Goal: Task Accomplishment & Management: Manage account settings

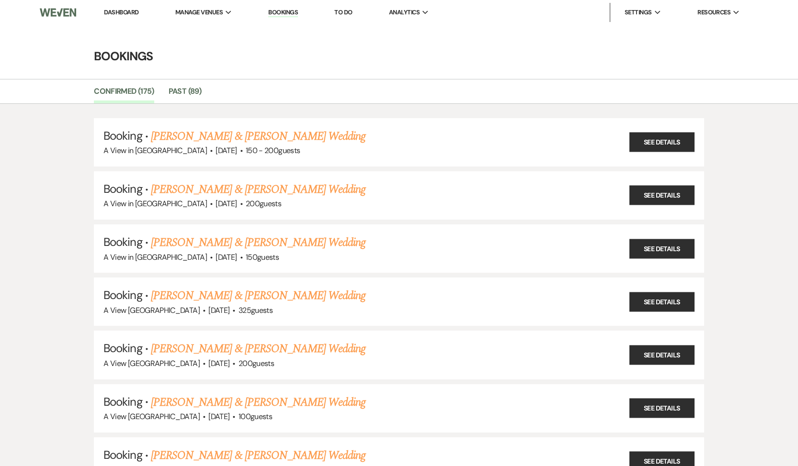
click at [120, 14] on link "Dashboard" at bounding box center [121, 12] width 34 height 8
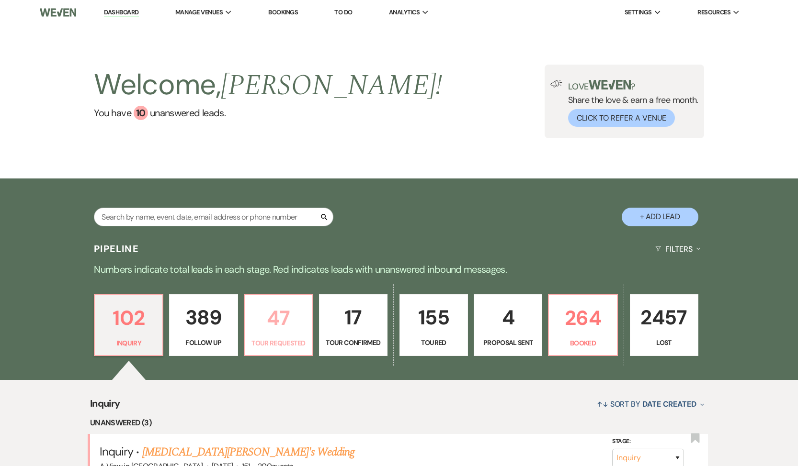
click at [282, 329] on p "47" at bounding box center [278, 318] width 56 height 32
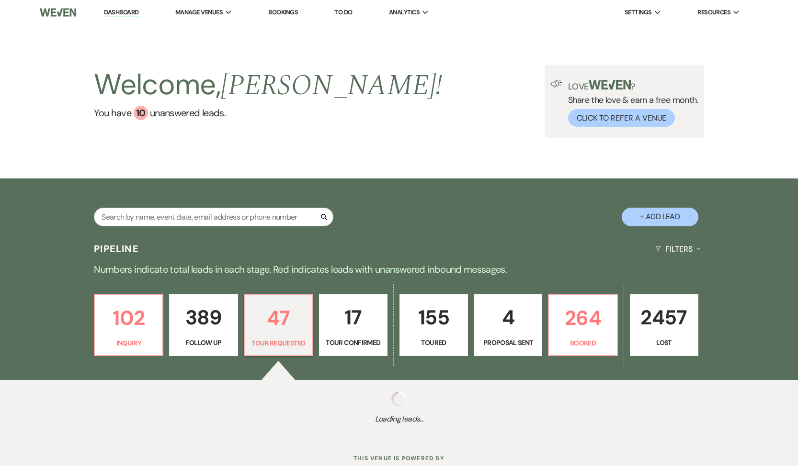
select select "2"
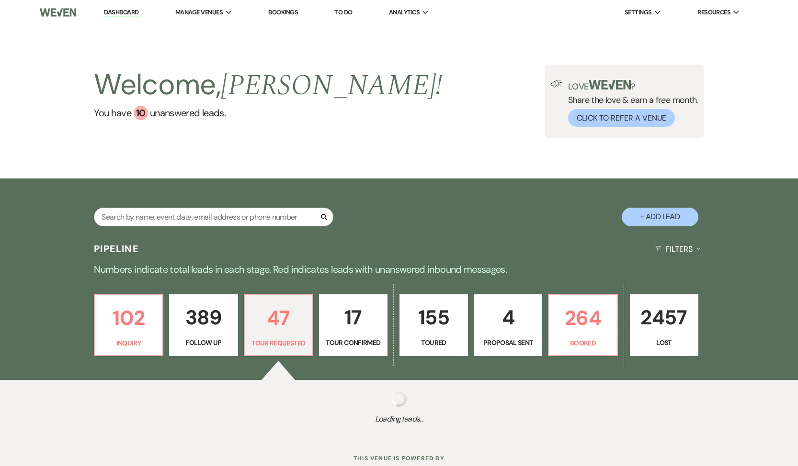
select select "2"
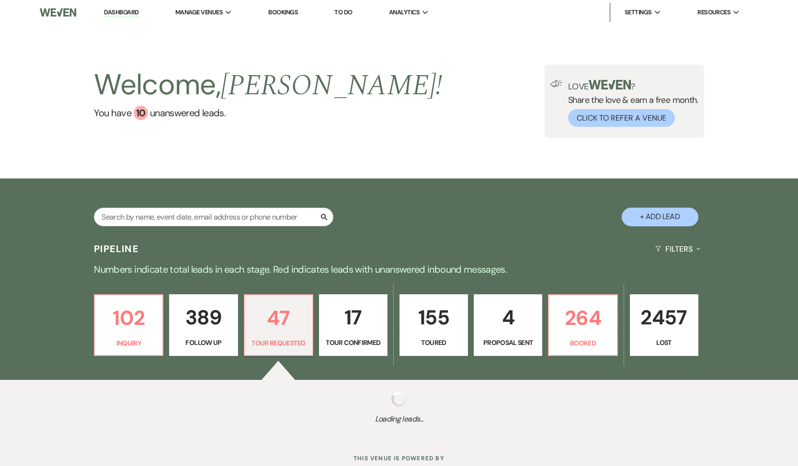
select select "2"
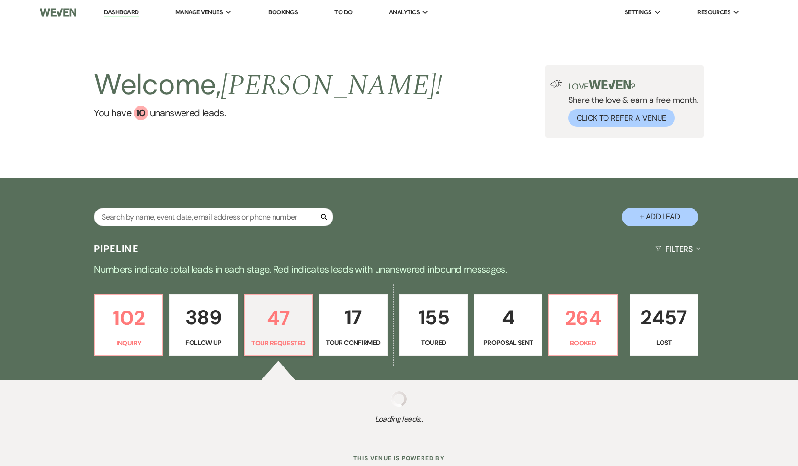
select select "2"
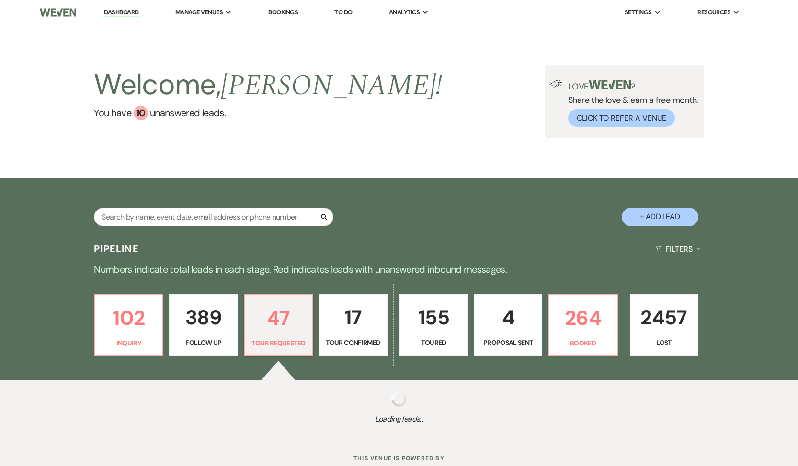
select select "2"
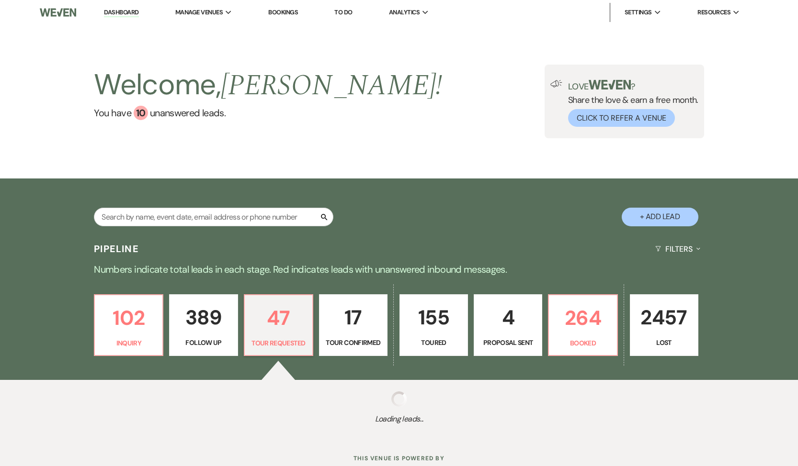
select select "2"
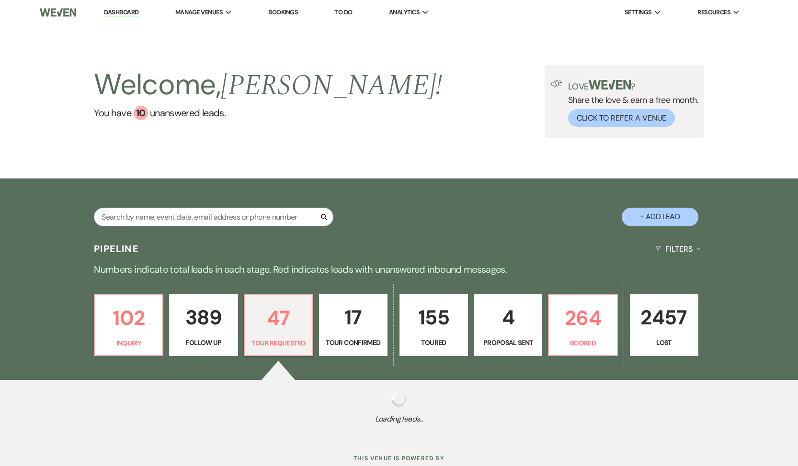
select select "2"
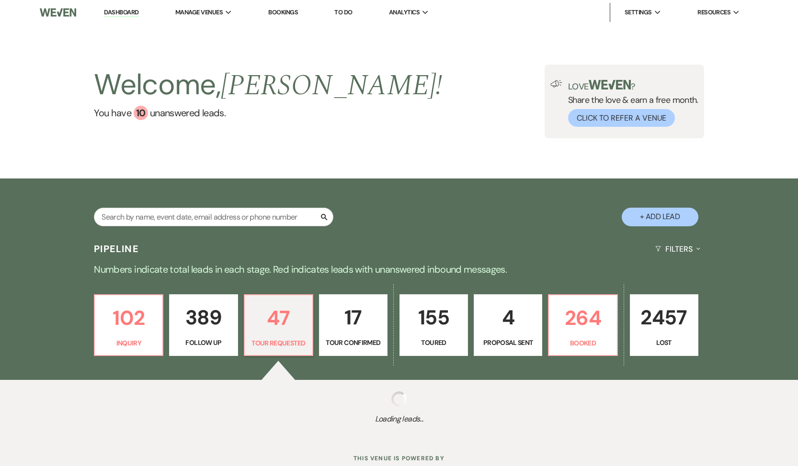
select select "2"
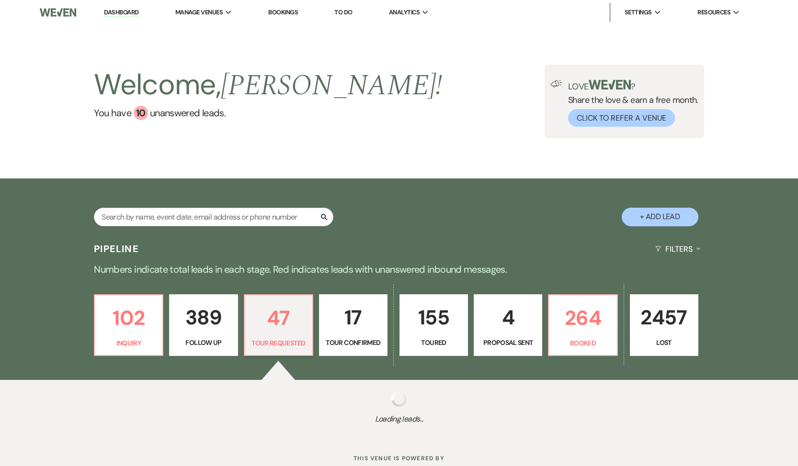
select select "2"
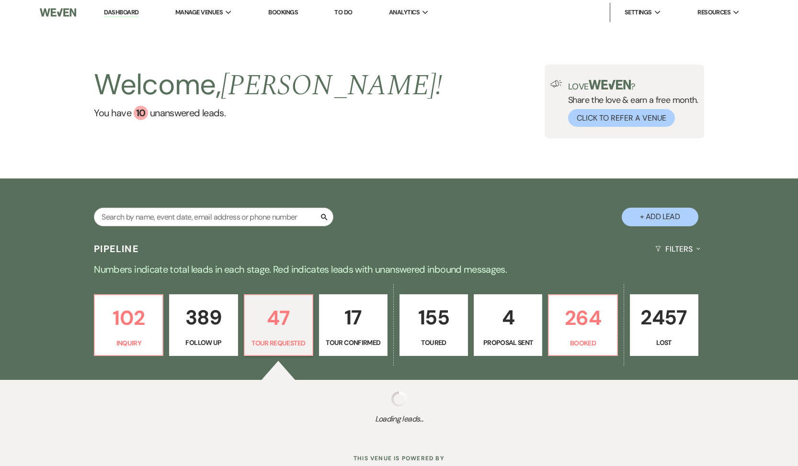
select select "2"
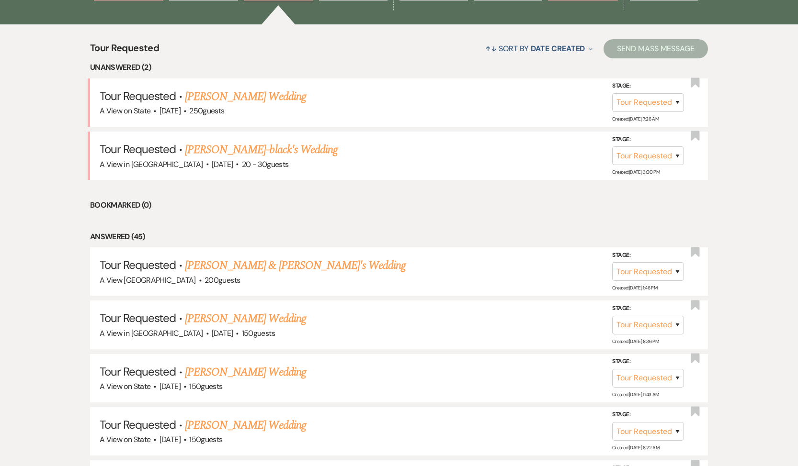
scroll to position [362, 0]
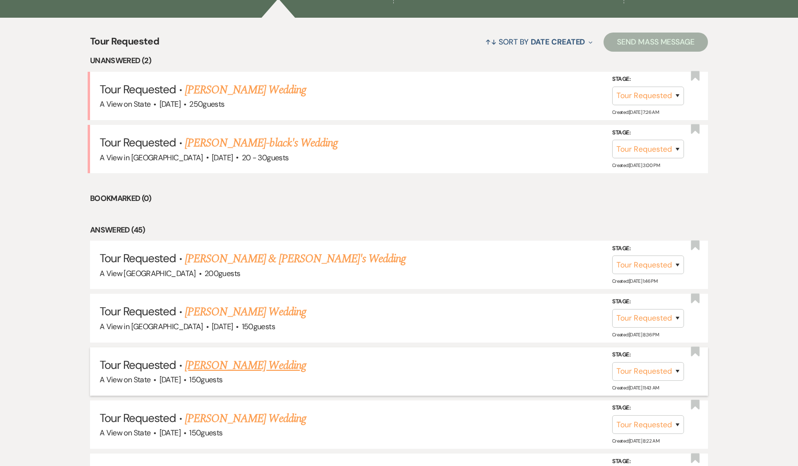
click at [264, 354] on li "Tour Requested · [PERSON_NAME] Wedding A View on State · [DATE] · 150 guests St…" at bounding box center [399, 372] width 618 height 48
click at [265, 365] on link "[PERSON_NAME] Wedding" at bounding box center [245, 365] width 121 height 17
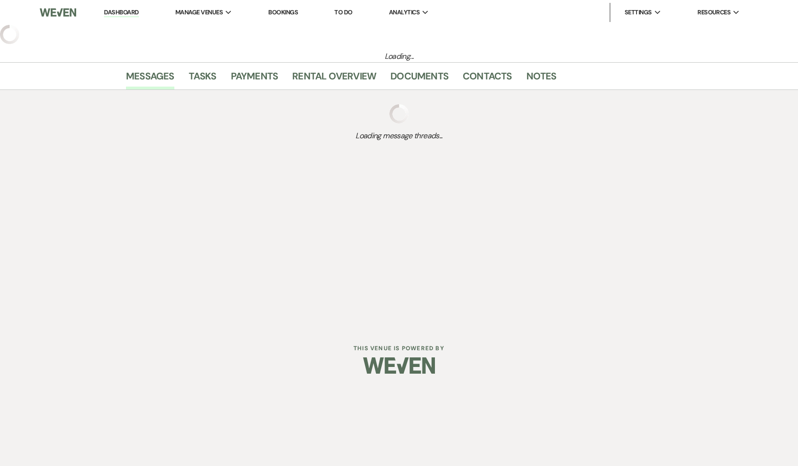
select select "2"
select select "5"
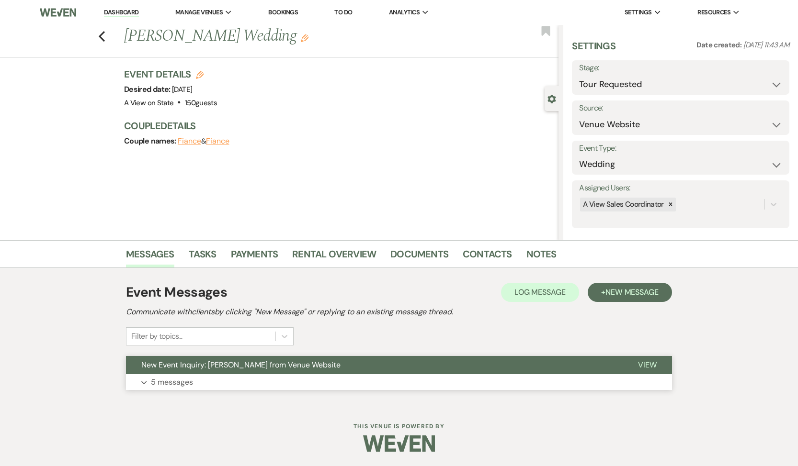
click at [258, 375] on button "Expand 5 messages" at bounding box center [399, 382] width 546 height 16
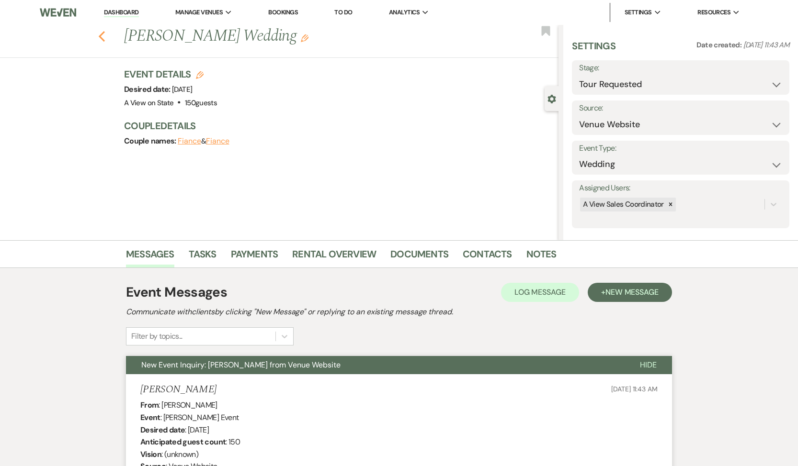
click at [102, 40] on icon "Previous" at bounding box center [101, 36] width 7 height 11
select select "2"
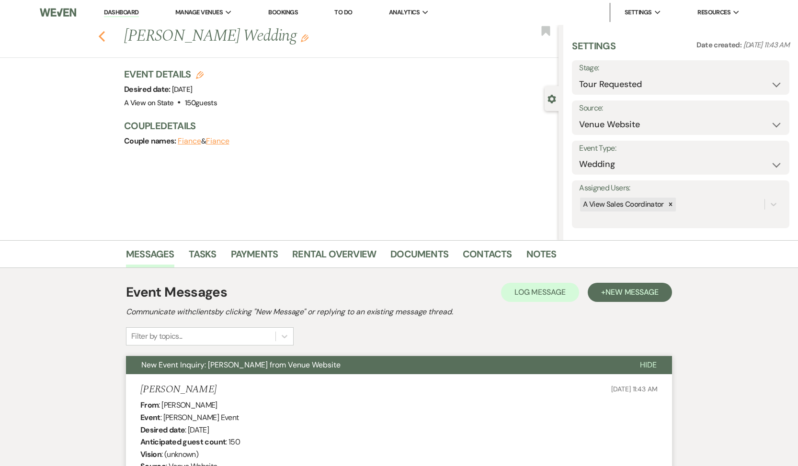
select select "2"
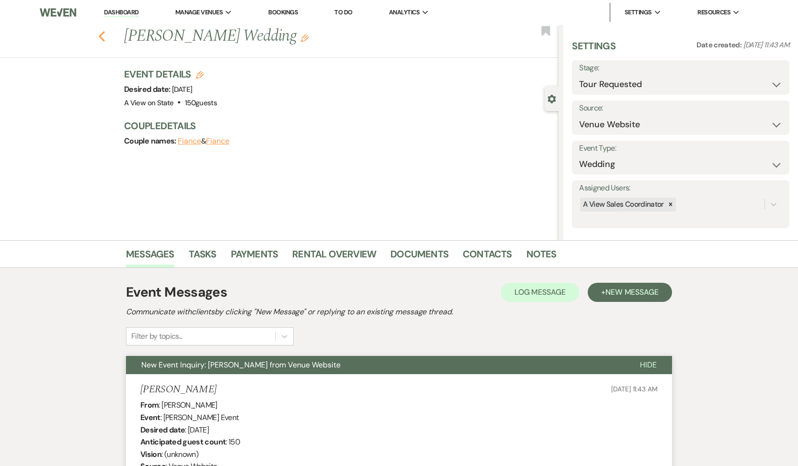
select select "2"
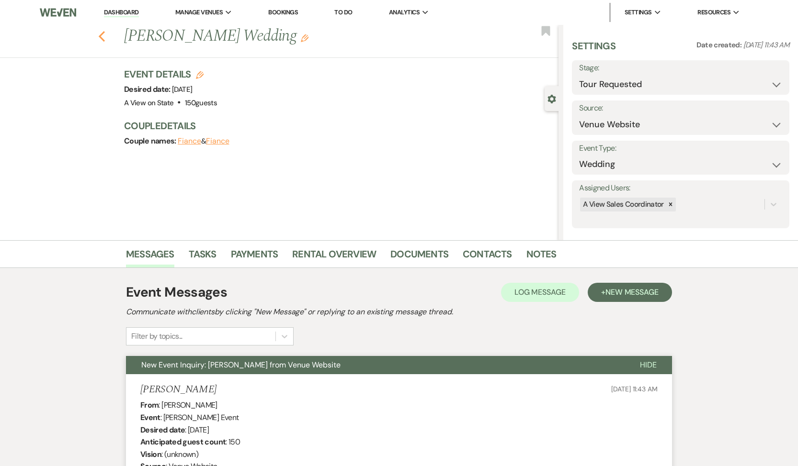
select select "2"
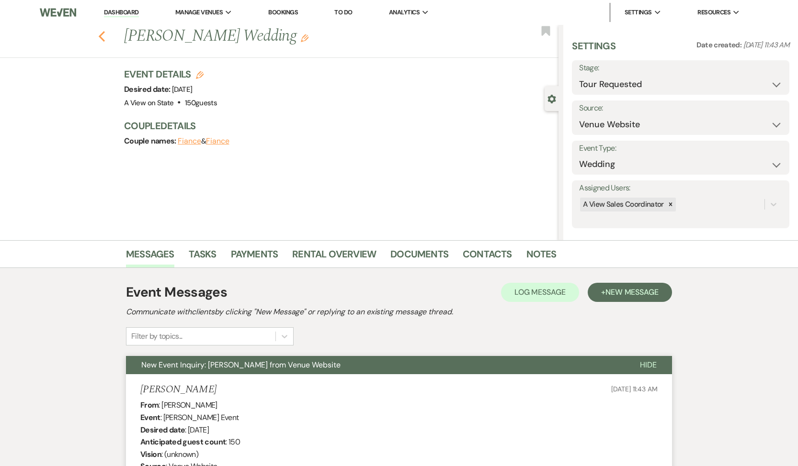
select select "2"
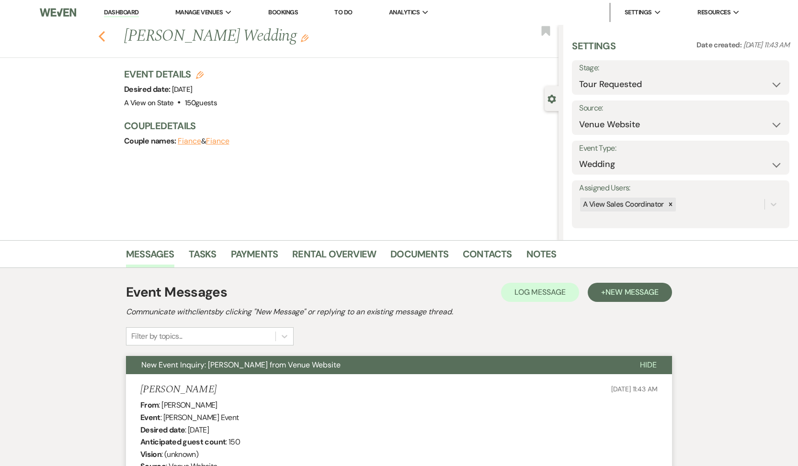
select select "2"
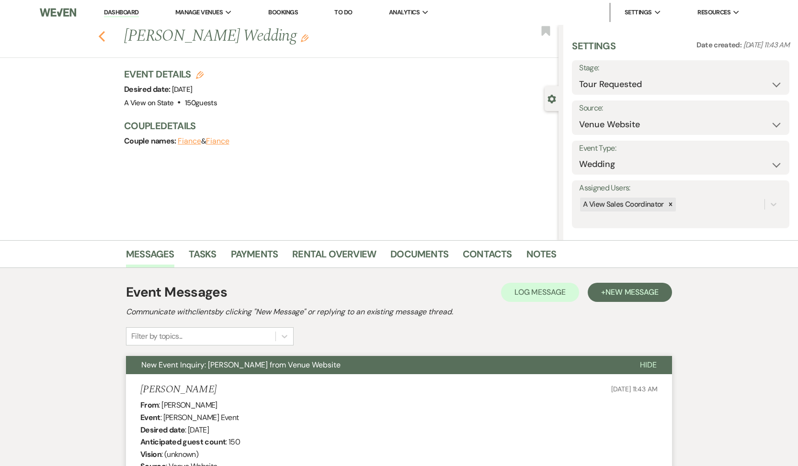
select select "2"
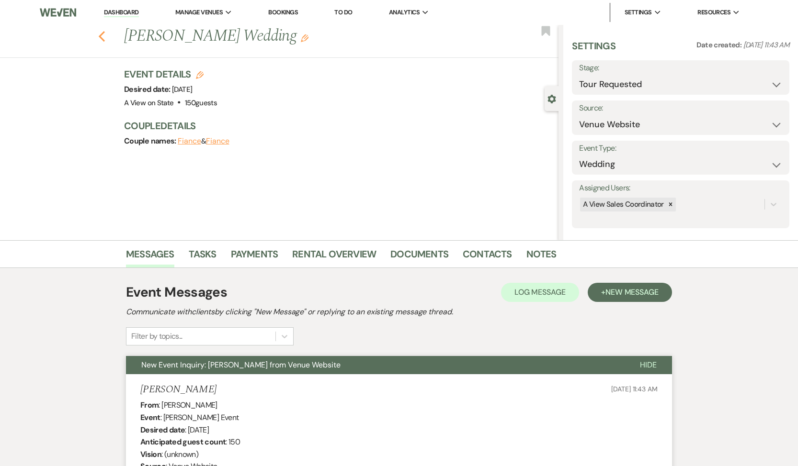
select select "2"
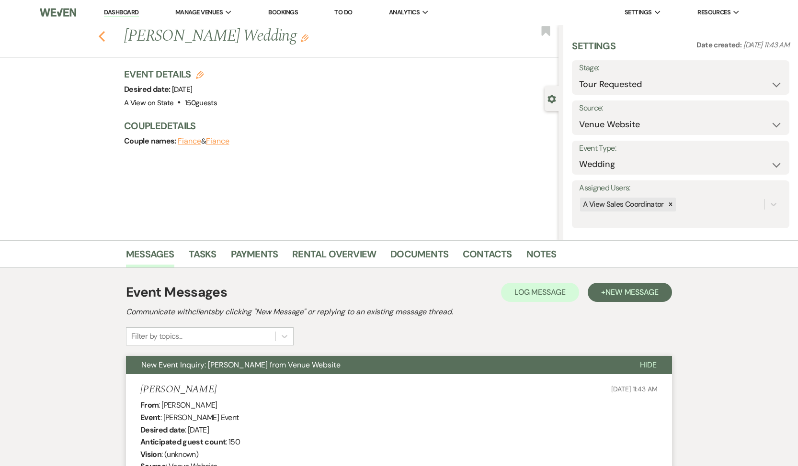
select select "2"
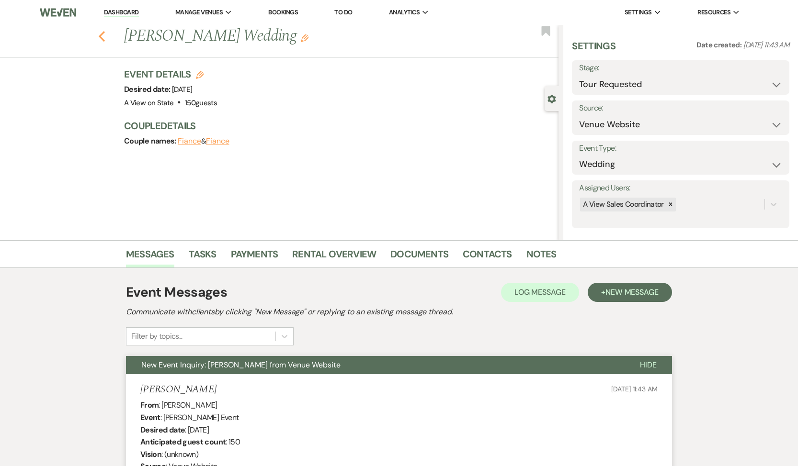
select select "2"
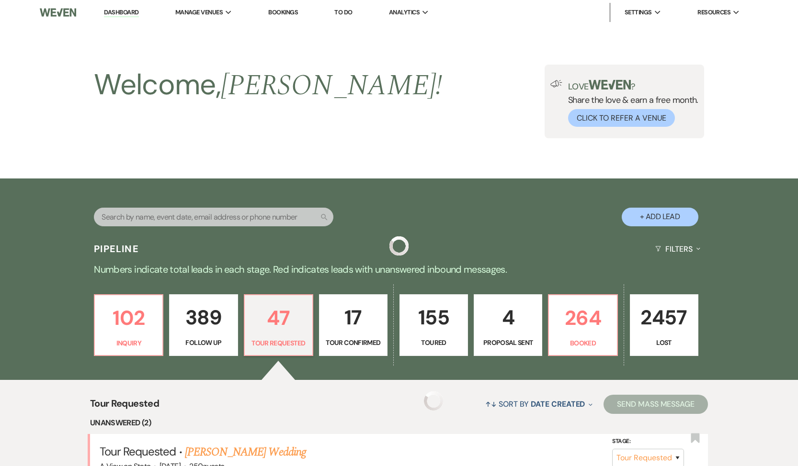
scroll to position [362, 0]
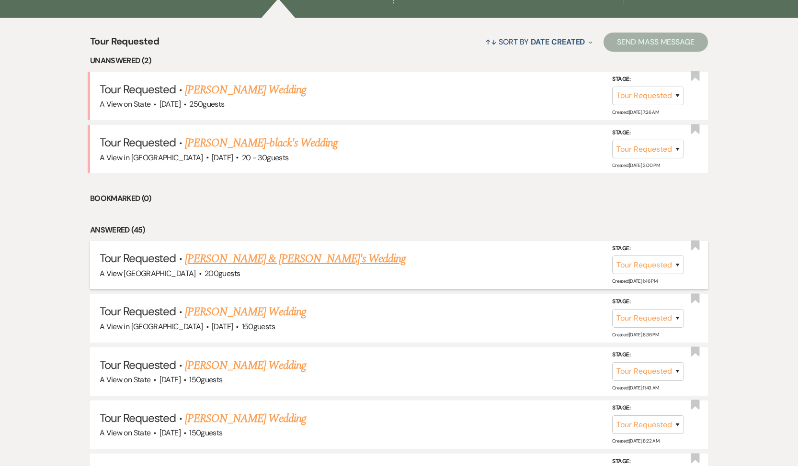
click at [237, 256] on link "[PERSON_NAME] & [PERSON_NAME]'s Wedding" at bounding box center [295, 258] width 221 height 17
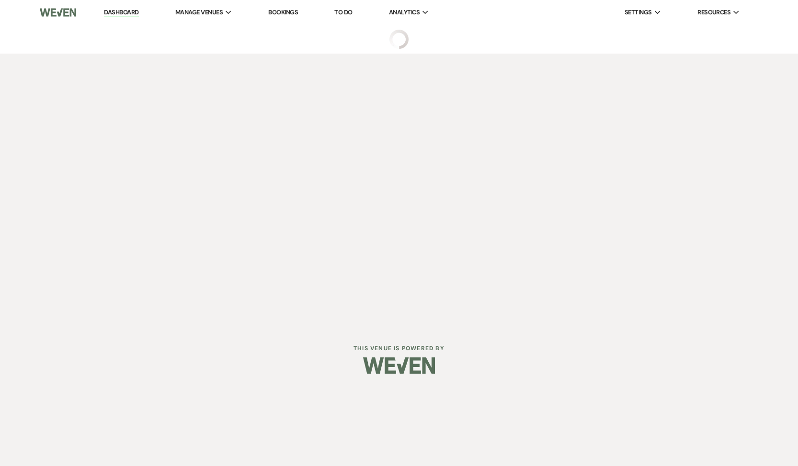
select select "2"
select select "22"
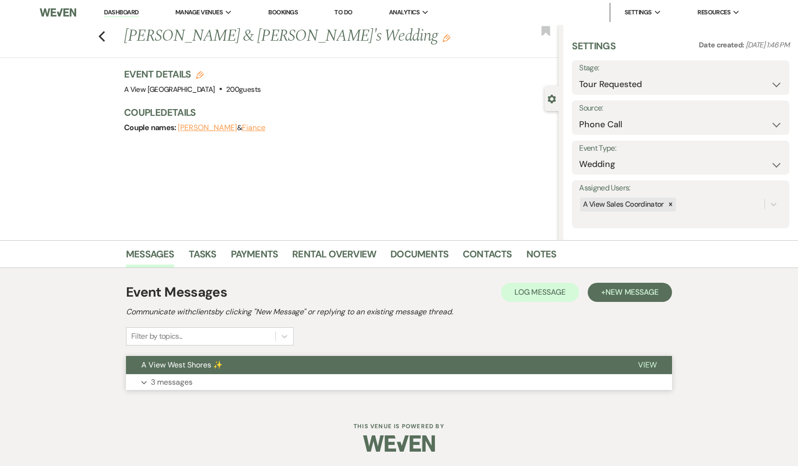
click at [163, 377] on p "3 messages" at bounding box center [172, 382] width 42 height 12
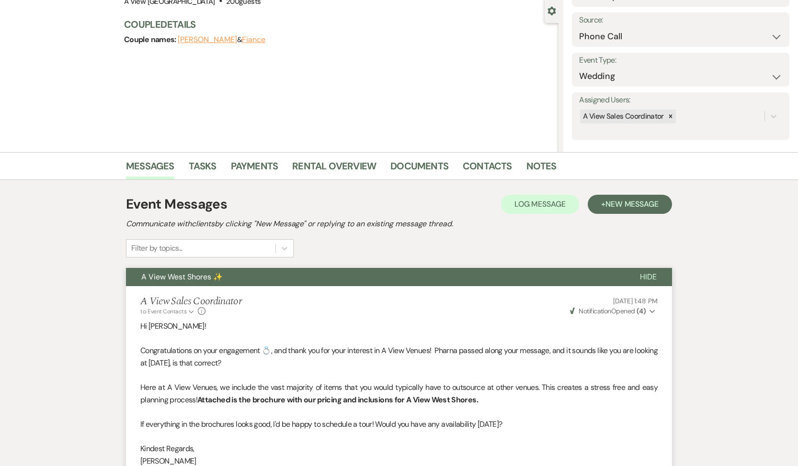
scroll to position [1, 0]
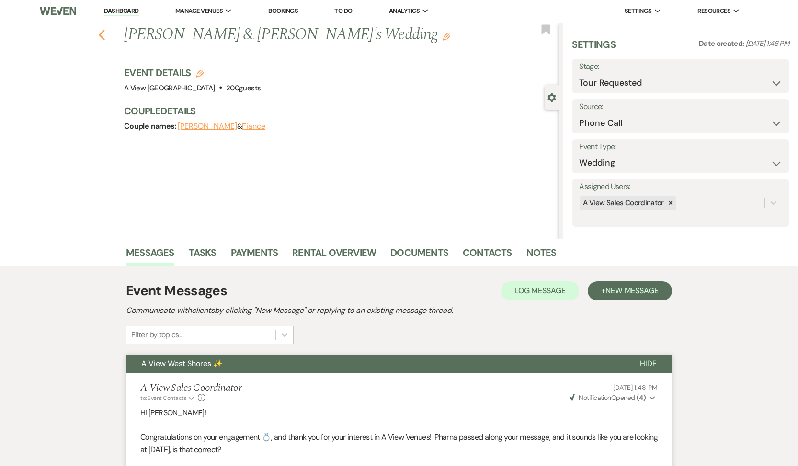
click at [101, 37] on use "button" at bounding box center [102, 35] width 6 height 11
select select "2"
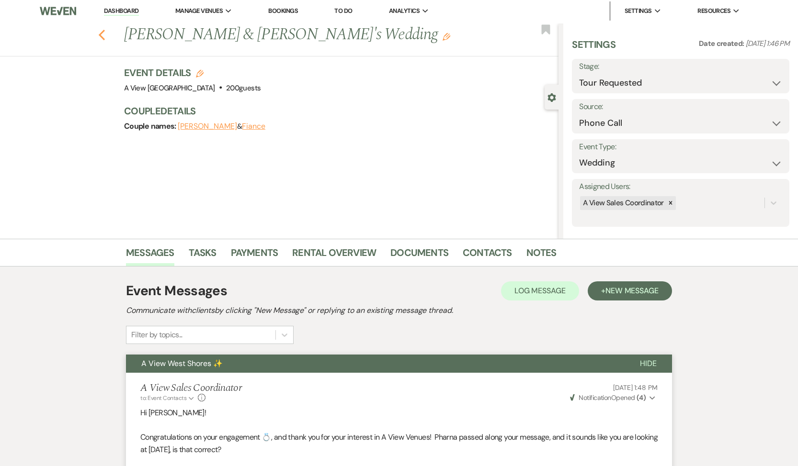
select select "2"
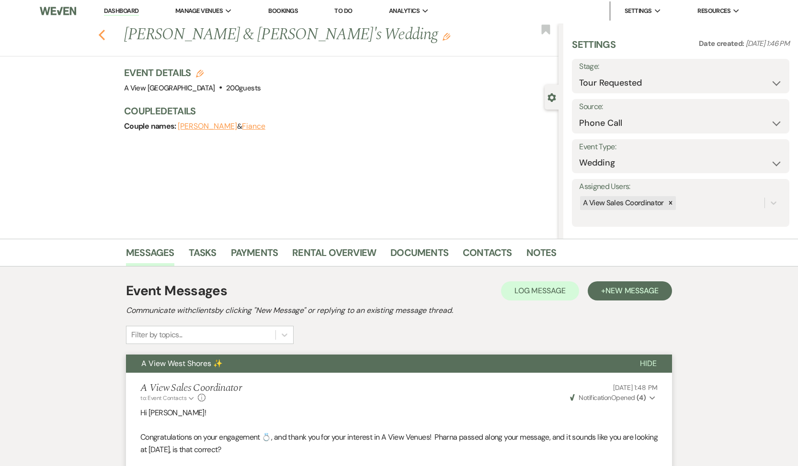
select select "2"
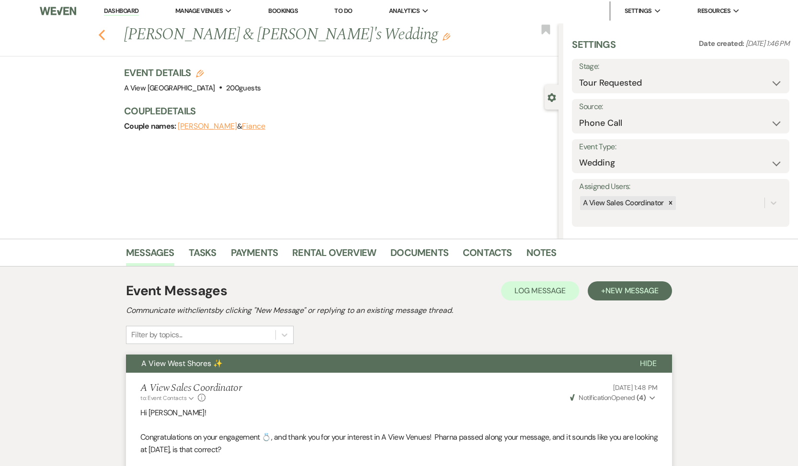
select select "2"
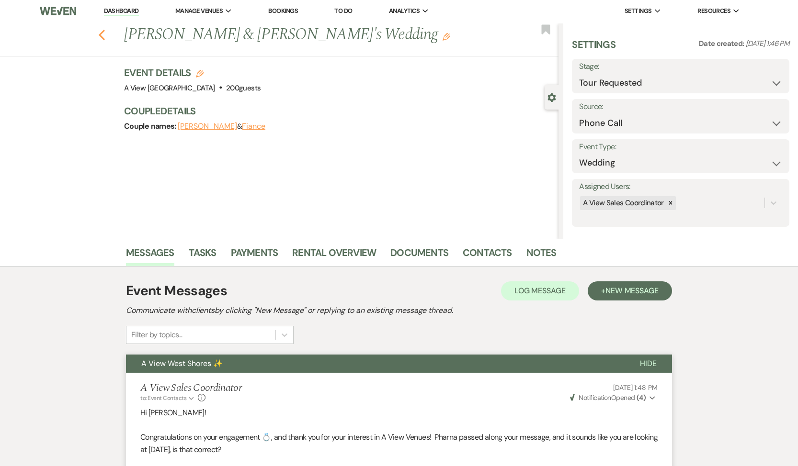
select select "2"
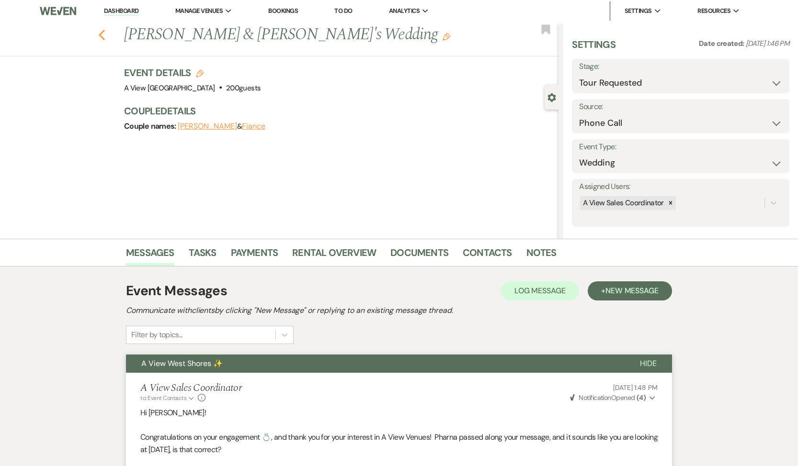
select select "2"
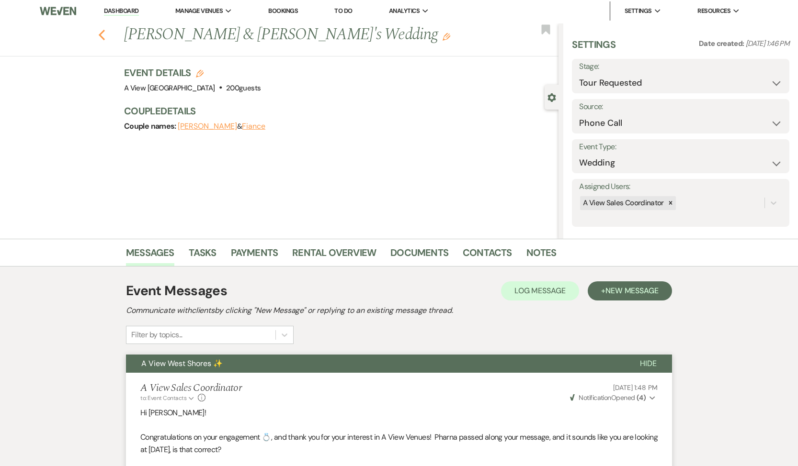
select select "2"
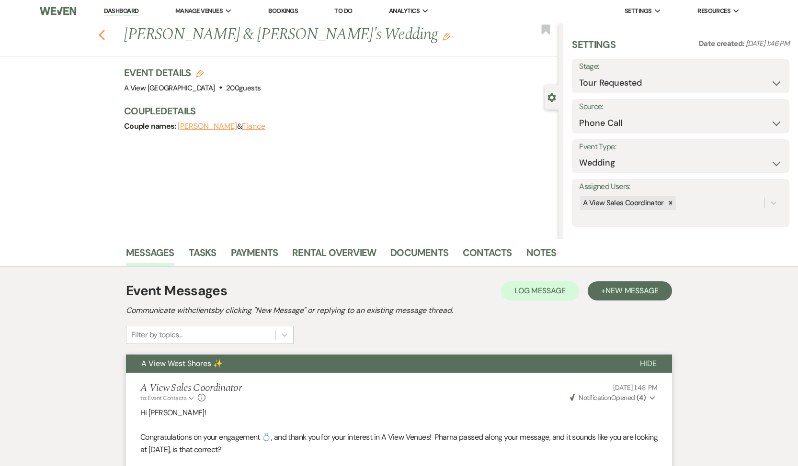
select select "2"
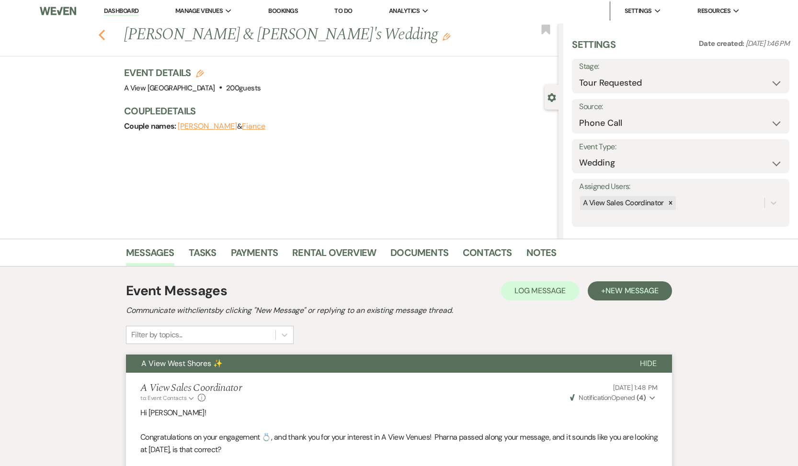
select select "2"
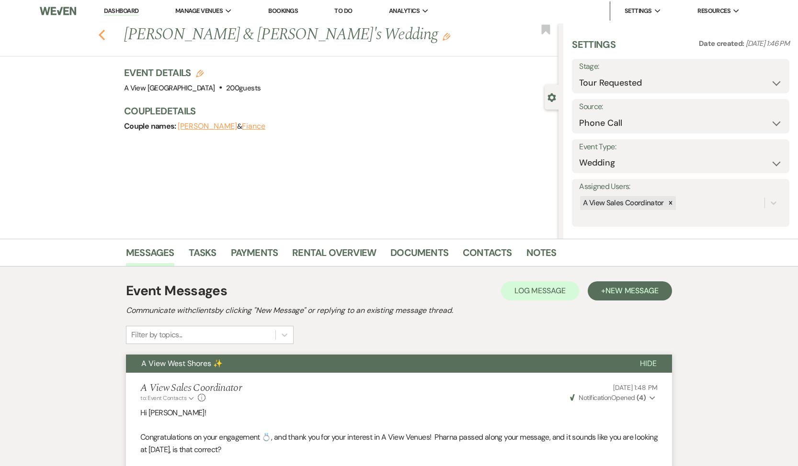
select select "2"
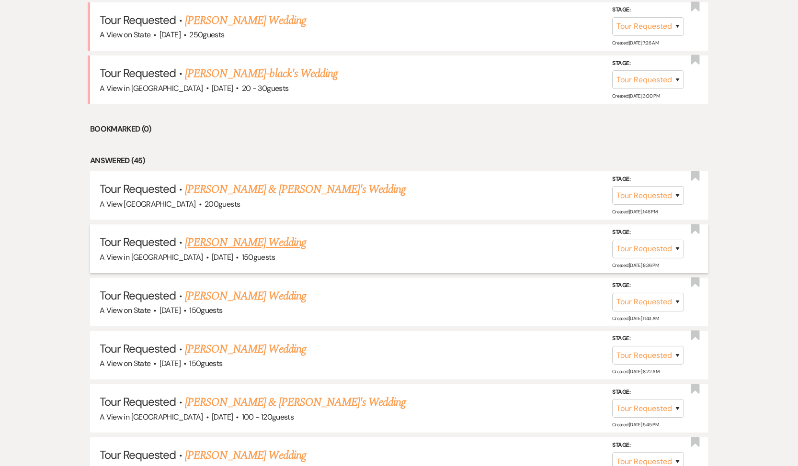
scroll to position [445, 0]
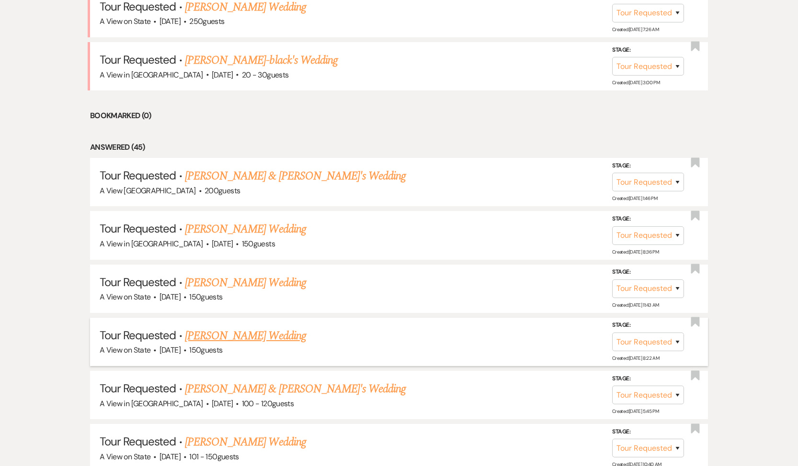
click at [244, 338] on link "[PERSON_NAME] Wedding" at bounding box center [245, 335] width 121 height 17
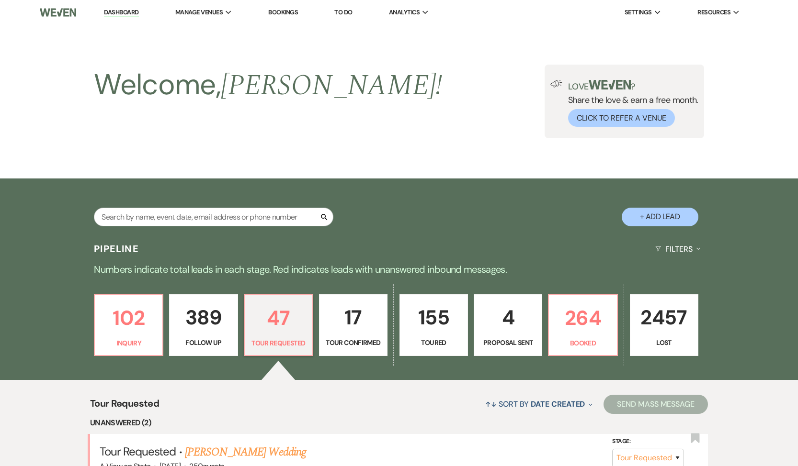
select select "2"
select select "5"
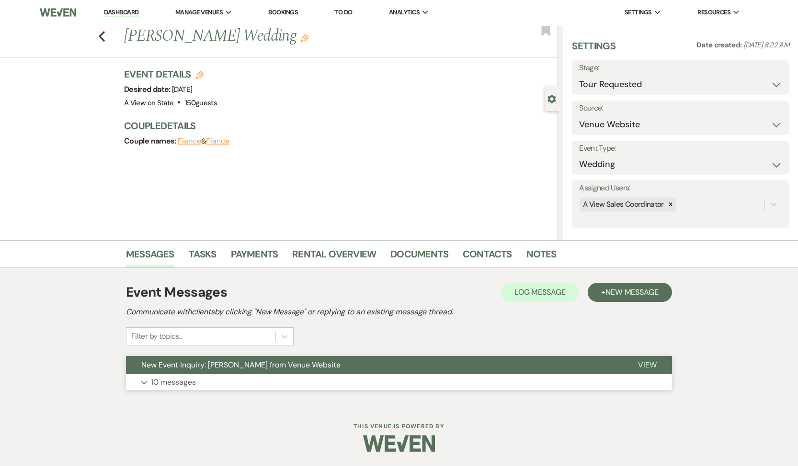
click at [181, 374] on button "New Event Inquiry: [PERSON_NAME] from Venue Website" at bounding box center [374, 365] width 496 height 18
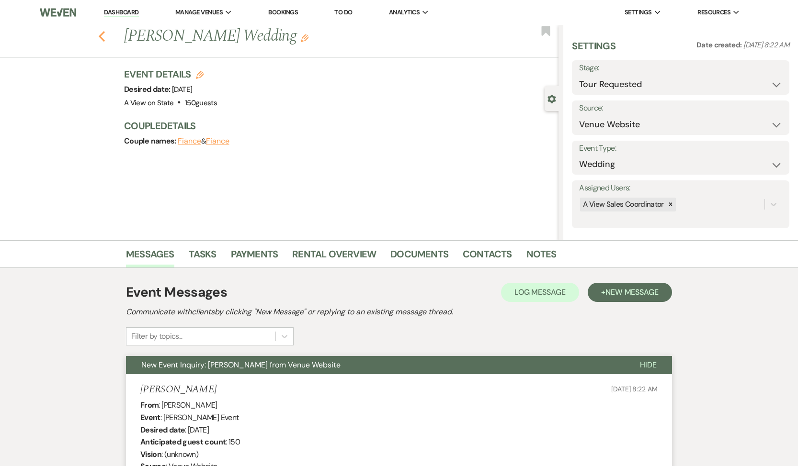
click at [104, 32] on icon "Previous" at bounding box center [101, 36] width 7 height 11
select select "2"
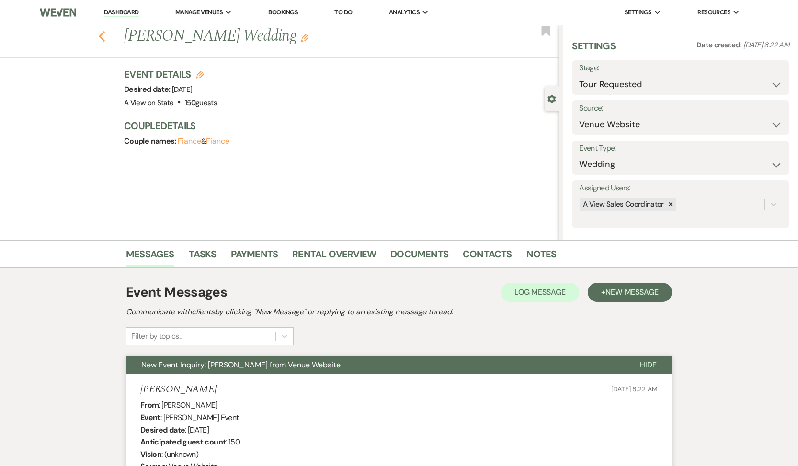
select select "2"
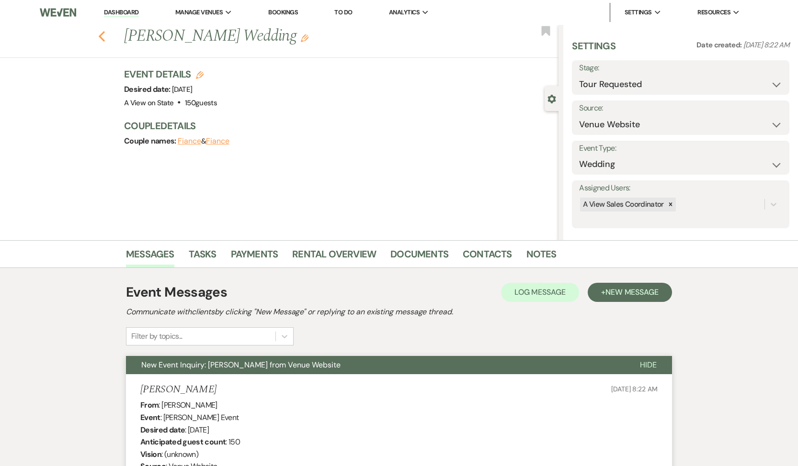
select select "2"
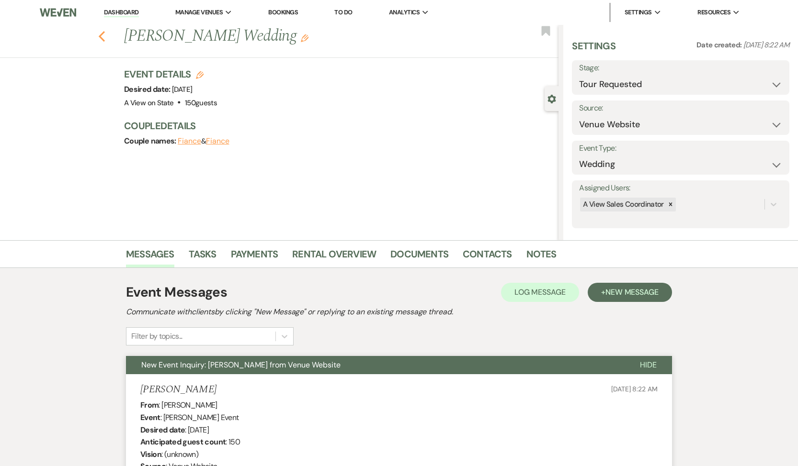
select select "2"
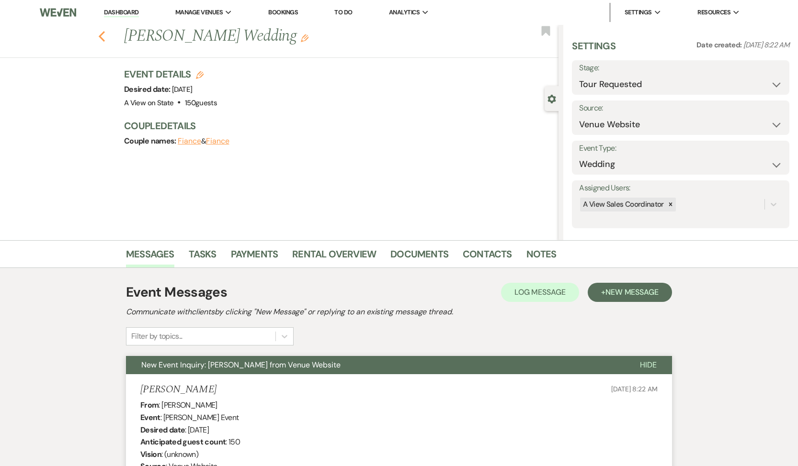
select select "2"
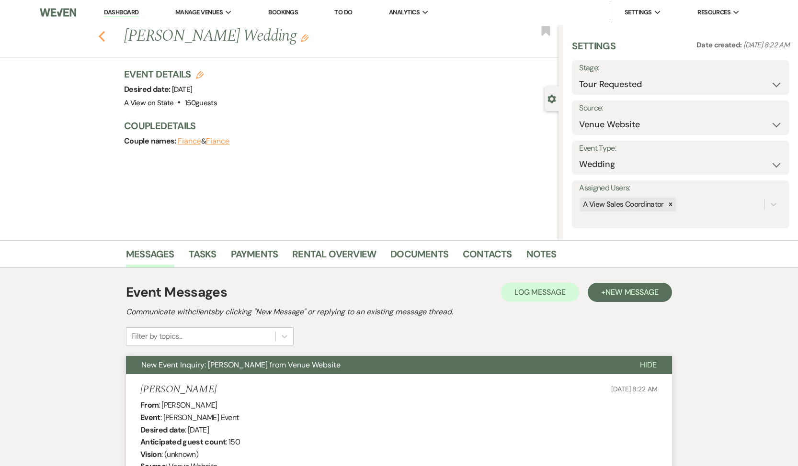
select select "2"
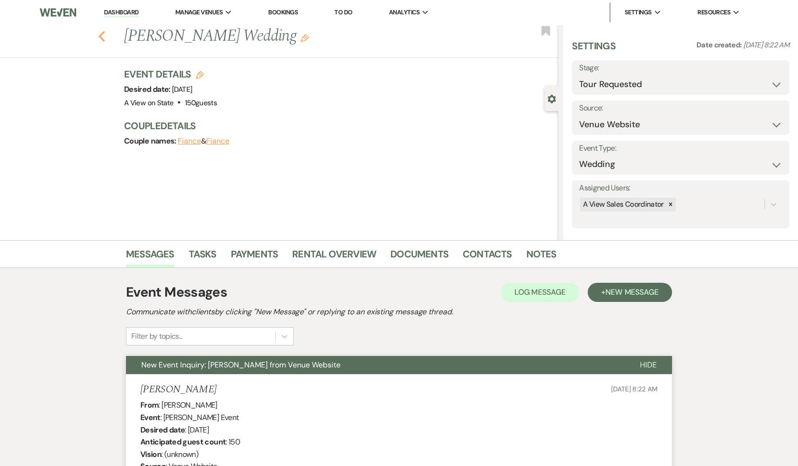
select select "2"
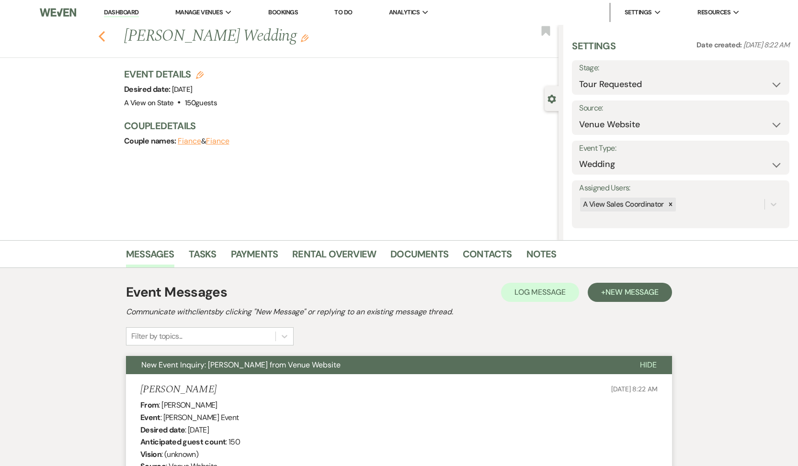
select select "2"
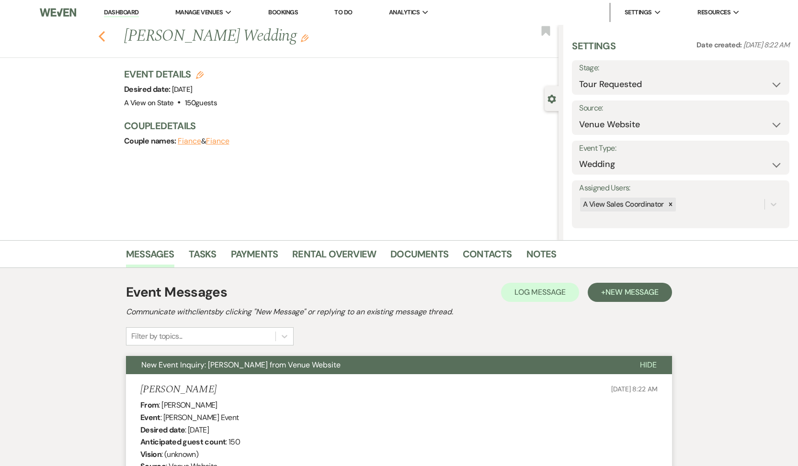
select select "2"
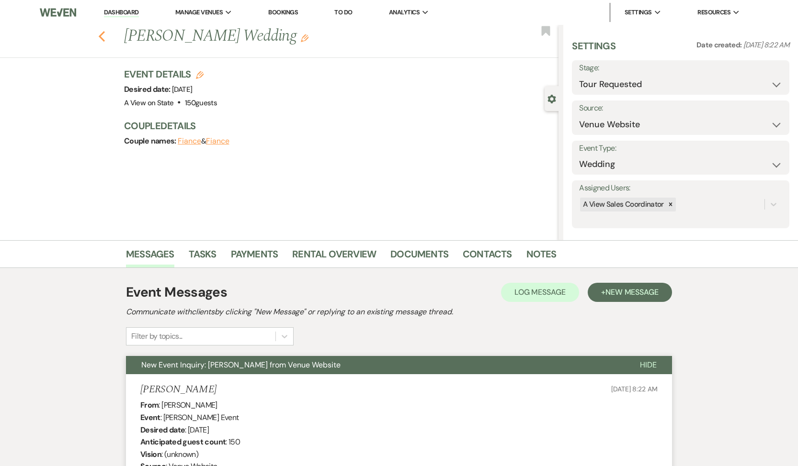
select select "2"
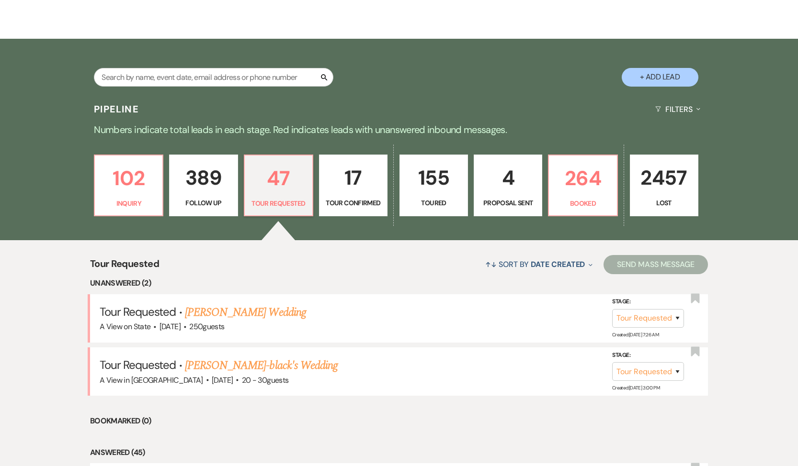
scroll to position [19, 0]
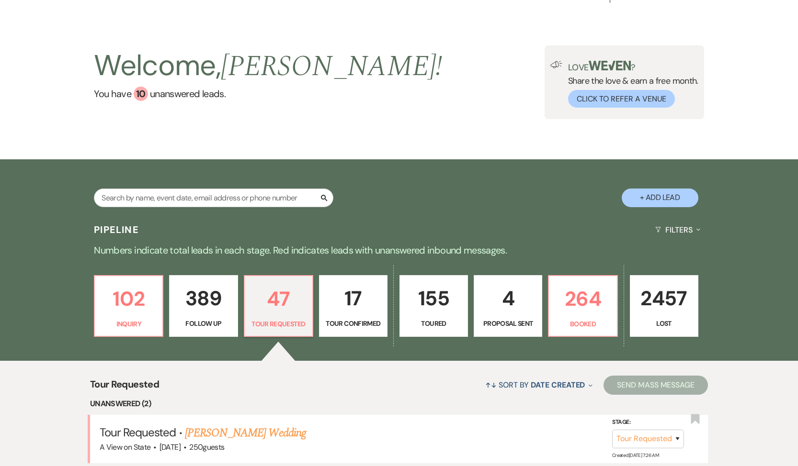
click at [207, 314] on p "389" at bounding box center [203, 298] width 56 height 32
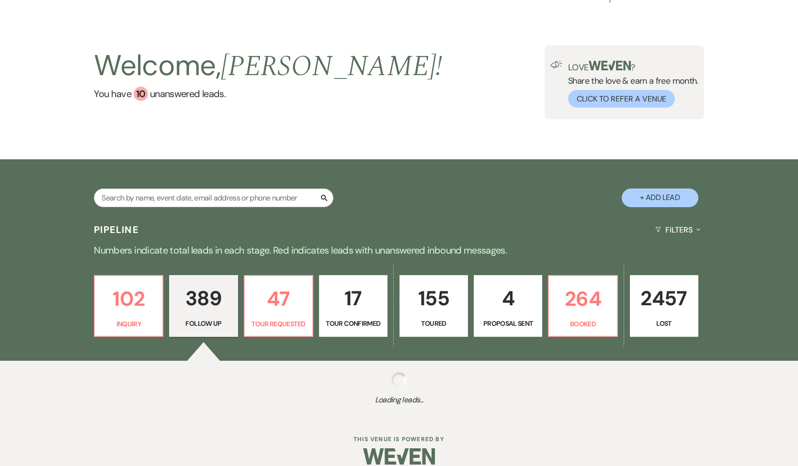
select select "9"
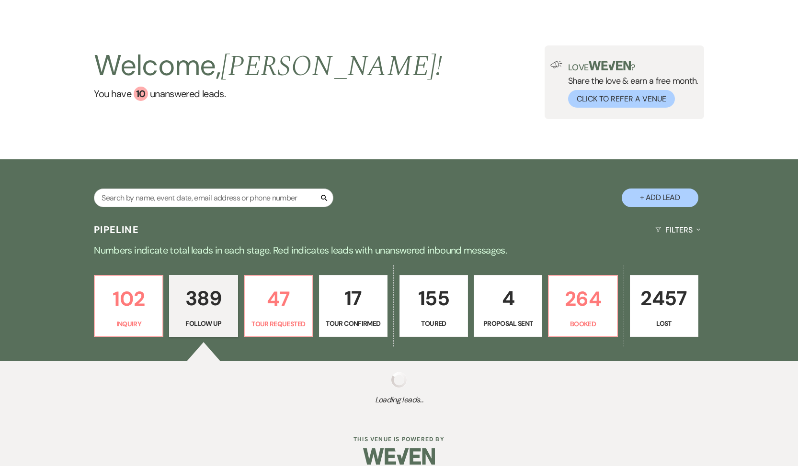
select select "9"
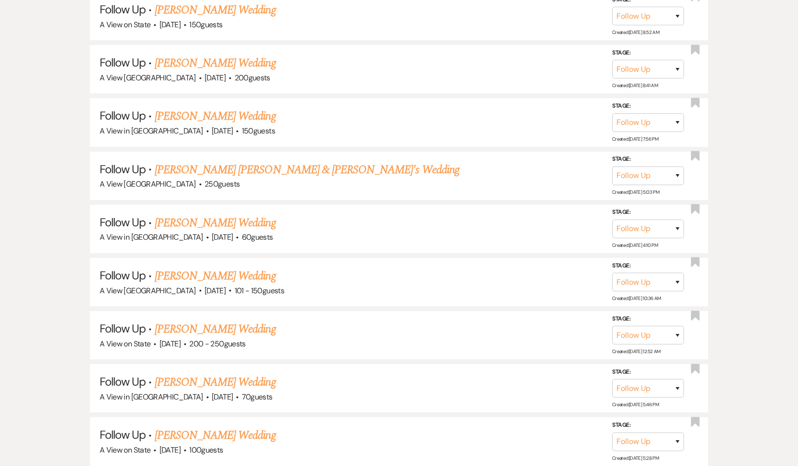
scroll to position [10667, 0]
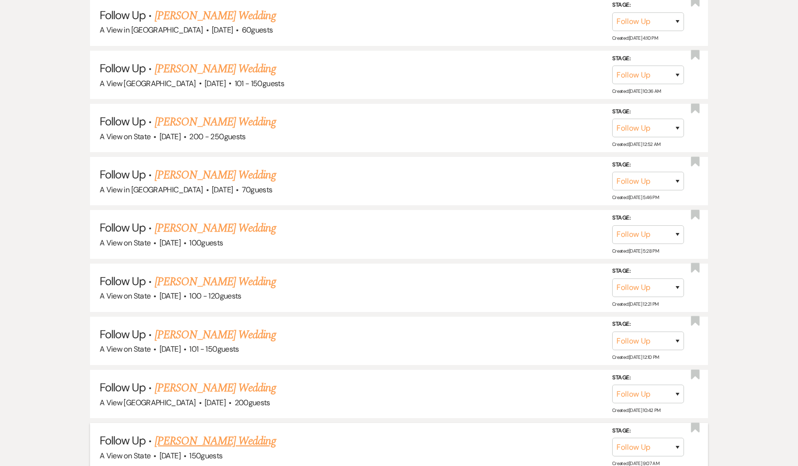
click at [211, 433] on link "[PERSON_NAME] Wedding" at bounding box center [215, 441] width 121 height 17
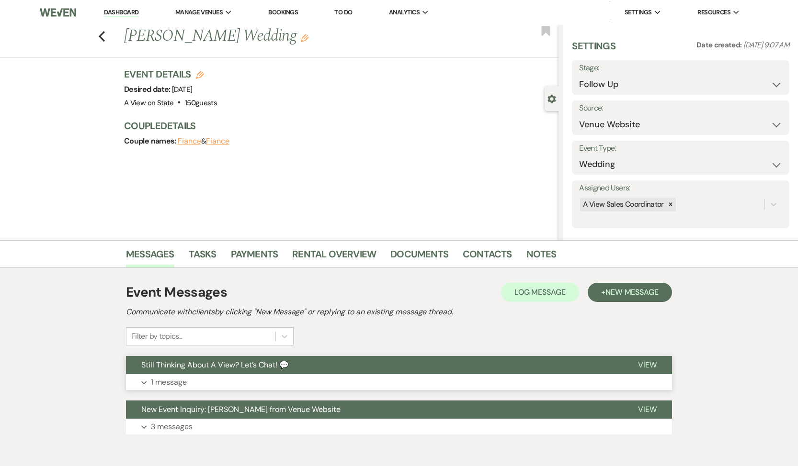
click at [178, 383] on p "1 message" at bounding box center [169, 382] width 36 height 12
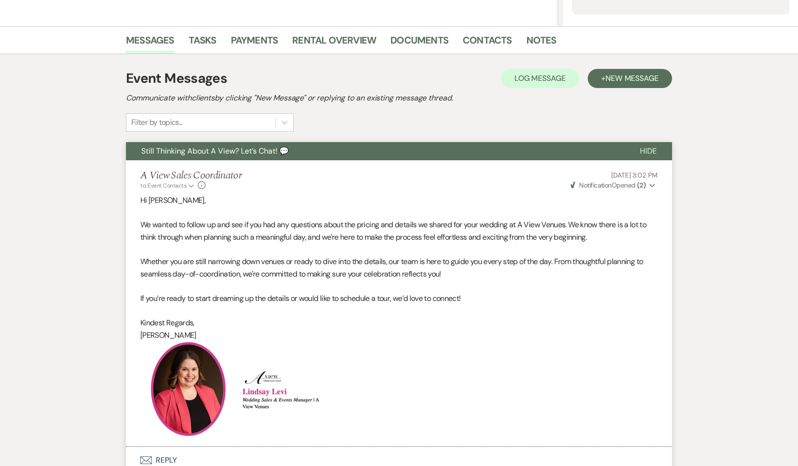
scroll to position [342, 0]
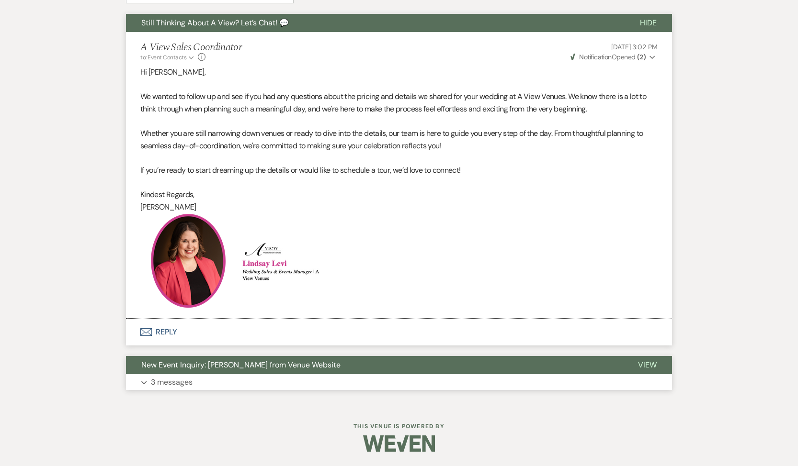
click at [174, 378] on p "3 messages" at bounding box center [172, 382] width 42 height 12
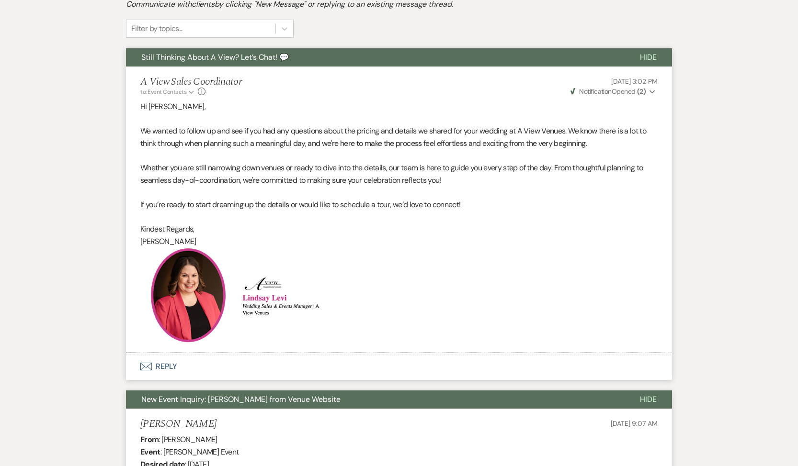
scroll to position [308, 0]
click at [169, 368] on button "Envelope Reply" at bounding box center [399, 366] width 546 height 27
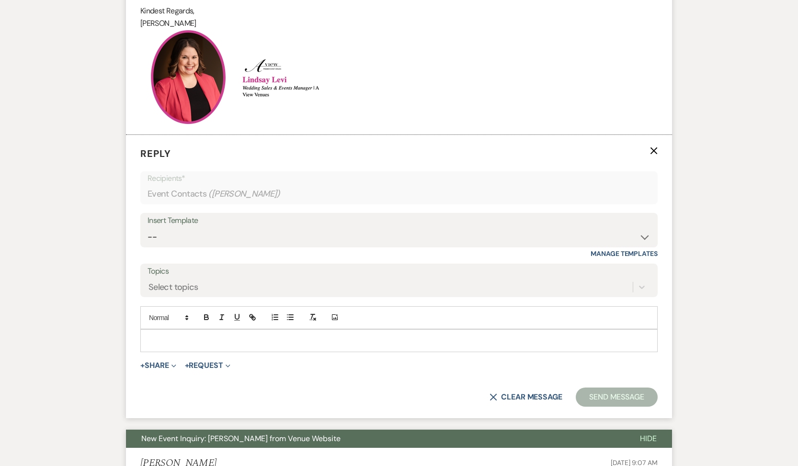
scroll to position [527, 0]
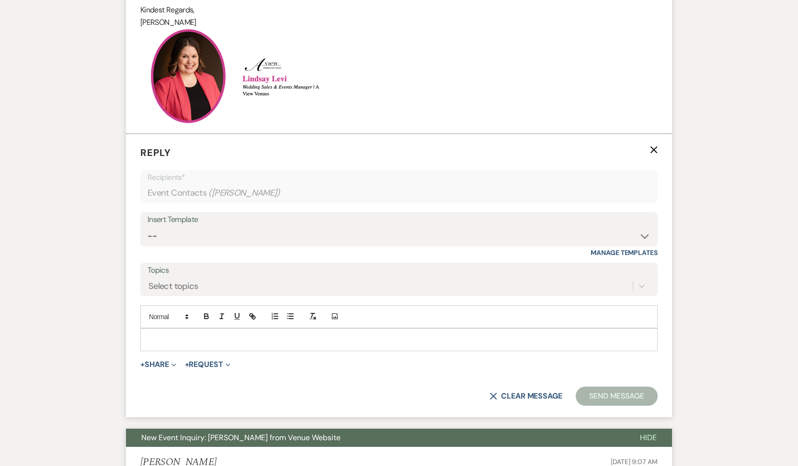
click at [172, 343] on p at bounding box center [399, 340] width 502 height 11
click at [203, 238] on select "-- Tour Confirmation Contract (Pre-Booked Leads) Out of office Inquiry Email Al…" at bounding box center [398, 236] width 503 height 19
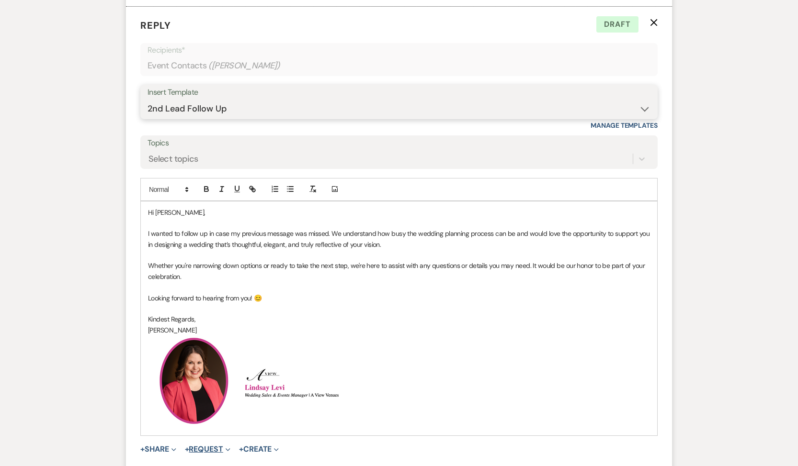
scroll to position [753, 0]
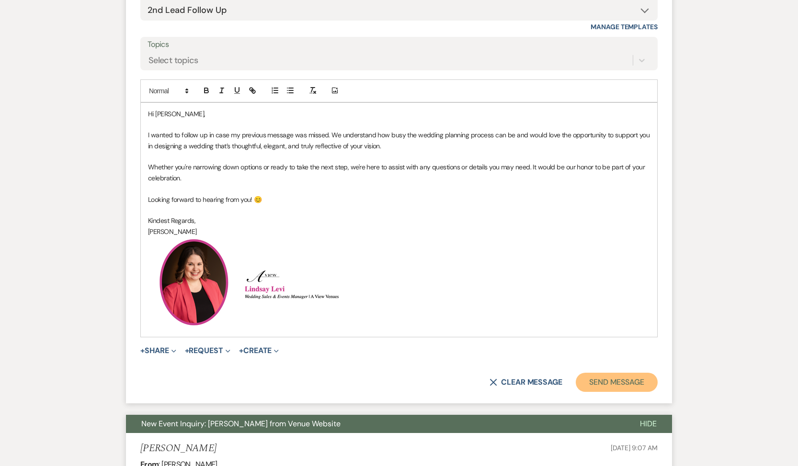
click at [630, 384] on button "Send Message" at bounding box center [616, 382] width 82 height 19
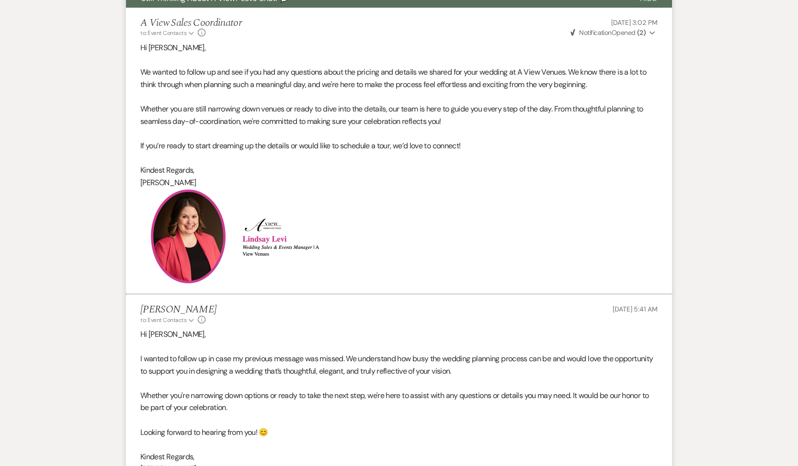
scroll to position [0, 0]
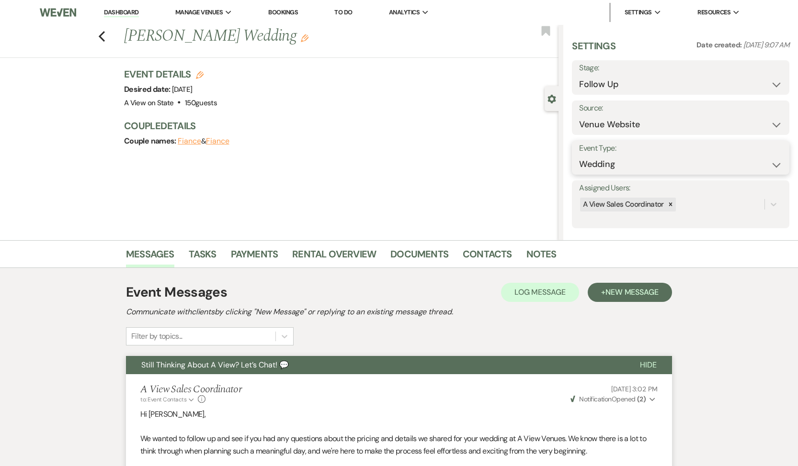
click at [663, 163] on select "Wedding Anniversary Party Baby Shower Bachelorette / Bachelor Party Birthday Pa…" at bounding box center [680, 164] width 203 height 19
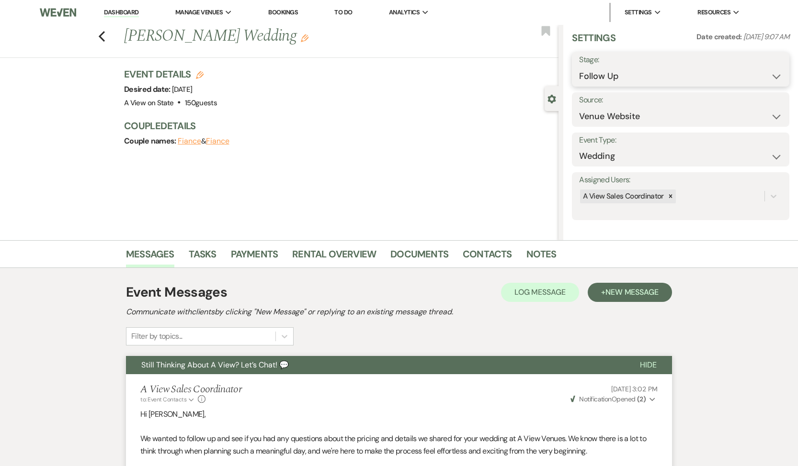
click at [651, 71] on select "Inquiry Follow Up Tour Requested Tour Confirmed Toured Proposal Sent Booked Lost" at bounding box center [680, 76] width 203 height 19
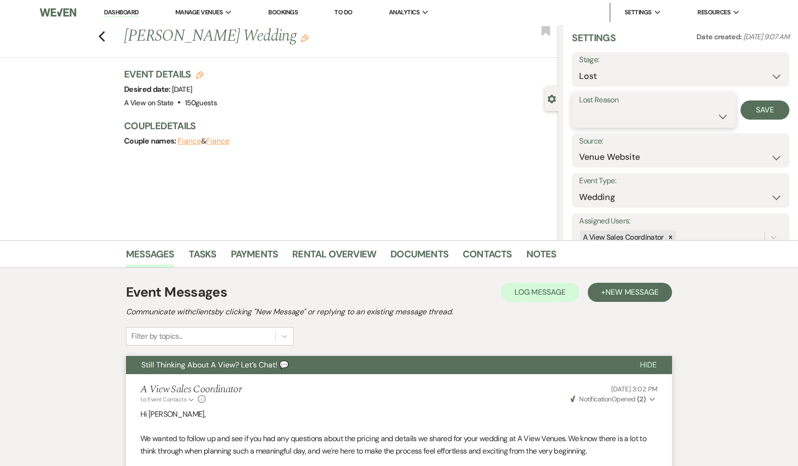
click at [678, 109] on select "Booked Elsewhere Budget Date Unavailable No Response Not a Good Match Capacity …" at bounding box center [653, 116] width 149 height 19
click at [771, 113] on button "Save" at bounding box center [764, 110] width 49 height 19
click at [104, 36] on icon "Previous" at bounding box center [101, 36] width 7 height 11
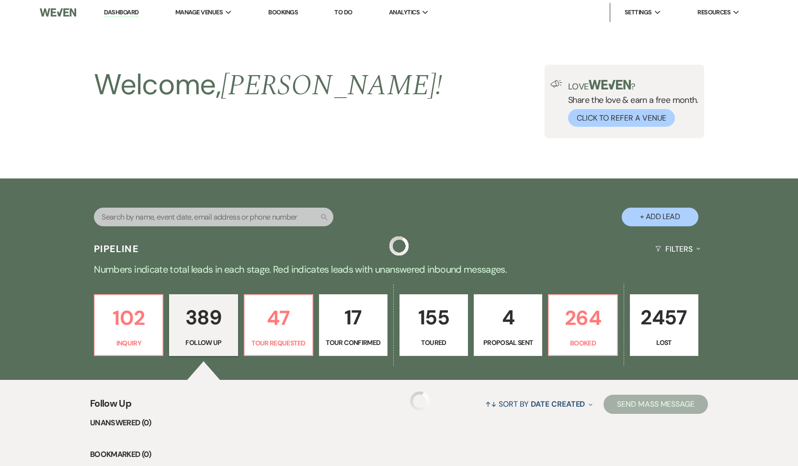
scroll to position [10654, 0]
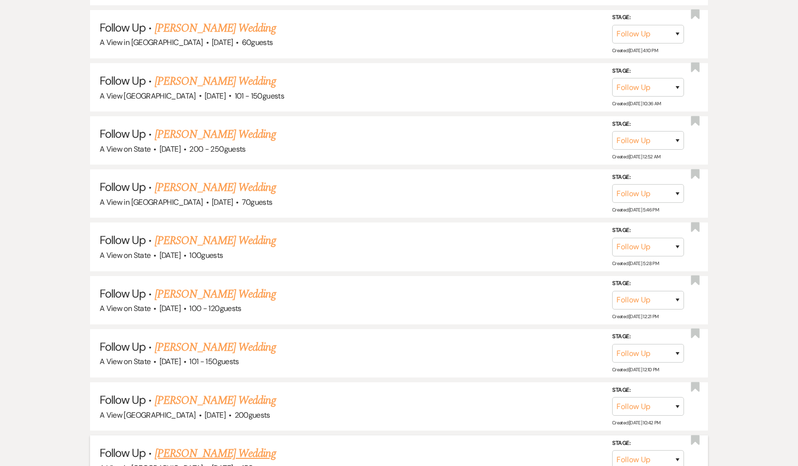
click at [181, 445] on link "[PERSON_NAME] Wedding" at bounding box center [215, 453] width 121 height 17
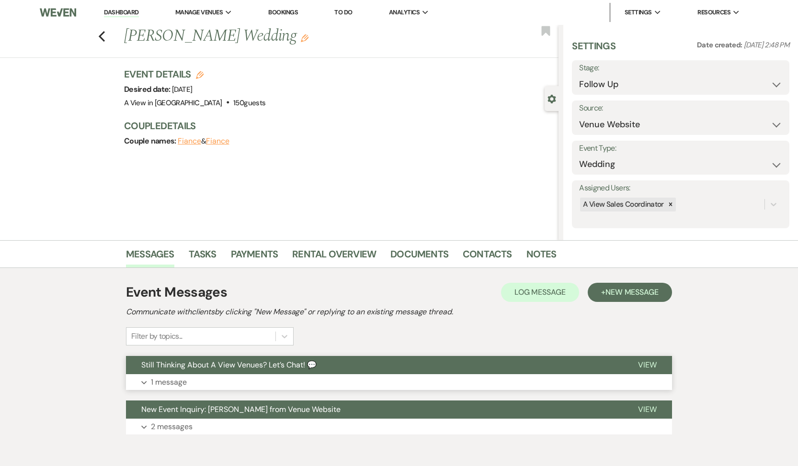
click at [176, 383] on p "1 message" at bounding box center [169, 382] width 36 height 12
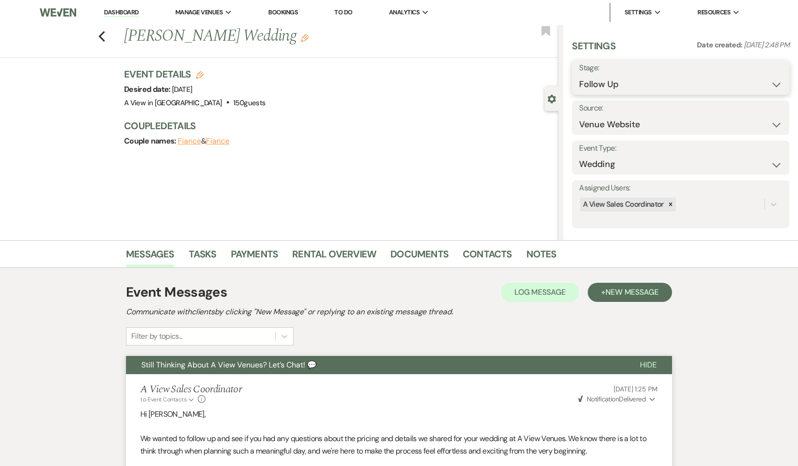
click at [649, 77] on select "Inquiry Follow Up Tour Requested Tour Confirmed Toured Proposal Sent Booked Lost" at bounding box center [680, 84] width 203 height 19
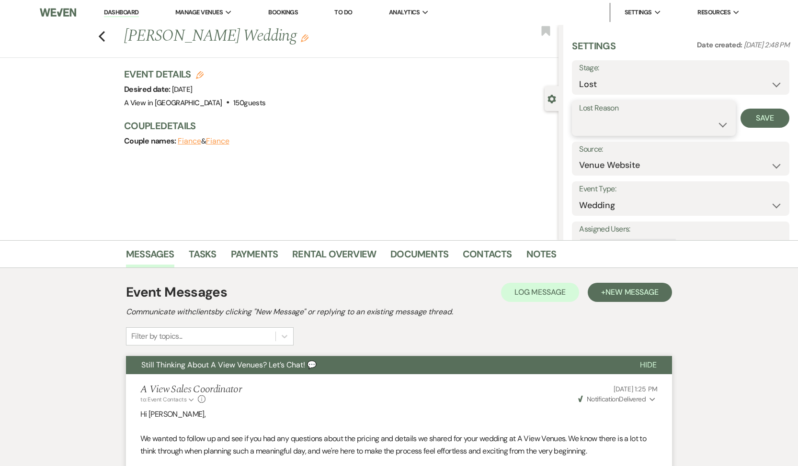
click at [620, 127] on select "Booked Elsewhere Budget Date Unavailable No Response Not a Good Match Capacity …" at bounding box center [653, 124] width 149 height 19
click at [749, 123] on button "Save" at bounding box center [764, 118] width 49 height 19
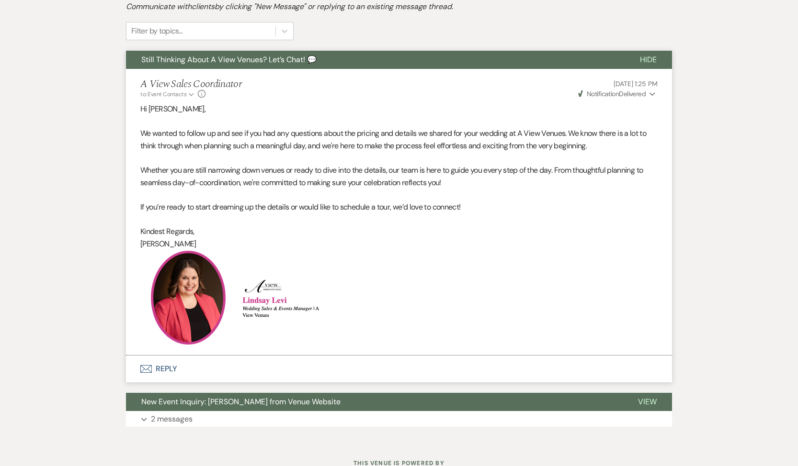
scroll to position [342, 0]
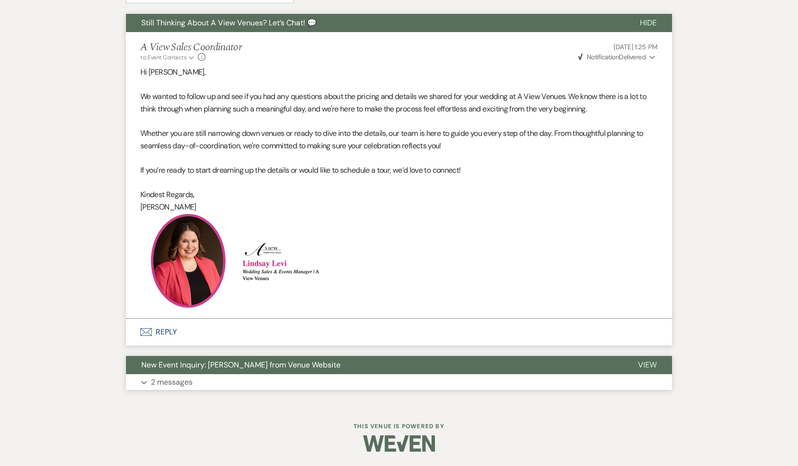
click at [163, 381] on p "2 messages" at bounding box center [172, 382] width 42 height 12
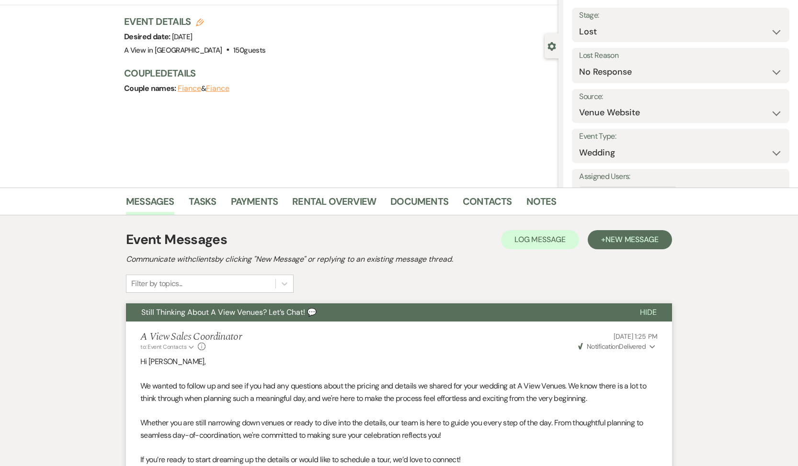
scroll to position [0, 0]
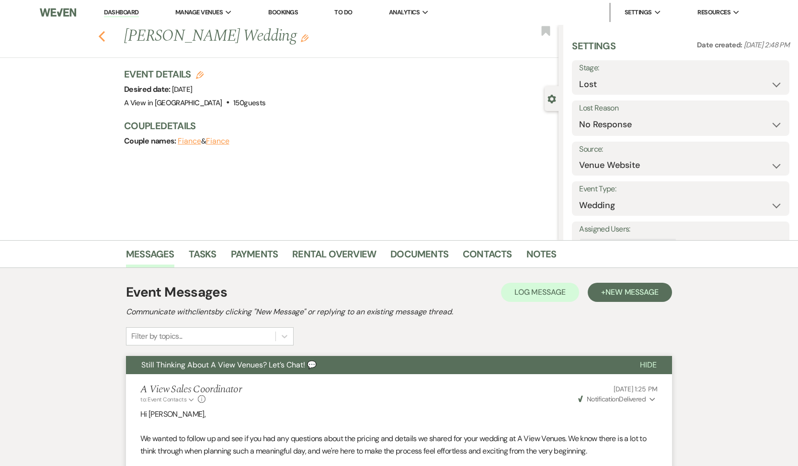
click at [104, 37] on icon "Previous" at bounding box center [101, 36] width 7 height 11
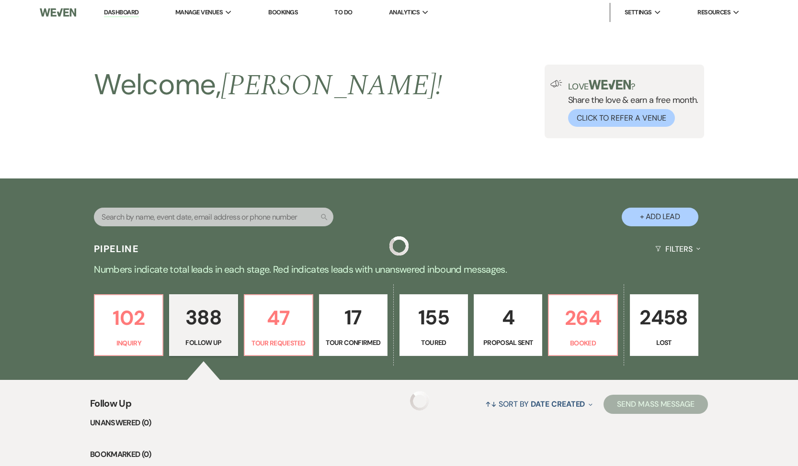
scroll to position [10654, 0]
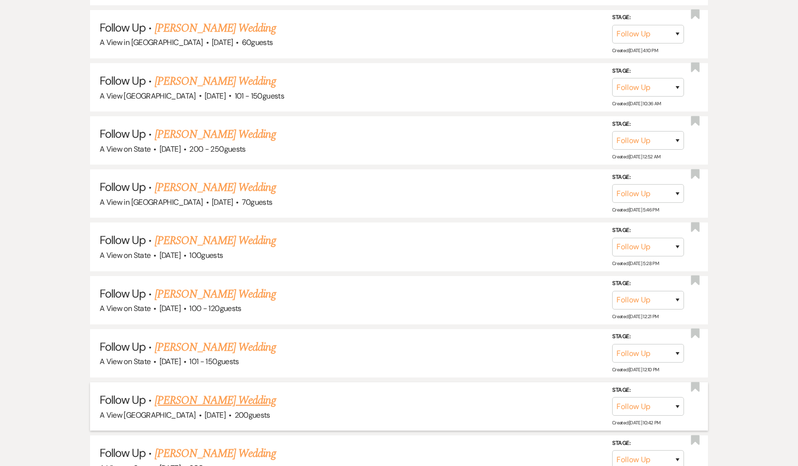
click at [204, 392] on link "[PERSON_NAME] Wedding" at bounding box center [215, 400] width 121 height 17
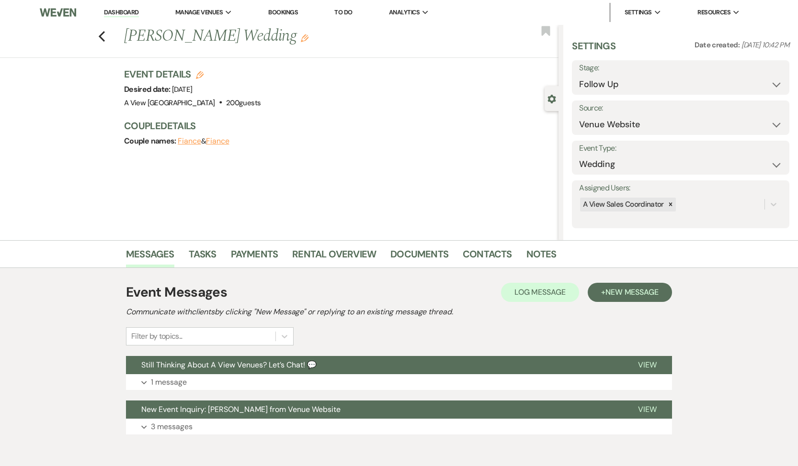
click at [652, 93] on div "Stage: Inquiry Follow Up Tour Requested Tour Confirmed Toured Proposal Sent Boo…" at bounding box center [680, 77] width 217 height 34
click at [652, 90] on select "Inquiry Follow Up Tour Requested Tour Confirmed Toured Proposal Sent Booked Lost" at bounding box center [680, 84] width 203 height 19
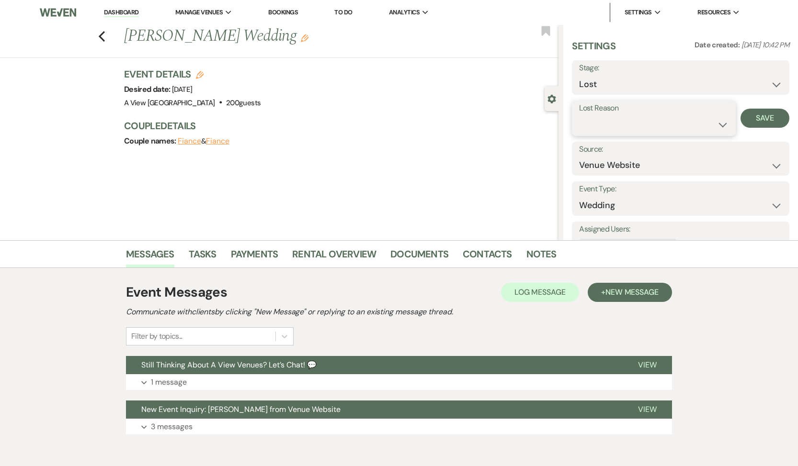
click at [625, 124] on select "Booked Elsewhere Budget Date Unavailable No Response Not a Good Match Capacity …" at bounding box center [653, 124] width 149 height 19
click at [754, 122] on button "Save" at bounding box center [764, 118] width 49 height 19
click at [100, 36] on use "button" at bounding box center [102, 36] width 6 height 11
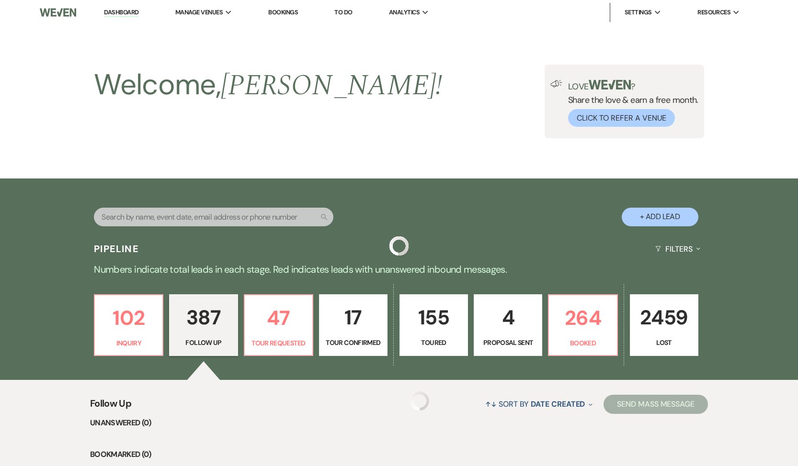
scroll to position [10654, 0]
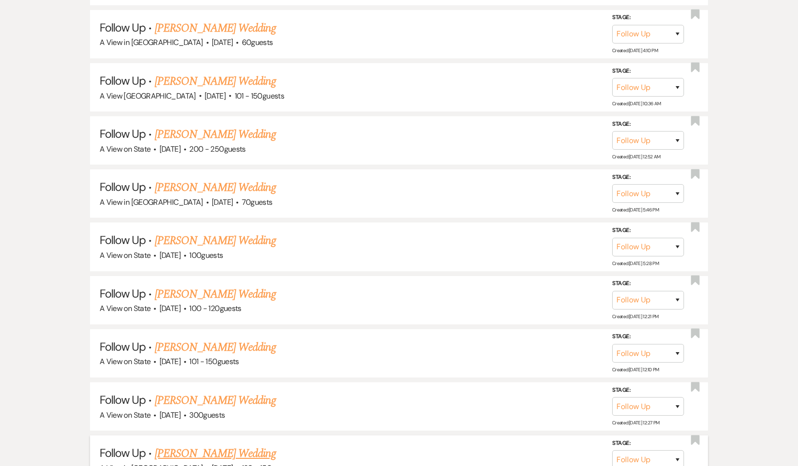
click at [214, 445] on link "[PERSON_NAME] Wedding" at bounding box center [215, 453] width 121 height 17
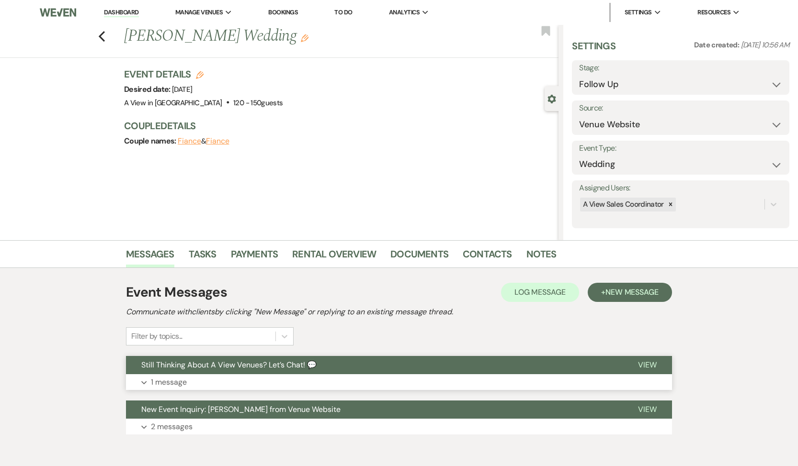
click at [181, 378] on p "1 message" at bounding box center [169, 382] width 36 height 12
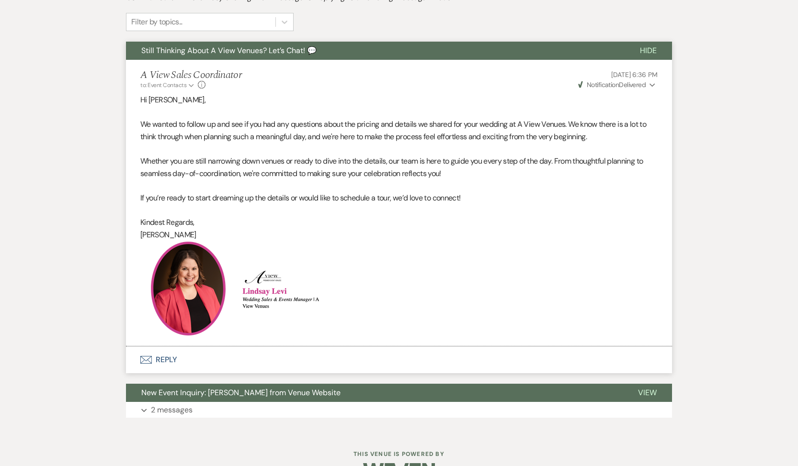
scroll to position [320, 0]
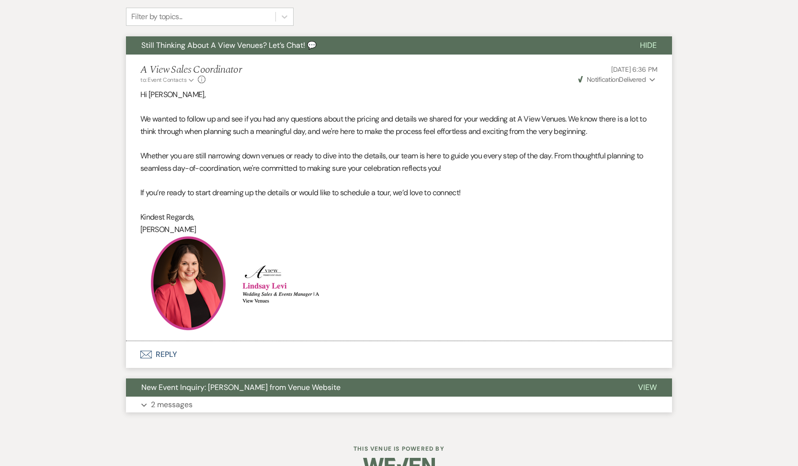
click at [166, 407] on p "2 messages" at bounding box center [172, 405] width 42 height 12
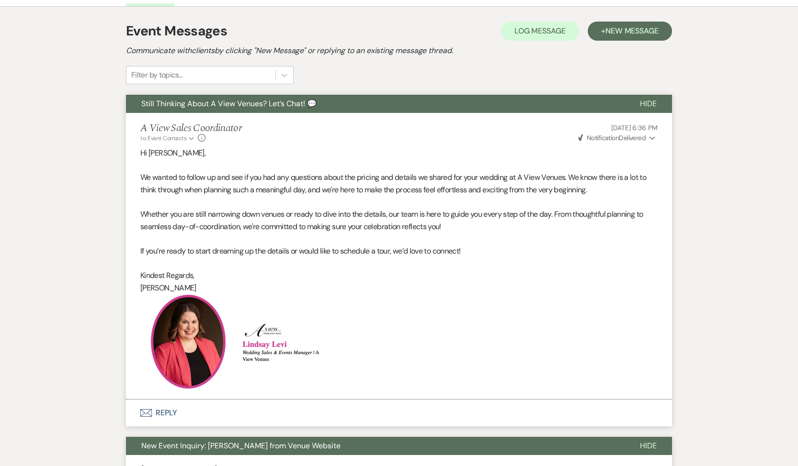
scroll to position [275, 0]
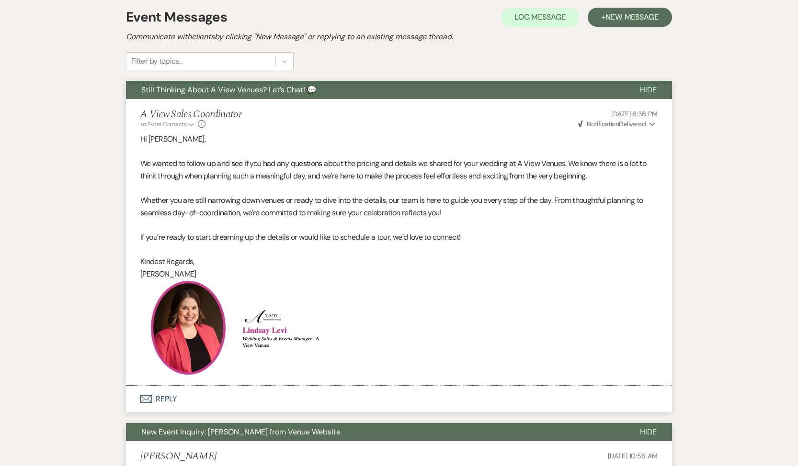
click at [163, 398] on button "Envelope Reply" at bounding box center [399, 399] width 546 height 27
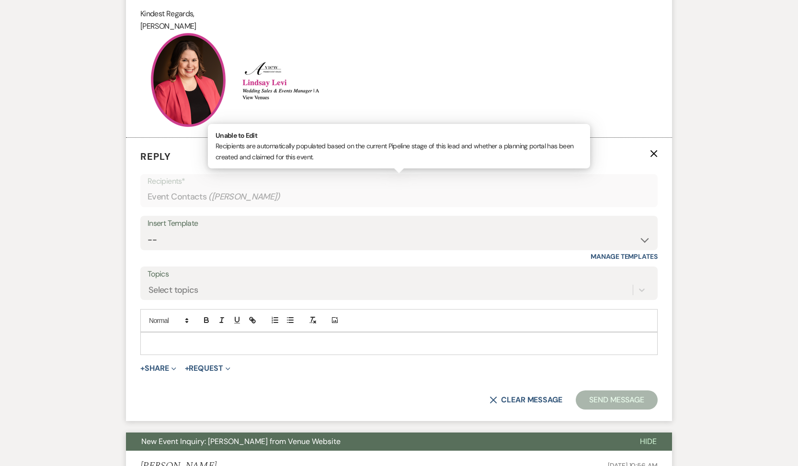
scroll to position [544, 0]
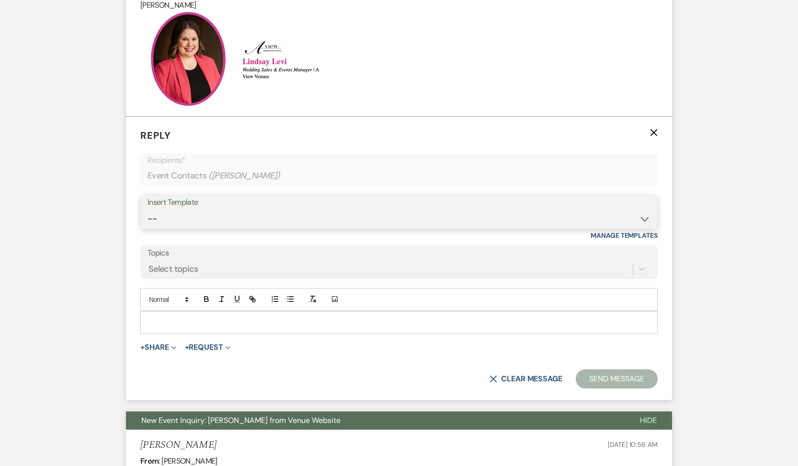
click at [254, 219] on select "-- Tour Confirmation Contract (Pre-Booked Leads) Out of office Inquiry Email Al…" at bounding box center [398, 219] width 503 height 19
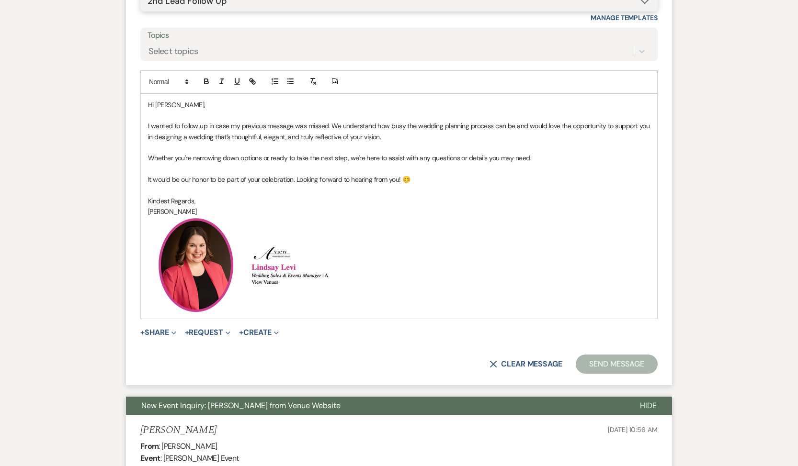
scroll to position [777, 0]
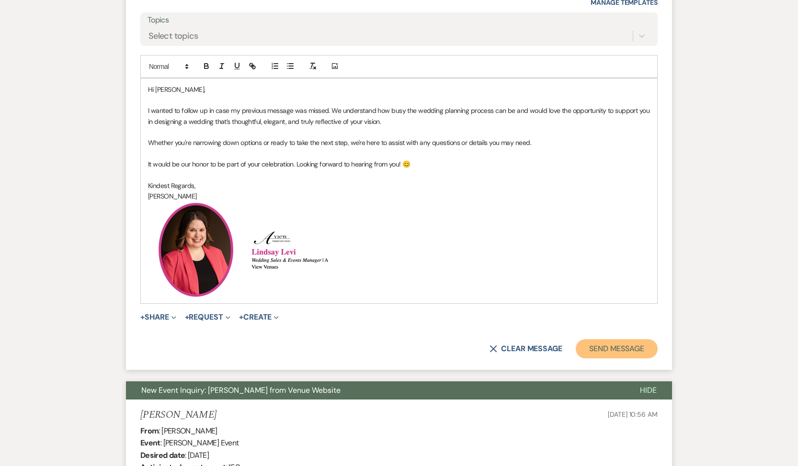
click at [619, 344] on button "Send Message" at bounding box center [616, 348] width 82 height 19
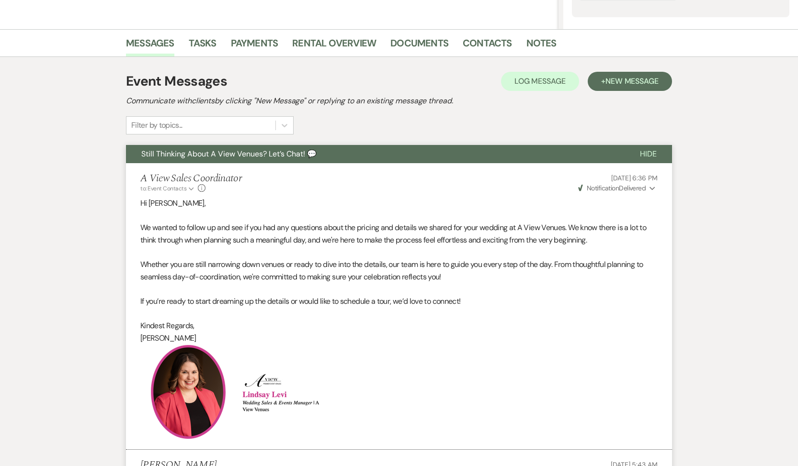
scroll to position [0, 0]
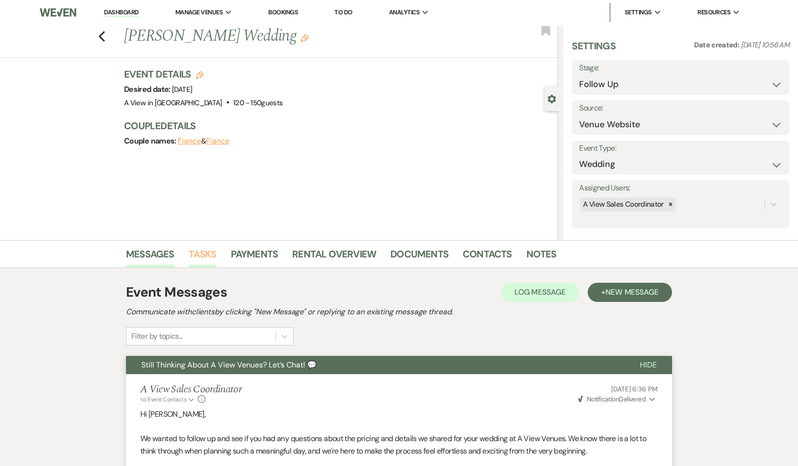
click at [203, 259] on link "Tasks" at bounding box center [203, 257] width 28 height 21
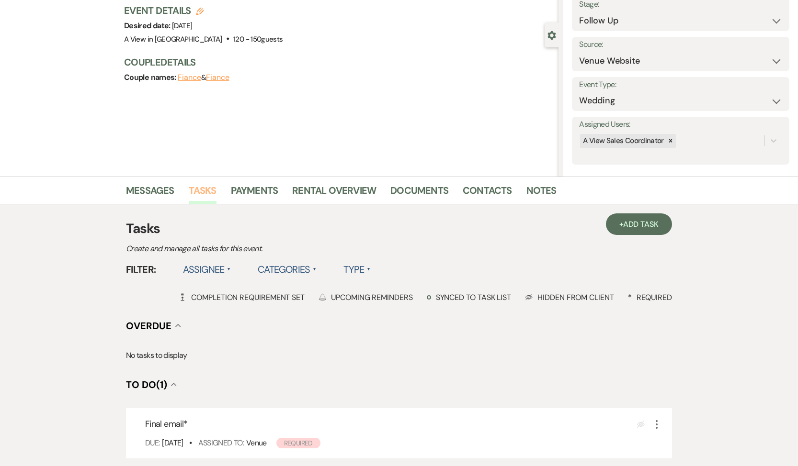
scroll to position [195, 0]
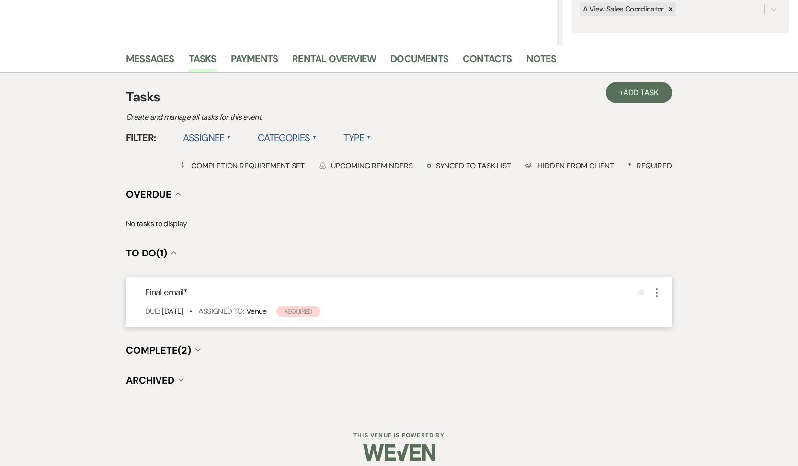
click at [662, 293] on div "Final email * Eye Blocked More Due: [DATE] • Assigned To: Venue Required" at bounding box center [399, 302] width 546 height 50
click at [657, 293] on icon "More" at bounding box center [656, 292] width 11 height 11
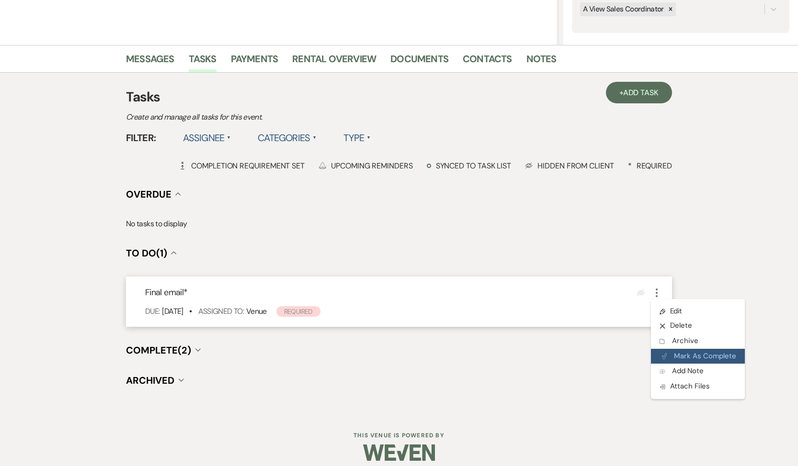
click at [664, 353] on icon "Plan Portal Link" at bounding box center [664, 356] width 6 height 7
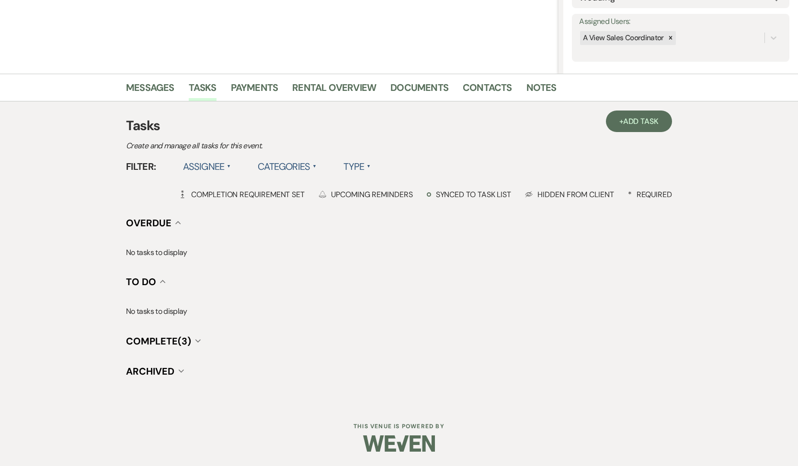
scroll to position [166, 0]
click at [639, 119] on span "Add Task" at bounding box center [640, 122] width 35 height 10
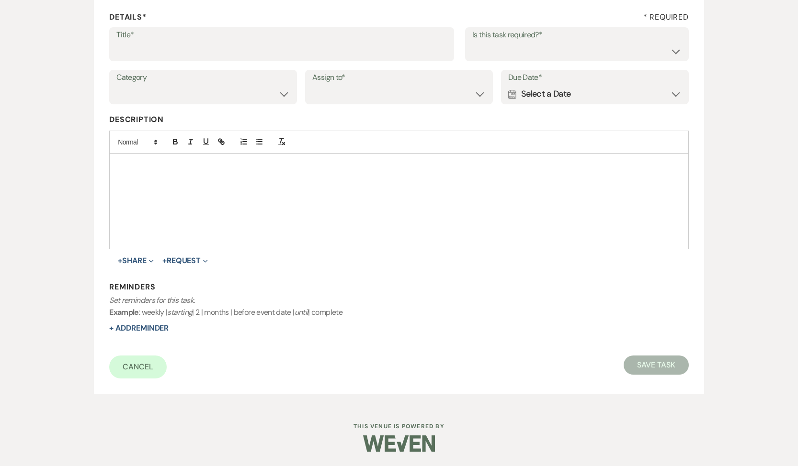
scroll to position [137, 0]
click at [207, 56] on input "Title*" at bounding box center [281, 51] width 330 height 19
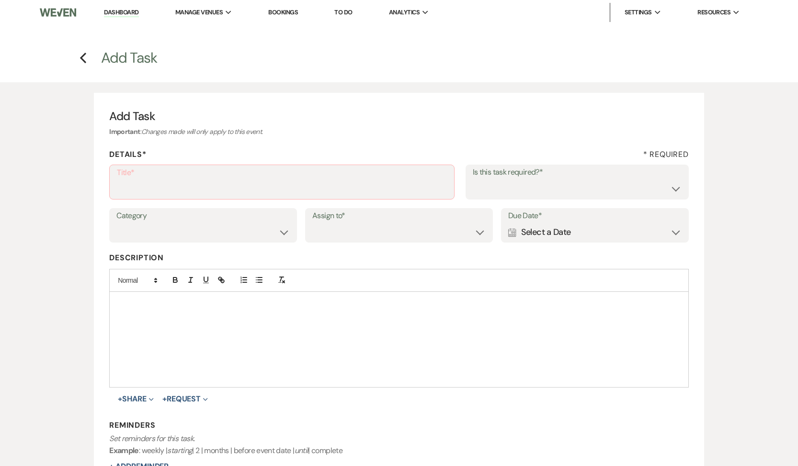
click at [90, 62] on h4 "Previous Add Task" at bounding box center [398, 58] width 689 height 20
click at [81, 61] on icon "Previous" at bounding box center [82, 57] width 7 height 11
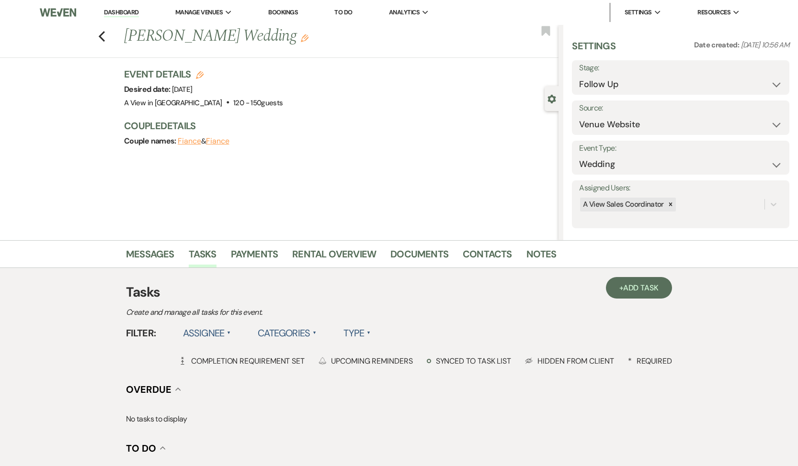
scroll to position [166, 0]
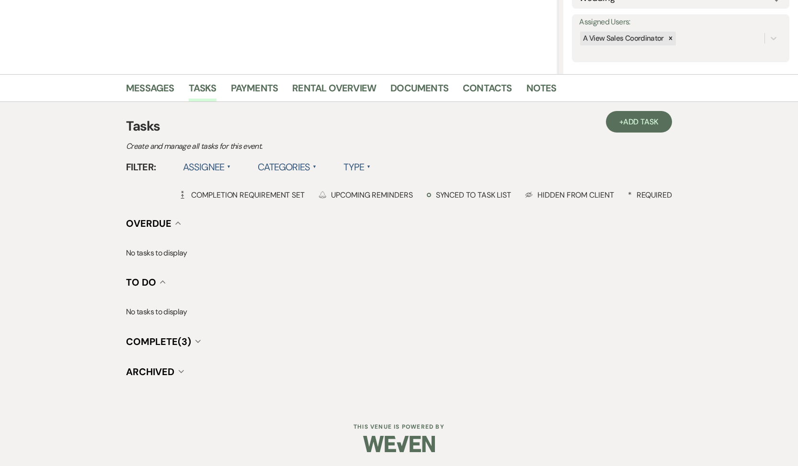
click at [193, 332] on div "+ Add Task Tasks Create and manage all tasks for this event. Filter: Assignee ▲…" at bounding box center [399, 247] width 546 height 262
click at [193, 341] on button "Complete (3) Collapse" at bounding box center [163, 342] width 75 height 10
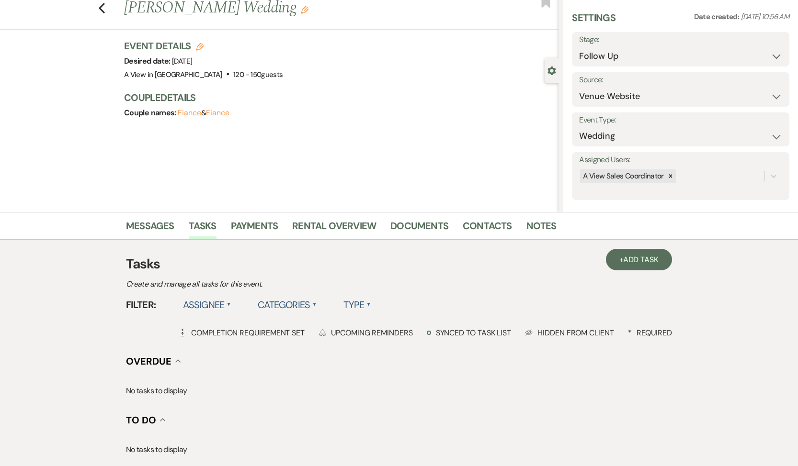
scroll to position [0, 0]
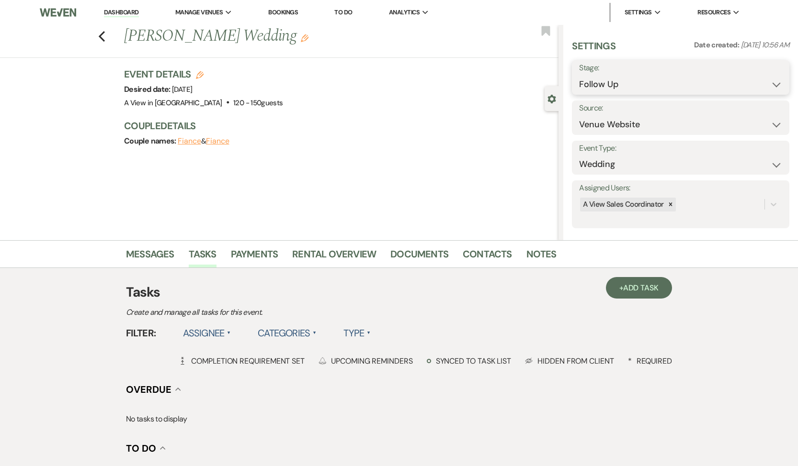
click at [679, 79] on select "Inquiry Follow Up Tour Requested Tour Confirmed Toured Proposal Sent Booked Lost" at bounding box center [680, 84] width 203 height 19
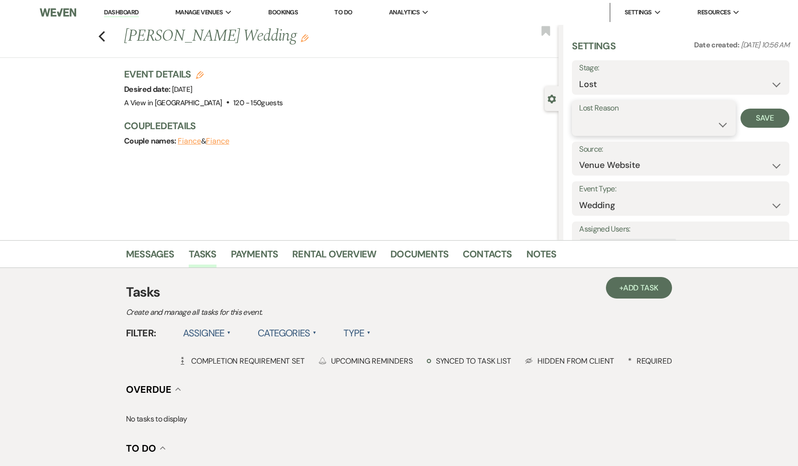
click at [632, 132] on select "Booked Elsewhere Budget Date Unavailable No Response Not a Good Match Capacity …" at bounding box center [653, 124] width 149 height 19
click at [753, 120] on button "Save" at bounding box center [764, 118] width 49 height 19
click at [106, 34] on div "Previous [PERSON_NAME] Wedding Edit Bookmark" at bounding box center [276, 41] width 563 height 33
click at [101, 37] on use "button" at bounding box center [102, 36] width 6 height 11
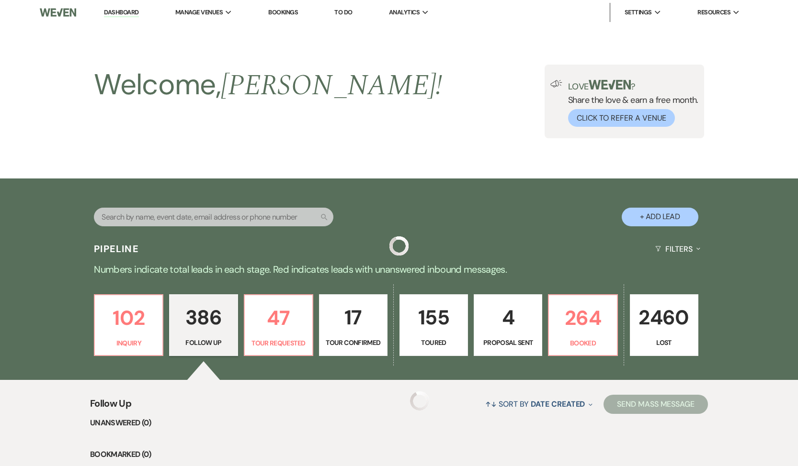
scroll to position [10654, 0]
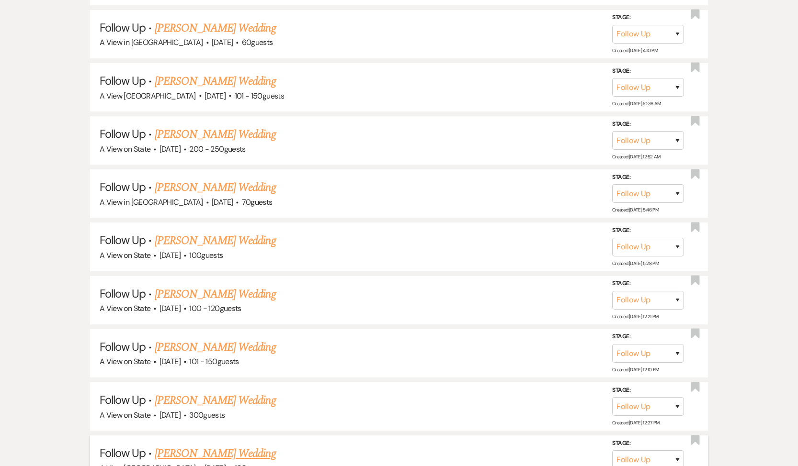
click at [186, 445] on link "[PERSON_NAME] Wedding" at bounding box center [215, 453] width 121 height 17
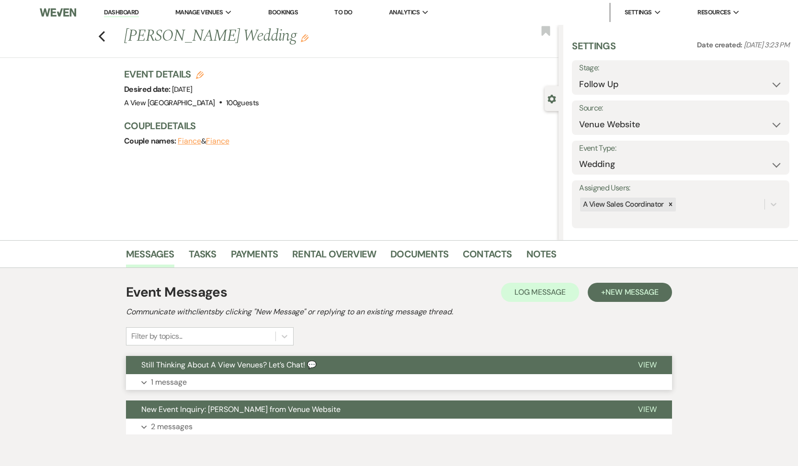
click at [171, 370] on button "Still Thinking About A View Venues? Let’s Chat! 💬" at bounding box center [374, 365] width 496 height 18
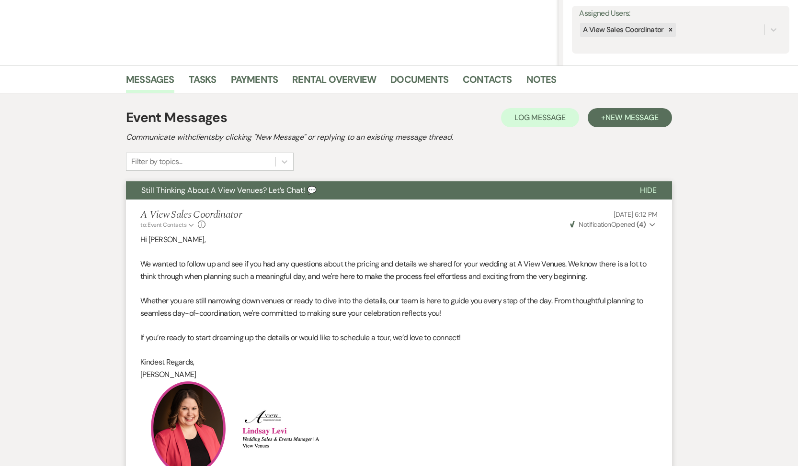
scroll to position [163, 0]
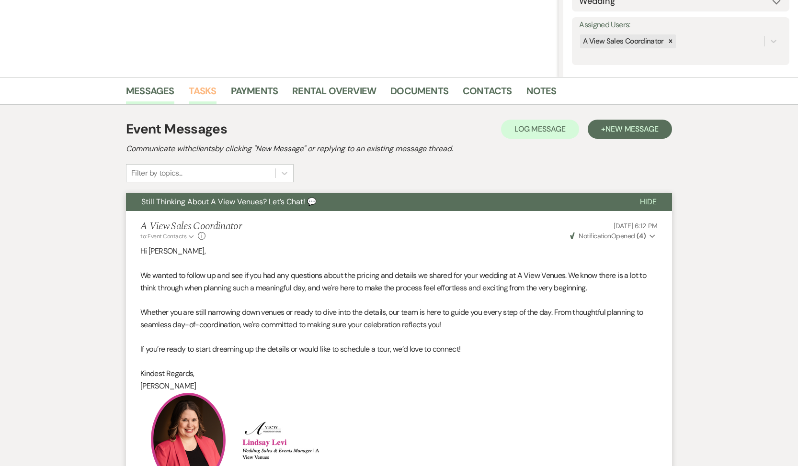
click at [208, 94] on link "Tasks" at bounding box center [203, 93] width 28 height 21
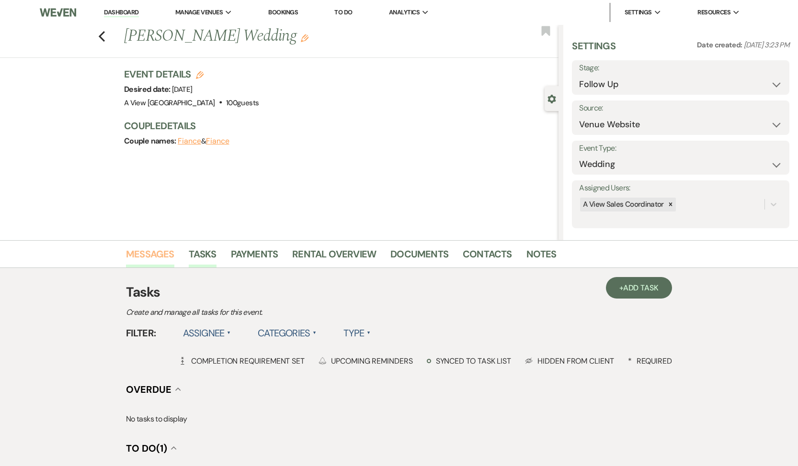
click at [151, 257] on link "Messages" at bounding box center [150, 257] width 48 height 21
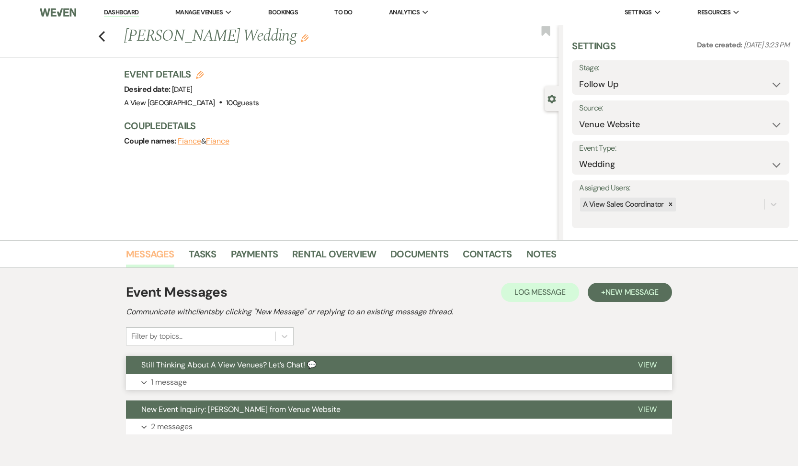
scroll to position [45, 0]
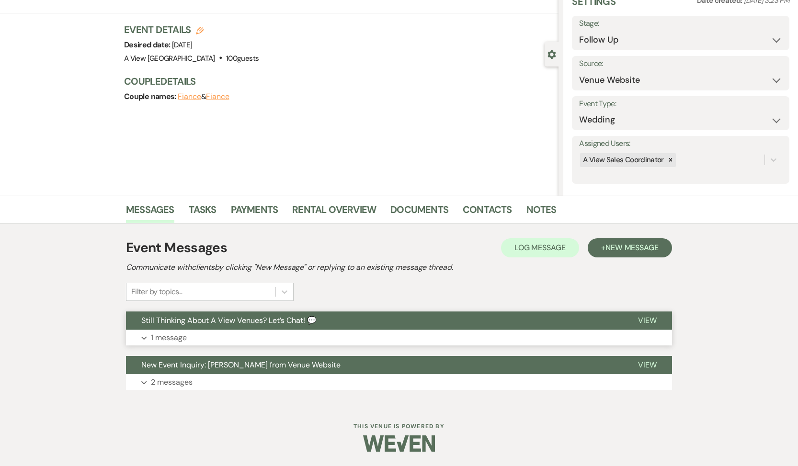
click at [174, 339] on p "1 message" at bounding box center [169, 338] width 36 height 12
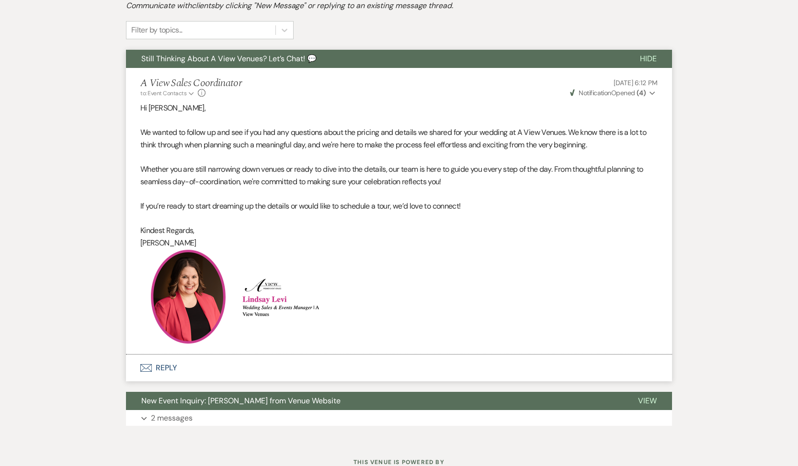
scroll to position [342, 0]
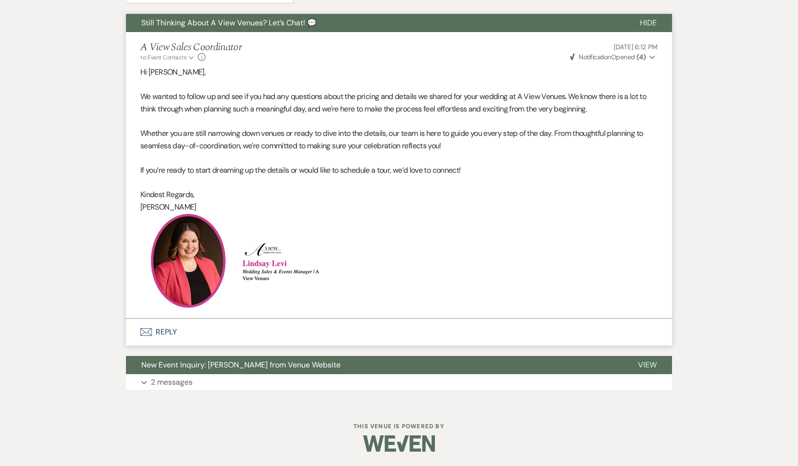
click at [166, 334] on button "Envelope Reply" at bounding box center [399, 332] width 546 height 27
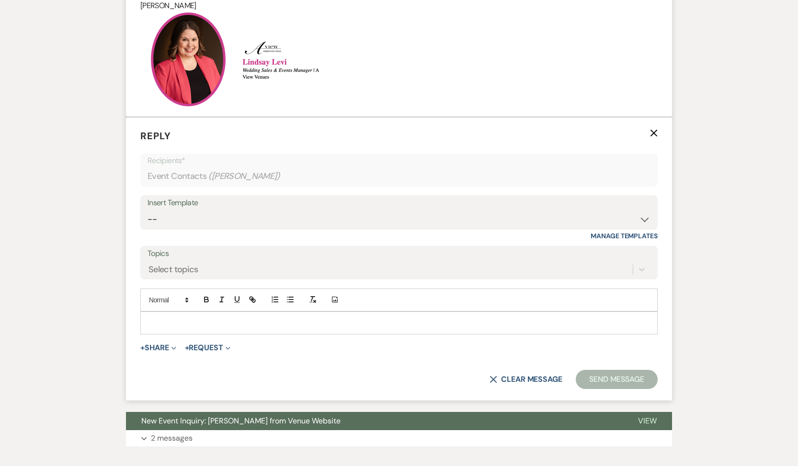
scroll to position [544, 0]
click at [238, 325] on p at bounding box center [399, 322] width 502 height 11
click at [248, 227] on select "-- Tour Confirmation Contract (Pre-Booked Leads) Out of office Inquiry Email Al…" at bounding box center [398, 219] width 503 height 19
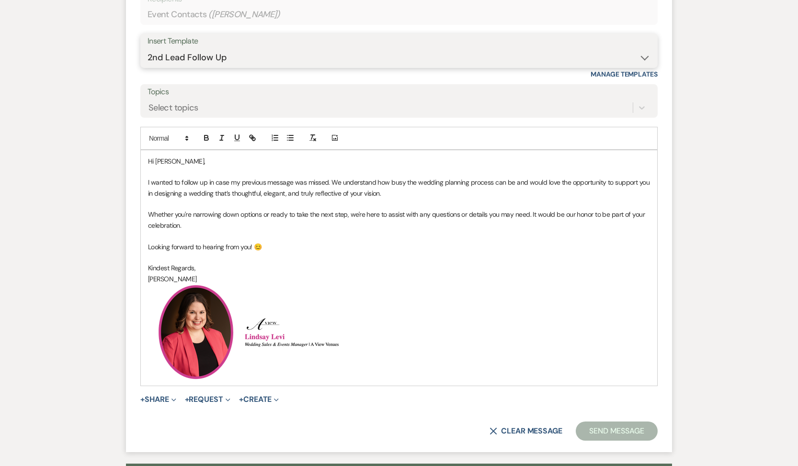
scroll to position [711, 0]
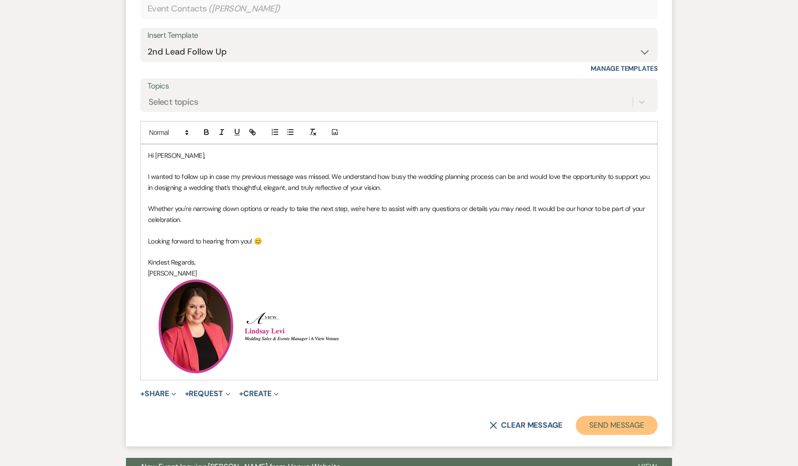
click at [601, 423] on button "Send Message" at bounding box center [616, 425] width 82 height 19
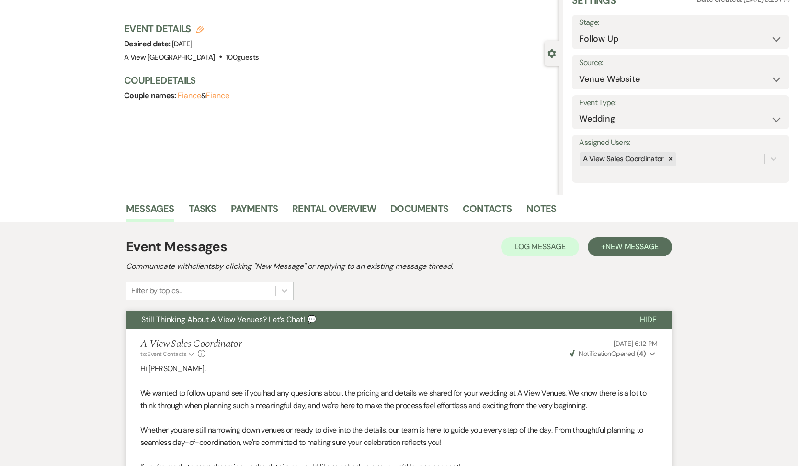
scroll to position [0, 0]
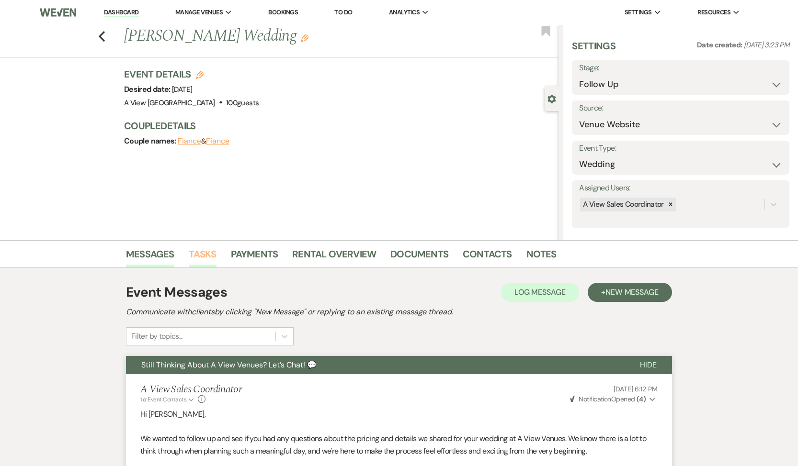
click at [211, 251] on link "Tasks" at bounding box center [203, 257] width 28 height 21
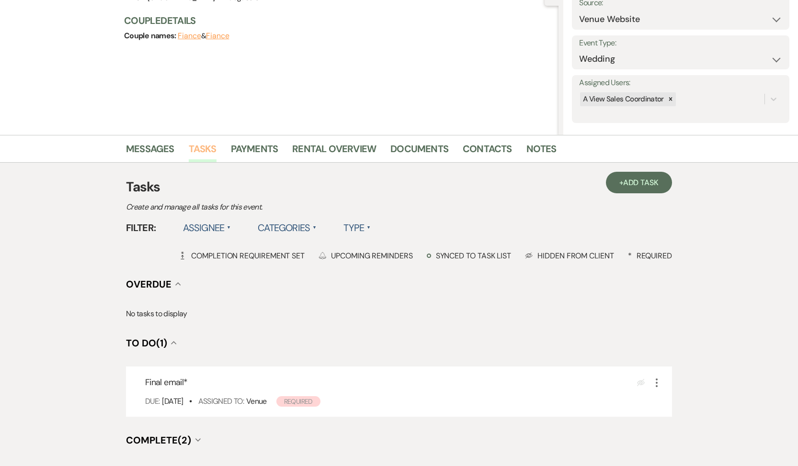
scroll to position [204, 0]
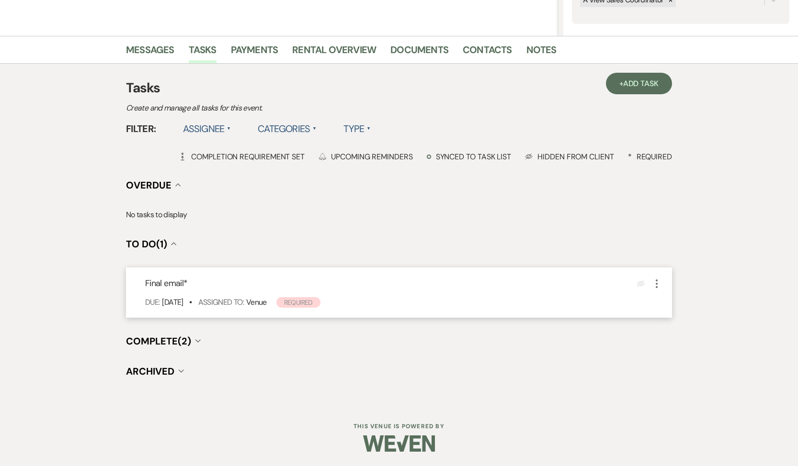
click at [656, 283] on use "button" at bounding box center [656, 284] width 2 height 9
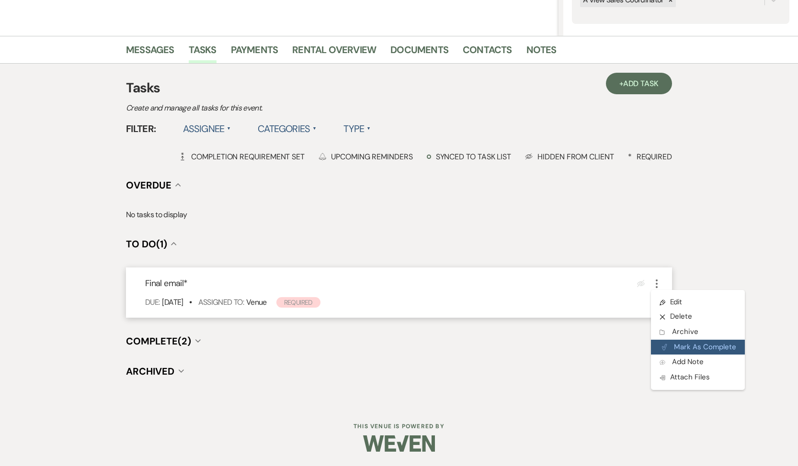
click at [678, 348] on button "Plan Portal Link Mark As Complete" at bounding box center [698, 347] width 94 height 15
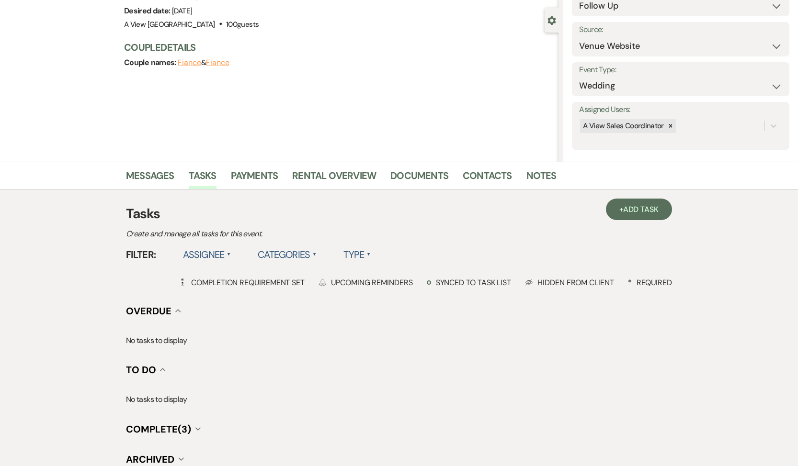
scroll to position [0, 0]
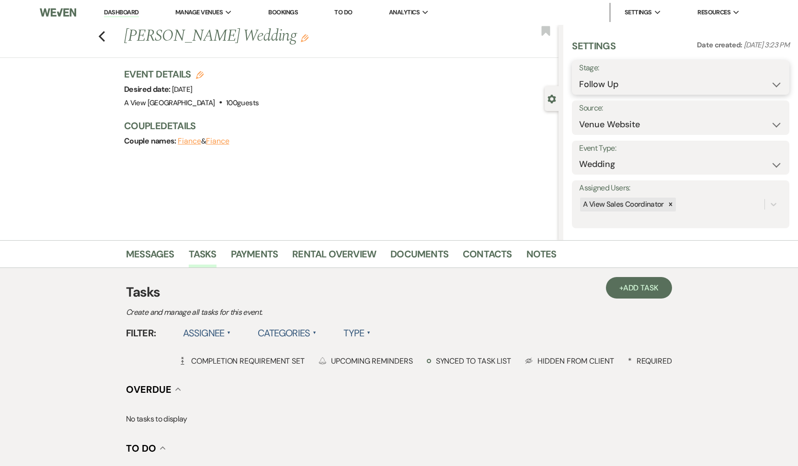
click at [661, 89] on select "Inquiry Follow Up Tour Requested Tour Confirmed Toured Proposal Sent Booked Lost" at bounding box center [680, 84] width 203 height 19
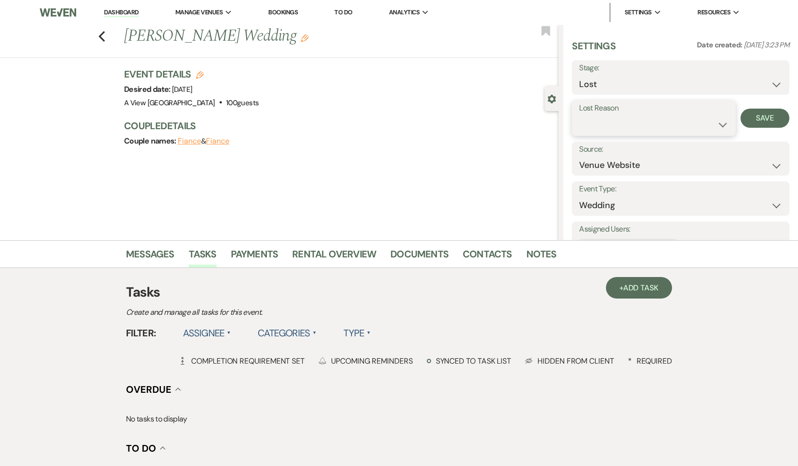
click at [630, 125] on select "Booked Elsewhere Budget Date Unavailable No Response Not a Good Match Capacity …" at bounding box center [653, 124] width 149 height 19
click at [757, 116] on button "Save" at bounding box center [764, 118] width 49 height 19
click at [102, 34] on icon "Previous" at bounding box center [101, 36] width 7 height 11
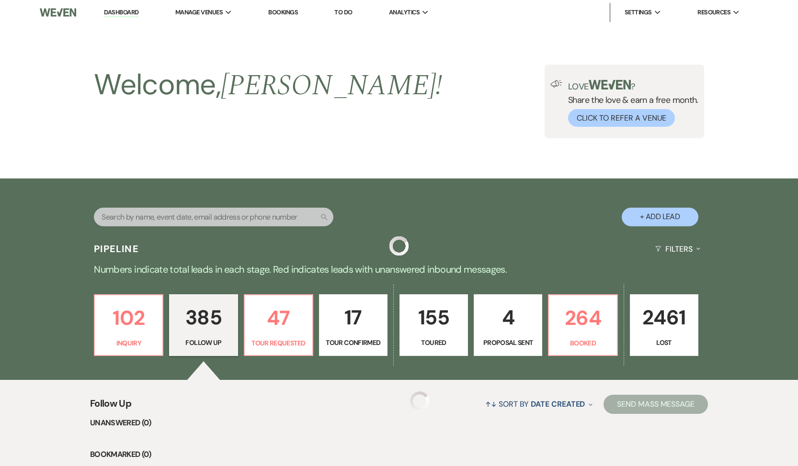
scroll to position [10654, 0]
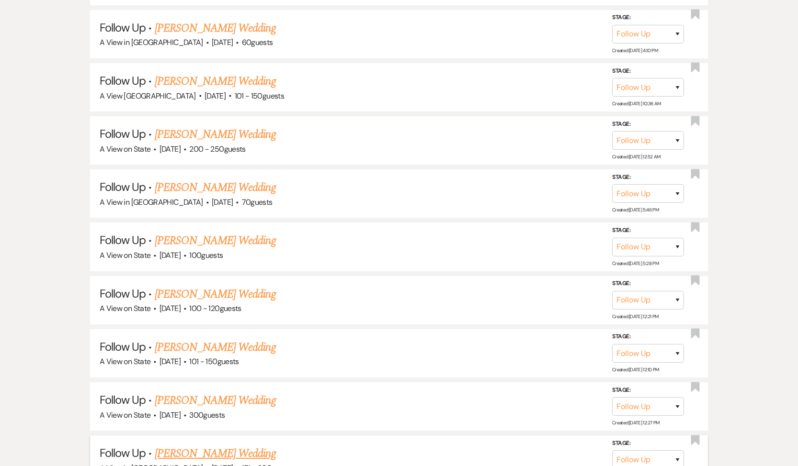
click at [193, 445] on link "[PERSON_NAME] Wedding" at bounding box center [215, 453] width 121 height 17
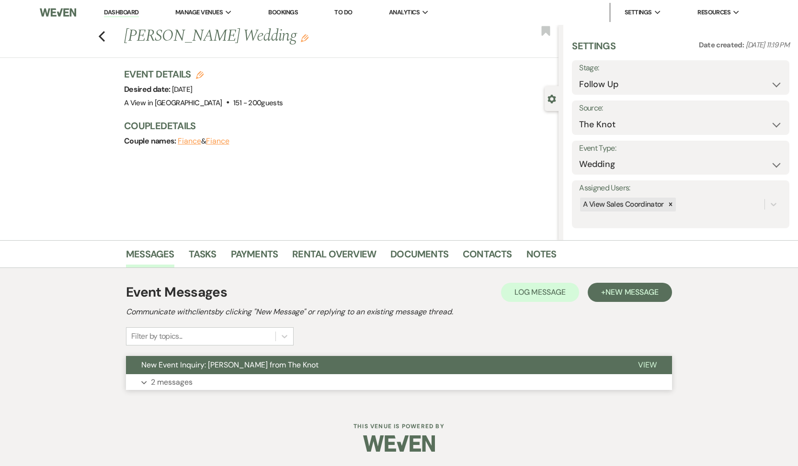
click at [176, 374] on button "New Event Inquiry: [PERSON_NAME] from The Knot" at bounding box center [374, 365] width 496 height 18
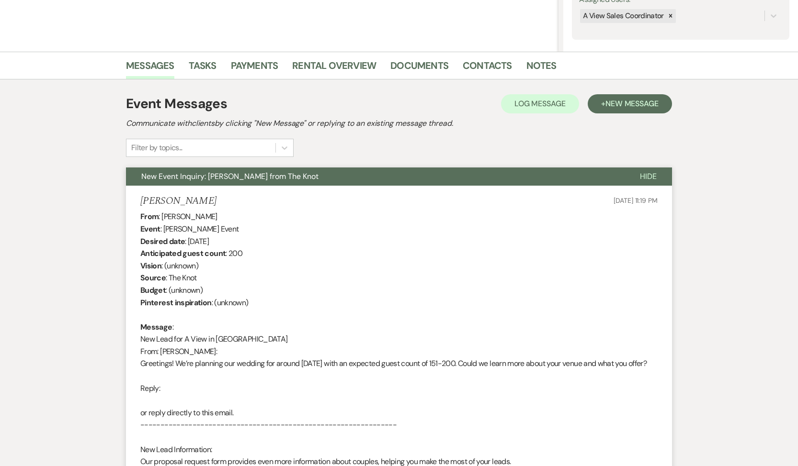
scroll to position [191, 0]
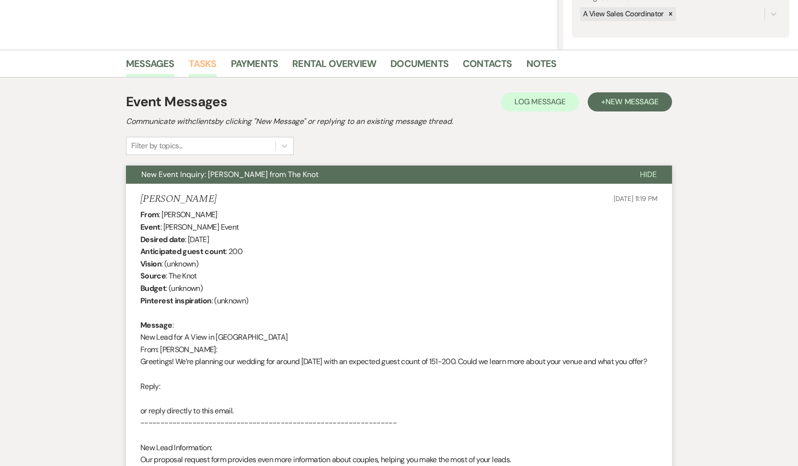
click at [212, 64] on link "Tasks" at bounding box center [203, 66] width 28 height 21
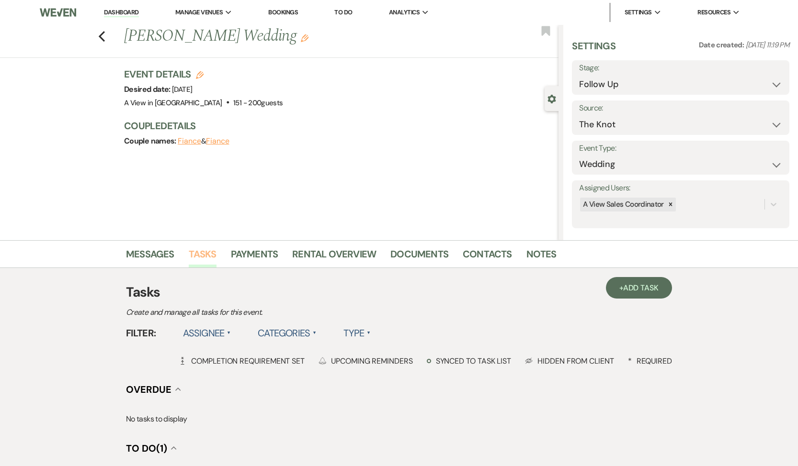
scroll to position [161, 0]
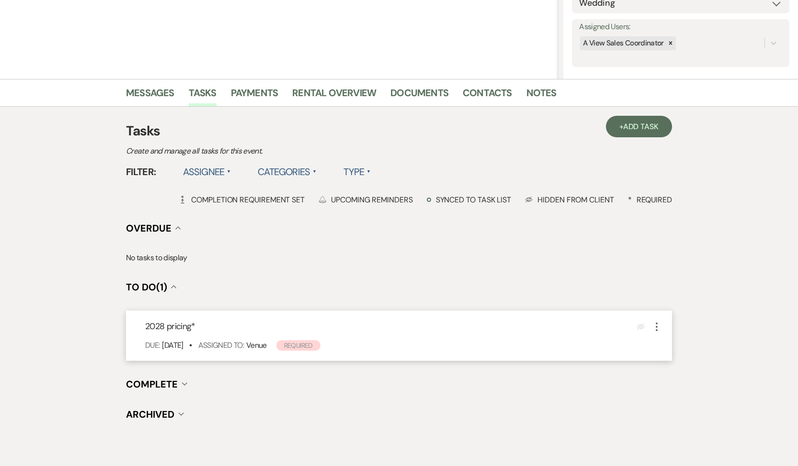
click at [657, 327] on use "button" at bounding box center [656, 327] width 2 height 9
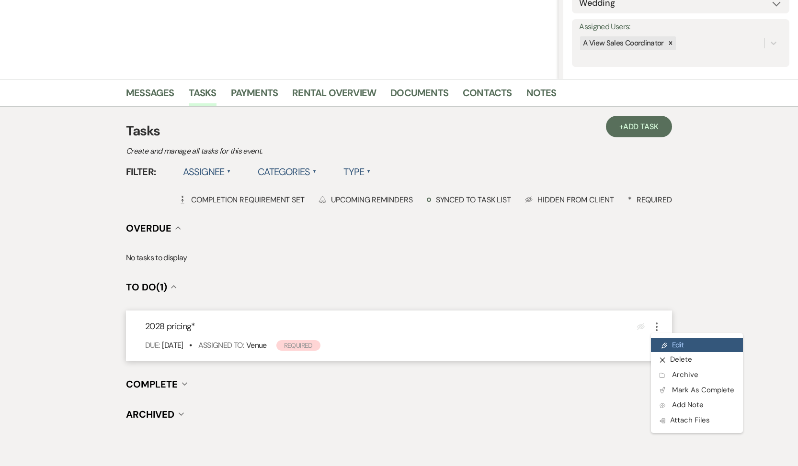
click at [685, 348] on link "Pencil Edit" at bounding box center [697, 345] width 92 height 14
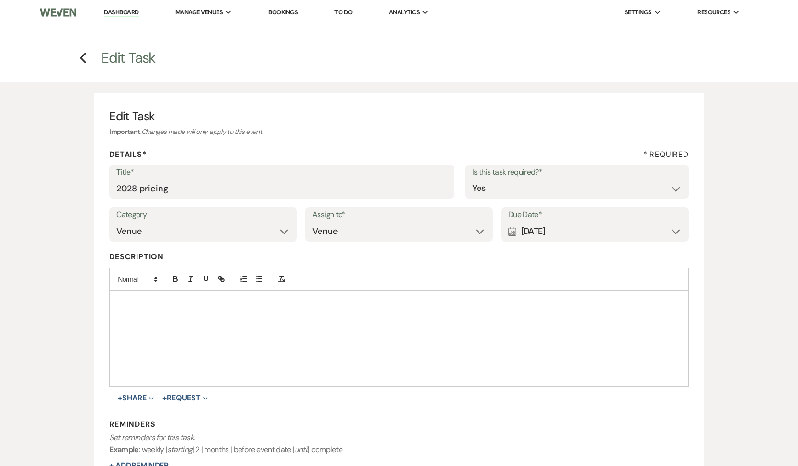
click at [496, 223] on div "Category Venue Vendors Guests Details Finalize & Share Assign to* Venue Client …" at bounding box center [398, 228] width 579 height 43
click at [545, 229] on div "Calendar [DATE] Expand" at bounding box center [594, 231] width 173 height 19
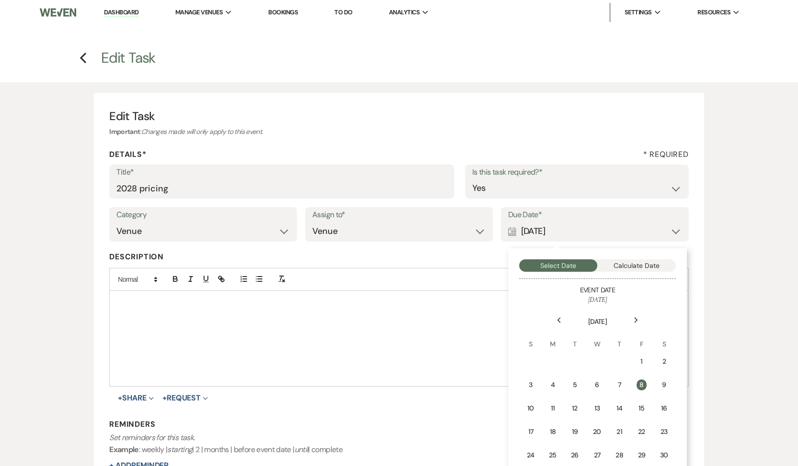
click at [557, 326] on div "Previous" at bounding box center [558, 320] width 15 height 15
click at [558, 324] on div "Previous" at bounding box center [558, 320] width 15 height 15
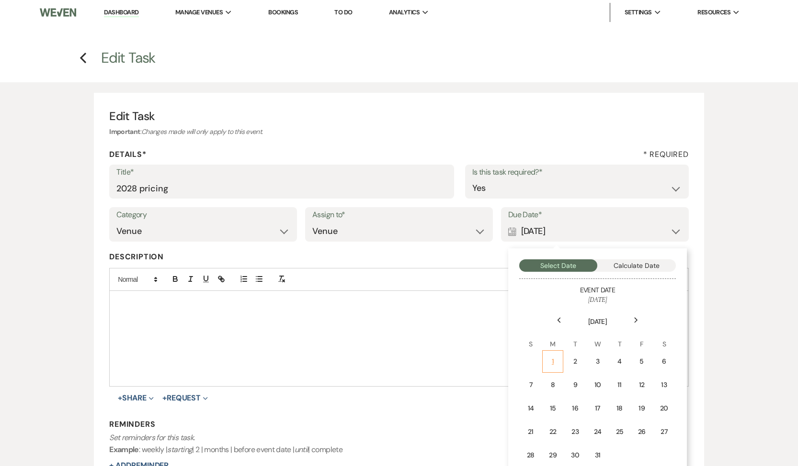
click at [552, 355] on td "1" at bounding box center [552, 361] width 21 height 23
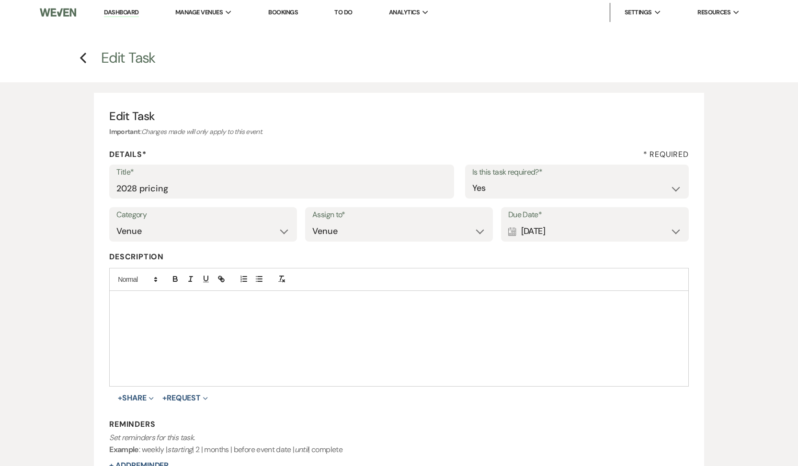
click at [581, 300] on p at bounding box center [398, 302] width 563 height 11
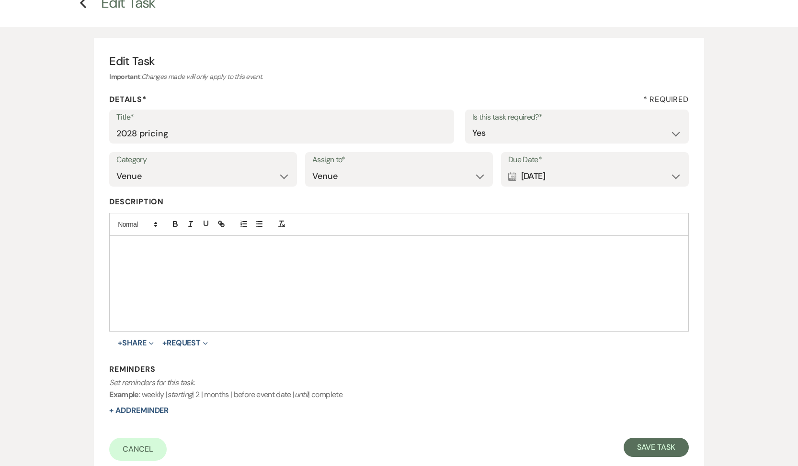
scroll to position [137, 0]
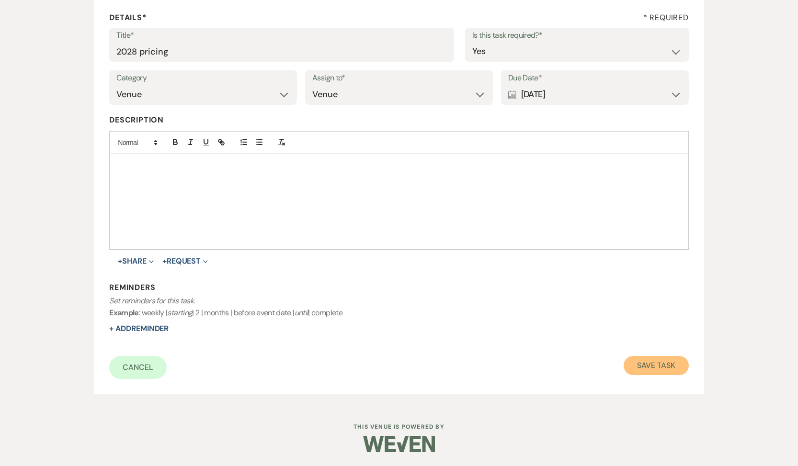
click at [664, 362] on button "Save Task" at bounding box center [655, 365] width 65 height 19
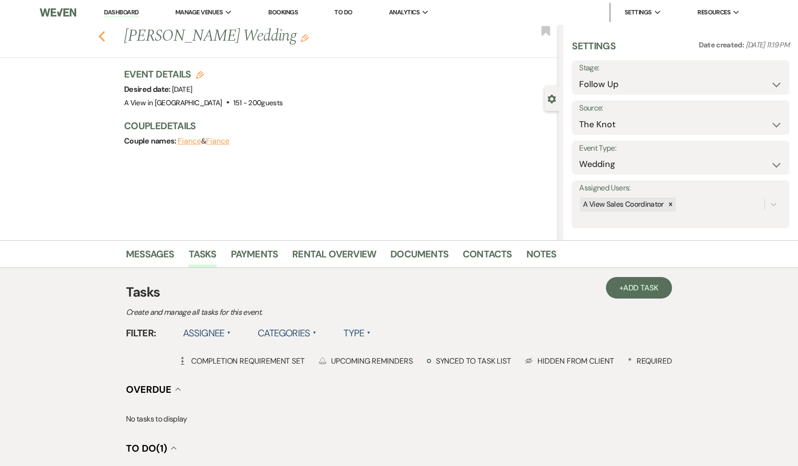
click at [104, 35] on icon "Previous" at bounding box center [101, 36] width 7 height 11
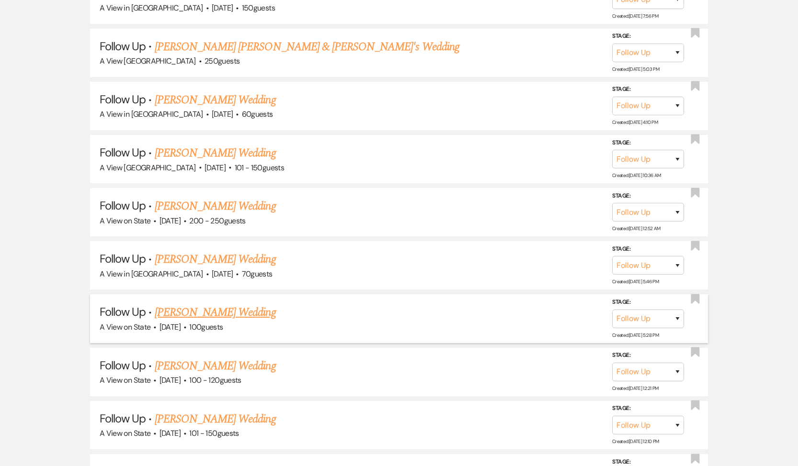
scroll to position [10667, 0]
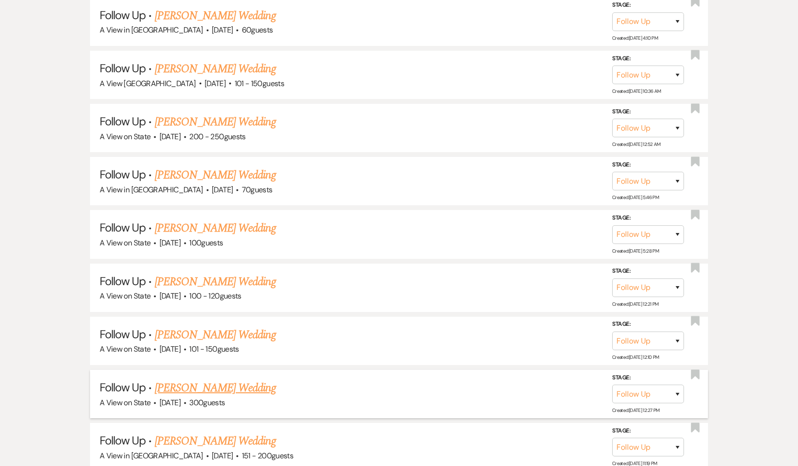
click at [188, 380] on link "[PERSON_NAME] Wedding" at bounding box center [215, 388] width 121 height 17
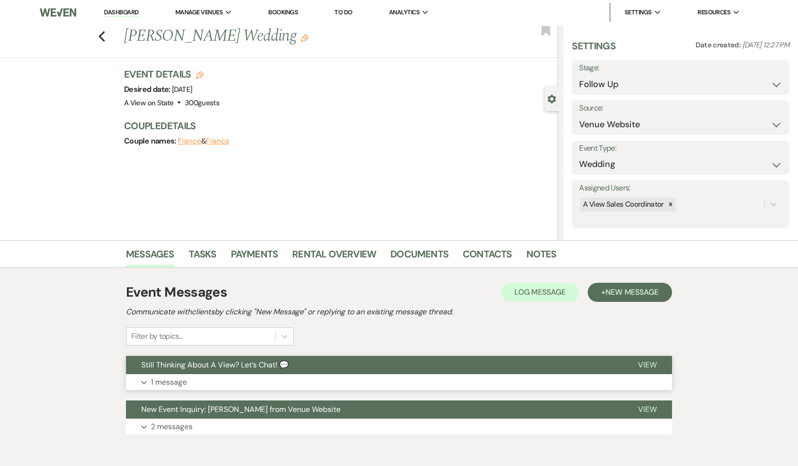
click at [170, 383] on p "1 message" at bounding box center [169, 382] width 36 height 12
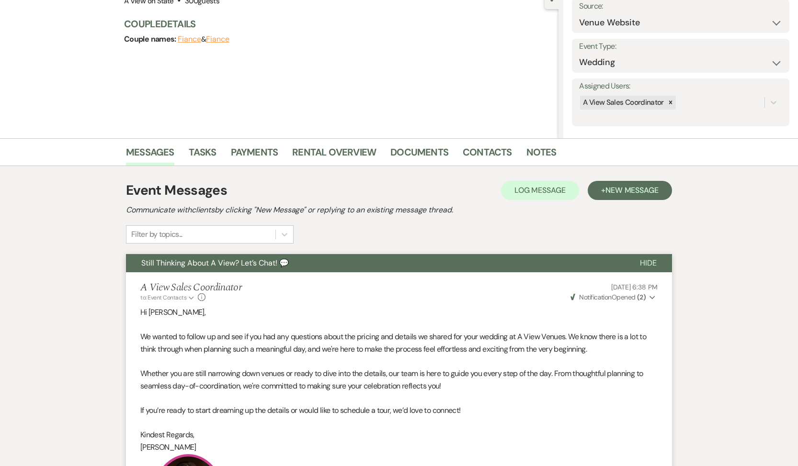
scroll to position [226, 0]
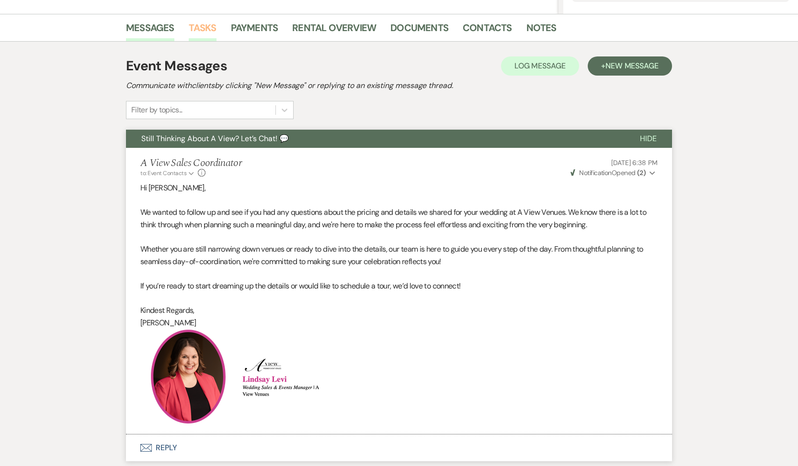
click at [196, 33] on link "Tasks" at bounding box center [203, 30] width 28 height 21
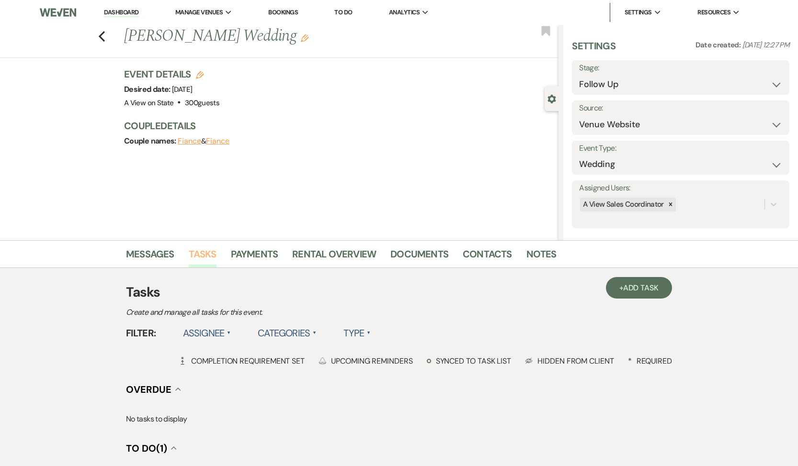
scroll to position [204, 0]
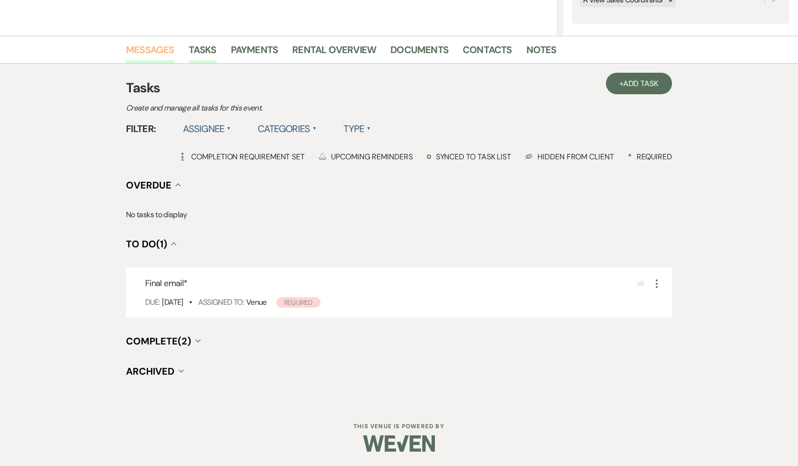
click at [147, 54] on link "Messages" at bounding box center [150, 52] width 48 height 21
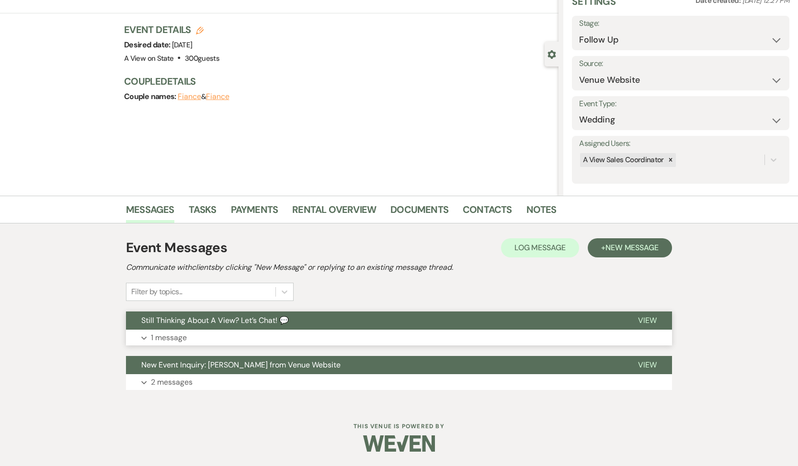
click at [163, 326] on button "Still Thinking About A View? Let’s Chat! 💬" at bounding box center [374, 321] width 496 height 18
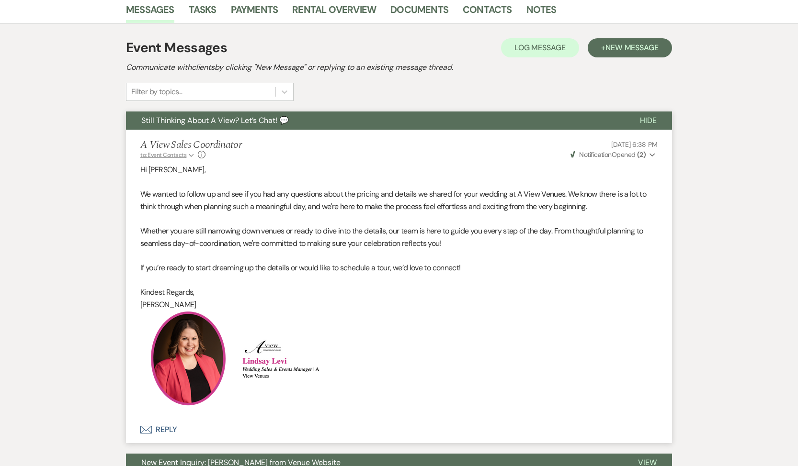
scroll to position [342, 0]
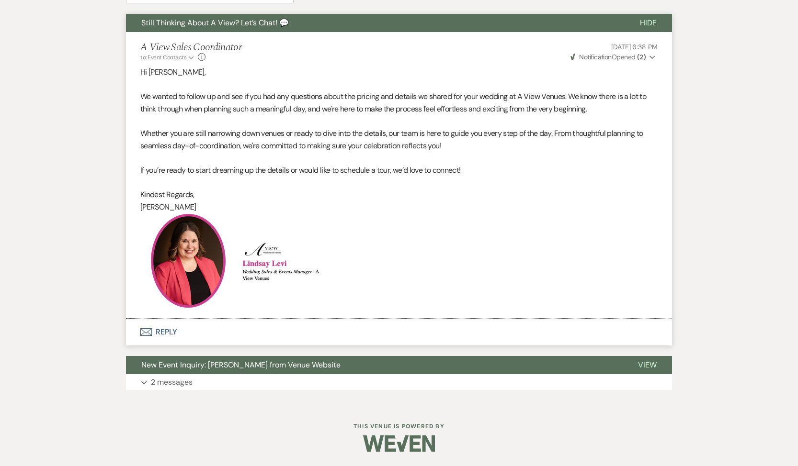
click at [162, 337] on button "Envelope Reply" at bounding box center [399, 332] width 546 height 27
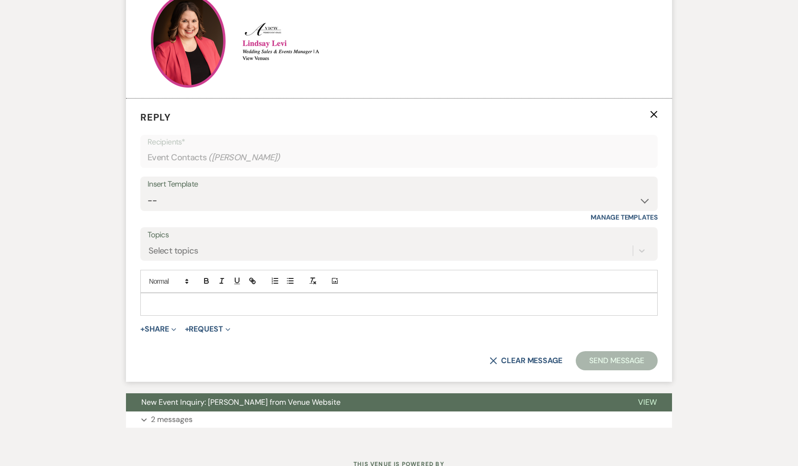
scroll to position [570, 0]
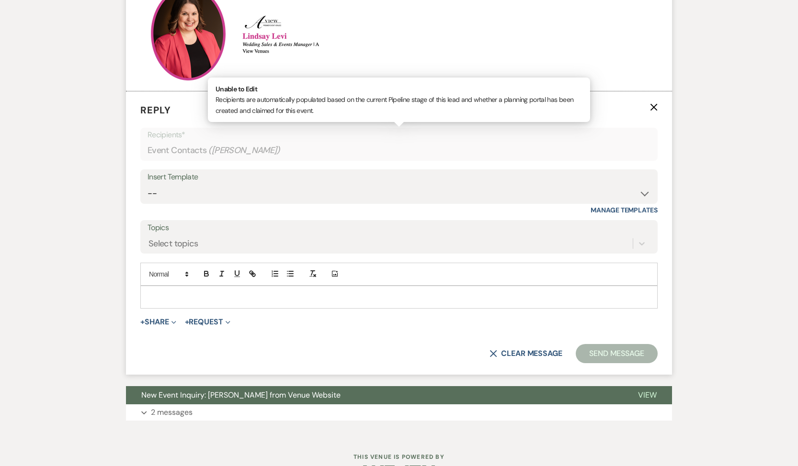
click at [237, 158] on div "Event Contacts ( [PERSON_NAME] )" at bounding box center [398, 150] width 503 height 19
click at [231, 189] on select "-- Tour Confirmation Contract (Pre-Booked Leads) Out of office Inquiry Email Al…" at bounding box center [398, 193] width 503 height 19
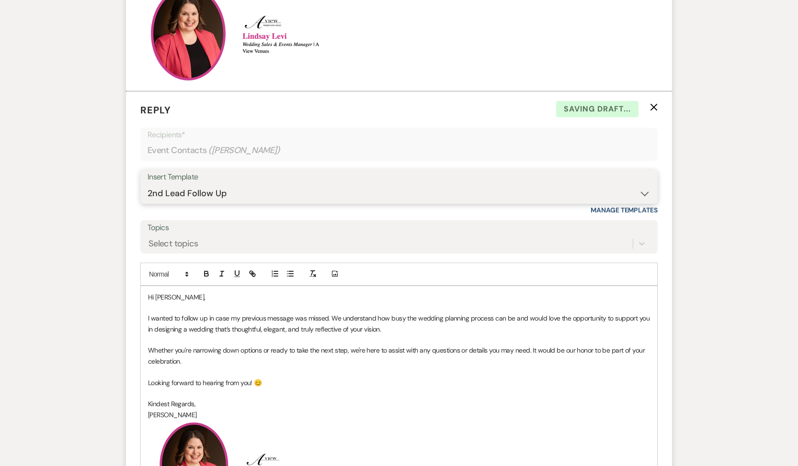
scroll to position [699, 0]
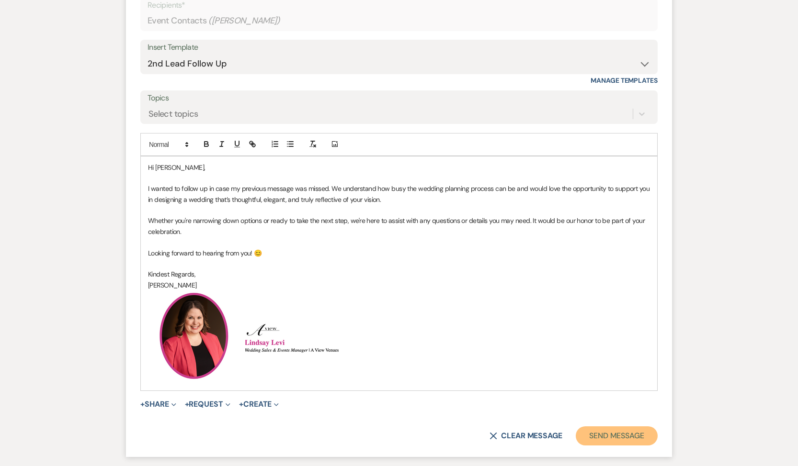
click at [599, 437] on button "Send Message" at bounding box center [616, 436] width 82 height 19
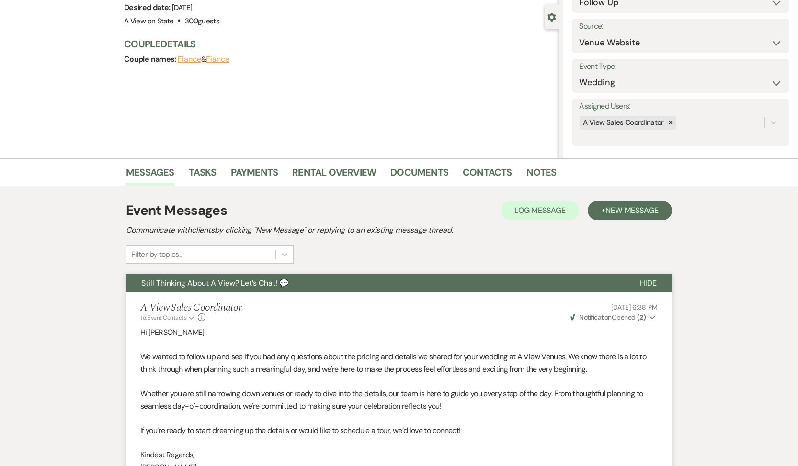
scroll to position [0, 0]
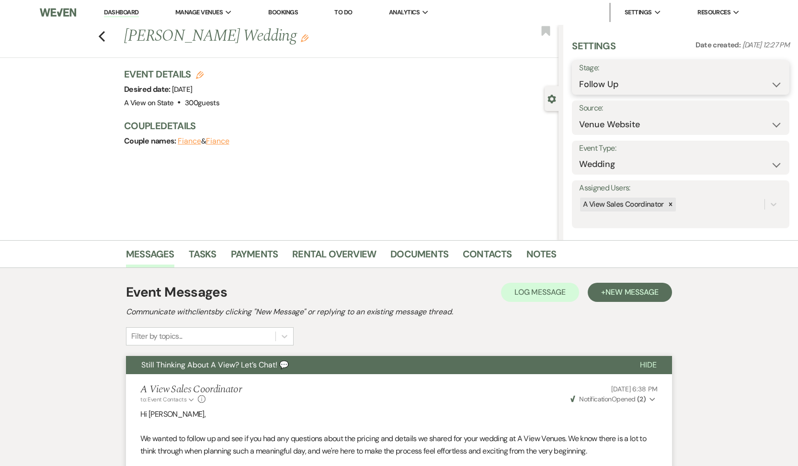
click at [622, 92] on select "Inquiry Follow Up Tour Requested Tour Confirmed Toured Proposal Sent Booked Lost" at bounding box center [680, 84] width 203 height 19
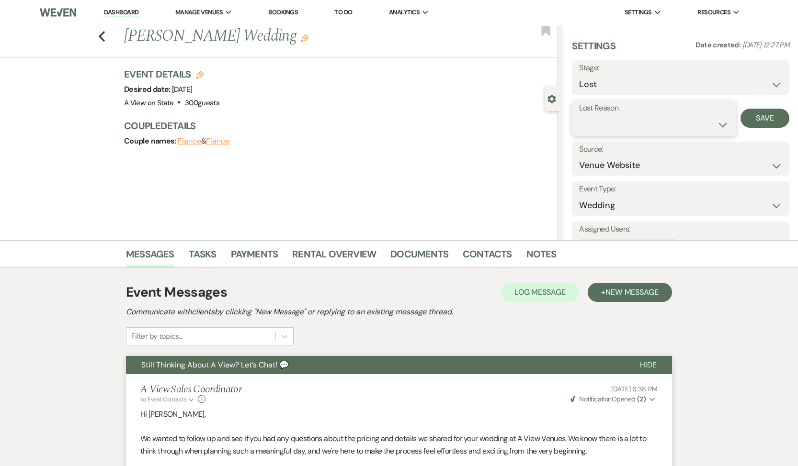
click at [619, 131] on select "Booked Elsewhere Budget Date Unavailable No Response Not a Good Match Capacity …" at bounding box center [653, 124] width 149 height 19
click at [775, 109] on button "Save" at bounding box center [764, 118] width 49 height 19
click at [209, 255] on link "Tasks" at bounding box center [203, 257] width 28 height 21
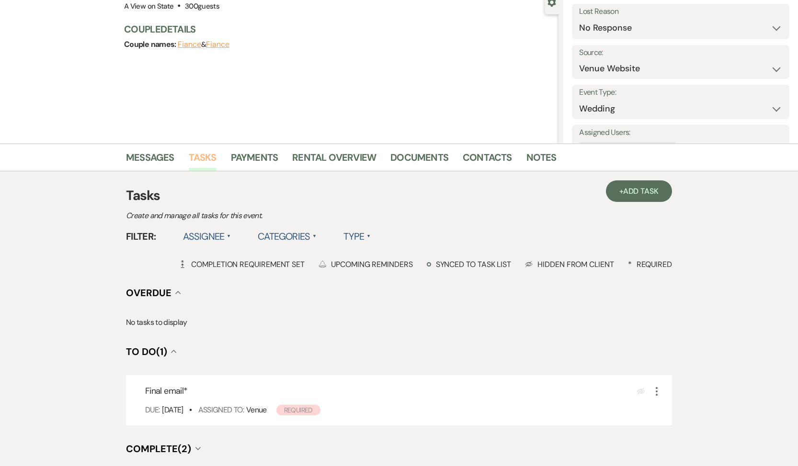
scroll to position [204, 0]
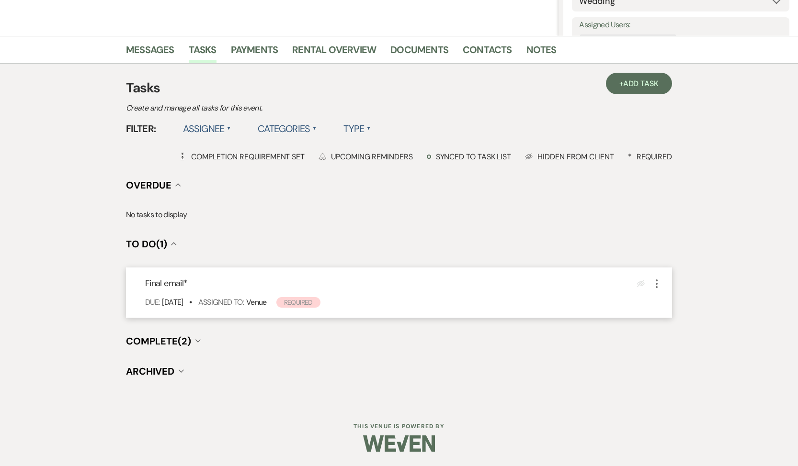
click at [659, 285] on icon "More" at bounding box center [656, 283] width 11 height 11
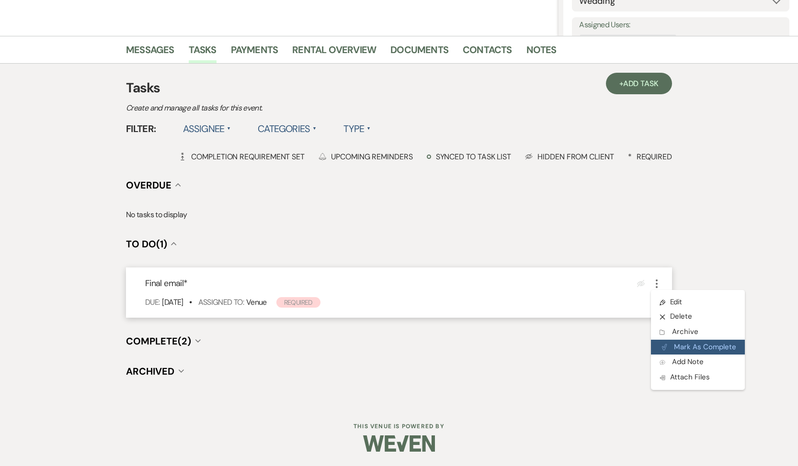
click at [660, 348] on button "Plan Portal Link Mark As Complete" at bounding box center [698, 347] width 94 height 15
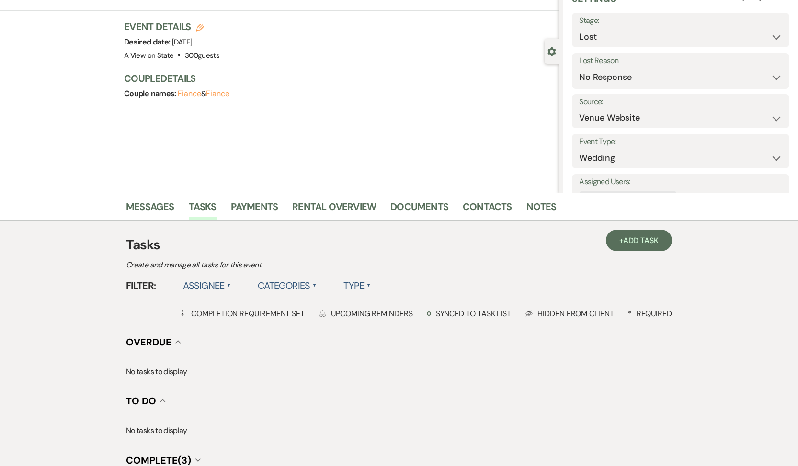
scroll to position [0, 0]
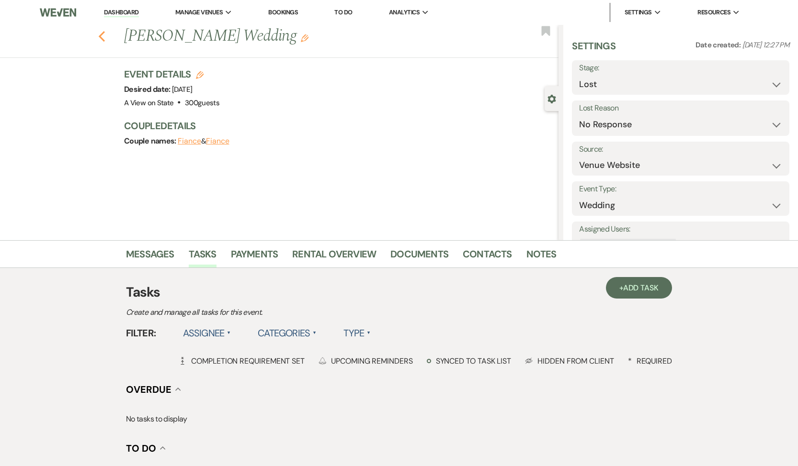
click at [100, 35] on use "button" at bounding box center [102, 36] width 6 height 11
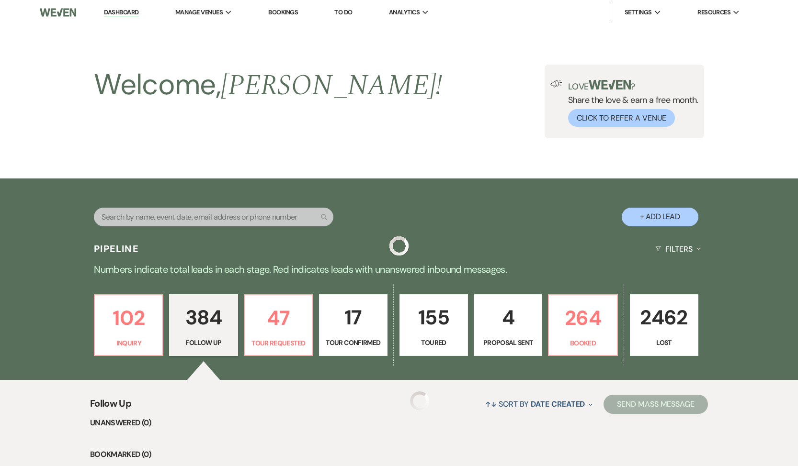
scroll to position [10654, 0]
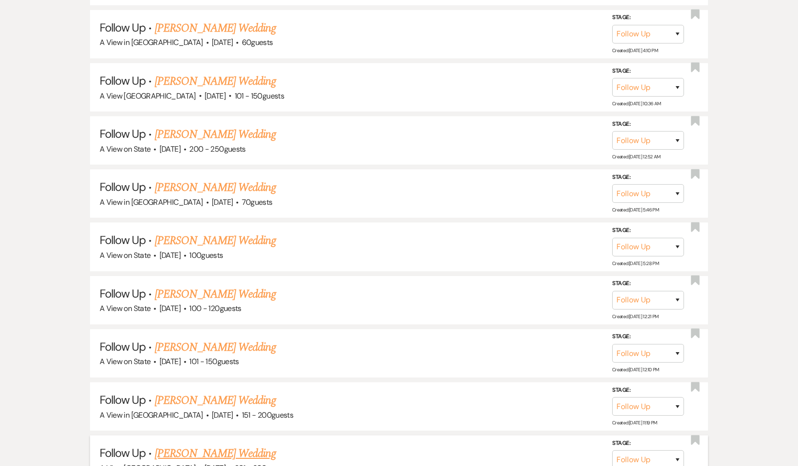
click at [197, 445] on link "[PERSON_NAME] Wedding" at bounding box center [215, 453] width 121 height 17
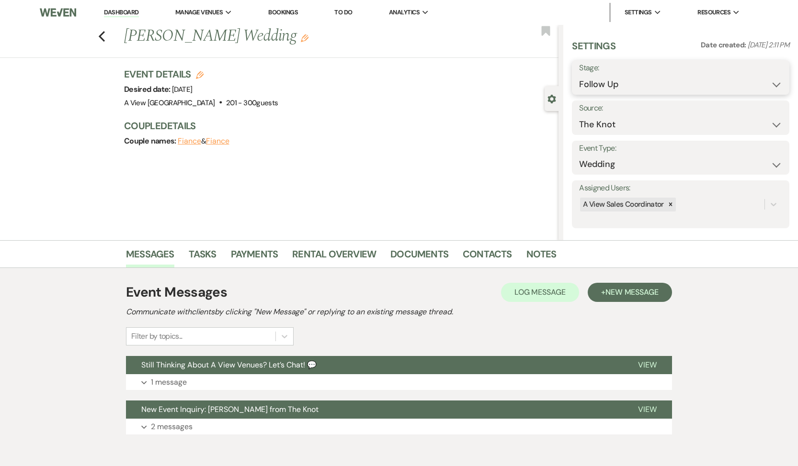
click at [662, 85] on select "Inquiry Follow Up Tour Requested Tour Confirmed Toured Proposal Sent Booked Lost" at bounding box center [680, 84] width 203 height 19
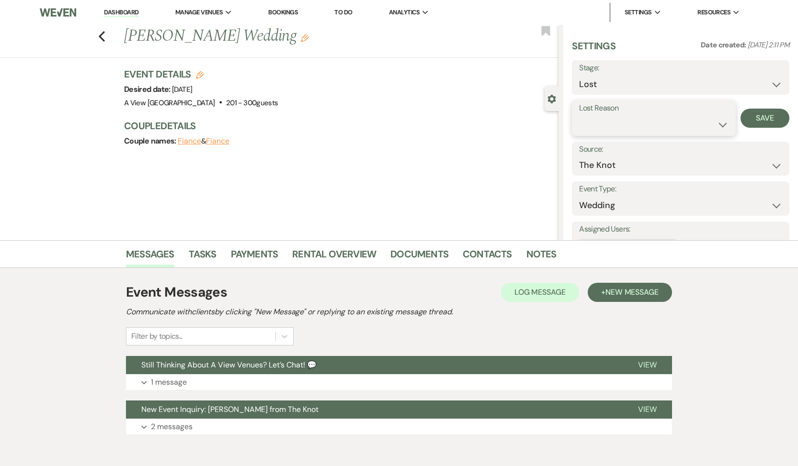
click at [641, 120] on select "Booked Elsewhere Budget Date Unavailable No Response Not a Good Match Capacity …" at bounding box center [653, 124] width 149 height 19
click at [758, 118] on button "Save" at bounding box center [764, 118] width 49 height 19
click at [103, 36] on icon "Previous" at bounding box center [101, 36] width 7 height 11
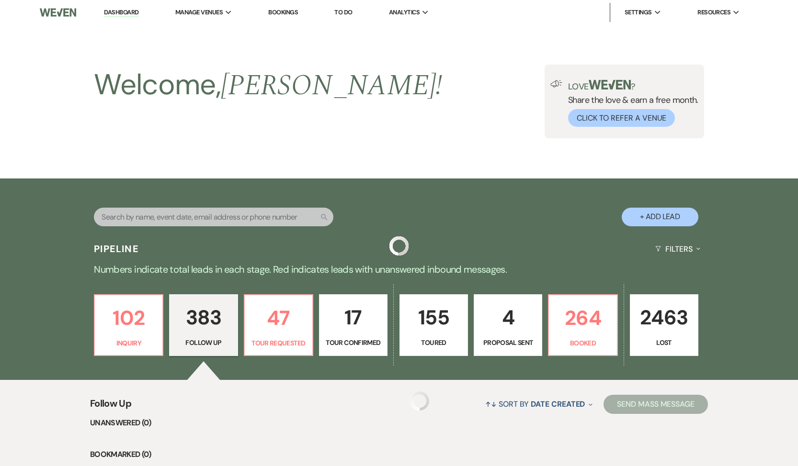
scroll to position [10654, 0]
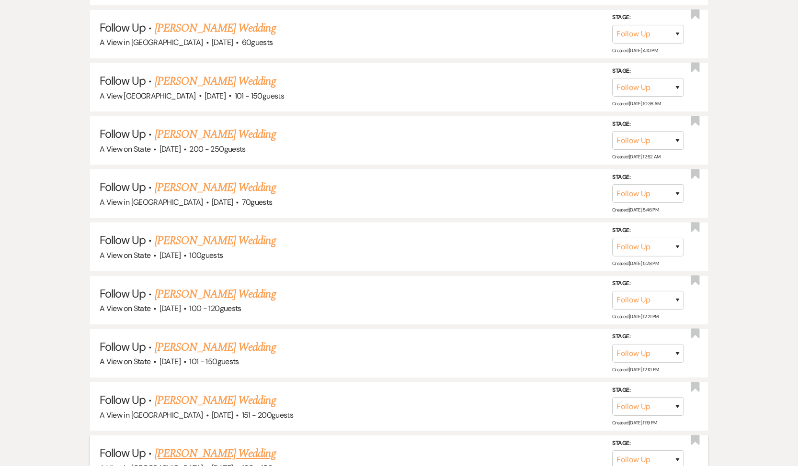
click at [240, 445] on link "[PERSON_NAME] Wedding" at bounding box center [215, 453] width 121 height 17
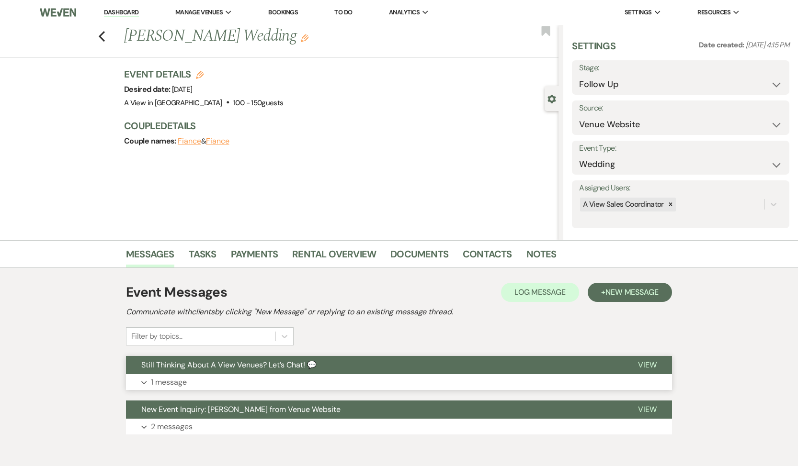
click at [160, 385] on p "1 message" at bounding box center [169, 382] width 36 height 12
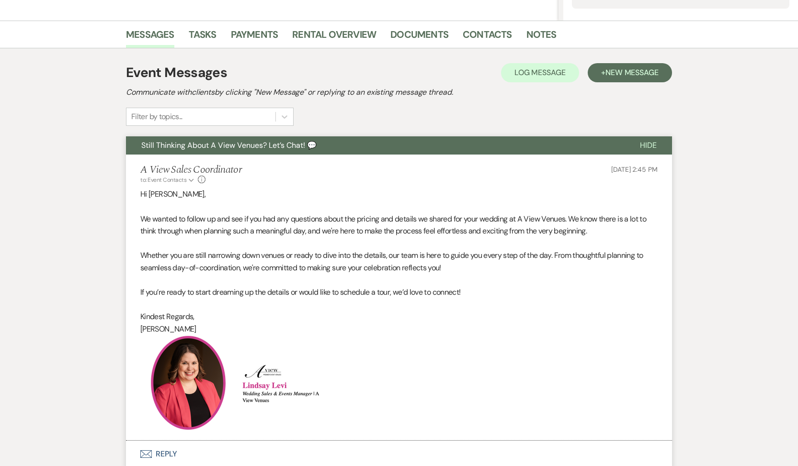
scroll to position [342, 0]
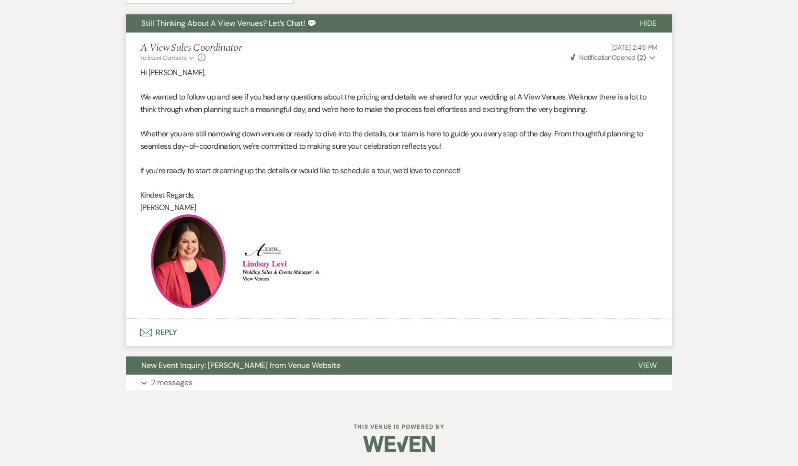
click at [164, 334] on button "Envelope Reply" at bounding box center [399, 332] width 546 height 27
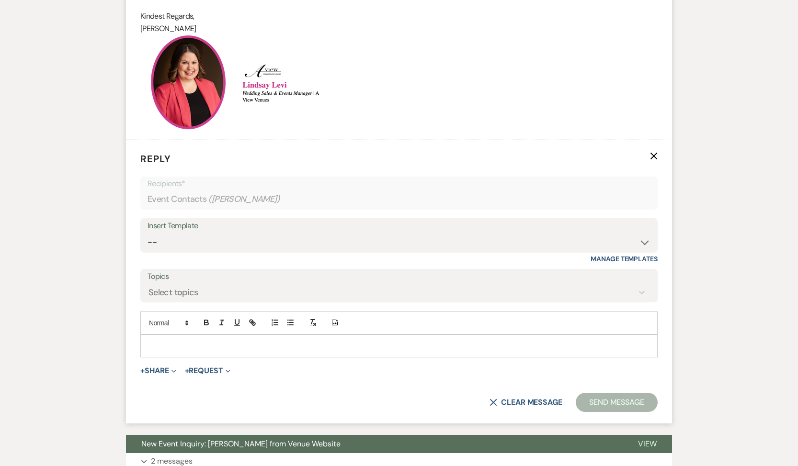
scroll to position [570, 0]
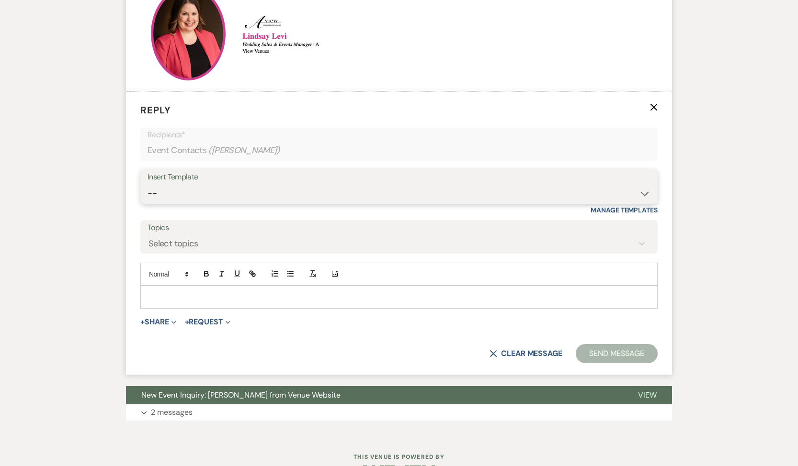
click at [222, 191] on select "-- Tour Confirmation Contract (Pre-Booked Leads) Out of office Inquiry Email Al…" at bounding box center [398, 193] width 503 height 19
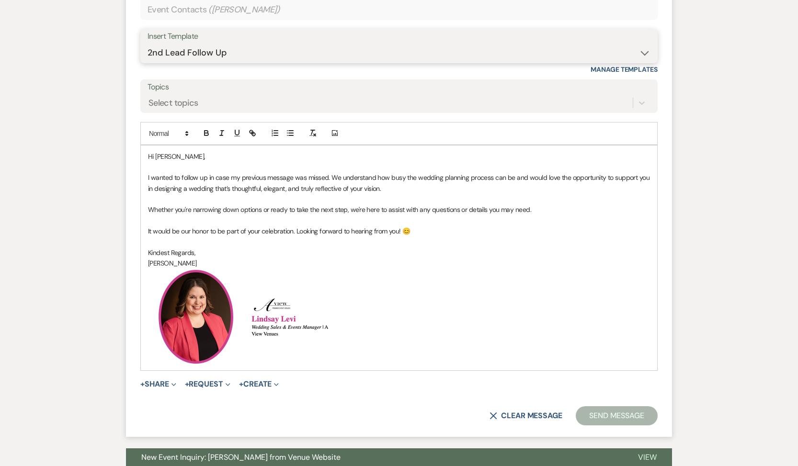
scroll to position [720, 0]
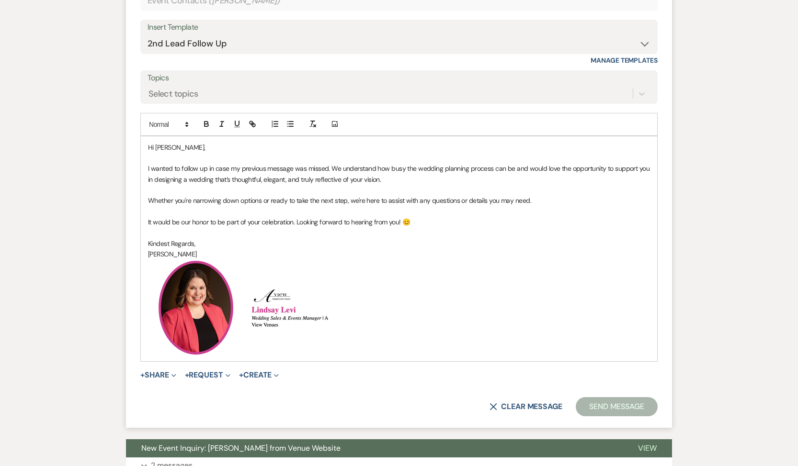
click at [437, 304] on p "﻿ ﻿ ﻿ ﻿" at bounding box center [399, 308] width 502 height 96
click at [604, 409] on button "Send Message" at bounding box center [616, 406] width 82 height 19
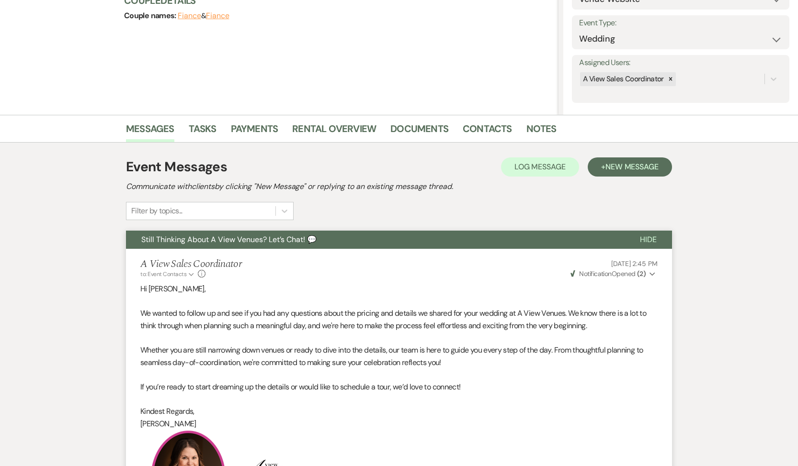
scroll to position [0, 0]
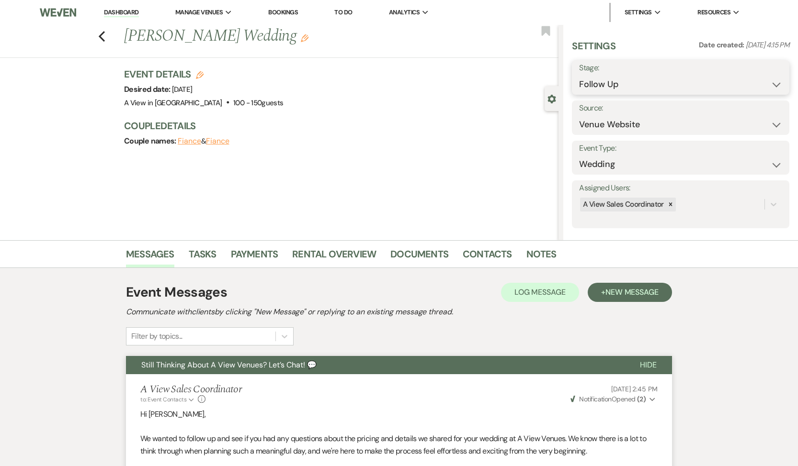
click at [700, 85] on select "Inquiry Follow Up Tour Requested Tour Confirmed Toured Proposal Sent Booked Lost" at bounding box center [680, 84] width 203 height 19
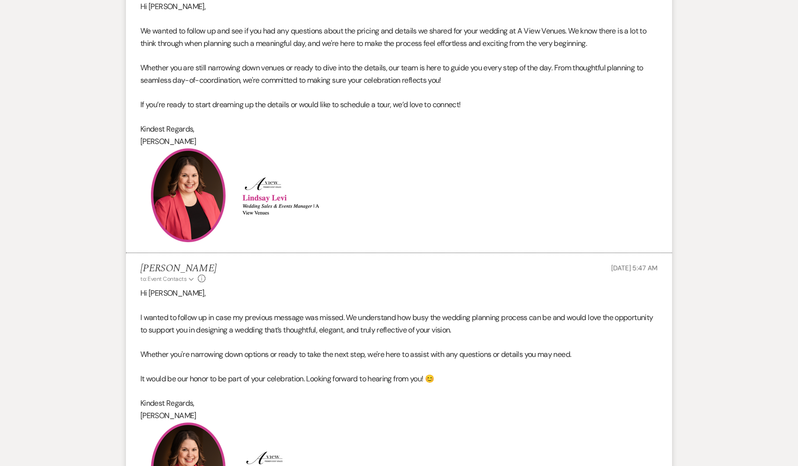
scroll to position [52, 0]
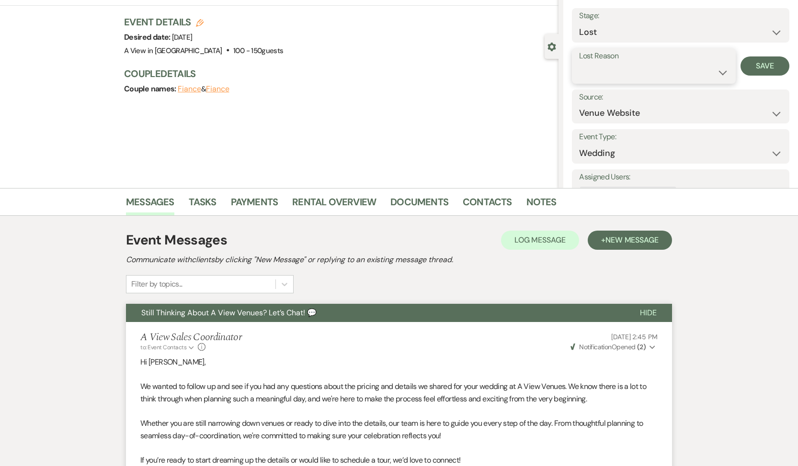
click at [655, 67] on select "Booked Elsewhere Budget Date Unavailable No Response Not a Good Match Capacity …" at bounding box center [653, 72] width 149 height 19
click at [758, 70] on button "Save" at bounding box center [764, 65] width 49 height 19
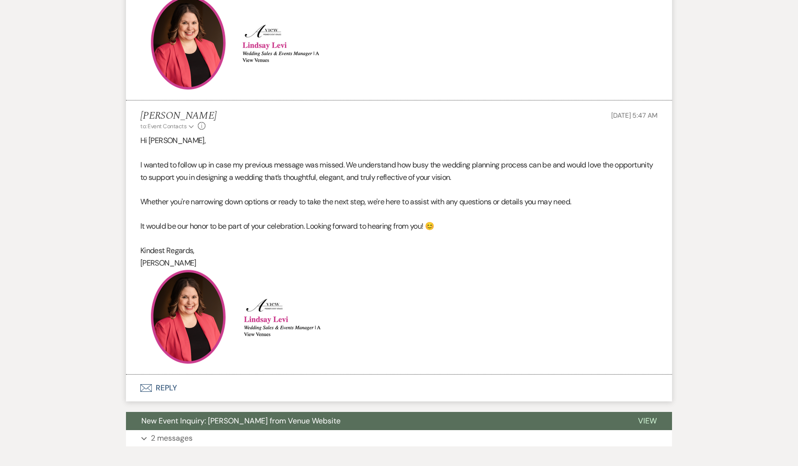
scroll to position [0, 0]
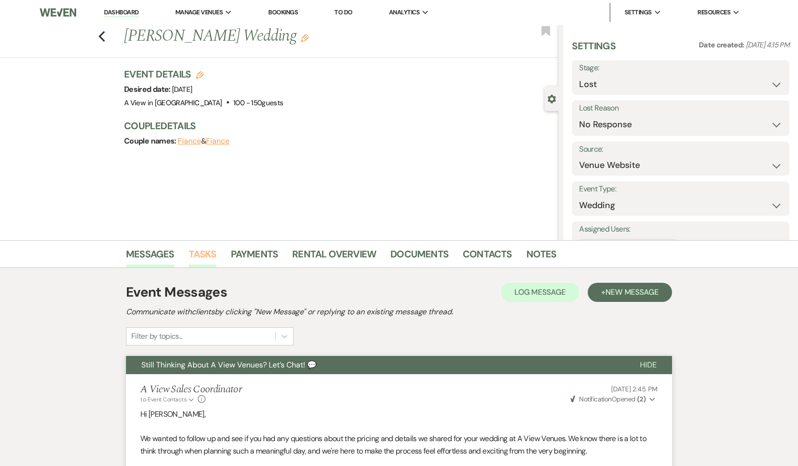
click at [207, 259] on link "Tasks" at bounding box center [203, 257] width 28 height 21
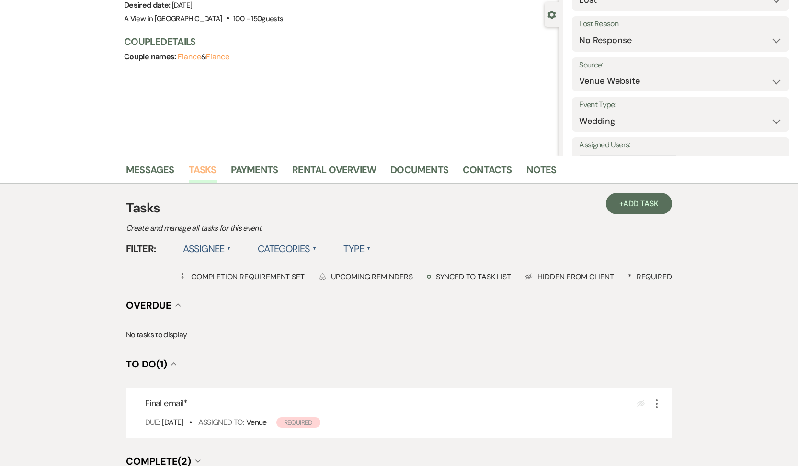
scroll to position [168, 0]
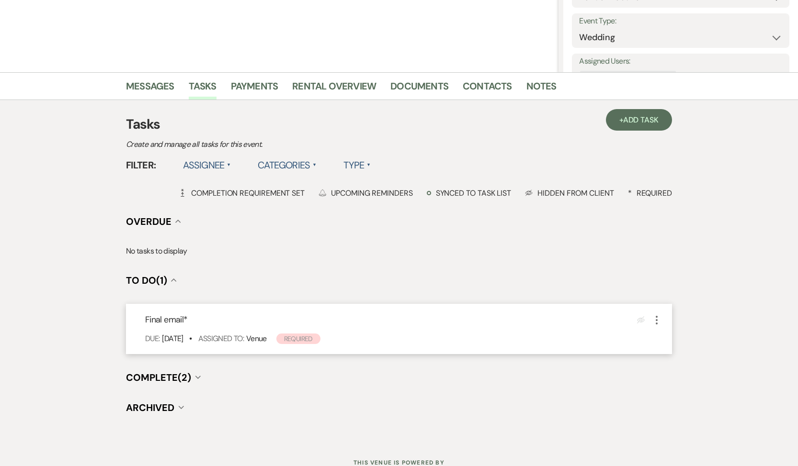
click at [658, 318] on icon "More" at bounding box center [656, 320] width 11 height 11
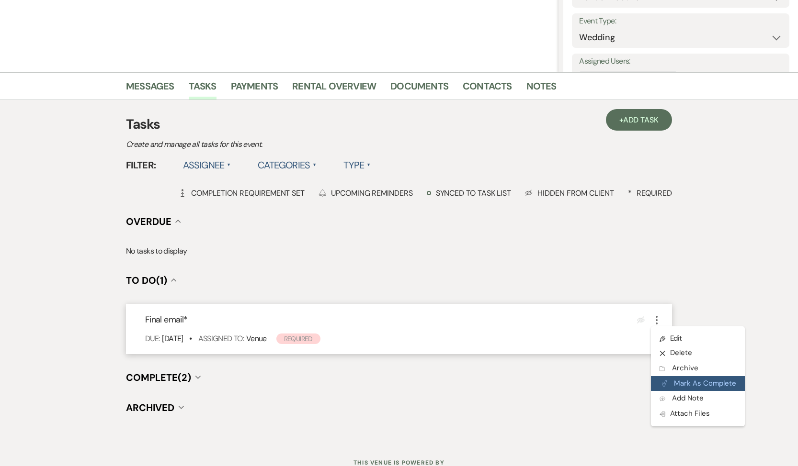
click at [666, 387] on icon "Plan Portal Link" at bounding box center [664, 383] width 6 height 7
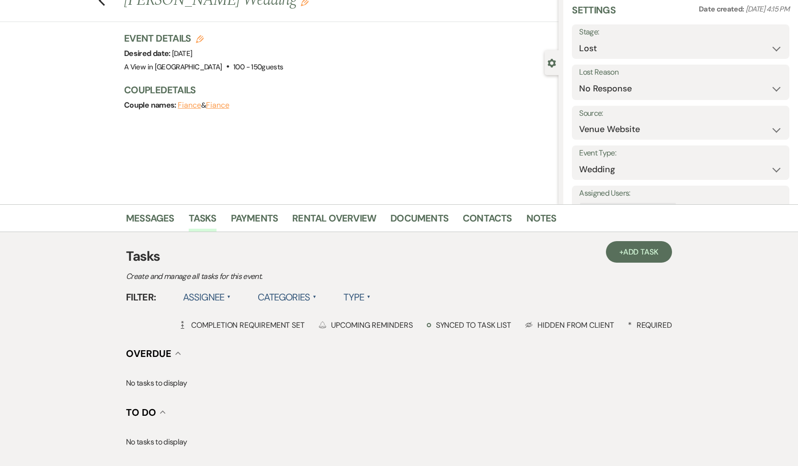
scroll to position [0, 0]
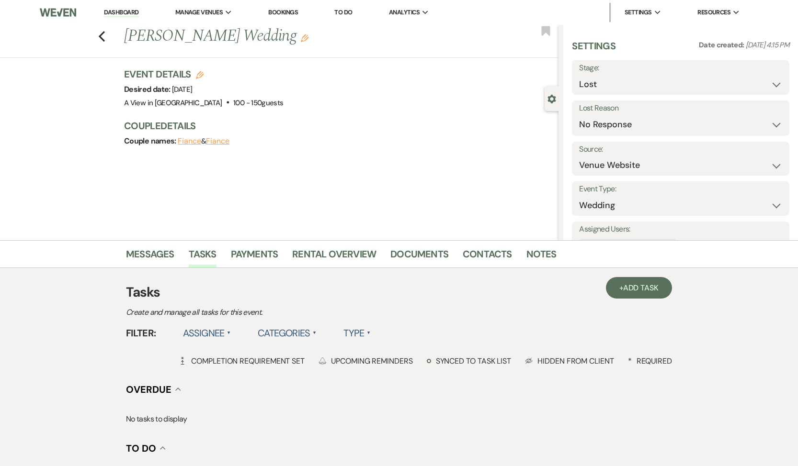
click at [105, 34] on div "Previous [PERSON_NAME] Wedding Edit Bookmark" at bounding box center [276, 41] width 563 height 33
click at [100, 36] on use "button" at bounding box center [102, 36] width 6 height 11
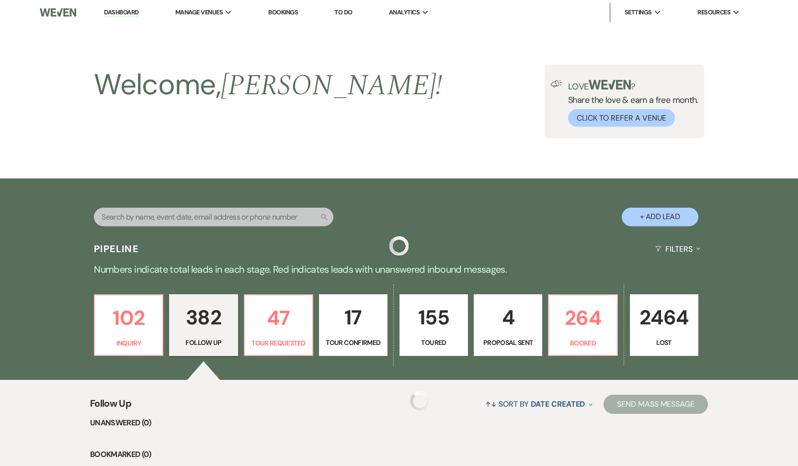
scroll to position [10654, 0]
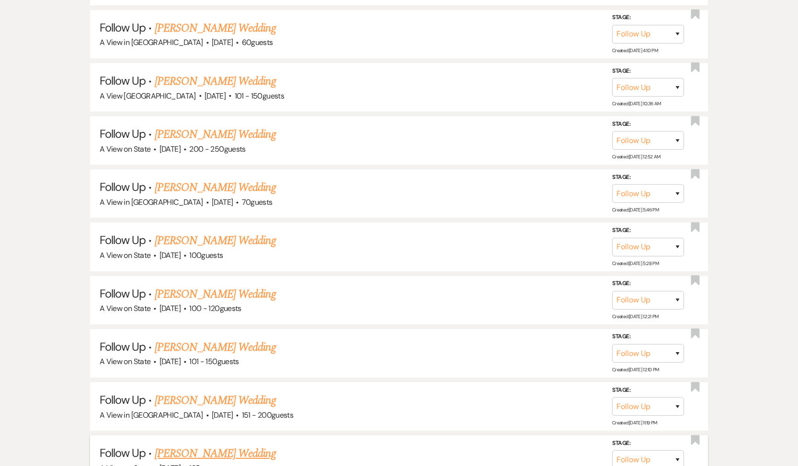
click at [198, 445] on link "[PERSON_NAME] Wedding" at bounding box center [215, 453] width 121 height 17
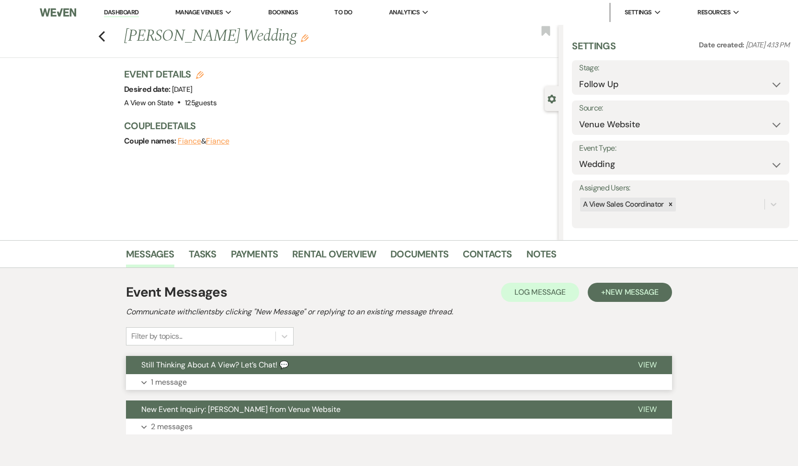
click at [179, 379] on p "1 message" at bounding box center [169, 382] width 36 height 12
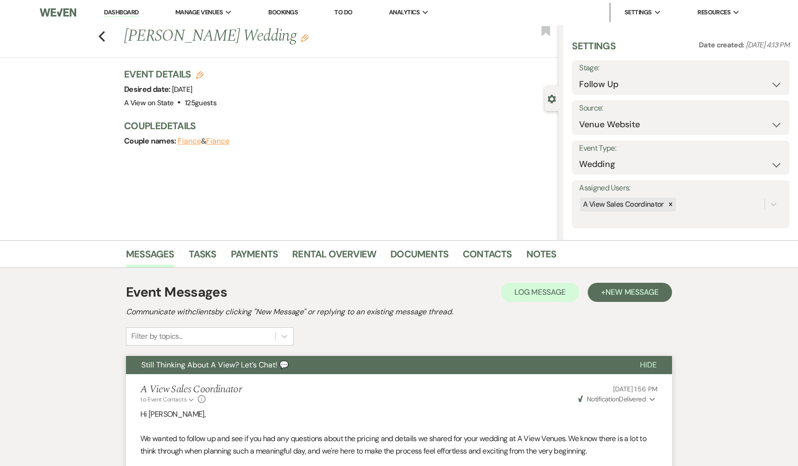
scroll to position [342, 0]
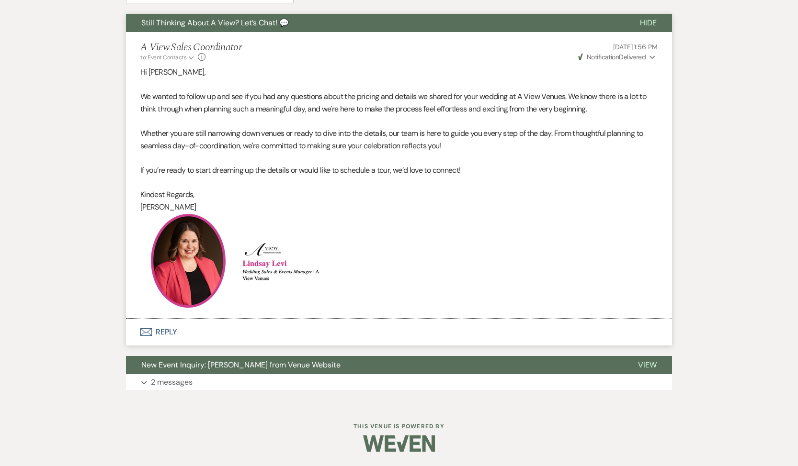
click at [172, 329] on button "Envelope Reply" at bounding box center [399, 332] width 546 height 27
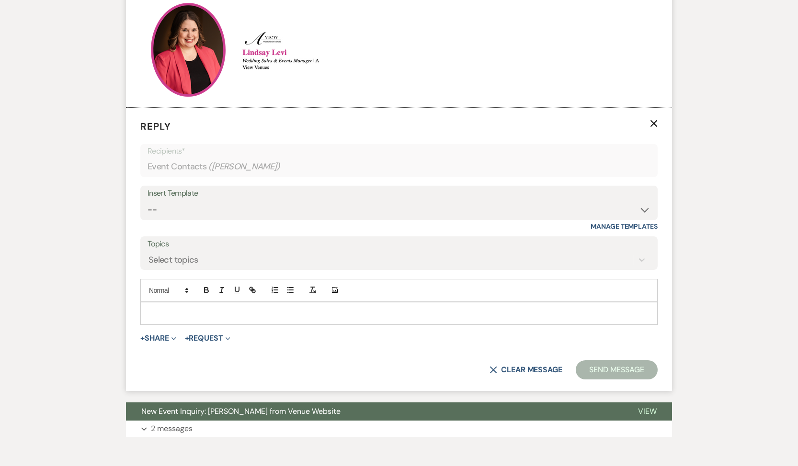
scroll to position [570, 0]
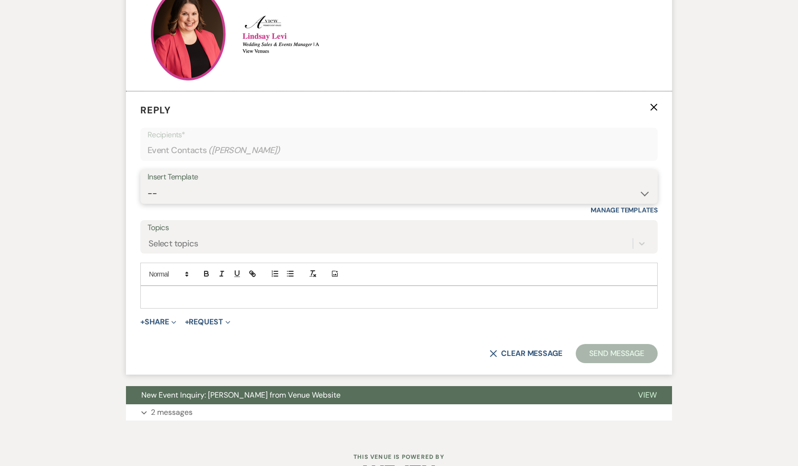
click at [227, 187] on select "-- Tour Confirmation Contract (Pre-Booked Leads) Out of office Inquiry Email Al…" at bounding box center [398, 193] width 503 height 19
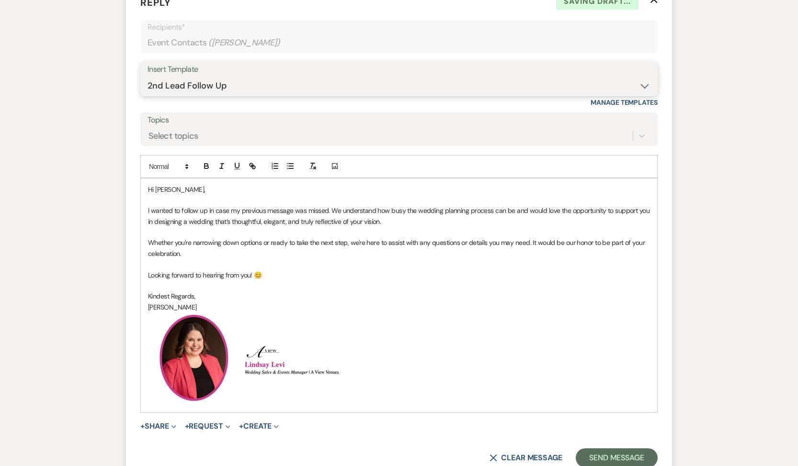
scroll to position [701, 0]
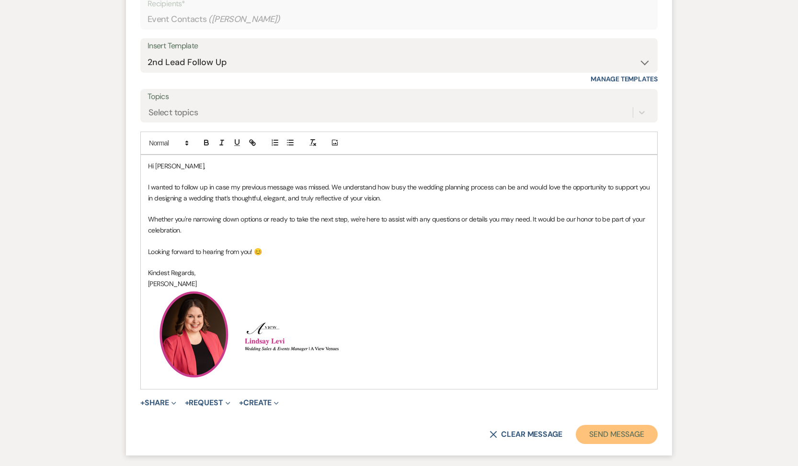
click at [639, 442] on button "Send Message" at bounding box center [616, 434] width 82 height 19
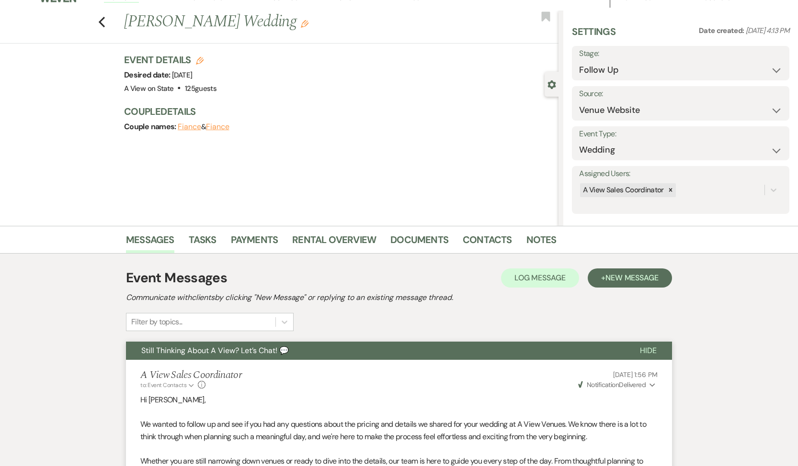
scroll to position [0, 0]
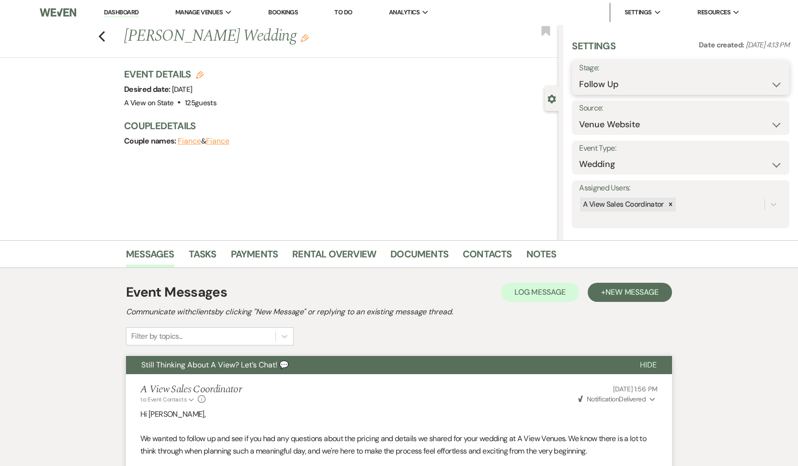
click at [684, 85] on select "Inquiry Follow Up Tour Requested Tour Confirmed Toured Proposal Sent Booked Lost" at bounding box center [680, 84] width 203 height 19
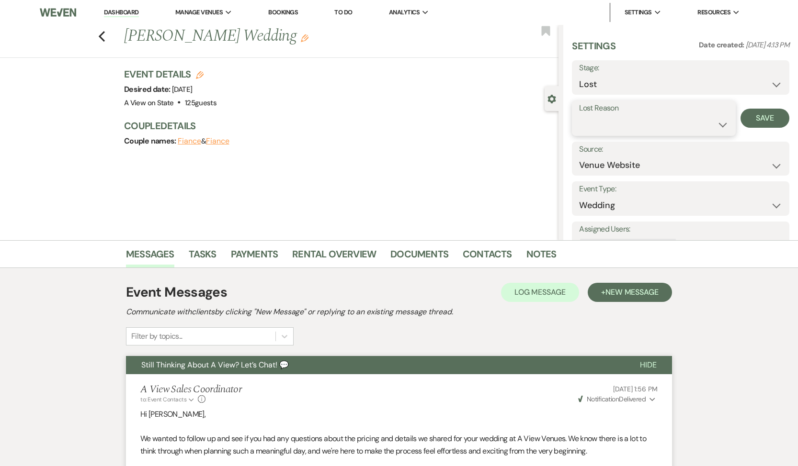
click at [645, 129] on select "Booked Elsewhere Budget Date Unavailable No Response Not a Good Match Capacity …" at bounding box center [653, 124] width 149 height 19
click at [760, 117] on button "Save" at bounding box center [764, 118] width 49 height 19
click at [204, 255] on link "Tasks" at bounding box center [203, 257] width 28 height 21
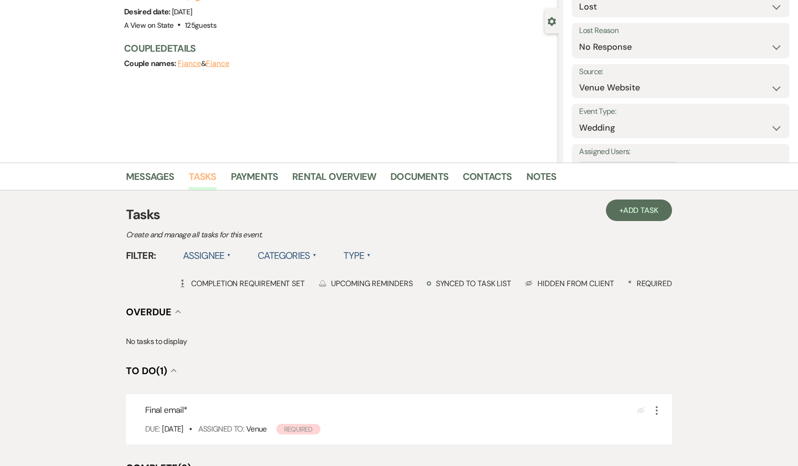
scroll to position [133, 0]
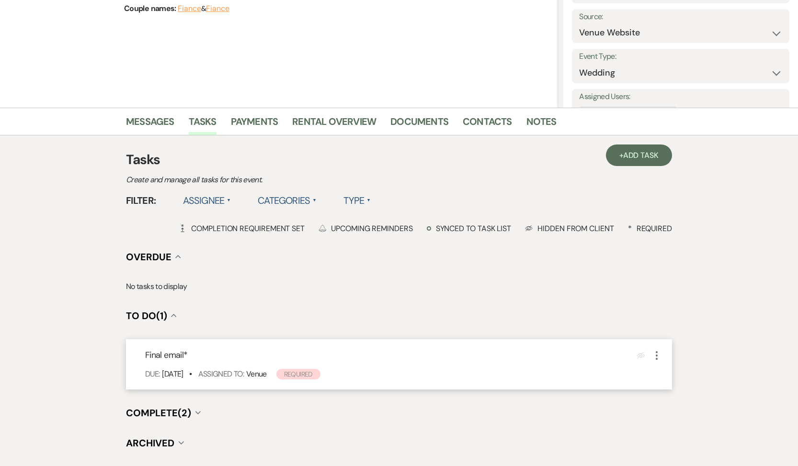
click at [656, 358] on icon "More" at bounding box center [656, 355] width 11 height 11
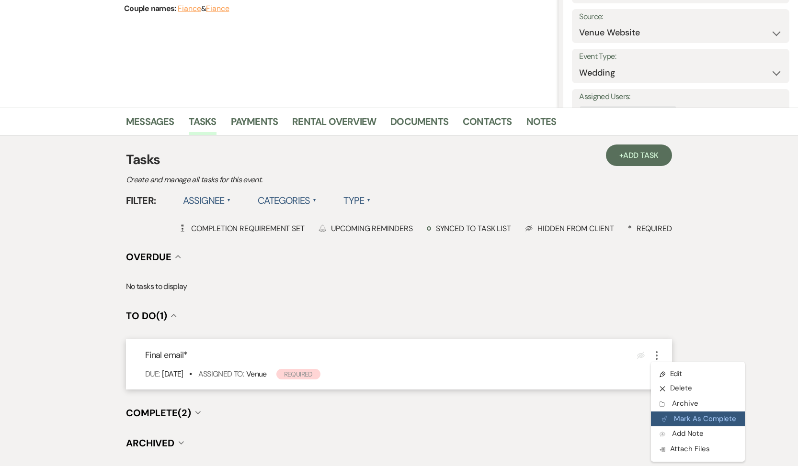
click at [680, 420] on button "Plan Portal Link Mark As Complete" at bounding box center [698, 419] width 94 height 15
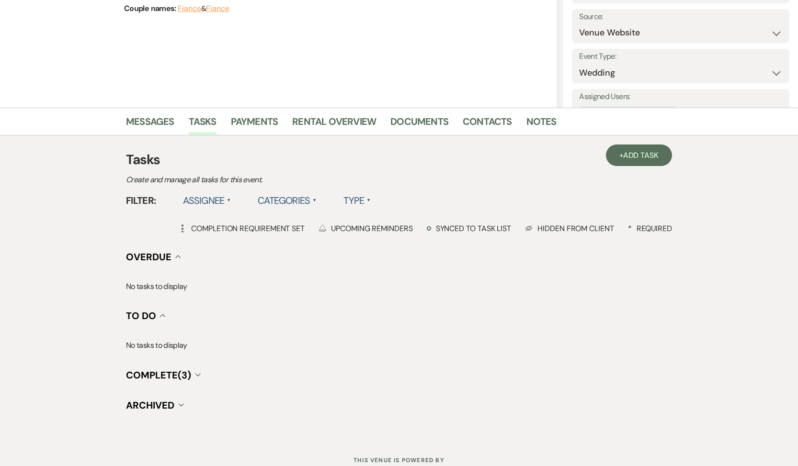
scroll to position [0, 0]
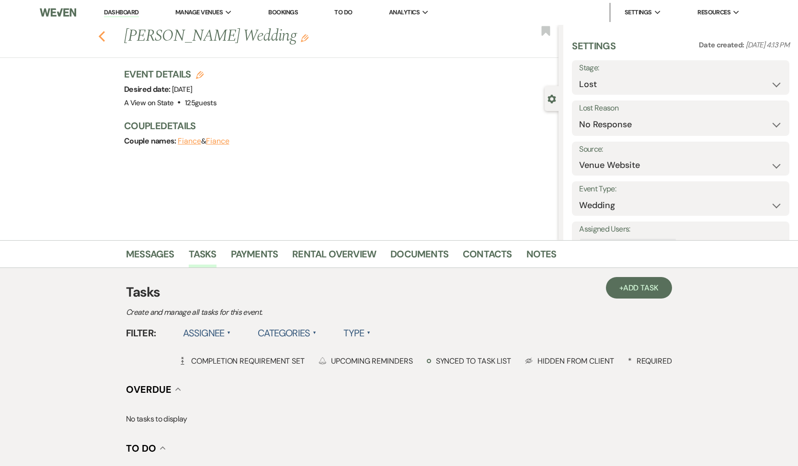
click at [103, 36] on icon "Previous" at bounding box center [101, 36] width 7 height 11
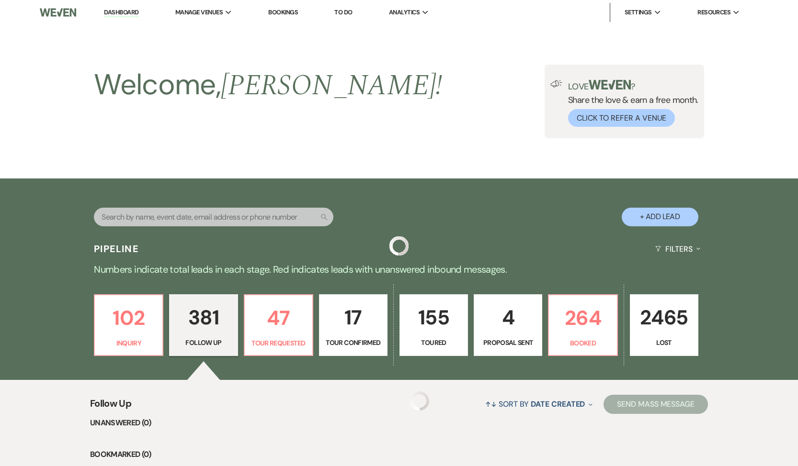
scroll to position [10654, 0]
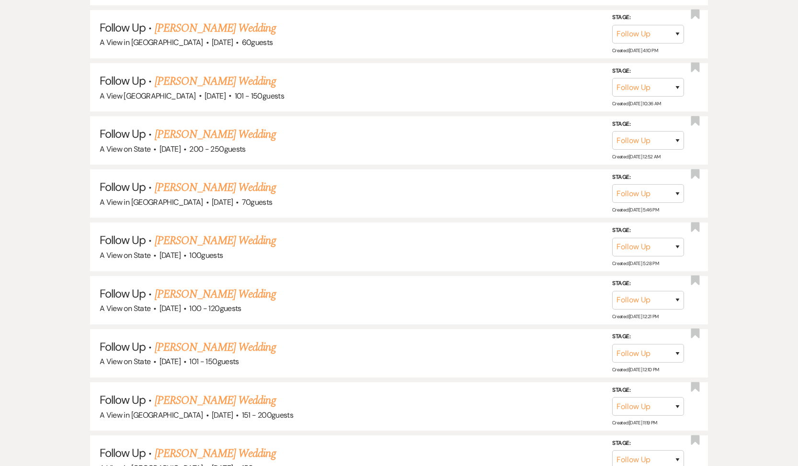
drag, startPoint x: 195, startPoint y: 358, endPoint x: 200, endPoint y: 357, distance: 4.9
click at [195, 445] on link "[PERSON_NAME] Wedding" at bounding box center [215, 453] width 121 height 17
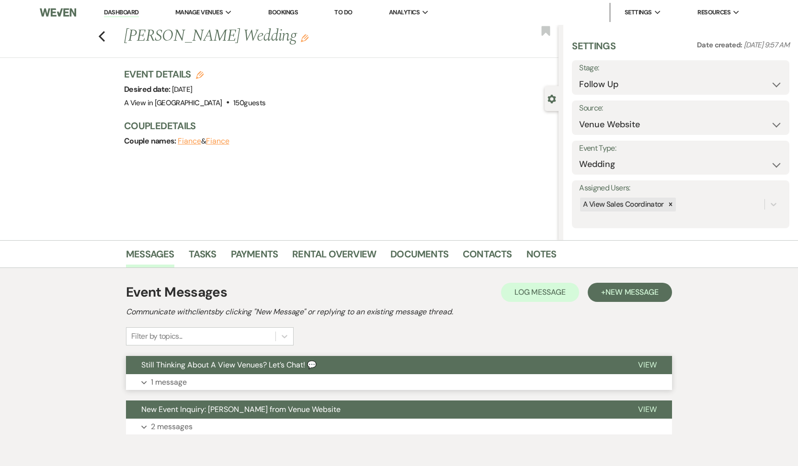
scroll to position [40, 0]
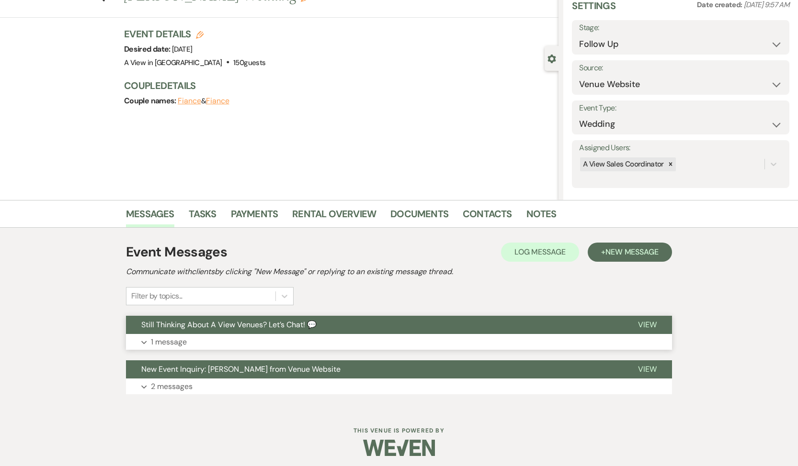
click at [200, 336] on button "Expand 1 message" at bounding box center [399, 342] width 546 height 16
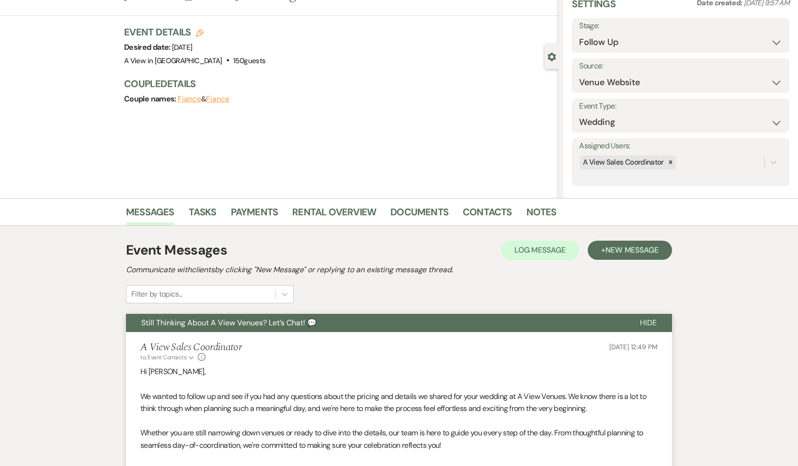
scroll to position [342, 0]
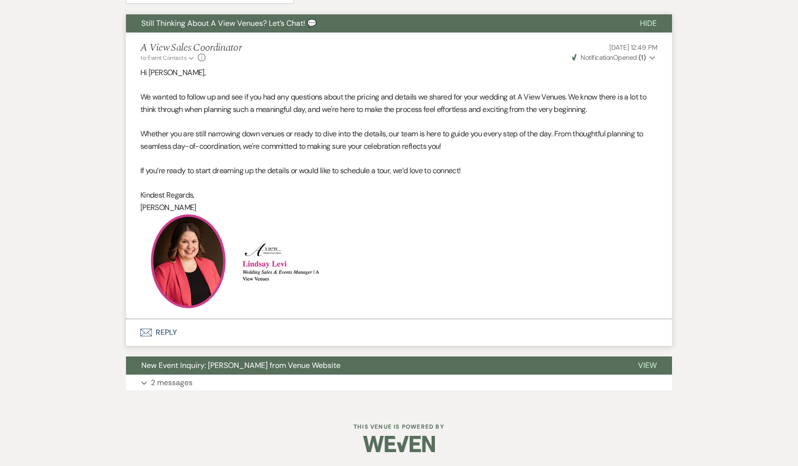
click at [169, 333] on button "Envelope Reply" at bounding box center [399, 332] width 546 height 27
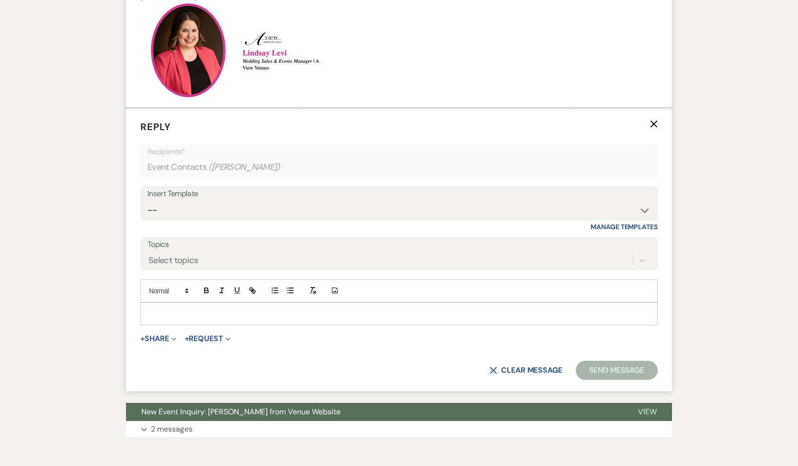
scroll to position [570, 0]
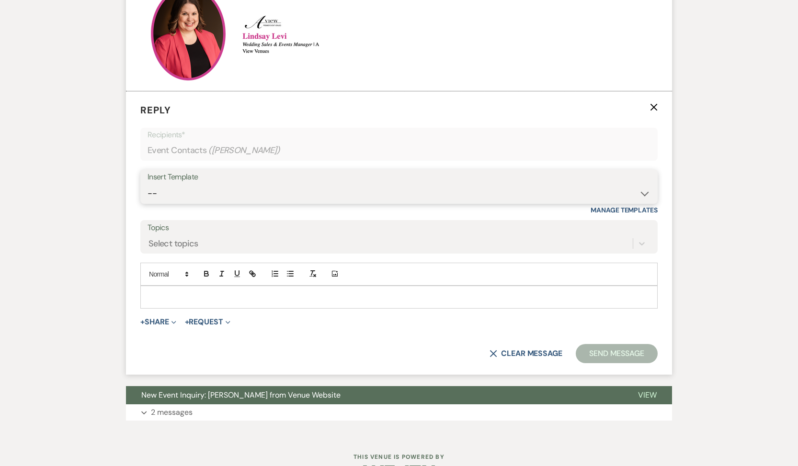
click at [304, 187] on select "-- Tour Confirmation Contract (Pre-Booked Leads) Out of office Inquiry Email Al…" at bounding box center [398, 193] width 503 height 19
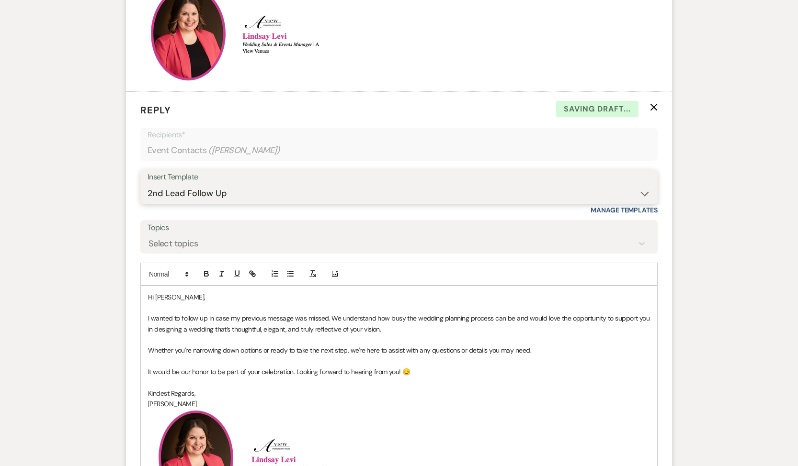
scroll to position [803, 0]
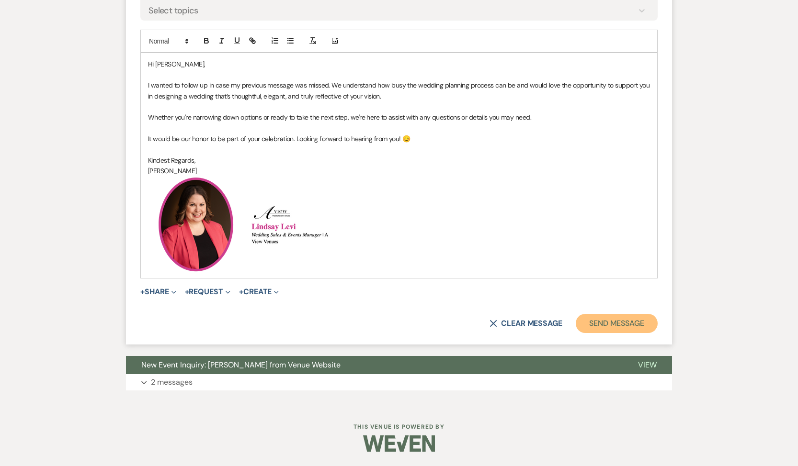
click at [631, 325] on button "Send Message" at bounding box center [616, 323] width 82 height 19
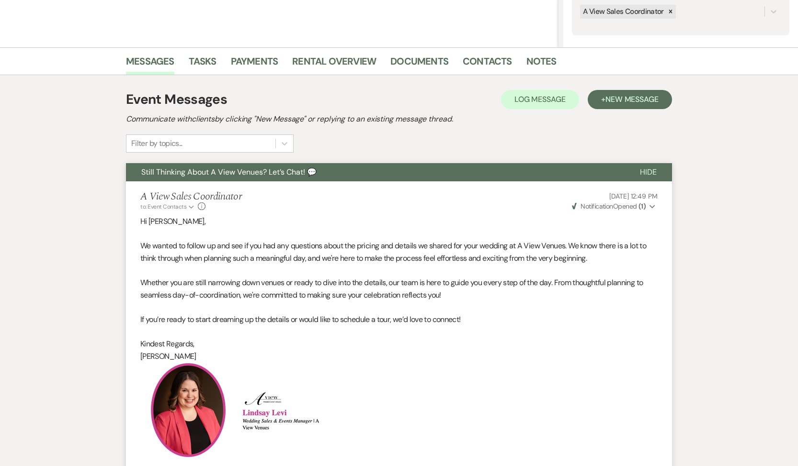
scroll to position [24, 0]
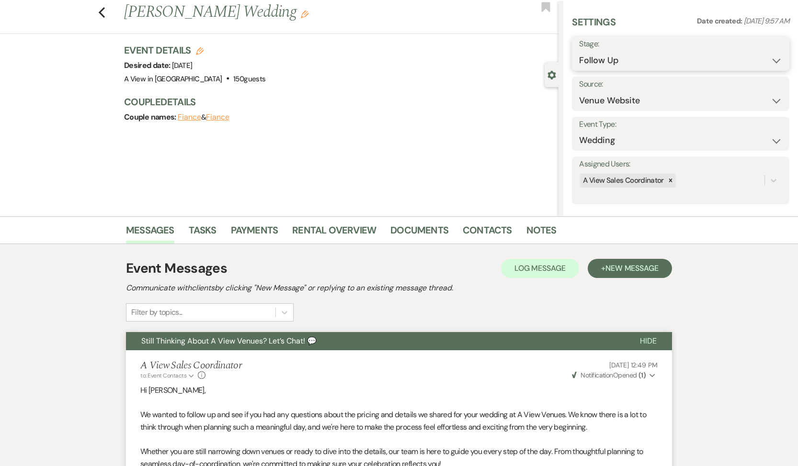
click at [665, 60] on select "Inquiry Follow Up Tour Requested Tour Confirmed Toured Proposal Sent Booked Lost" at bounding box center [680, 60] width 203 height 19
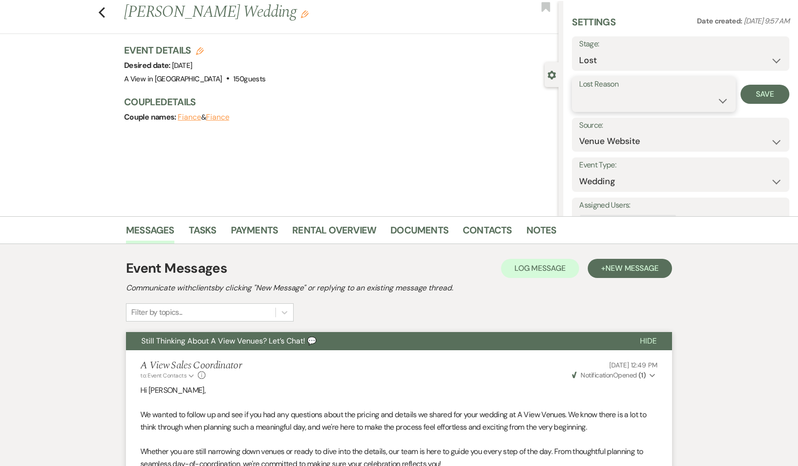
click at [653, 106] on select "Booked Elsewhere Budget Date Unavailable No Response Not a Good Match Capacity …" at bounding box center [653, 100] width 149 height 19
click at [759, 98] on button "Save" at bounding box center [764, 94] width 49 height 19
click at [206, 226] on link "Tasks" at bounding box center [203, 233] width 28 height 21
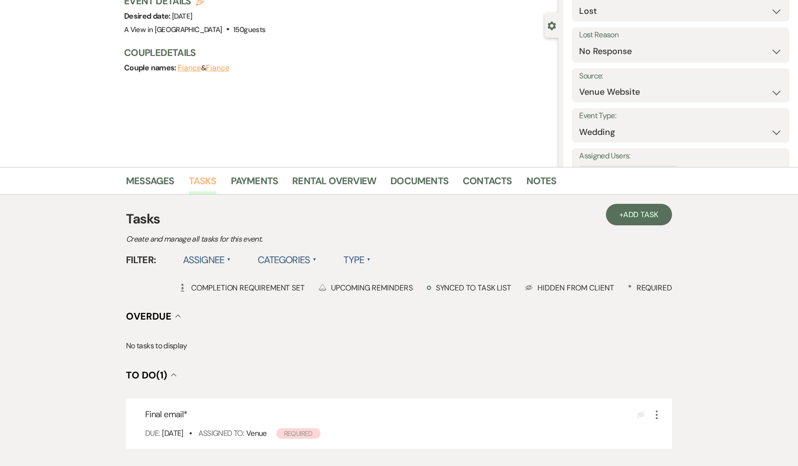
scroll to position [204, 0]
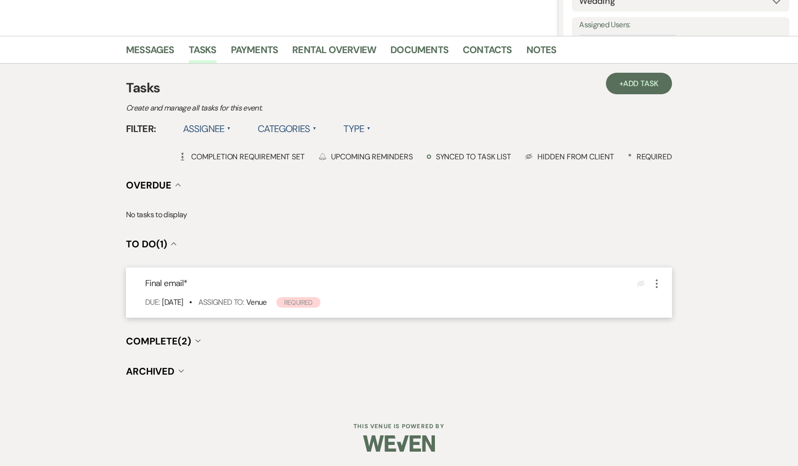
click at [657, 282] on icon "More" at bounding box center [656, 283] width 11 height 11
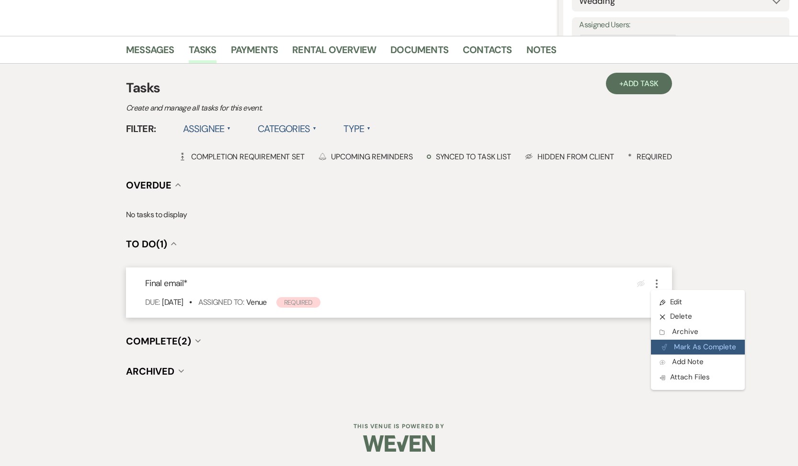
click at [683, 348] on button "Plan Portal Link Mark As Complete" at bounding box center [698, 347] width 94 height 15
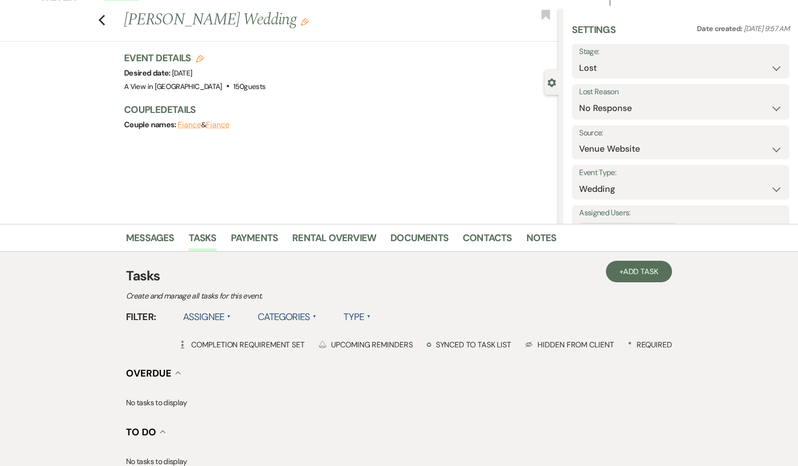
scroll to position [0, 0]
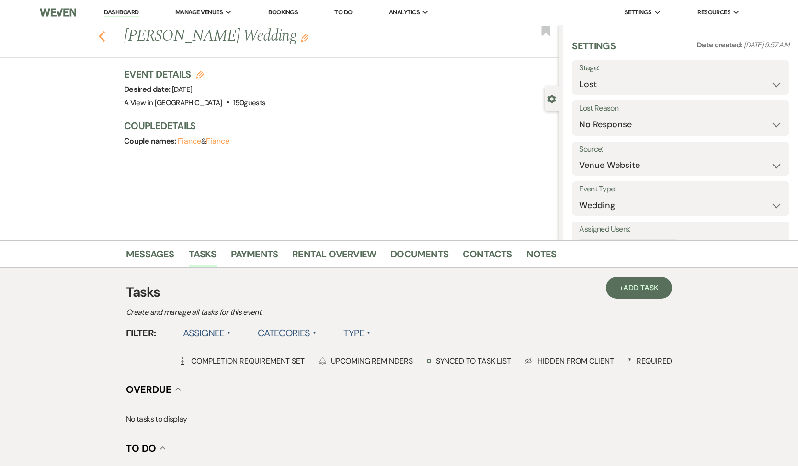
click at [102, 41] on icon "Previous" at bounding box center [101, 36] width 7 height 11
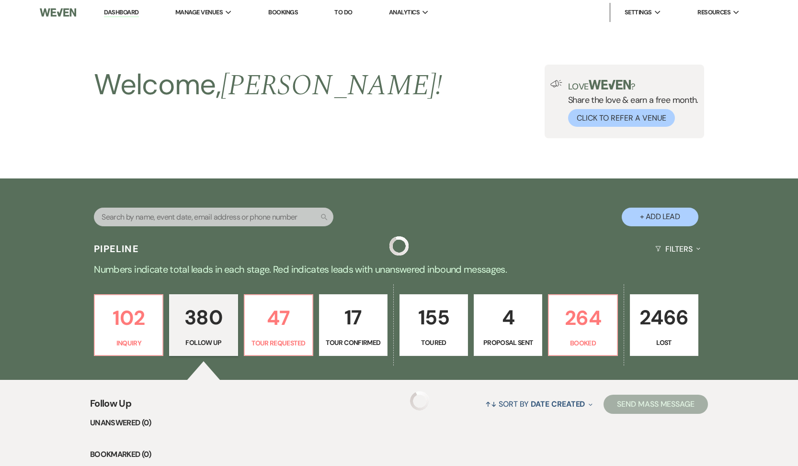
scroll to position [10654, 0]
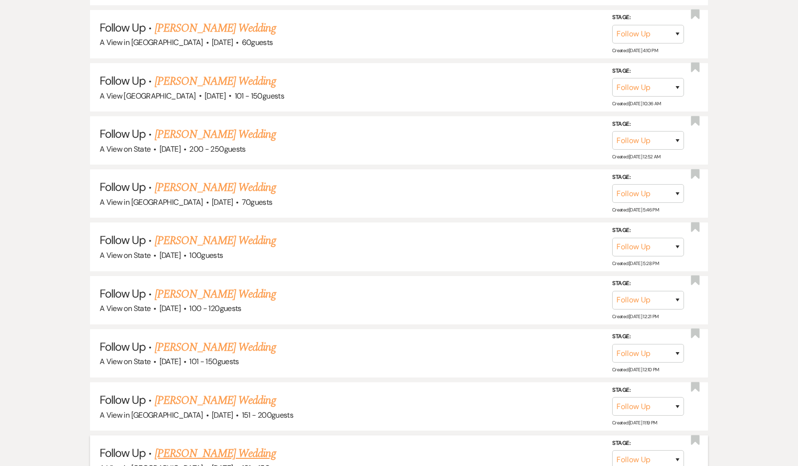
click at [200, 445] on link "[PERSON_NAME] Wedding" at bounding box center [215, 453] width 121 height 17
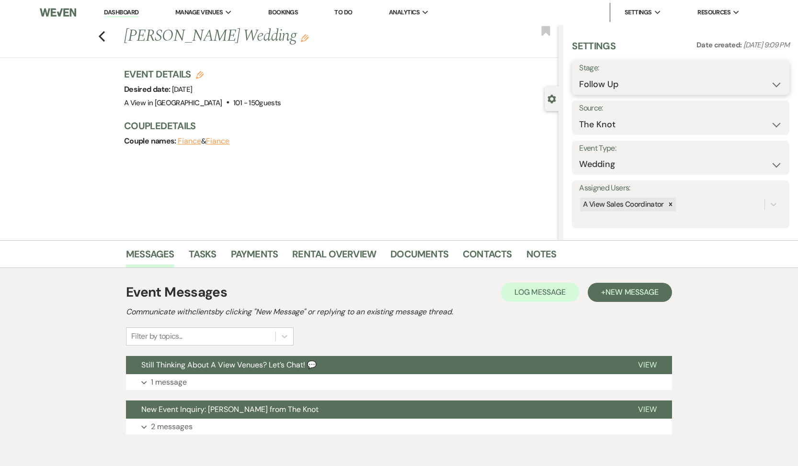
click at [630, 89] on select "Inquiry Follow Up Tour Requested Tour Confirmed Toured Proposal Sent Booked Lost" at bounding box center [680, 84] width 203 height 19
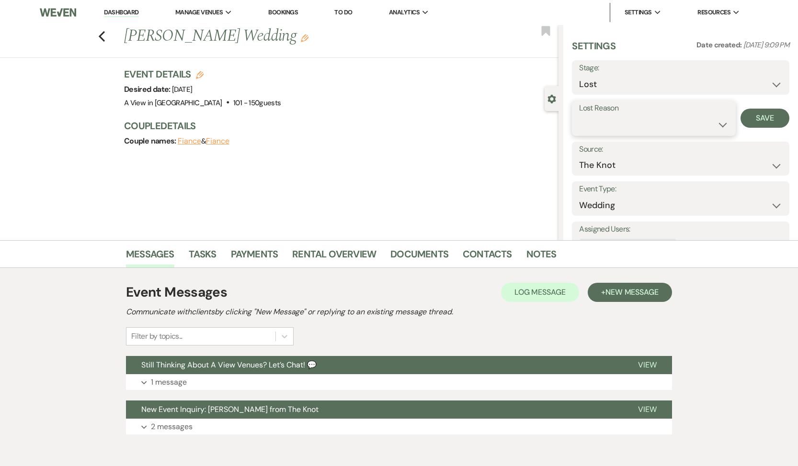
click at [638, 123] on select "Booked Elsewhere Budget Date Unavailable No Response Not a Good Match Capacity …" at bounding box center [653, 124] width 149 height 19
click at [775, 116] on button "Save" at bounding box center [764, 118] width 49 height 19
click at [100, 39] on icon "Previous" at bounding box center [101, 36] width 7 height 11
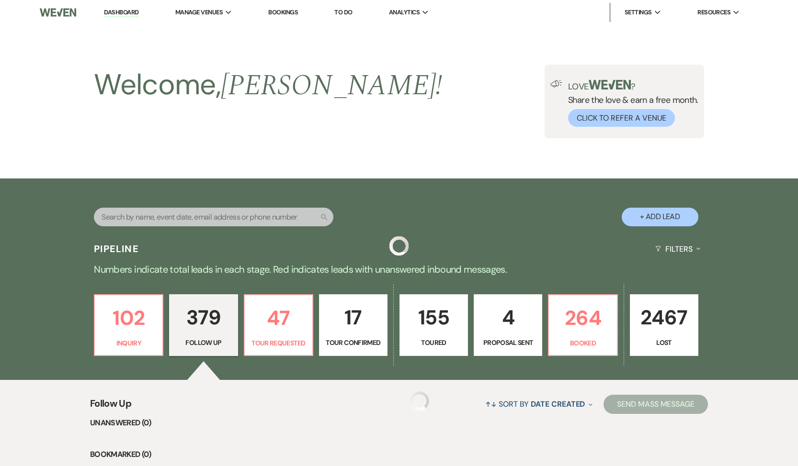
scroll to position [10654, 0]
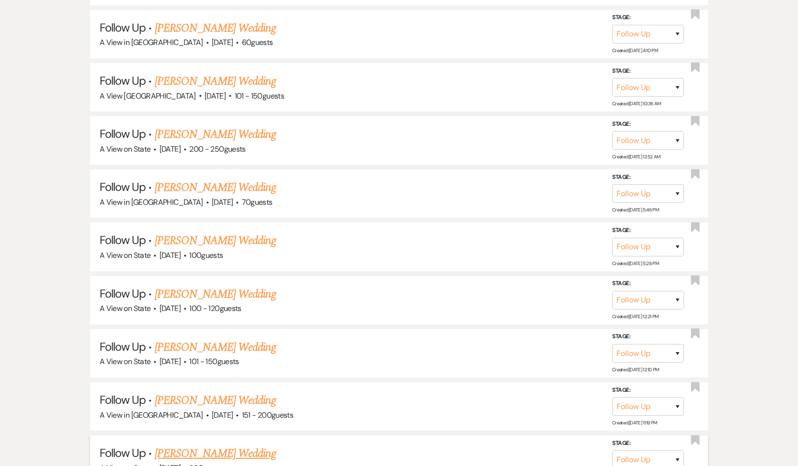
click at [185, 445] on link "[PERSON_NAME] Wedding" at bounding box center [215, 453] width 121 height 17
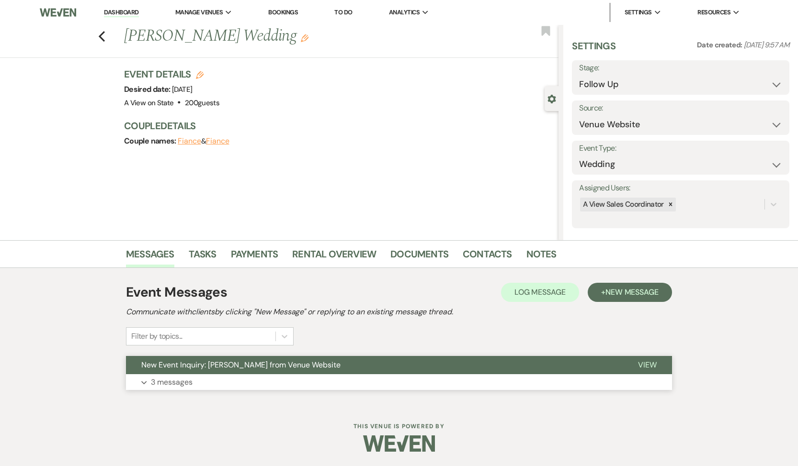
click at [246, 371] on button "New Event Inquiry: [PERSON_NAME] from Venue Website" at bounding box center [374, 365] width 496 height 18
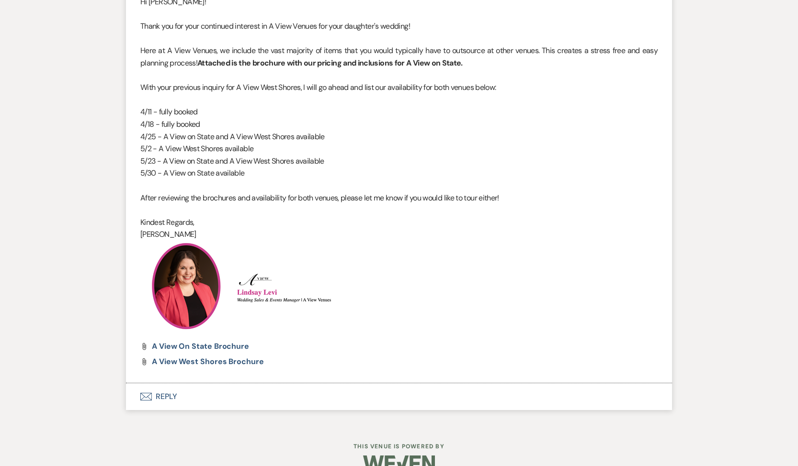
scroll to position [1088, 0]
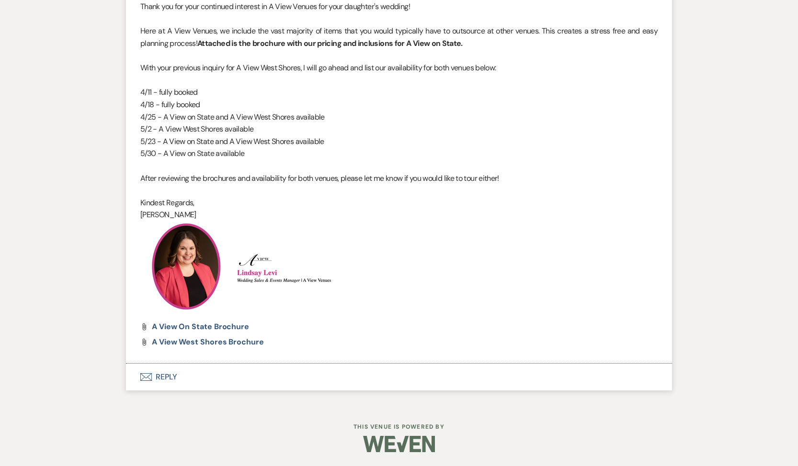
click at [169, 376] on button "Envelope Reply" at bounding box center [399, 377] width 546 height 27
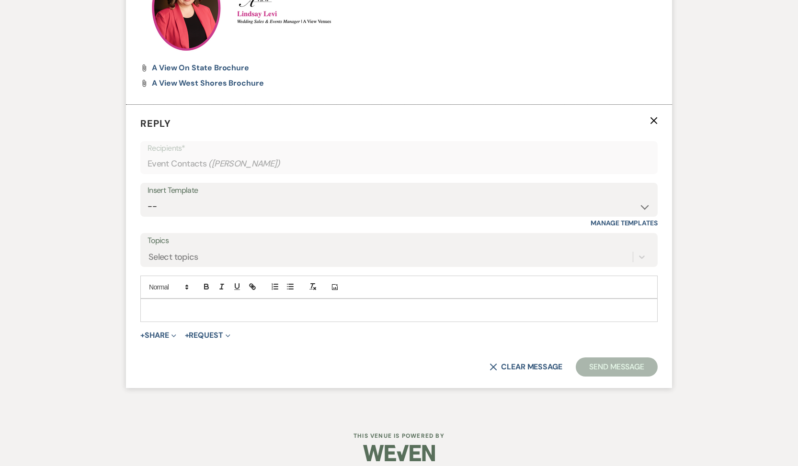
scroll to position [1356, 0]
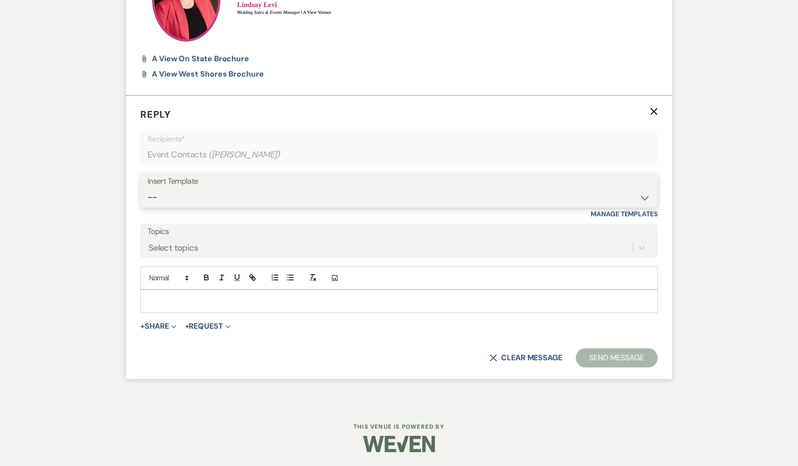
click at [235, 189] on select "-- Tour Confirmation Contract (Pre-Booked Leads) Out of office Inquiry Email Al…" at bounding box center [398, 197] width 503 height 19
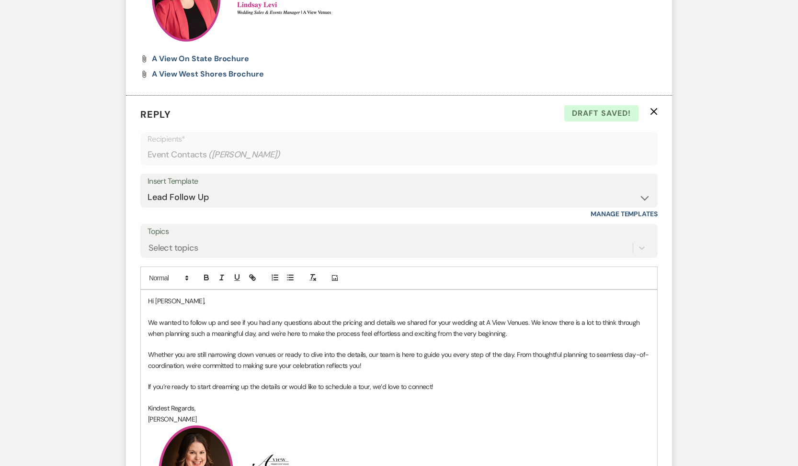
click at [449, 322] on p "We wanted to follow up and see if you had any questions about the pricing and d…" at bounding box center [399, 328] width 502 height 22
click at [483, 341] on p at bounding box center [399, 344] width 502 height 11
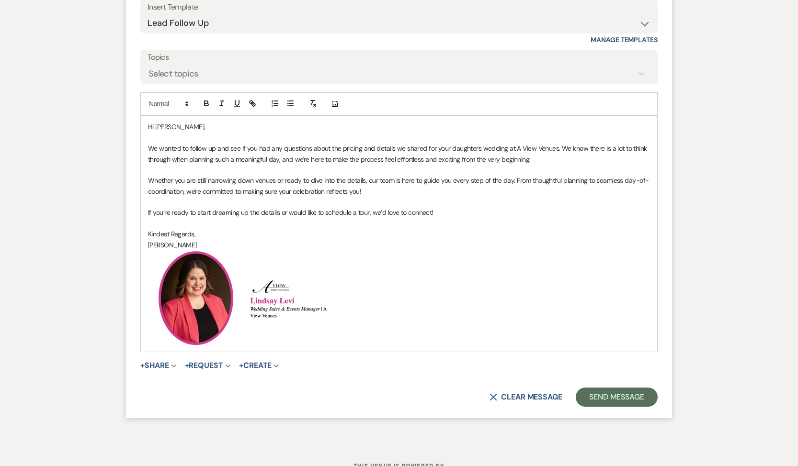
scroll to position [1547, 0]
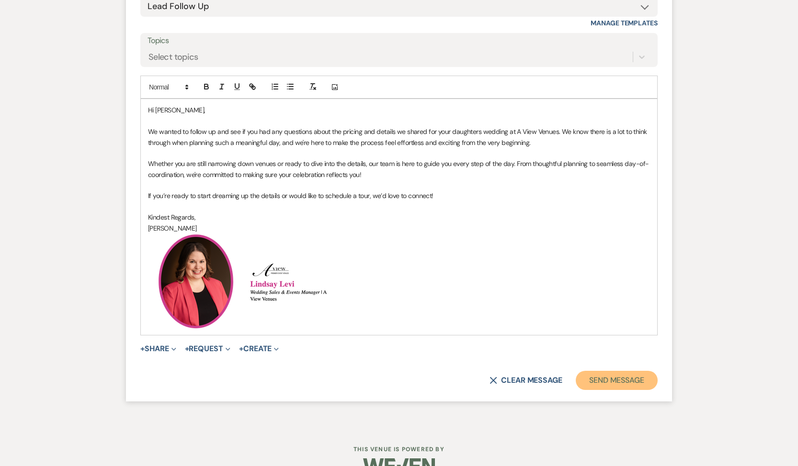
click at [614, 383] on button "Send Message" at bounding box center [616, 380] width 82 height 19
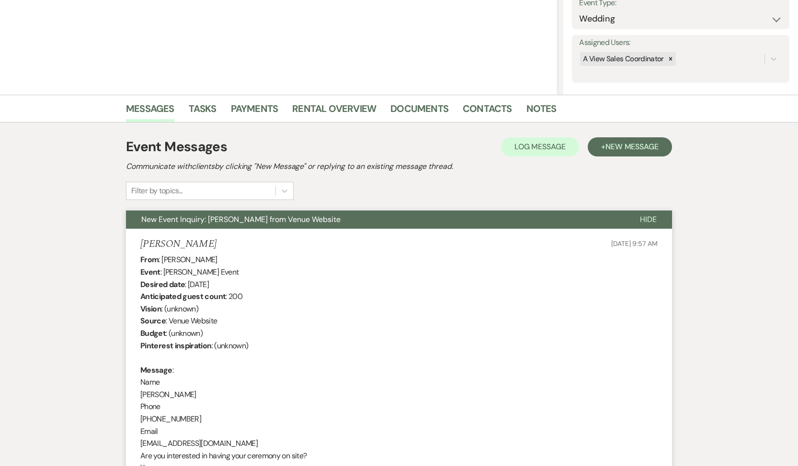
scroll to position [0, 0]
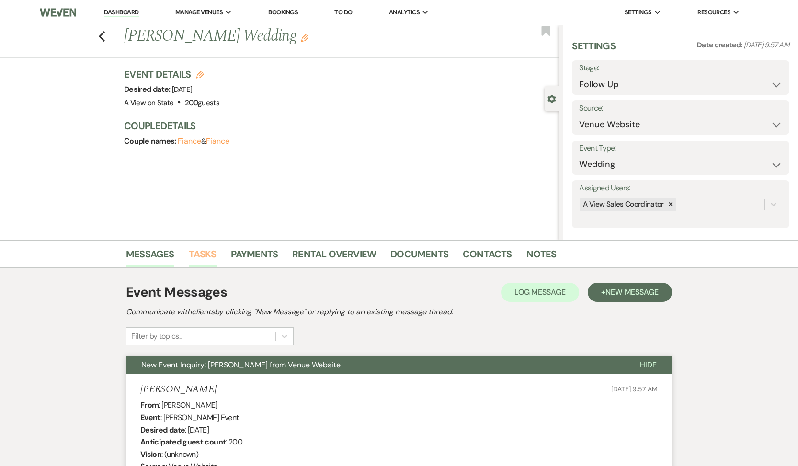
click at [200, 257] on link "Tasks" at bounding box center [203, 257] width 28 height 21
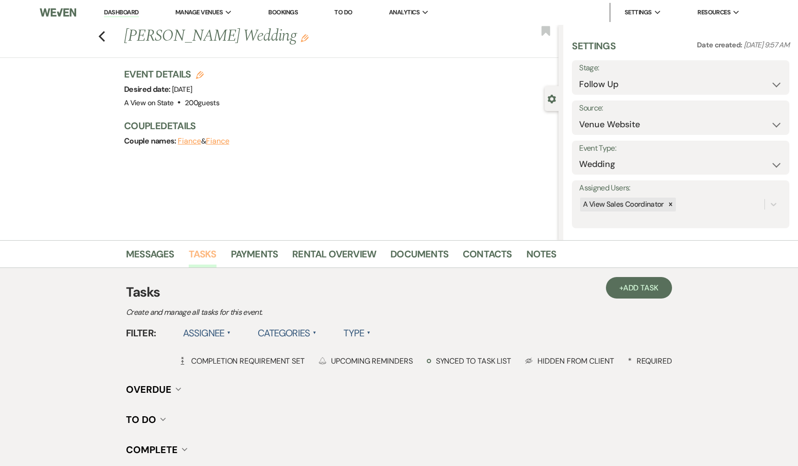
scroll to position [108, 0]
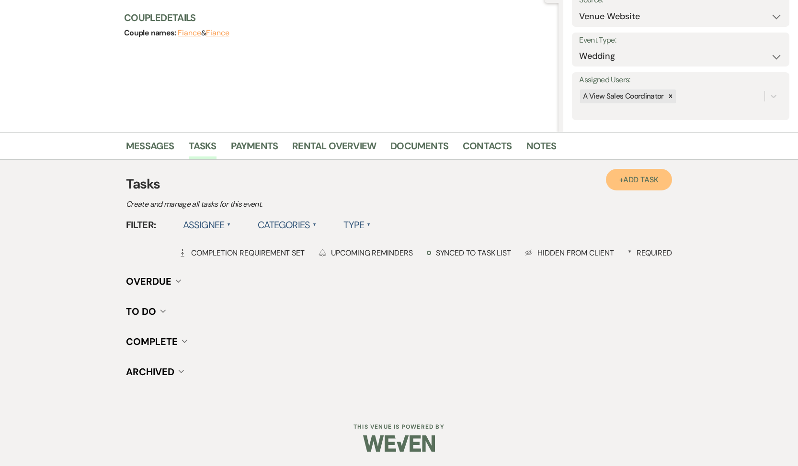
click at [650, 185] on link "+ Add Task" at bounding box center [639, 180] width 66 height 22
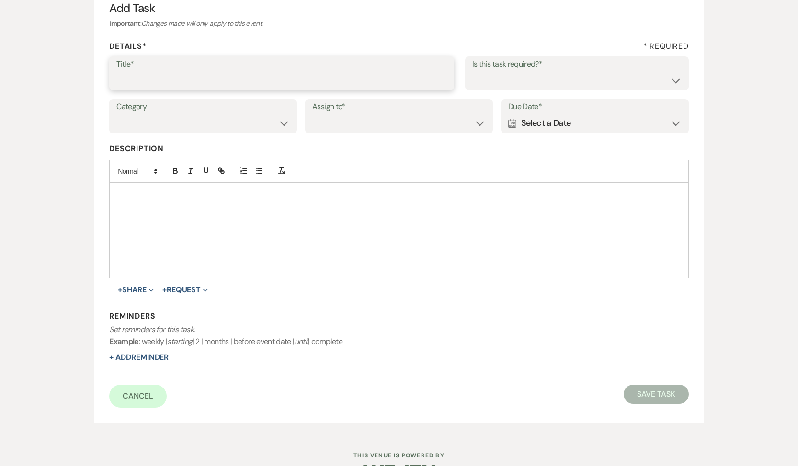
click at [187, 81] on input "Title*" at bounding box center [281, 80] width 330 height 19
click at [533, 82] on select "Yes No" at bounding box center [576, 80] width 209 height 19
click at [294, 117] on div "Category Venue Vendors Guests Details Finalize & Share" at bounding box center [203, 116] width 188 height 34
click at [264, 121] on select "Venue Vendors Guests Details Finalize & Share" at bounding box center [202, 123] width 173 height 19
click at [347, 117] on select "Venue Client" at bounding box center [398, 123] width 173 height 19
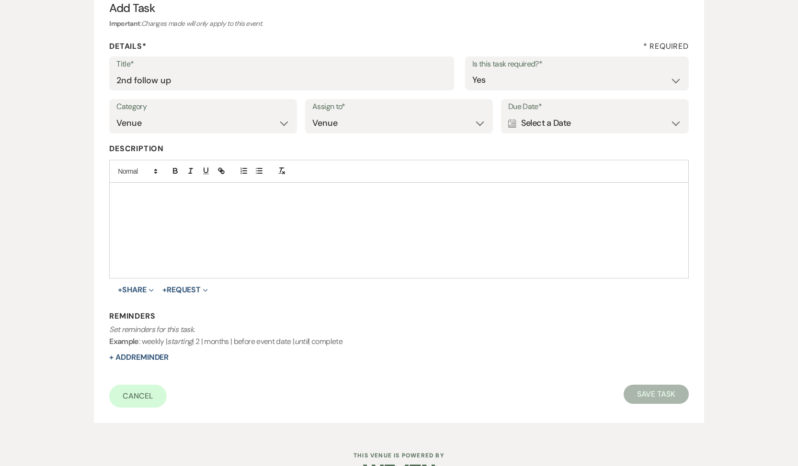
click at [537, 112] on label "Due Date*" at bounding box center [594, 107] width 173 height 14
click at [539, 125] on div "Calendar Select a Date Expand" at bounding box center [594, 123] width 173 height 19
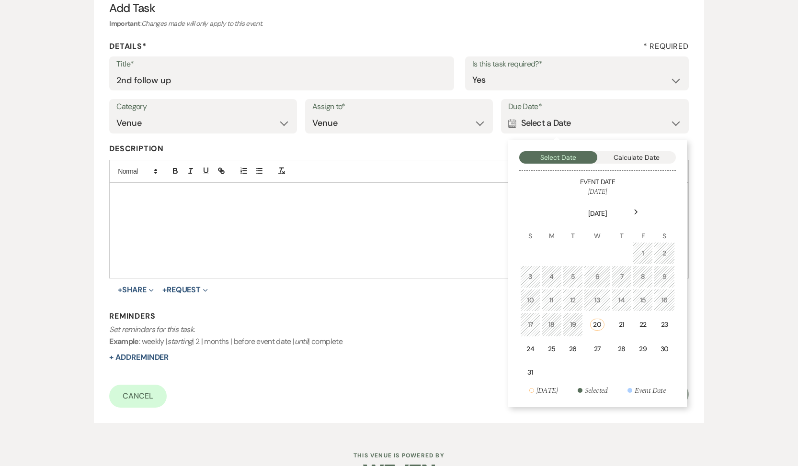
click at [636, 212] on use at bounding box center [635, 212] width 3 height 5
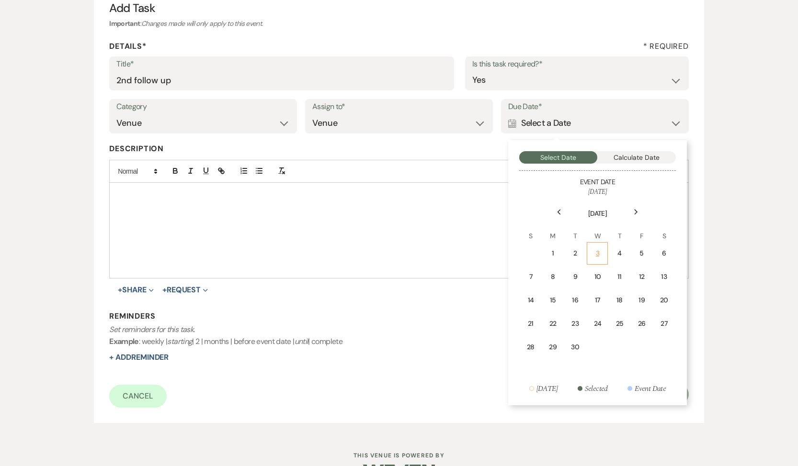
click at [597, 254] on div "3" at bounding box center [597, 253] width 9 height 10
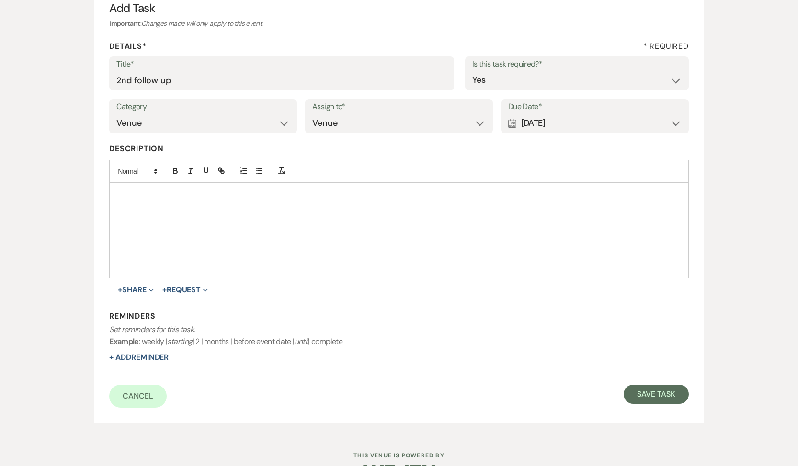
click at [564, 239] on div at bounding box center [399, 230] width 578 height 95
click at [666, 398] on button "Save Task" at bounding box center [655, 394] width 65 height 19
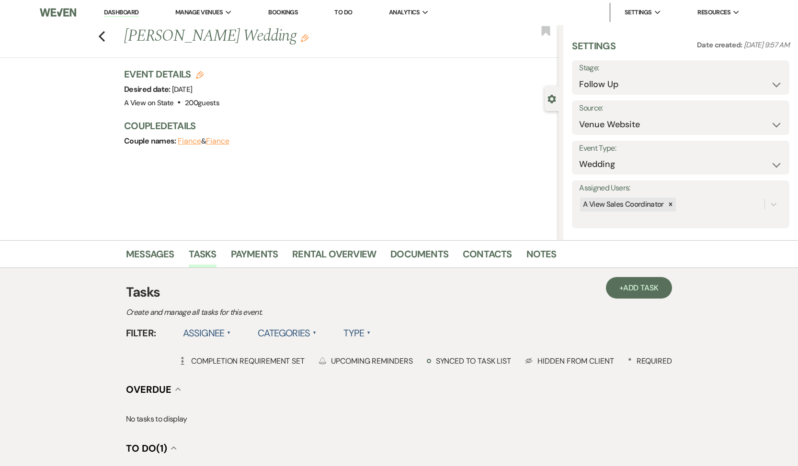
click at [140, 27] on h1 "[PERSON_NAME] Wedding Edit" at bounding box center [296, 36] width 344 height 23
click at [101, 36] on icon "Previous" at bounding box center [101, 36] width 7 height 11
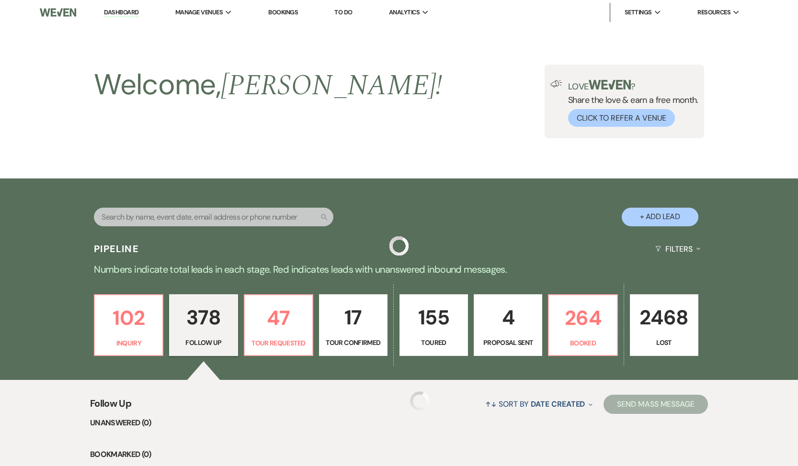
scroll to position [10654, 0]
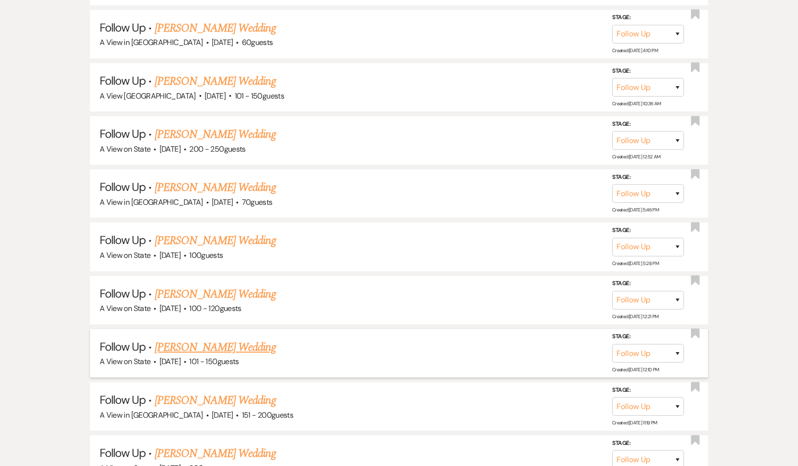
click at [203, 339] on link "[PERSON_NAME] Wedding" at bounding box center [215, 347] width 121 height 17
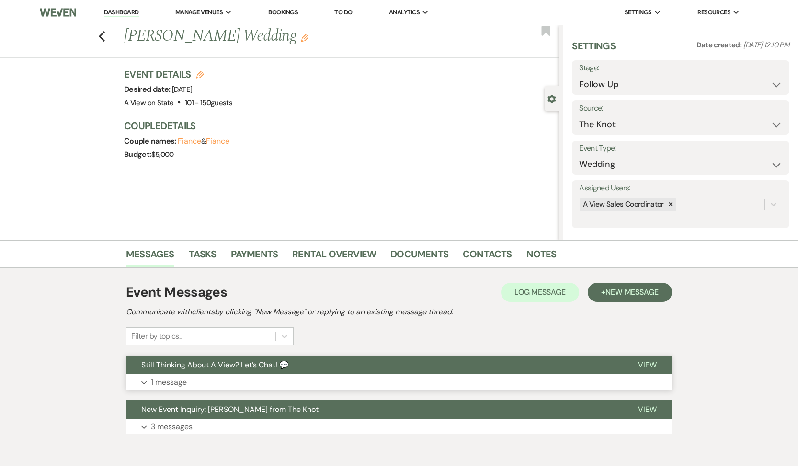
click at [172, 377] on p "1 message" at bounding box center [169, 382] width 36 height 12
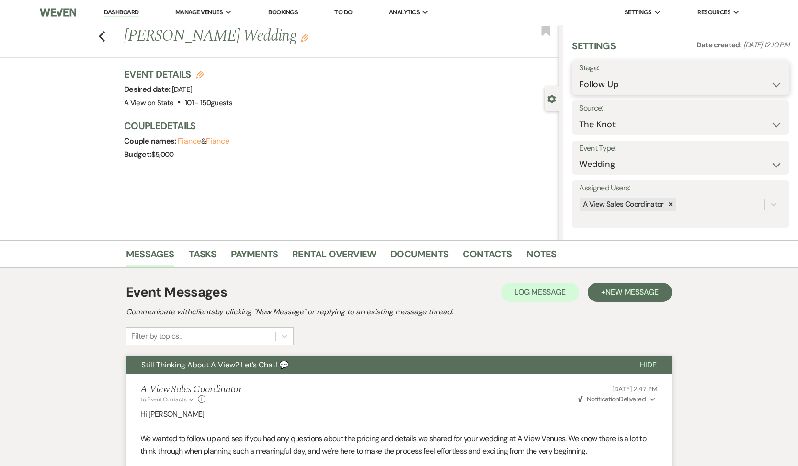
click at [650, 81] on select "Inquiry Follow Up Tour Requested Tour Confirmed Toured Proposal Sent Booked Lost" at bounding box center [680, 84] width 203 height 19
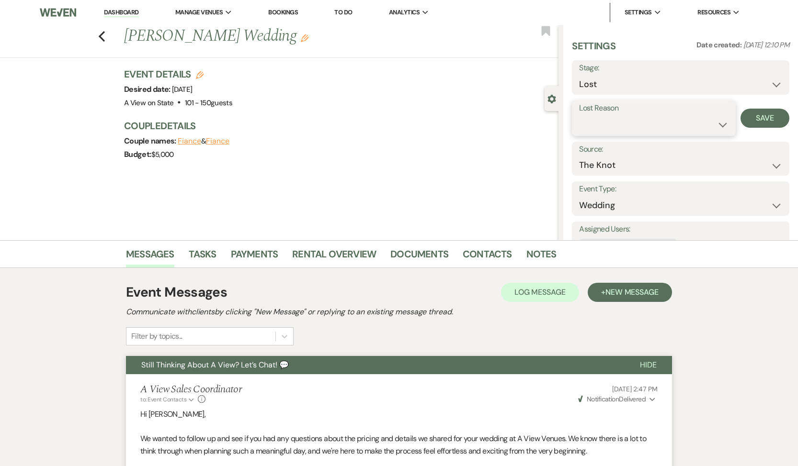
click at [631, 128] on select "Booked Elsewhere Budget Date Unavailable No Response Not a Good Match Capacity …" at bounding box center [653, 124] width 149 height 19
click at [761, 118] on button "Save" at bounding box center [764, 118] width 49 height 19
click at [101, 37] on use "button" at bounding box center [102, 36] width 6 height 11
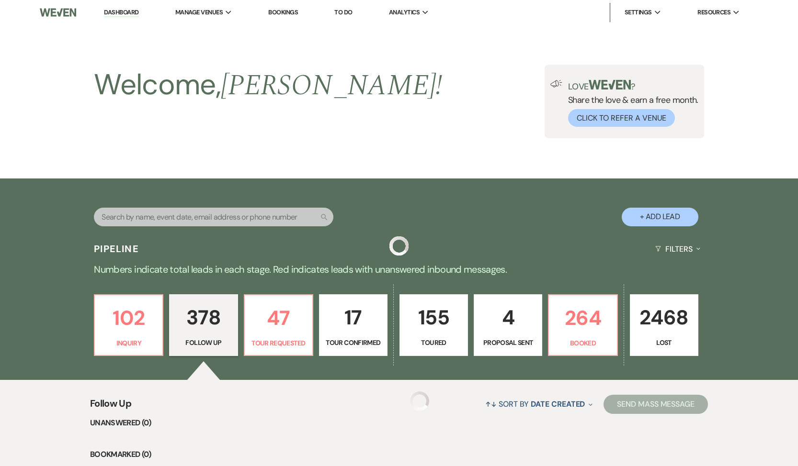
scroll to position [10654, 0]
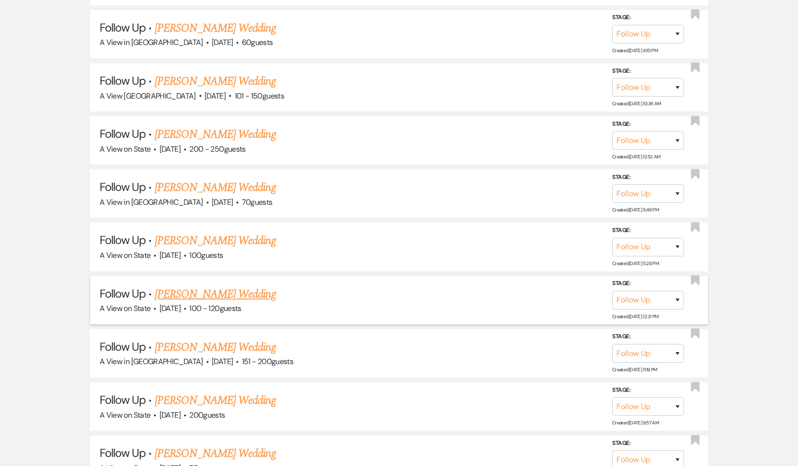
click at [202, 286] on link "[PERSON_NAME] Wedding" at bounding box center [215, 294] width 121 height 17
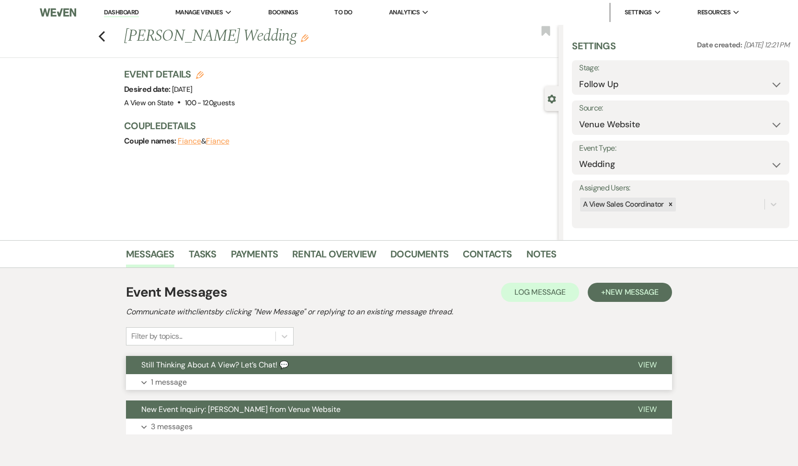
click at [166, 377] on p "1 message" at bounding box center [169, 382] width 36 height 12
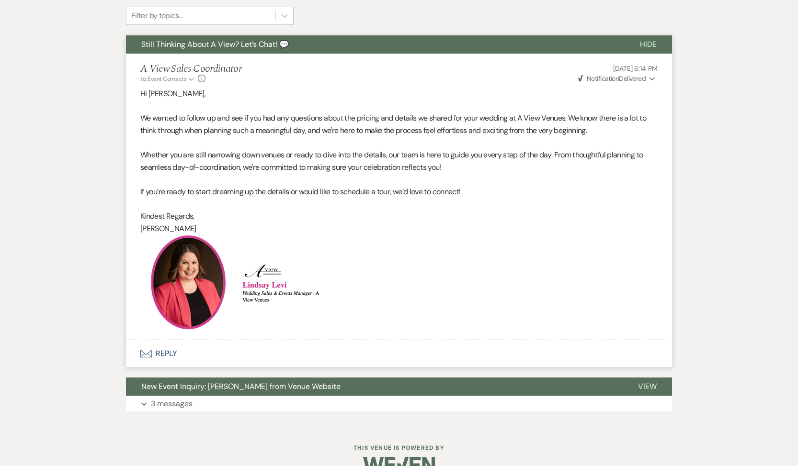
scroll to position [327, 0]
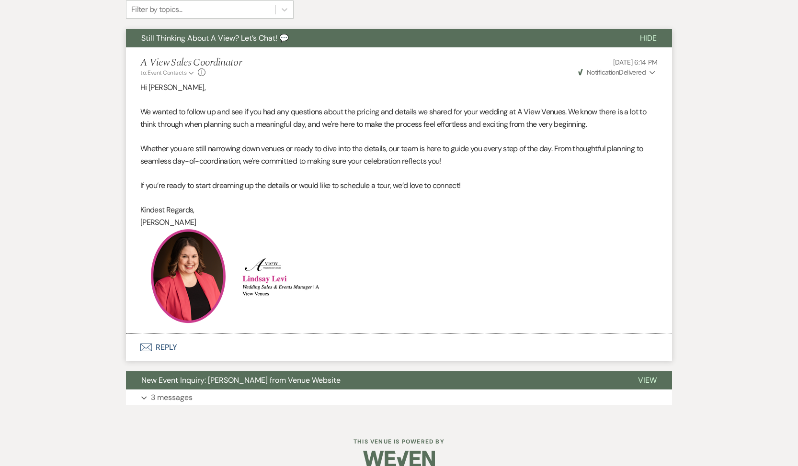
click at [173, 350] on button "Envelope Reply" at bounding box center [399, 347] width 546 height 27
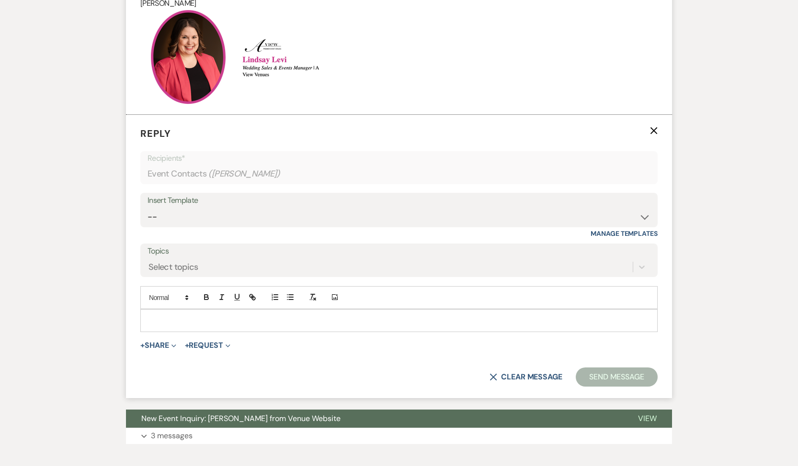
scroll to position [570, 0]
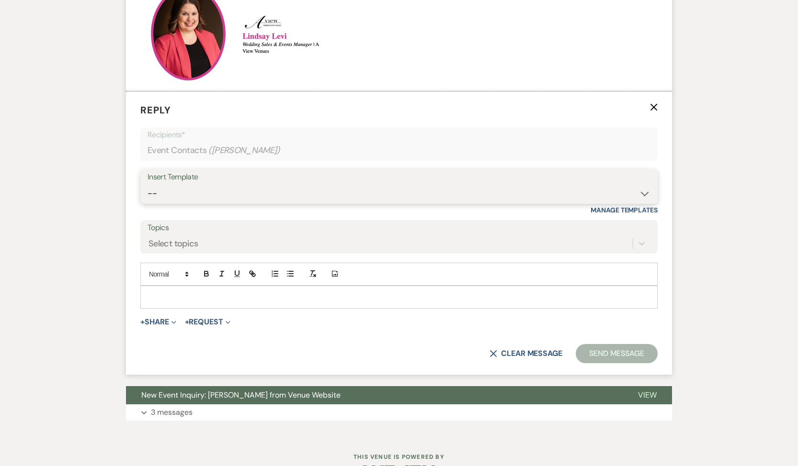
click at [216, 188] on select "-- Tour Confirmation Contract (Pre-Booked Leads) Out of office Inquiry Email Al…" at bounding box center [398, 193] width 503 height 19
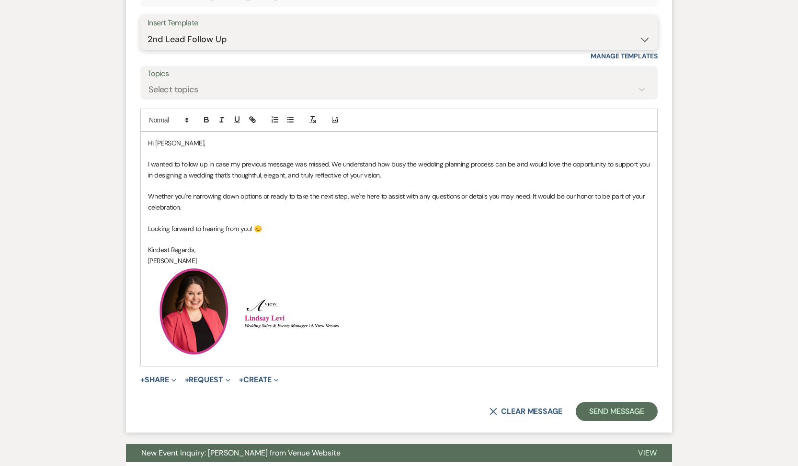
scroll to position [724, 0]
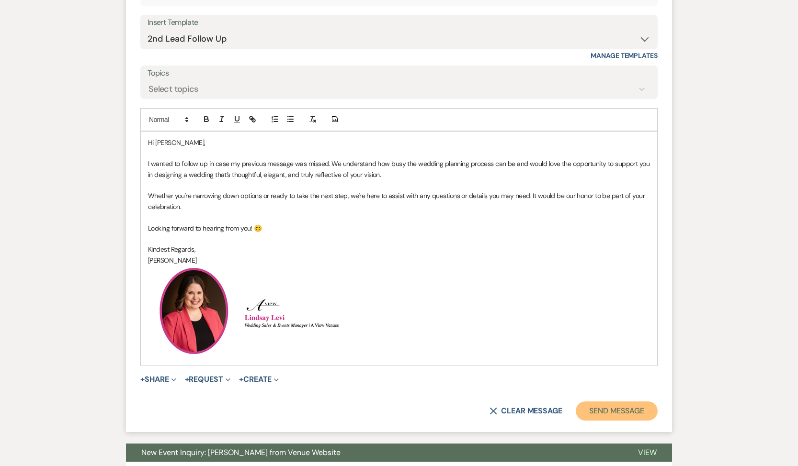
click at [599, 406] on button "Send Message" at bounding box center [616, 411] width 82 height 19
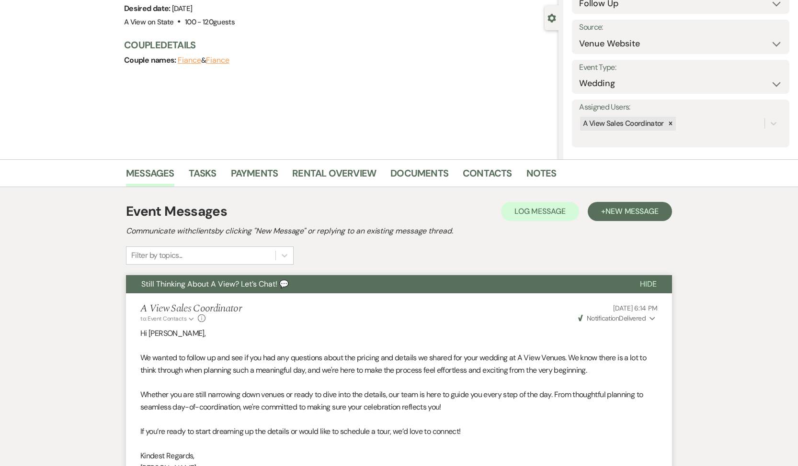
scroll to position [0, 0]
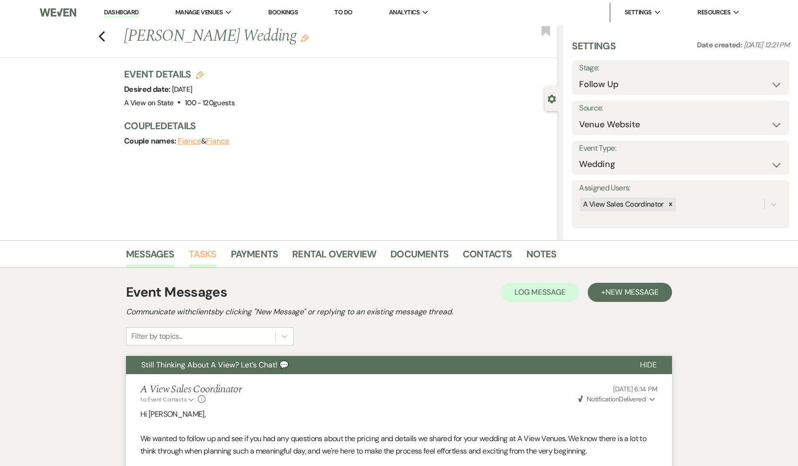
click at [201, 252] on link "Tasks" at bounding box center [203, 257] width 28 height 21
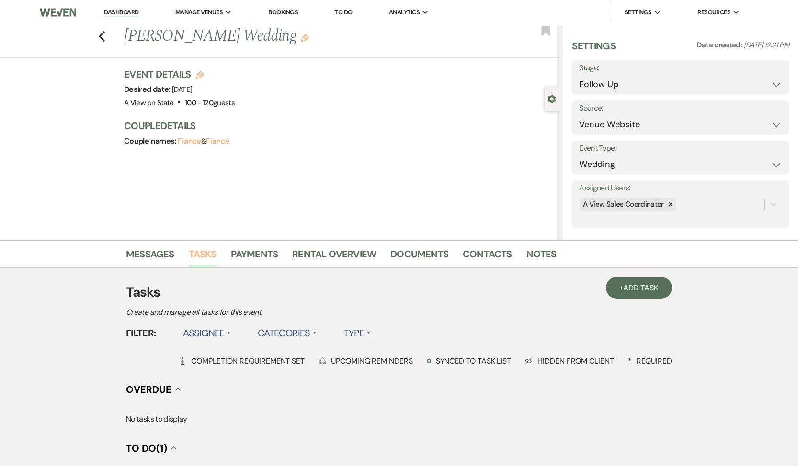
scroll to position [204, 0]
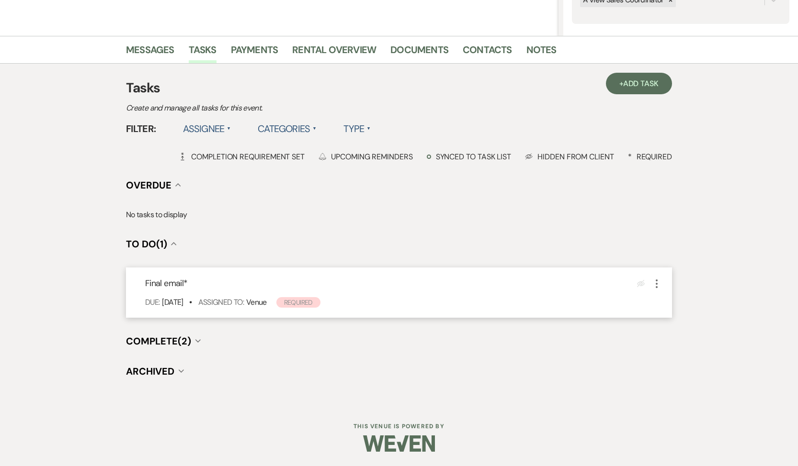
click at [656, 284] on use "button" at bounding box center [656, 284] width 2 height 9
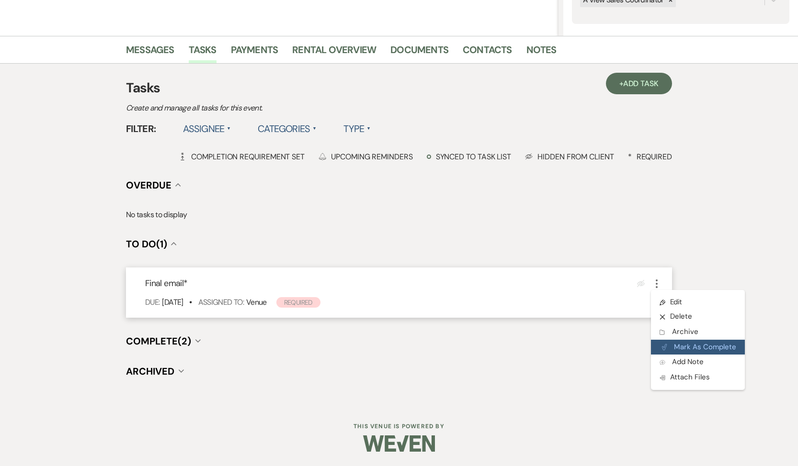
click at [664, 349] on use "button" at bounding box center [664, 348] width 5 height 6
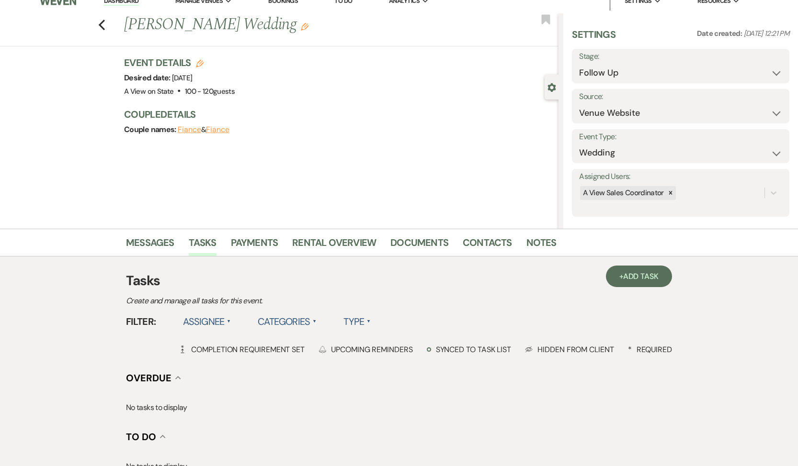
scroll to position [0, 0]
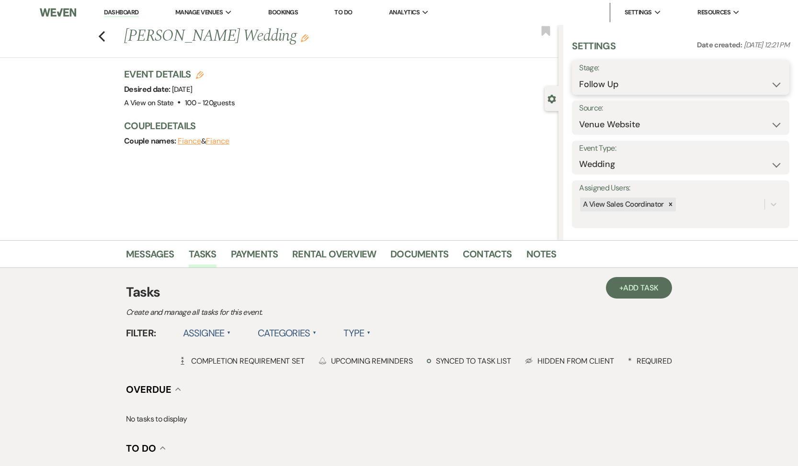
click at [667, 79] on select "Inquiry Follow Up Tour Requested Tour Confirmed Toured Proposal Sent Booked Lost" at bounding box center [680, 84] width 203 height 19
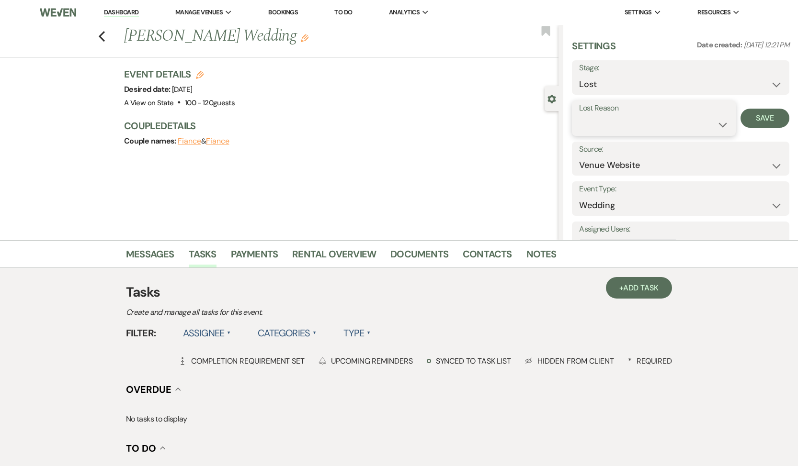
click at [641, 129] on select "Booked Elsewhere Budget Date Unavailable No Response Not a Good Match Capacity …" at bounding box center [653, 124] width 149 height 19
click at [756, 129] on div "Lost Reason Booked Elsewhere Budget Date Unavailable No Response Not a Good Mat…" at bounding box center [680, 118] width 217 height 35
click at [756, 123] on button "Save" at bounding box center [764, 118] width 49 height 19
click at [101, 35] on use "button" at bounding box center [102, 36] width 6 height 11
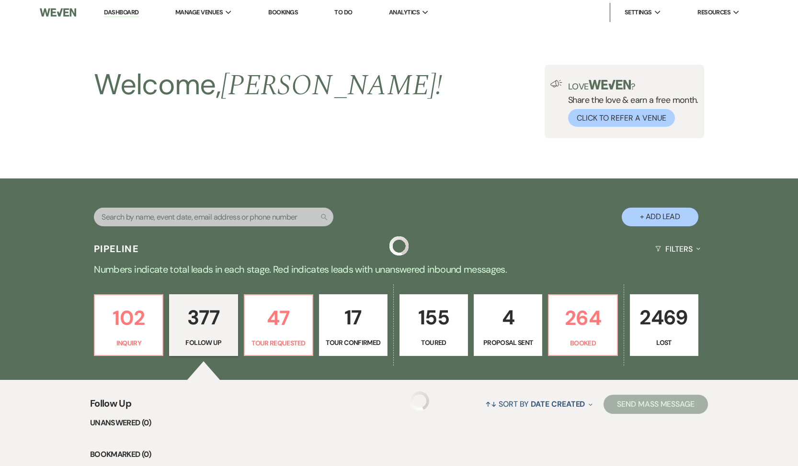
scroll to position [10654, 0]
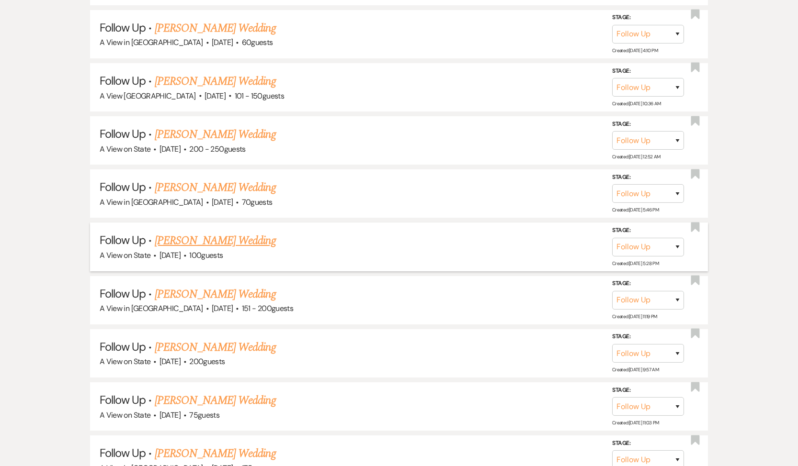
click at [199, 232] on link "[PERSON_NAME] Wedding" at bounding box center [215, 240] width 121 height 17
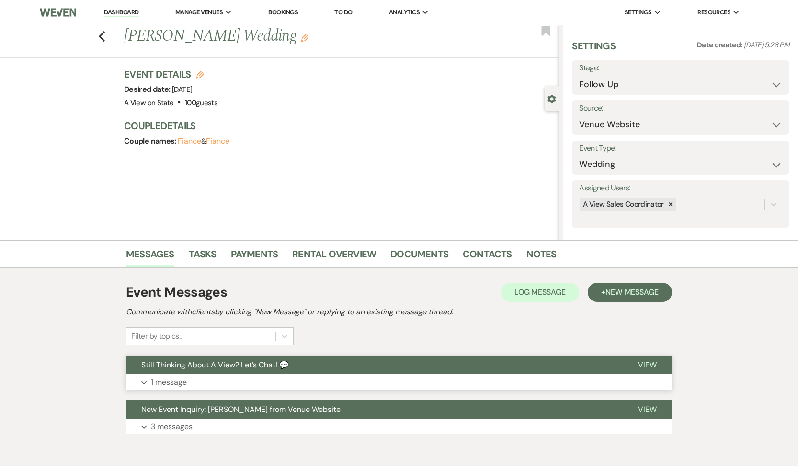
click at [170, 381] on p "1 message" at bounding box center [169, 382] width 36 height 12
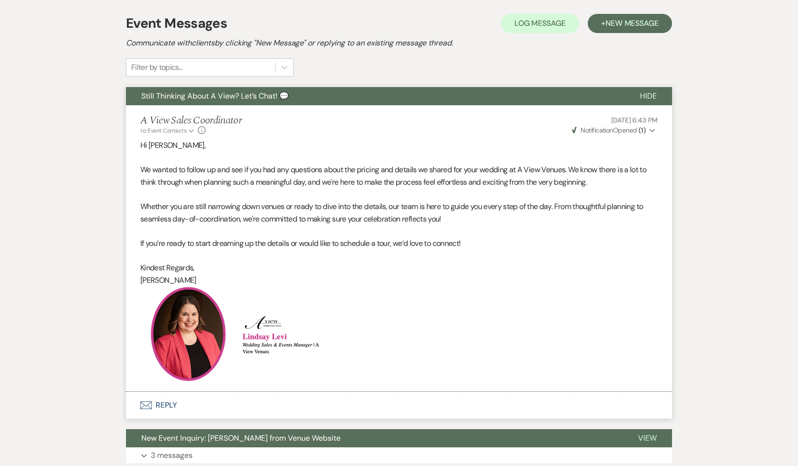
scroll to position [342, 0]
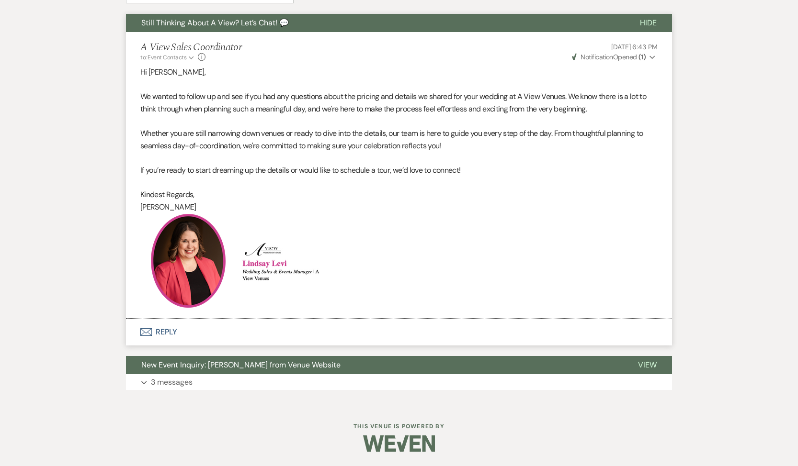
click at [165, 336] on button "Envelope Reply" at bounding box center [399, 332] width 546 height 27
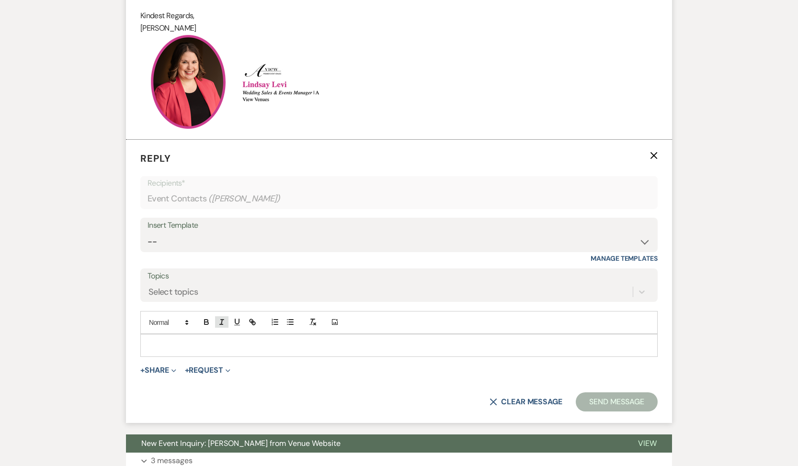
scroll to position [570, 0]
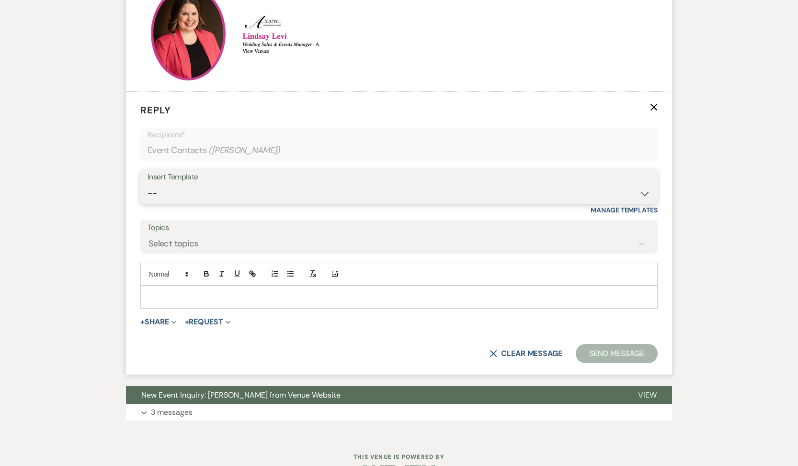
click at [217, 185] on select "-- Tour Confirmation Contract (Pre-Booked Leads) Out of office Inquiry Email Al…" at bounding box center [398, 193] width 503 height 19
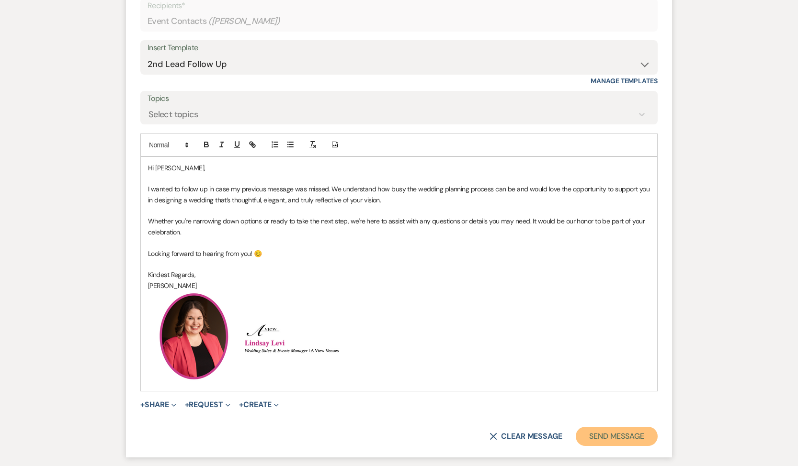
click at [600, 438] on button "Send Message" at bounding box center [616, 436] width 82 height 19
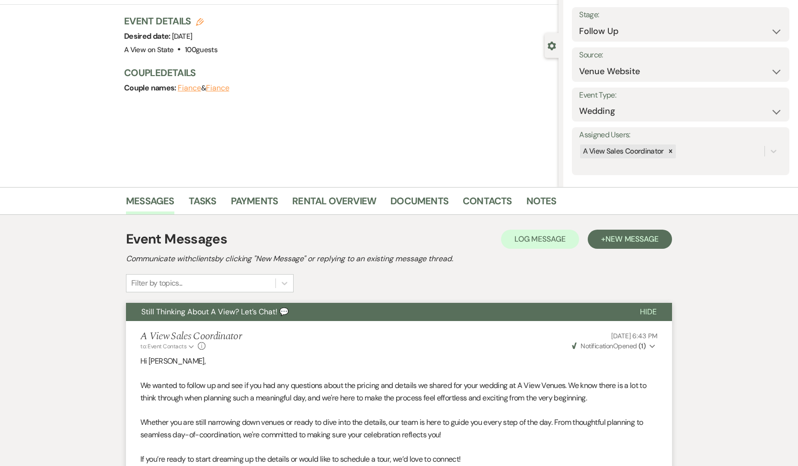
scroll to position [33, 0]
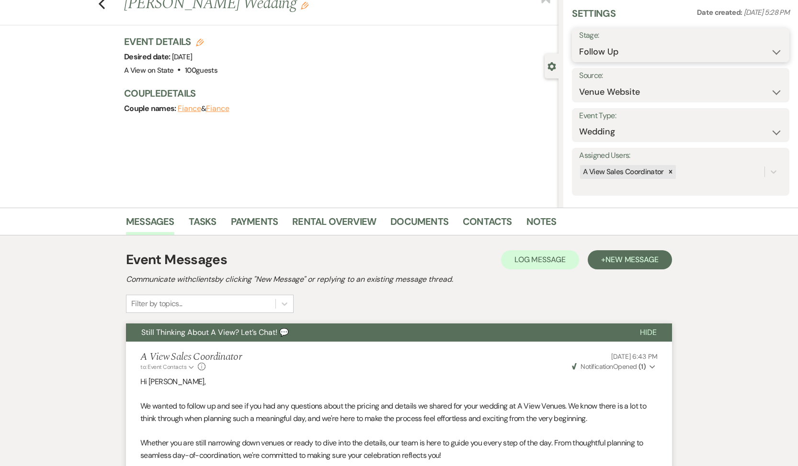
click at [622, 55] on select "Inquiry Follow Up Tour Requested Tour Confirmed Toured Proposal Sent Booked Lost" at bounding box center [680, 52] width 203 height 19
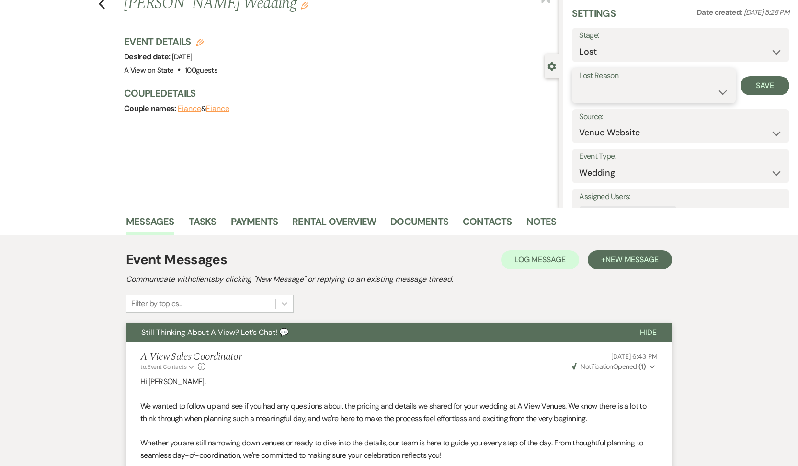
click at [620, 89] on select "Booked Elsewhere Budget Date Unavailable No Response Not a Good Match Capacity …" at bounding box center [653, 92] width 149 height 19
click at [762, 89] on button "Save" at bounding box center [764, 85] width 49 height 19
click at [203, 225] on link "Tasks" at bounding box center [203, 224] width 28 height 21
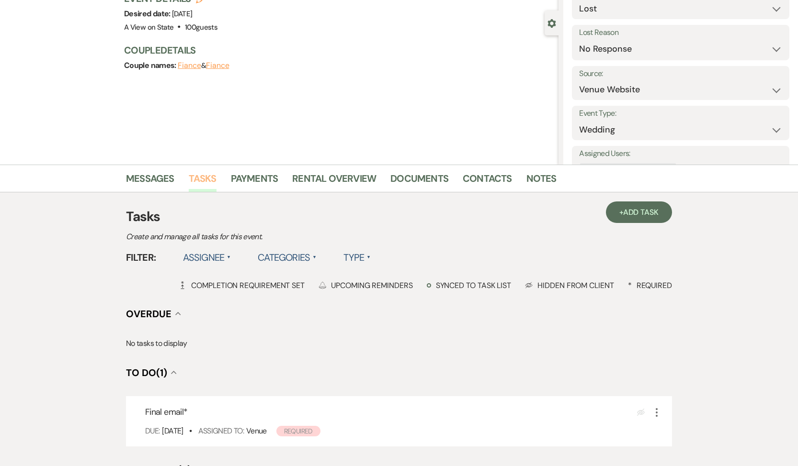
scroll to position [143, 0]
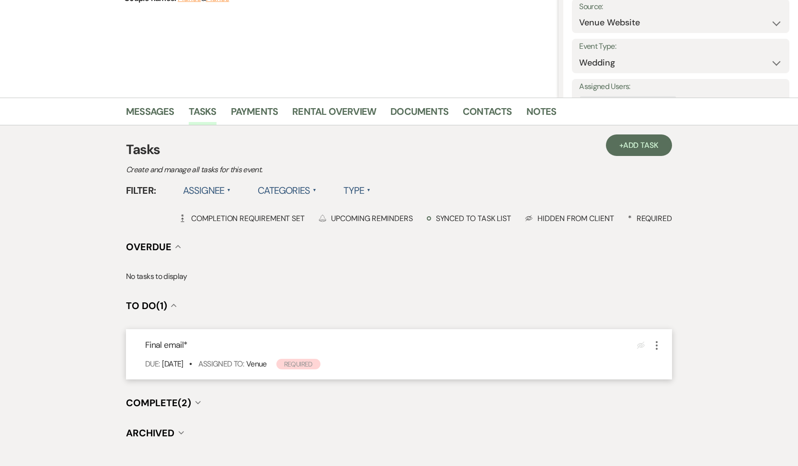
click at [657, 341] on icon "More" at bounding box center [656, 345] width 11 height 11
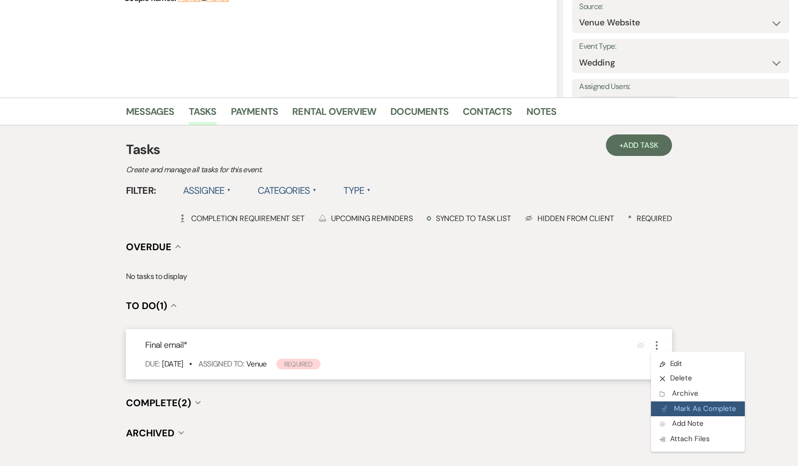
click at [677, 412] on button "Plan Portal Link Mark As Complete" at bounding box center [698, 409] width 94 height 15
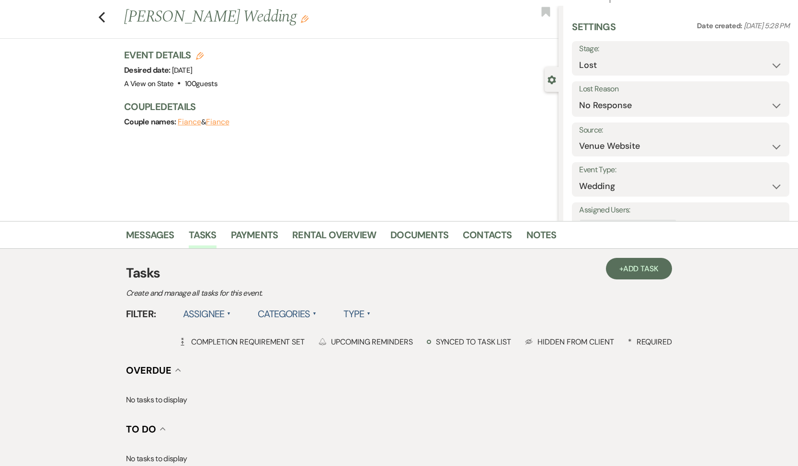
scroll to position [0, 0]
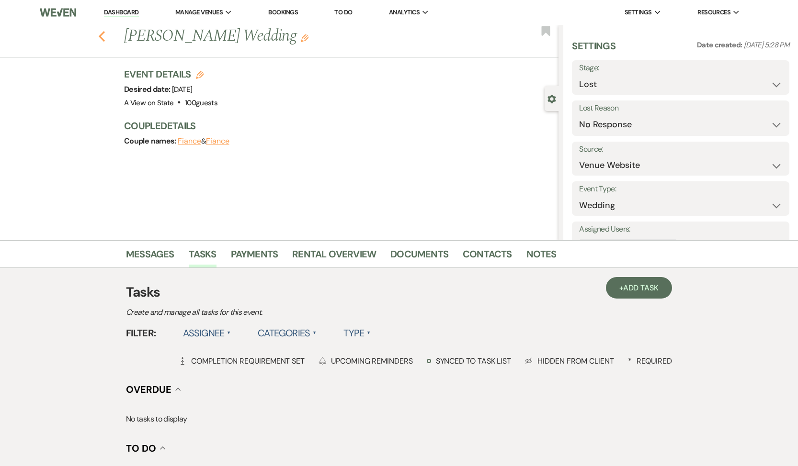
click at [101, 36] on icon "Previous" at bounding box center [101, 36] width 7 height 11
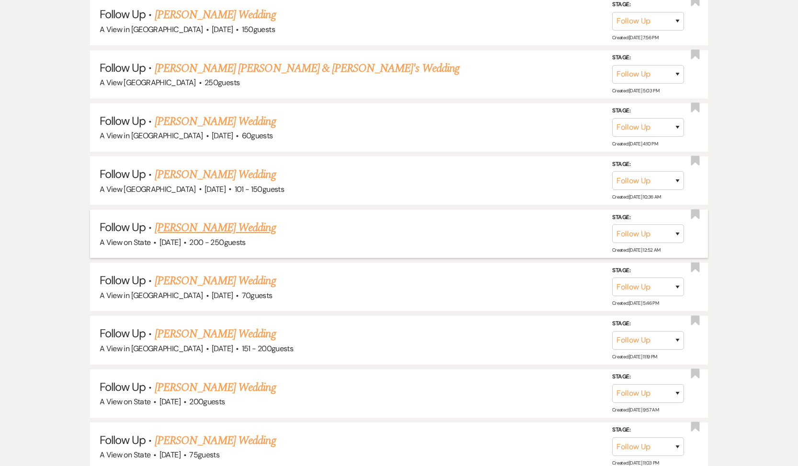
scroll to position [10552, 0]
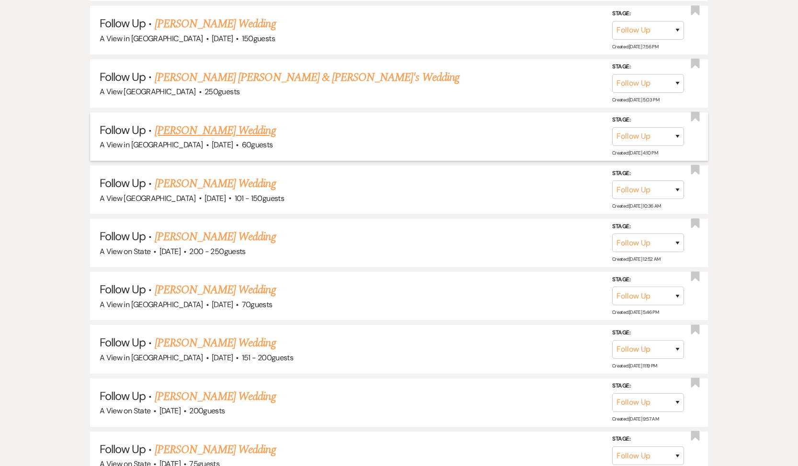
click at [238, 122] on link "[PERSON_NAME] Wedding" at bounding box center [215, 130] width 121 height 17
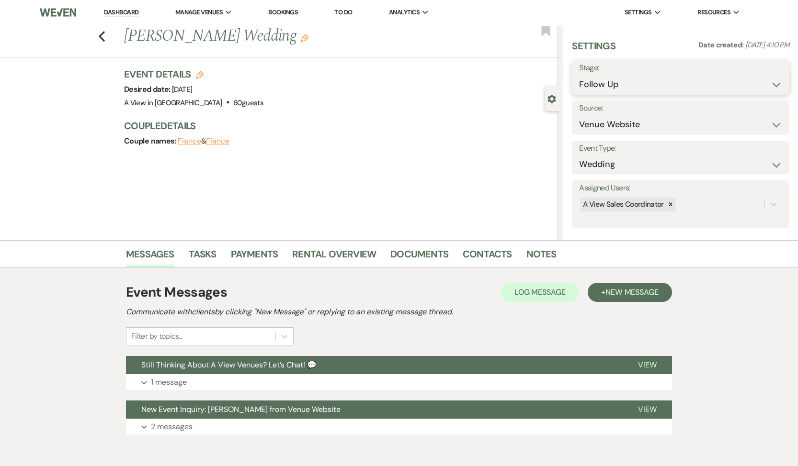
click at [727, 82] on select "Inquiry Follow Up Tour Requested Tour Confirmed Toured Proposal Sent Booked Lost" at bounding box center [680, 84] width 203 height 19
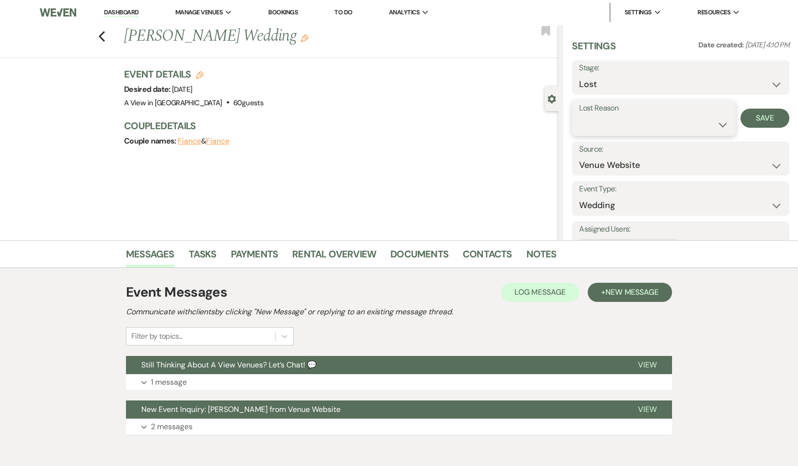
click at [680, 124] on select "Booked Elsewhere Budget Date Unavailable No Response Not a Good Match Capacity …" at bounding box center [653, 124] width 149 height 19
click at [754, 118] on button "Save" at bounding box center [764, 118] width 49 height 19
click at [102, 34] on icon "Previous" at bounding box center [101, 36] width 7 height 11
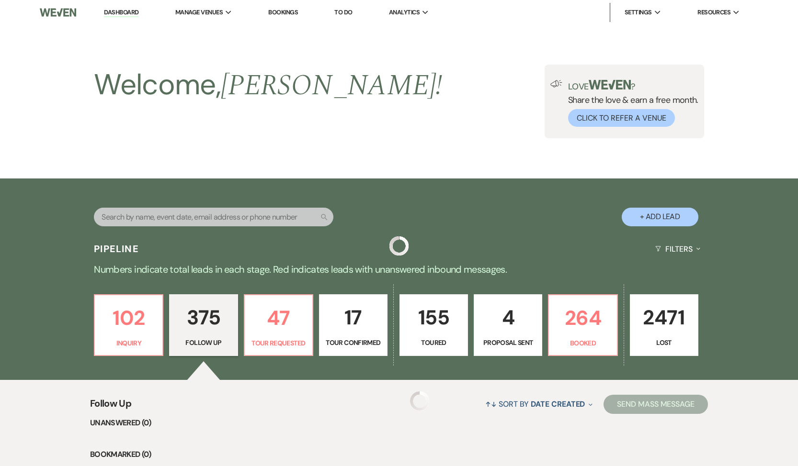
scroll to position [10552, 0]
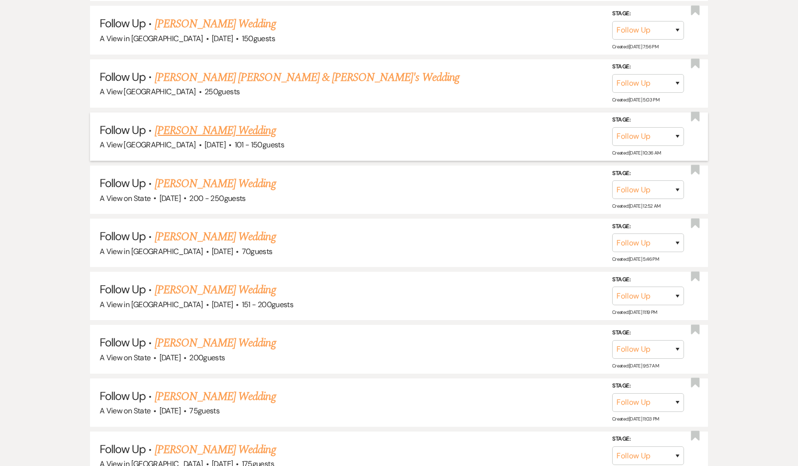
click at [221, 122] on link "[PERSON_NAME] Wedding" at bounding box center [215, 130] width 121 height 17
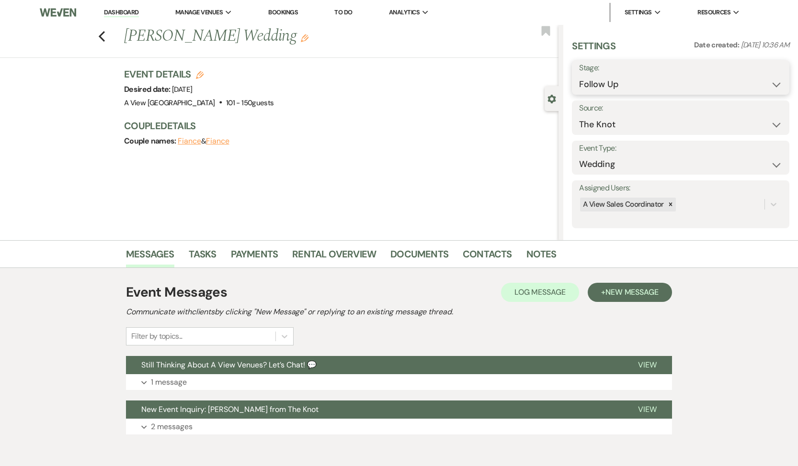
click at [678, 89] on select "Inquiry Follow Up Tour Requested Tour Confirmed Toured Proposal Sent Booked Lost" at bounding box center [680, 84] width 203 height 19
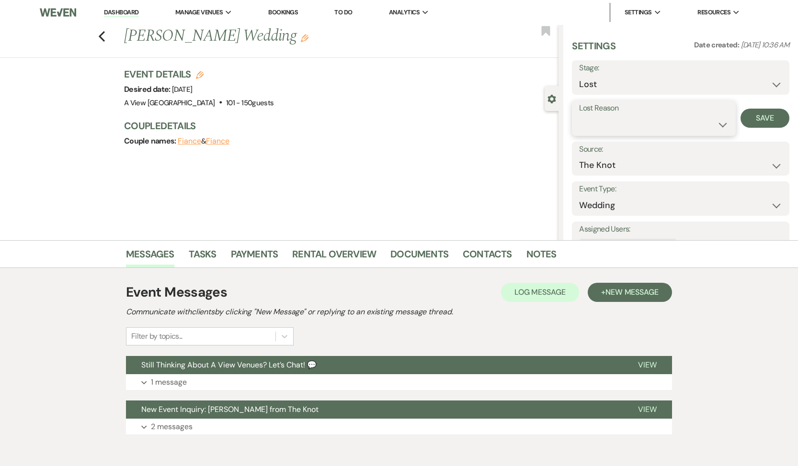
click at [687, 126] on select "Booked Elsewhere Budget Date Unavailable No Response Not a Good Match Capacity …" at bounding box center [653, 124] width 149 height 19
click at [750, 116] on button "Save" at bounding box center [764, 118] width 49 height 19
click at [101, 37] on use "button" at bounding box center [102, 36] width 6 height 11
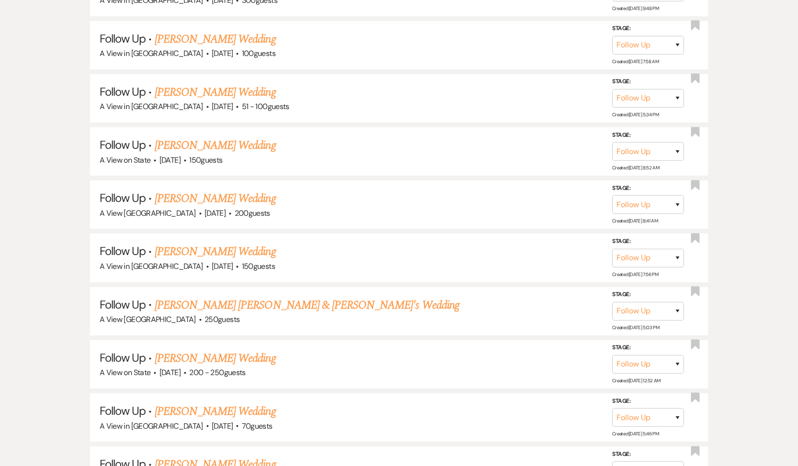
scroll to position [10667, 0]
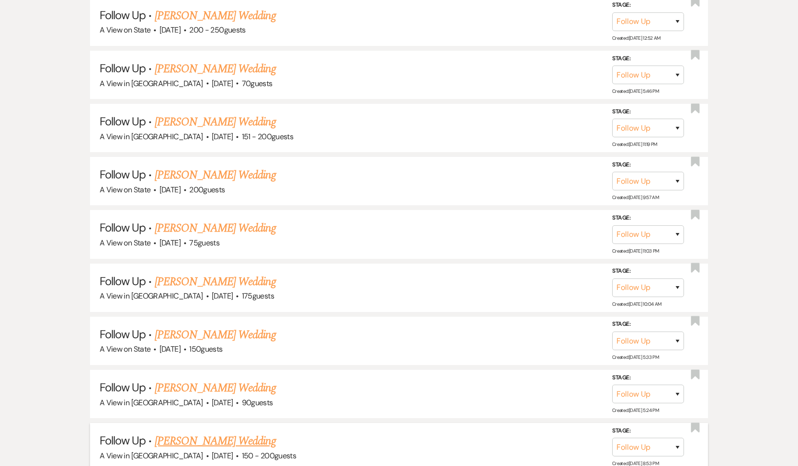
click at [197, 433] on link "[PERSON_NAME] Wedding" at bounding box center [215, 441] width 121 height 17
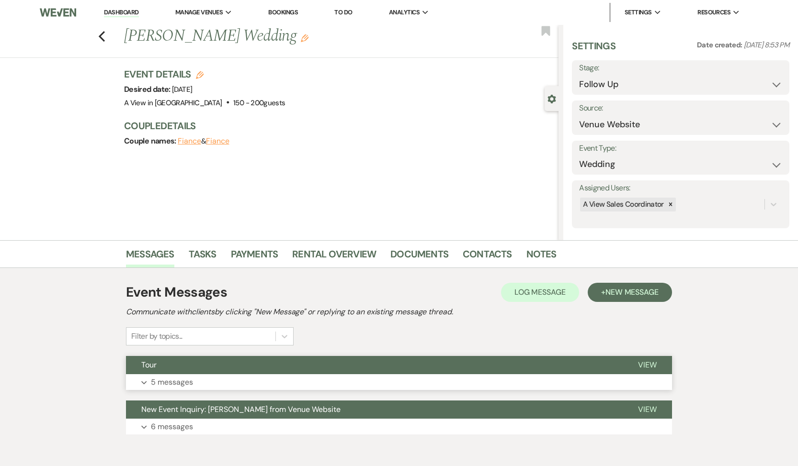
click at [180, 376] on p "5 messages" at bounding box center [172, 382] width 42 height 12
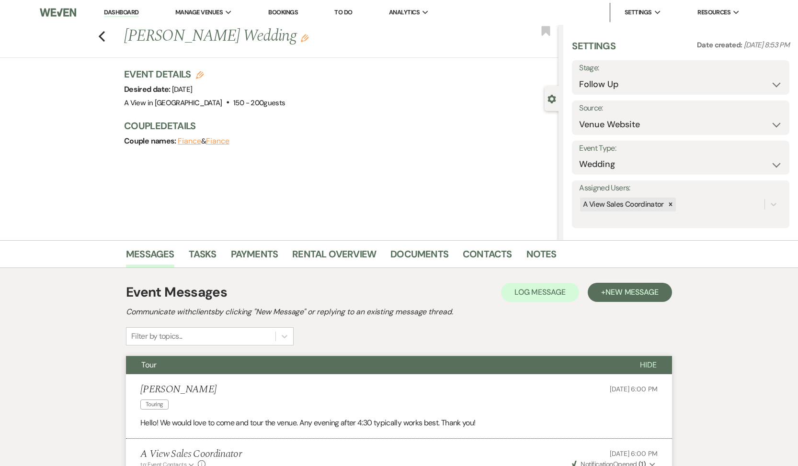
click at [216, 260] on li "Tasks" at bounding box center [210, 256] width 42 height 23
click at [204, 254] on link "Tasks" at bounding box center [203, 257] width 28 height 21
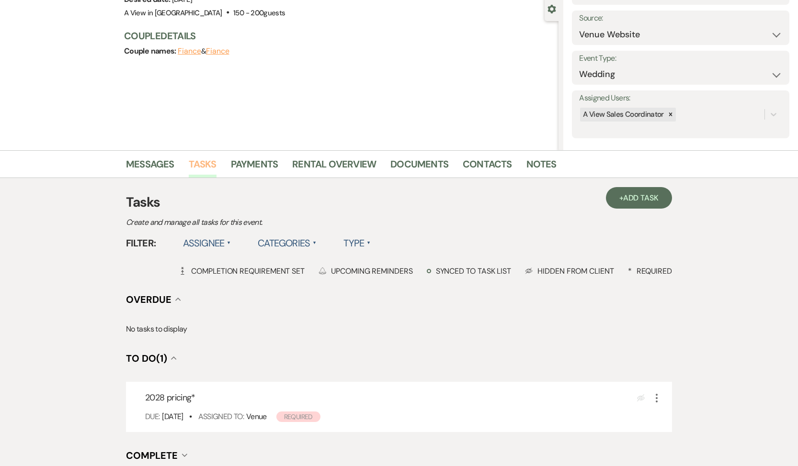
scroll to position [204, 0]
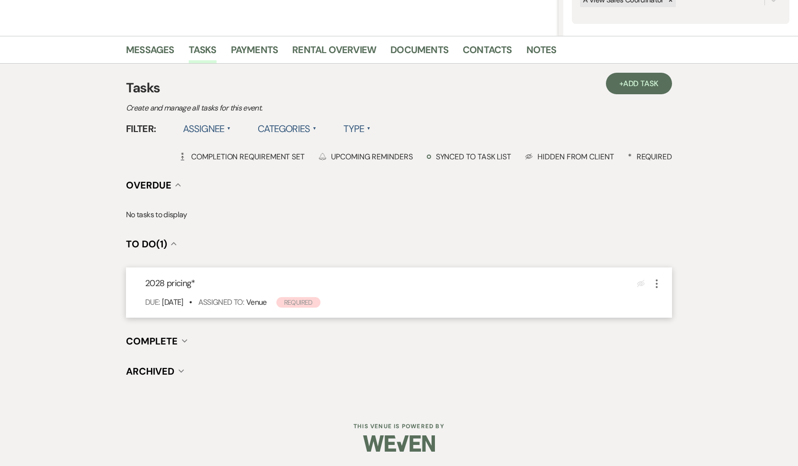
click at [656, 281] on use "button" at bounding box center [656, 284] width 2 height 9
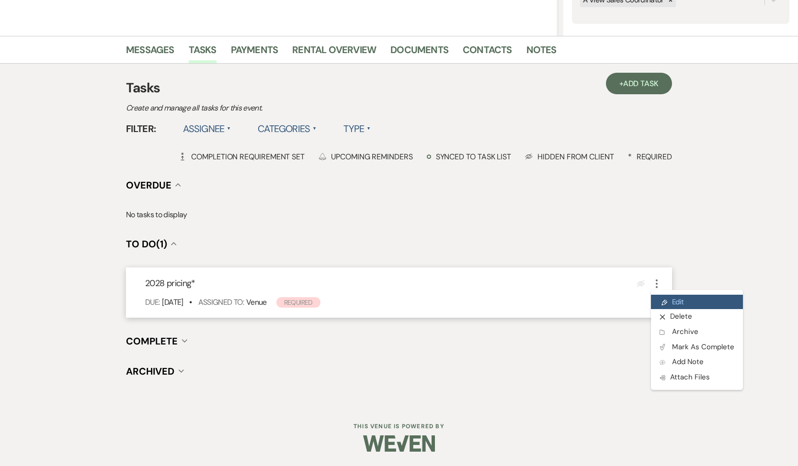
click at [681, 305] on link "Pencil Edit" at bounding box center [697, 302] width 92 height 14
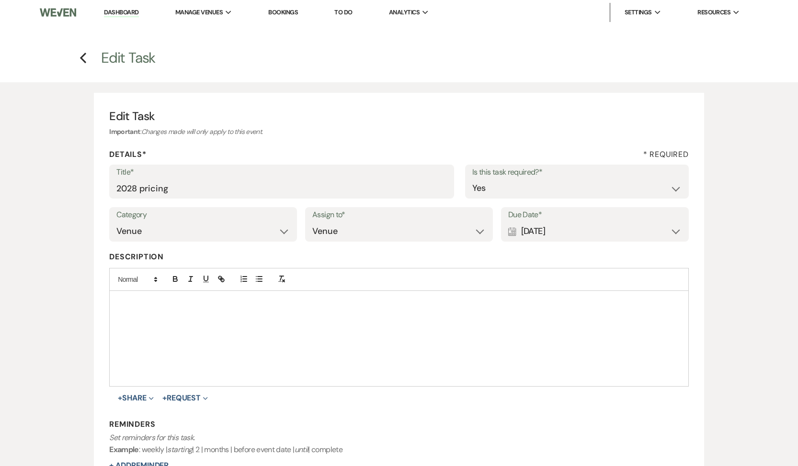
click at [561, 227] on div "Calendar [DATE] Expand" at bounding box center [594, 231] width 173 height 19
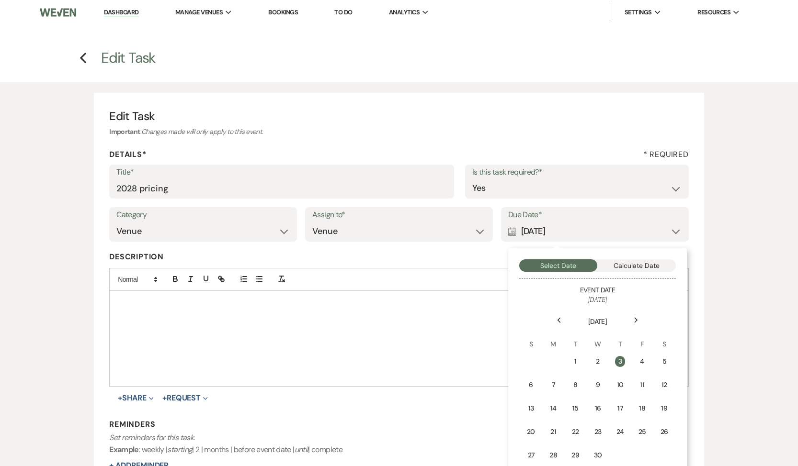
click at [550, 320] on th "[DATE]" at bounding box center [597, 316] width 155 height 22
click at [559, 321] on icon "Previous" at bounding box center [558, 320] width 5 height 6
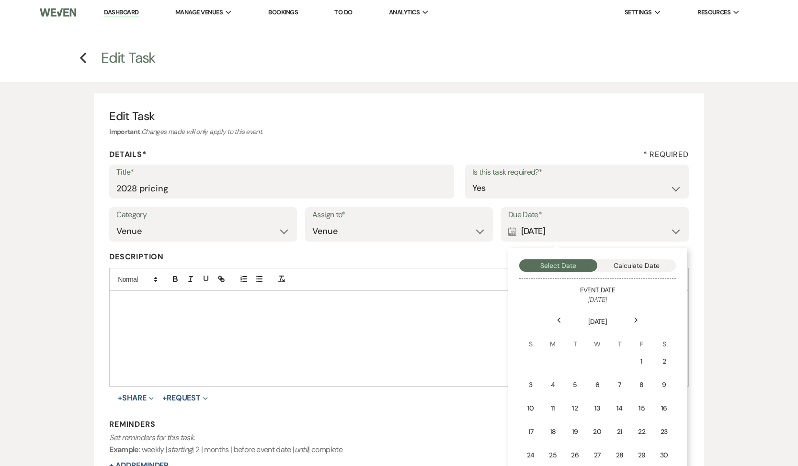
click at [559, 321] on icon "Previous" at bounding box center [558, 320] width 5 height 6
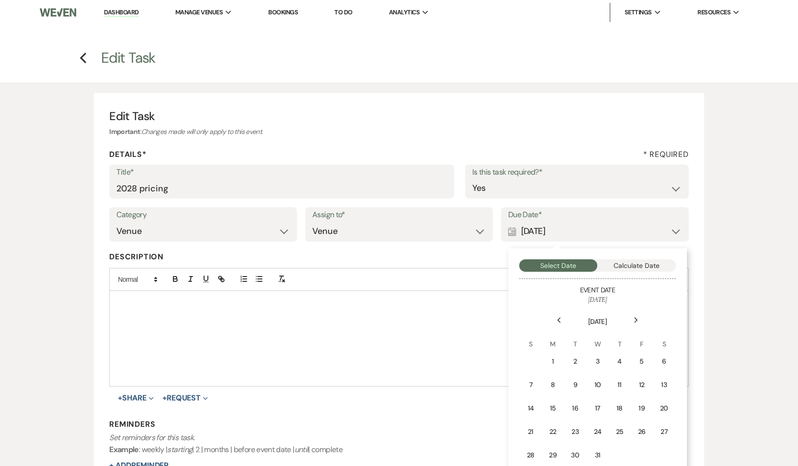
click at [559, 321] on icon "Previous" at bounding box center [558, 320] width 5 height 6
click at [636, 320] on icon "Next" at bounding box center [635, 320] width 5 height 6
click at [557, 357] on td "1" at bounding box center [552, 361] width 21 height 23
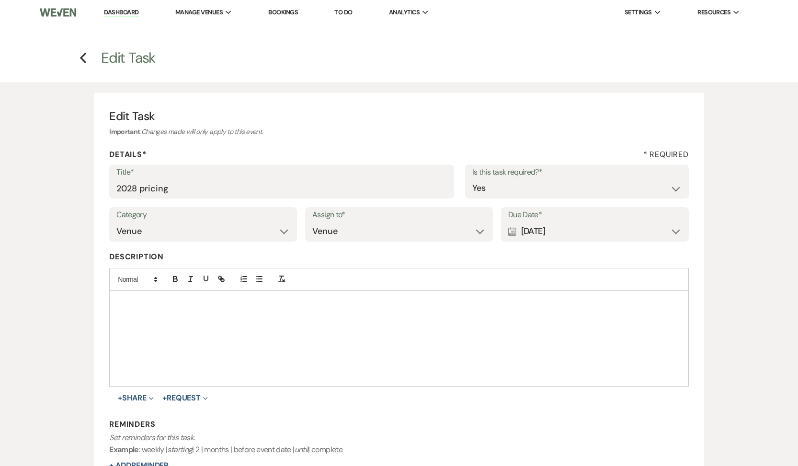
click at [492, 327] on div at bounding box center [399, 338] width 578 height 95
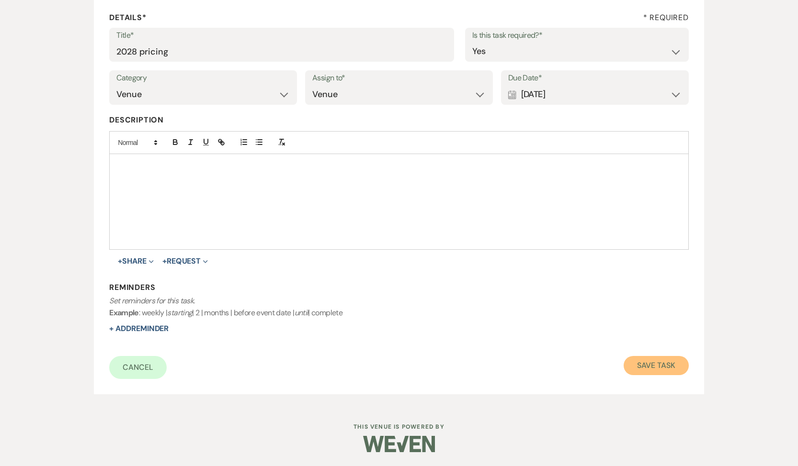
click at [637, 359] on button "Save Task" at bounding box center [655, 365] width 65 height 19
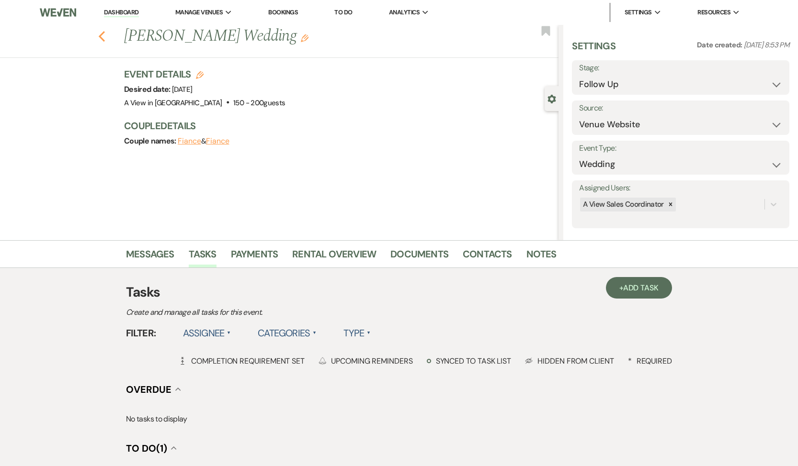
click at [98, 34] on icon "Previous" at bounding box center [101, 36] width 7 height 11
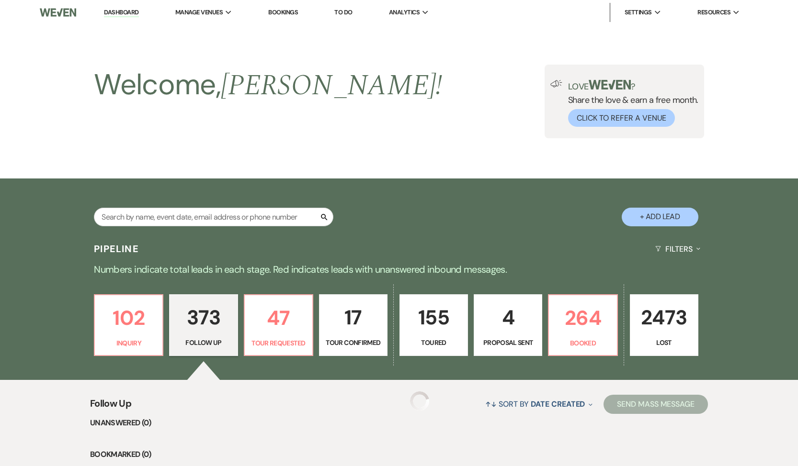
scroll to position [10654, 0]
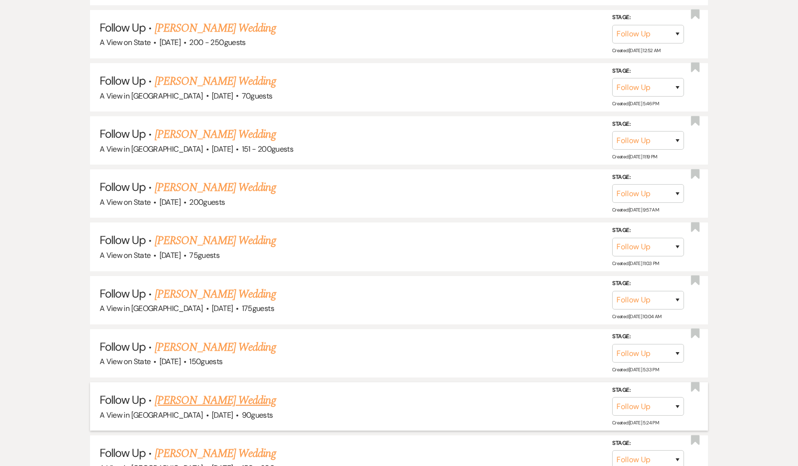
click at [188, 392] on link "[PERSON_NAME] Wedding" at bounding box center [215, 400] width 121 height 17
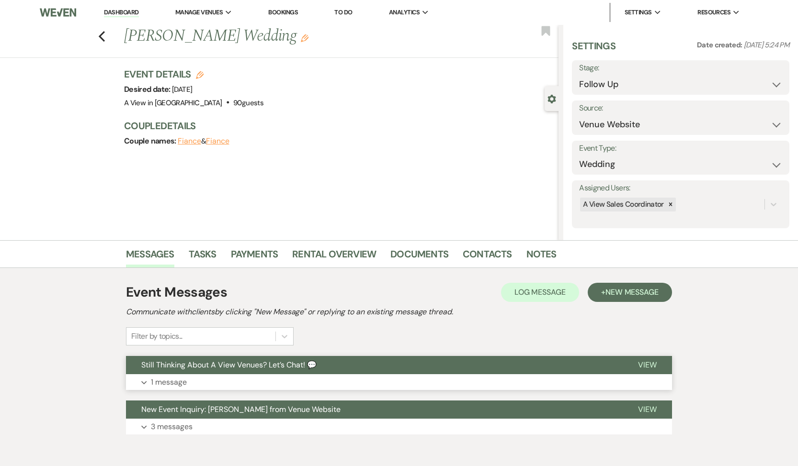
click at [176, 381] on p "1 message" at bounding box center [169, 382] width 36 height 12
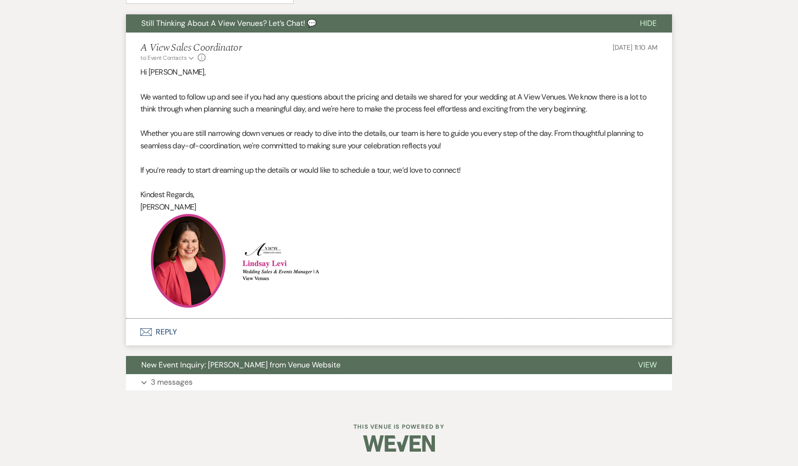
scroll to position [342, 0]
click at [174, 332] on button "Envelope Reply" at bounding box center [399, 332] width 546 height 27
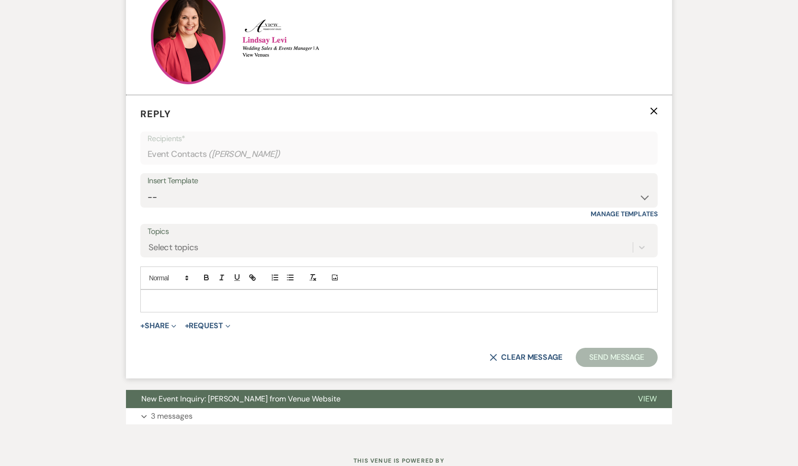
scroll to position [570, 0]
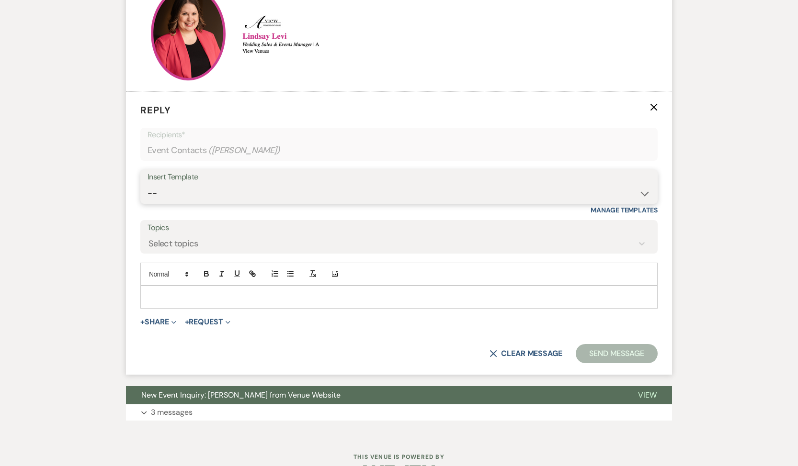
click at [206, 192] on select "-- Tour Confirmation Contract (Pre-Booked Leads) Out of office Inquiry Email Al…" at bounding box center [398, 193] width 503 height 19
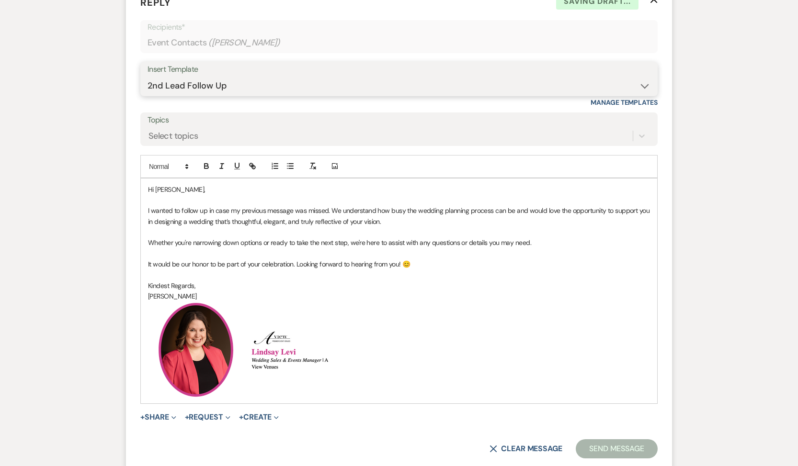
scroll to position [724, 0]
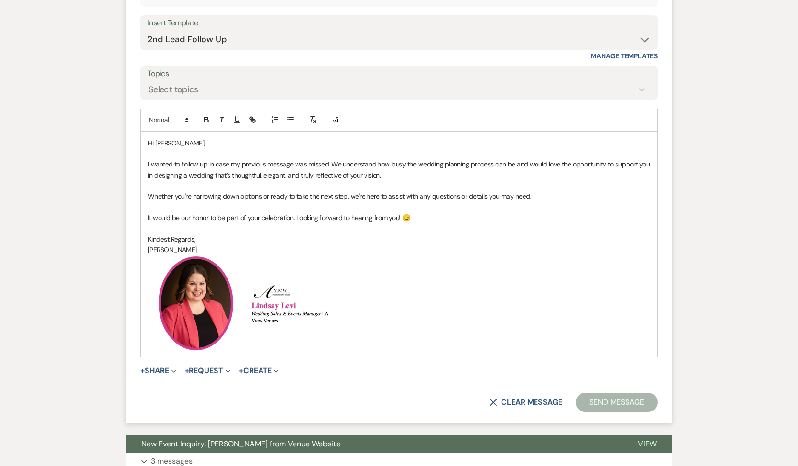
click at [633, 372] on div "+ Share Expand Doc Upload Documents Add Photo Images Pref Vendors Preferred ven…" at bounding box center [398, 370] width 517 height 11
click at [610, 407] on button "Send Message" at bounding box center [616, 402] width 82 height 19
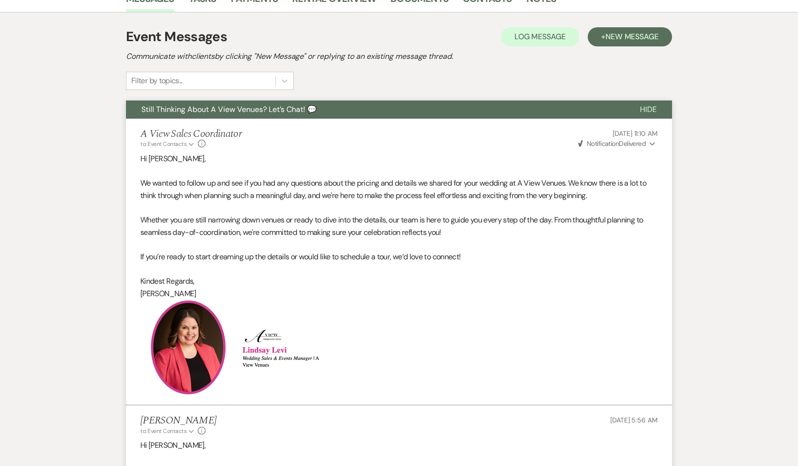
scroll to position [0, 0]
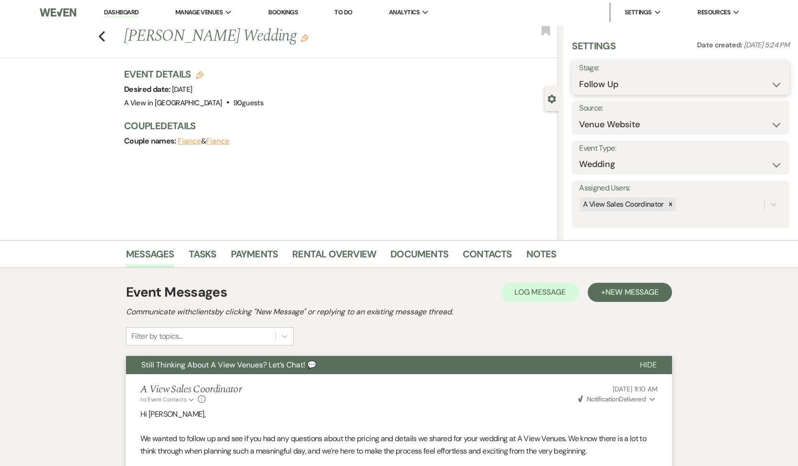
click at [659, 86] on select "Inquiry Follow Up Tour Requested Tour Confirmed Toured Proposal Sent Booked Lost" at bounding box center [680, 84] width 203 height 19
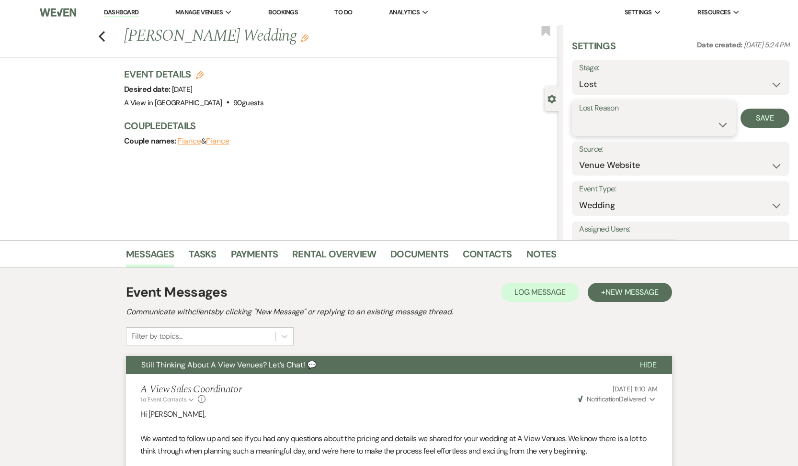
click at [636, 124] on select "Booked Elsewhere Budget Date Unavailable No Response Not a Good Match Capacity …" at bounding box center [653, 124] width 149 height 19
click at [767, 116] on button "Save" at bounding box center [764, 118] width 49 height 19
click at [208, 253] on link "Tasks" at bounding box center [203, 257] width 28 height 21
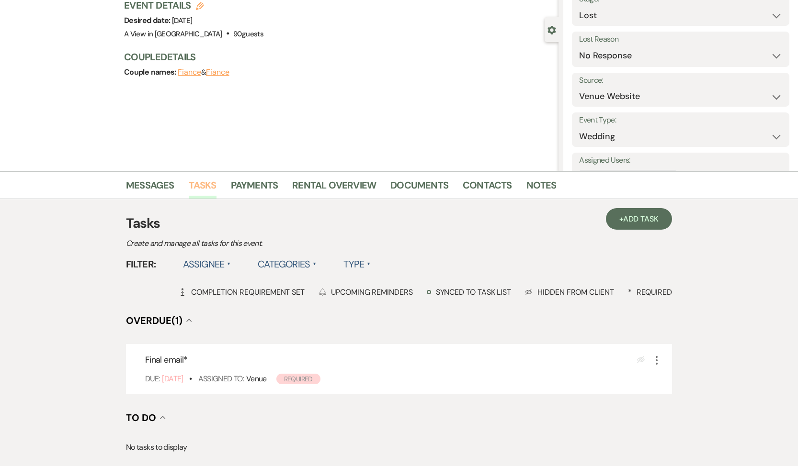
scroll to position [178, 0]
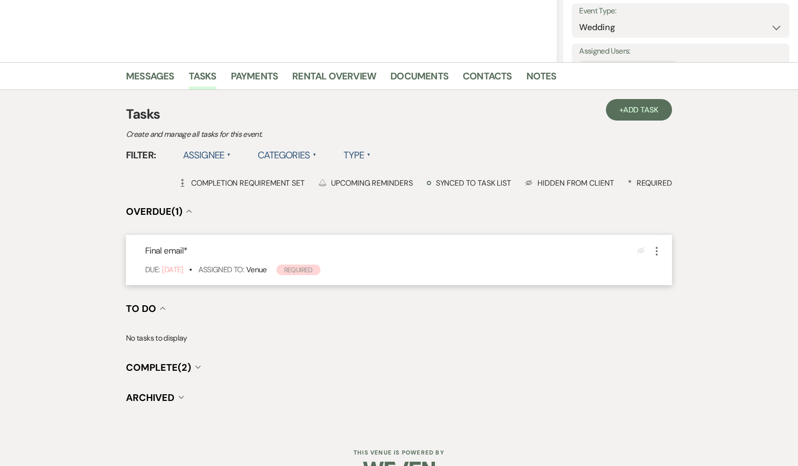
click at [652, 256] on icon "More" at bounding box center [656, 251] width 11 height 11
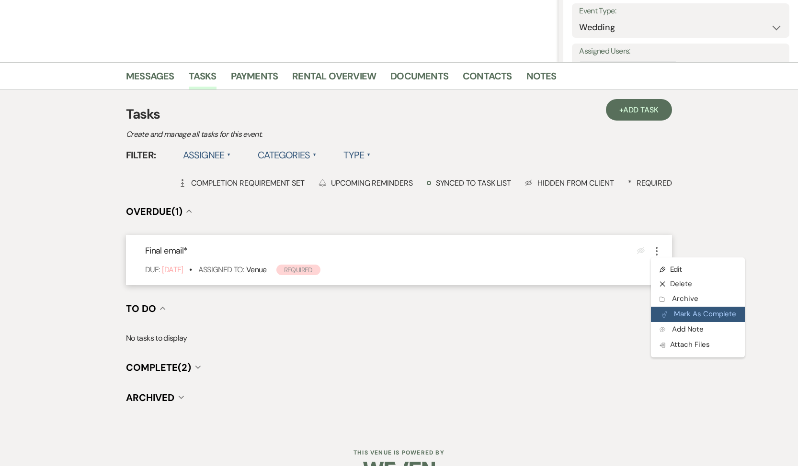
click at [668, 319] on button "Plan Portal Link Mark As Complete" at bounding box center [698, 314] width 94 height 15
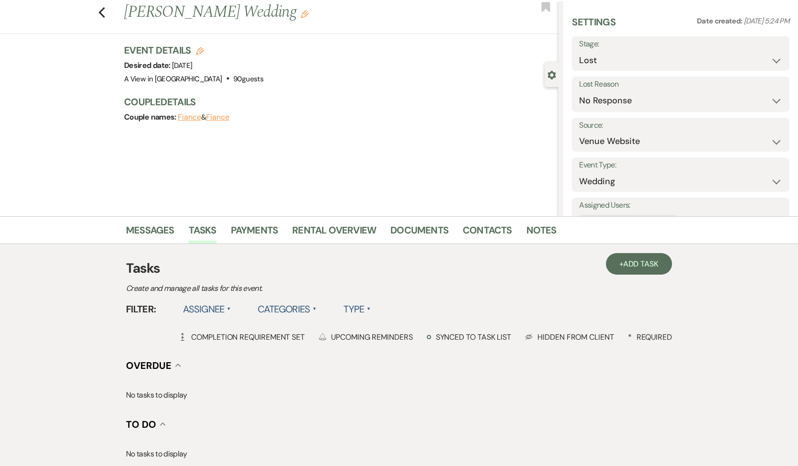
scroll to position [0, 0]
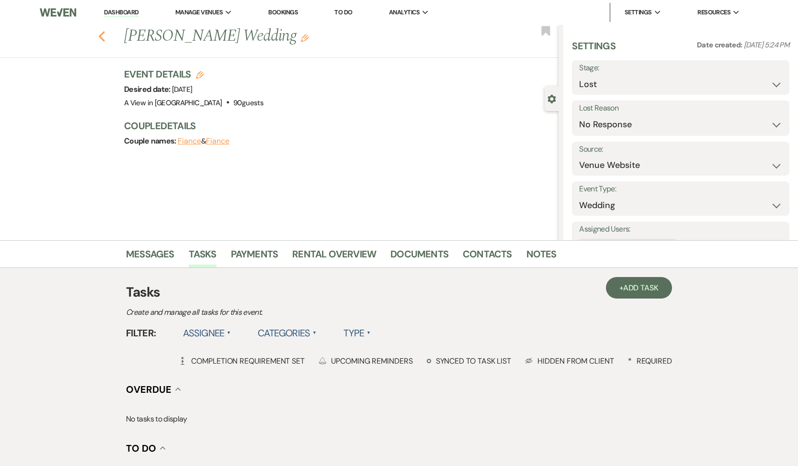
click at [101, 35] on use "button" at bounding box center [102, 36] width 6 height 11
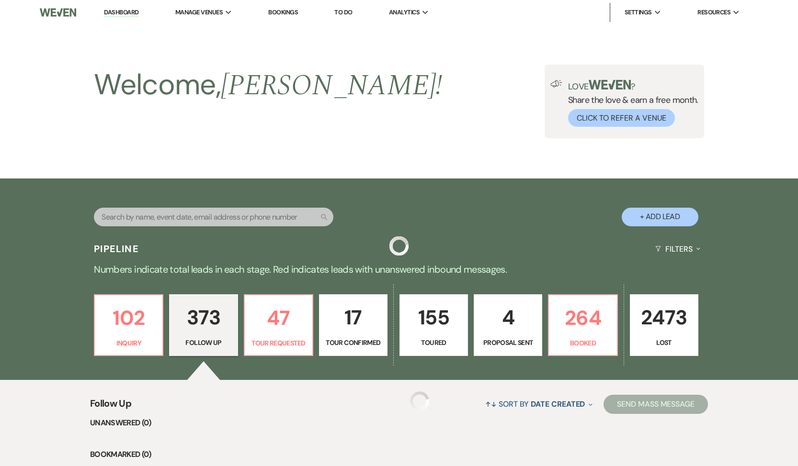
scroll to position [10654, 0]
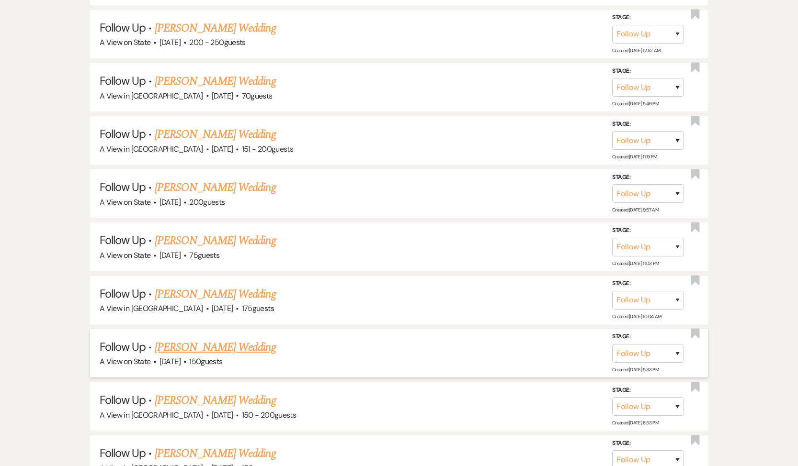
click at [190, 339] on link "[PERSON_NAME] Wedding" at bounding box center [215, 347] width 121 height 17
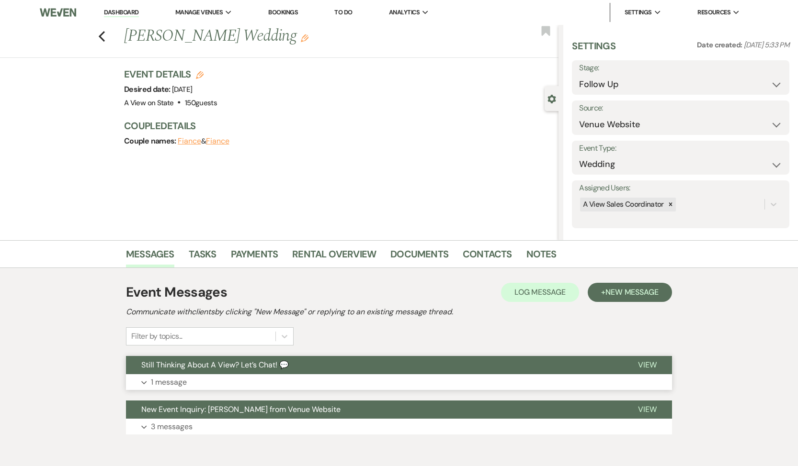
click at [177, 378] on p "1 message" at bounding box center [169, 382] width 36 height 12
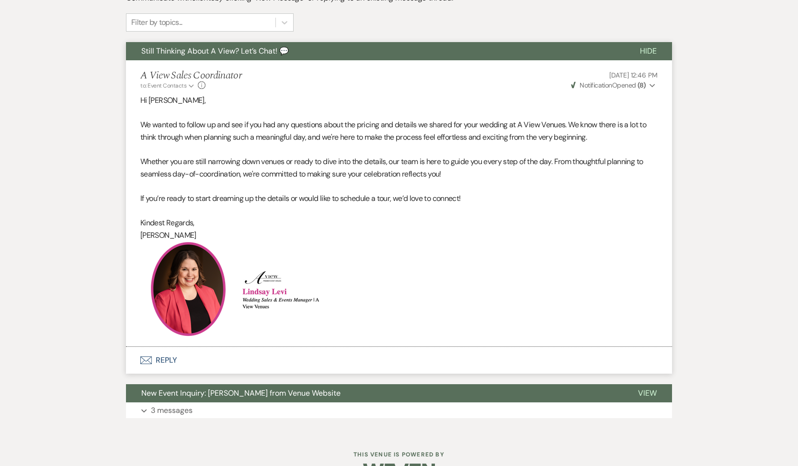
click at [160, 359] on button "Envelope Reply" at bounding box center [399, 360] width 546 height 27
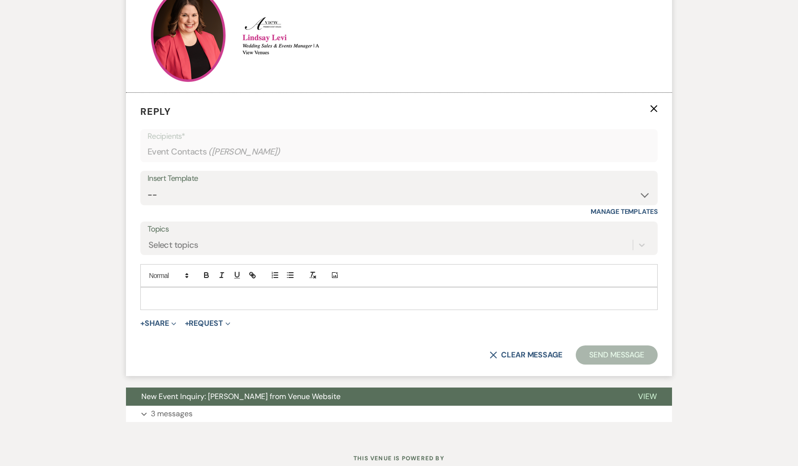
scroll to position [570, 0]
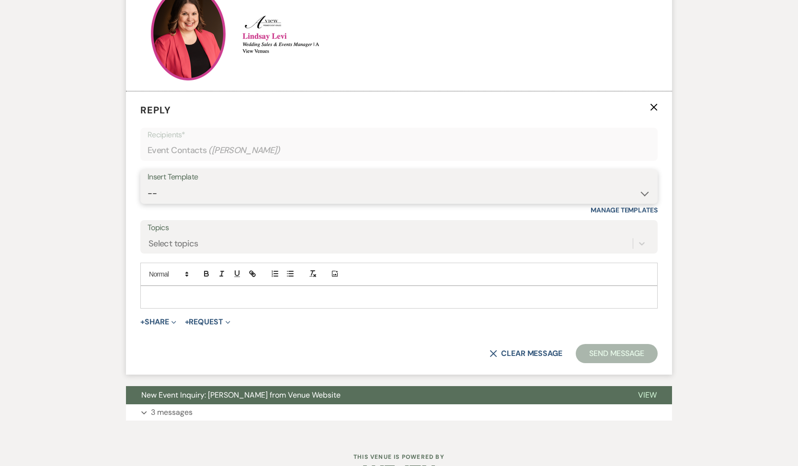
click at [221, 184] on select "-- Tour Confirmation Contract (Pre-Booked Leads) Out of office Inquiry Email Al…" at bounding box center [398, 193] width 503 height 19
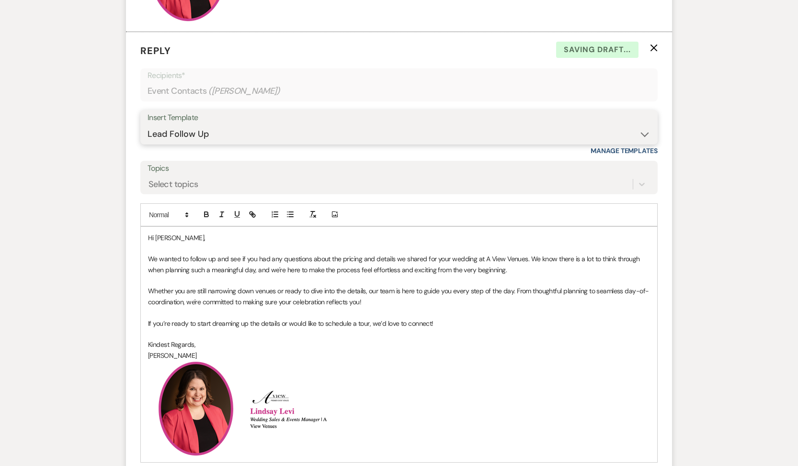
scroll to position [642, 0]
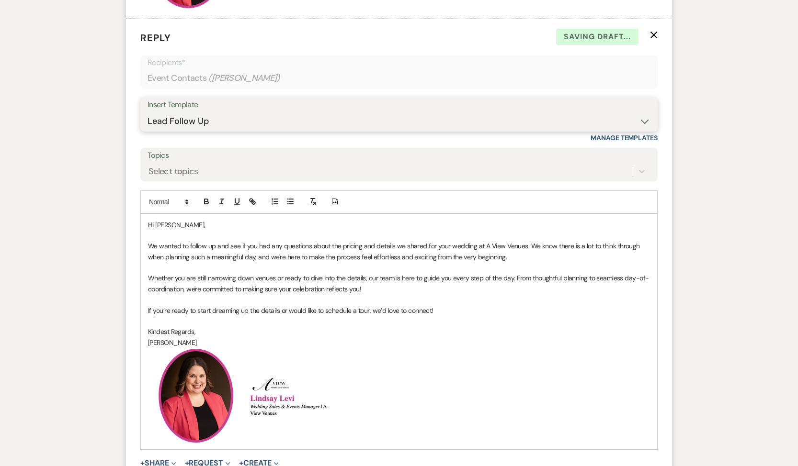
click at [327, 114] on select "-- Tour Confirmation Contract (Pre-Booked Leads) Out of office Inquiry Email Al…" at bounding box center [398, 121] width 503 height 19
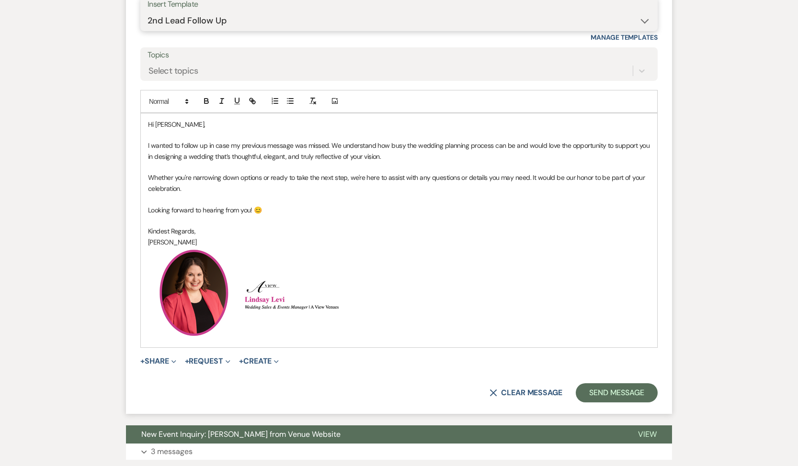
scroll to position [743, 0]
click at [612, 392] on button "Send Message" at bounding box center [616, 392] width 82 height 19
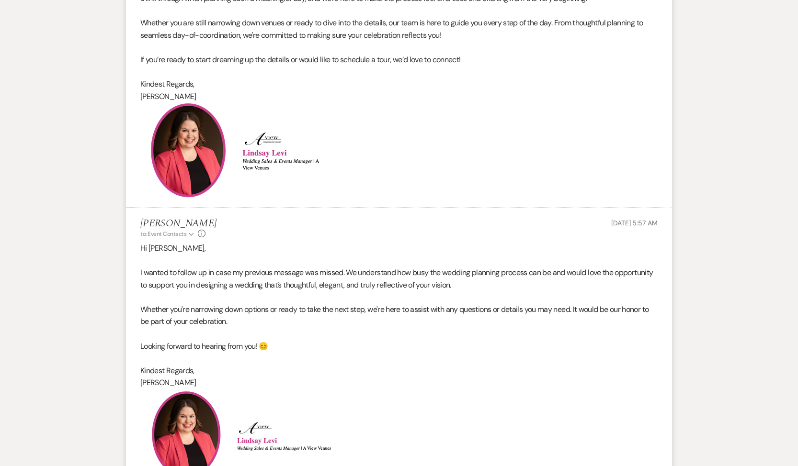
scroll to position [166, 0]
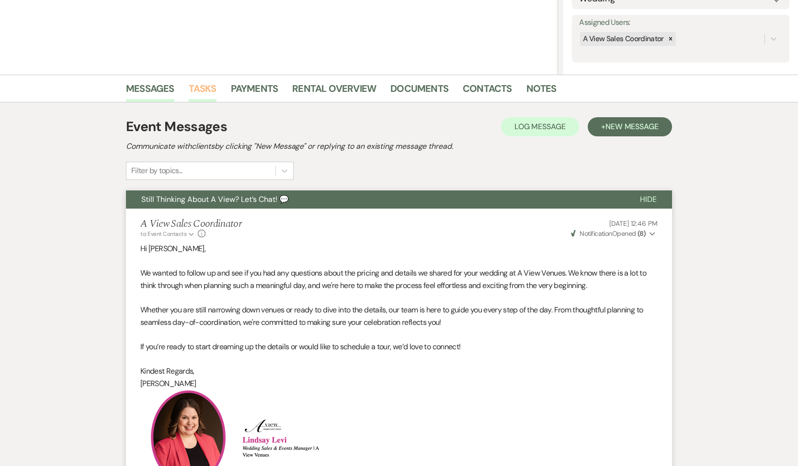
click at [206, 87] on link "Tasks" at bounding box center [203, 91] width 28 height 21
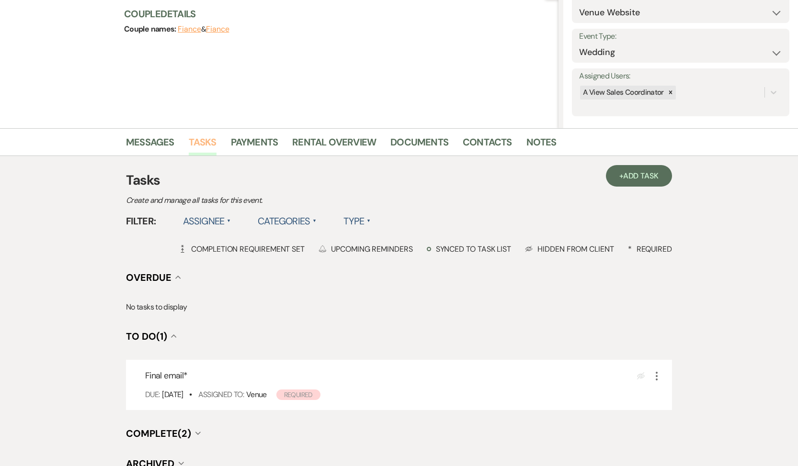
scroll to position [204, 0]
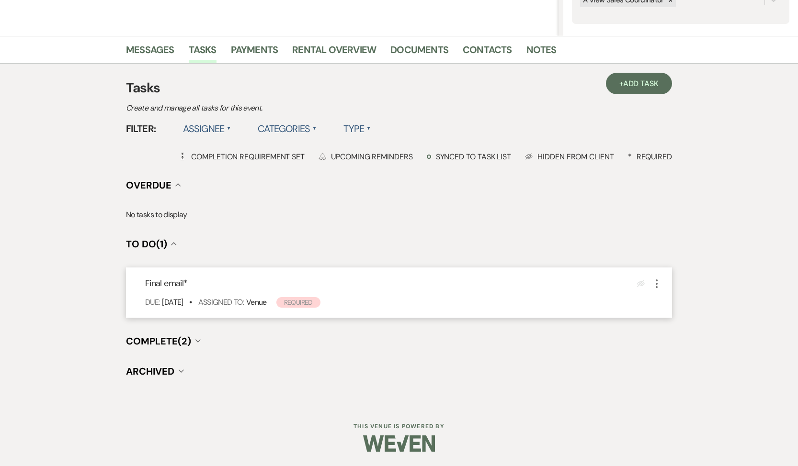
click at [655, 279] on icon "More" at bounding box center [656, 283] width 11 height 11
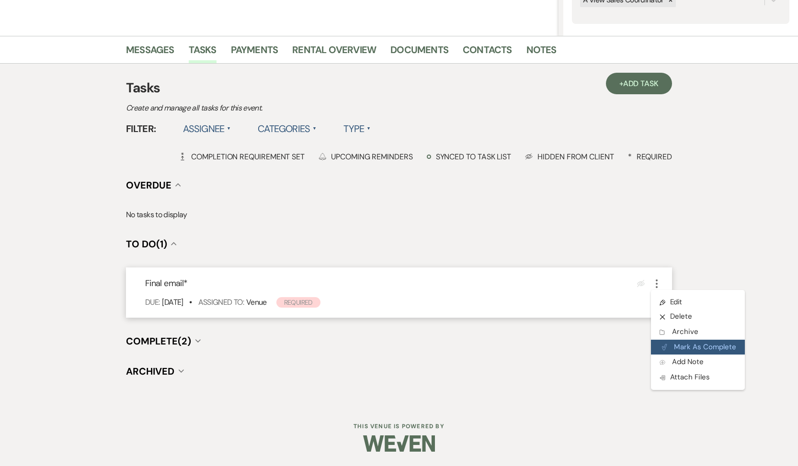
click at [670, 351] on button "Plan Portal Link Mark As Complete" at bounding box center [698, 347] width 94 height 15
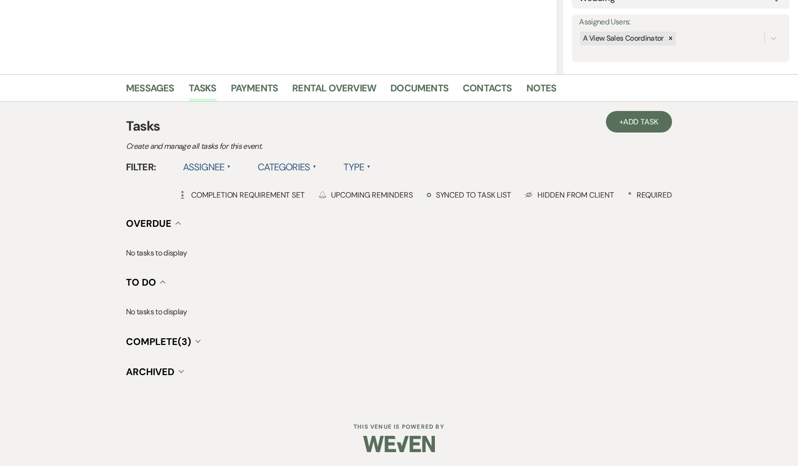
scroll to position [0, 0]
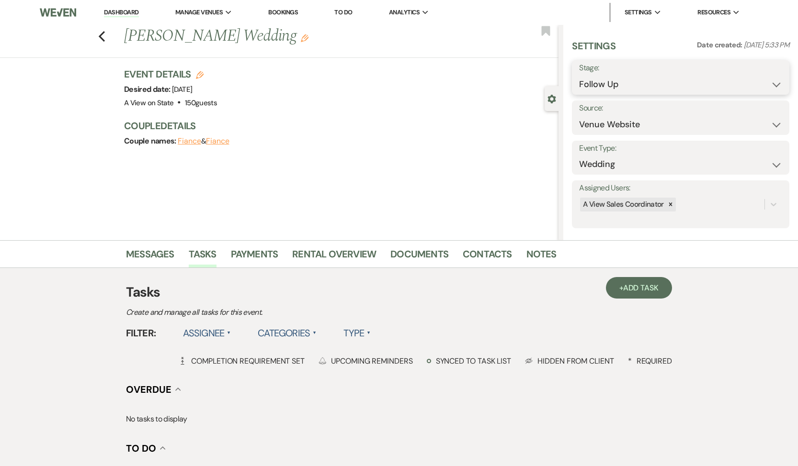
click at [638, 86] on select "Inquiry Follow Up Tour Requested Tour Confirmed Toured Proposal Sent Booked Lost" at bounding box center [680, 84] width 203 height 19
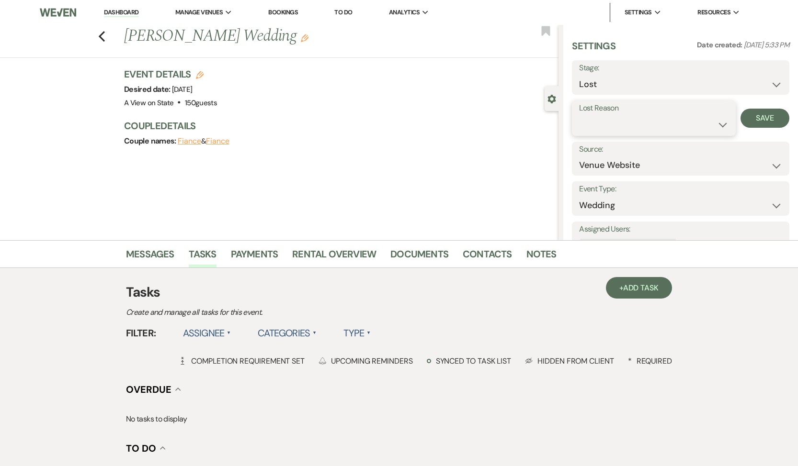
click at [634, 120] on select "Booked Elsewhere Budget Date Unavailable No Response Not a Good Match Capacity …" at bounding box center [653, 124] width 149 height 19
click at [756, 114] on button "Save" at bounding box center [764, 118] width 49 height 19
click at [102, 35] on icon "Previous" at bounding box center [101, 36] width 7 height 11
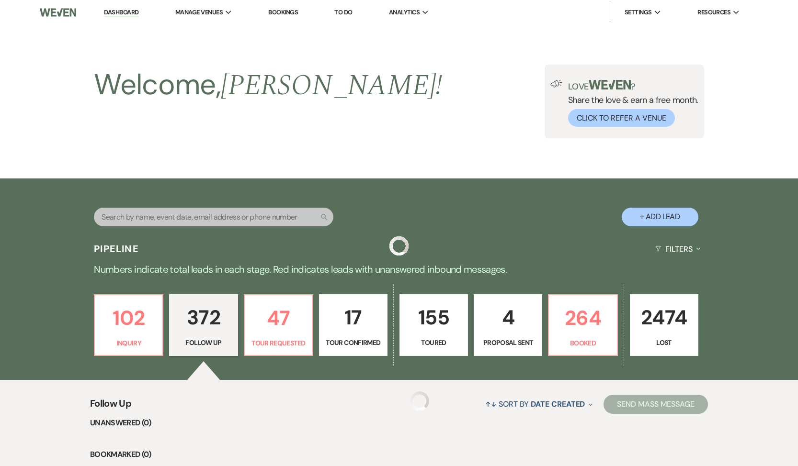
scroll to position [10654, 0]
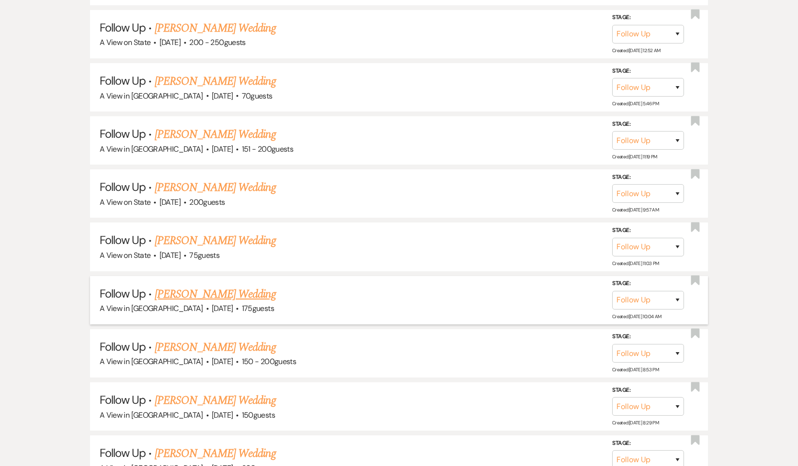
click at [190, 286] on link "[PERSON_NAME] Wedding" at bounding box center [215, 294] width 121 height 17
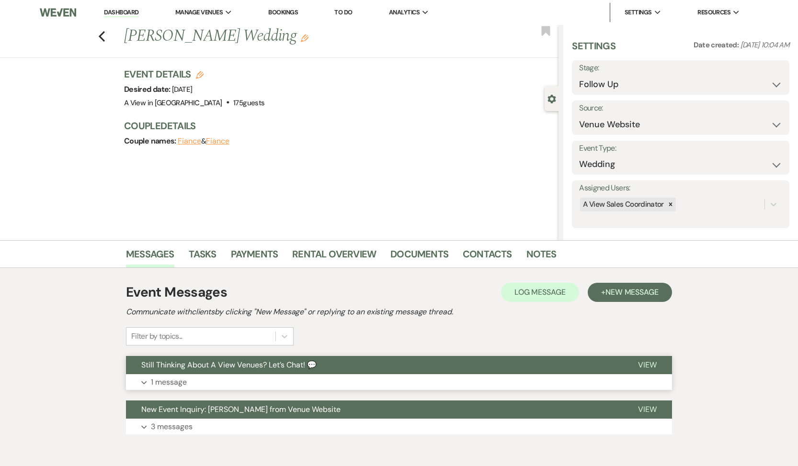
click at [184, 375] on button "Expand 1 message" at bounding box center [399, 382] width 546 height 16
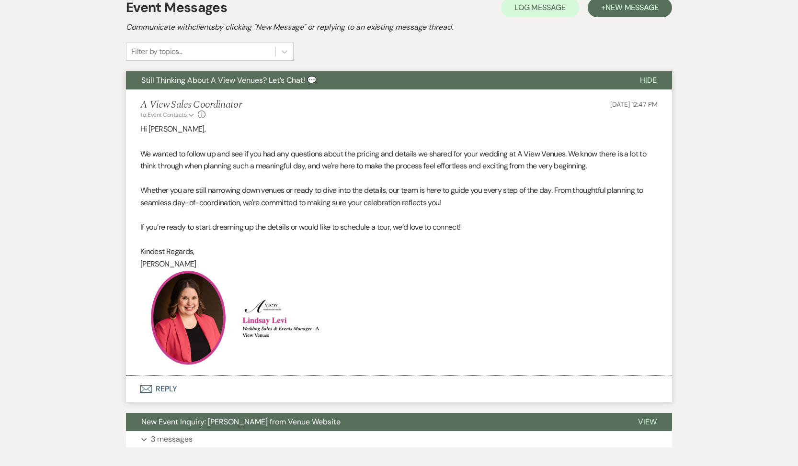
scroll to position [325, 0]
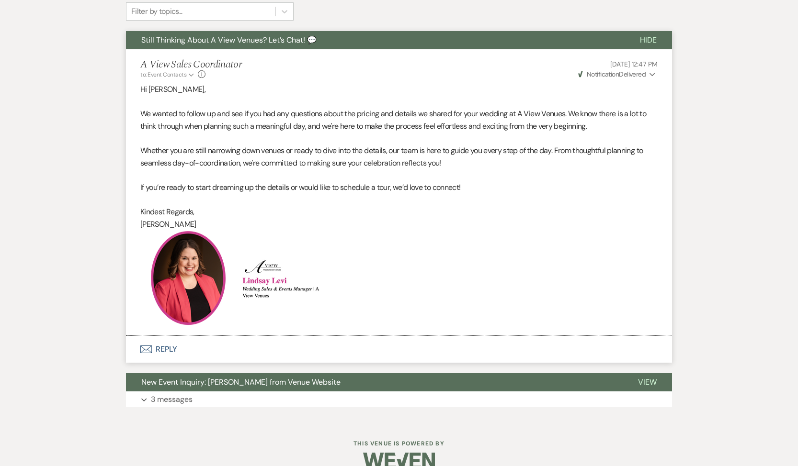
click at [169, 351] on button "Envelope Reply" at bounding box center [399, 349] width 546 height 27
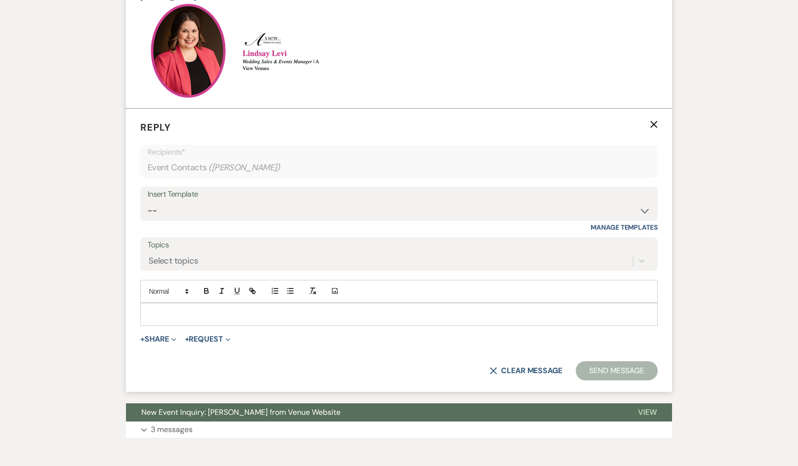
scroll to position [570, 0]
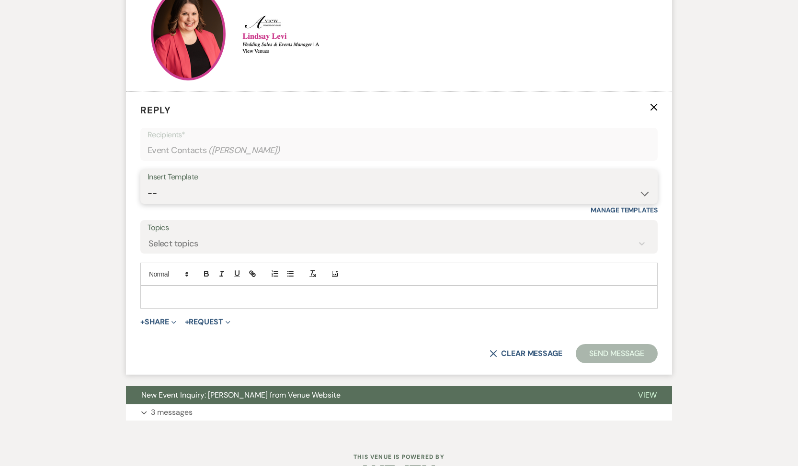
click at [214, 186] on select "-- Tour Confirmation Contract (Pre-Booked Leads) Out of office Inquiry Email Al…" at bounding box center [398, 193] width 503 height 19
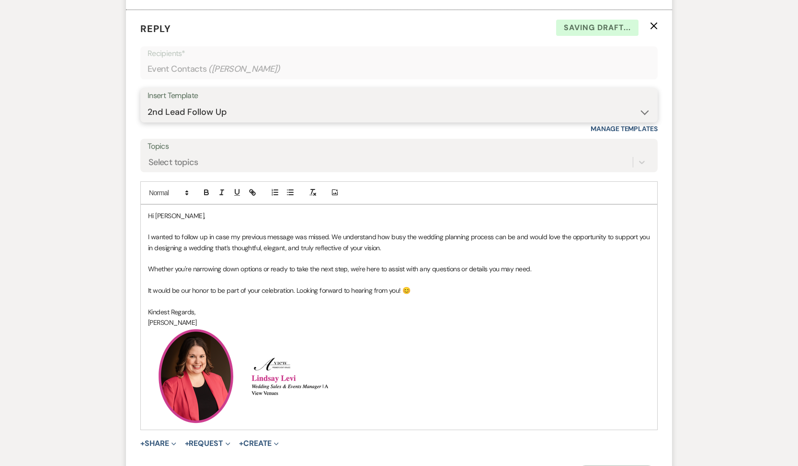
scroll to position [712, 0]
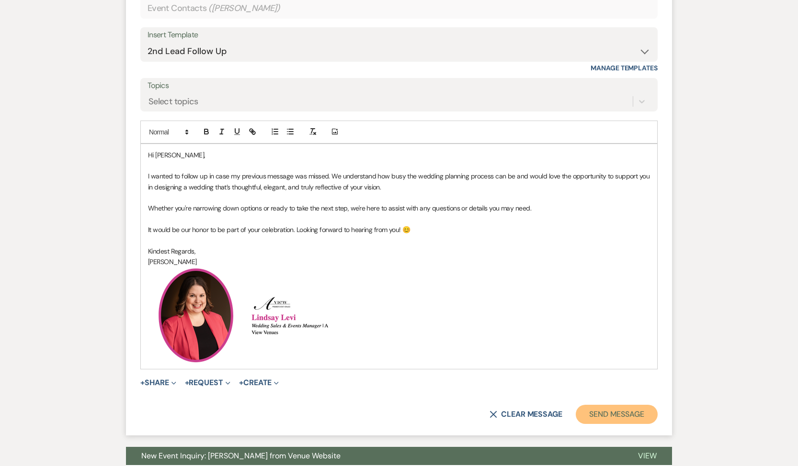
click at [623, 412] on button "Send Message" at bounding box center [616, 414] width 82 height 19
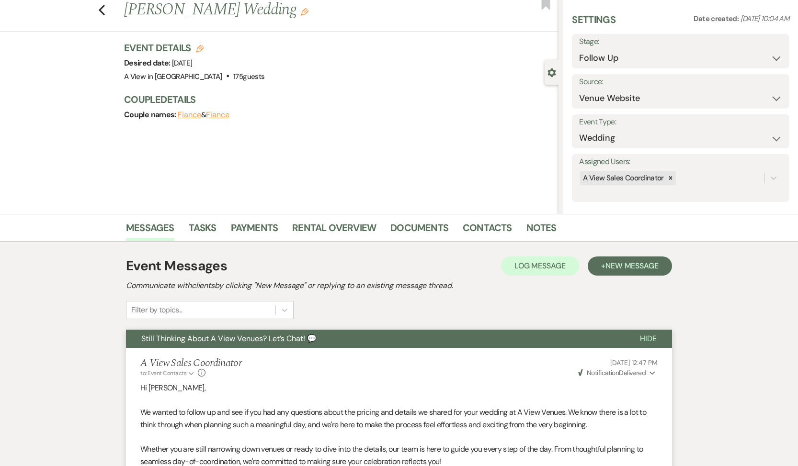
scroll to position [0, 0]
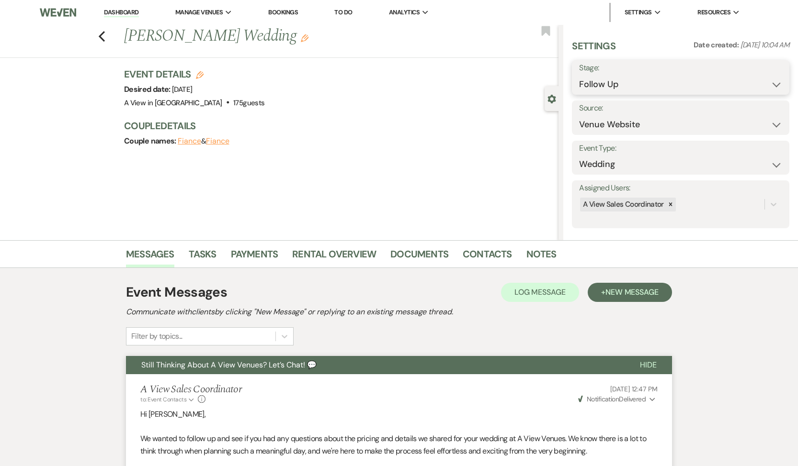
click at [676, 83] on select "Inquiry Follow Up Tour Requested Tour Confirmed Toured Proposal Sent Booked Lost" at bounding box center [680, 84] width 203 height 19
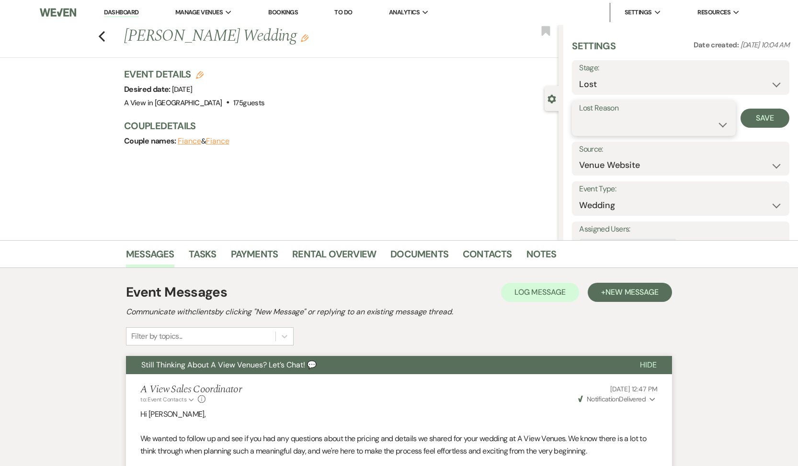
click at [650, 125] on select "Booked Elsewhere Budget Date Unavailable No Response Not a Good Match Capacity …" at bounding box center [653, 124] width 149 height 19
click at [763, 120] on button "Save" at bounding box center [764, 118] width 49 height 19
click at [207, 253] on link "Tasks" at bounding box center [203, 257] width 28 height 21
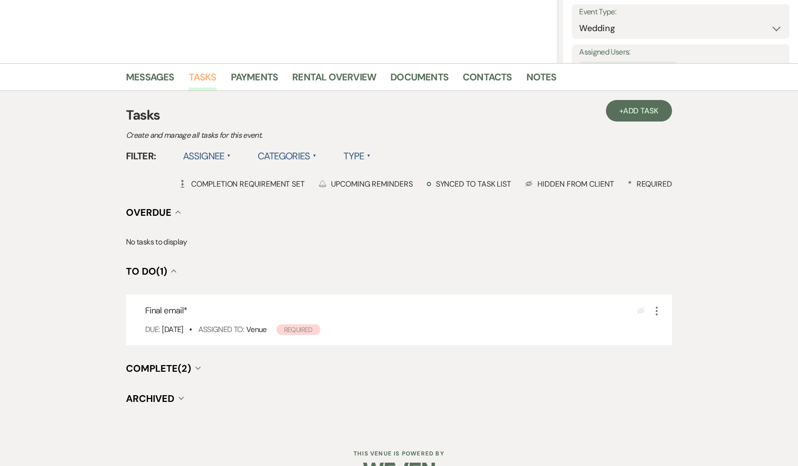
scroll to position [204, 0]
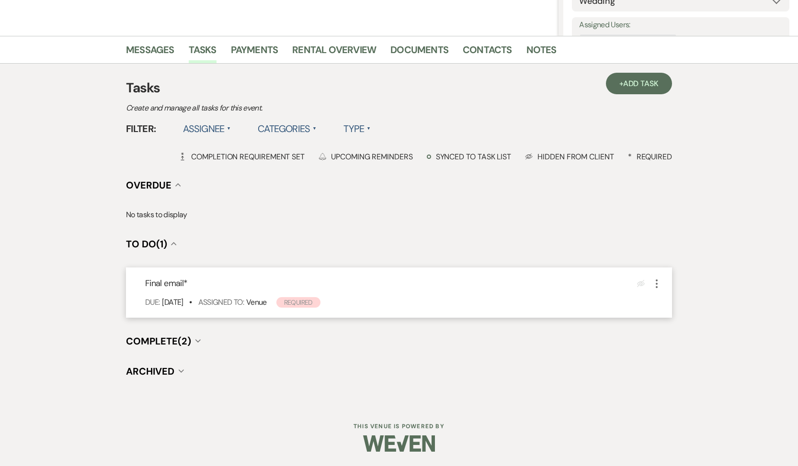
click at [657, 284] on icon "More" at bounding box center [656, 283] width 11 height 11
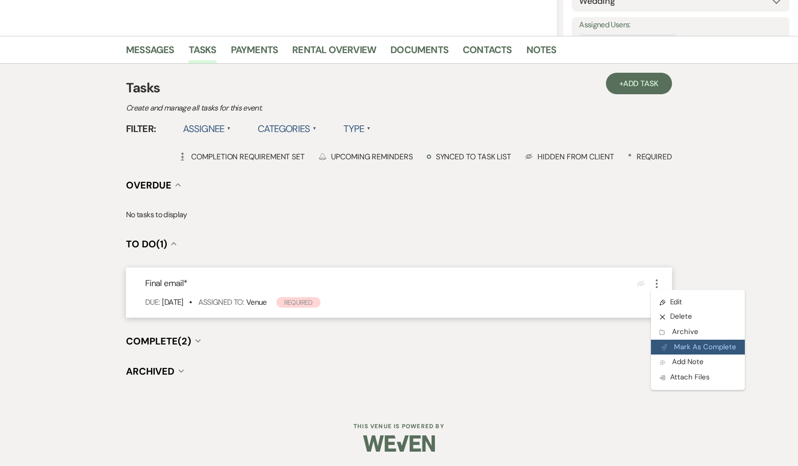
click at [677, 349] on button "Plan Portal Link Mark As Complete" at bounding box center [698, 347] width 94 height 15
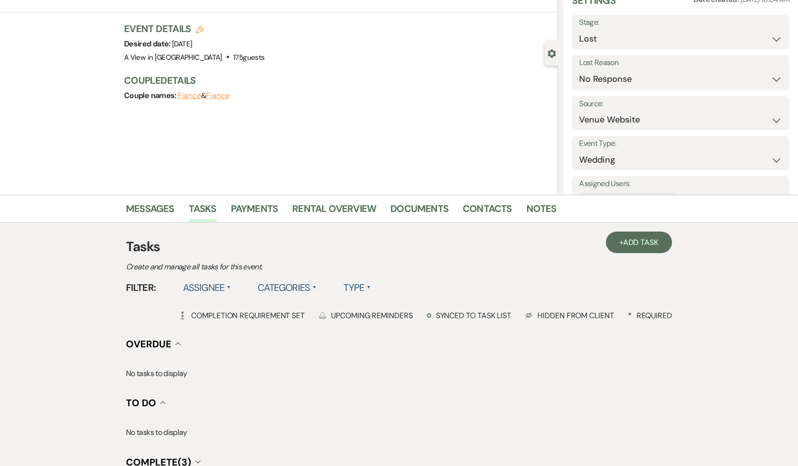
scroll to position [0, 0]
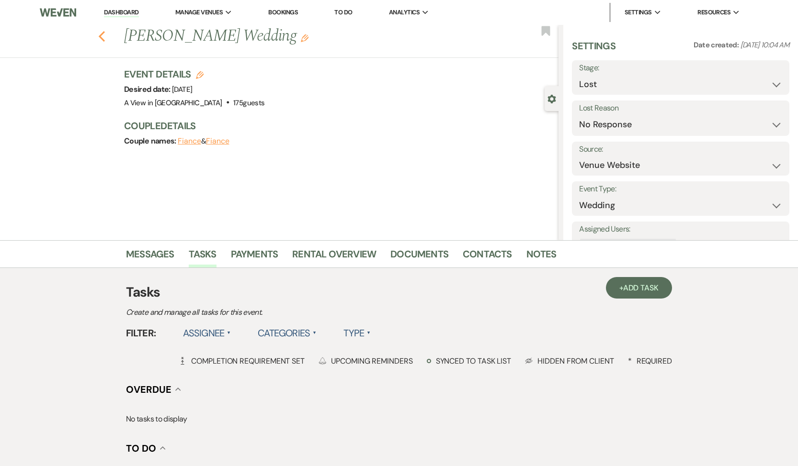
click at [102, 39] on use "button" at bounding box center [102, 36] width 6 height 11
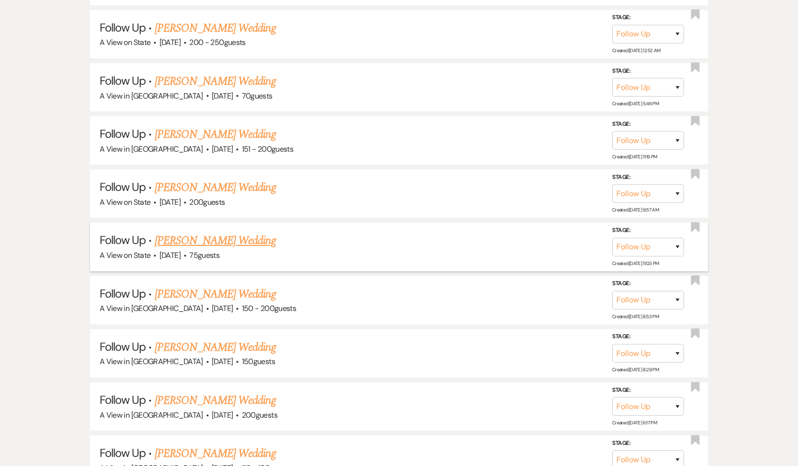
click at [194, 232] on link "[PERSON_NAME] Wedding" at bounding box center [215, 240] width 121 height 17
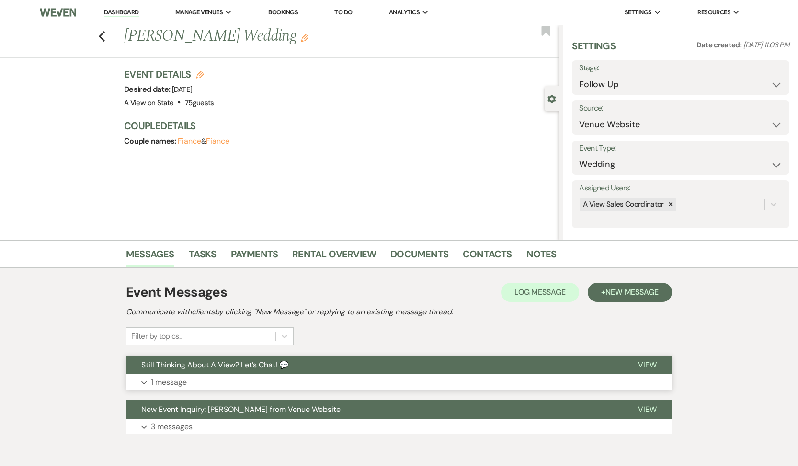
click at [165, 380] on p "1 message" at bounding box center [169, 382] width 36 height 12
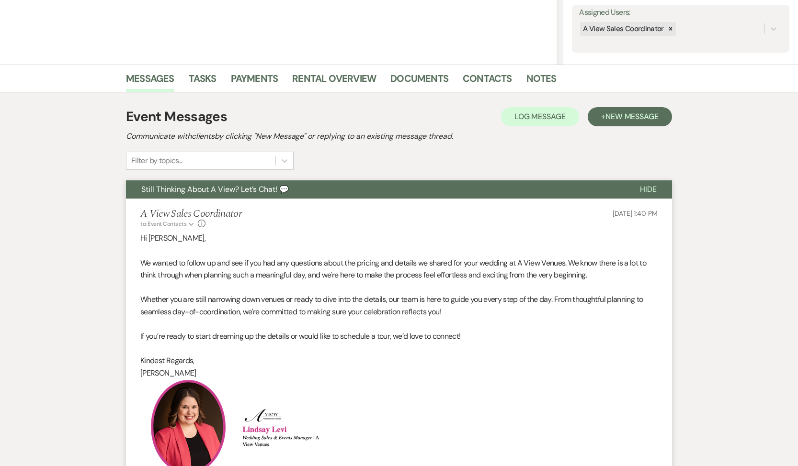
scroll to position [315, 0]
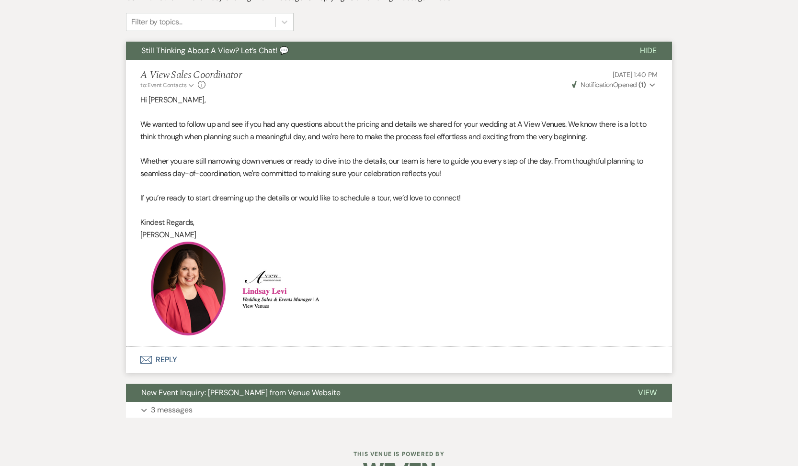
click at [169, 362] on button "Envelope Reply" at bounding box center [399, 360] width 546 height 27
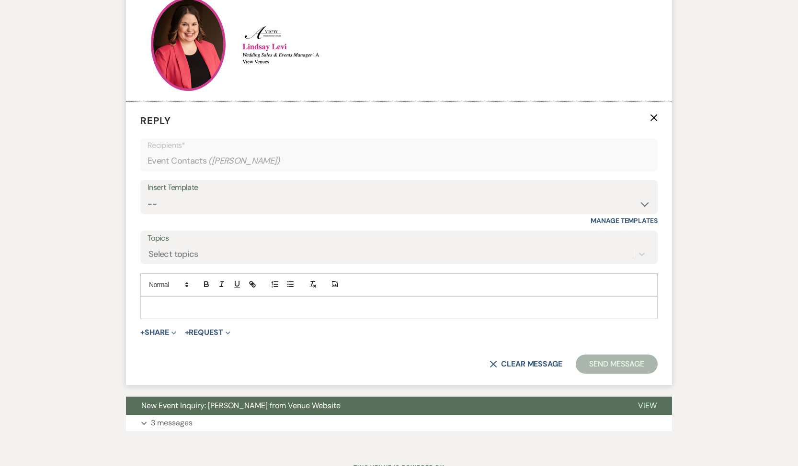
scroll to position [570, 0]
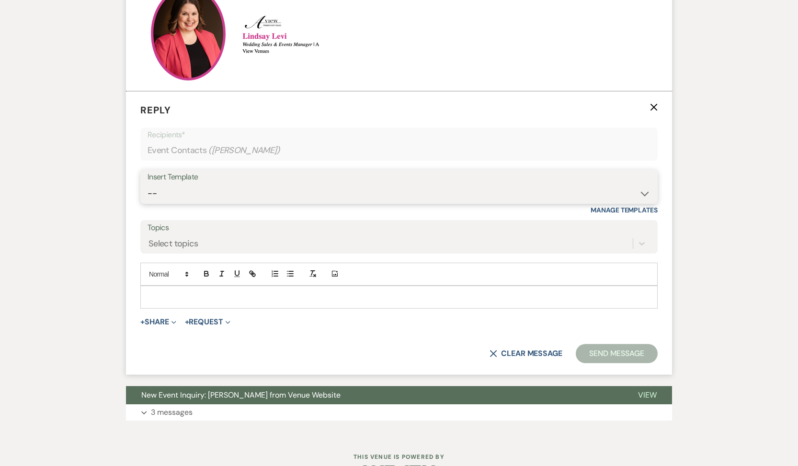
click at [225, 191] on select "-- Tour Confirmation Contract (Pre-Booked Leads) Out of office Inquiry Email Al…" at bounding box center [398, 193] width 503 height 19
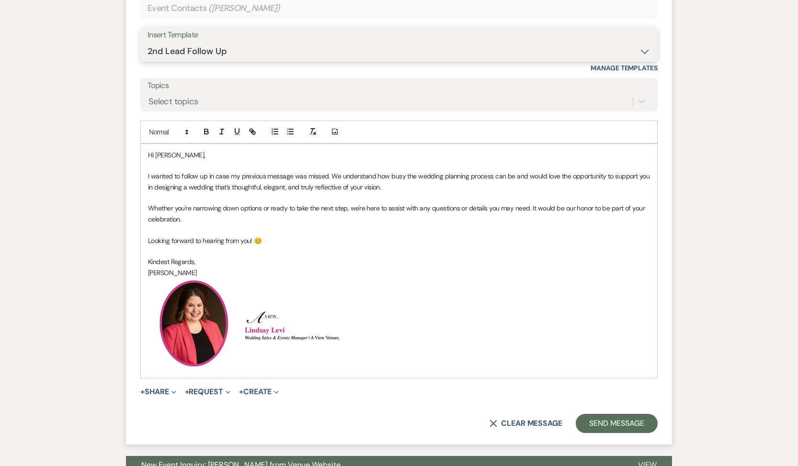
scroll to position [723, 0]
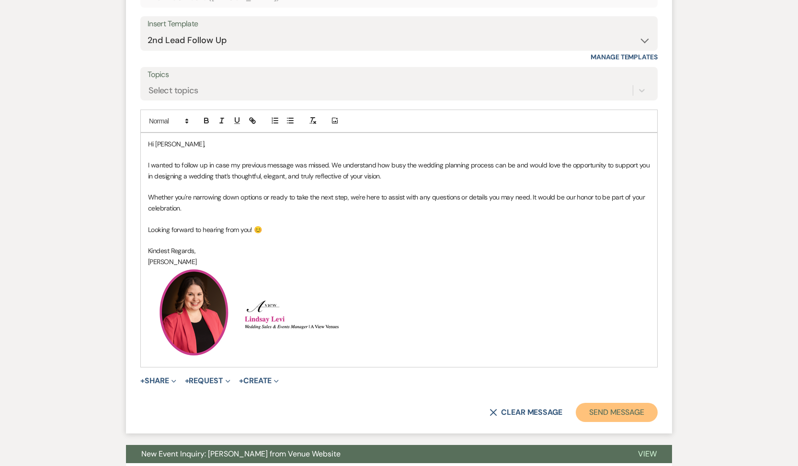
click at [594, 410] on button "Send Message" at bounding box center [616, 412] width 82 height 19
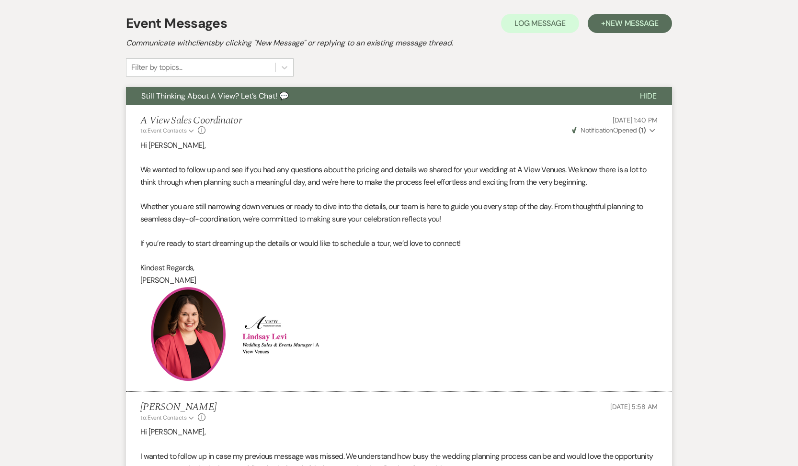
scroll to position [0, 0]
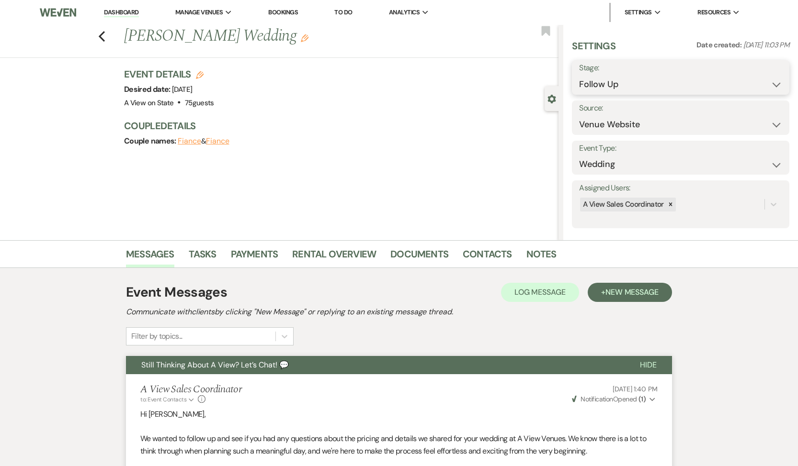
click at [652, 86] on select "Inquiry Follow Up Tour Requested Tour Confirmed Toured Proposal Sent Booked Lost" at bounding box center [680, 84] width 203 height 19
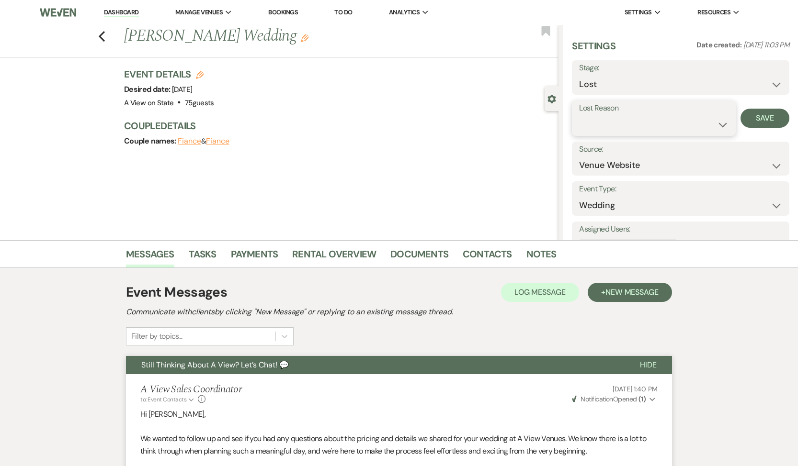
click at [624, 131] on select "Booked Elsewhere Budget Date Unavailable No Response Not a Good Match Capacity …" at bounding box center [653, 124] width 149 height 19
click at [753, 121] on button "Save" at bounding box center [764, 118] width 49 height 19
click at [205, 255] on link "Tasks" at bounding box center [203, 257] width 28 height 21
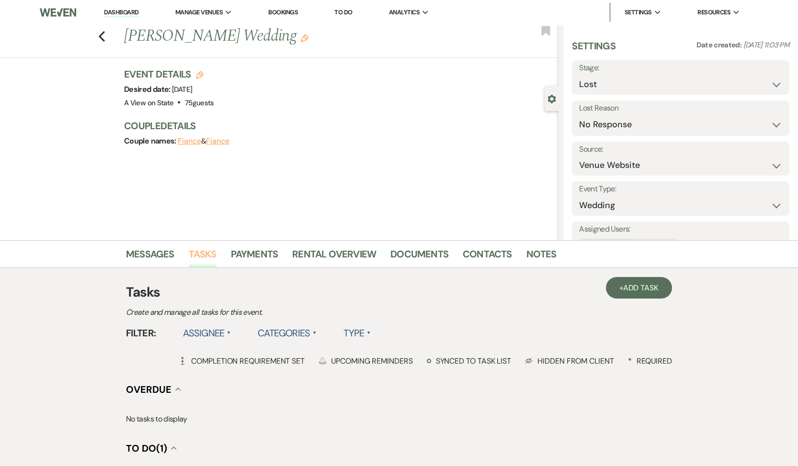
scroll to position [204, 0]
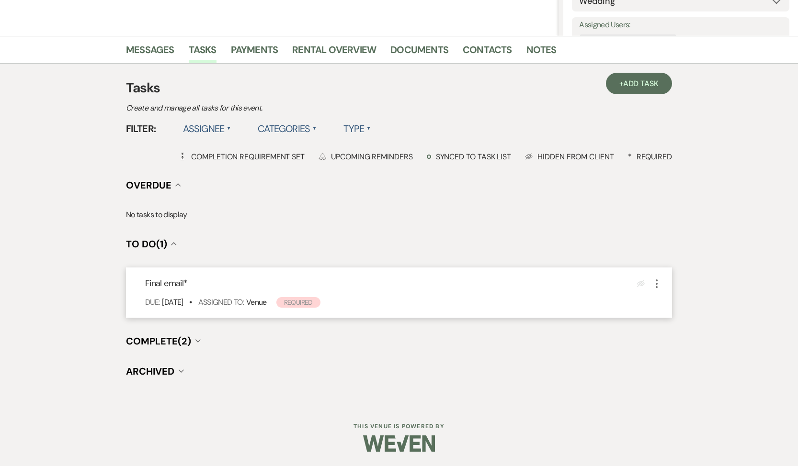
click at [660, 281] on icon "More" at bounding box center [656, 283] width 11 height 11
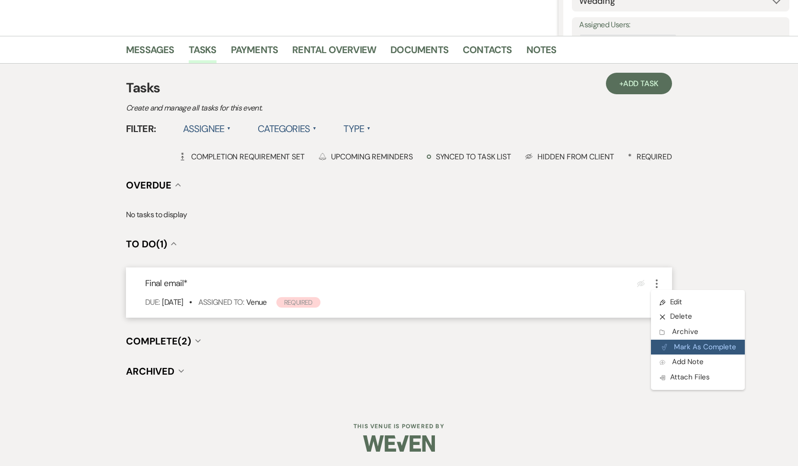
click at [662, 350] on icon "Plan Portal Link" at bounding box center [664, 347] width 6 height 7
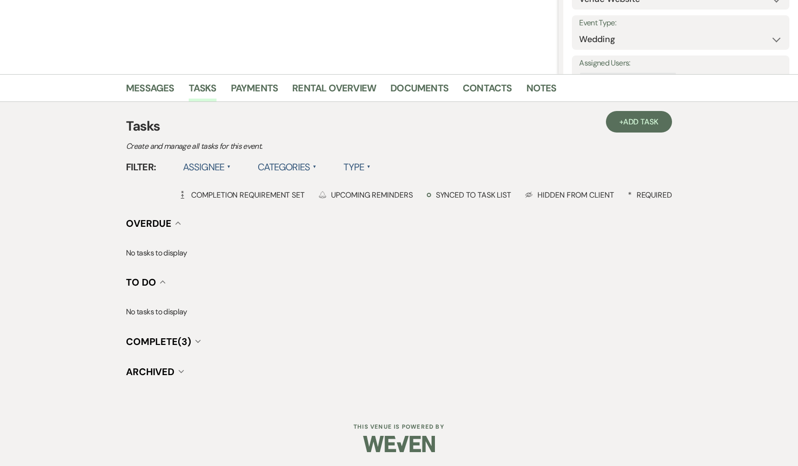
scroll to position [0, 0]
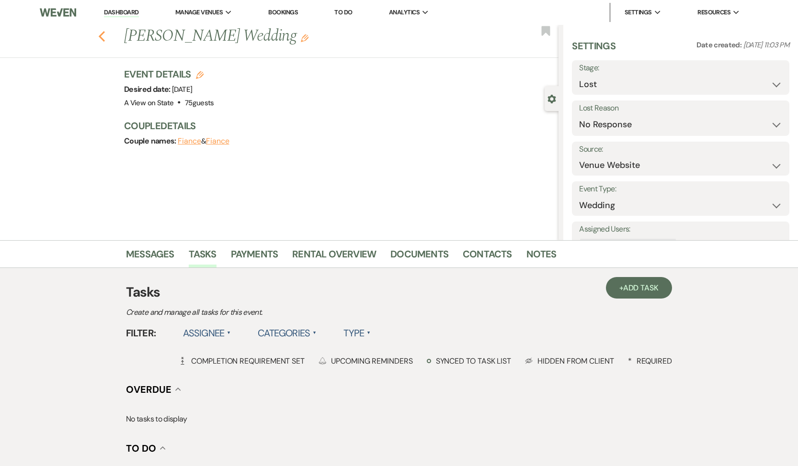
click at [105, 36] on icon "Previous" at bounding box center [101, 36] width 7 height 11
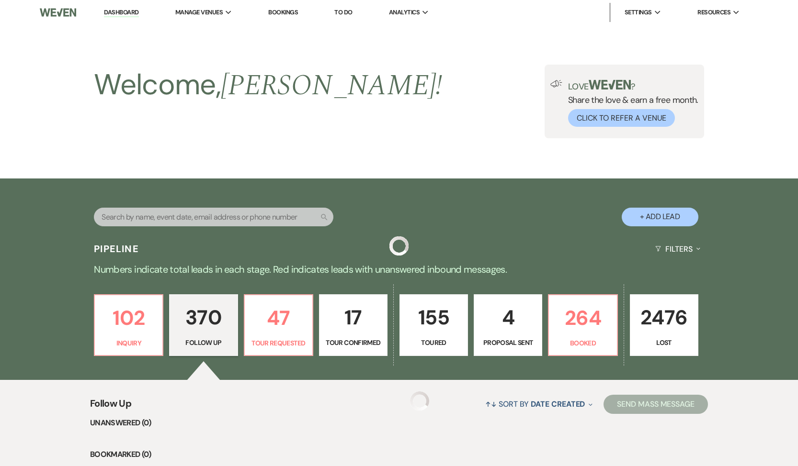
scroll to position [10654, 0]
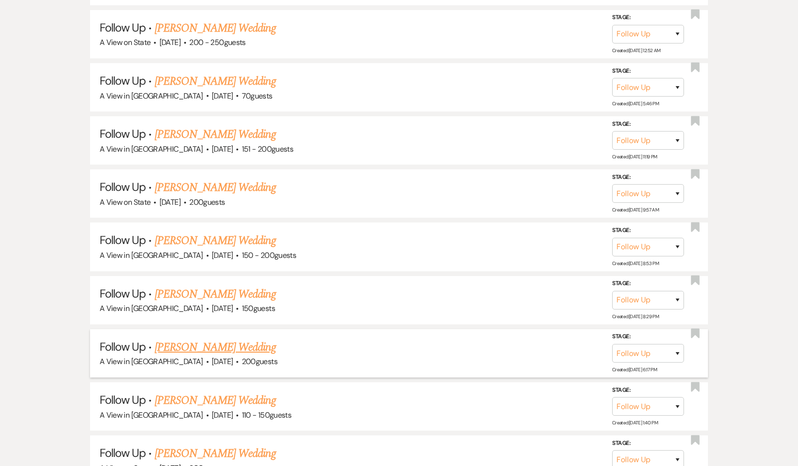
click at [189, 339] on link "[PERSON_NAME] Wedding" at bounding box center [215, 347] width 121 height 17
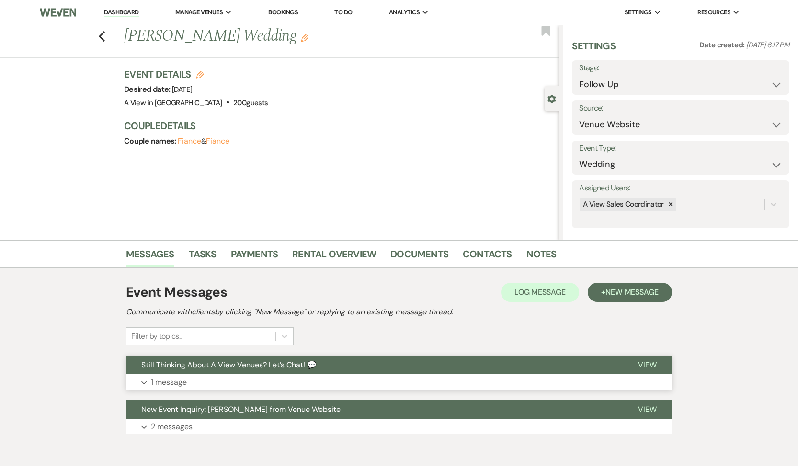
click at [172, 380] on p "1 message" at bounding box center [169, 382] width 36 height 12
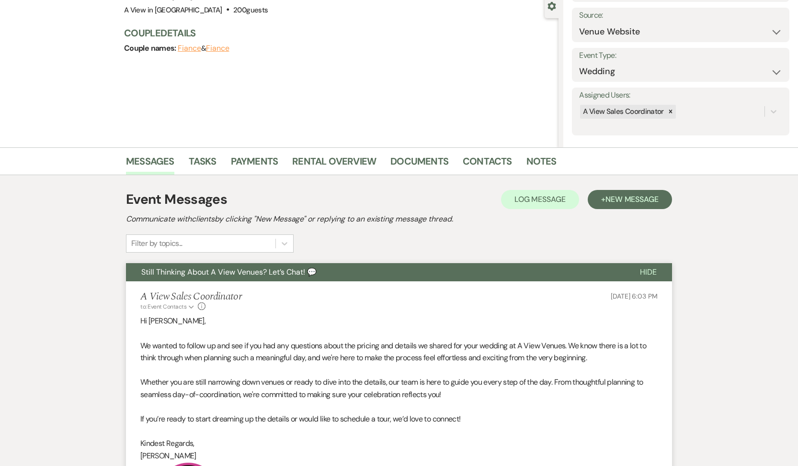
scroll to position [288, 0]
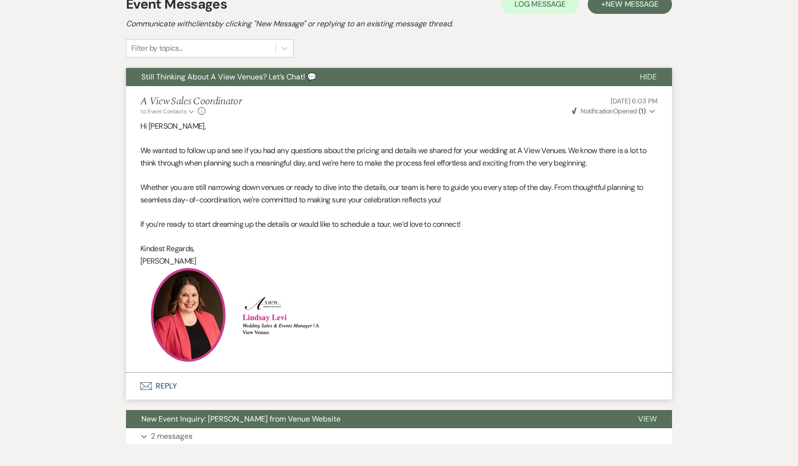
click at [160, 384] on button "Envelope Reply" at bounding box center [399, 386] width 546 height 27
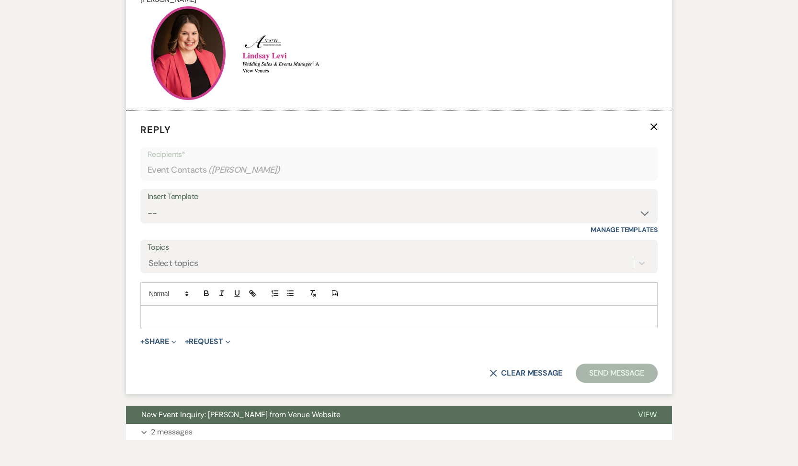
scroll to position [570, 0]
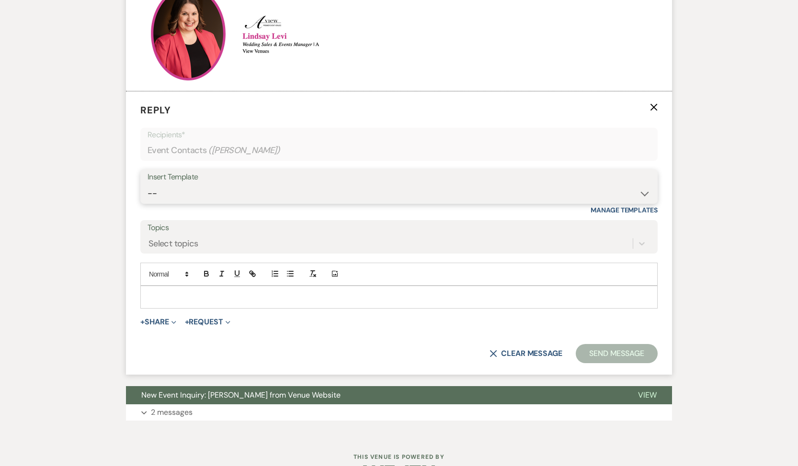
click at [226, 190] on select "-- Tour Confirmation Contract (Pre-Booked Leads) Out of office Inquiry Email Al…" at bounding box center [398, 193] width 503 height 19
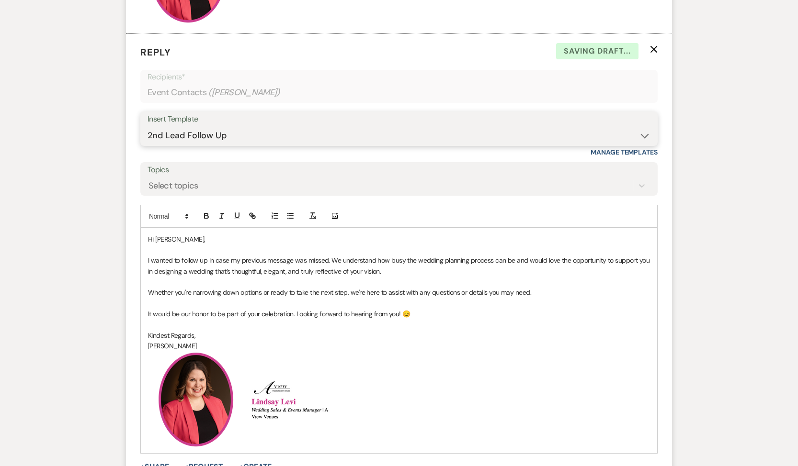
scroll to position [755, 0]
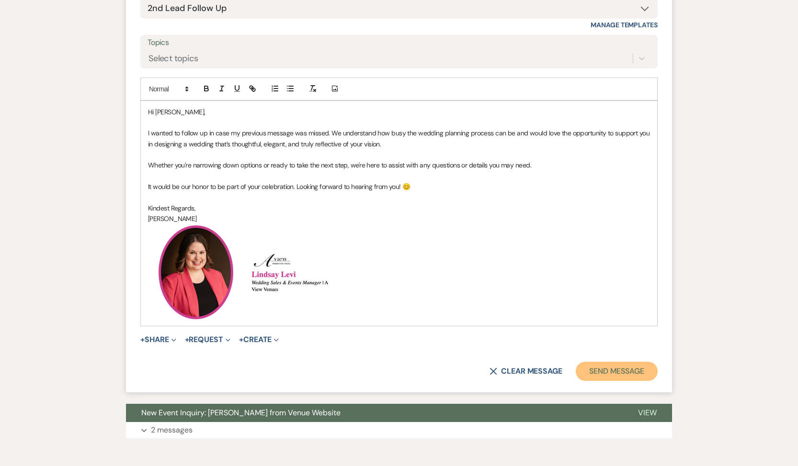
click at [599, 373] on button "Send Message" at bounding box center [616, 371] width 82 height 19
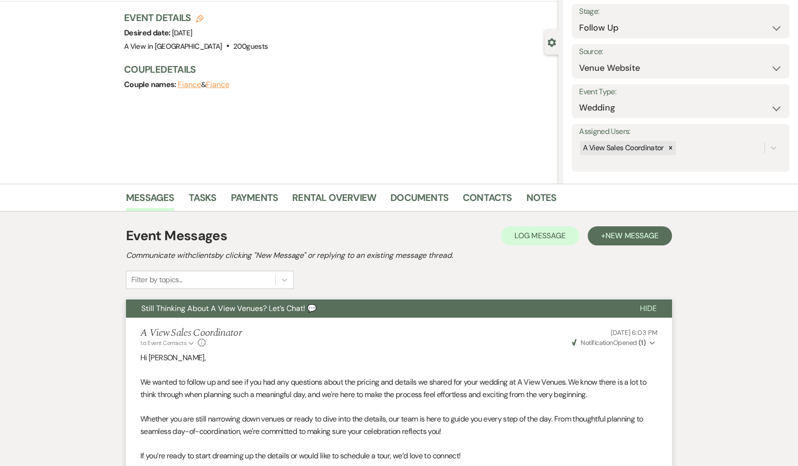
scroll to position [0, 0]
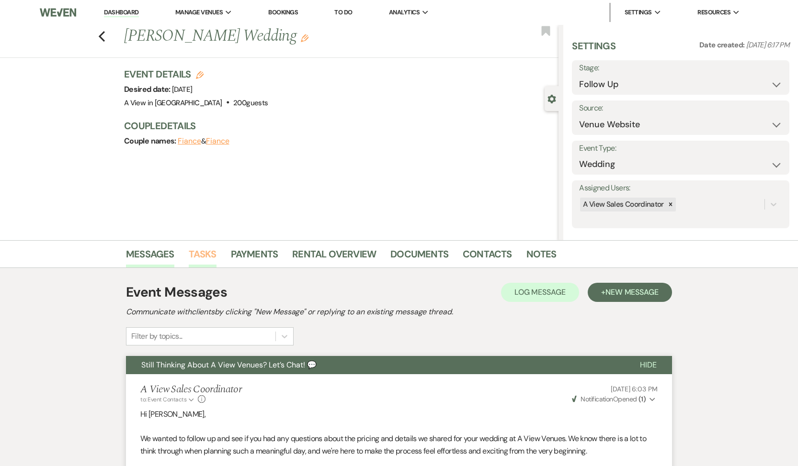
click at [201, 254] on link "Tasks" at bounding box center [203, 257] width 28 height 21
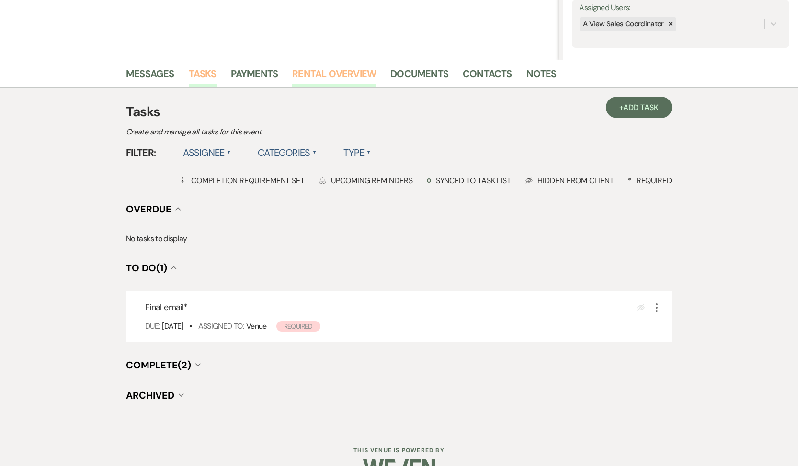
scroll to position [204, 0]
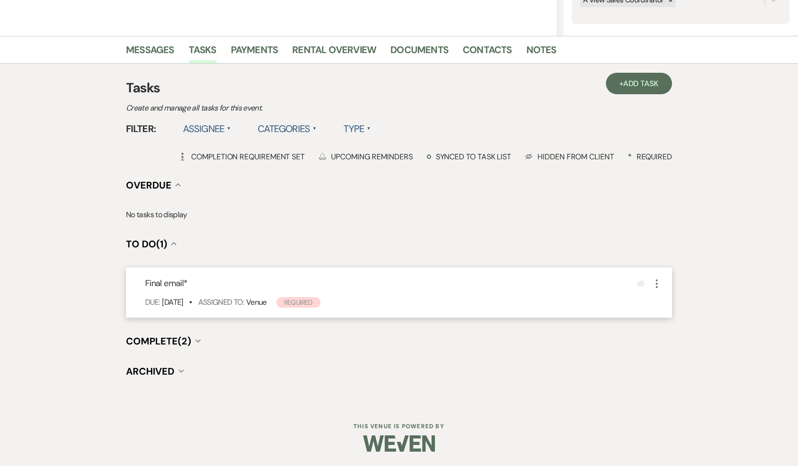
click at [658, 283] on icon "More" at bounding box center [656, 283] width 11 height 11
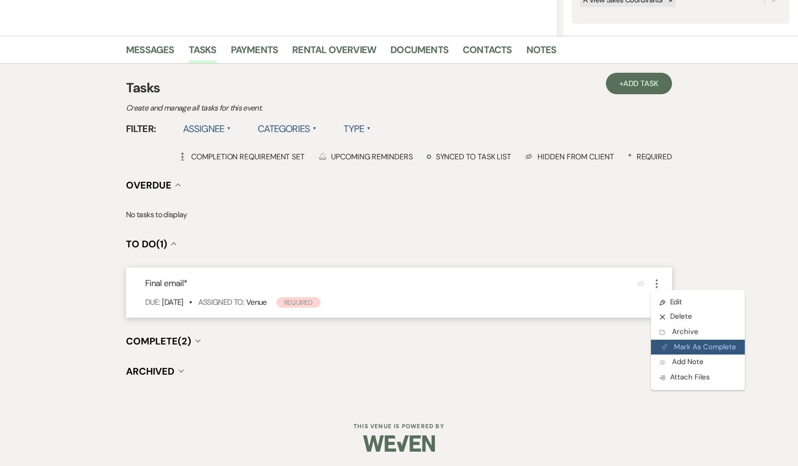
click at [680, 345] on button "Plan Portal Link Mark As Complete" at bounding box center [698, 347] width 94 height 15
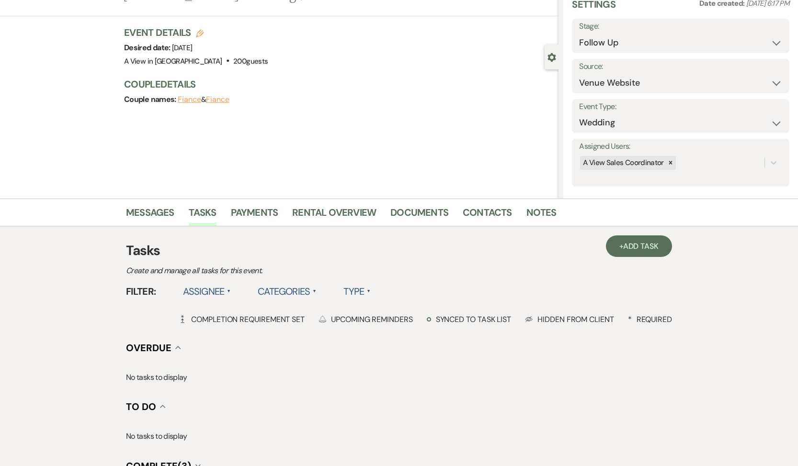
scroll to position [0, 0]
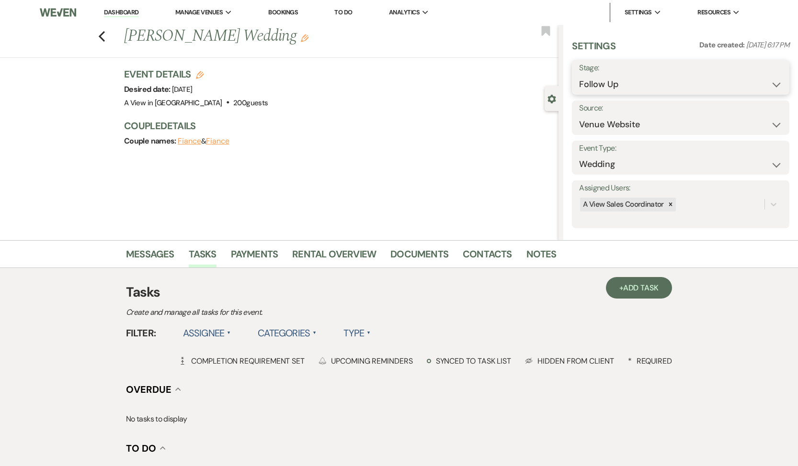
click at [687, 78] on select "Inquiry Follow Up Tour Requested Tour Confirmed Toured Proposal Sent Booked Lost" at bounding box center [680, 84] width 203 height 19
click at [656, 81] on select "Inquiry Follow Up Tour Requested Tour Confirmed Toured Proposal Sent Booked Lost" at bounding box center [655, 84] width 152 height 19
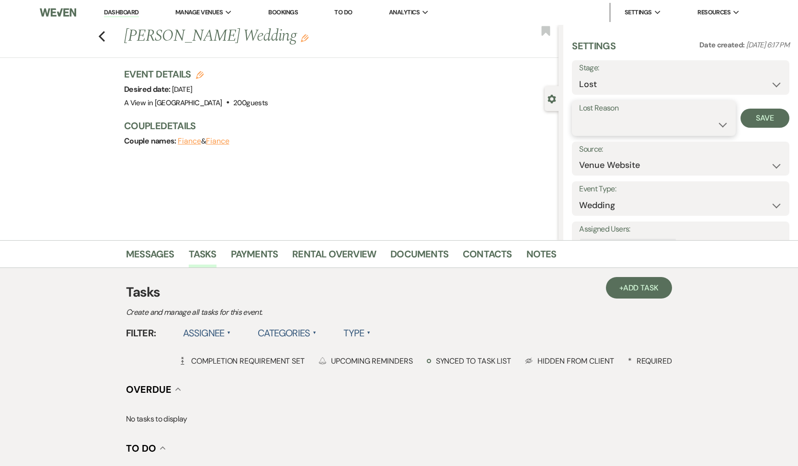
click at [641, 123] on select "Booked Elsewhere Budget Date Unavailable No Response Not a Good Match Capacity …" at bounding box center [653, 124] width 149 height 19
click at [758, 119] on button "Save" at bounding box center [764, 118] width 49 height 19
click at [96, 39] on div "Previous [PERSON_NAME] Wedding Edit Bookmark" at bounding box center [276, 41] width 563 height 33
click at [103, 36] on icon "Previous" at bounding box center [101, 36] width 7 height 11
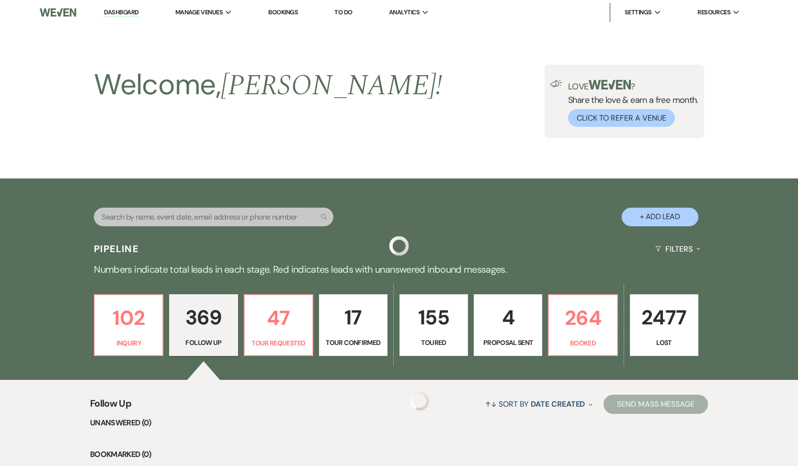
scroll to position [10654, 0]
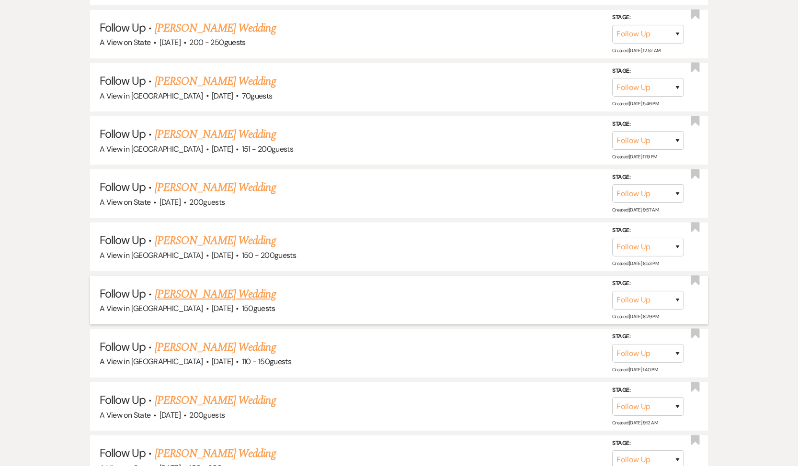
click at [211, 286] on link "[PERSON_NAME] Wedding" at bounding box center [215, 294] width 121 height 17
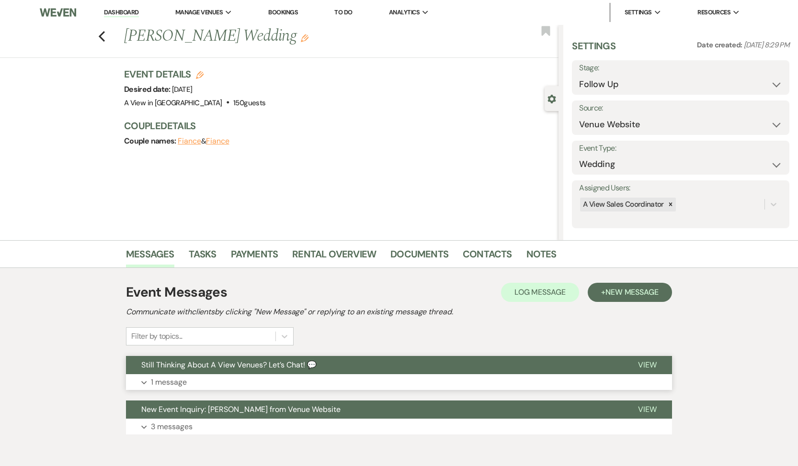
click at [180, 383] on p "1 message" at bounding box center [169, 382] width 36 height 12
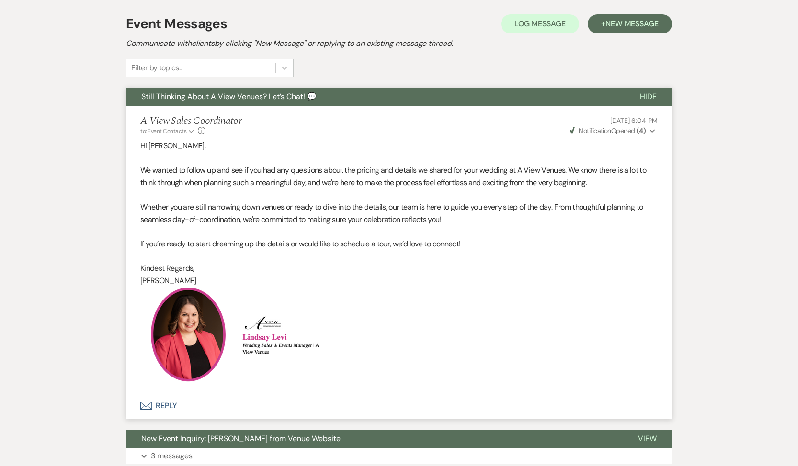
scroll to position [342, 0]
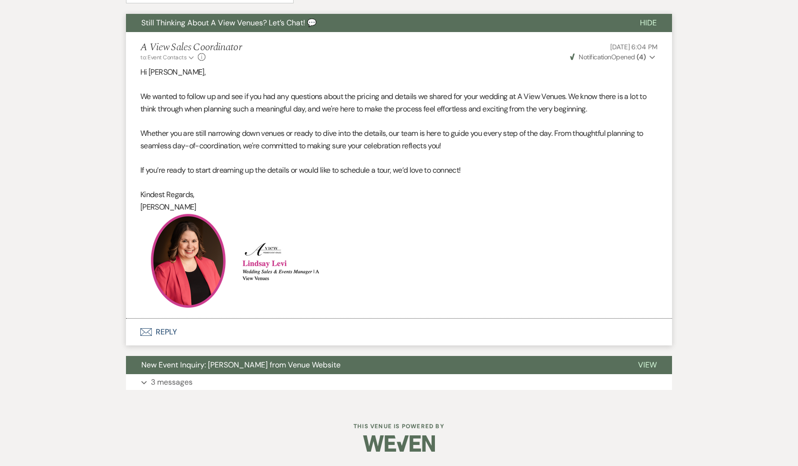
click at [166, 331] on button "Envelope Reply" at bounding box center [399, 332] width 546 height 27
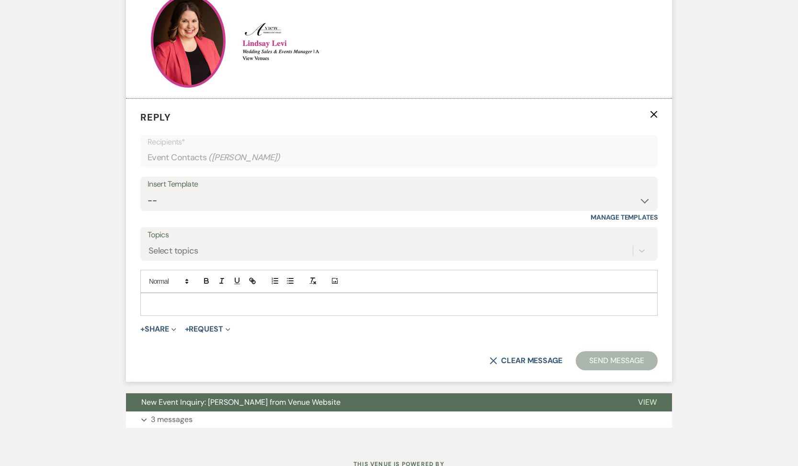
scroll to position [570, 0]
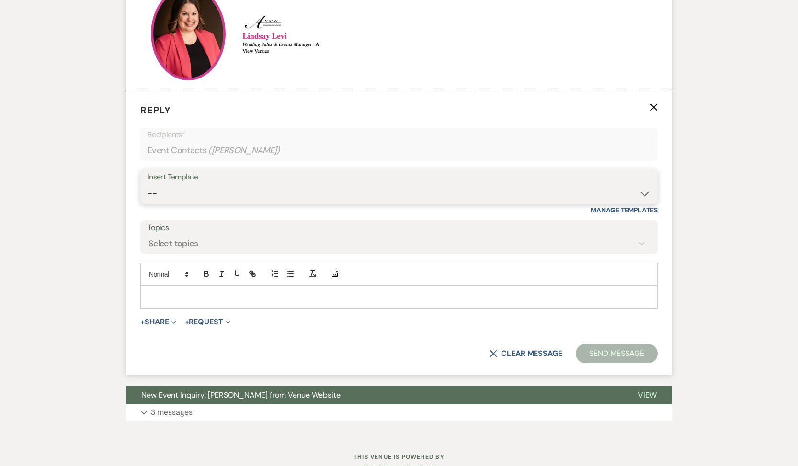
click at [243, 194] on select "-- Tour Confirmation Contract (Pre-Booked Leads) Out of office Inquiry Email Al…" at bounding box center [398, 193] width 503 height 19
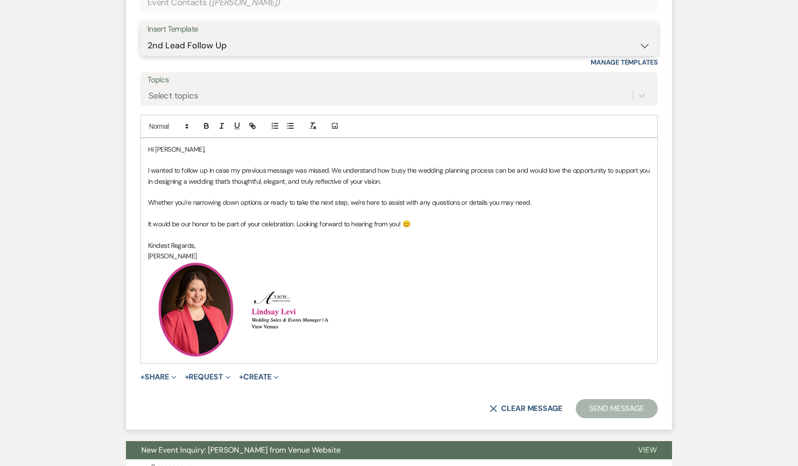
scroll to position [719, 0]
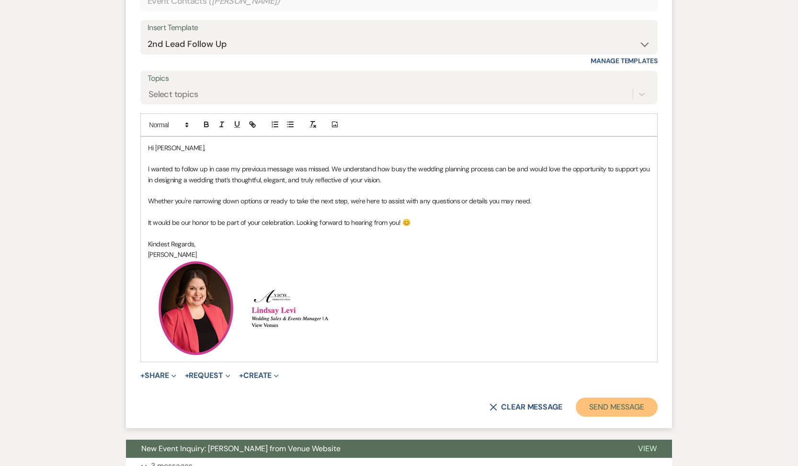
click at [597, 406] on button "Send Message" at bounding box center [616, 407] width 82 height 19
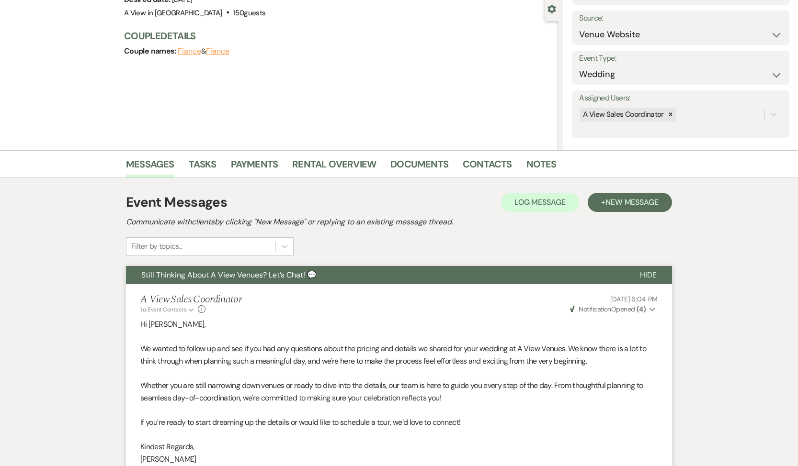
scroll to position [0, 0]
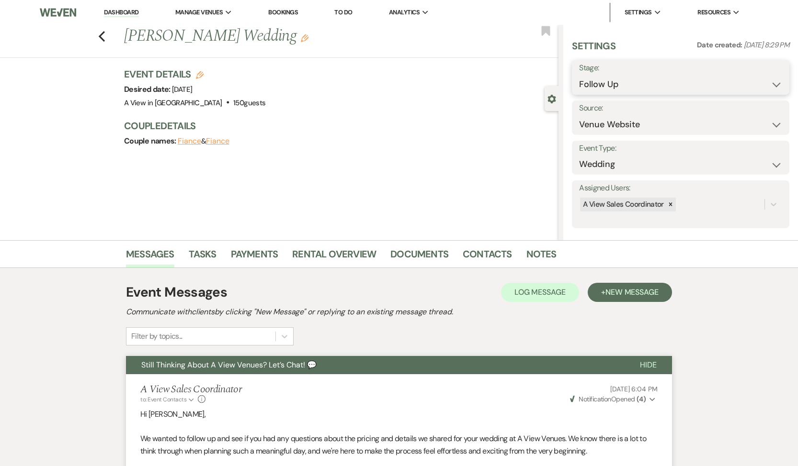
click at [676, 87] on select "Inquiry Follow Up Tour Requested Tour Confirmed Toured Proposal Sent Booked Lost" at bounding box center [680, 84] width 203 height 19
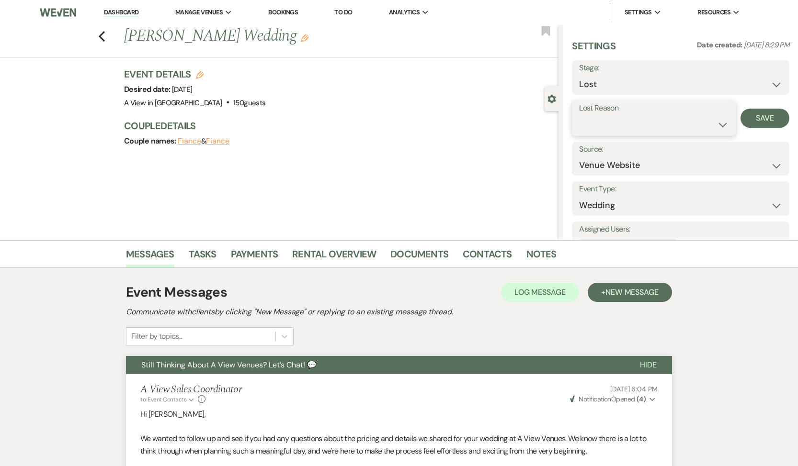
click at [649, 126] on select "Booked Elsewhere Budget Date Unavailable No Response Not a Good Match Capacity …" at bounding box center [653, 124] width 149 height 19
click at [753, 117] on button "Save" at bounding box center [764, 118] width 49 height 19
click at [203, 253] on link "Tasks" at bounding box center [203, 257] width 28 height 21
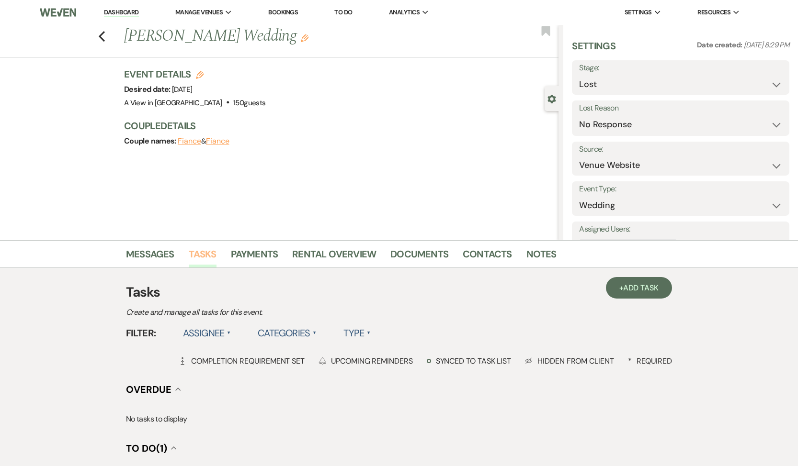
scroll to position [136, 0]
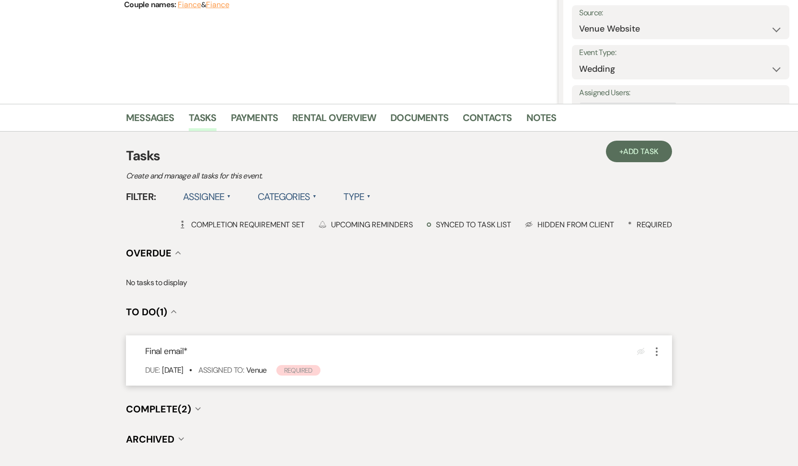
click at [654, 353] on icon "More" at bounding box center [656, 351] width 11 height 11
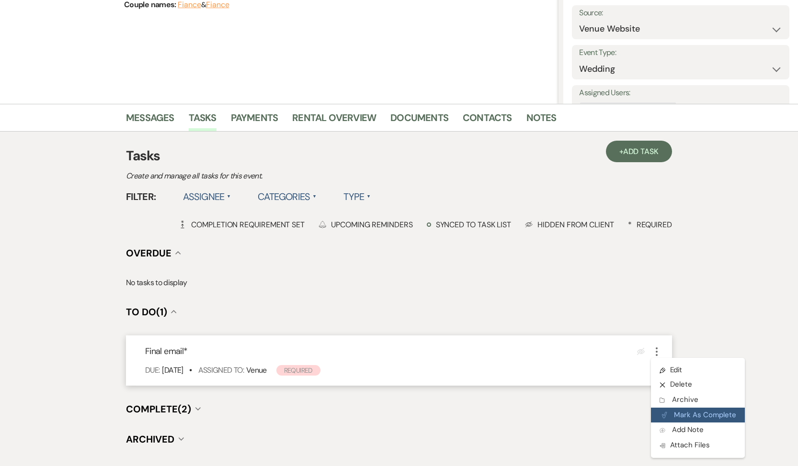
click at [658, 414] on button "Plan Portal Link Mark As Complete" at bounding box center [698, 415] width 94 height 15
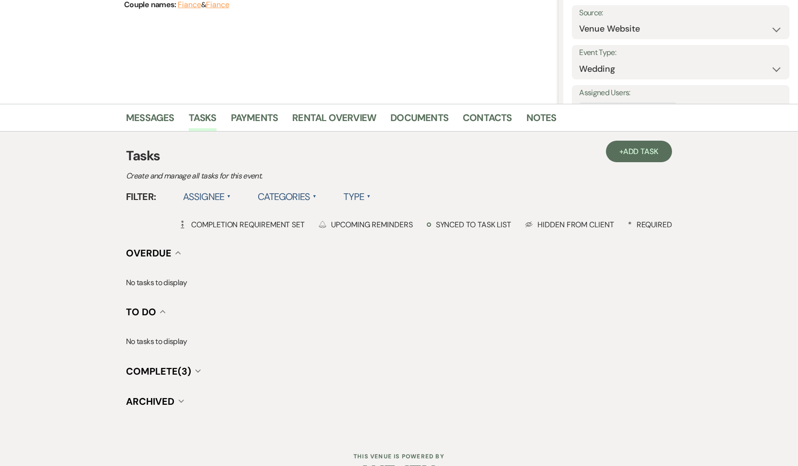
scroll to position [0, 0]
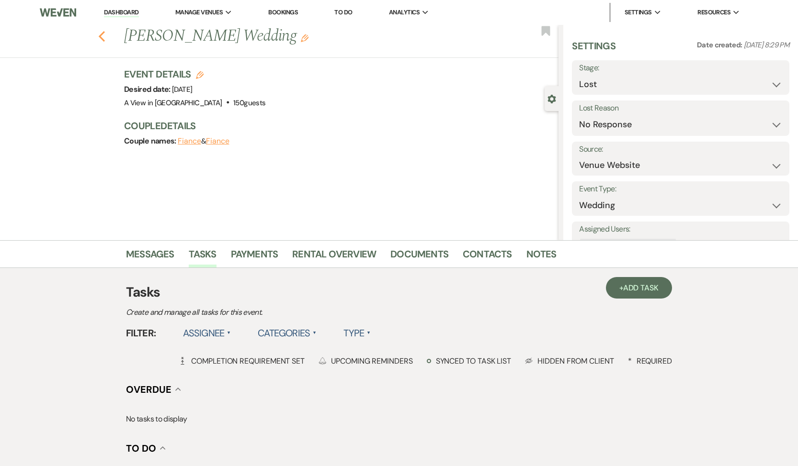
click at [101, 40] on icon "Previous" at bounding box center [101, 36] width 7 height 11
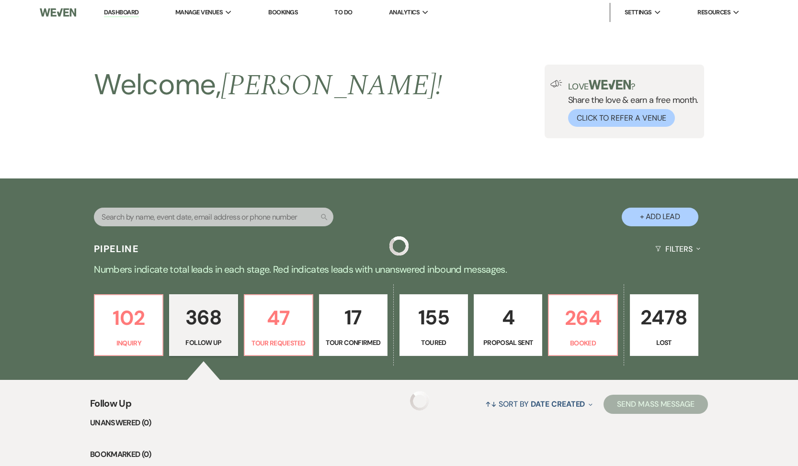
scroll to position [10654, 0]
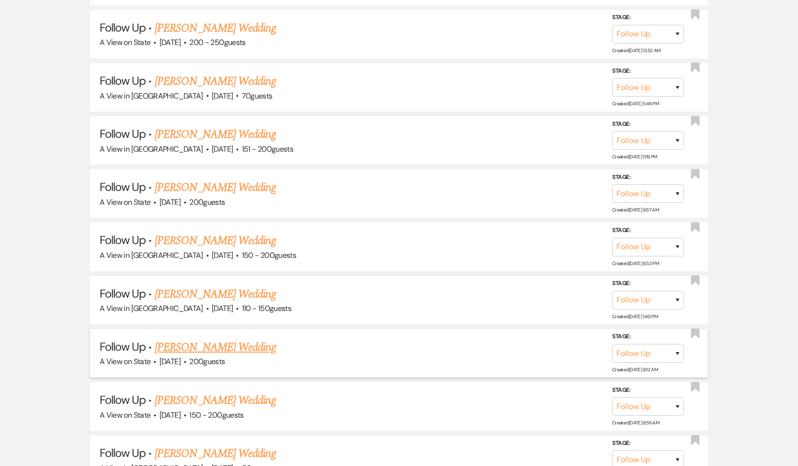
click at [202, 339] on link "[PERSON_NAME] Wedding" at bounding box center [215, 347] width 121 height 17
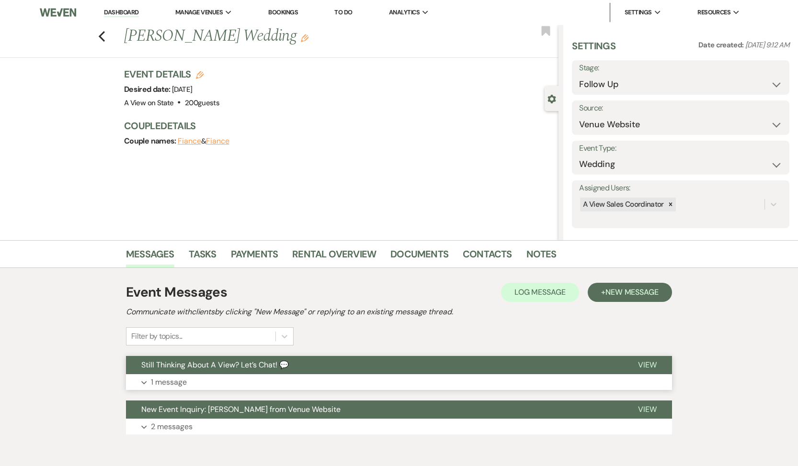
click at [170, 376] on p "1 message" at bounding box center [169, 382] width 36 height 12
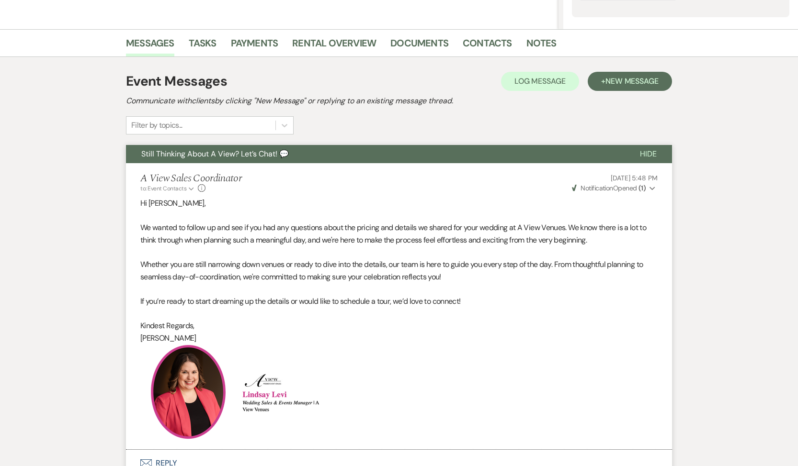
scroll to position [342, 0]
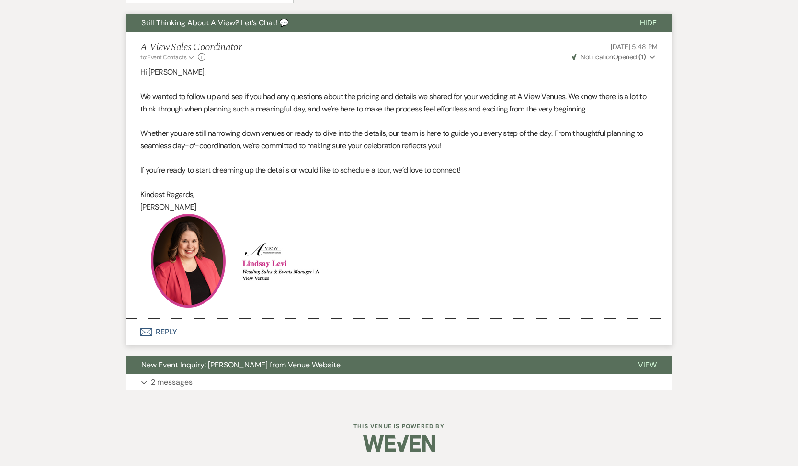
click at [166, 330] on button "Envelope Reply" at bounding box center [399, 332] width 546 height 27
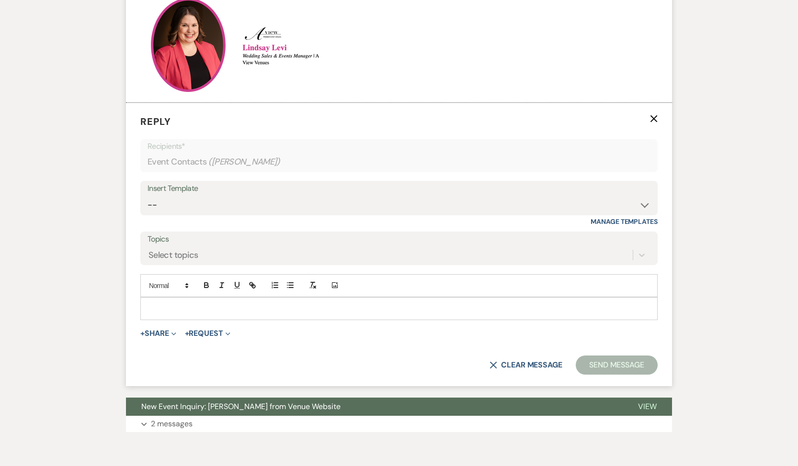
scroll to position [570, 0]
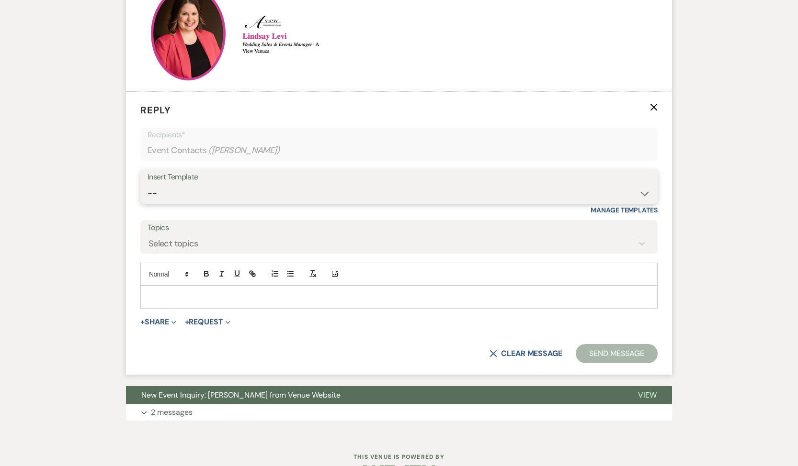
click at [209, 201] on select "-- Tour Confirmation Contract (Pre-Booked Leads) Out of office Inquiry Email Al…" at bounding box center [398, 193] width 503 height 19
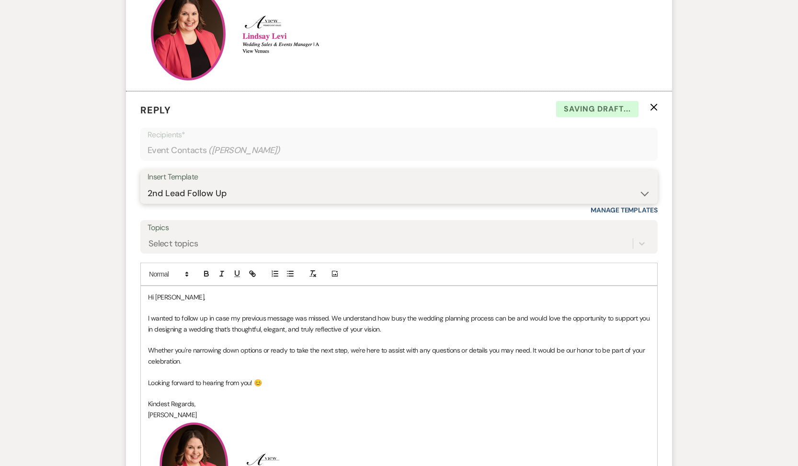
scroll to position [800, 0]
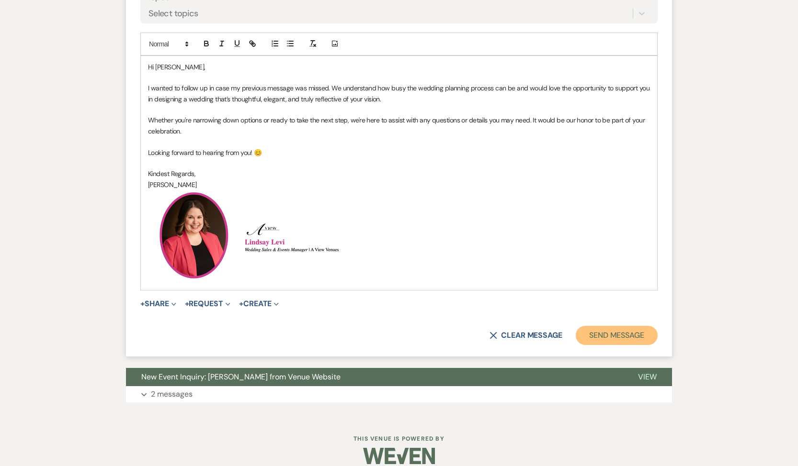
click at [642, 332] on button "Send Message" at bounding box center [616, 335] width 82 height 19
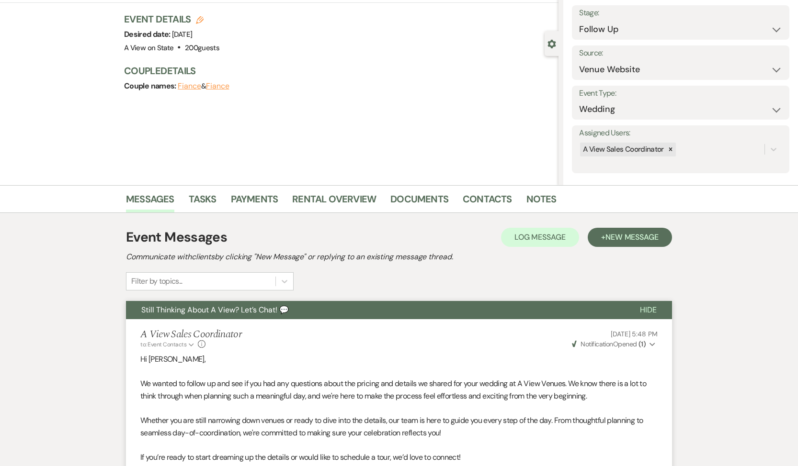
scroll to position [0, 0]
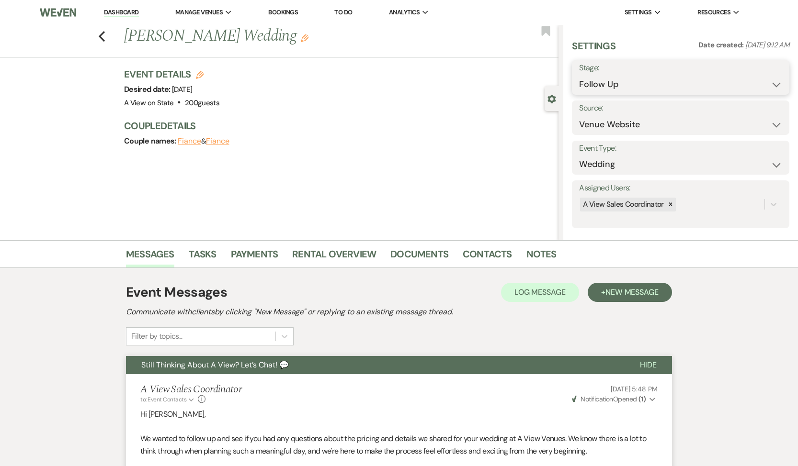
click at [657, 80] on select "Inquiry Follow Up Tour Requested Tour Confirmed Toured Proposal Sent Booked Lost" at bounding box center [680, 84] width 203 height 19
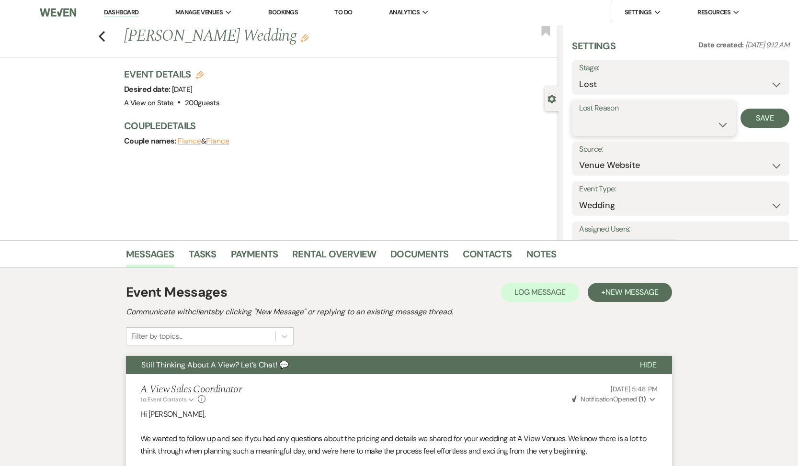
click at [627, 130] on select "Booked Elsewhere Budget Date Unavailable No Response Not a Good Match Capacity …" at bounding box center [653, 124] width 149 height 19
click at [757, 116] on button "Save" at bounding box center [764, 118] width 49 height 19
click at [199, 250] on link "Tasks" at bounding box center [203, 257] width 28 height 21
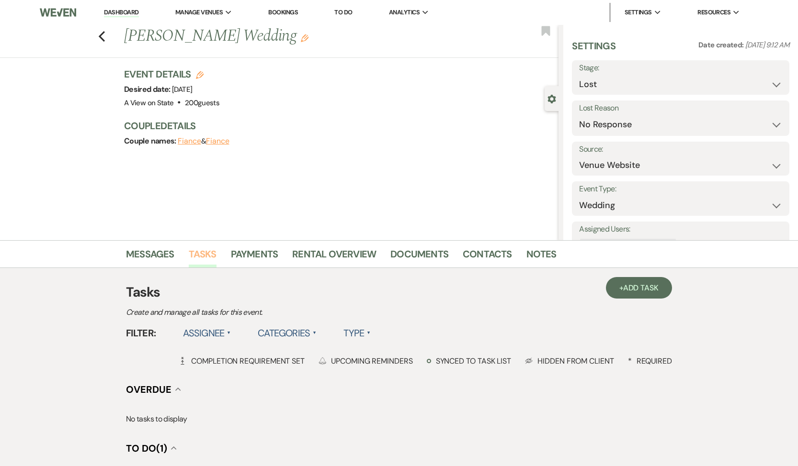
scroll to position [173, 0]
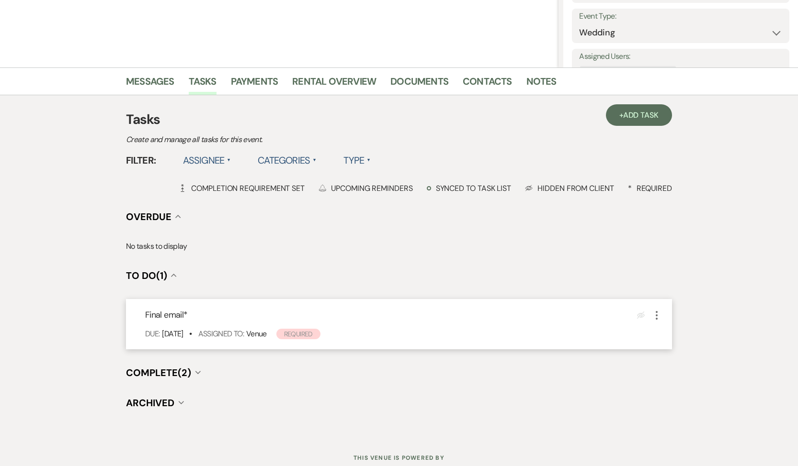
click at [661, 315] on icon "More" at bounding box center [656, 315] width 11 height 11
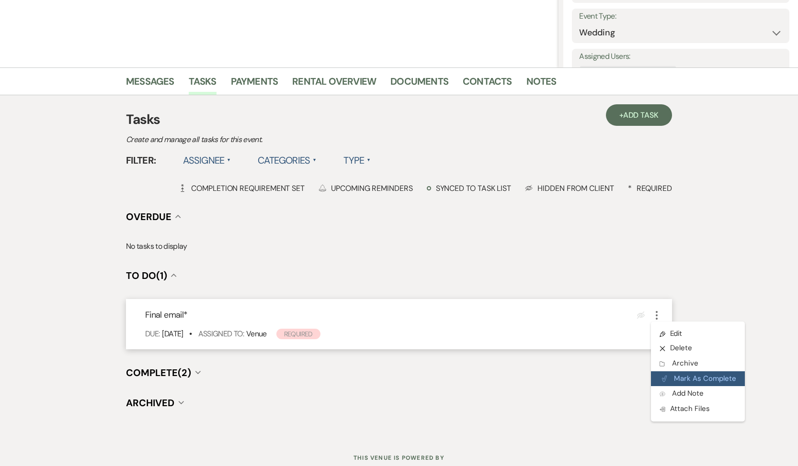
click at [661, 380] on icon "Plan Portal Link" at bounding box center [664, 378] width 6 height 7
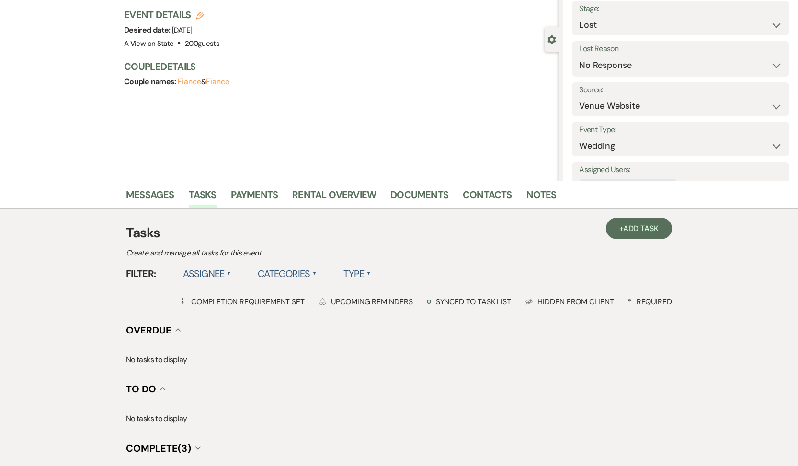
scroll to position [0, 0]
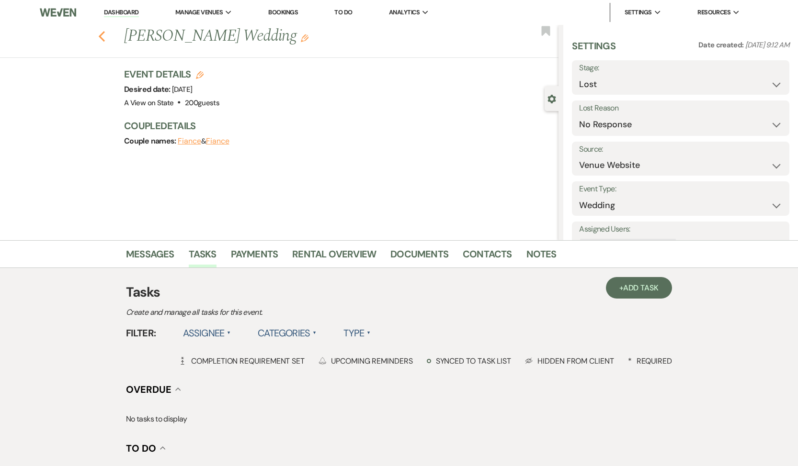
click at [98, 38] on icon "Previous" at bounding box center [101, 36] width 7 height 11
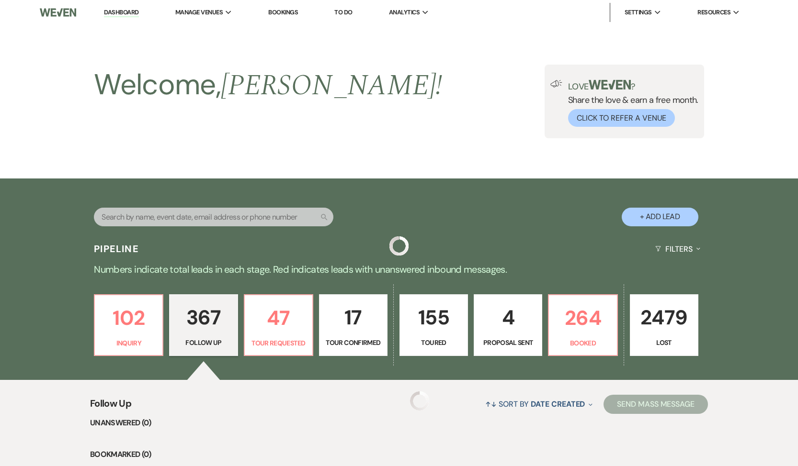
scroll to position [10654, 0]
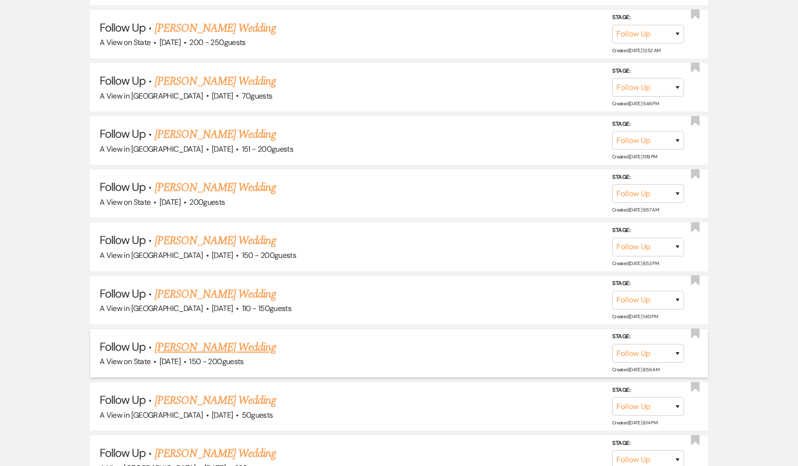
click at [197, 339] on link "[PERSON_NAME] Wedding" at bounding box center [215, 347] width 121 height 17
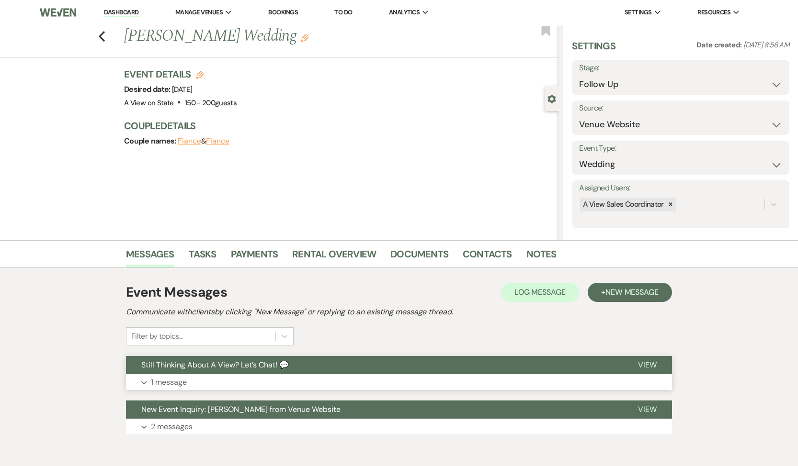
click at [222, 379] on button "Expand 1 message" at bounding box center [399, 382] width 546 height 16
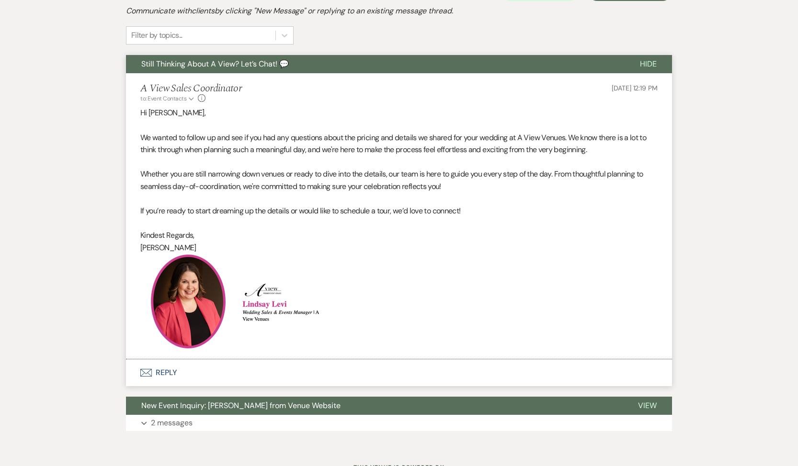
scroll to position [342, 0]
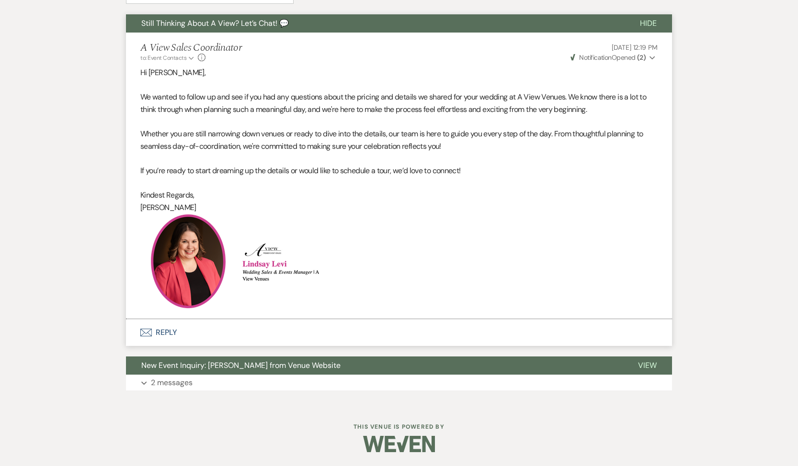
click at [164, 331] on button "Envelope Reply" at bounding box center [399, 332] width 546 height 27
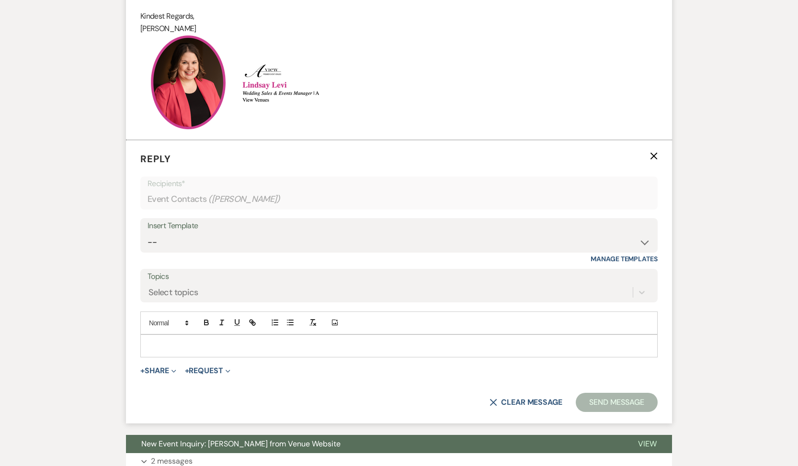
scroll to position [570, 0]
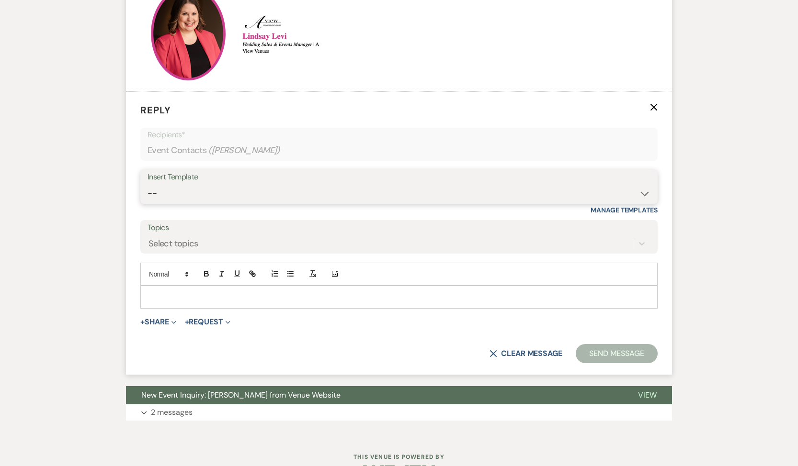
click at [191, 188] on select "-- Tour Confirmation Contract (Pre-Booked Leads) Out of office Inquiry Email Al…" at bounding box center [398, 193] width 503 height 19
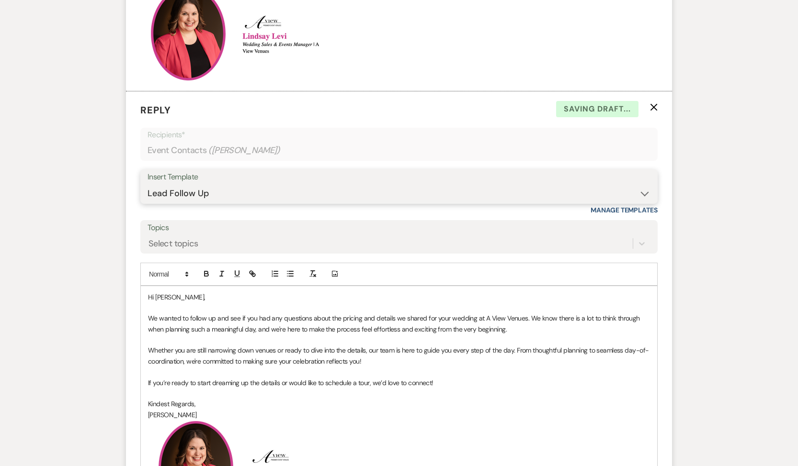
click at [200, 187] on select "-- Tour Confirmation Contract (Pre-Booked Leads) Out of office Inquiry Email Al…" at bounding box center [398, 193] width 503 height 19
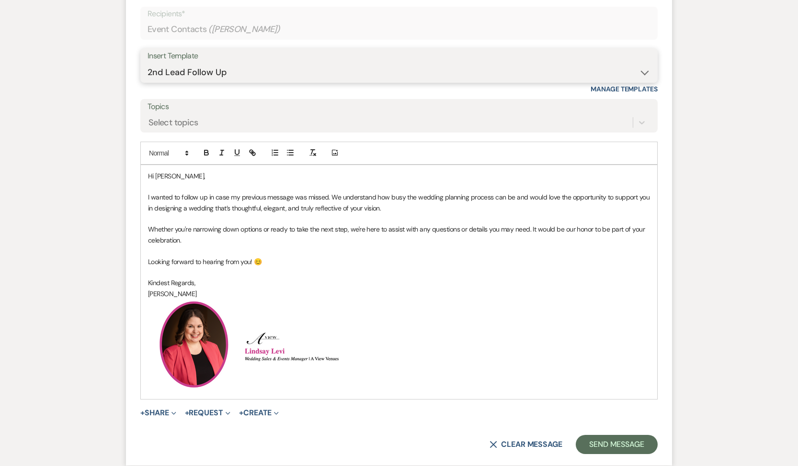
scroll to position [728, 0]
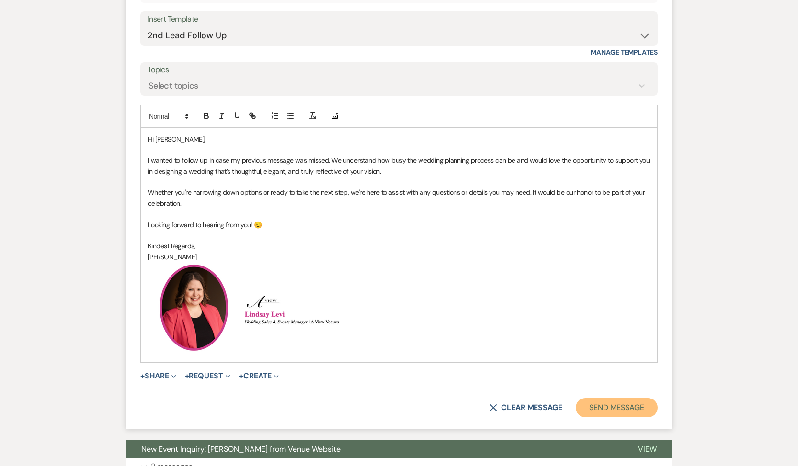
click at [601, 413] on button "Send Message" at bounding box center [616, 407] width 82 height 19
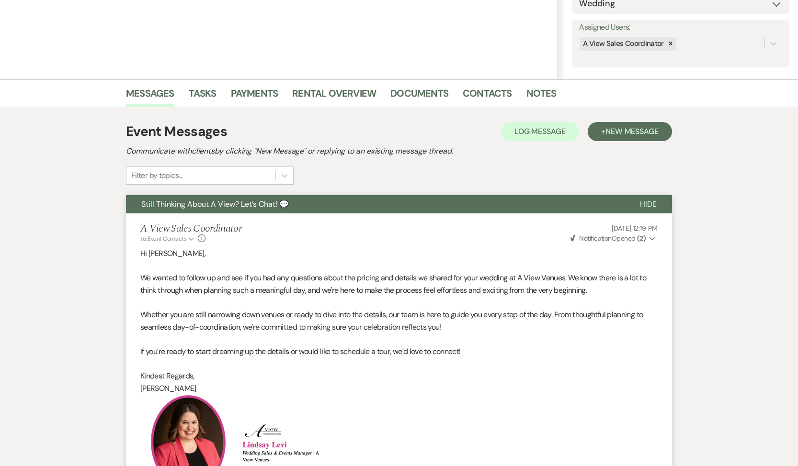
scroll to position [0, 0]
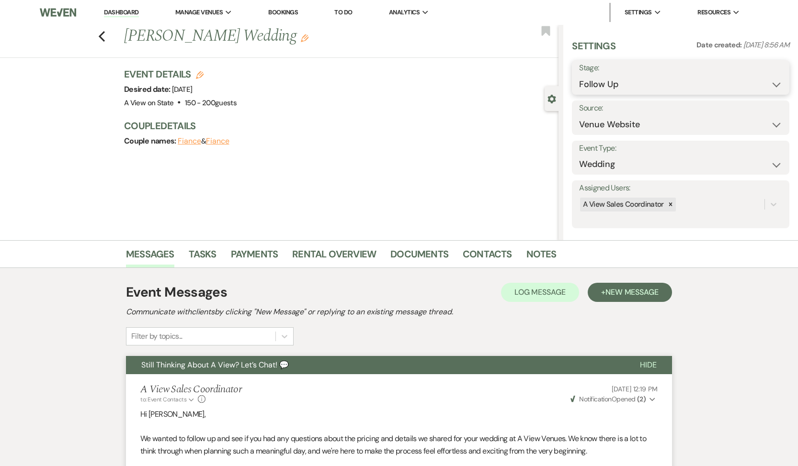
click at [671, 84] on select "Inquiry Follow Up Tour Requested Tour Confirmed Toured Proposal Sent Booked Lost" at bounding box center [680, 84] width 203 height 19
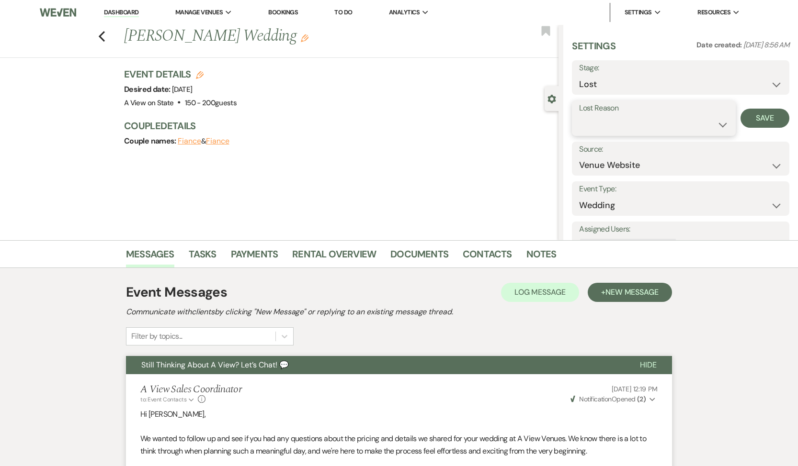
click at [634, 129] on select "Booked Elsewhere Budget Date Unavailable No Response Not a Good Match Capacity …" at bounding box center [653, 124] width 149 height 19
click at [772, 115] on button "Save" at bounding box center [764, 118] width 49 height 19
click at [204, 253] on link "Tasks" at bounding box center [203, 257] width 28 height 21
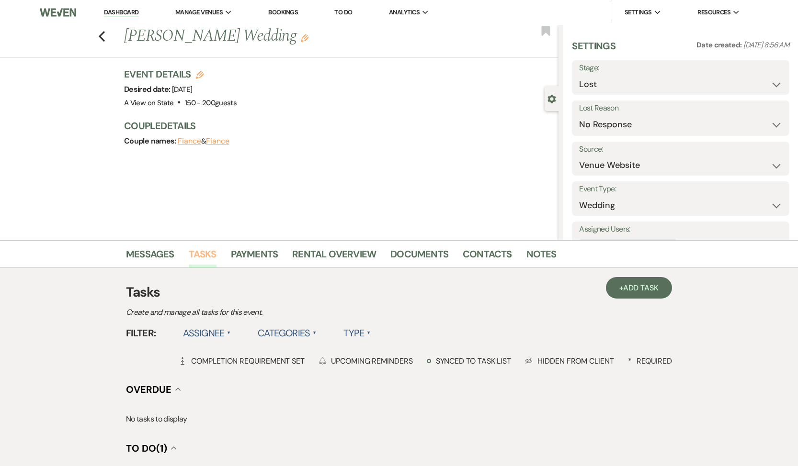
scroll to position [204, 0]
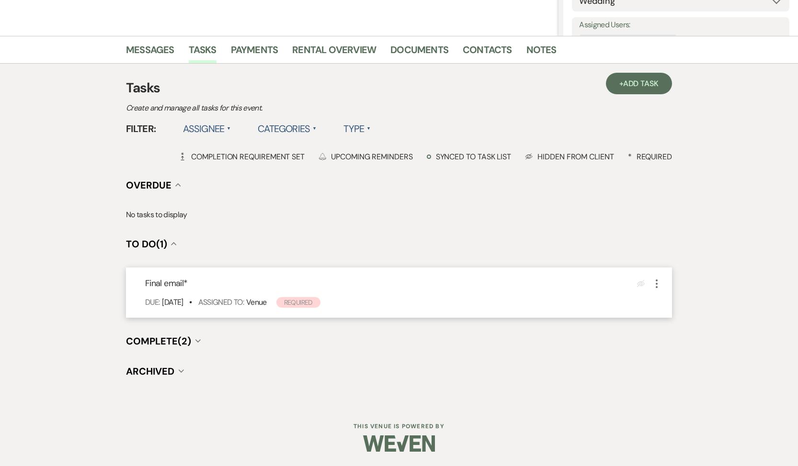
click at [659, 283] on icon "More" at bounding box center [656, 283] width 11 height 11
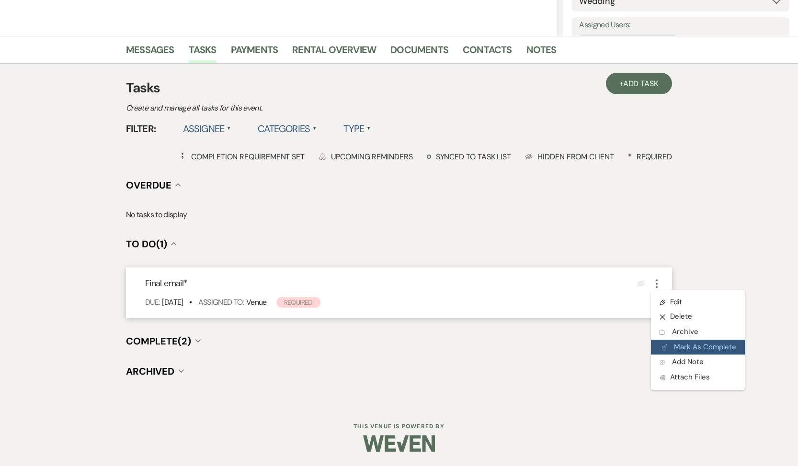
click at [668, 350] on button "Plan Portal Link Mark As Complete" at bounding box center [698, 347] width 94 height 15
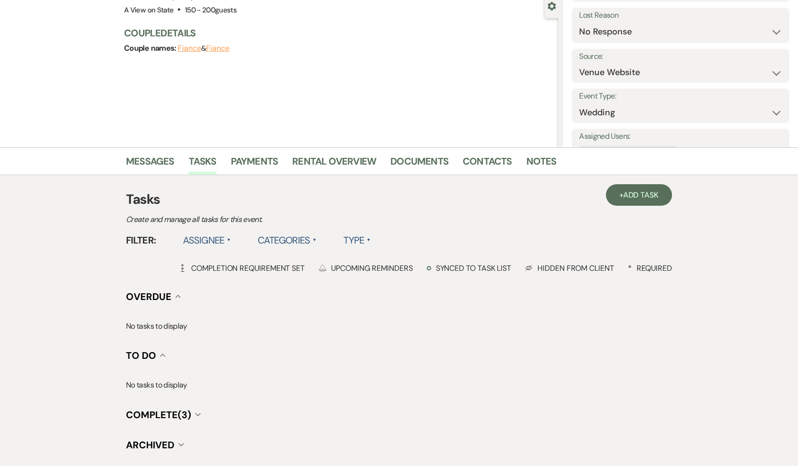
scroll to position [0, 0]
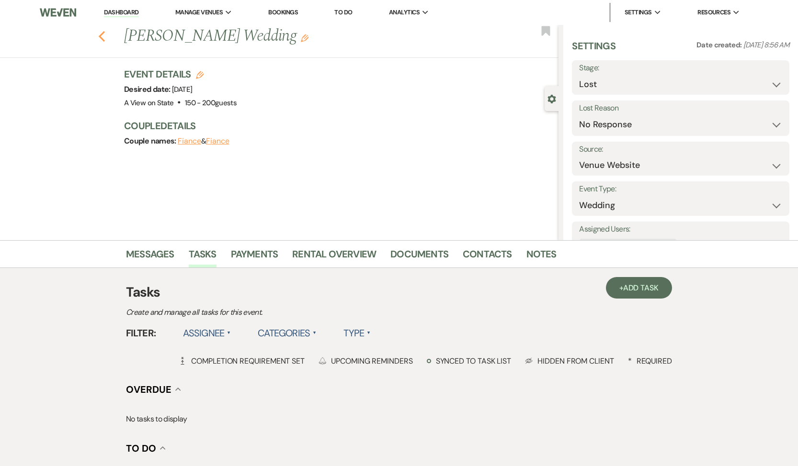
click at [101, 35] on icon "Previous" at bounding box center [101, 36] width 7 height 11
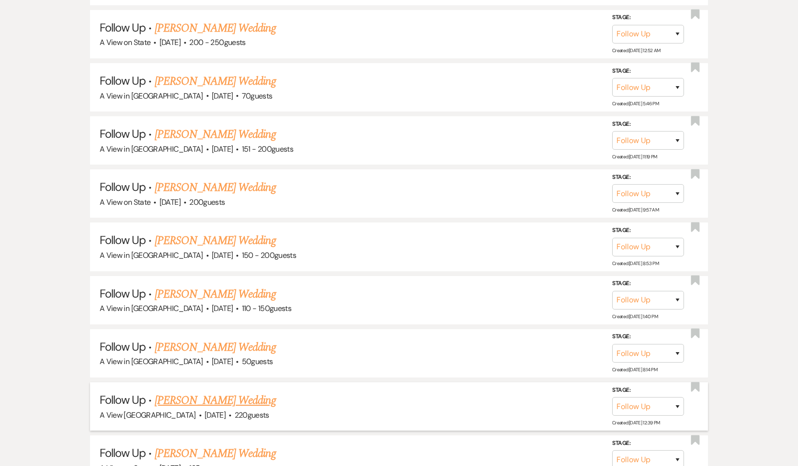
click at [228, 392] on link "[PERSON_NAME] Wedding" at bounding box center [215, 400] width 121 height 17
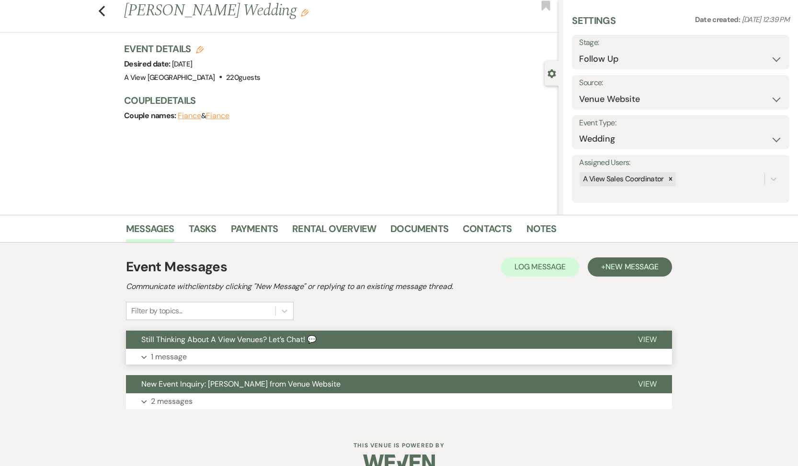
click at [184, 350] on button "Expand 1 message" at bounding box center [399, 357] width 546 height 16
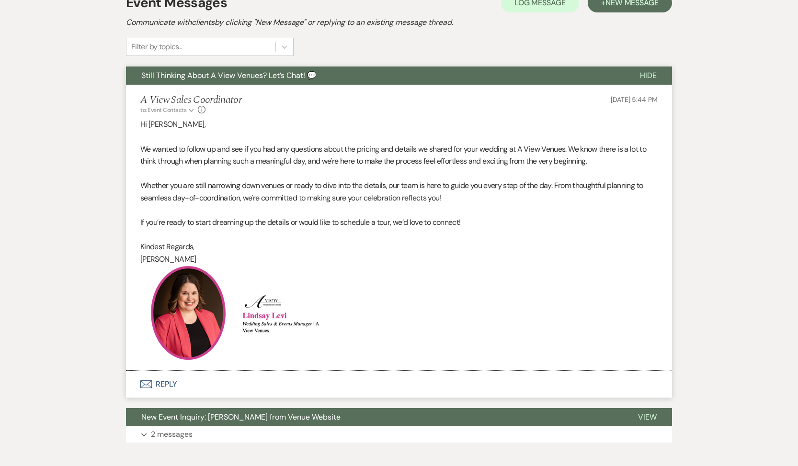
scroll to position [342, 0]
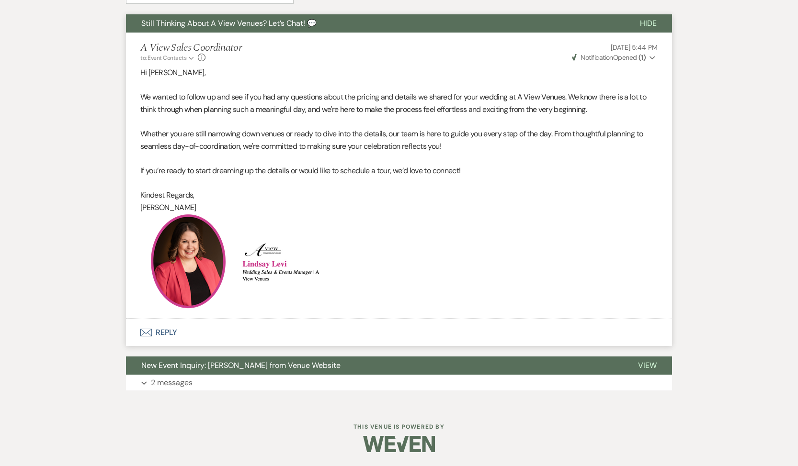
click at [164, 329] on button "Envelope Reply" at bounding box center [399, 332] width 546 height 27
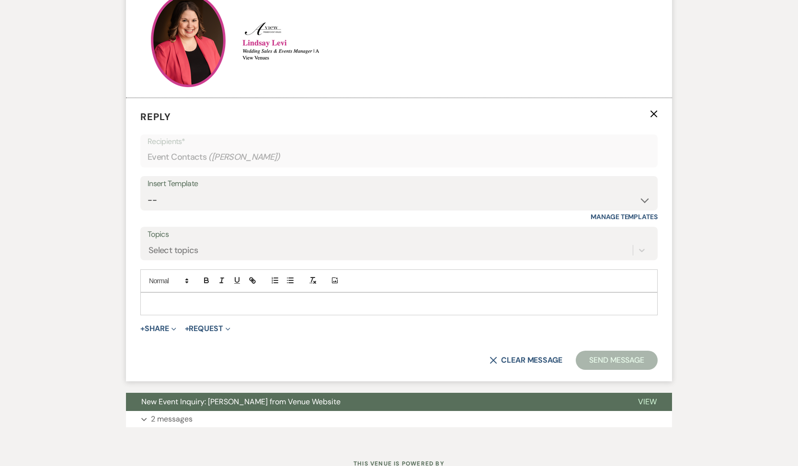
scroll to position [570, 0]
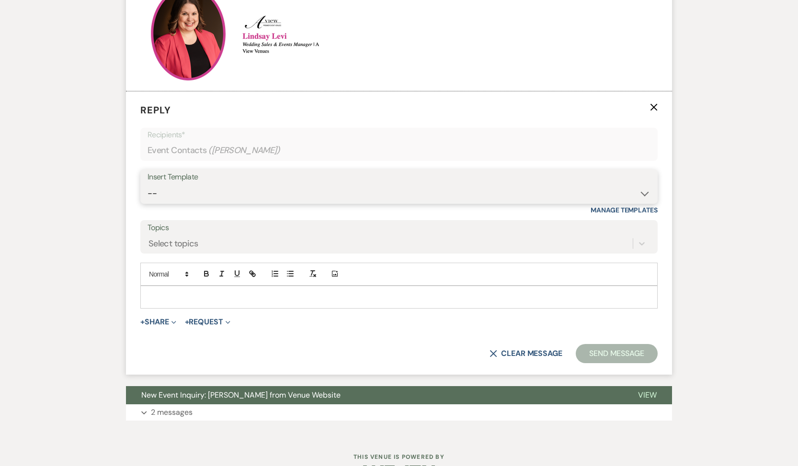
click at [211, 187] on select "-- Tour Confirmation Contract (Pre-Booked Leads) Out of office Inquiry Email Al…" at bounding box center [398, 193] width 503 height 19
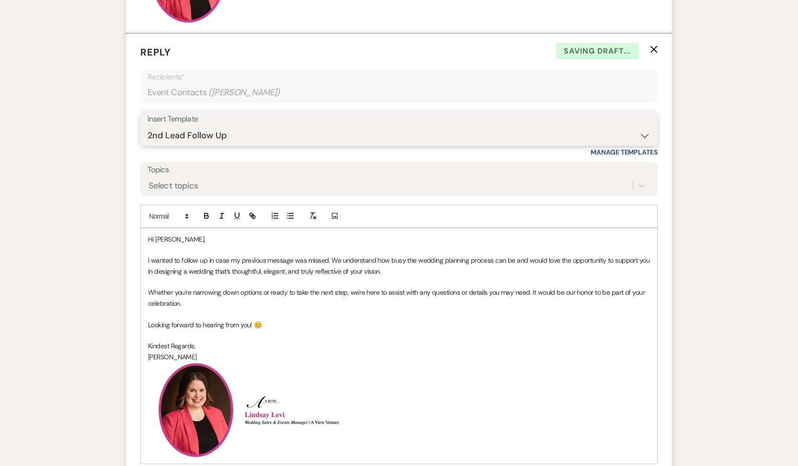
scroll to position [776, 0]
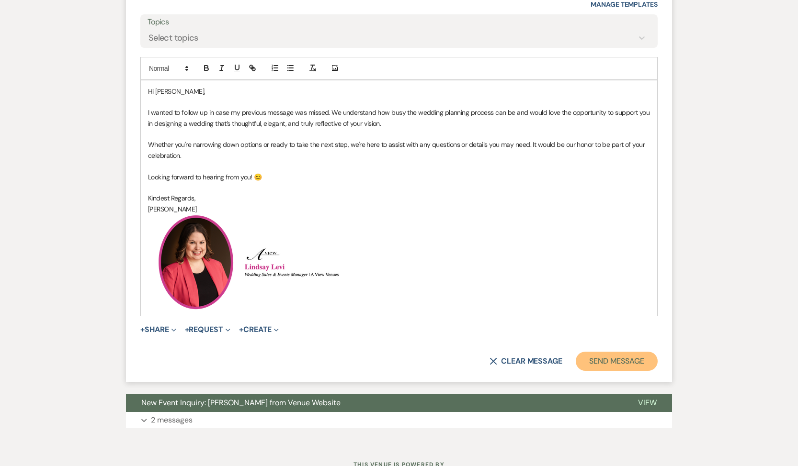
click at [596, 366] on button "Send Message" at bounding box center [616, 361] width 82 height 19
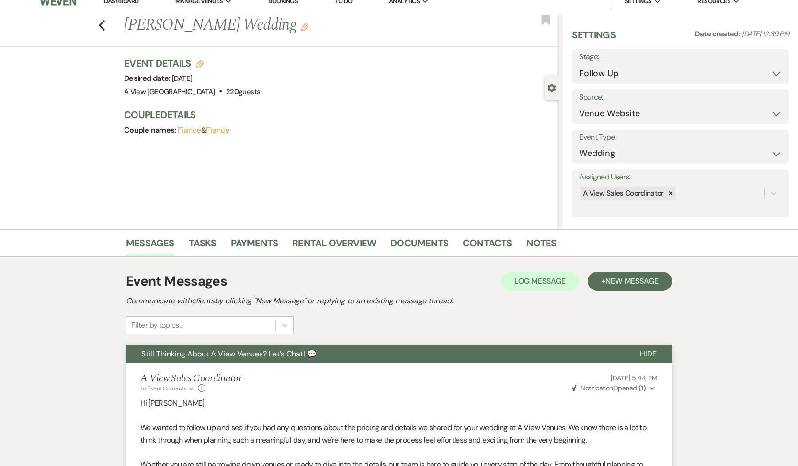
scroll to position [0, 0]
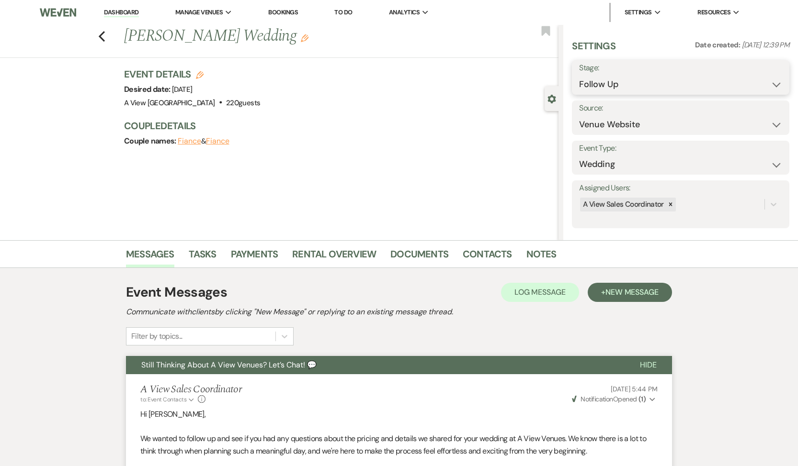
click at [667, 87] on select "Inquiry Follow Up Tour Requested Tour Confirmed Toured Proposal Sent Booked Lost" at bounding box center [680, 84] width 203 height 19
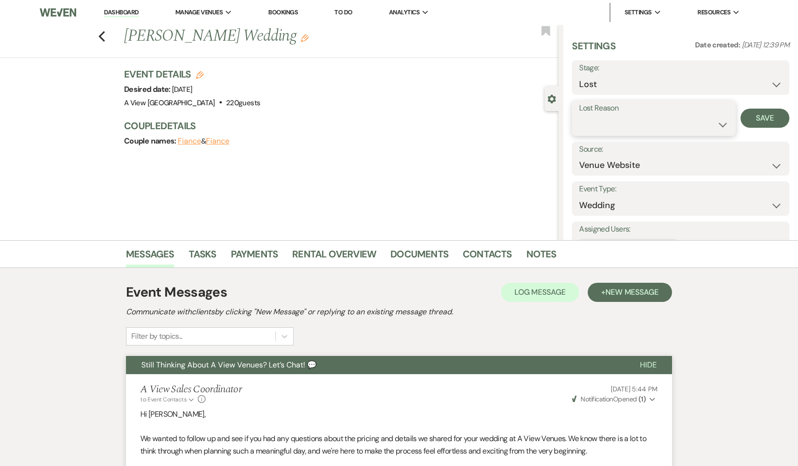
click at [634, 117] on select "Booked Elsewhere Budget Date Unavailable No Response Not a Good Match Capacity …" at bounding box center [653, 124] width 149 height 19
click at [756, 122] on button "Save" at bounding box center [764, 118] width 49 height 19
click at [206, 254] on link "Tasks" at bounding box center [203, 257] width 28 height 21
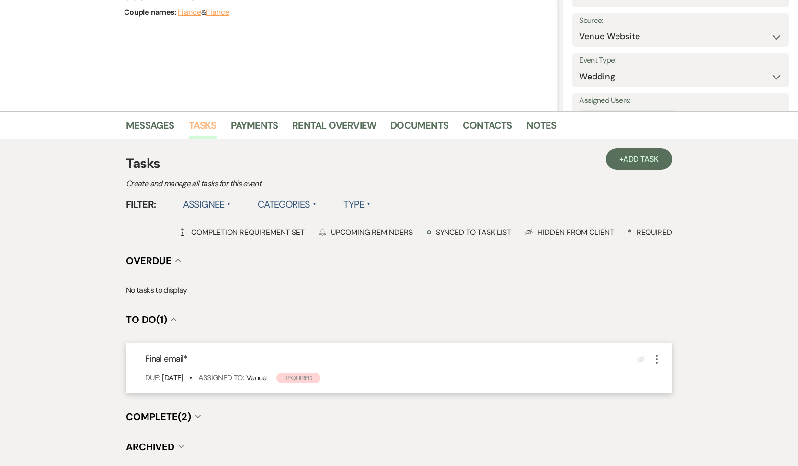
scroll to position [141, 0]
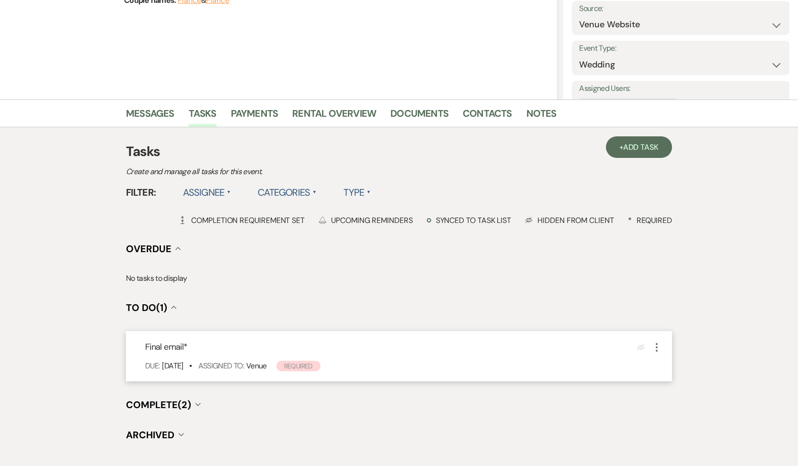
click at [656, 345] on use "button" at bounding box center [656, 347] width 2 height 9
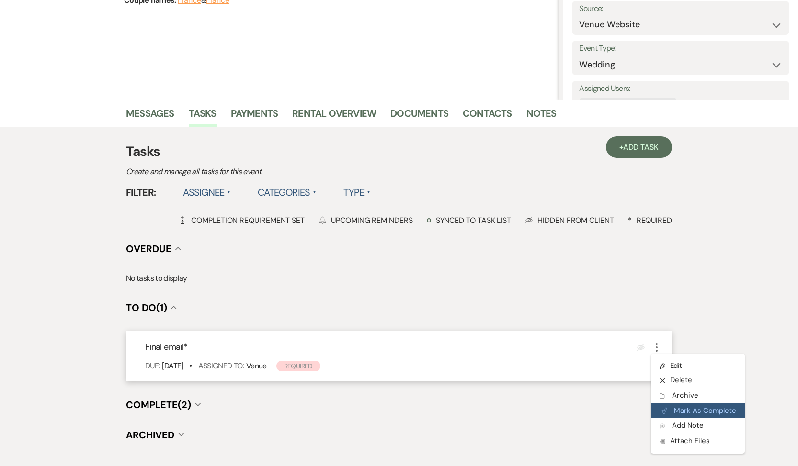
click at [669, 408] on button "Plan Portal Link Mark As Complete" at bounding box center [698, 411] width 94 height 15
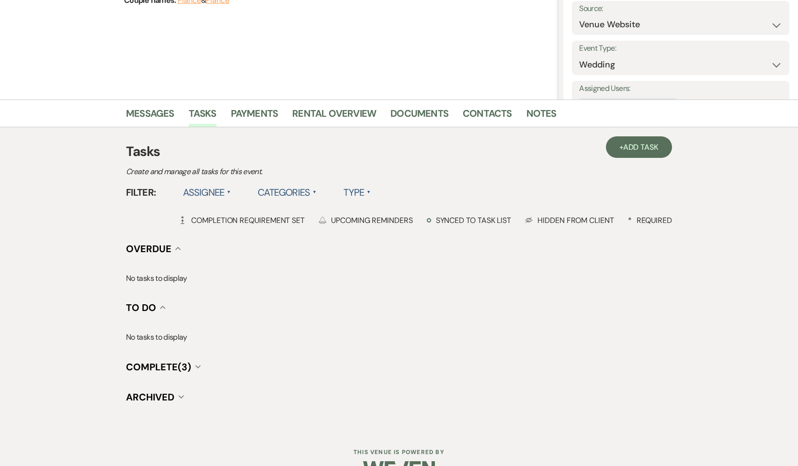
scroll to position [0, 0]
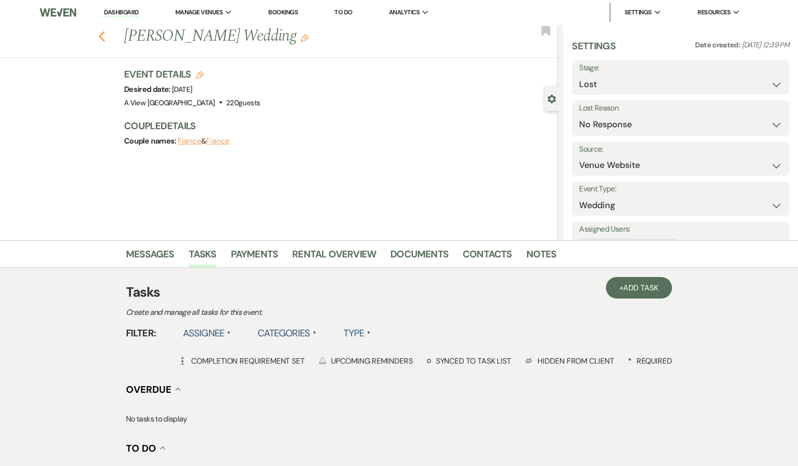
click at [103, 39] on use "button" at bounding box center [102, 36] width 6 height 11
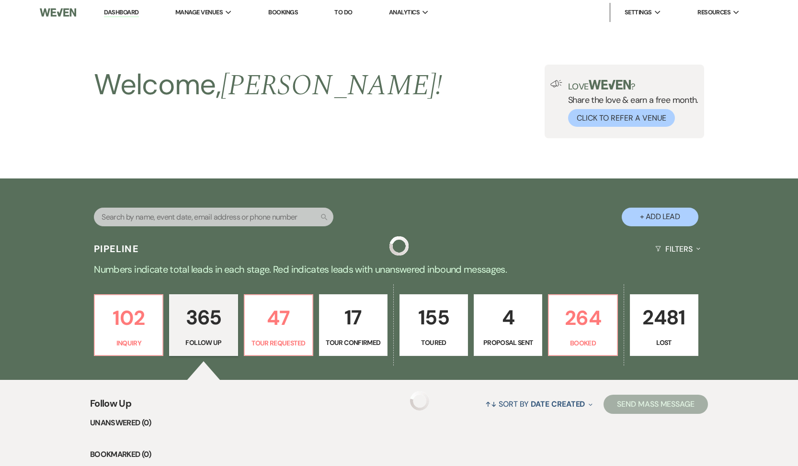
scroll to position [10654, 0]
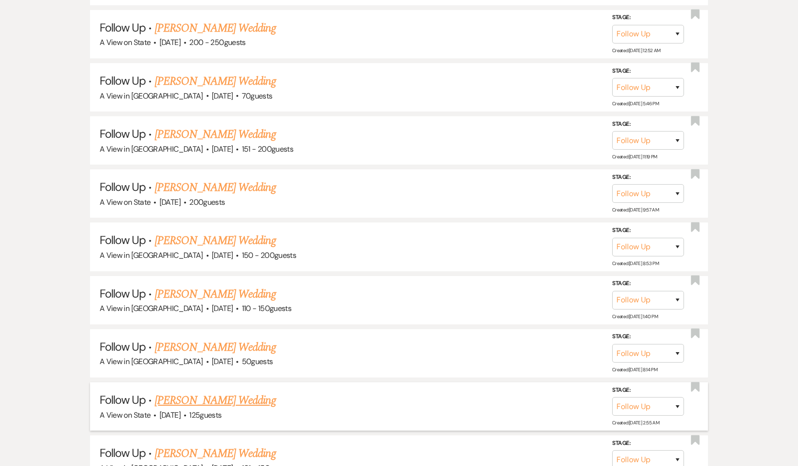
click at [207, 392] on link "[PERSON_NAME] Wedding" at bounding box center [215, 400] width 121 height 17
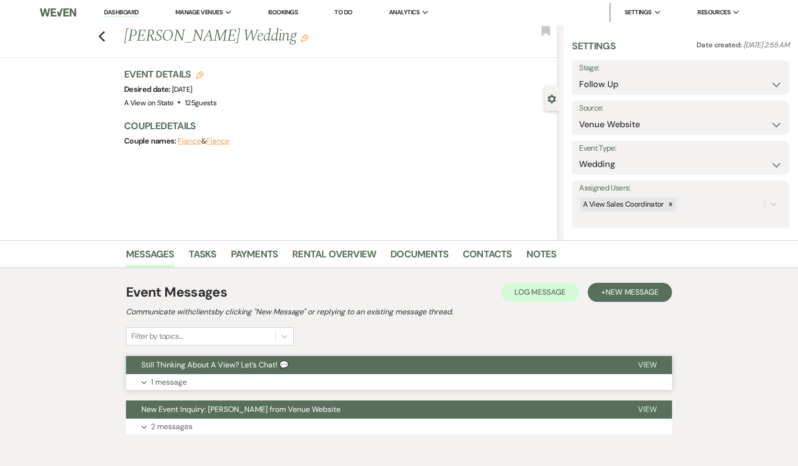
click at [272, 374] on button "Expand 1 message" at bounding box center [399, 382] width 546 height 16
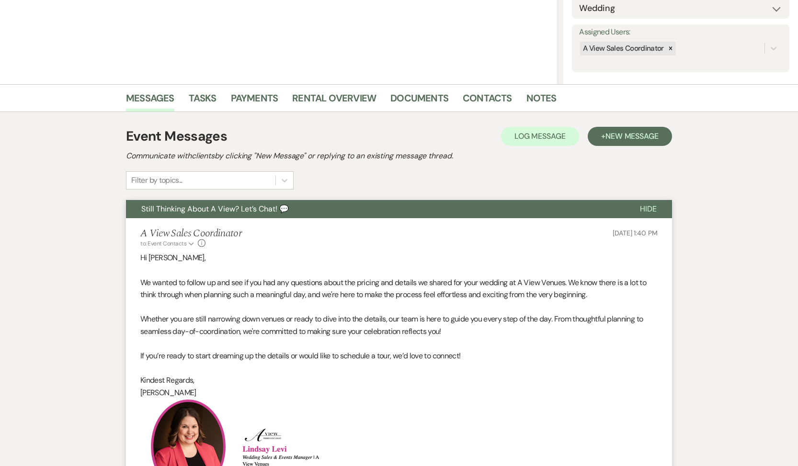
scroll to position [342, 0]
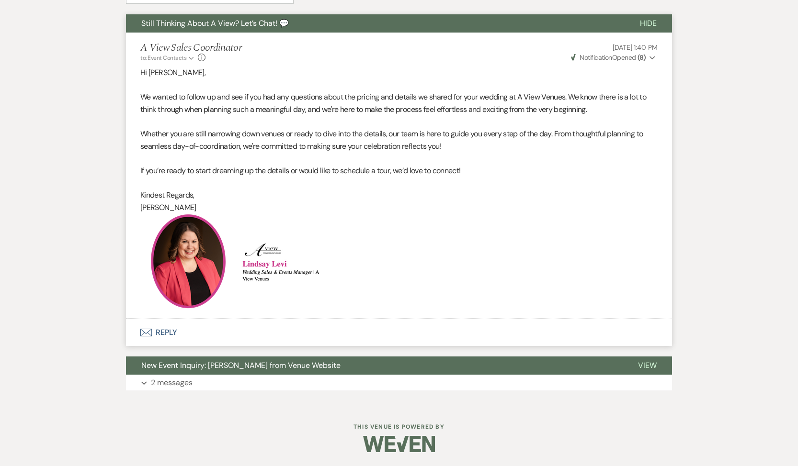
click at [169, 332] on button "Envelope Reply" at bounding box center [399, 332] width 546 height 27
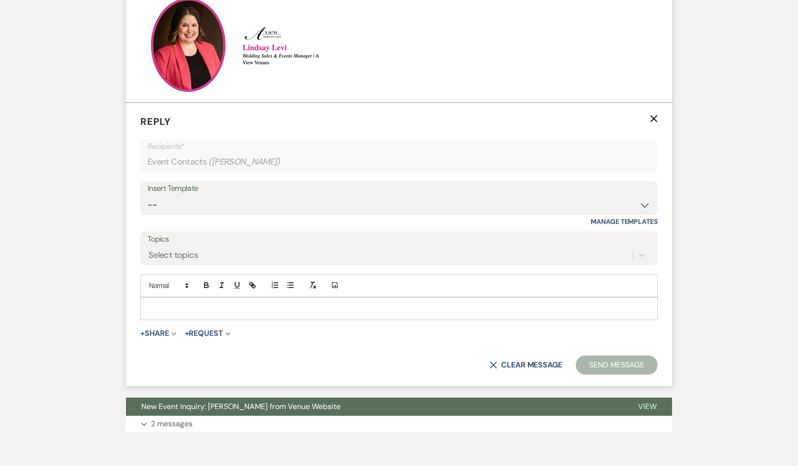
scroll to position [570, 0]
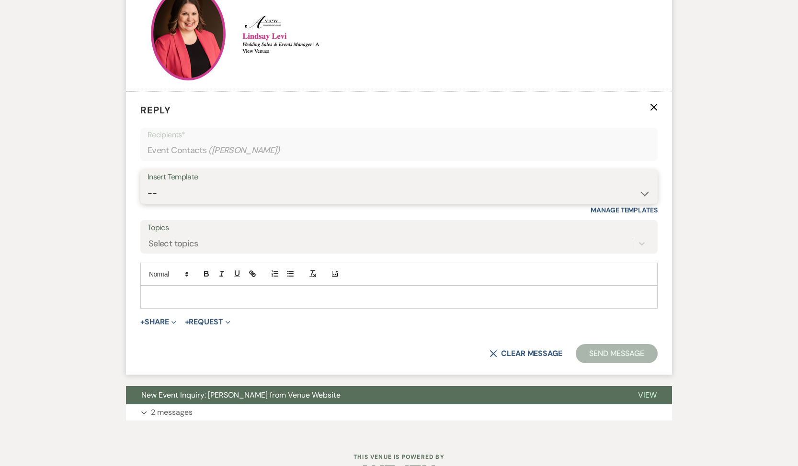
click at [180, 201] on select "-- Tour Confirmation Contract (Pre-Booked Leads) Out of office Inquiry Email Al…" at bounding box center [398, 193] width 503 height 19
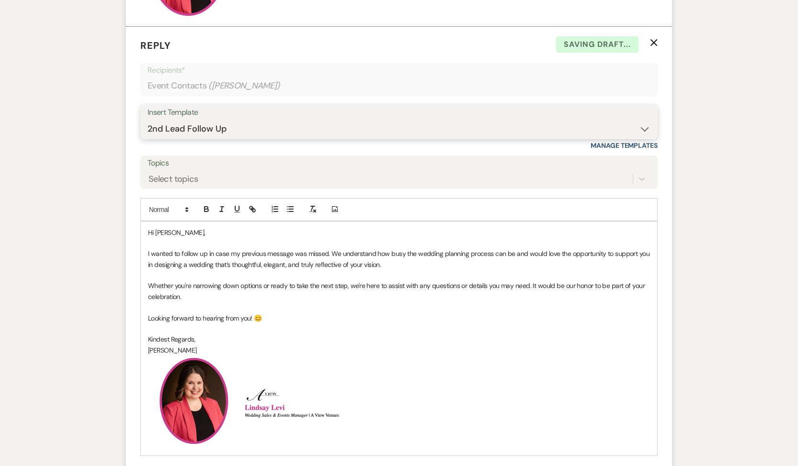
scroll to position [720, 0]
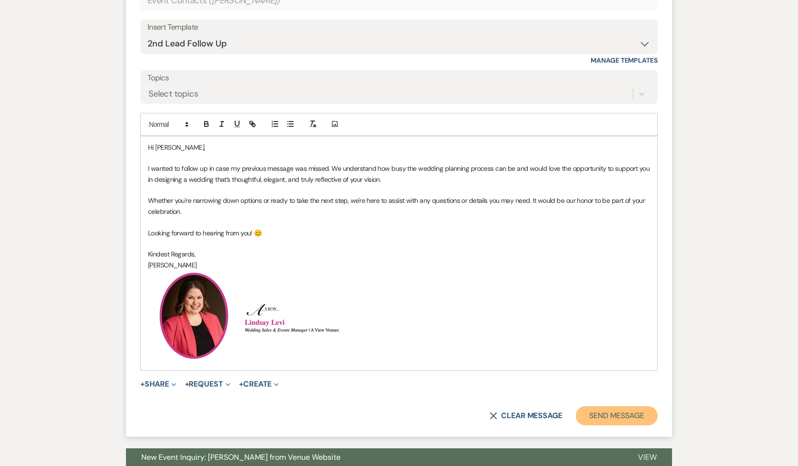
click at [611, 413] on button "Send Message" at bounding box center [616, 415] width 82 height 19
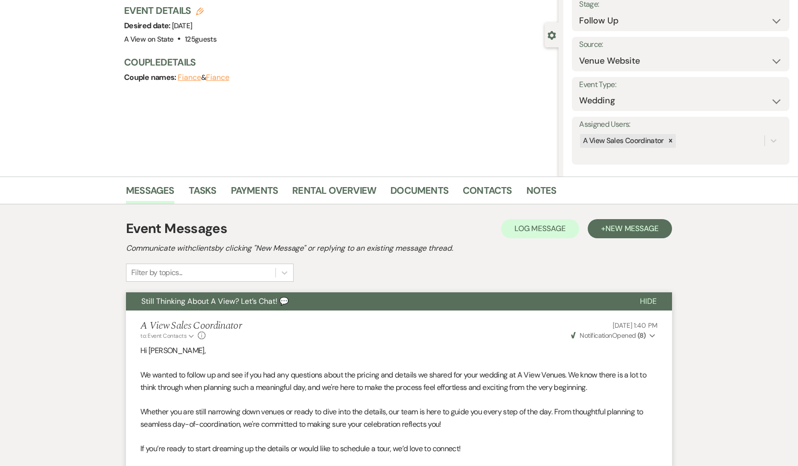
scroll to position [0, 0]
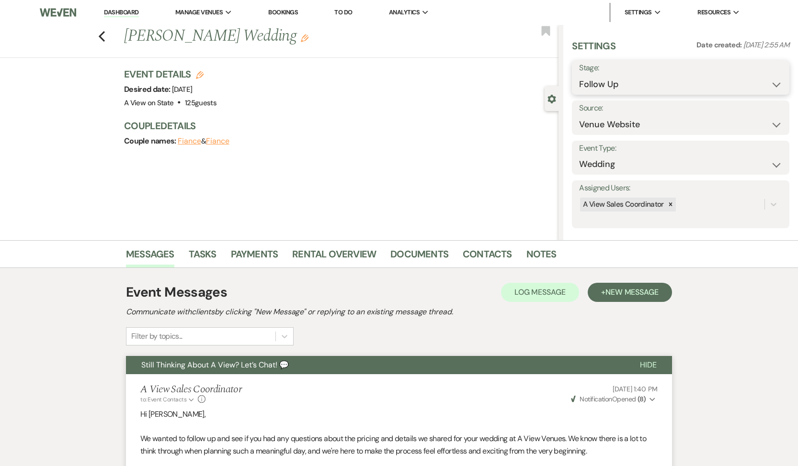
click at [654, 77] on select "Inquiry Follow Up Tour Requested Tour Confirmed Toured Proposal Sent Booked Lost" at bounding box center [680, 84] width 203 height 19
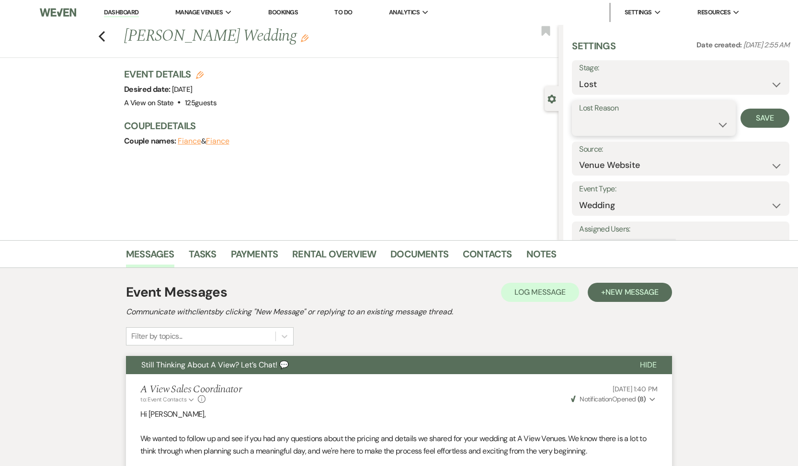
click at [630, 119] on select "Booked Elsewhere Budget Date Unavailable No Response Not a Good Match Capacity …" at bounding box center [653, 124] width 149 height 19
click at [756, 117] on button "Save" at bounding box center [764, 118] width 49 height 19
click at [208, 255] on link "Tasks" at bounding box center [203, 257] width 28 height 21
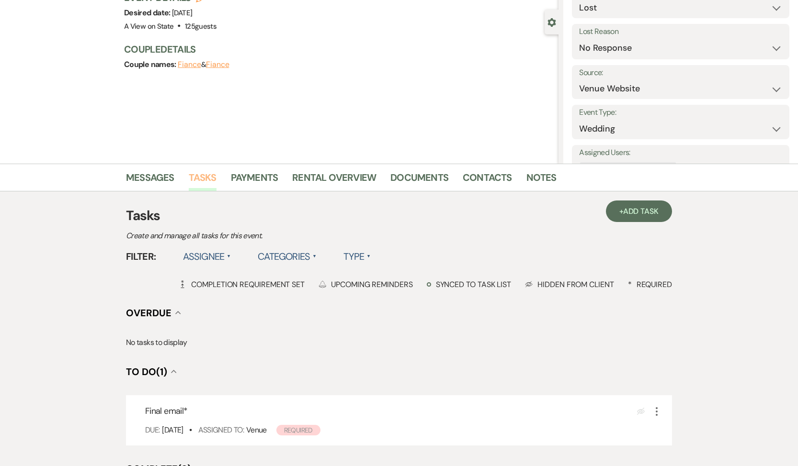
scroll to position [204, 0]
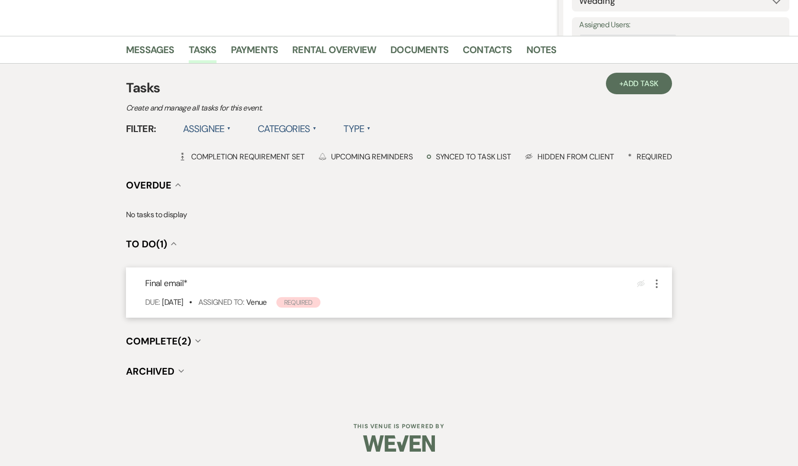
click at [655, 284] on icon "More" at bounding box center [656, 283] width 11 height 11
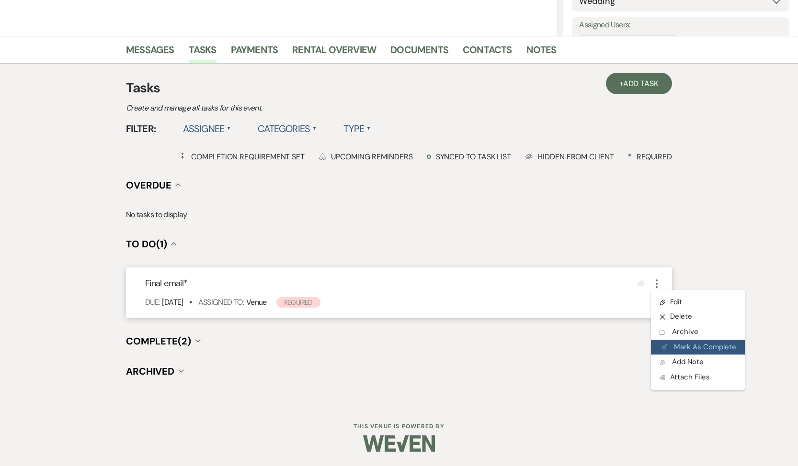
click at [665, 353] on button "Plan Portal Link Mark As Complete" at bounding box center [698, 347] width 94 height 15
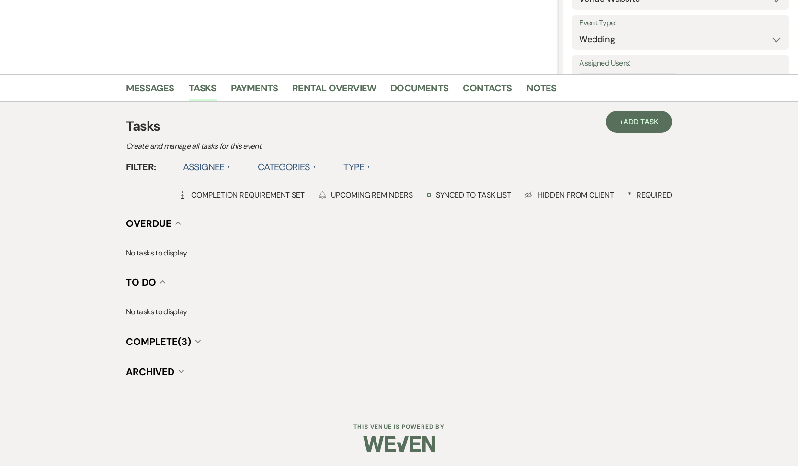
scroll to position [0, 0]
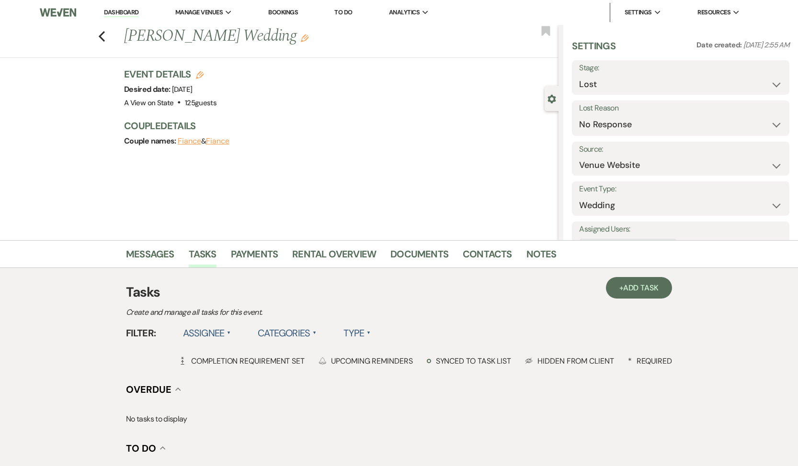
click at [107, 38] on div "Previous [PERSON_NAME] Wedding Edit Bookmark" at bounding box center [276, 41] width 563 height 33
click at [101, 38] on use "button" at bounding box center [102, 36] width 6 height 11
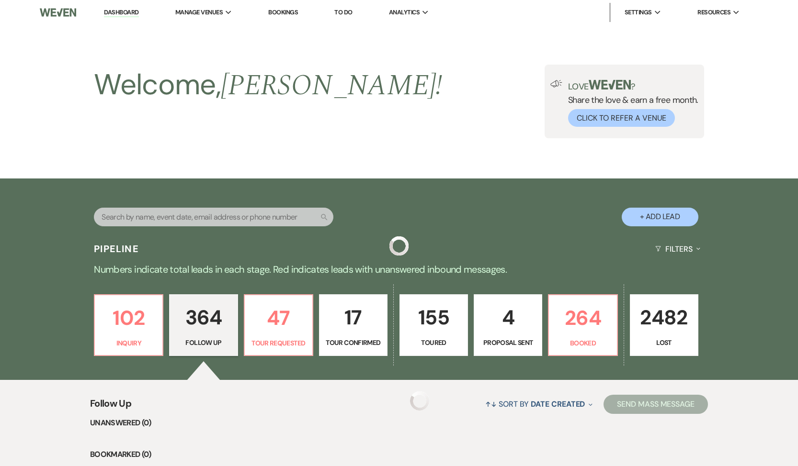
scroll to position [10654, 0]
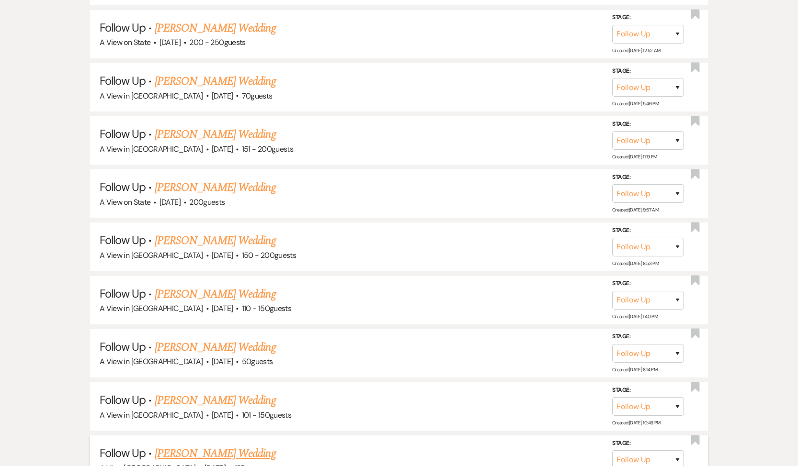
click at [241, 445] on link "[PERSON_NAME] Wedding" at bounding box center [215, 453] width 121 height 17
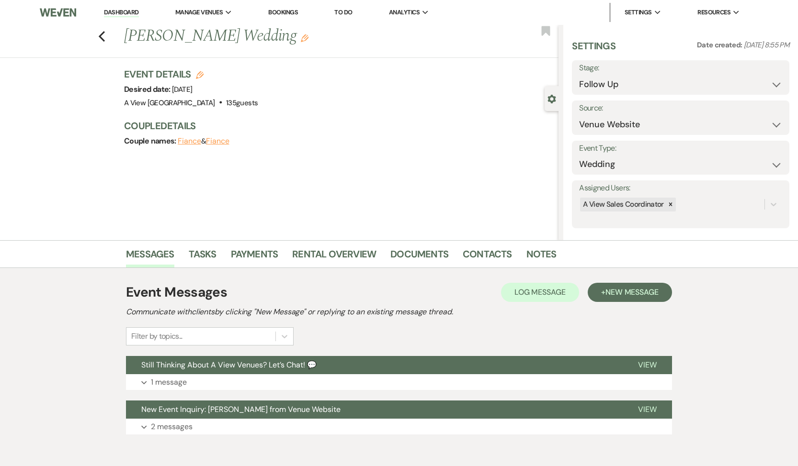
click at [226, 394] on div "Event Messages Log Log Message + New Message Communicate with clients by clicki…" at bounding box center [399, 359] width 546 height 162
click at [226, 389] on button "Expand 1 message" at bounding box center [399, 382] width 546 height 16
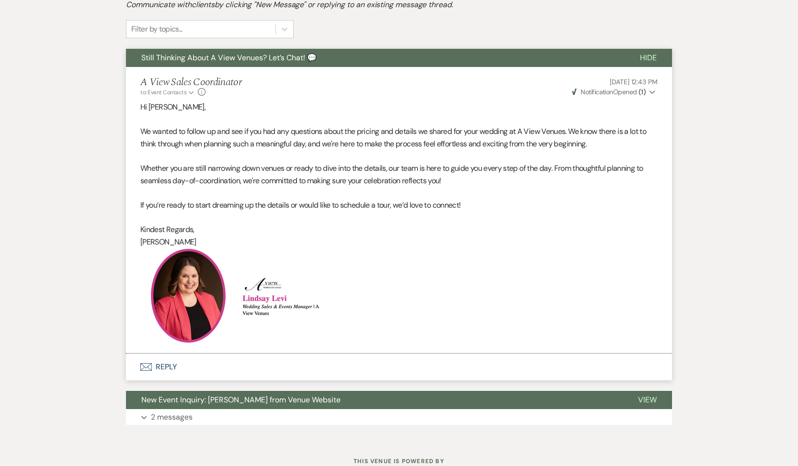
scroll to position [342, 0]
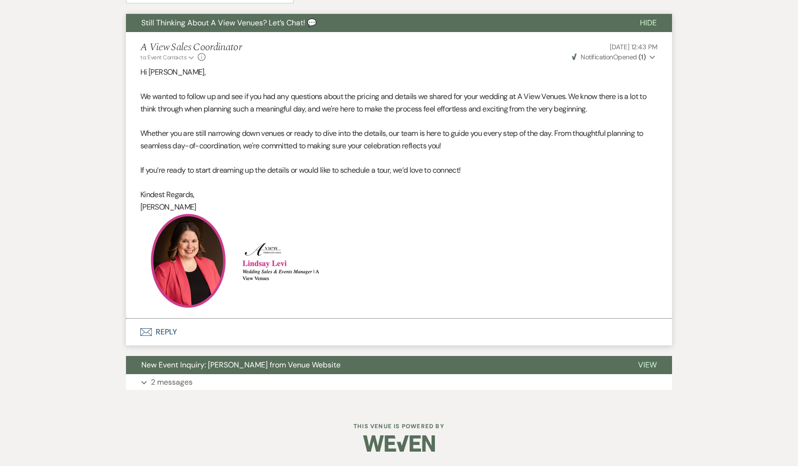
click at [166, 332] on button "Envelope Reply" at bounding box center [399, 332] width 546 height 27
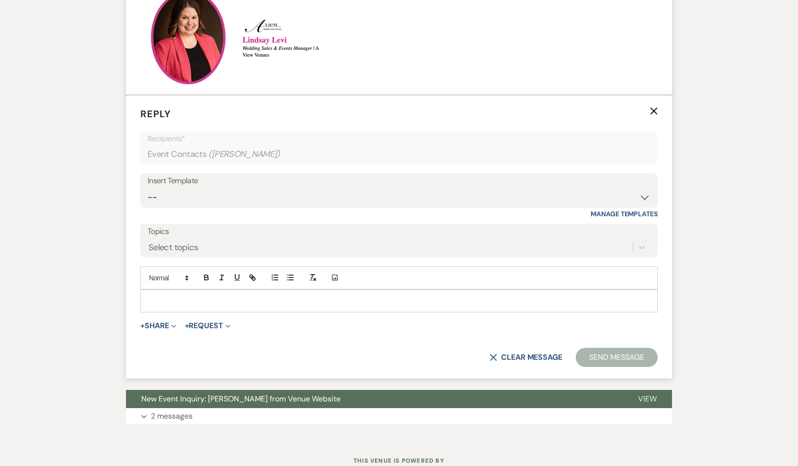
scroll to position [570, 0]
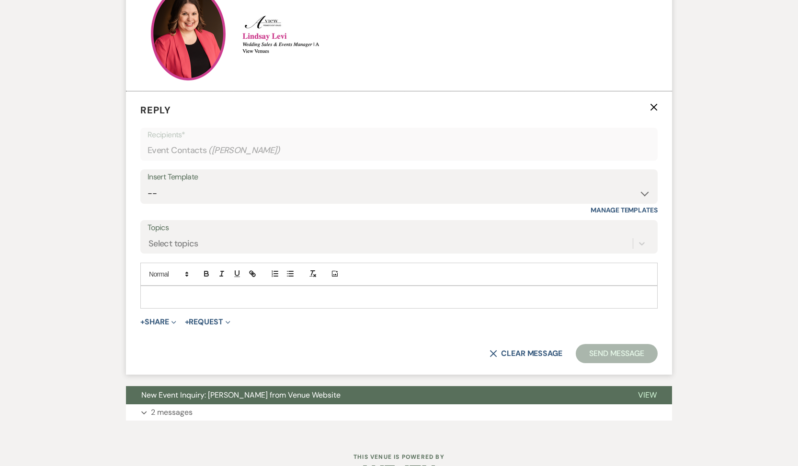
click at [204, 180] on div "Insert Template" at bounding box center [398, 177] width 503 height 14
click at [199, 194] on select "-- Tour Confirmation Contract (Pre-Booked Leads) Out of office Inquiry Email Al…" at bounding box center [398, 193] width 503 height 19
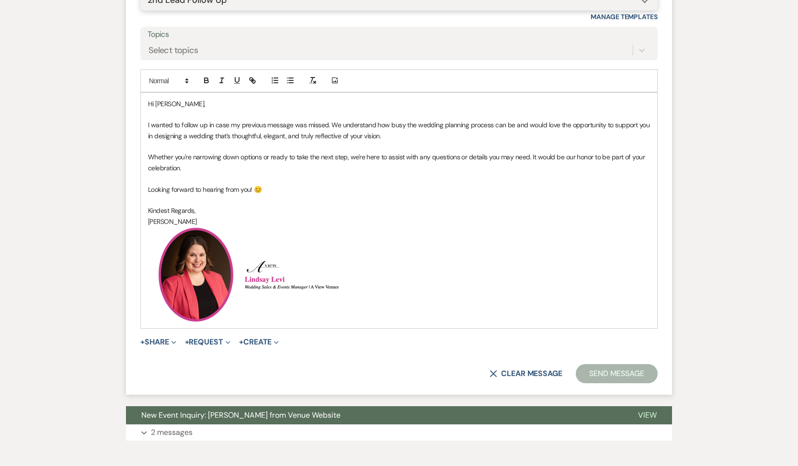
scroll to position [764, 0]
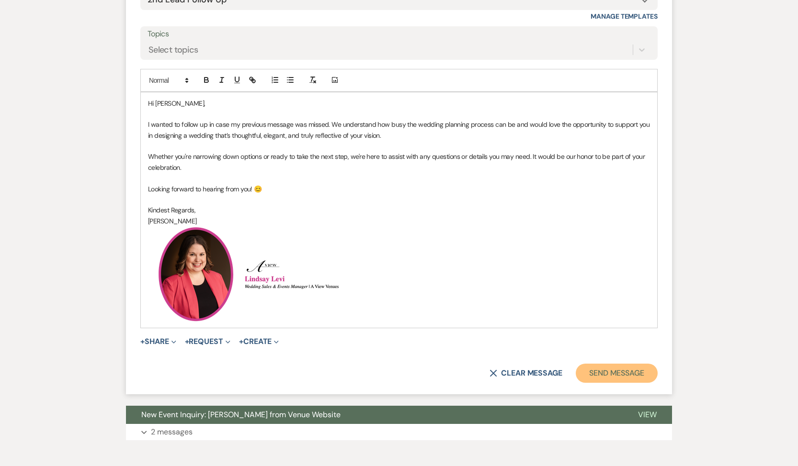
click at [593, 369] on button "Send Message" at bounding box center [616, 373] width 82 height 19
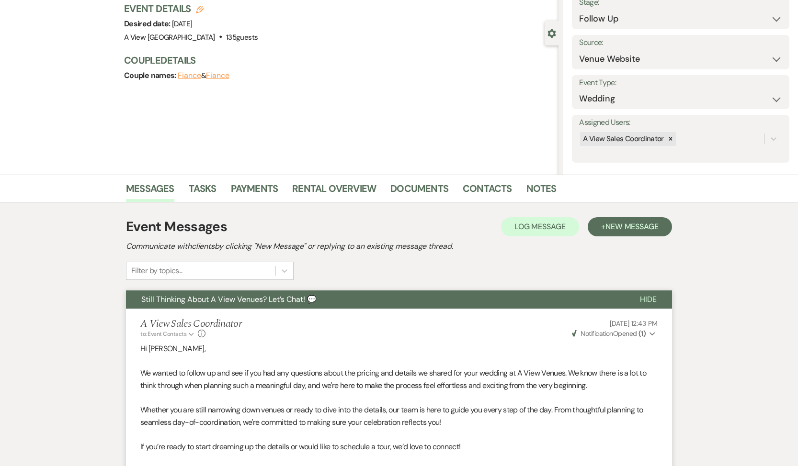
scroll to position [0, 0]
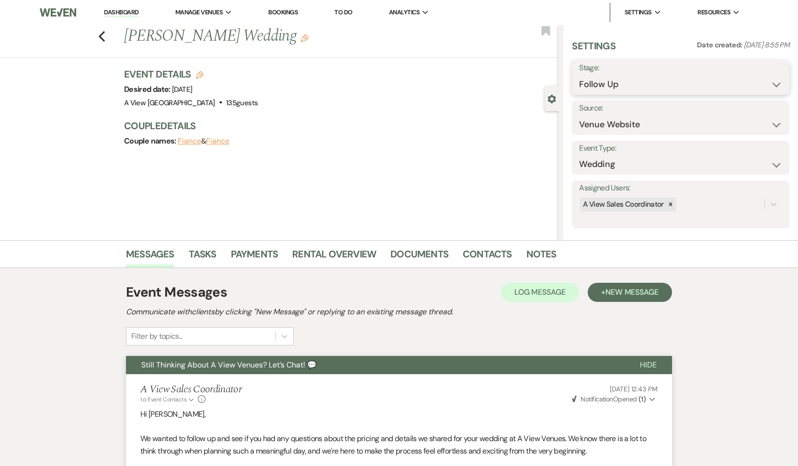
click at [630, 87] on select "Inquiry Follow Up Tour Requested Tour Confirmed Toured Proposal Sent Booked Lost" at bounding box center [680, 84] width 203 height 19
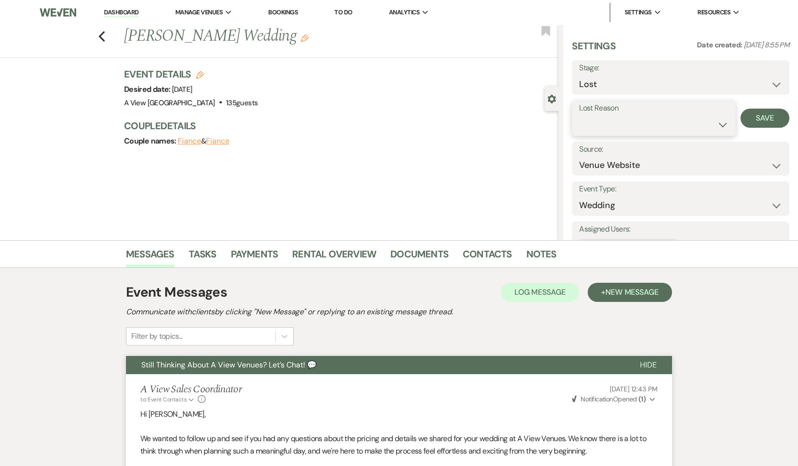
click at [620, 131] on select "Booked Elsewhere Budget Date Unavailable No Response Not a Good Match Capacity …" at bounding box center [653, 124] width 149 height 19
click at [754, 120] on button "Save" at bounding box center [764, 118] width 49 height 19
click at [202, 256] on link "Tasks" at bounding box center [203, 257] width 28 height 21
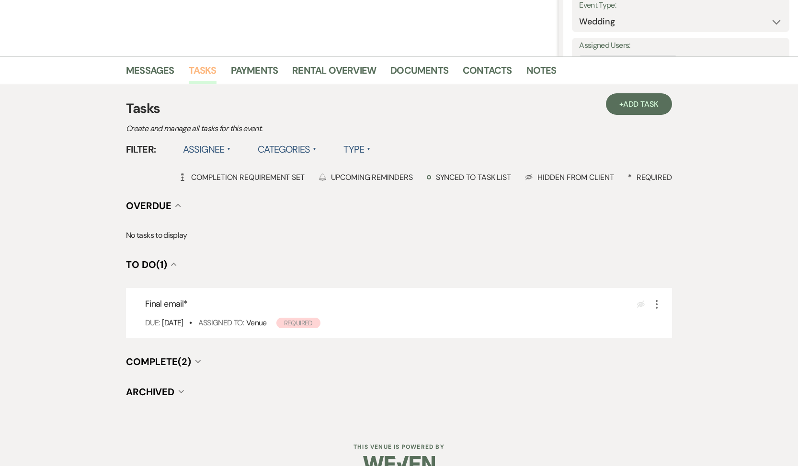
scroll to position [204, 0]
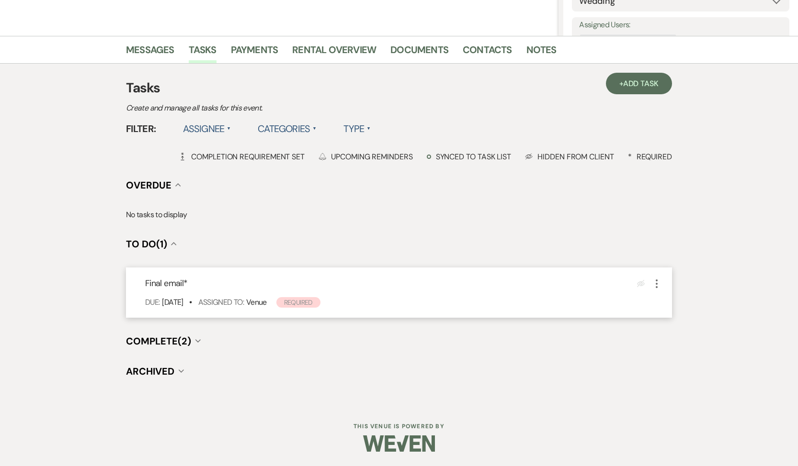
click at [657, 281] on icon "More" at bounding box center [656, 283] width 11 height 11
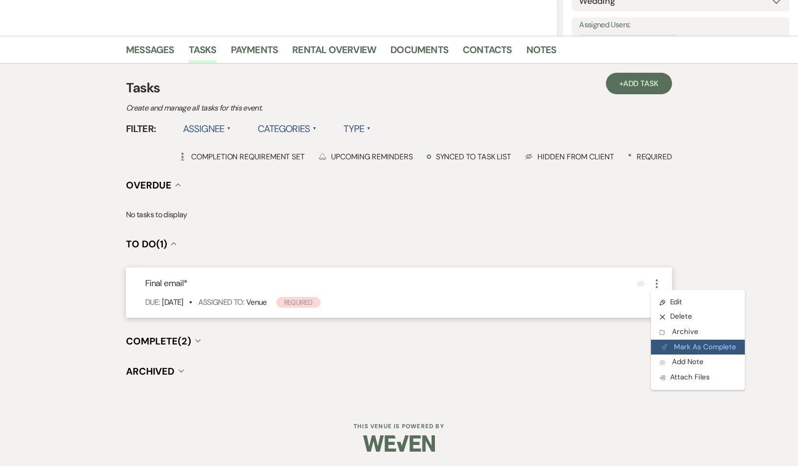
click at [665, 351] on button "Plan Portal Link Mark As Complete" at bounding box center [698, 347] width 94 height 15
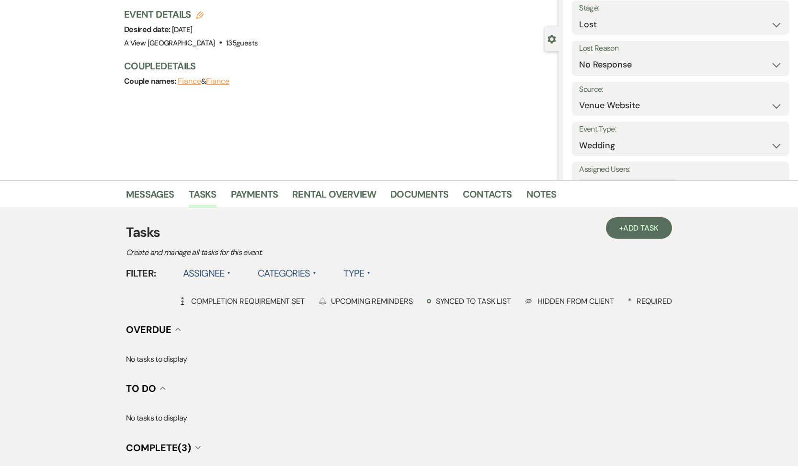
scroll to position [0, 0]
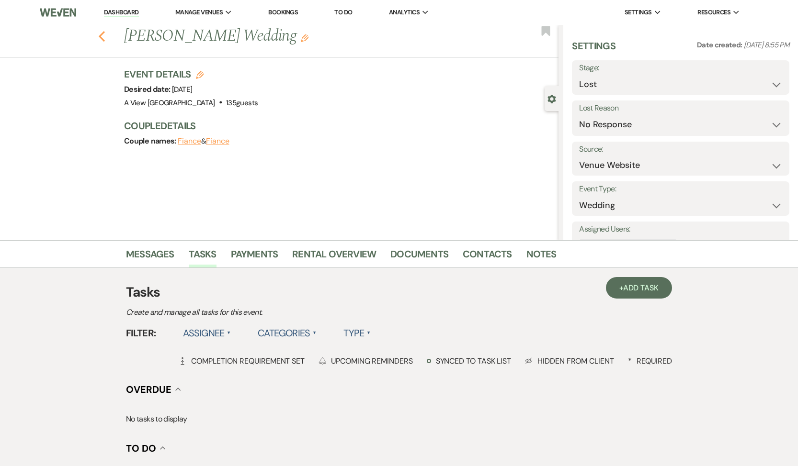
click at [100, 34] on icon "Previous" at bounding box center [101, 36] width 7 height 11
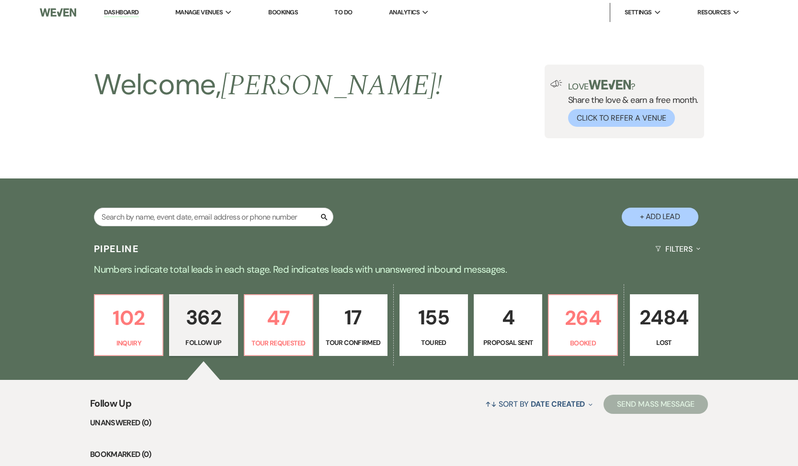
scroll to position [10654, 0]
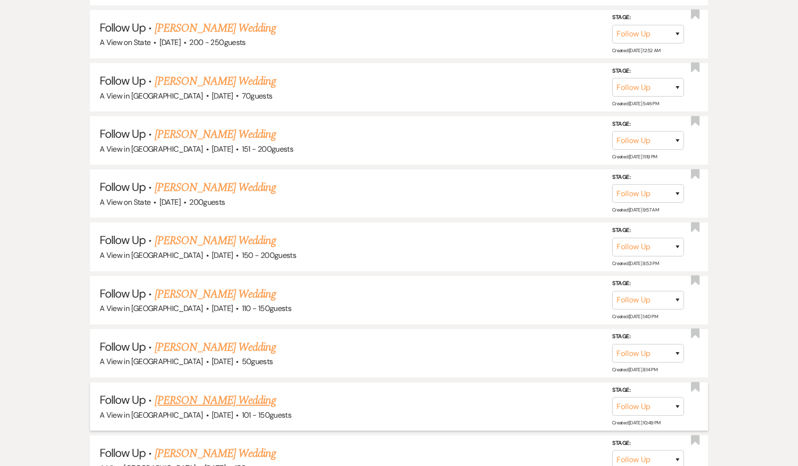
click at [212, 392] on link "[PERSON_NAME] Wedding" at bounding box center [215, 400] width 121 height 17
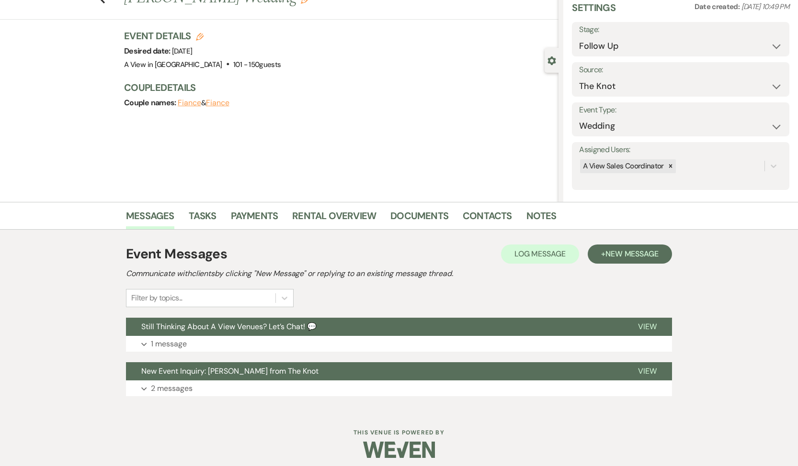
scroll to position [45, 0]
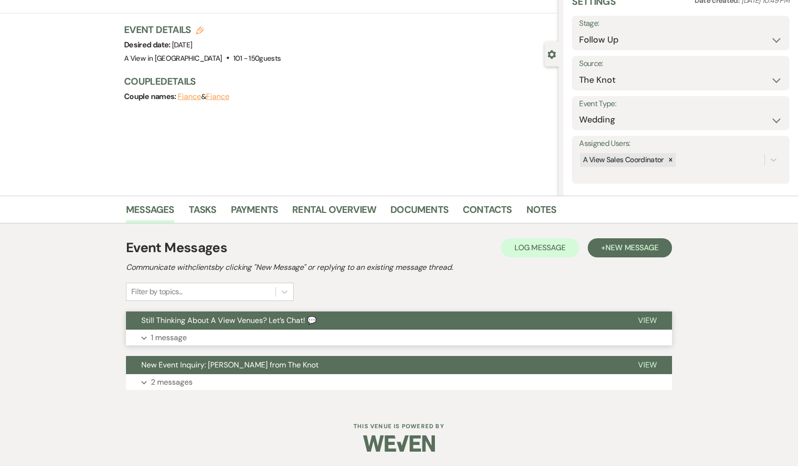
click at [257, 337] on button "Expand 1 message" at bounding box center [399, 338] width 546 height 16
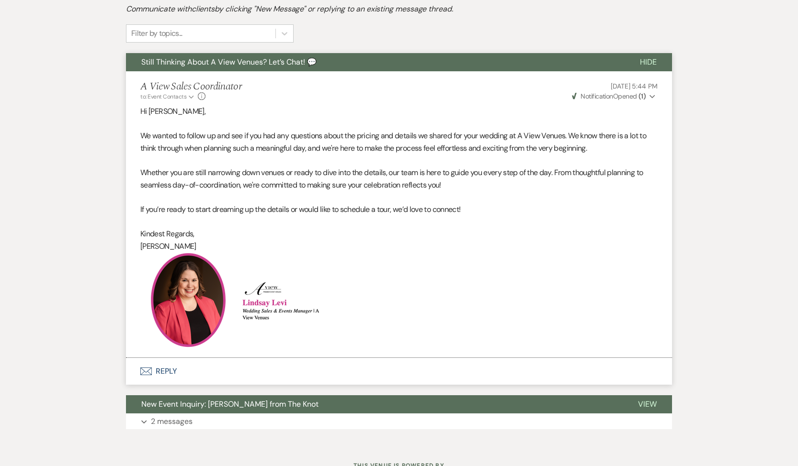
scroll to position [305, 0]
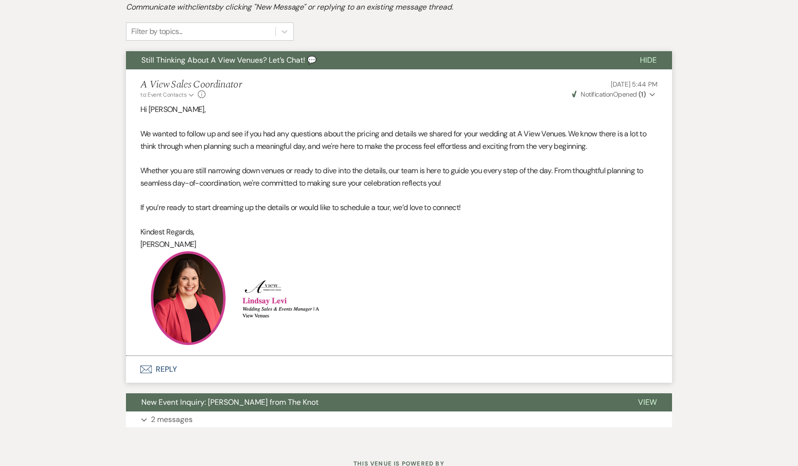
click at [178, 373] on button "Envelope Reply" at bounding box center [399, 369] width 546 height 27
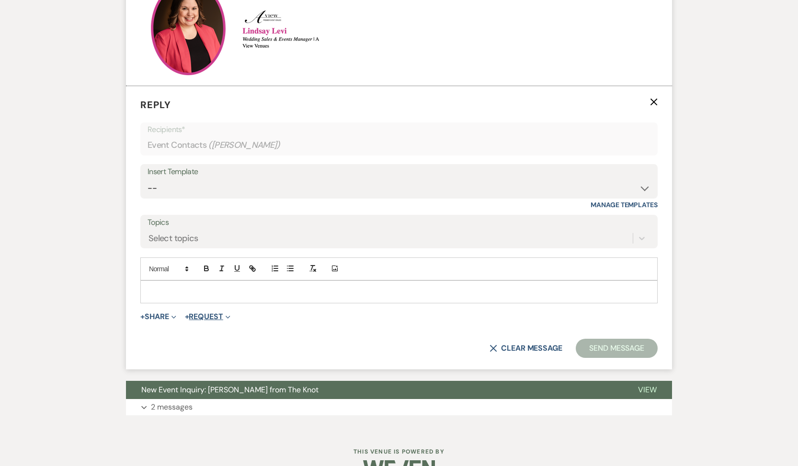
scroll to position [581, 0]
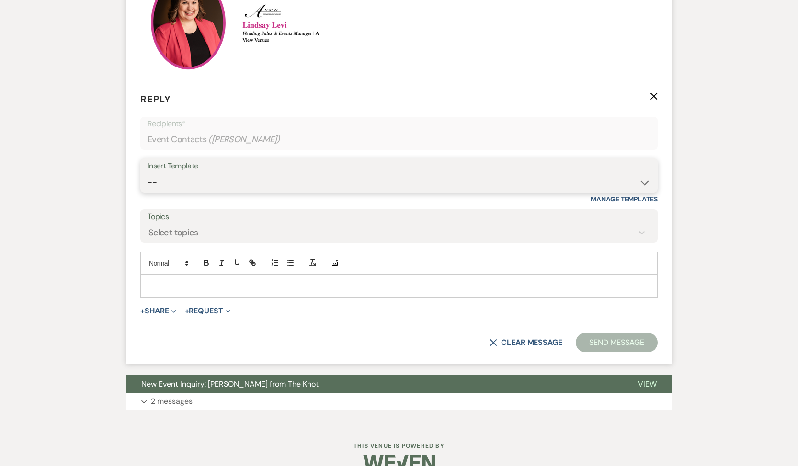
click at [206, 183] on select "-- Tour Confirmation Contract (Pre-Booked Leads) Out of office Inquiry Email Al…" at bounding box center [398, 182] width 503 height 19
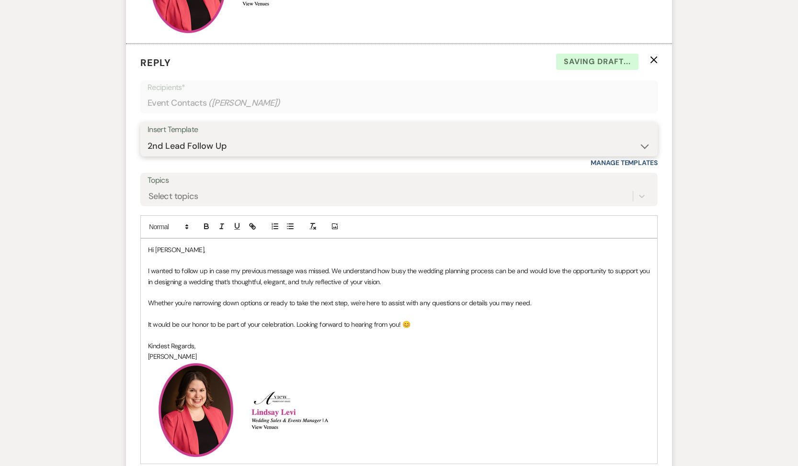
scroll to position [714, 0]
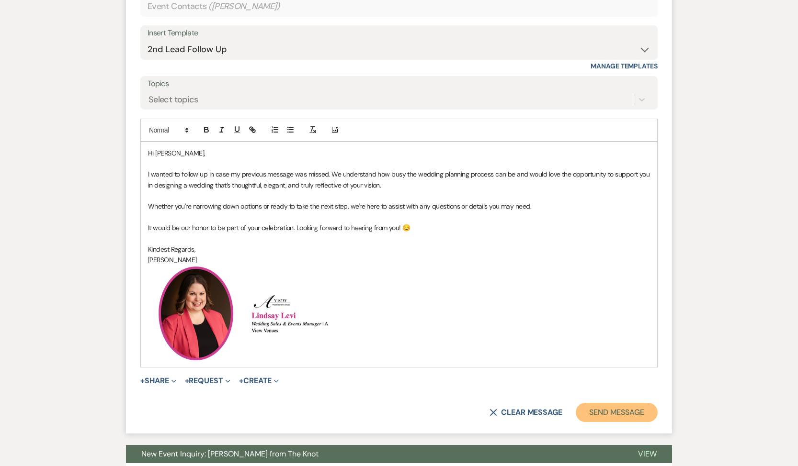
click at [606, 412] on button "Send Message" at bounding box center [616, 412] width 82 height 19
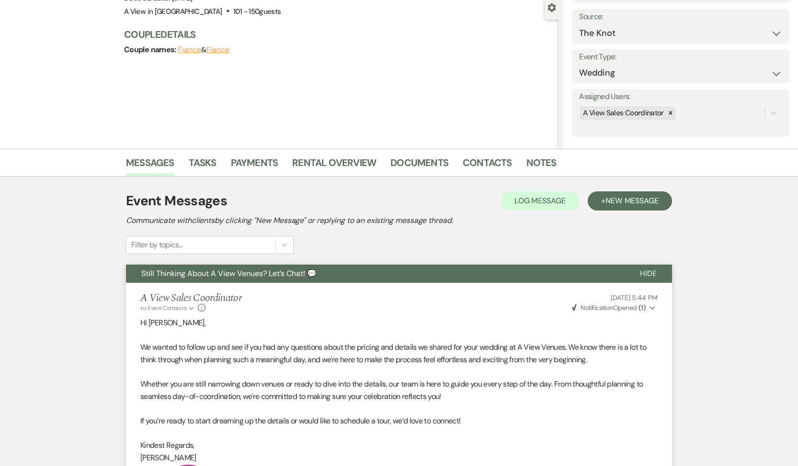
scroll to position [0, 0]
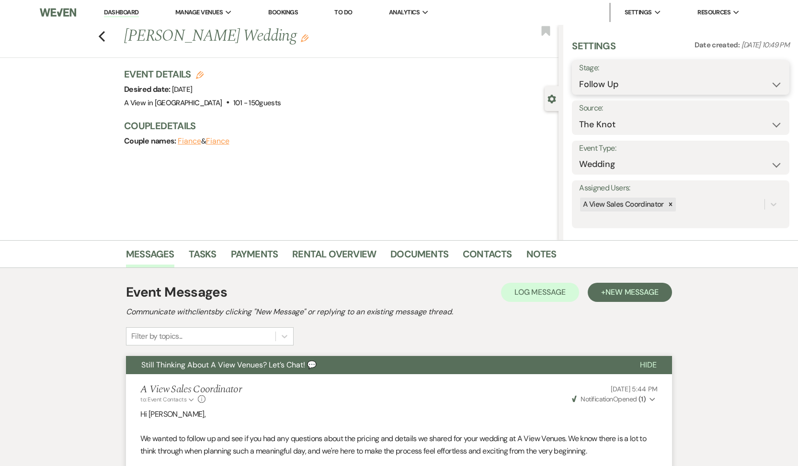
click at [646, 89] on select "Inquiry Follow Up Tour Requested Tour Confirmed Toured Proposal Sent Booked Lost" at bounding box center [680, 84] width 203 height 19
click at [209, 257] on link "Tasks" at bounding box center [203, 257] width 28 height 21
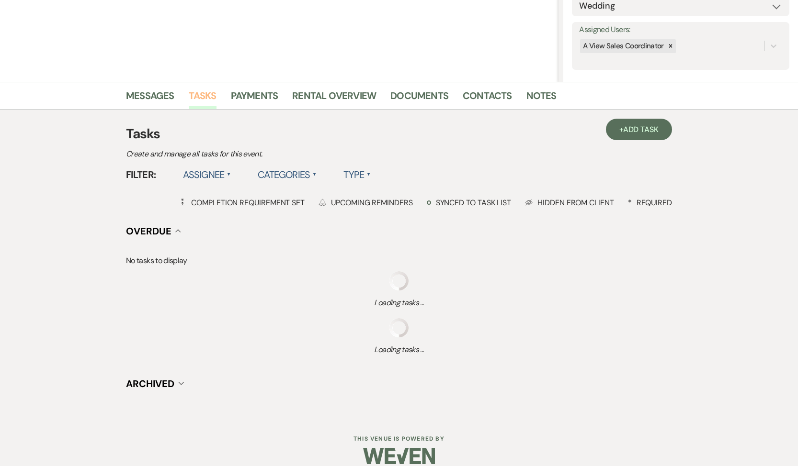
scroll to position [160, 0]
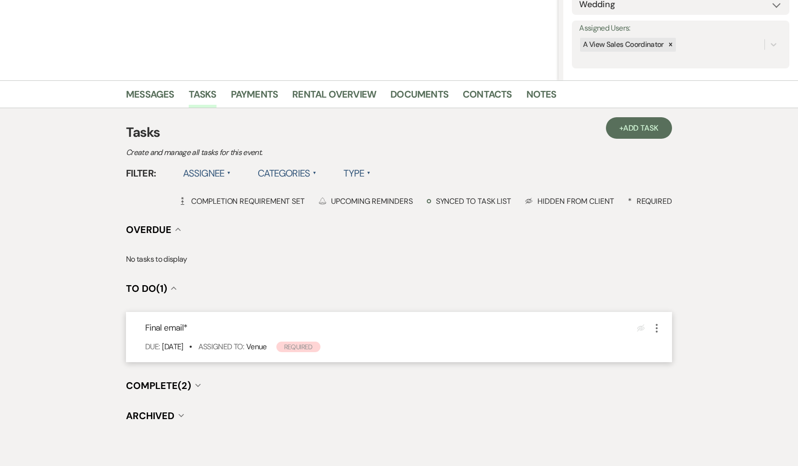
click at [661, 335] on div "Final email * Eye Blocked More Due: [DATE] • Assigned To: Venue Required" at bounding box center [399, 337] width 546 height 50
click at [659, 333] on icon "More" at bounding box center [656, 328] width 11 height 11
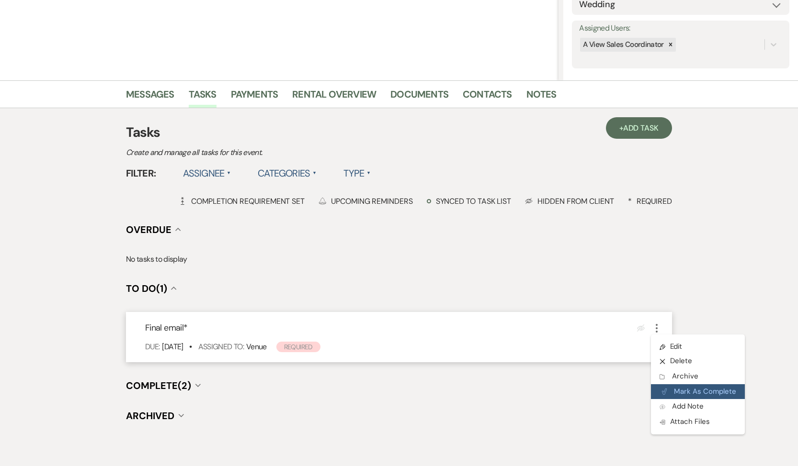
click at [663, 390] on icon "Plan Portal Link" at bounding box center [664, 391] width 6 height 7
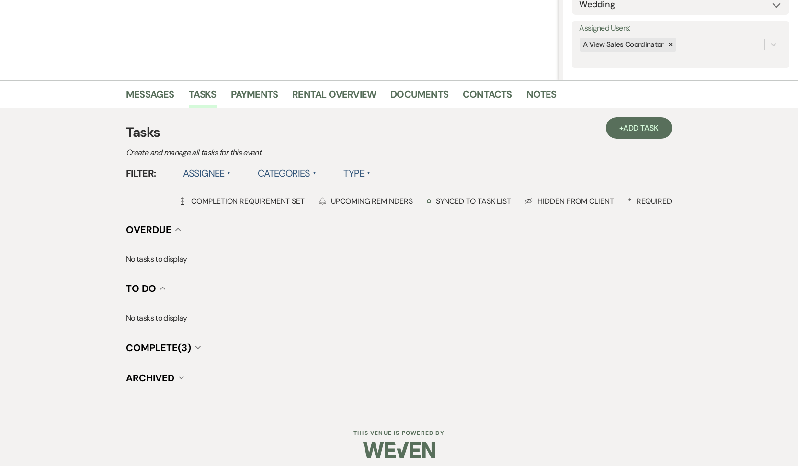
scroll to position [0, 0]
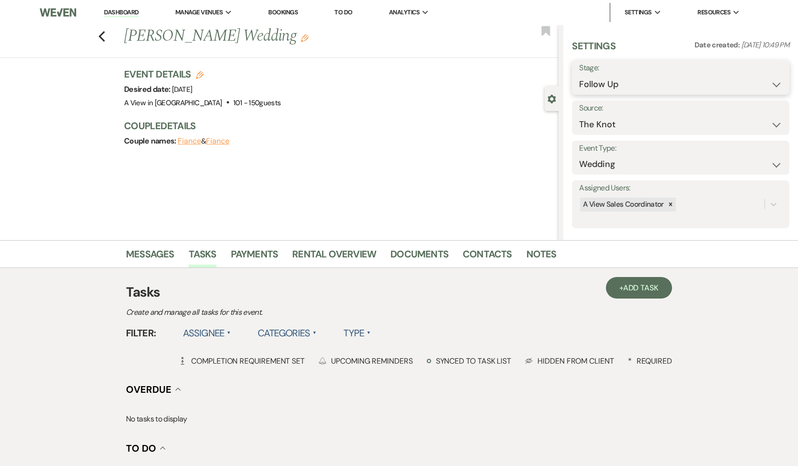
click at [640, 80] on select "Inquiry Follow Up Tour Requested Tour Confirmed Toured Proposal Sent Booked Lost" at bounding box center [680, 84] width 203 height 19
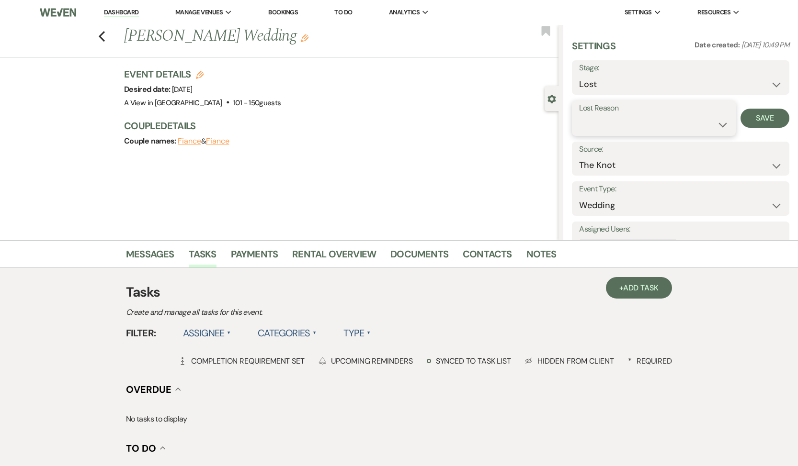
click at [616, 123] on select "Booked Elsewhere Budget Date Unavailable No Response Not a Good Match Capacity …" at bounding box center [653, 124] width 149 height 19
click at [753, 119] on button "Save" at bounding box center [764, 118] width 49 height 19
click at [102, 37] on icon "Previous" at bounding box center [101, 36] width 7 height 11
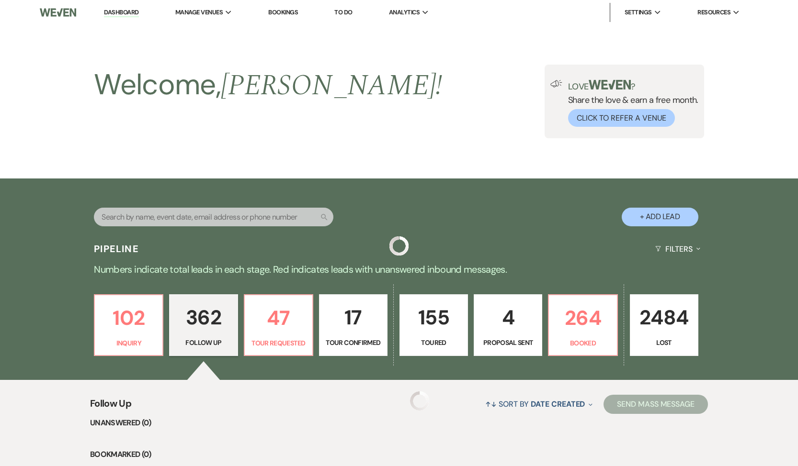
scroll to position [10654, 0]
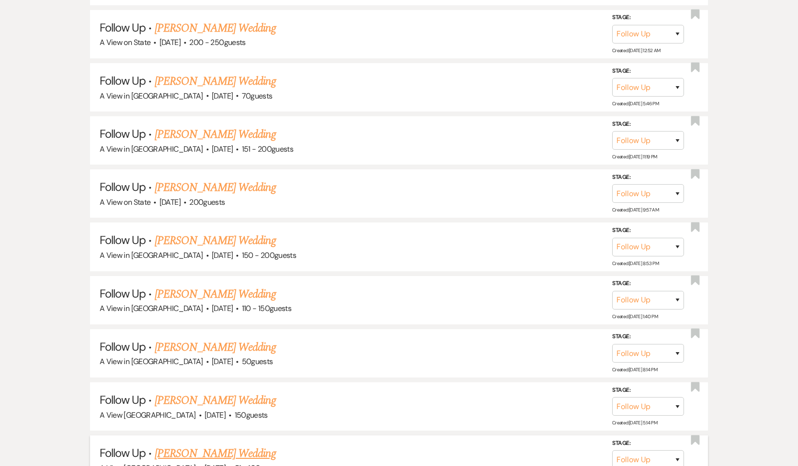
click at [171, 445] on link "[PERSON_NAME] Wedding" at bounding box center [215, 453] width 121 height 17
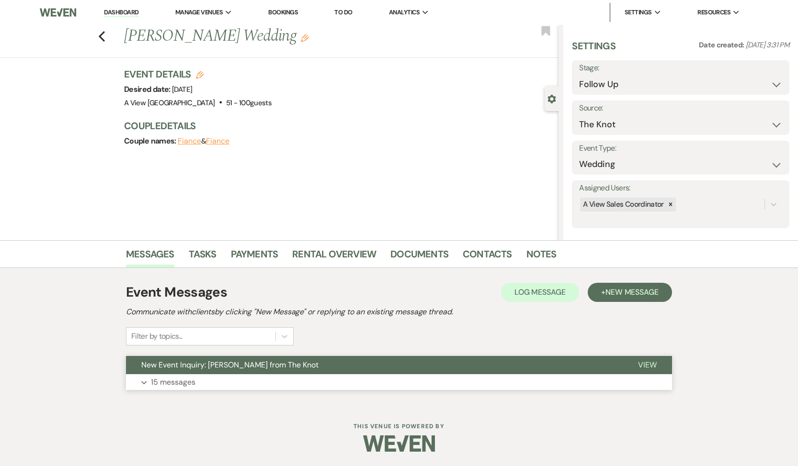
click at [164, 385] on p "15 messages" at bounding box center [173, 382] width 45 height 12
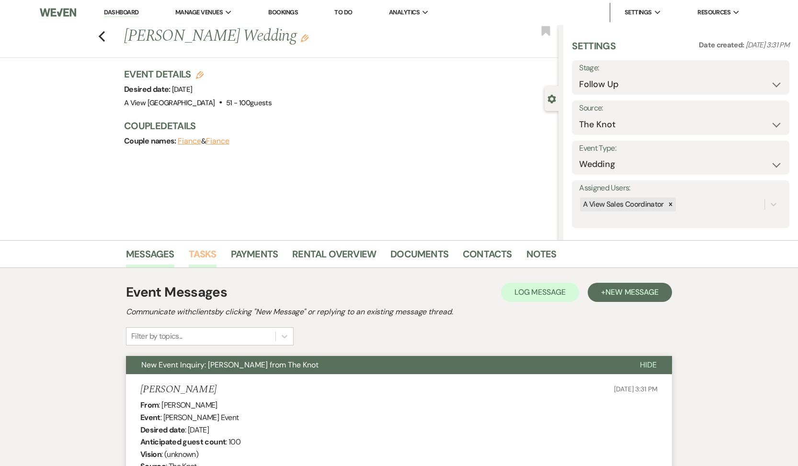
click at [205, 259] on link "Tasks" at bounding box center [203, 257] width 28 height 21
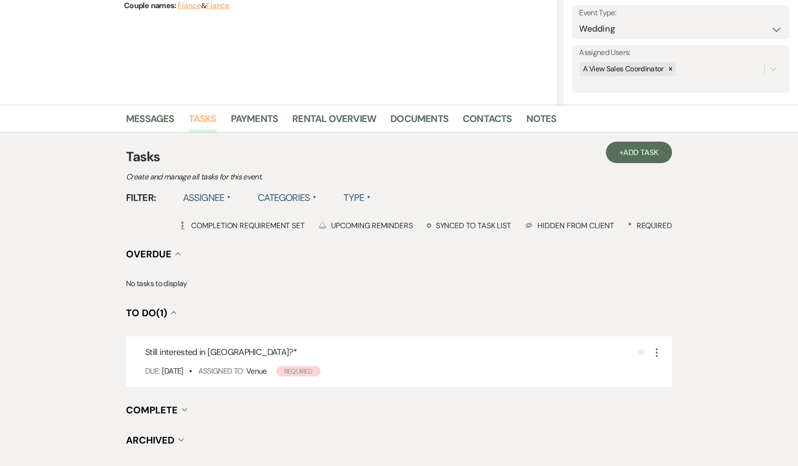
scroll to position [189, 0]
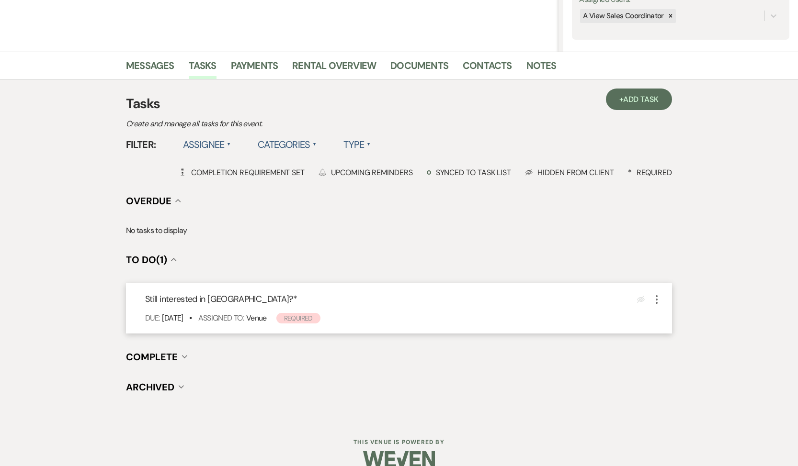
click at [656, 298] on icon "More" at bounding box center [656, 299] width 11 height 11
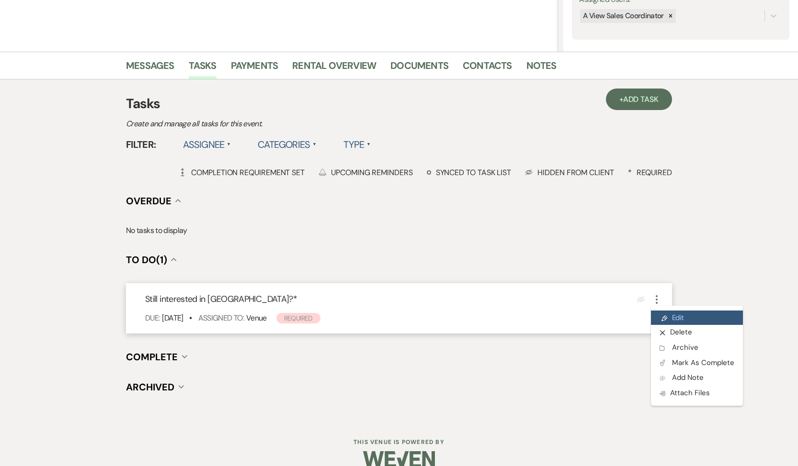
click at [662, 321] on icon "Pencil" at bounding box center [664, 318] width 6 height 7
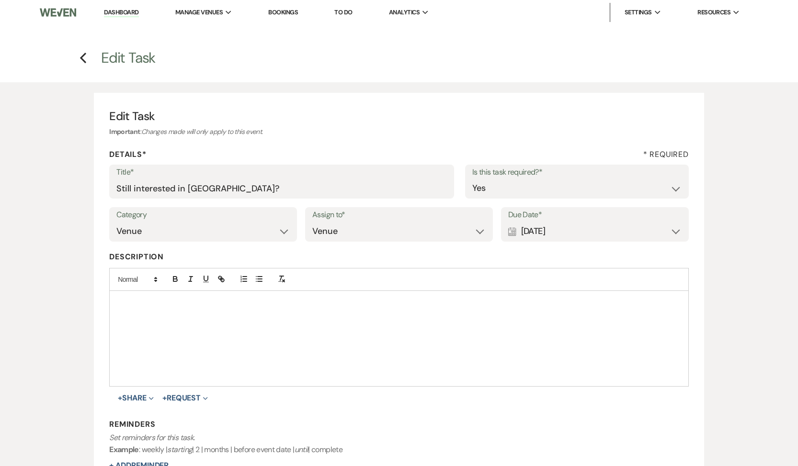
click at [538, 236] on div "Calendar [DATE] Expand" at bounding box center [594, 231] width 173 height 19
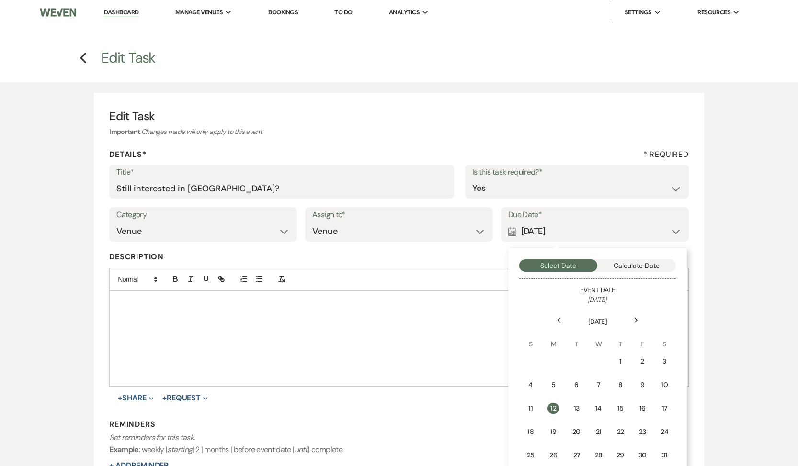
click at [561, 316] on div "Previous" at bounding box center [558, 320] width 15 height 15
click at [554, 360] on div "1" at bounding box center [552, 362] width 9 height 10
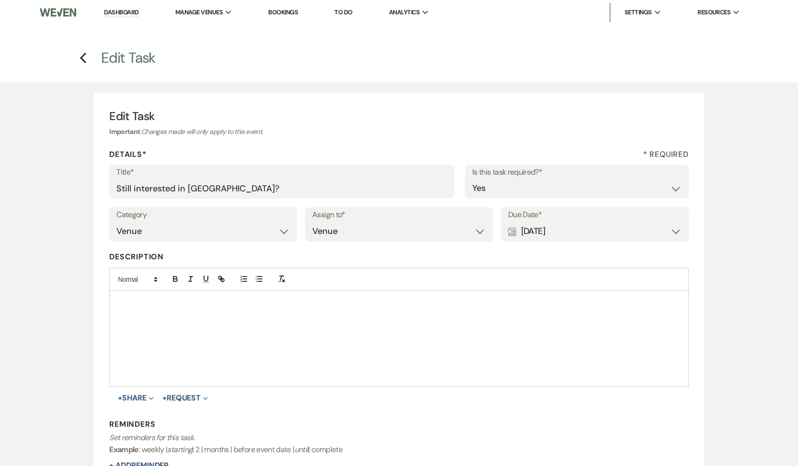
click at [487, 340] on div at bounding box center [399, 338] width 578 height 95
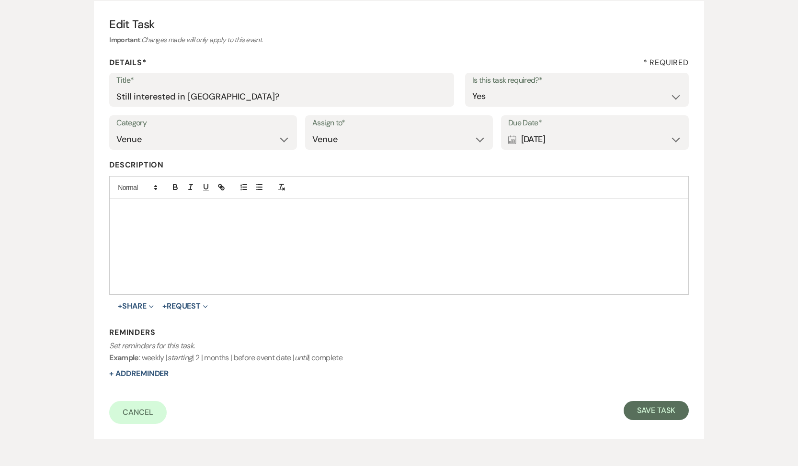
scroll to position [137, 0]
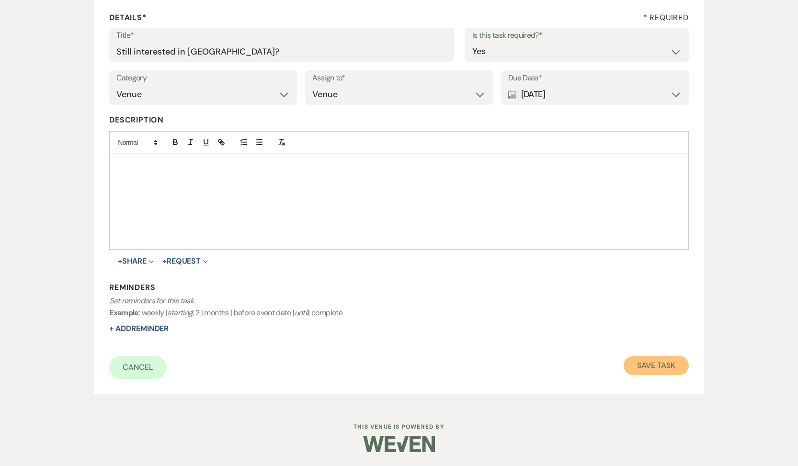
click at [674, 368] on button "Save Task" at bounding box center [655, 365] width 65 height 19
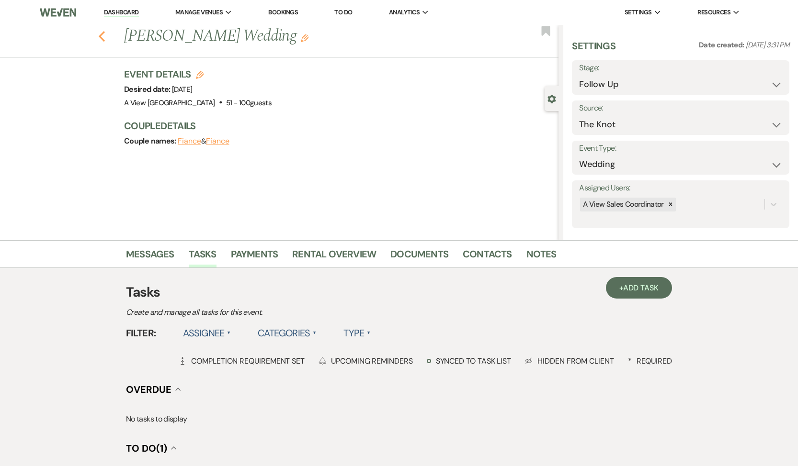
click at [101, 34] on use "button" at bounding box center [102, 36] width 6 height 11
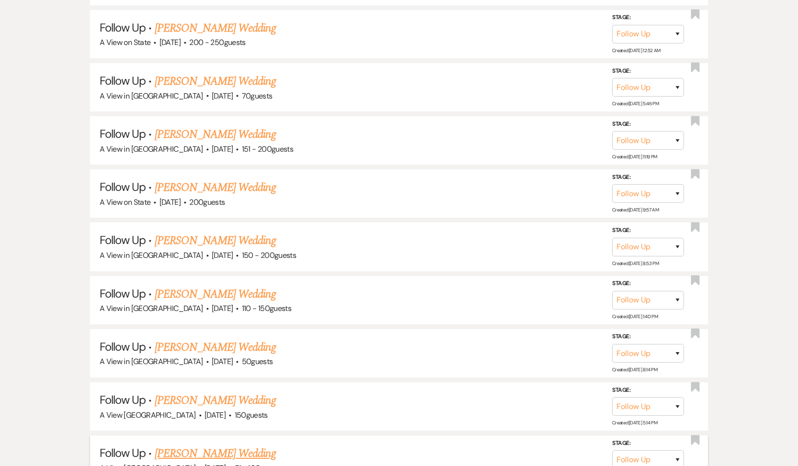
scroll to position [10667, 0]
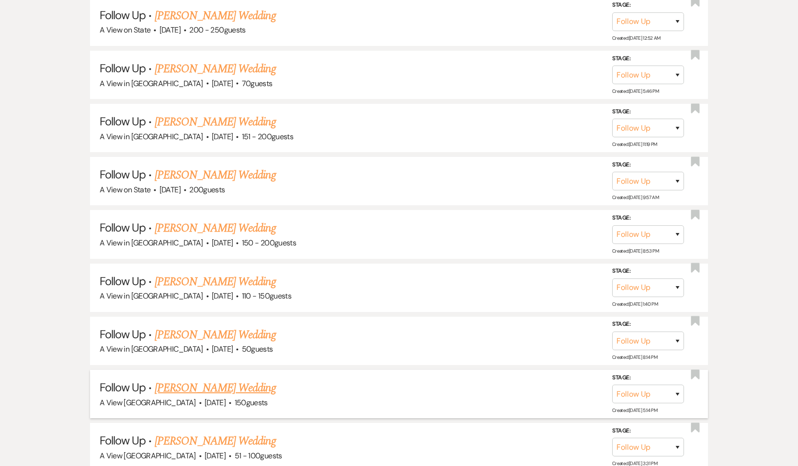
click at [187, 380] on link "[PERSON_NAME] Wedding" at bounding box center [215, 388] width 121 height 17
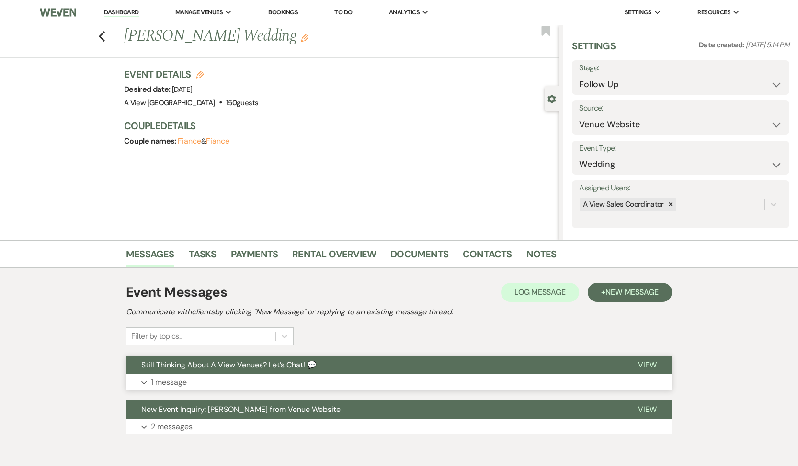
click at [170, 377] on p "1 message" at bounding box center [169, 382] width 36 height 12
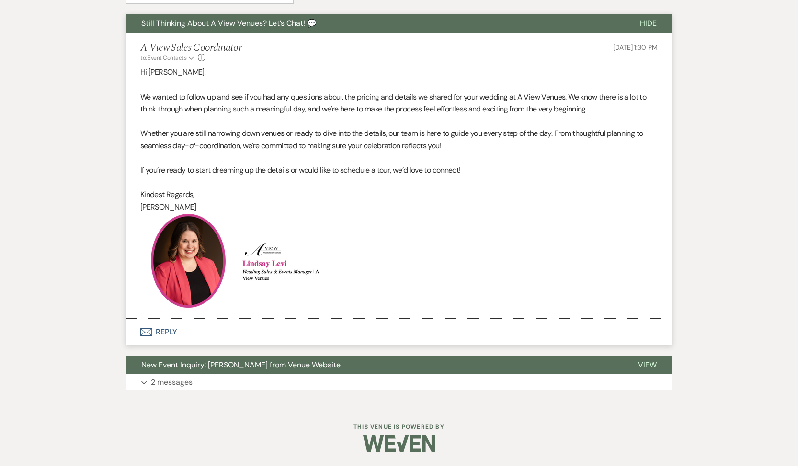
scroll to position [342, 0]
click at [169, 326] on button "Envelope Reply" at bounding box center [399, 332] width 546 height 27
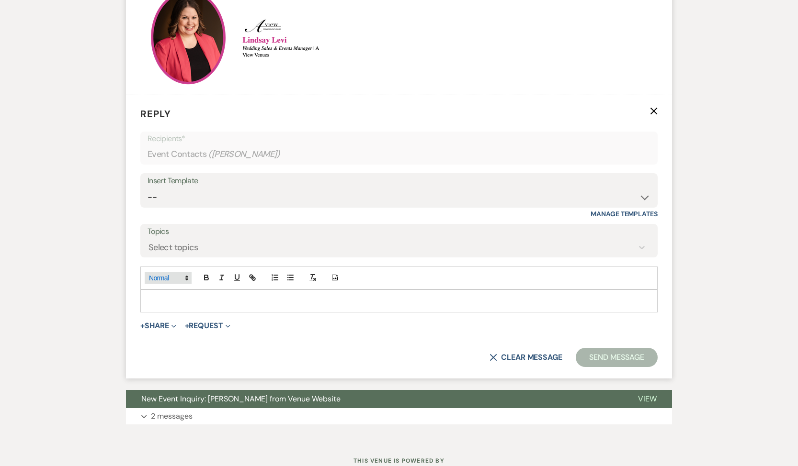
scroll to position [570, 0]
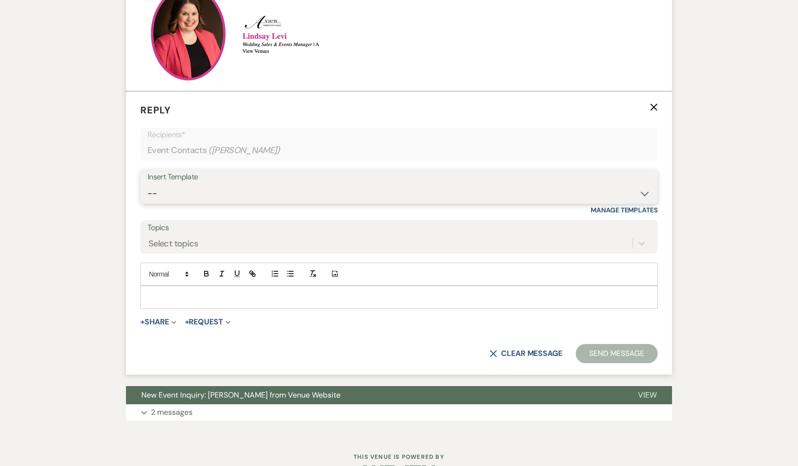
click at [201, 188] on select "-- Tour Confirmation Contract (Pre-Booked Leads) Out of office Inquiry Email Al…" at bounding box center [398, 193] width 503 height 19
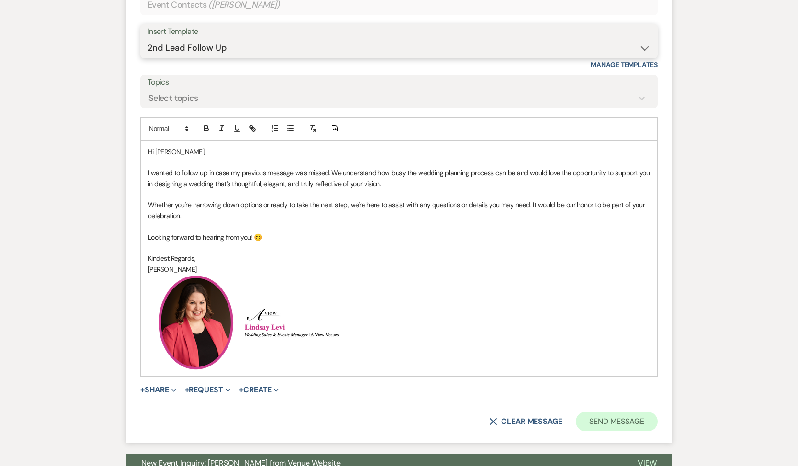
scroll to position [716, 0]
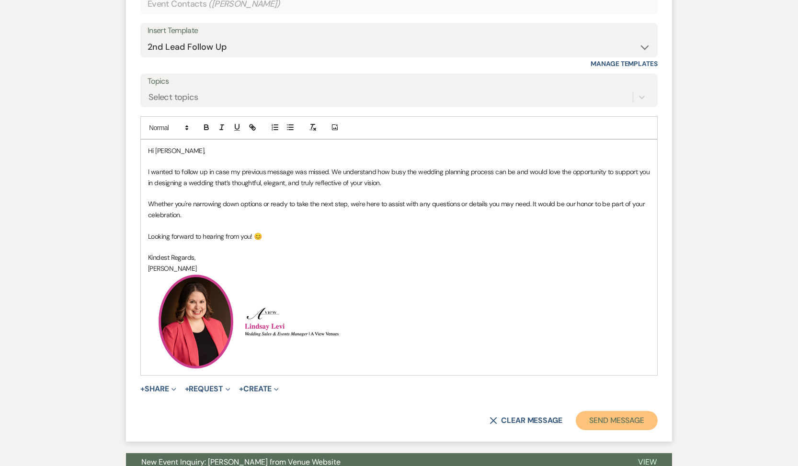
click at [592, 416] on button "Send Message" at bounding box center [616, 420] width 82 height 19
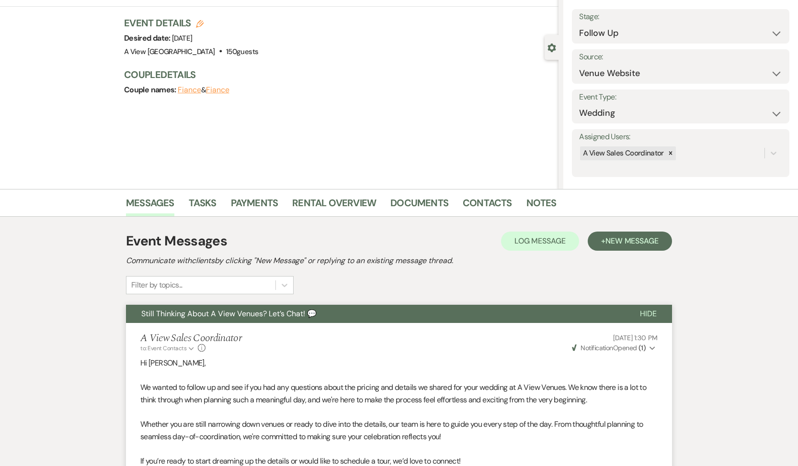
scroll to position [0, 0]
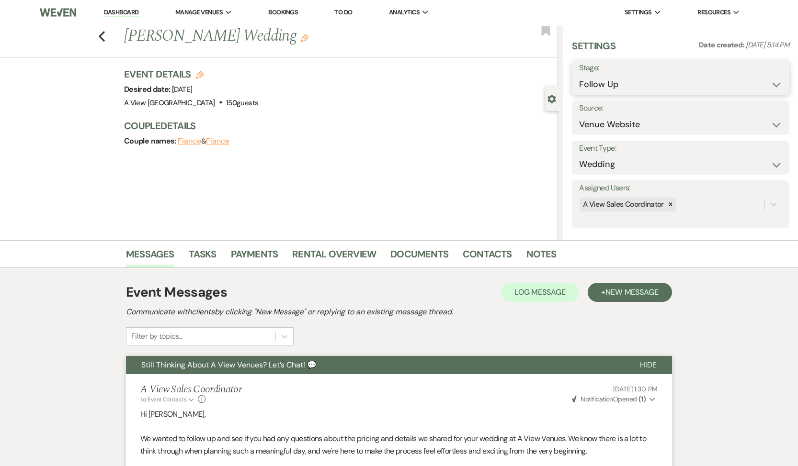
click at [683, 84] on select "Inquiry Follow Up Tour Requested Tour Confirmed Toured Proposal Sent Booked Lost" at bounding box center [680, 84] width 203 height 19
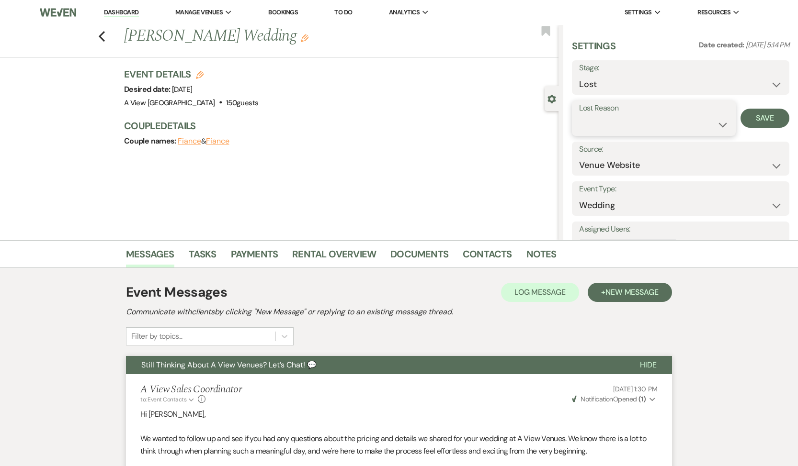
click at [631, 126] on select "Booked Elsewhere Budget Date Unavailable No Response Not a Good Match Capacity …" at bounding box center [653, 124] width 149 height 19
click at [757, 120] on button "Save" at bounding box center [764, 118] width 49 height 19
click at [101, 35] on use "button" at bounding box center [102, 36] width 6 height 11
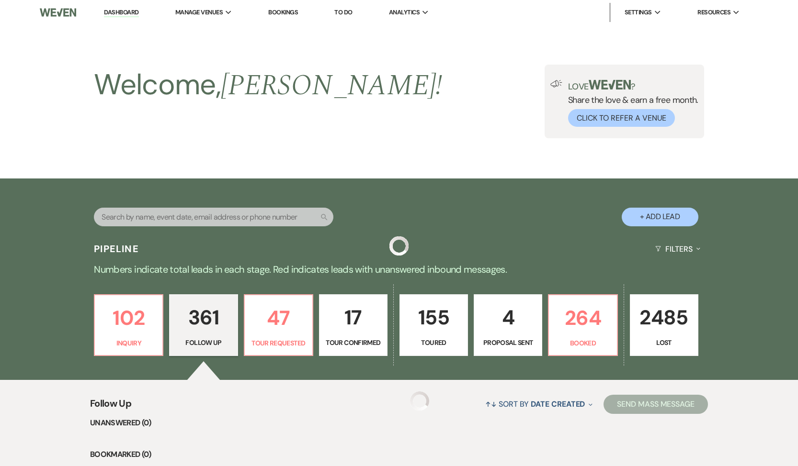
scroll to position [10654, 0]
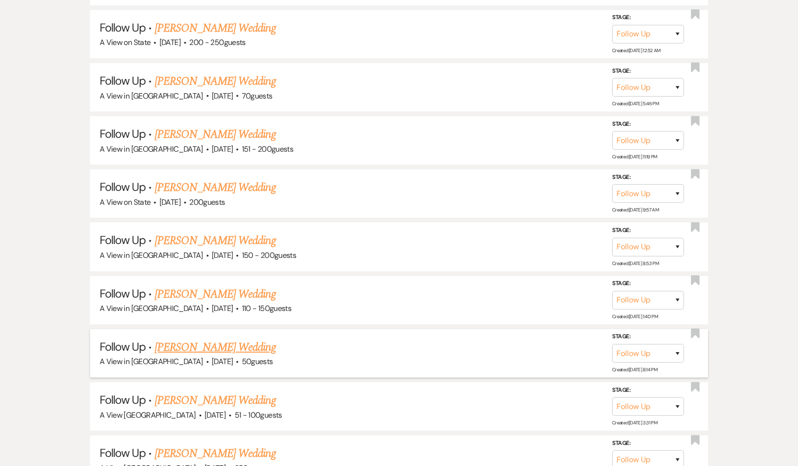
click at [188, 339] on link "[PERSON_NAME] Wedding" at bounding box center [215, 347] width 121 height 17
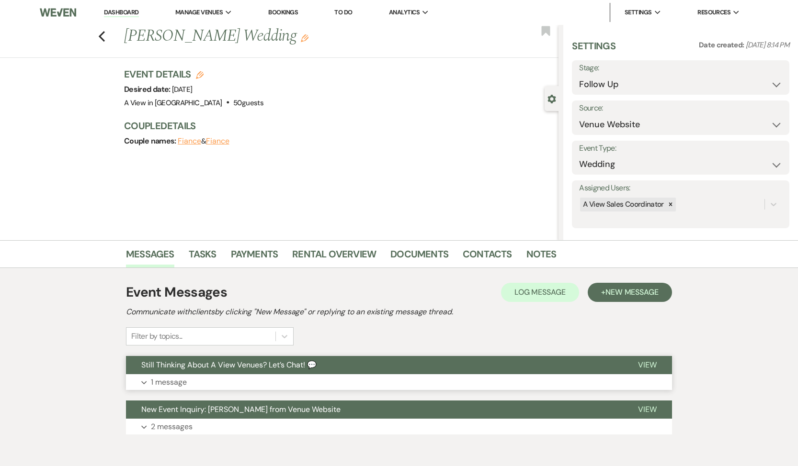
click at [173, 375] on button "Expand 1 message" at bounding box center [399, 382] width 546 height 16
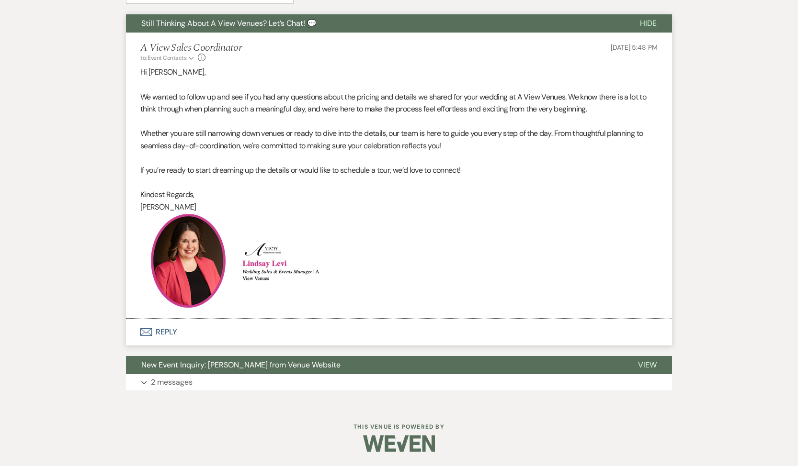
scroll to position [342, 0]
click at [177, 330] on button "Envelope Reply" at bounding box center [399, 332] width 546 height 27
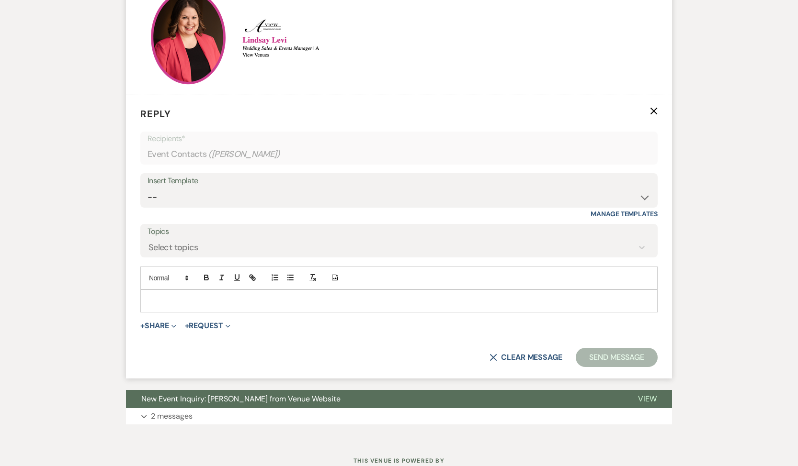
scroll to position [570, 0]
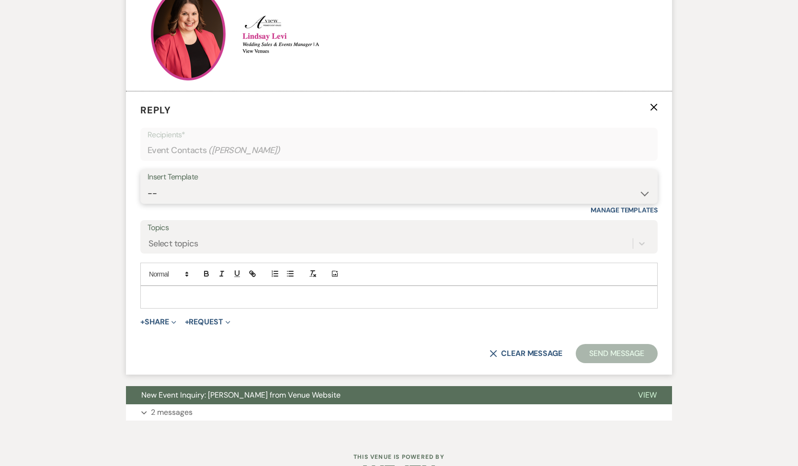
click at [225, 201] on select "-- Tour Confirmation Contract (Pre-Booked Leads) Out of office Inquiry Email Al…" at bounding box center [398, 193] width 503 height 19
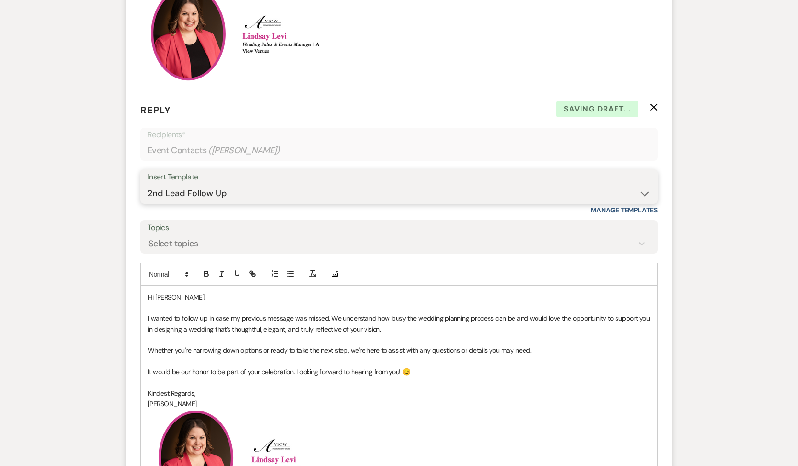
scroll to position [757, 0]
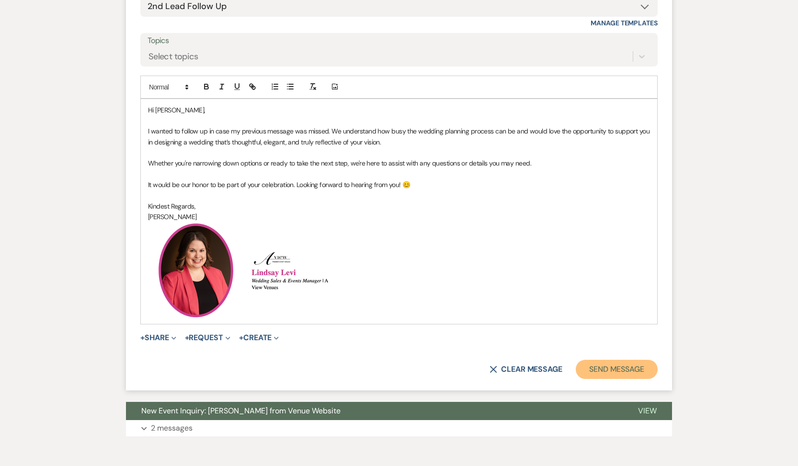
click at [595, 368] on button "Send Message" at bounding box center [616, 369] width 82 height 19
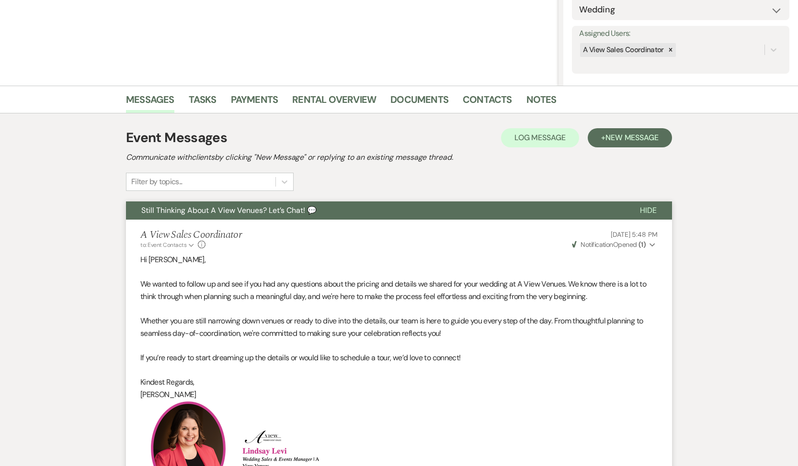
scroll to position [0, 0]
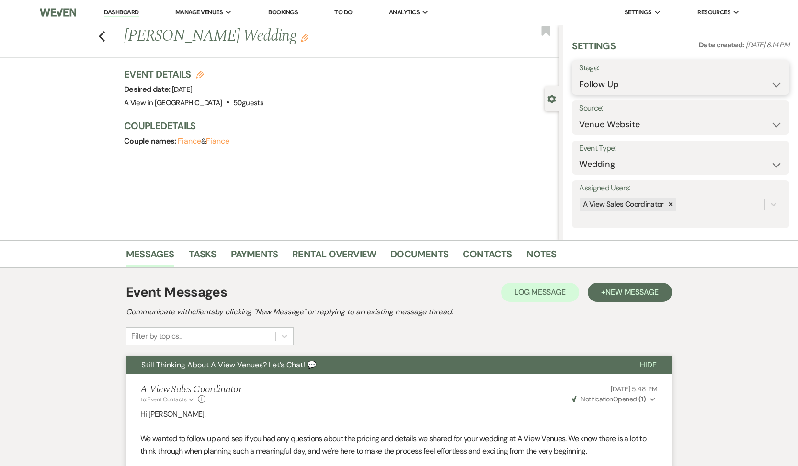
click at [651, 87] on select "Inquiry Follow Up Tour Requested Tour Confirmed Toured Proposal Sent Booked Lost" at bounding box center [680, 84] width 203 height 19
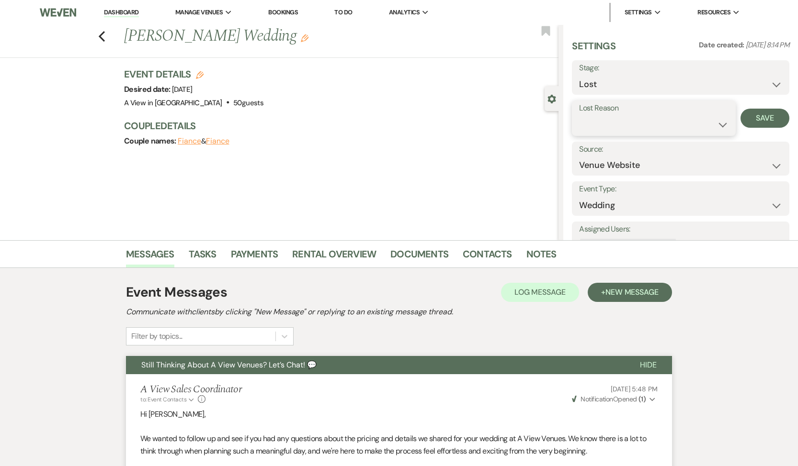
click at [626, 131] on select "Booked Elsewhere Budget Date Unavailable No Response Not a Good Match Capacity …" at bounding box center [653, 124] width 149 height 19
click at [751, 119] on button "Save" at bounding box center [764, 118] width 49 height 19
click at [205, 253] on link "Tasks" at bounding box center [203, 257] width 28 height 21
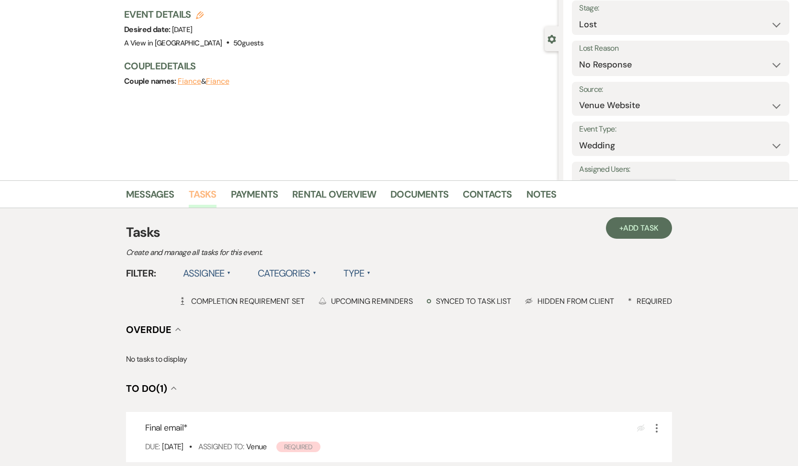
scroll to position [204, 0]
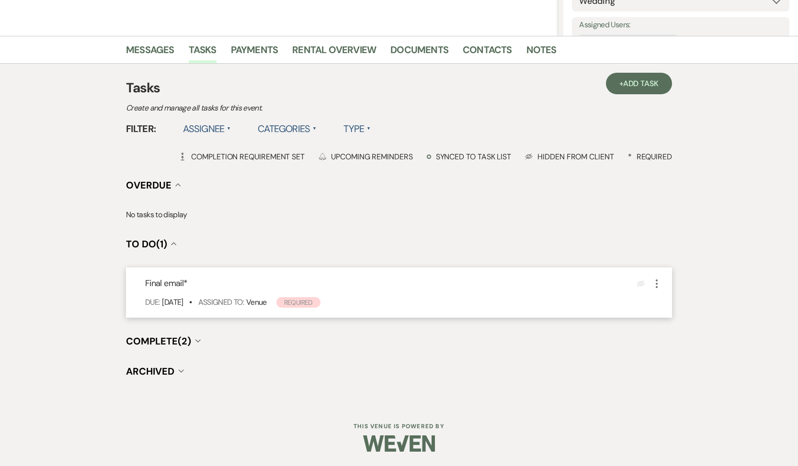
click at [658, 282] on icon "More" at bounding box center [656, 283] width 11 height 11
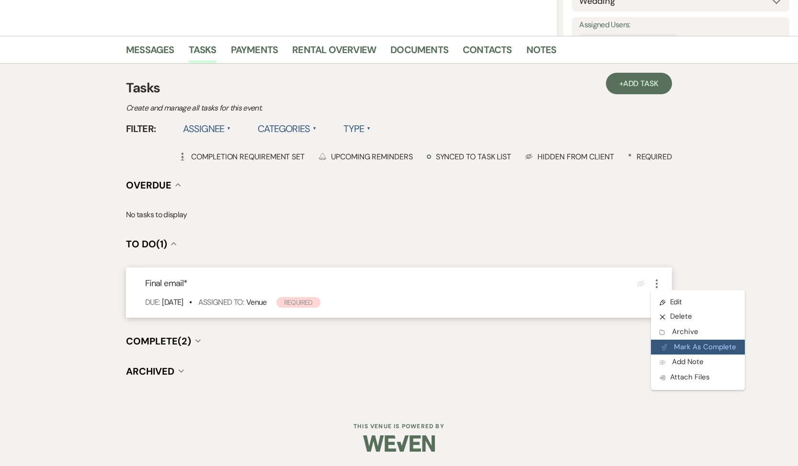
click at [673, 349] on button "Plan Portal Link Mark As Complete" at bounding box center [698, 347] width 94 height 15
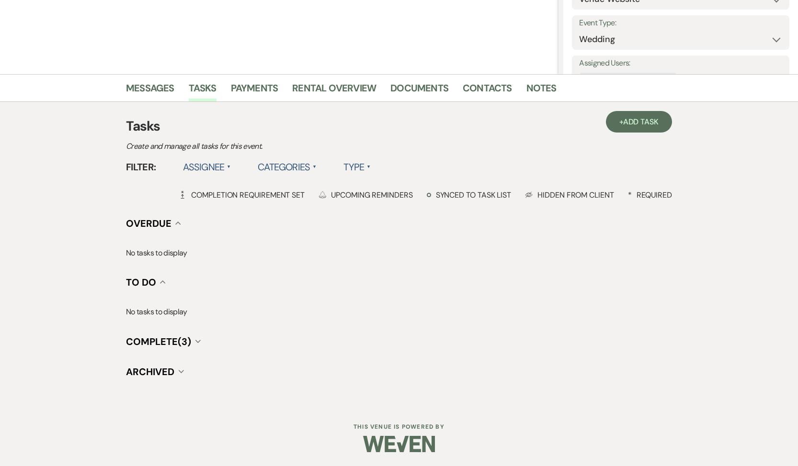
scroll to position [0, 0]
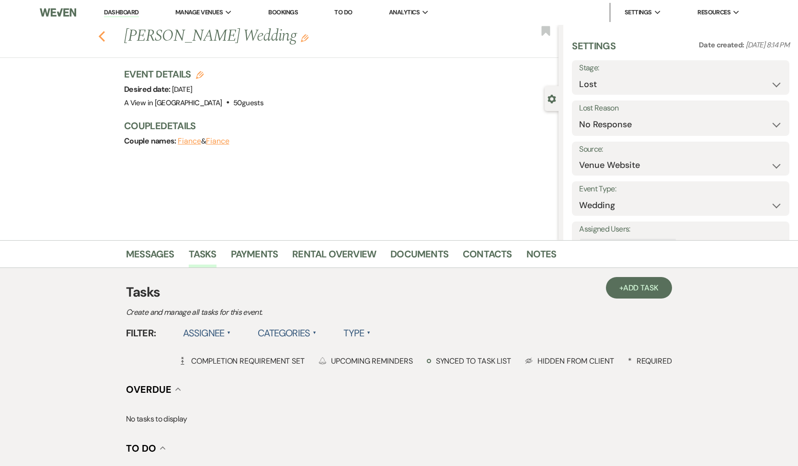
click at [101, 38] on use "button" at bounding box center [102, 36] width 6 height 11
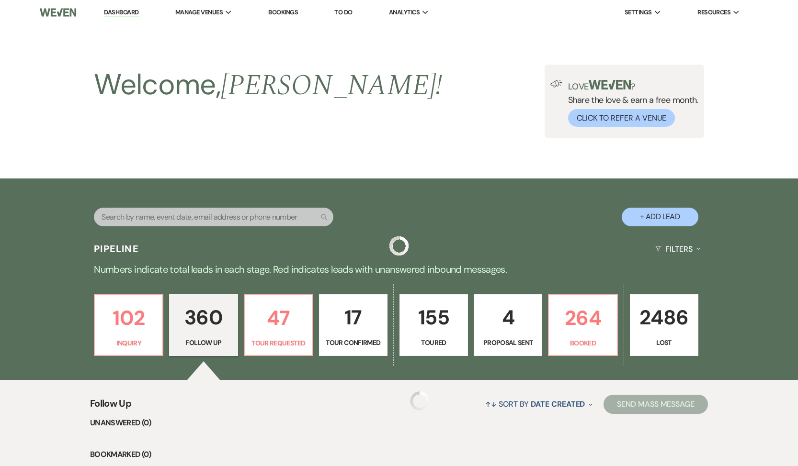
scroll to position [10654, 0]
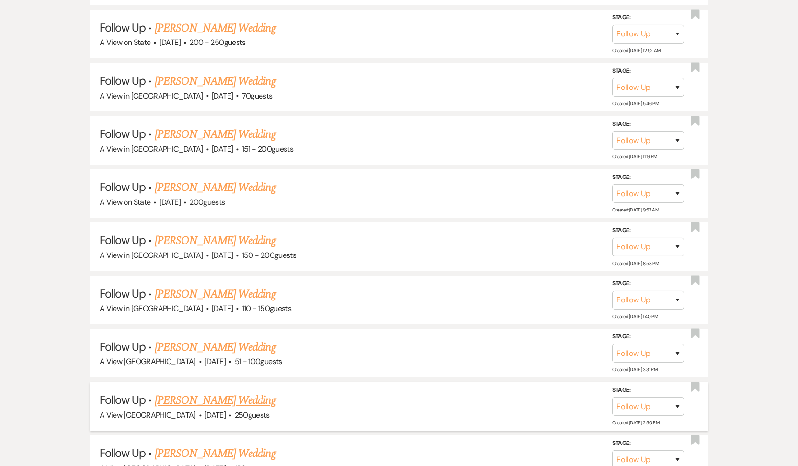
click at [190, 392] on link "[PERSON_NAME] Wedding" at bounding box center [215, 400] width 121 height 17
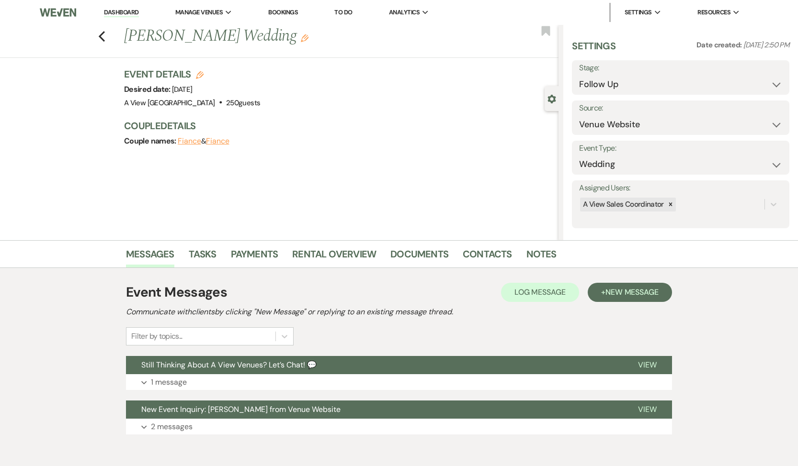
scroll to position [45, 0]
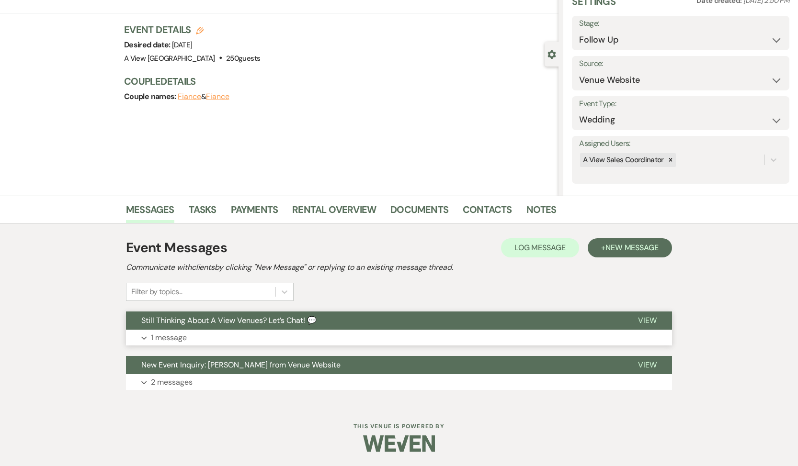
click at [167, 339] on p "1 message" at bounding box center [169, 338] width 36 height 12
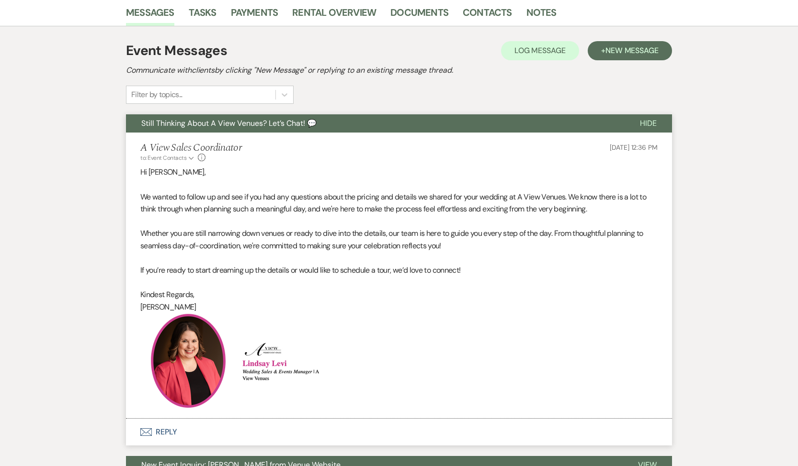
scroll to position [342, 0]
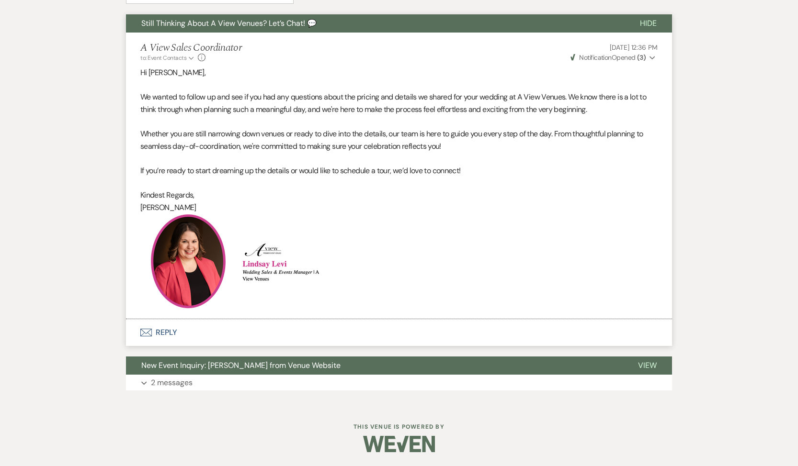
click at [171, 327] on button "Envelope Reply" at bounding box center [399, 332] width 546 height 27
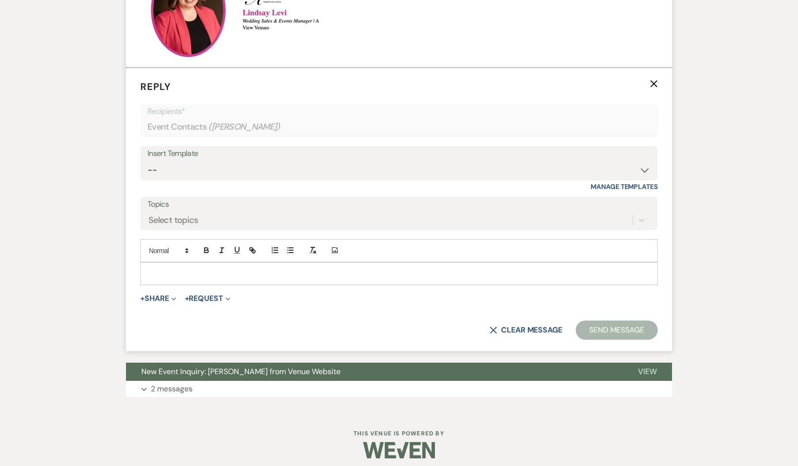
scroll to position [600, 0]
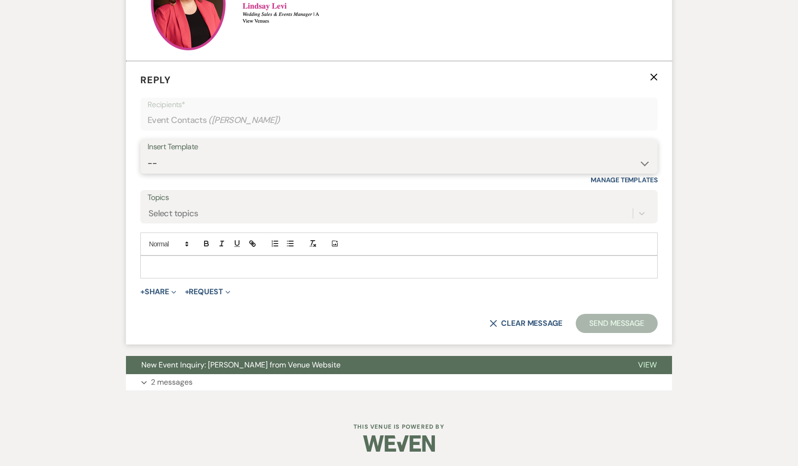
click at [203, 158] on select "-- Tour Confirmation Contract (Pre-Booked Leads) Out of office Inquiry Email Al…" at bounding box center [398, 163] width 503 height 19
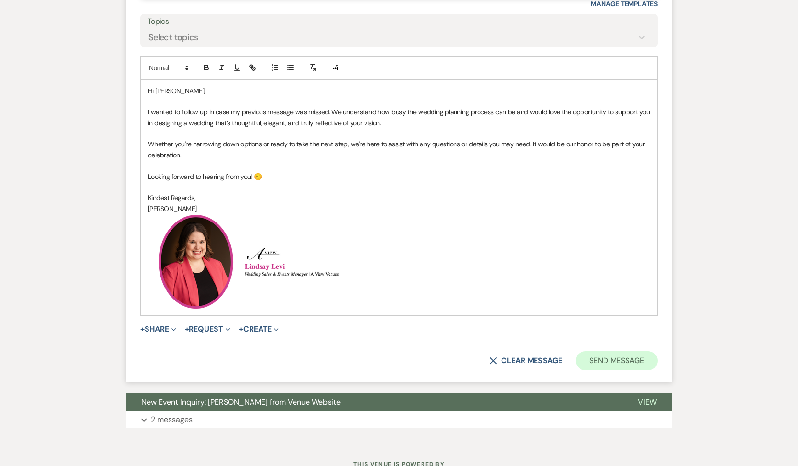
scroll to position [802, 0]
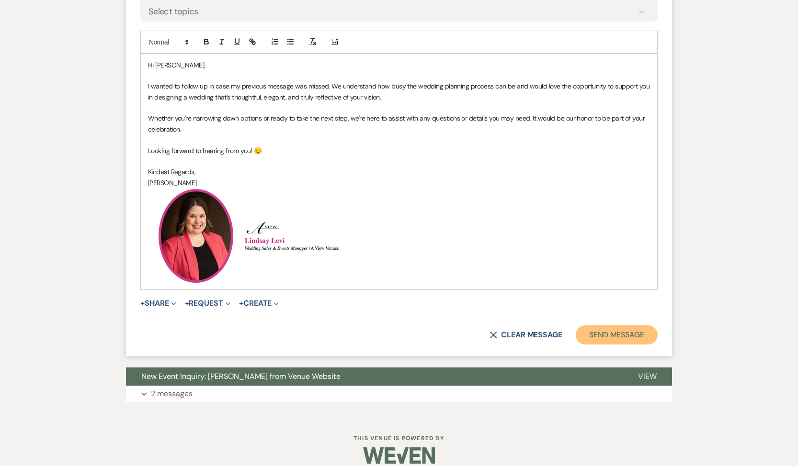
click at [612, 327] on button "Send Message" at bounding box center [616, 335] width 82 height 19
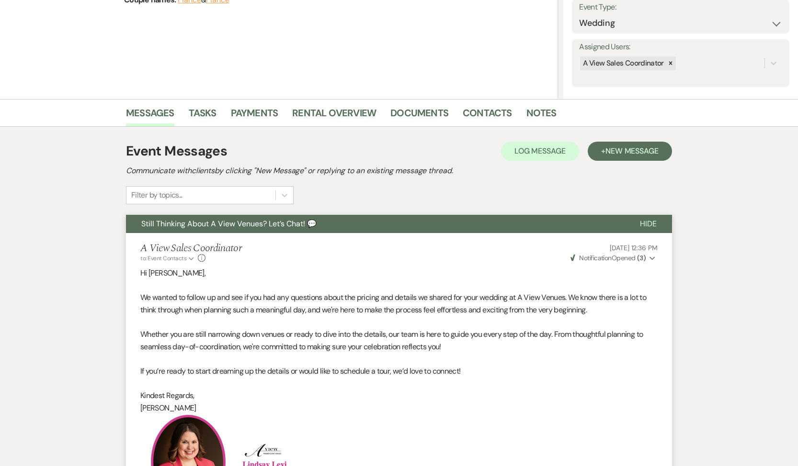
scroll to position [0, 0]
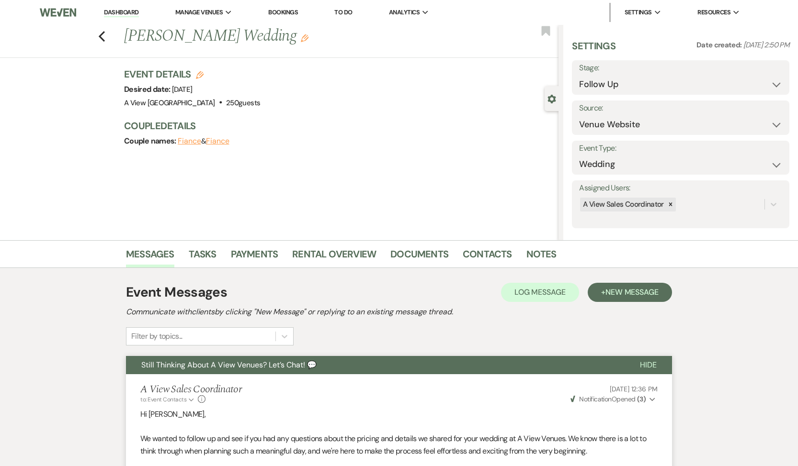
click at [651, 74] on label "Stage:" at bounding box center [680, 68] width 203 height 14
click at [637, 84] on select "Inquiry Follow Up Tour Requested Tour Confirmed Toured Proposal Sent Booked Lost" at bounding box center [680, 84] width 203 height 19
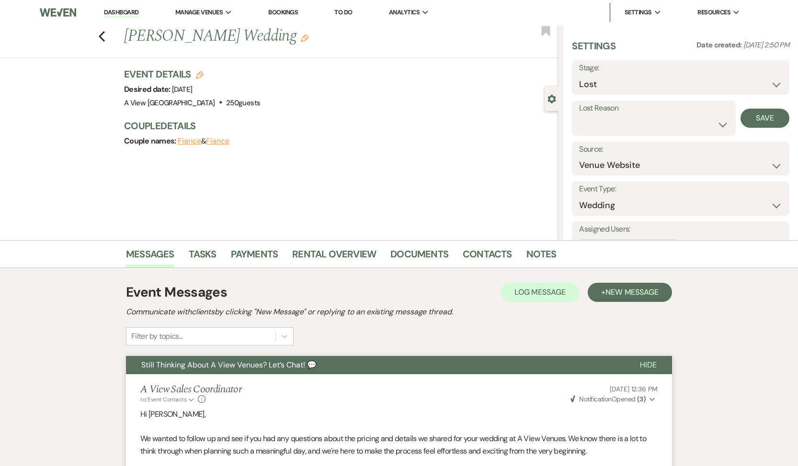
click at [620, 136] on div "Settings Date created: [DATE] 2:50 PM Stage: Inquiry Follow Up Tour Requested T…" at bounding box center [680, 154] width 217 height 230
click at [620, 134] on select "Booked Elsewhere Budget Date Unavailable No Response Not a Good Match Capacity …" at bounding box center [653, 124] width 149 height 19
click at [760, 120] on button "Save" at bounding box center [764, 118] width 49 height 19
click at [194, 256] on link "Tasks" at bounding box center [203, 257] width 28 height 21
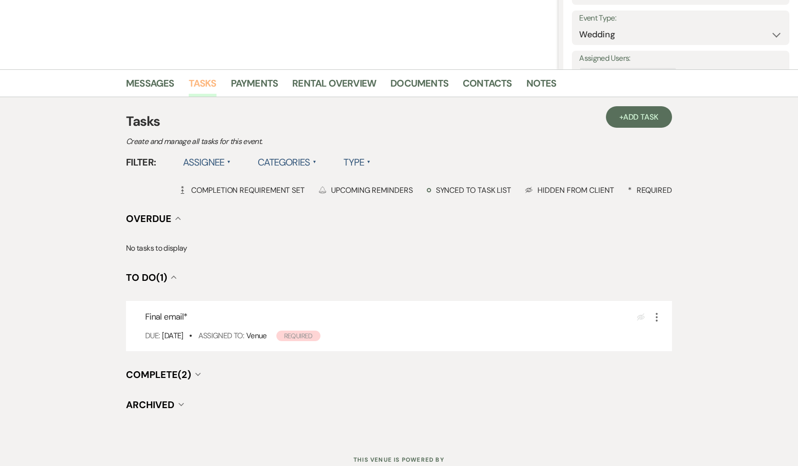
scroll to position [175, 0]
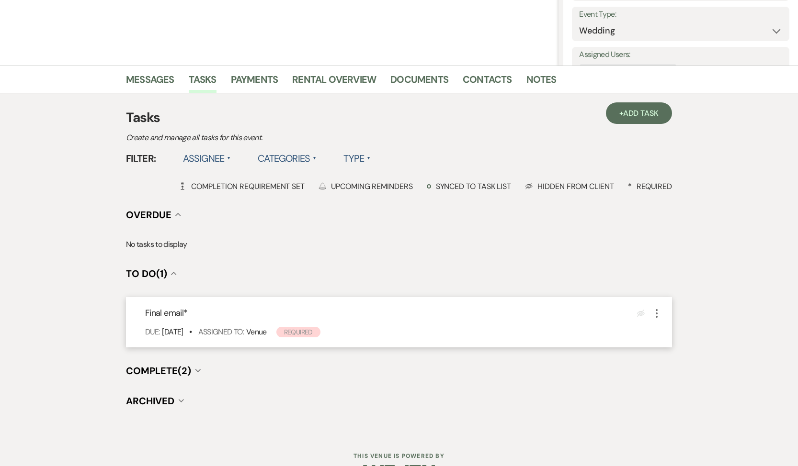
click at [660, 314] on icon "More" at bounding box center [656, 313] width 11 height 11
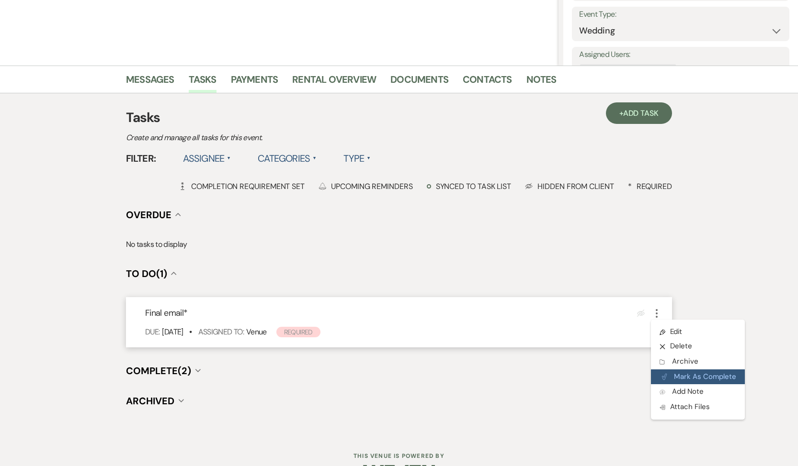
click at [669, 379] on button "Plan Portal Link Mark As Complete" at bounding box center [698, 377] width 94 height 15
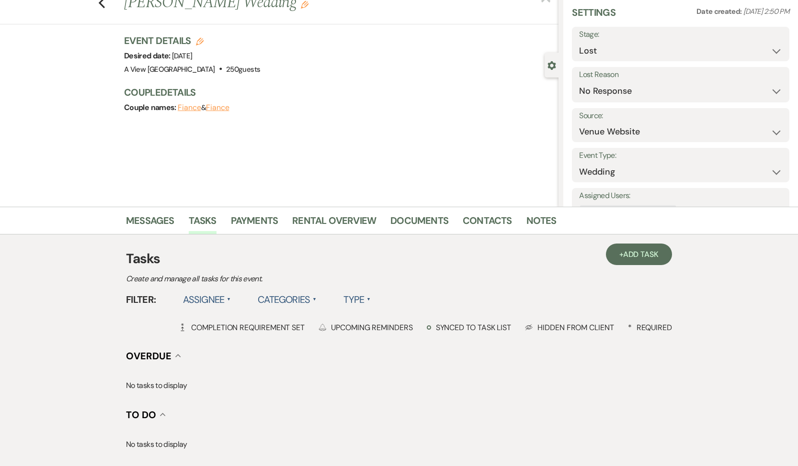
scroll to position [0, 0]
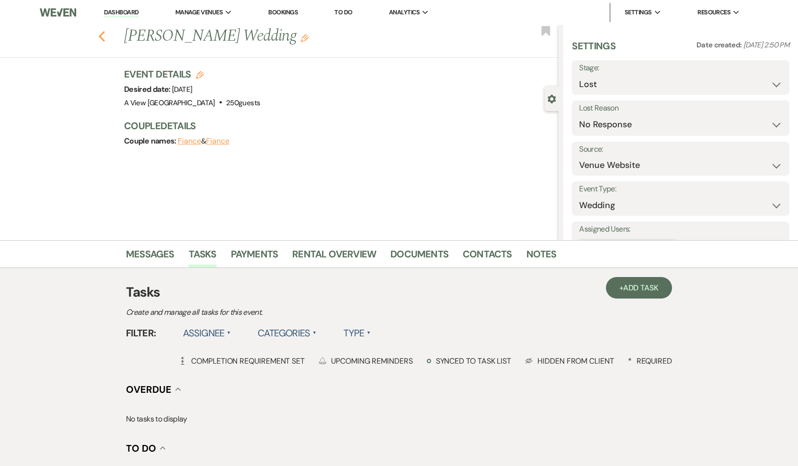
click at [101, 40] on icon "Previous" at bounding box center [101, 36] width 7 height 11
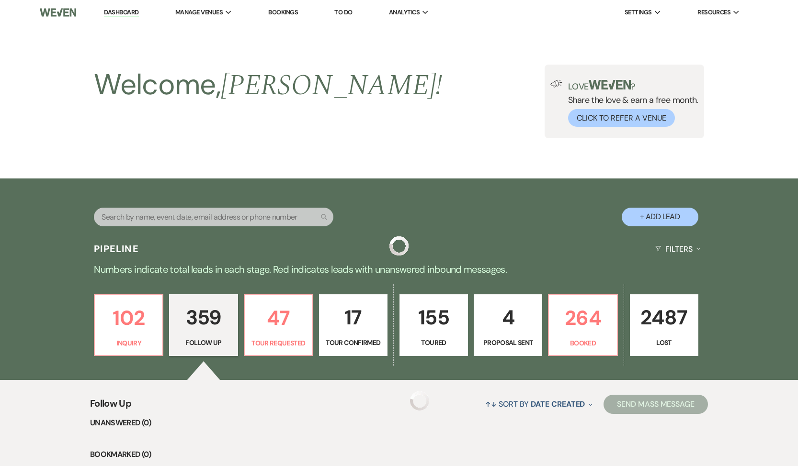
scroll to position [10654, 0]
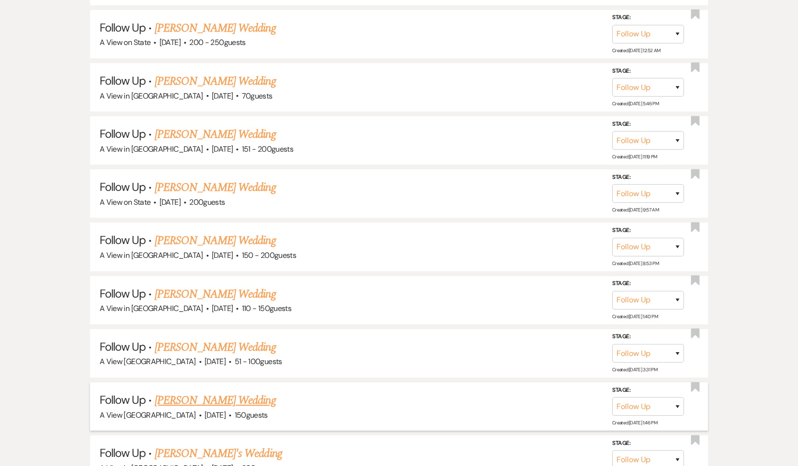
click at [196, 392] on link "[PERSON_NAME] Wedding" at bounding box center [215, 400] width 121 height 17
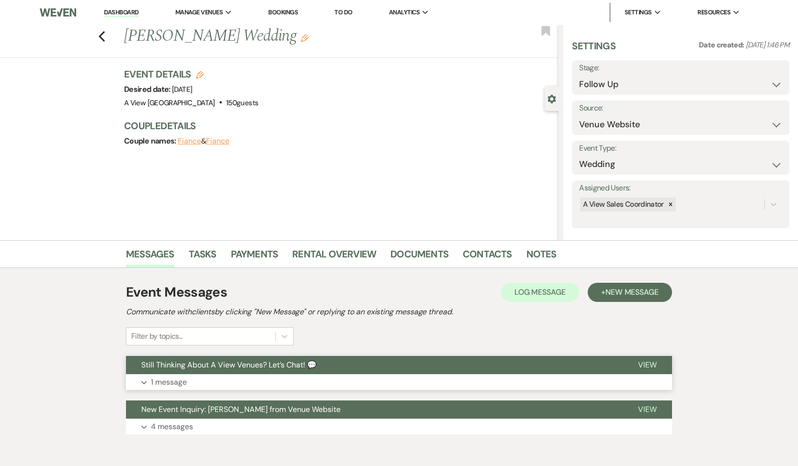
click at [170, 373] on button "Still Thinking About A View Venues? Let’s Chat! 💬" at bounding box center [374, 365] width 496 height 18
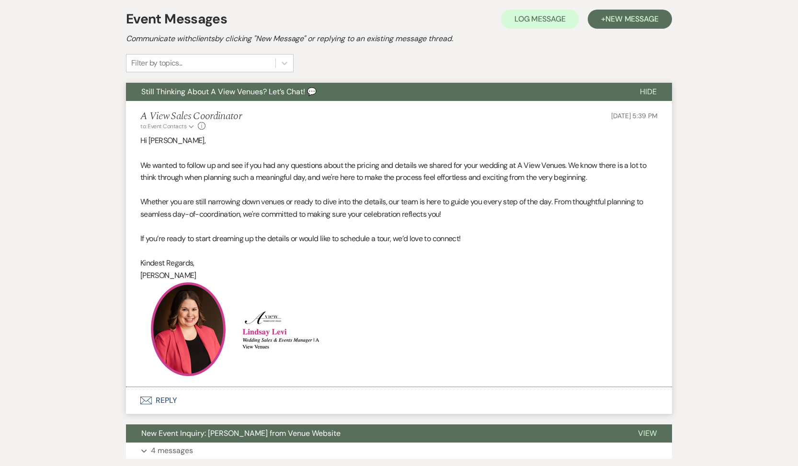
scroll to position [342, 0]
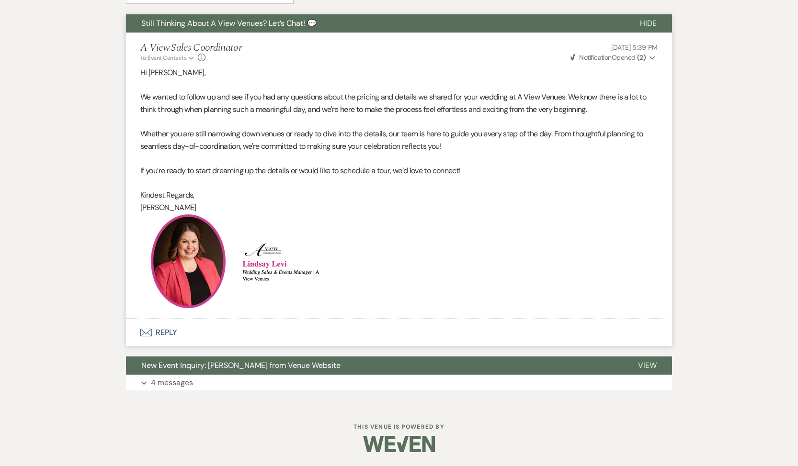
click at [172, 336] on button "Envelope Reply" at bounding box center [399, 332] width 546 height 27
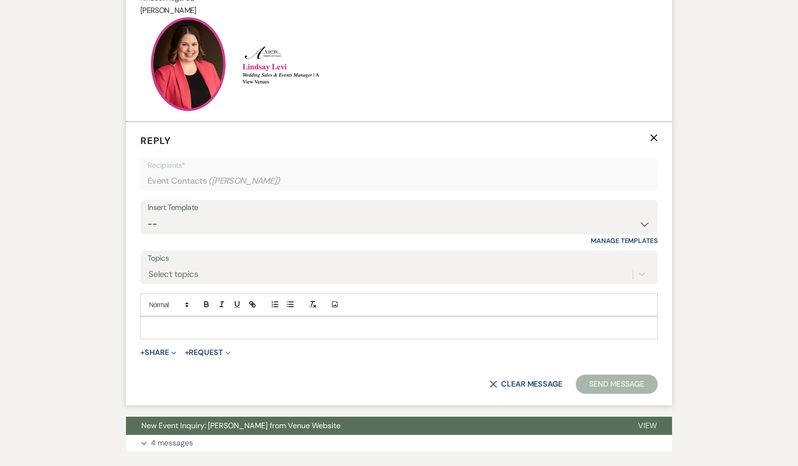
scroll to position [570, 0]
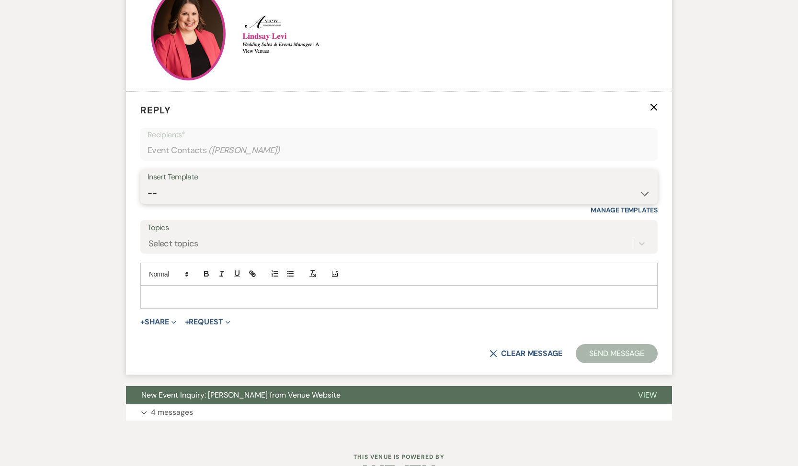
click at [202, 200] on select "-- Tour Confirmation Contract (Pre-Booked Leads) Out of office Inquiry Email Al…" at bounding box center [398, 193] width 503 height 19
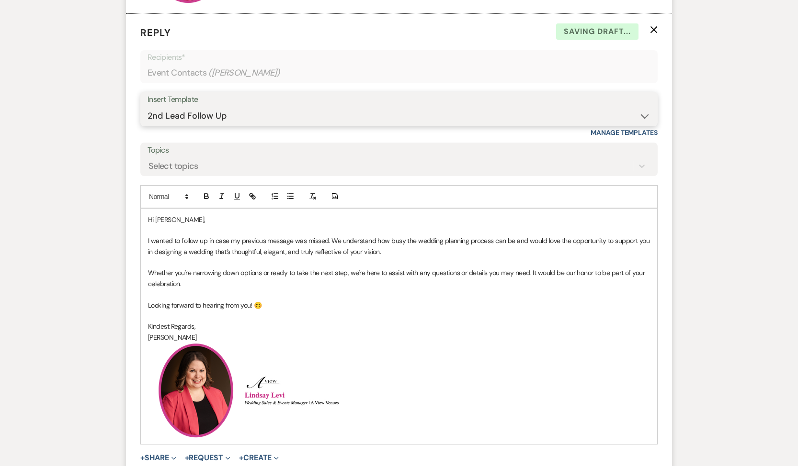
scroll to position [757, 0]
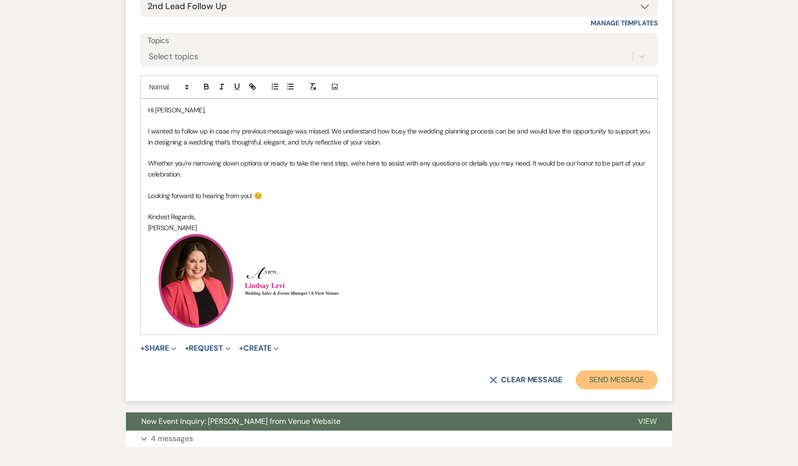
click at [622, 378] on button "Send Message" at bounding box center [616, 380] width 82 height 19
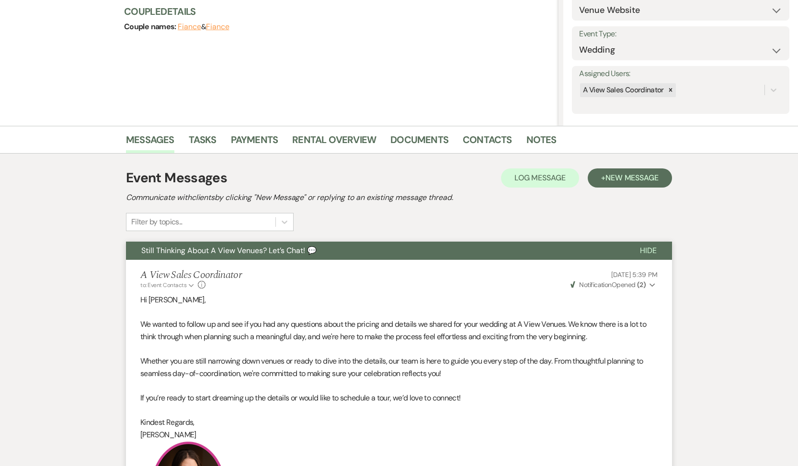
scroll to position [0, 0]
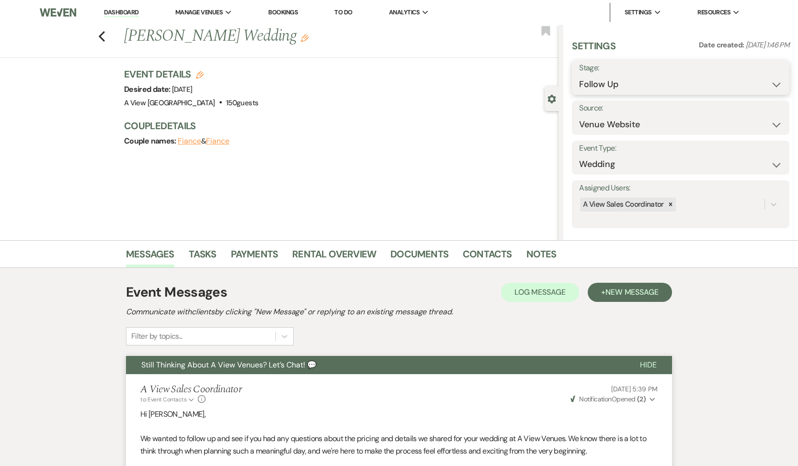
click at [677, 91] on select "Inquiry Follow Up Tour Requested Tour Confirmed Toured Proposal Sent Booked Lost" at bounding box center [680, 84] width 203 height 19
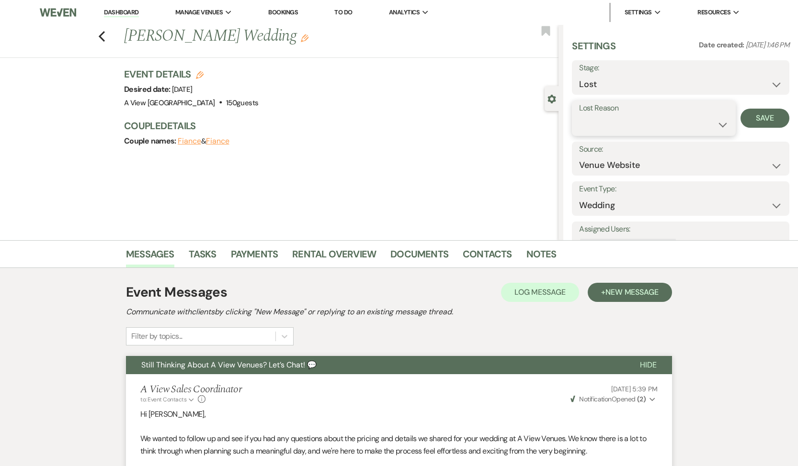
click at [646, 117] on select "Booked Elsewhere Budget Date Unavailable No Response Not a Good Match Capacity …" at bounding box center [653, 124] width 149 height 19
click at [758, 121] on button "Save" at bounding box center [764, 118] width 49 height 19
click at [217, 248] on li "Tasks" at bounding box center [210, 256] width 42 height 23
click at [203, 251] on link "Tasks" at bounding box center [203, 257] width 28 height 21
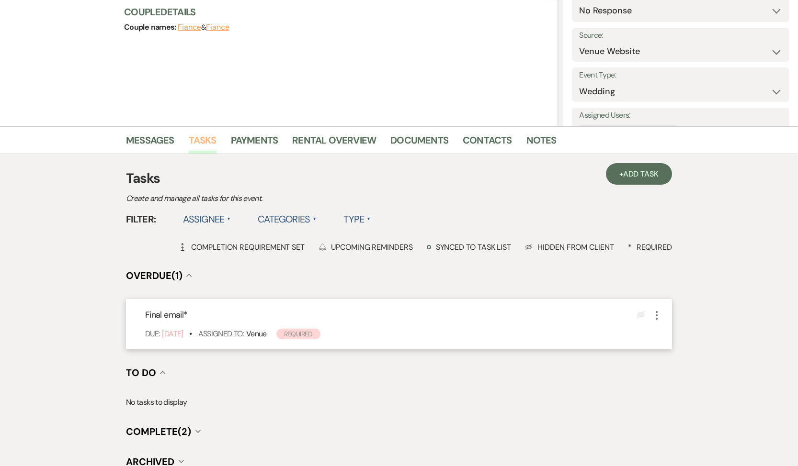
scroll to position [187, 0]
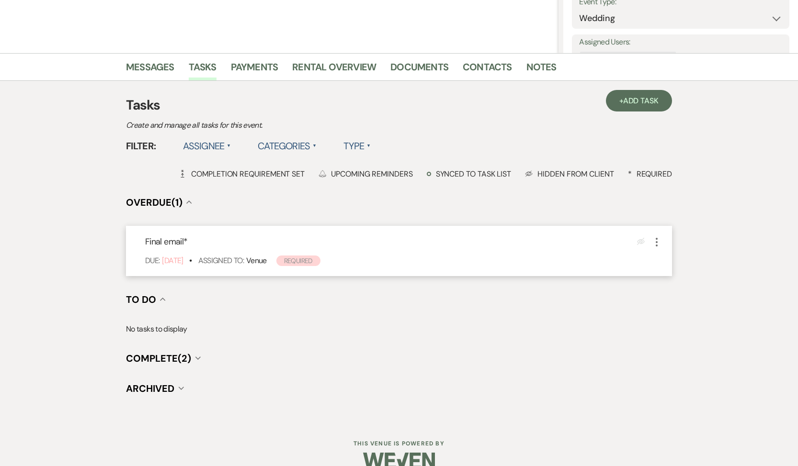
click at [659, 238] on icon "More" at bounding box center [656, 242] width 11 height 11
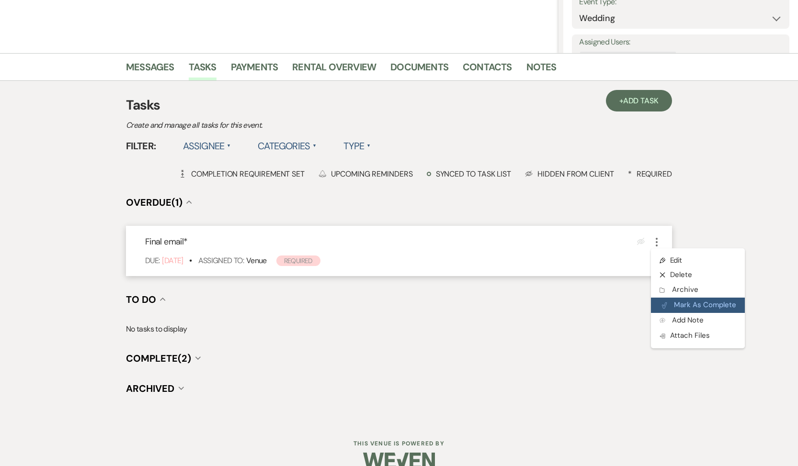
click at [665, 310] on button "Plan Portal Link Mark As Complete" at bounding box center [698, 305] width 94 height 15
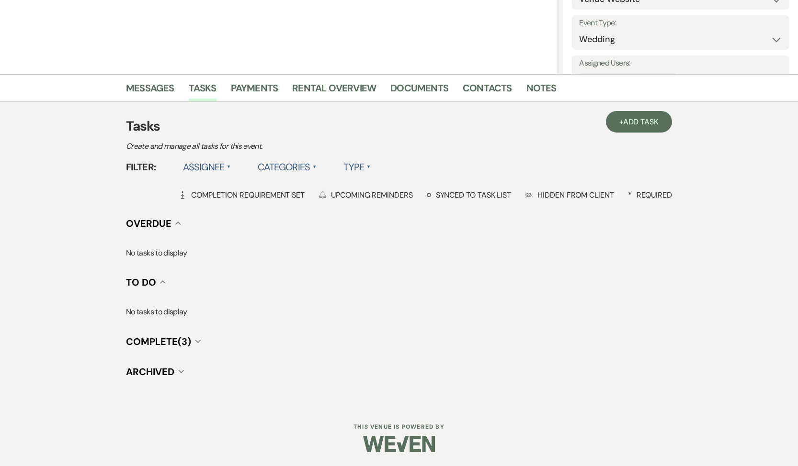
scroll to position [0, 0]
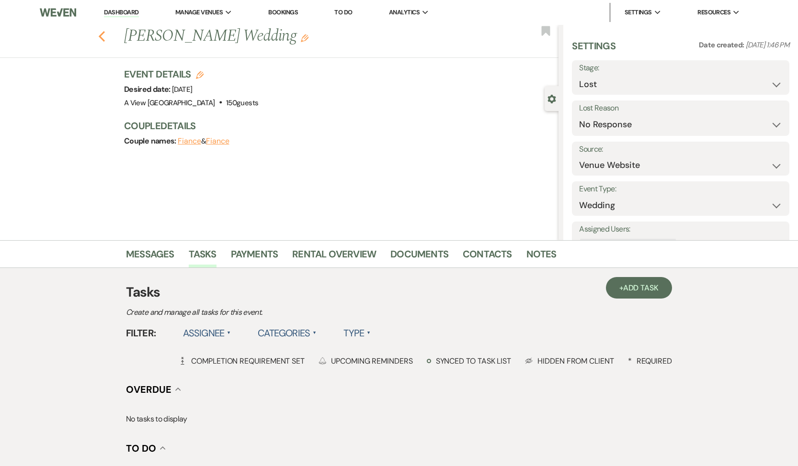
click at [101, 33] on icon "Previous" at bounding box center [101, 36] width 7 height 11
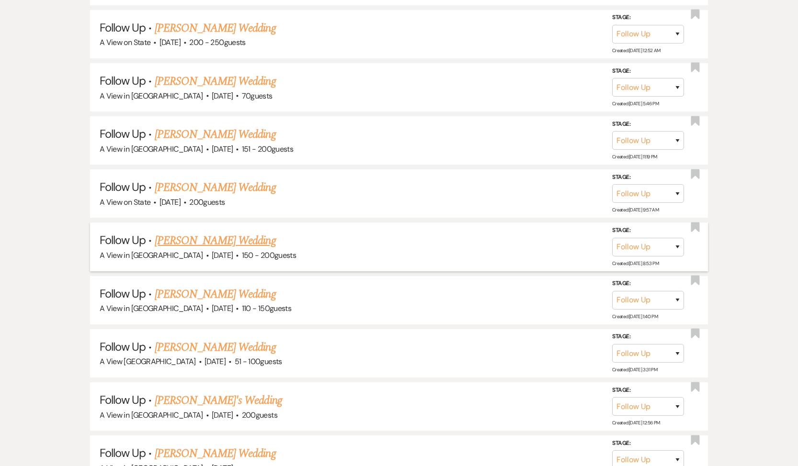
scroll to position [10667, 0]
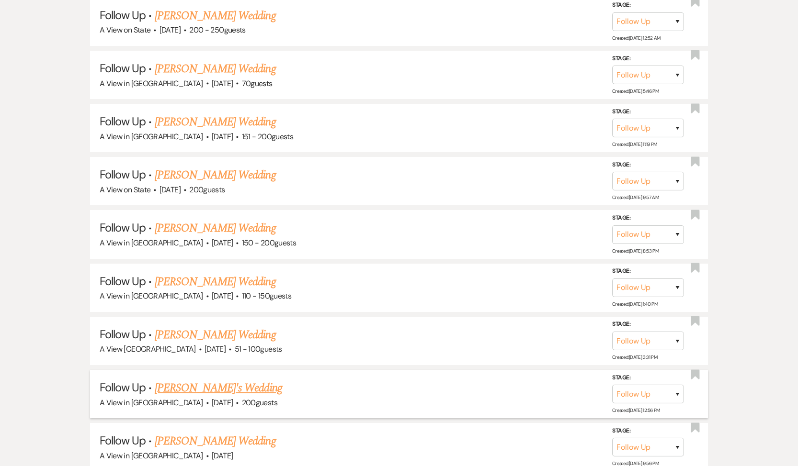
click at [190, 380] on link "[PERSON_NAME]'s Wedding" at bounding box center [218, 388] width 127 height 17
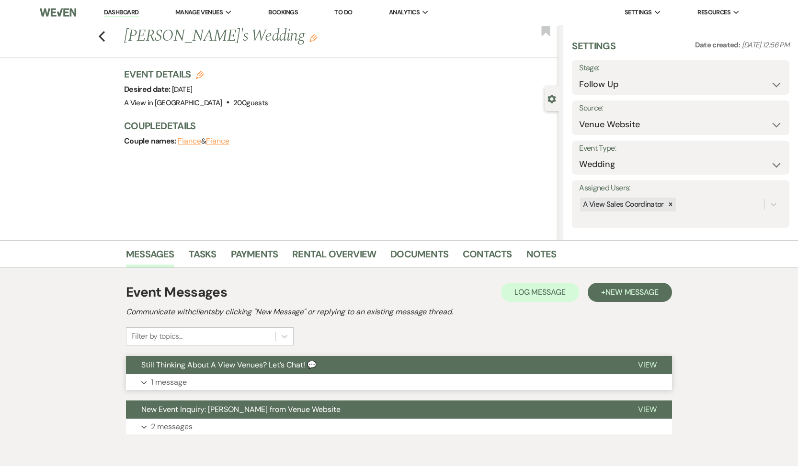
click at [170, 374] on button "Still Thinking About A View Venues? Let’s Chat! 💬" at bounding box center [374, 365] width 496 height 18
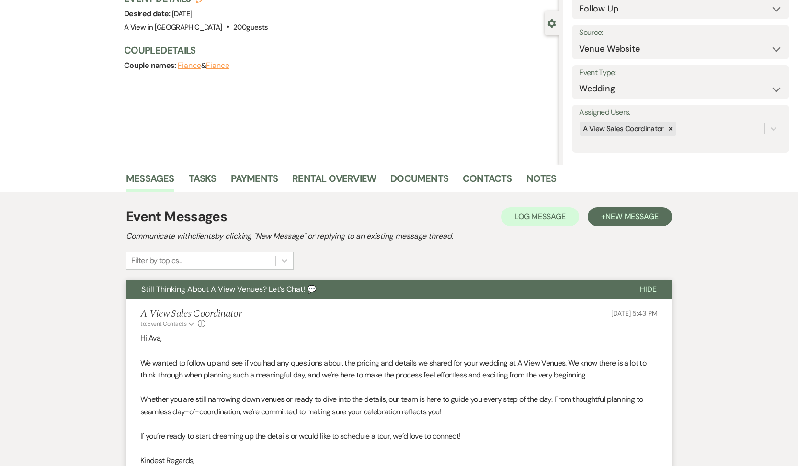
scroll to position [342, 0]
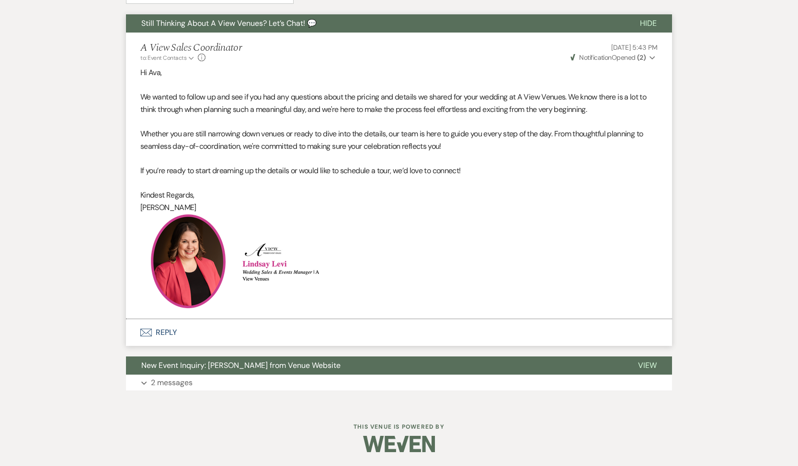
click at [172, 329] on button "Envelope Reply" at bounding box center [399, 332] width 546 height 27
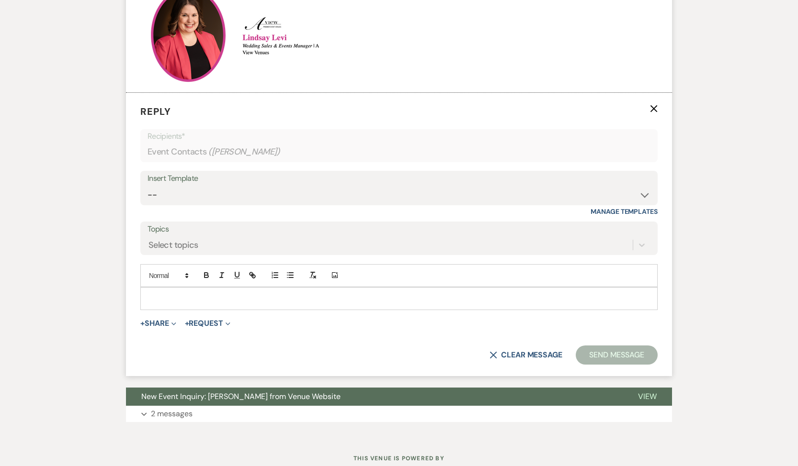
scroll to position [570, 0]
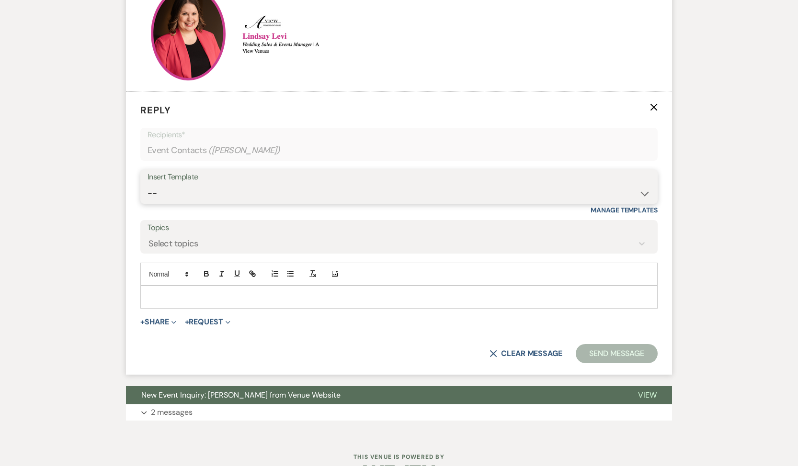
click at [214, 198] on select "-- Tour Confirmation Contract (Pre-Booked Leads) Out of office Inquiry Email Al…" at bounding box center [398, 193] width 503 height 19
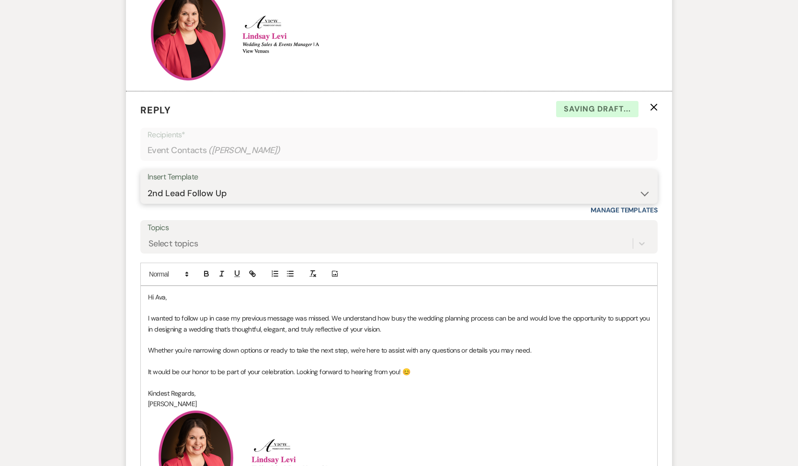
scroll to position [803, 0]
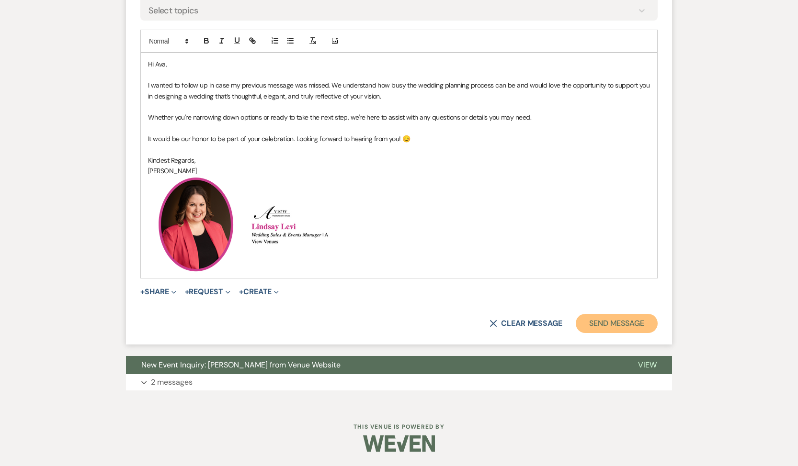
click at [600, 327] on button "Send Message" at bounding box center [616, 323] width 82 height 19
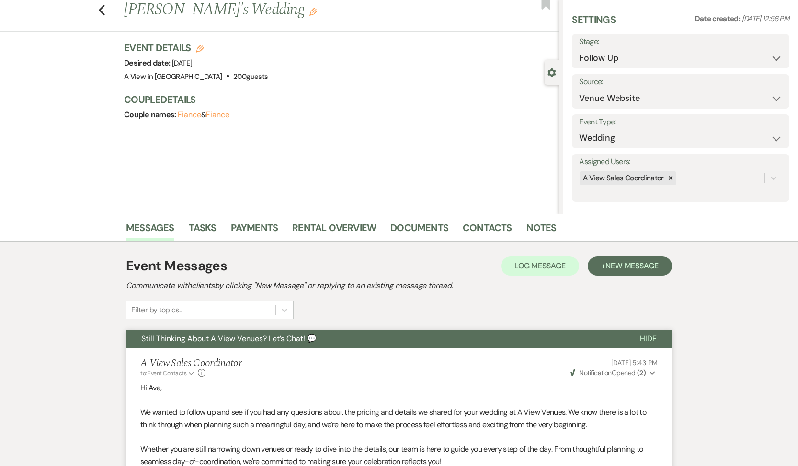
scroll to position [0, 0]
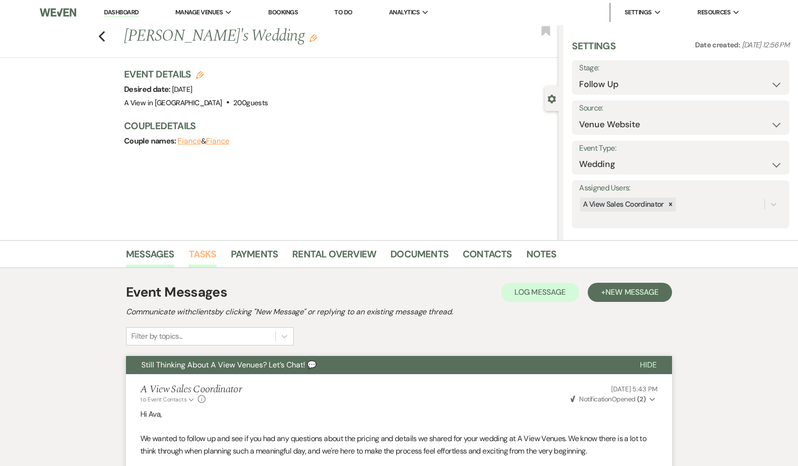
click at [203, 258] on link "Tasks" at bounding box center [203, 257] width 28 height 21
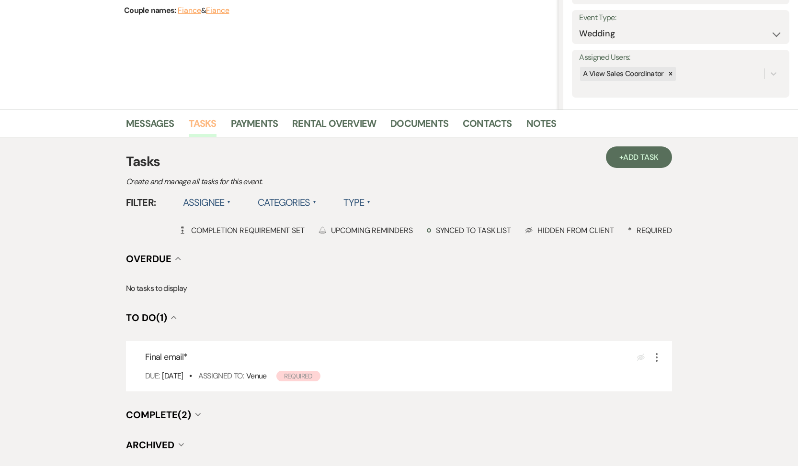
scroll to position [204, 0]
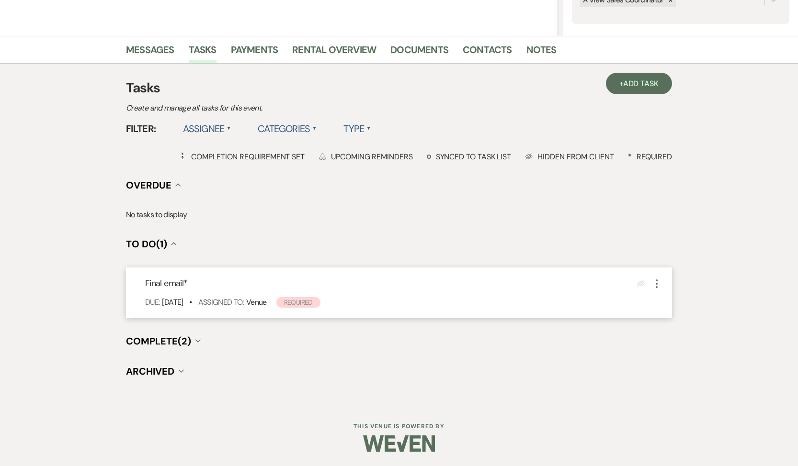
click at [658, 283] on icon "More" at bounding box center [656, 283] width 11 height 11
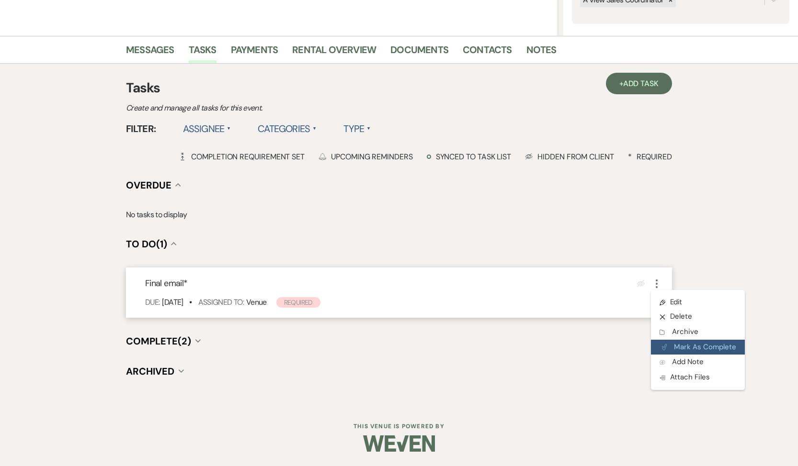
click at [676, 348] on button "Plan Portal Link Mark As Complete" at bounding box center [698, 347] width 94 height 15
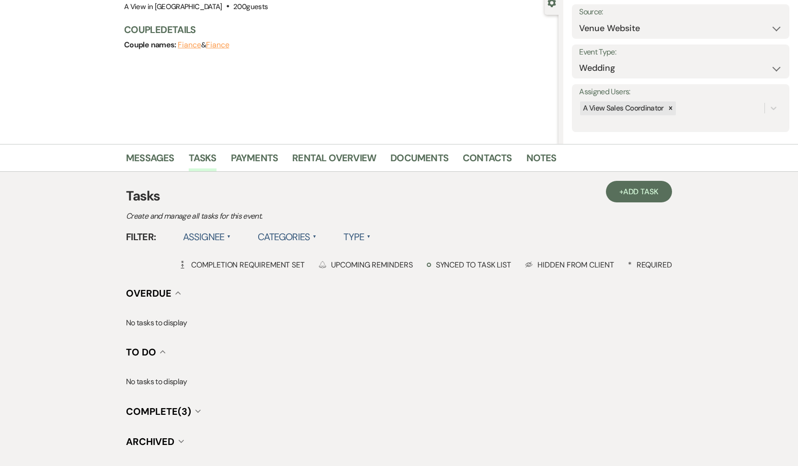
scroll to position [0, 0]
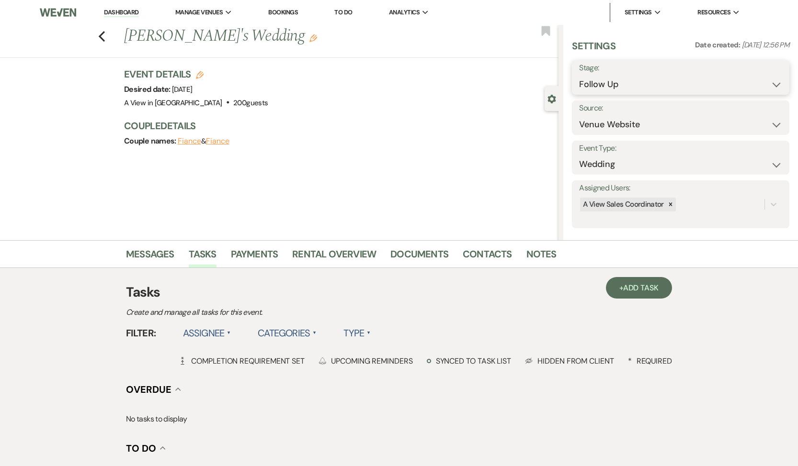
click at [670, 84] on select "Inquiry Follow Up Tour Requested Tour Confirmed Toured Proposal Sent Booked Lost" at bounding box center [680, 84] width 203 height 19
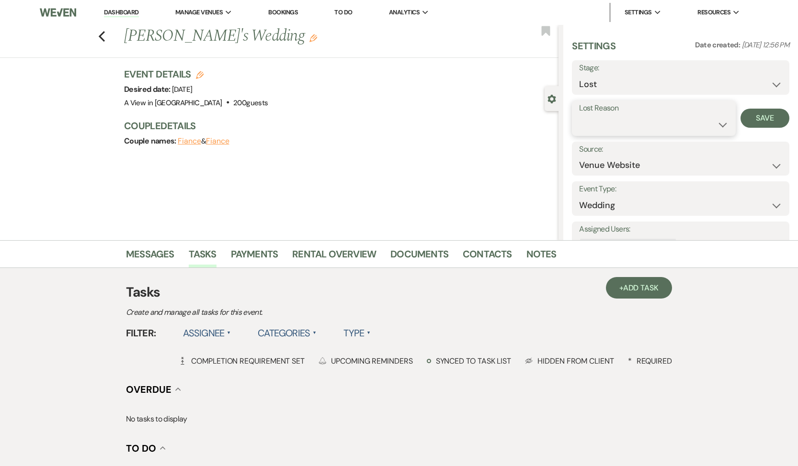
click at [641, 127] on select "Booked Elsewhere Budget Date Unavailable No Response Not a Good Match Capacity …" at bounding box center [653, 124] width 149 height 19
click at [633, 121] on select "Booked Elsewhere Budget Date Unavailable No Response Not a Good Match Capacity …" at bounding box center [653, 124] width 149 height 19
click at [760, 114] on button "Save" at bounding box center [764, 118] width 49 height 19
click at [107, 33] on div "Previous [PERSON_NAME]'s Wedding Edit Bookmark" at bounding box center [276, 41] width 563 height 33
click at [101, 35] on use "button" at bounding box center [102, 36] width 6 height 11
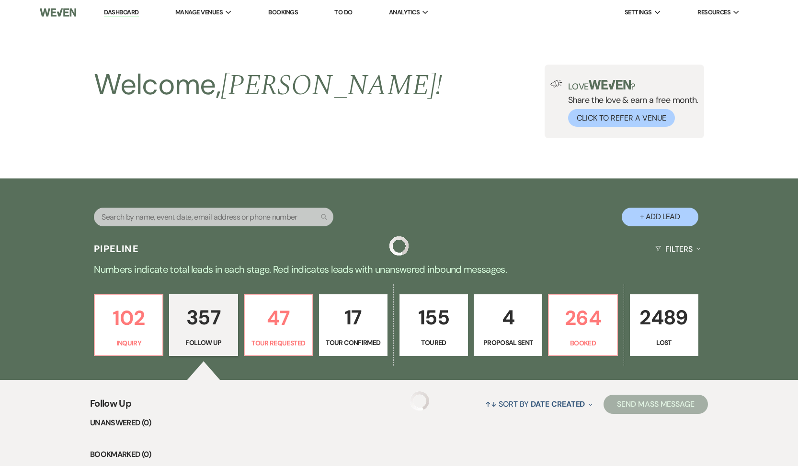
scroll to position [10654, 0]
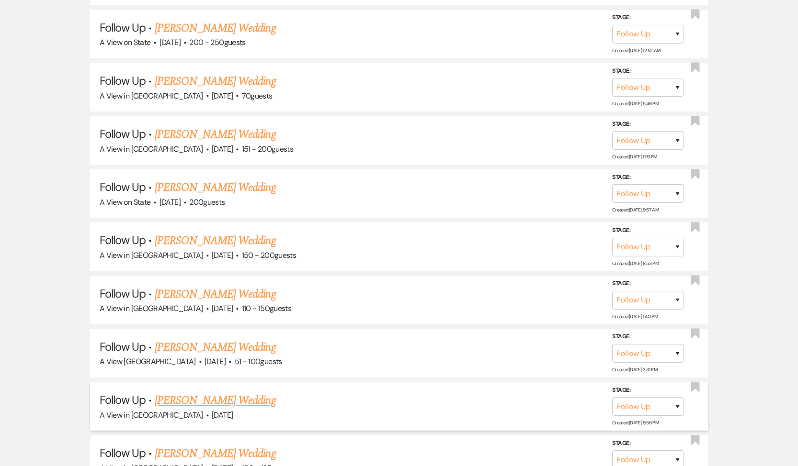
click at [164, 392] on link "[PERSON_NAME] Wedding" at bounding box center [215, 400] width 121 height 17
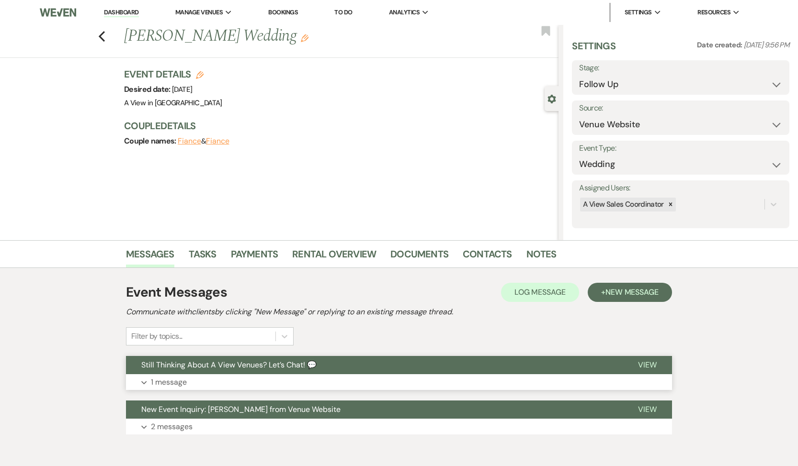
click at [165, 379] on p "1 message" at bounding box center [169, 382] width 36 height 12
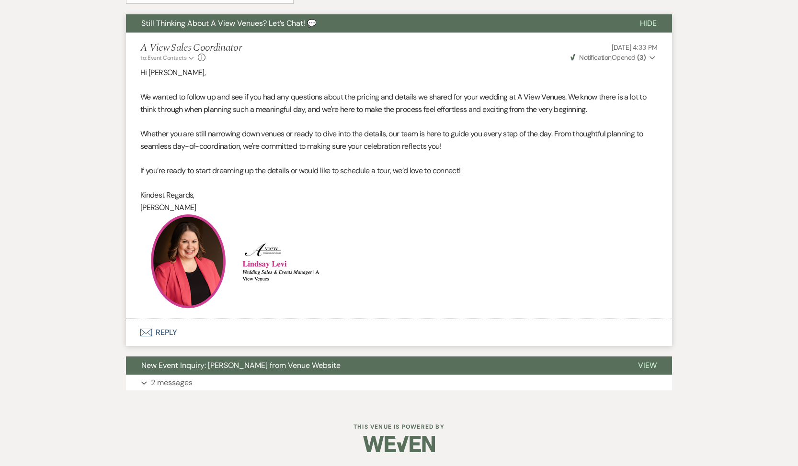
scroll to position [342, 0]
click at [170, 330] on button "Envelope Reply" at bounding box center [399, 332] width 546 height 27
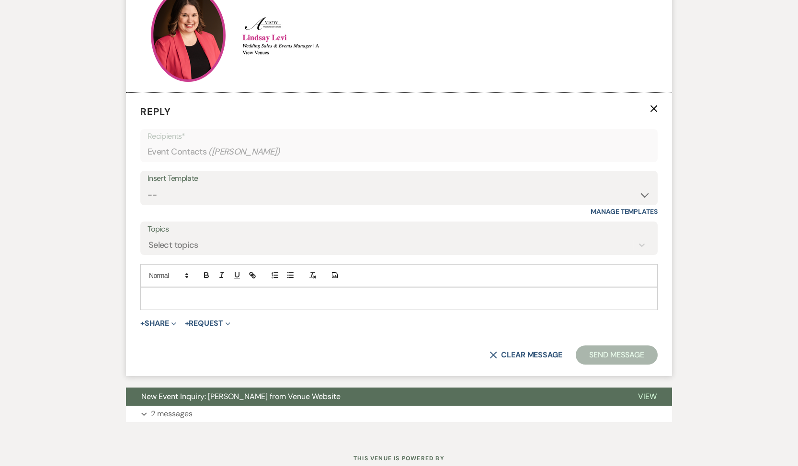
scroll to position [570, 0]
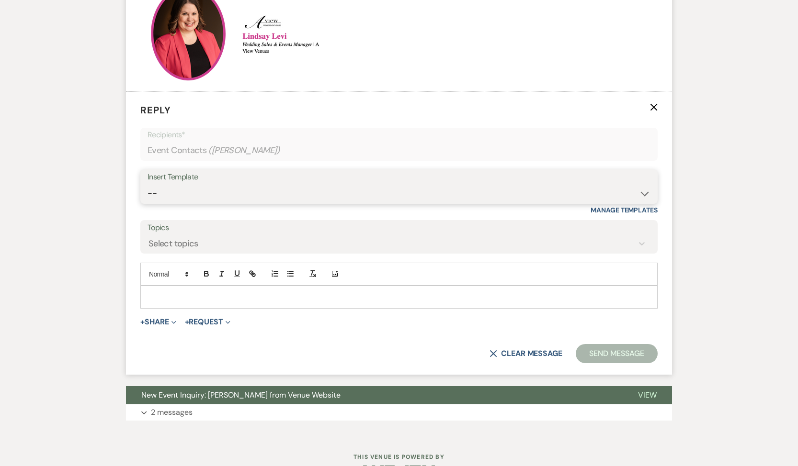
click at [206, 188] on select "-- Tour Confirmation Contract (Pre-Booked Leads) Out of office Inquiry Email Al…" at bounding box center [398, 193] width 503 height 19
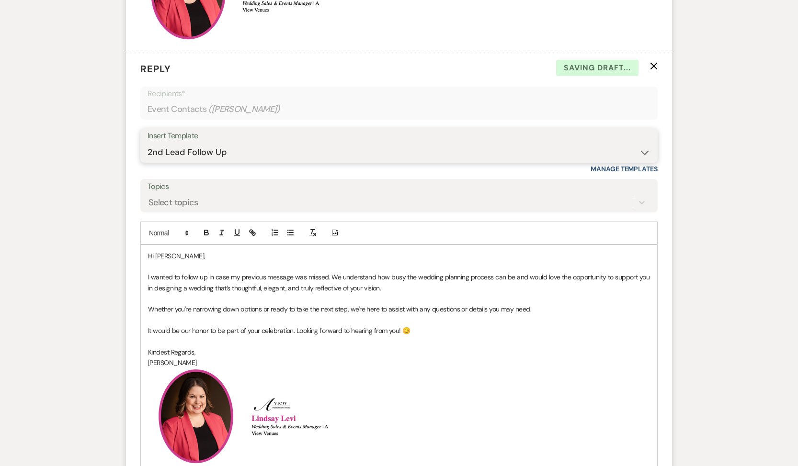
scroll to position [731, 0]
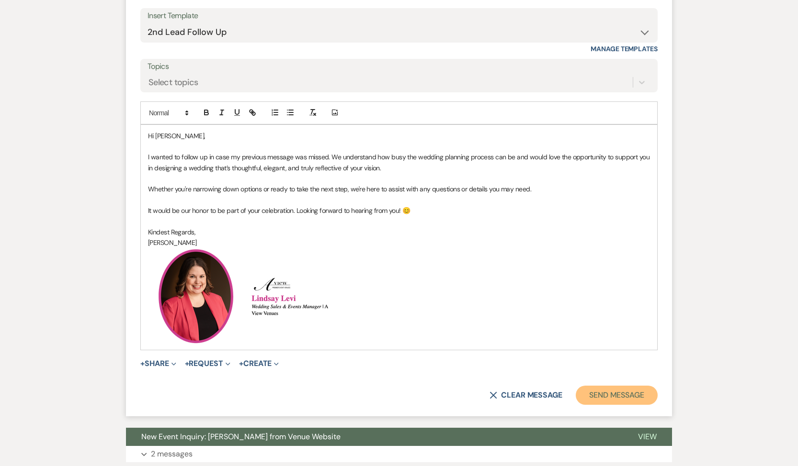
click at [617, 396] on button "Send Message" at bounding box center [616, 395] width 82 height 19
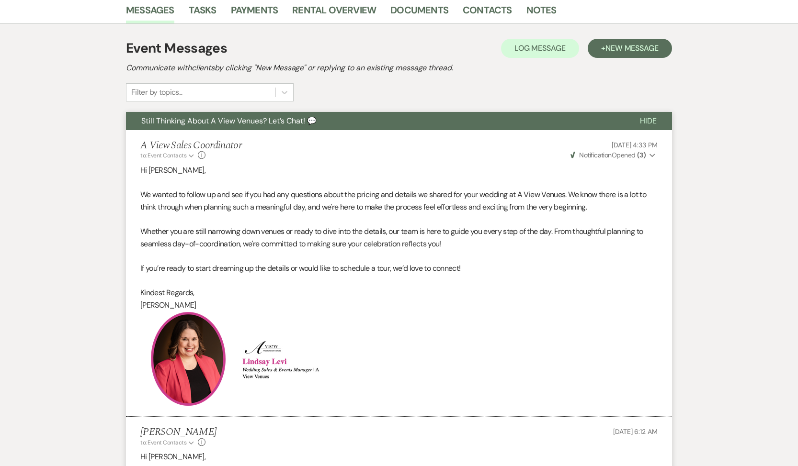
scroll to position [62, 0]
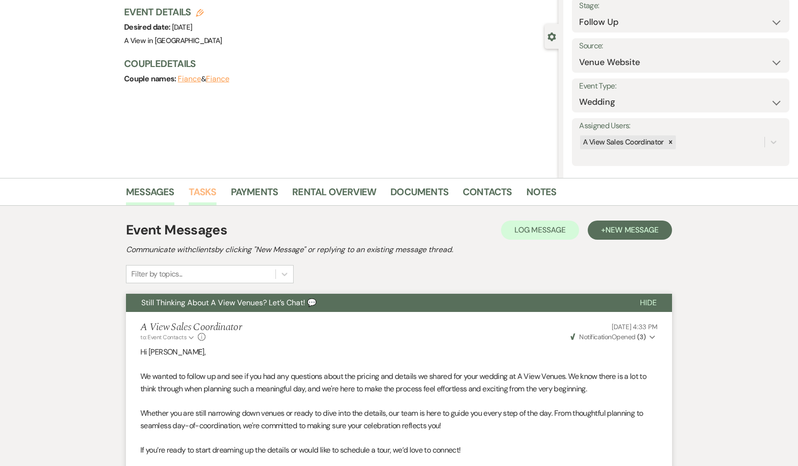
click at [209, 194] on link "Tasks" at bounding box center [203, 194] width 28 height 21
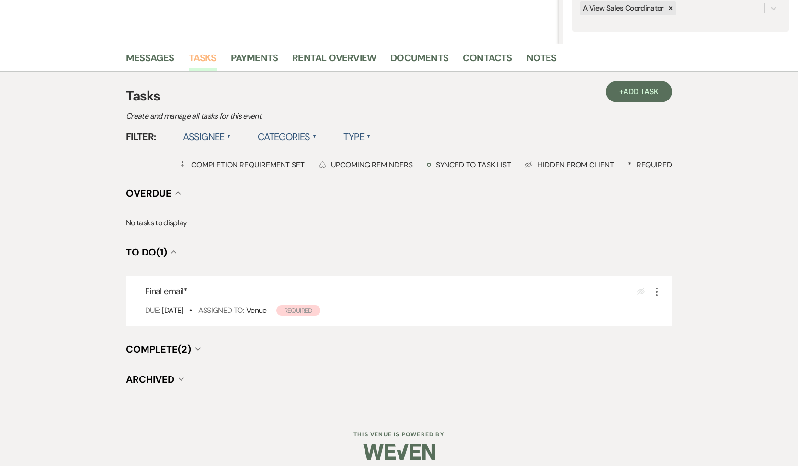
scroll to position [204, 0]
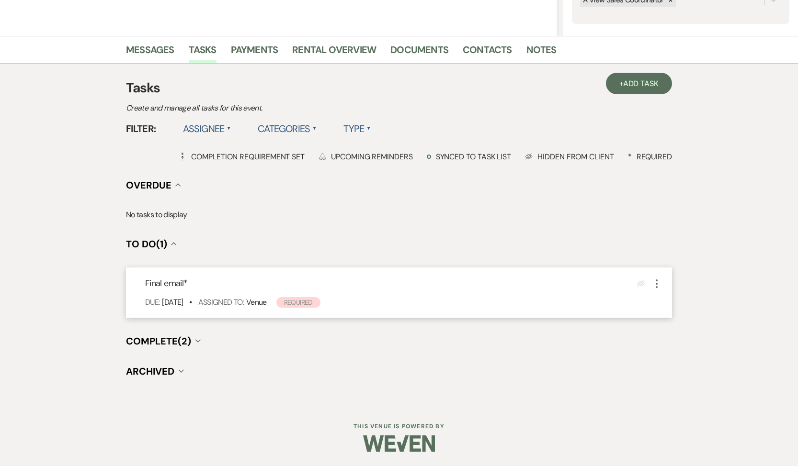
click at [659, 282] on icon "More" at bounding box center [656, 283] width 11 height 11
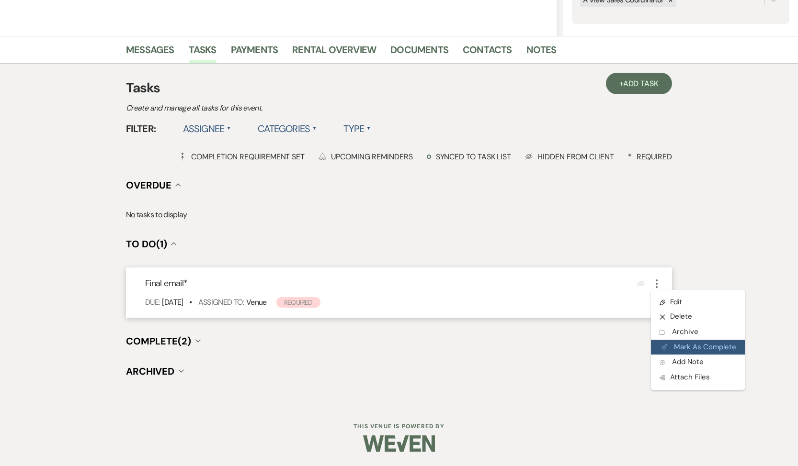
click at [673, 345] on button "Plan Portal Link Mark As Complete" at bounding box center [698, 347] width 94 height 15
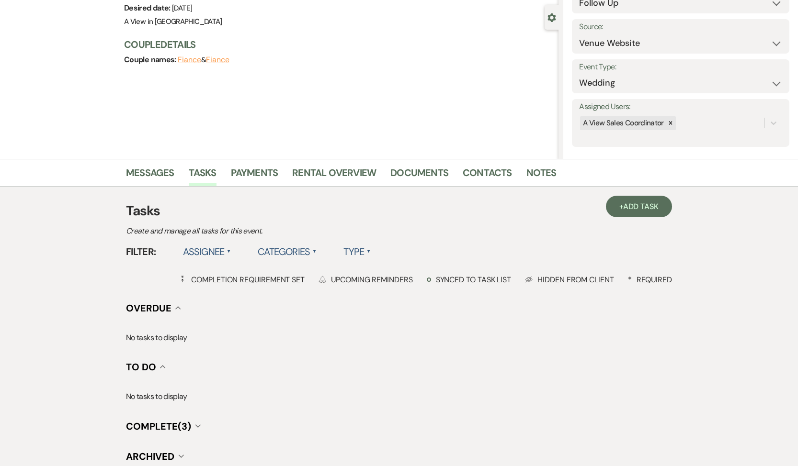
scroll to position [0, 0]
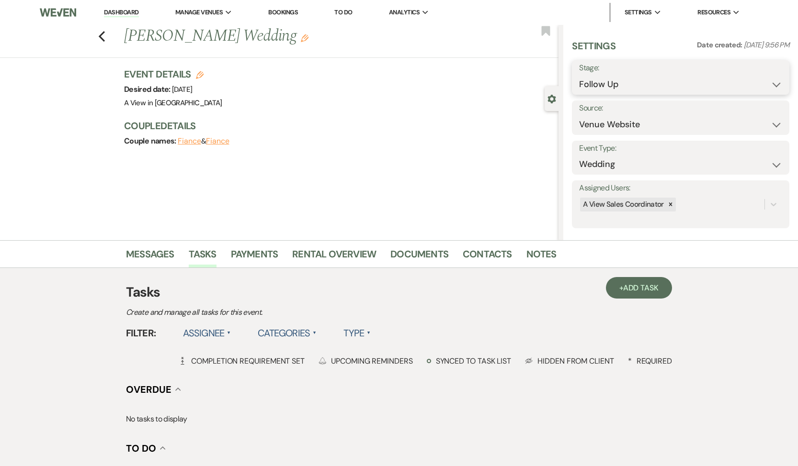
click at [632, 86] on select "Inquiry Follow Up Tour Requested Tour Confirmed Toured Proposal Sent Booked Lost" at bounding box center [680, 84] width 203 height 19
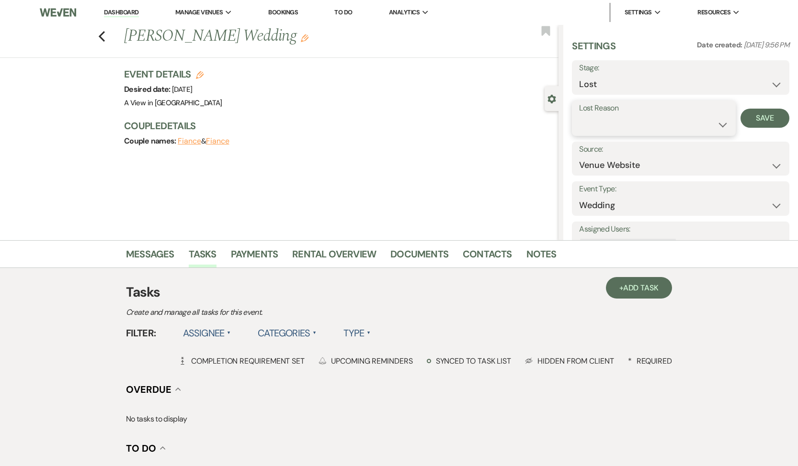
click at [622, 128] on select "Booked Elsewhere Budget Date Unavailable No Response Not a Good Match Capacity …" at bounding box center [653, 124] width 149 height 19
click at [751, 121] on button "Save" at bounding box center [764, 118] width 49 height 19
click at [103, 38] on icon "Previous" at bounding box center [101, 36] width 7 height 11
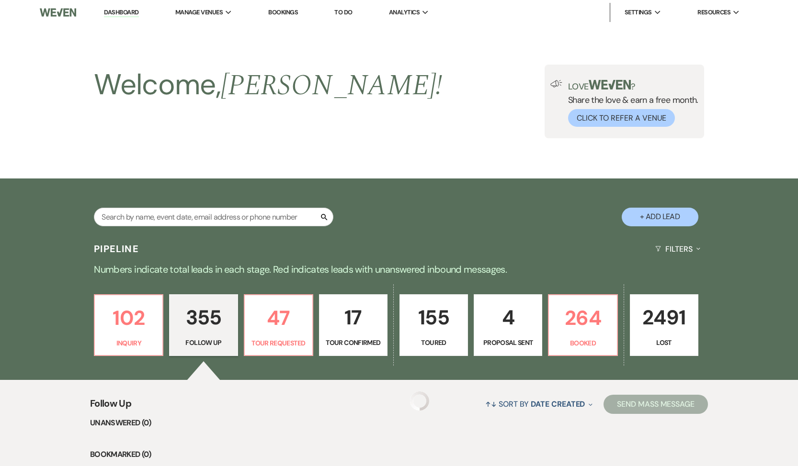
scroll to position [10654, 0]
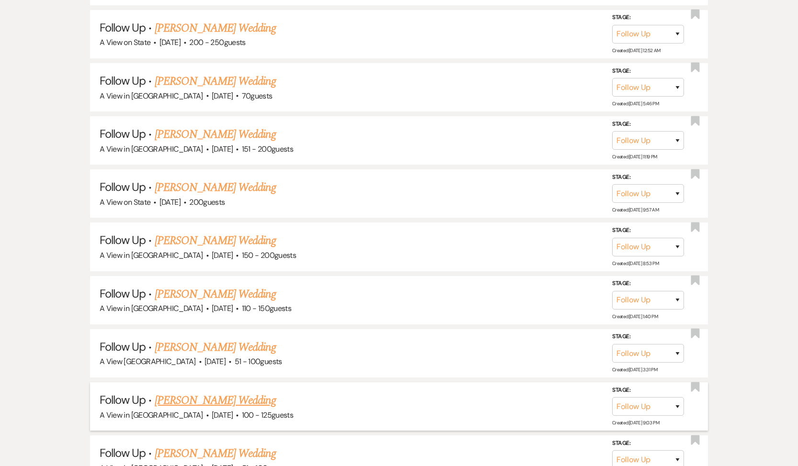
click at [195, 392] on link "[PERSON_NAME] Wedding" at bounding box center [215, 400] width 121 height 17
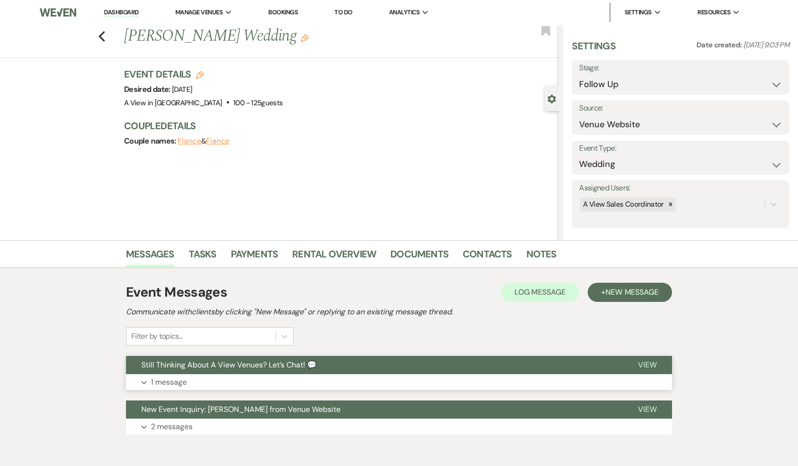
click at [166, 375] on button "Expand 1 message" at bounding box center [399, 382] width 546 height 16
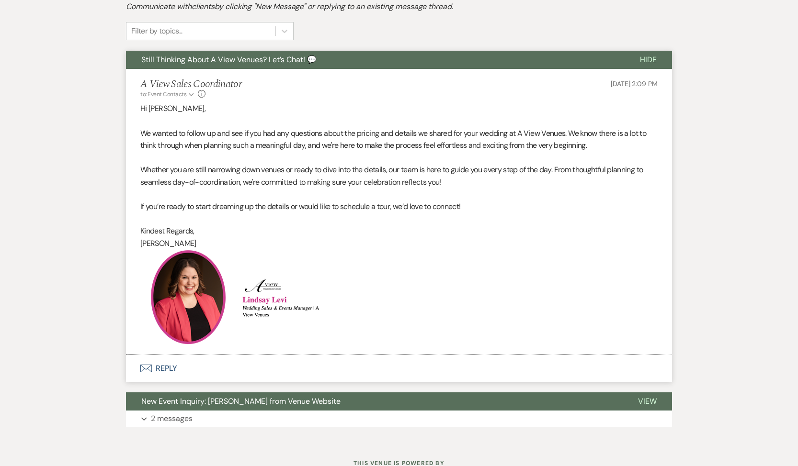
scroll to position [333, 0]
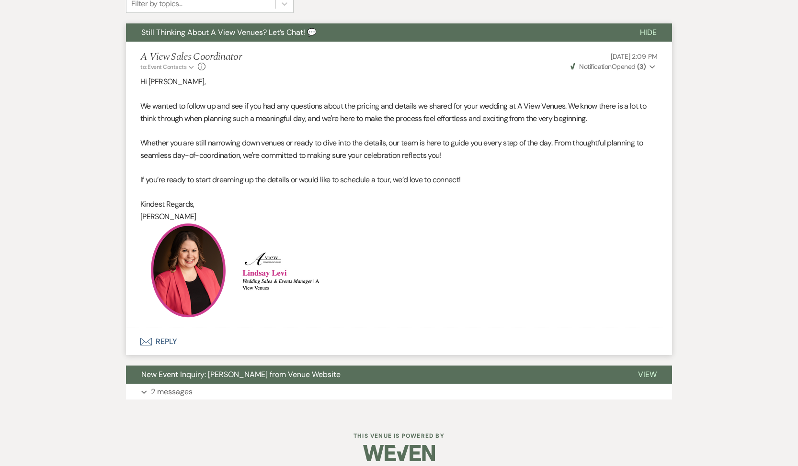
click at [173, 332] on button "Envelope Reply" at bounding box center [399, 341] width 546 height 27
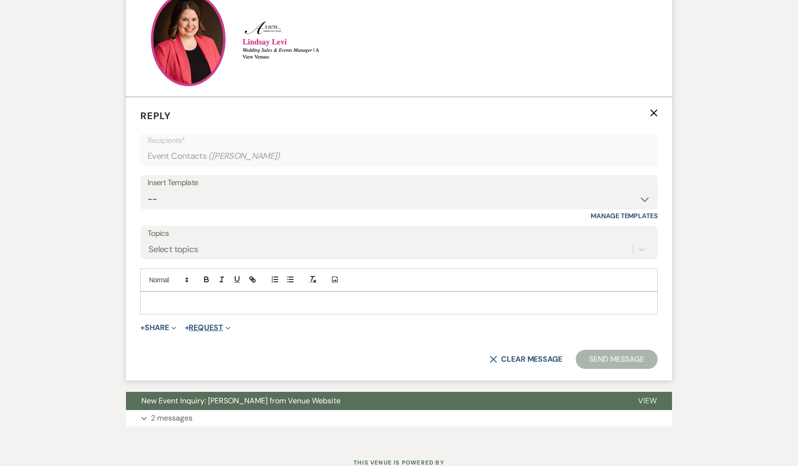
scroll to position [570, 0]
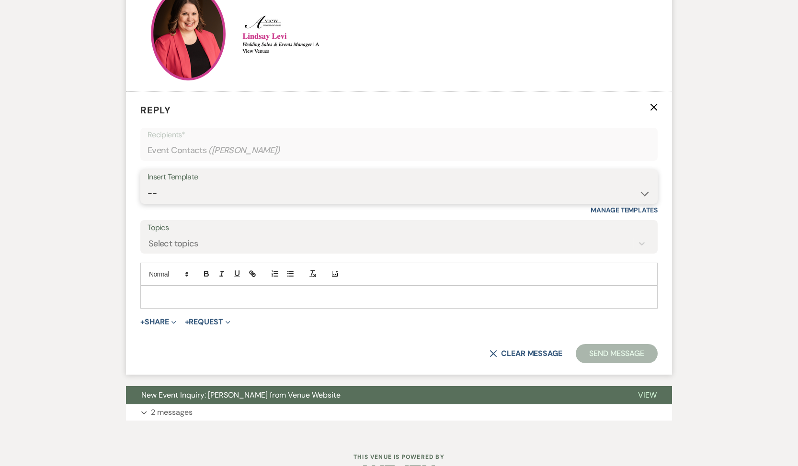
click at [216, 200] on select "-- Tour Confirmation Contract (Pre-Booked Leads) Out of office Inquiry Email Al…" at bounding box center [398, 193] width 503 height 19
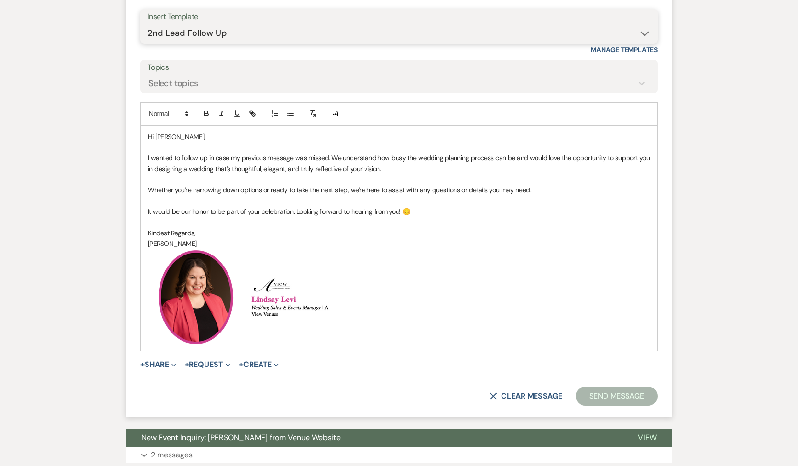
scroll to position [795, 0]
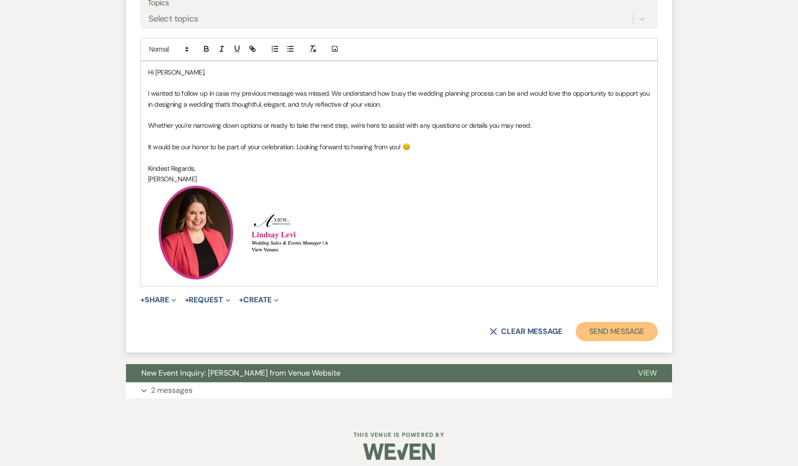
click at [581, 331] on button "Send Message" at bounding box center [616, 331] width 82 height 19
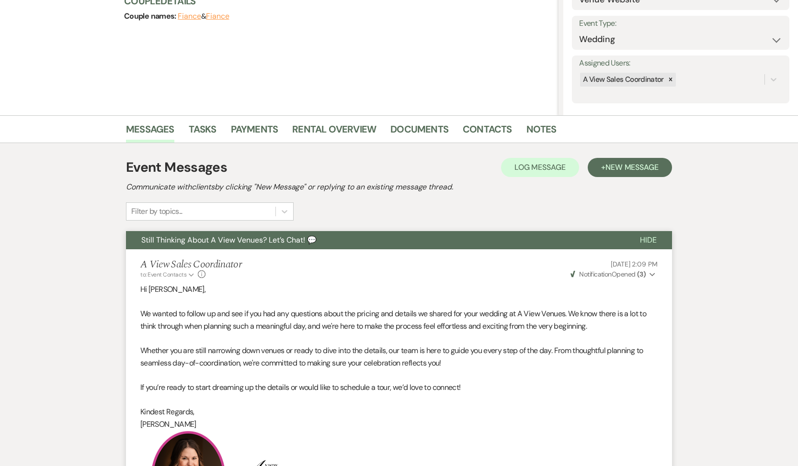
scroll to position [0, 0]
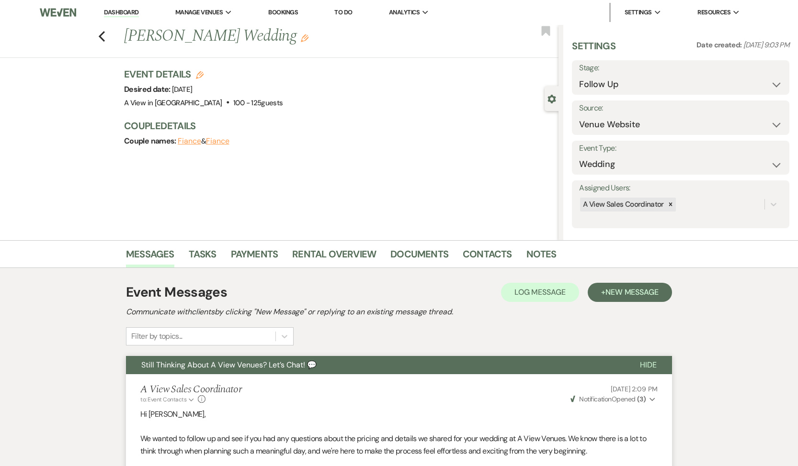
click at [615, 72] on label "Stage:" at bounding box center [680, 68] width 203 height 14
click at [615, 85] on select "Inquiry Follow Up Tour Requested Tour Confirmed Toured Proposal Sent Booked Lost" at bounding box center [680, 84] width 203 height 19
click at [615, 80] on select "Inquiry Follow Up Tour Requested Tour Confirmed Toured Proposal Sent Booked Lost" at bounding box center [655, 84] width 152 height 19
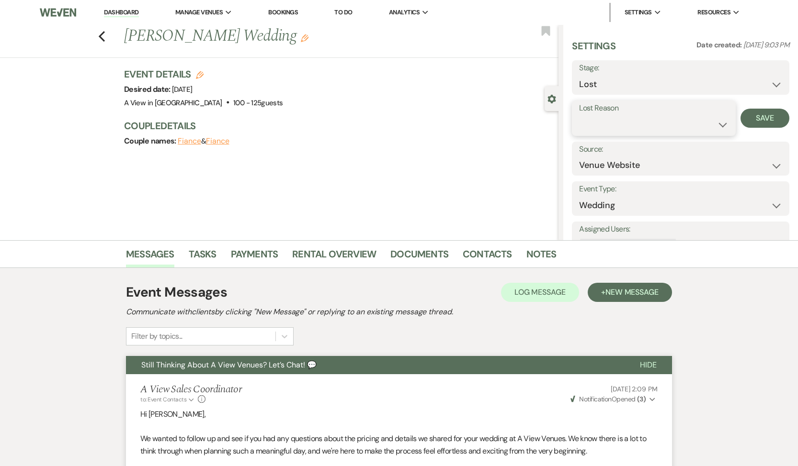
click at [609, 115] on select "Booked Elsewhere Budget Date Unavailable No Response Not a Good Match Capacity …" at bounding box center [653, 124] width 149 height 19
click at [768, 124] on button "Save" at bounding box center [764, 118] width 49 height 19
click at [209, 254] on link "Tasks" at bounding box center [203, 257] width 28 height 21
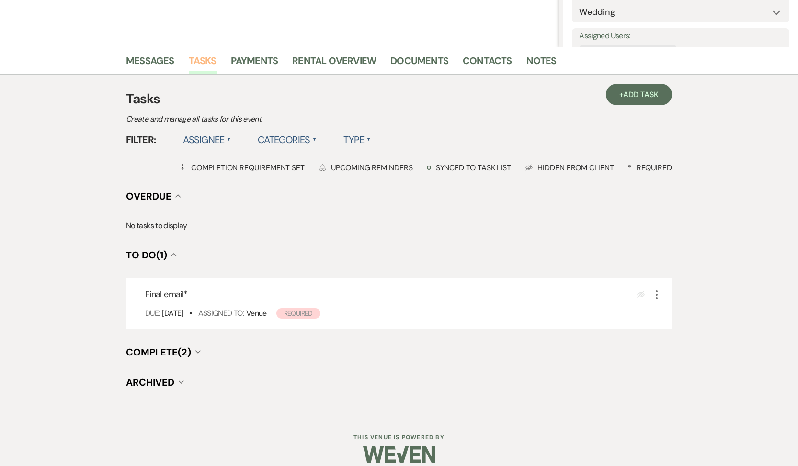
scroll to position [204, 0]
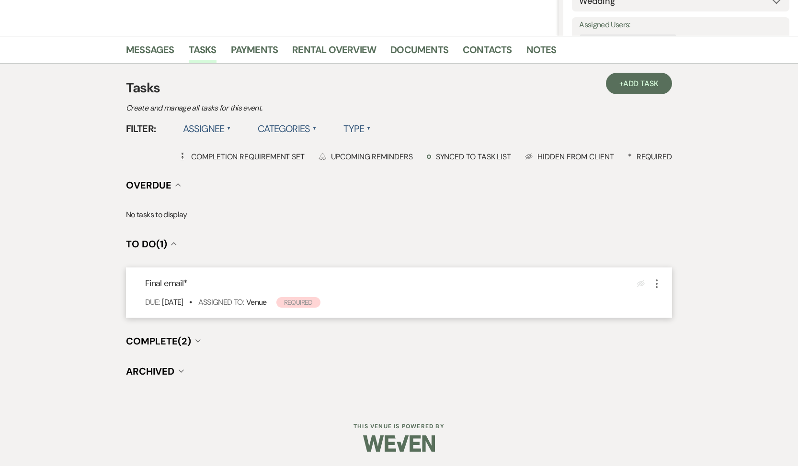
click at [657, 281] on icon "More" at bounding box center [656, 283] width 11 height 11
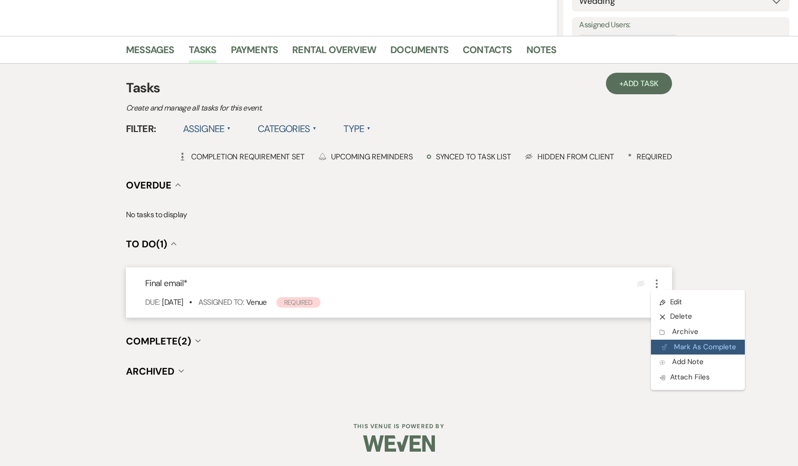
click at [659, 346] on button "Plan Portal Link Mark As Complete" at bounding box center [698, 347] width 94 height 15
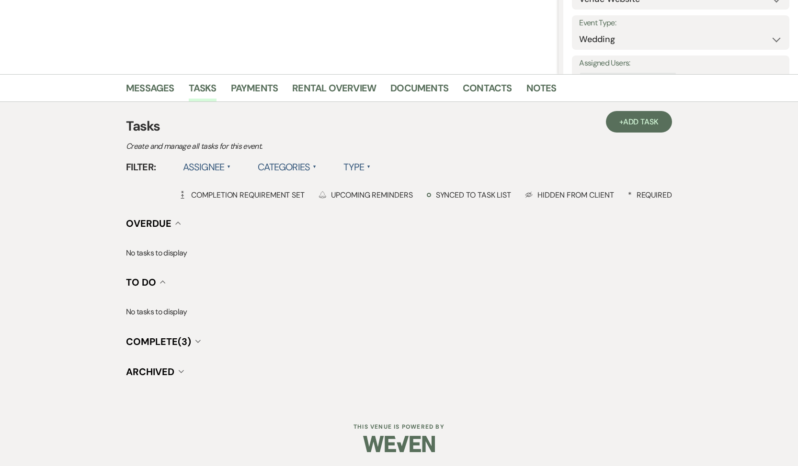
scroll to position [0, 0]
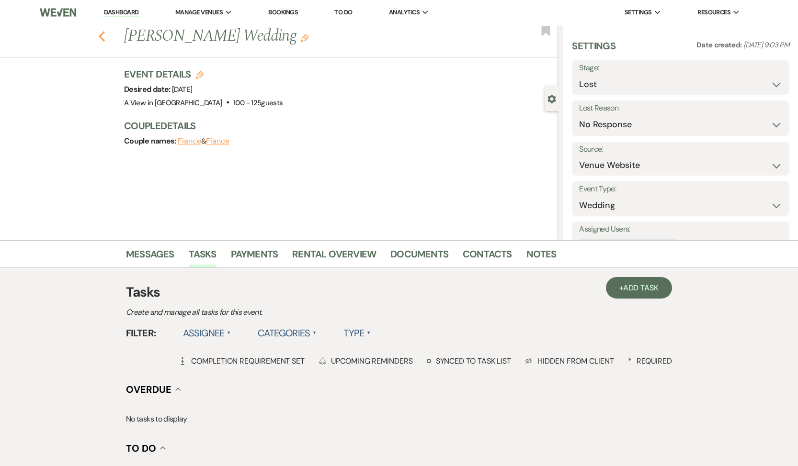
click at [102, 33] on use "button" at bounding box center [102, 36] width 6 height 11
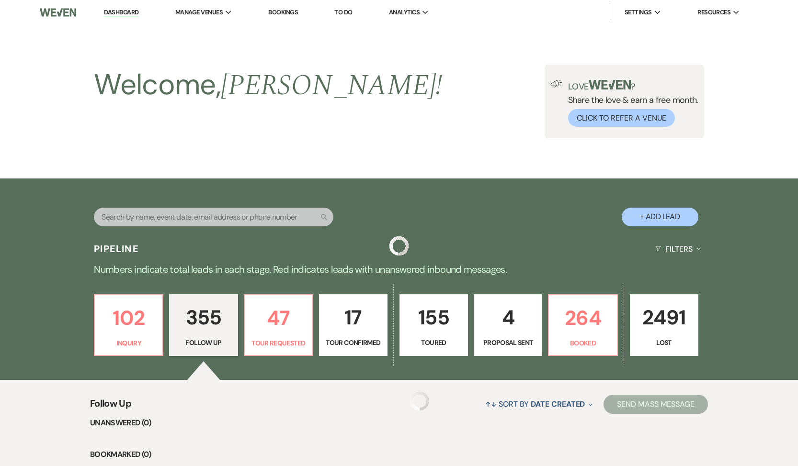
scroll to position [10654, 0]
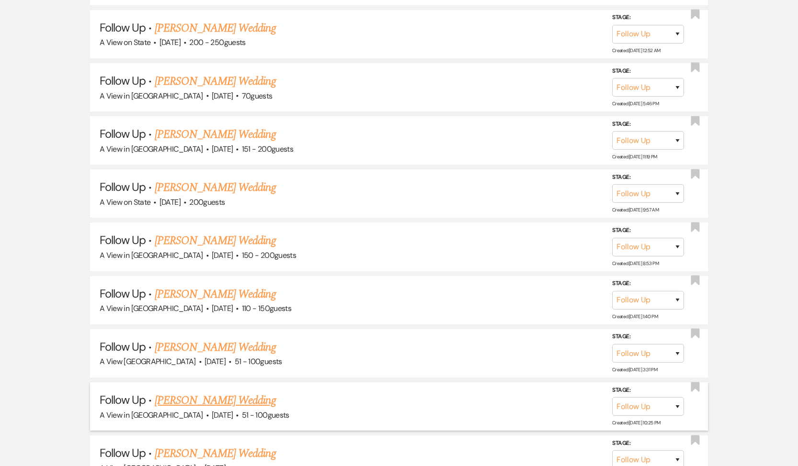
click at [186, 392] on link "[PERSON_NAME] Wedding" at bounding box center [215, 400] width 121 height 17
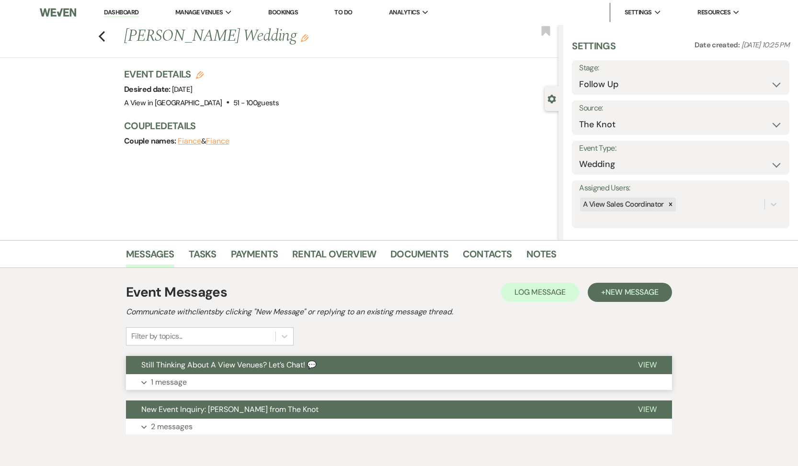
click at [177, 381] on p "1 message" at bounding box center [169, 382] width 36 height 12
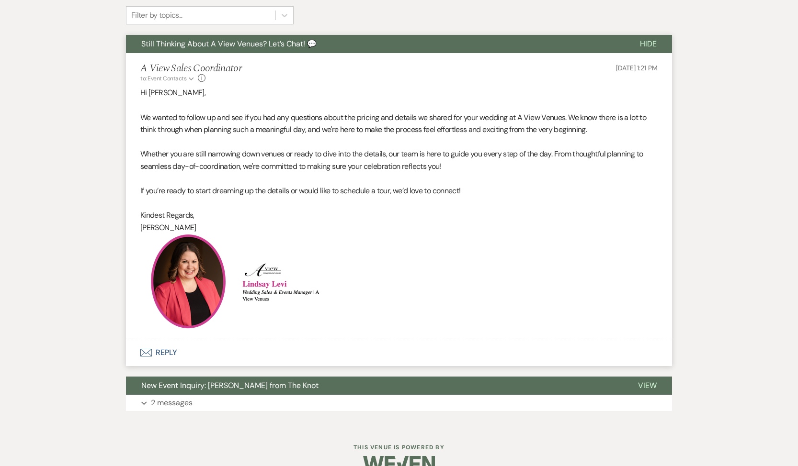
scroll to position [342, 0]
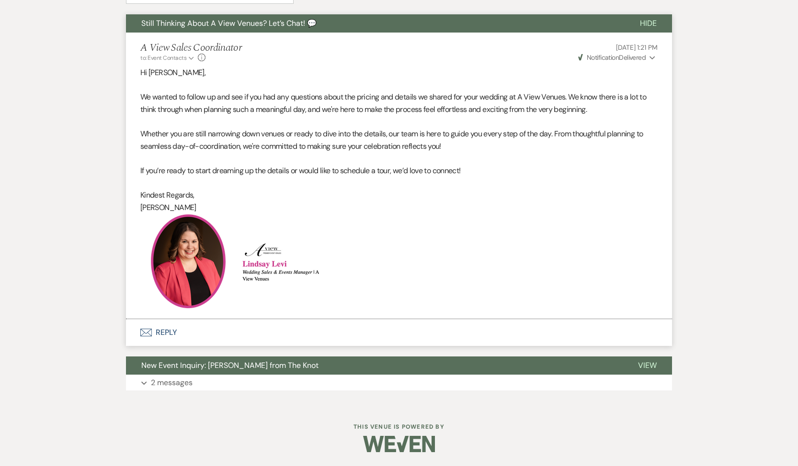
click at [173, 334] on button "Envelope Reply" at bounding box center [399, 332] width 546 height 27
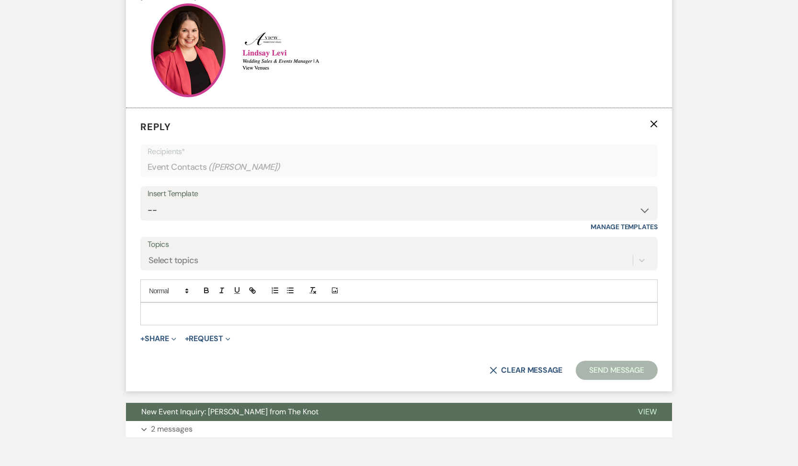
scroll to position [570, 0]
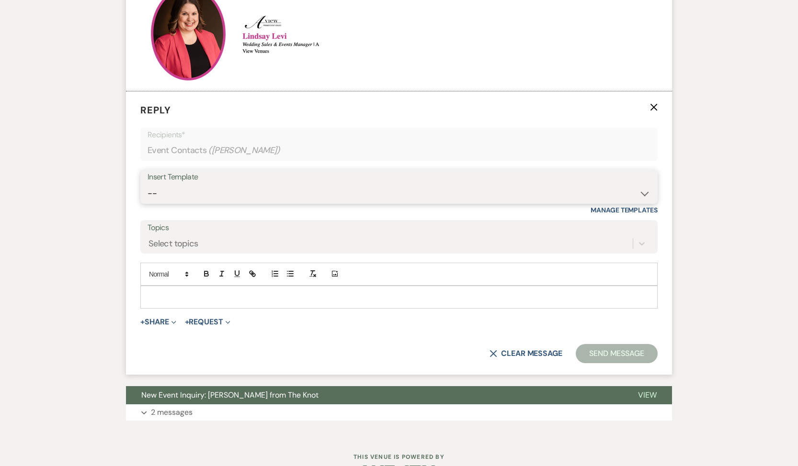
click at [199, 188] on select "-- Tour Confirmation Contract (Pre-Booked Leads) Out of office Inquiry Email Al…" at bounding box center [398, 193] width 503 height 19
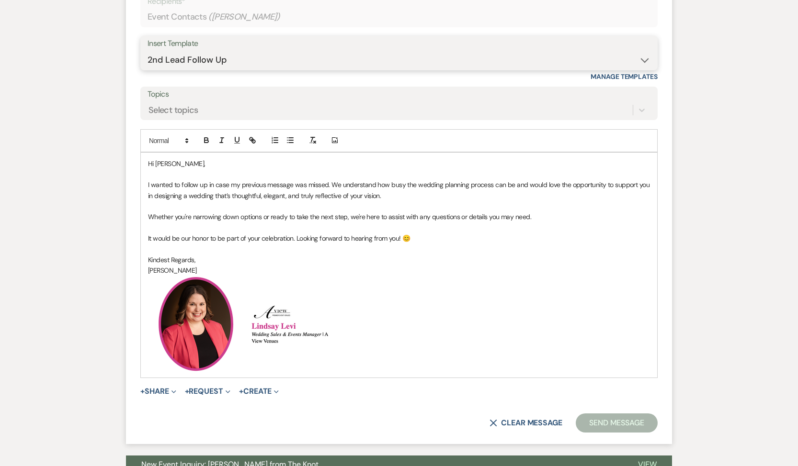
scroll to position [714, 0]
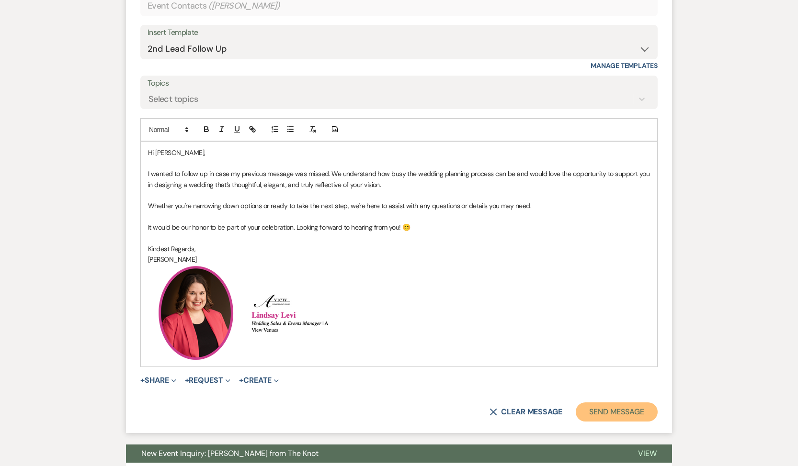
click at [619, 413] on button "Send Message" at bounding box center [616, 412] width 82 height 19
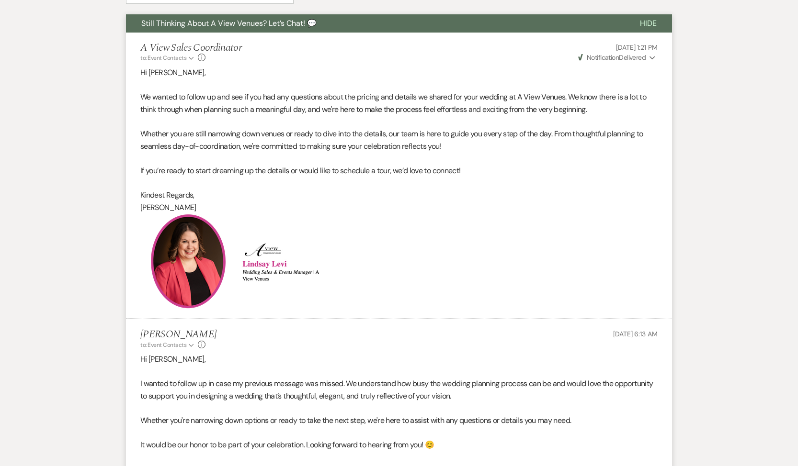
scroll to position [0, 0]
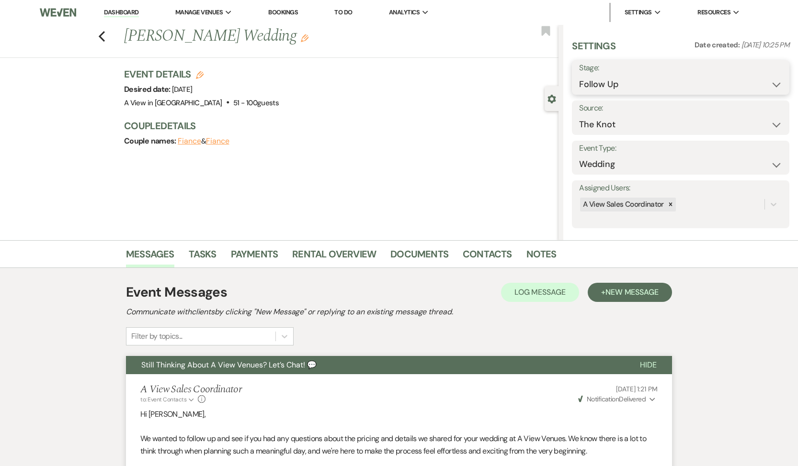
click at [609, 78] on select "Inquiry Follow Up Tour Requested Tour Confirmed Toured Proposal Sent Booked Lost" at bounding box center [680, 84] width 203 height 19
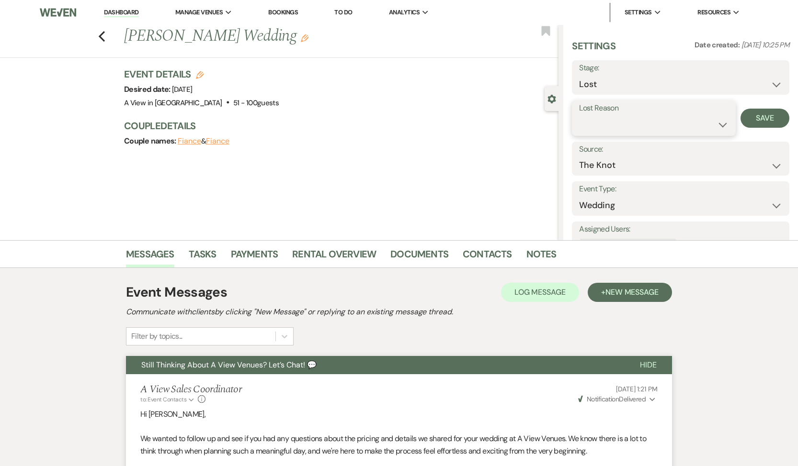
click at [614, 117] on select "Booked Elsewhere Budget Date Unavailable No Response Not a Good Match Capacity …" at bounding box center [653, 124] width 149 height 19
click at [754, 122] on button "Save" at bounding box center [764, 118] width 49 height 19
click at [203, 252] on link "Tasks" at bounding box center [203, 257] width 28 height 21
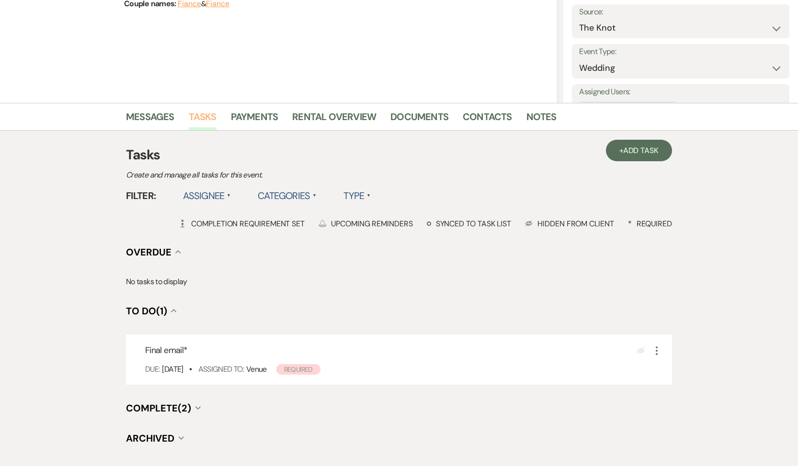
scroll to position [204, 0]
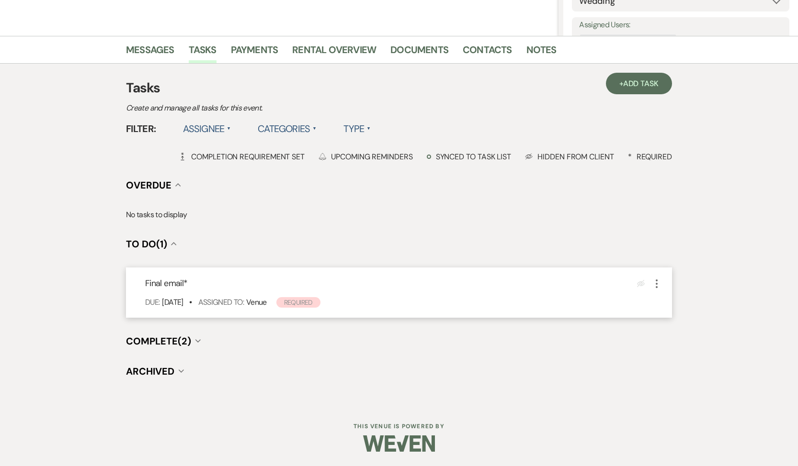
click at [656, 286] on icon "More" at bounding box center [656, 283] width 11 height 11
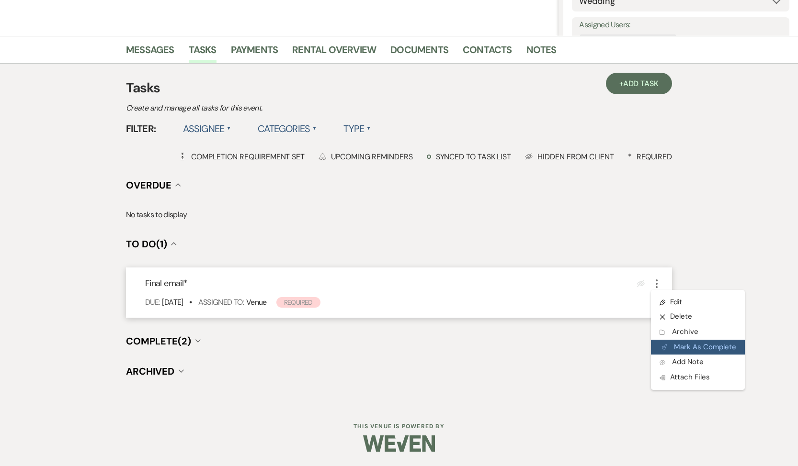
click at [676, 351] on button "Plan Portal Link Mark As Complete" at bounding box center [698, 347] width 94 height 15
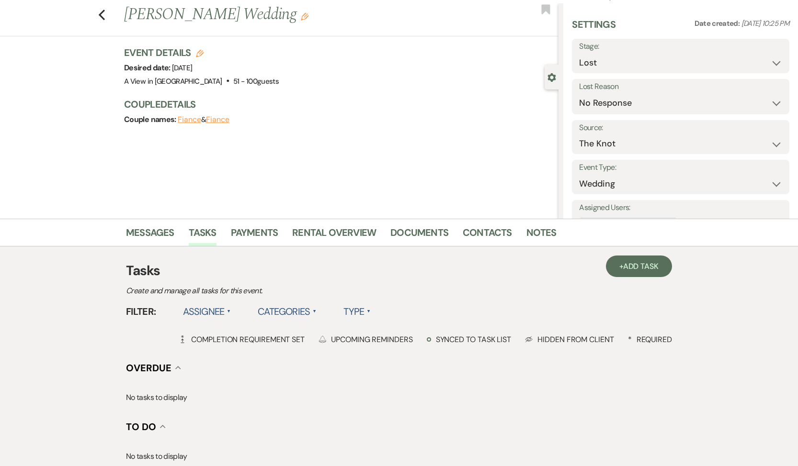
scroll to position [0, 0]
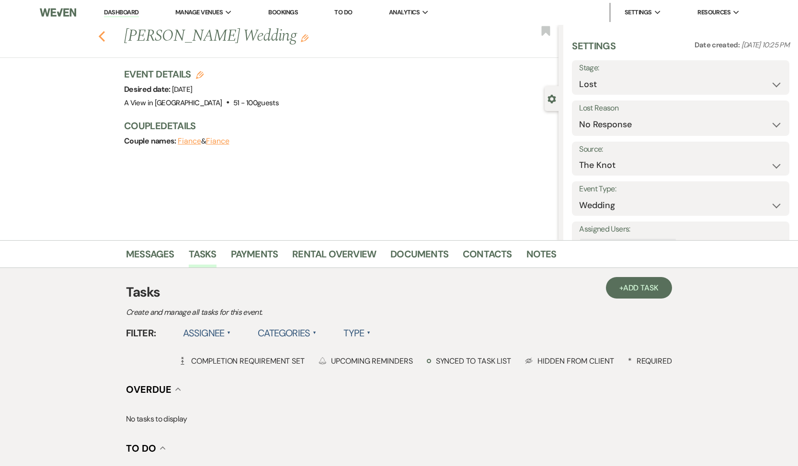
click at [103, 37] on icon "Previous" at bounding box center [101, 36] width 7 height 11
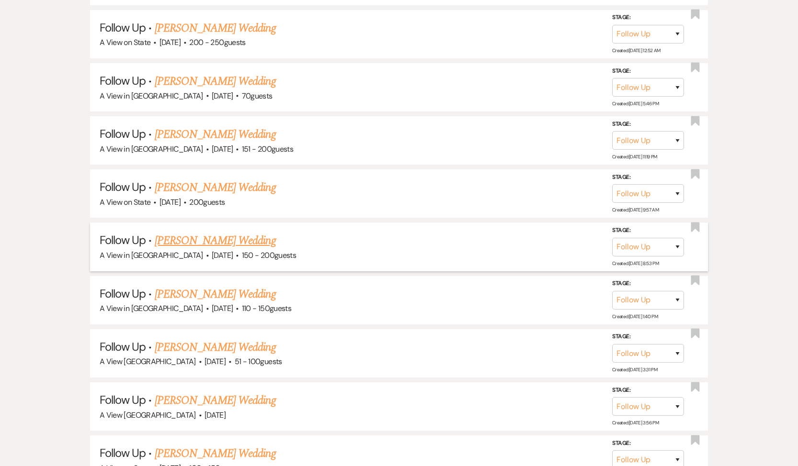
scroll to position [10667, 0]
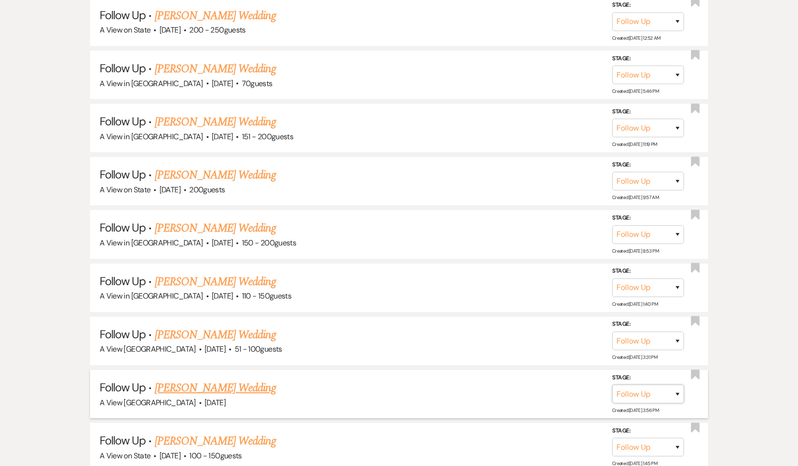
click at [620, 385] on select "Inquiry Follow Up Tour Requested Tour Confirmed Toured Proposal Sent Booked Lost" at bounding box center [648, 394] width 72 height 19
click at [595, 385] on select "Inquiry Follow Up Tour Requested Tour Confirmed Toured Proposal Sent Booked Lost" at bounding box center [600, 394] width 72 height 19
click at [507, 385] on select "Booked Elsewhere Budget Date Unavailable No Response Not a Good Match Capacity …" at bounding box center [513, 394] width 82 height 19
click at [674, 384] on button "Save" at bounding box center [665, 393] width 48 height 19
click at [214, 380] on link "[PERSON_NAME] Wedding" at bounding box center [215, 388] width 121 height 17
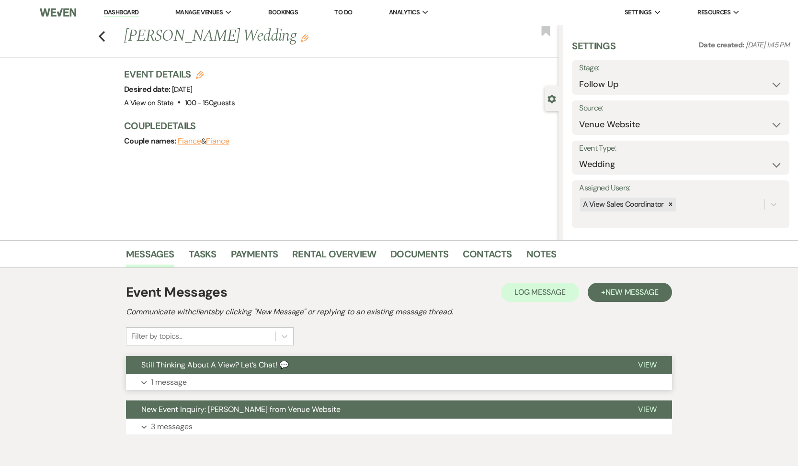
click at [172, 381] on p "1 message" at bounding box center [169, 382] width 36 height 12
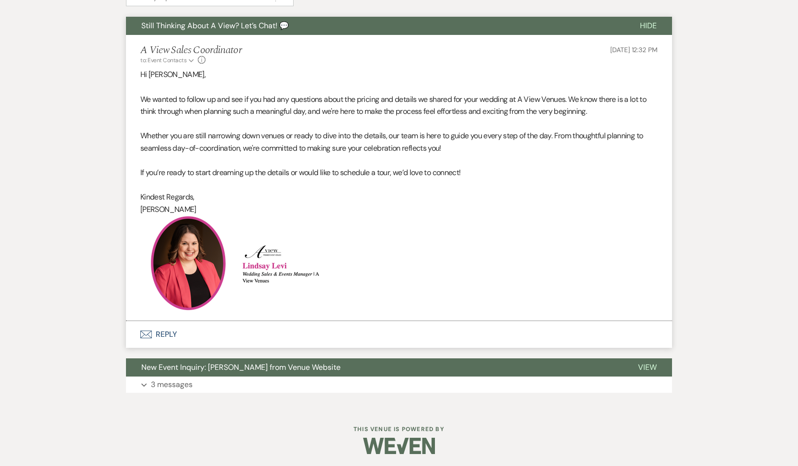
scroll to position [342, 0]
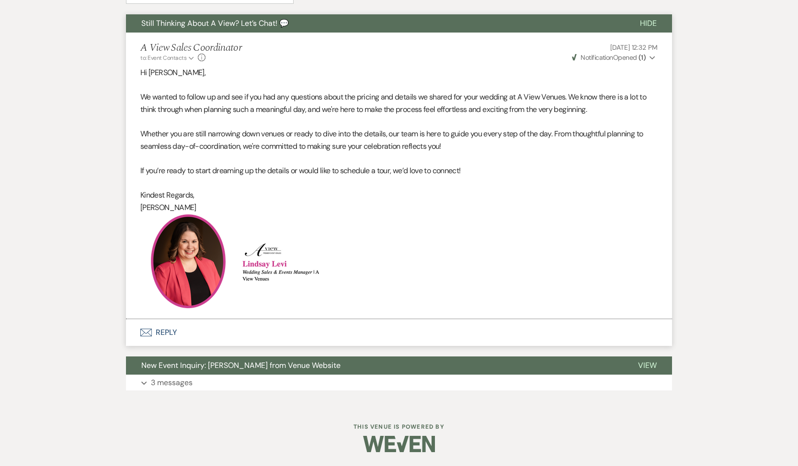
click at [166, 334] on button "Envelope Reply" at bounding box center [399, 332] width 546 height 27
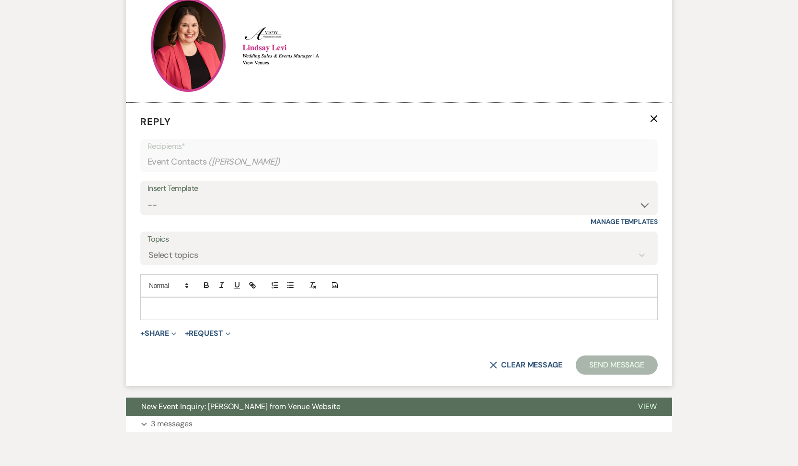
scroll to position [570, 0]
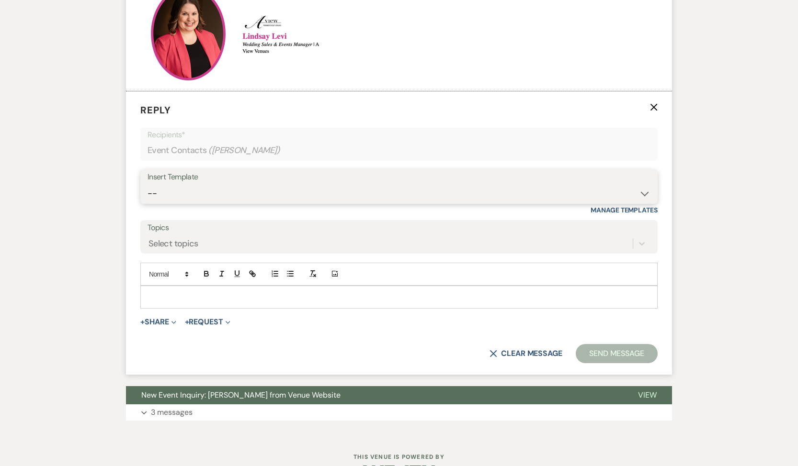
click at [183, 190] on select "-- Tour Confirmation Contract (Pre-Booked Leads) Out of office Inquiry Email Al…" at bounding box center [398, 193] width 503 height 19
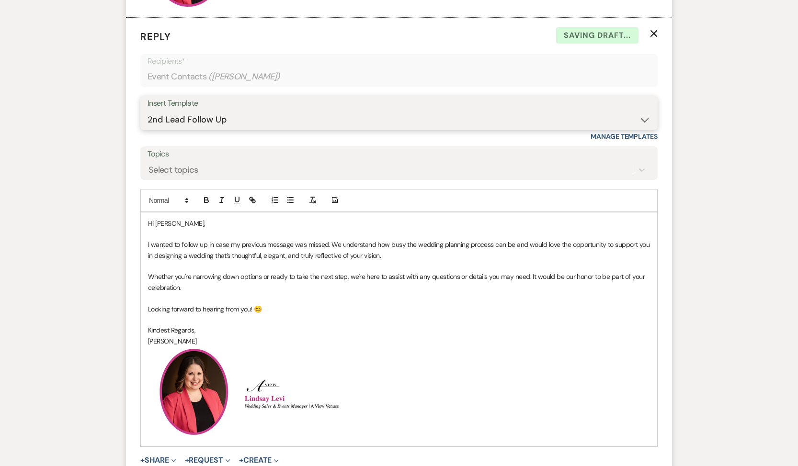
scroll to position [720, 0]
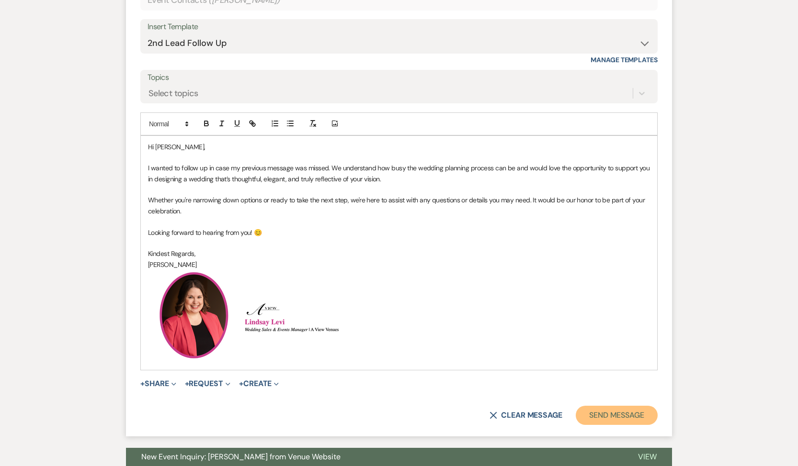
click at [610, 415] on button "Send Message" at bounding box center [616, 415] width 82 height 19
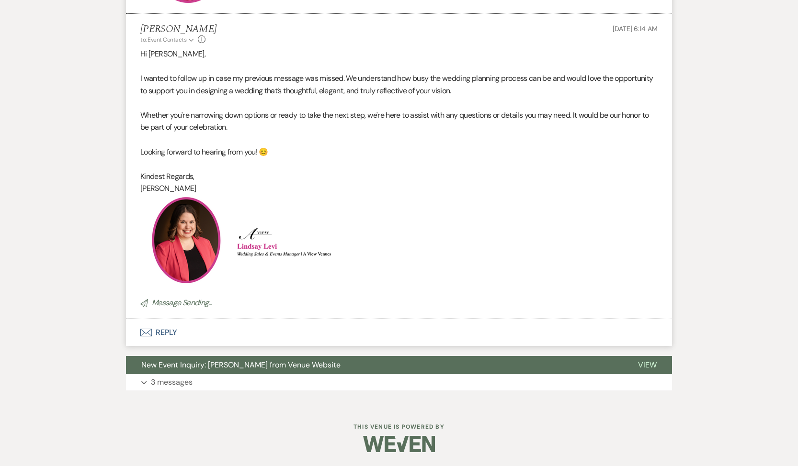
scroll to position [0, 0]
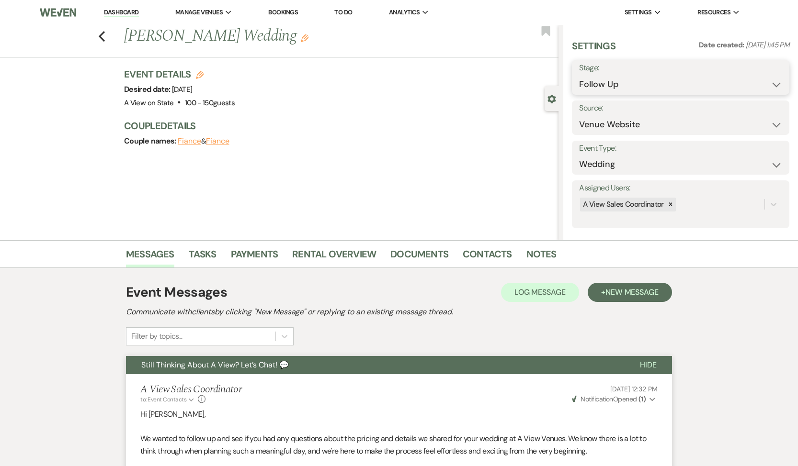
click at [642, 81] on select "Inquiry Follow Up Tour Requested Tour Confirmed Toured Proposal Sent Booked Lost" at bounding box center [680, 84] width 203 height 19
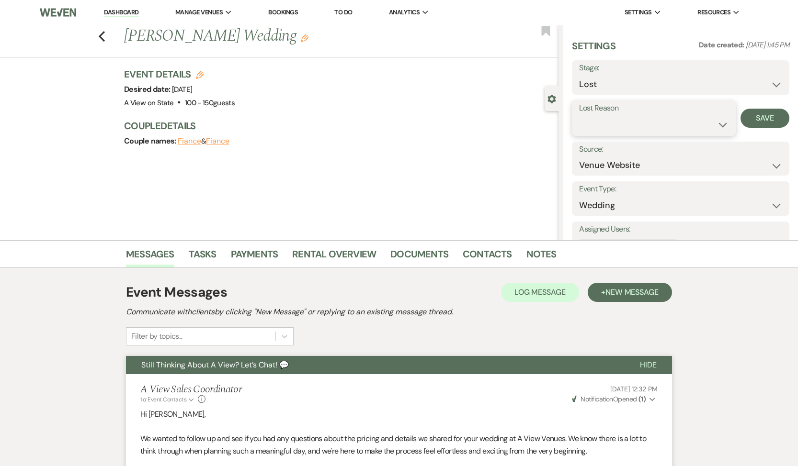
click at [624, 119] on select "Booked Elsewhere Budget Date Unavailable No Response Not a Good Match Capacity …" at bounding box center [653, 124] width 149 height 19
click at [759, 118] on button "Save" at bounding box center [764, 118] width 49 height 19
click at [204, 257] on link "Tasks" at bounding box center [203, 257] width 28 height 21
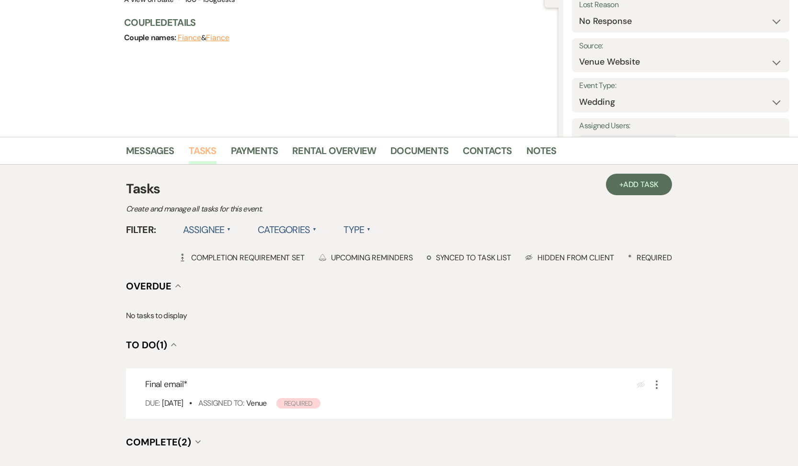
scroll to position [204, 0]
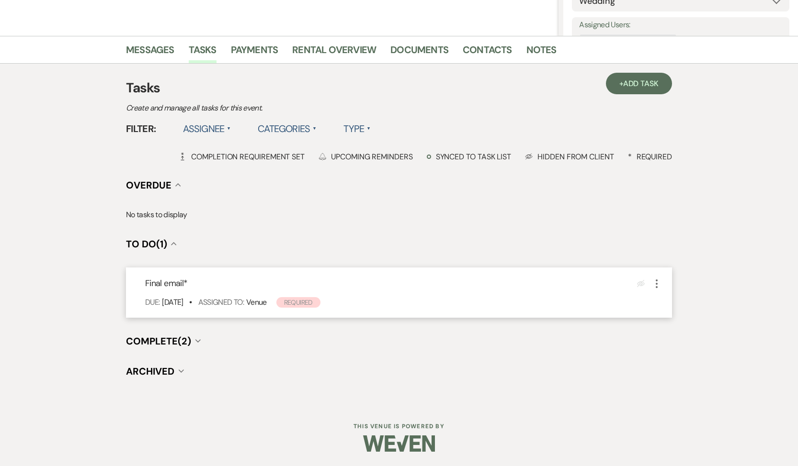
click at [657, 282] on icon "More" at bounding box center [656, 283] width 11 height 11
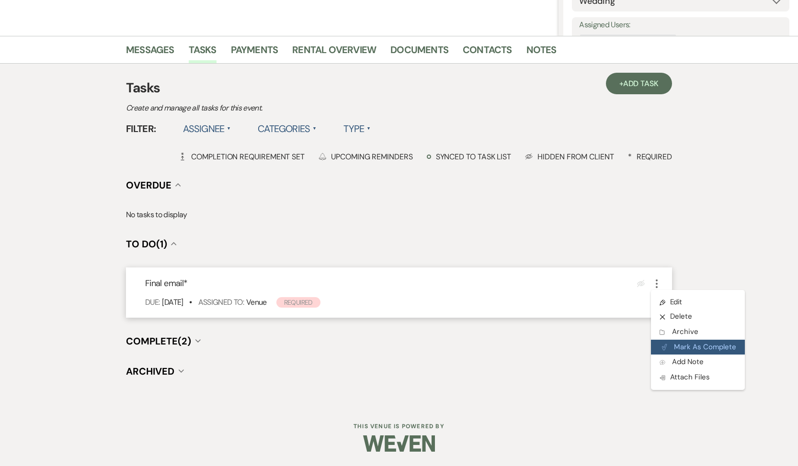
click at [668, 351] on button "Plan Portal Link Mark As Complete" at bounding box center [698, 347] width 94 height 15
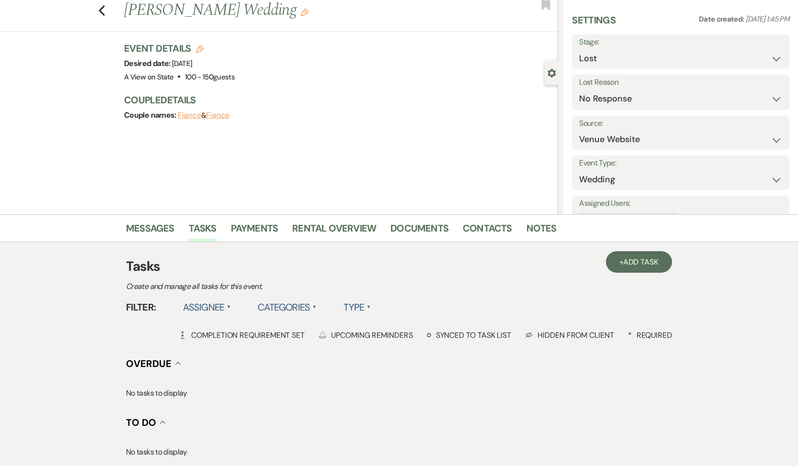
scroll to position [0, 0]
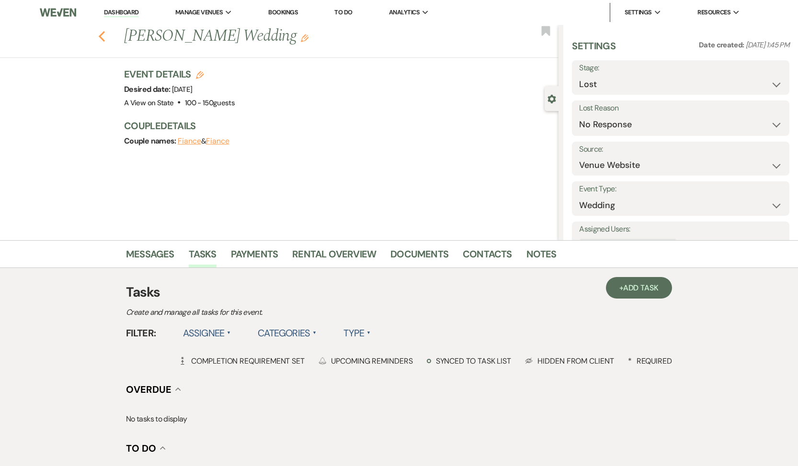
click at [104, 33] on use "button" at bounding box center [102, 36] width 6 height 11
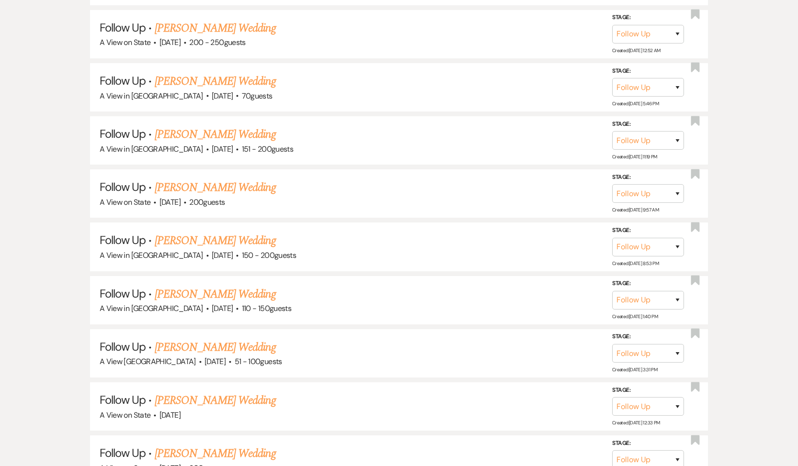
scroll to position [10667, 0]
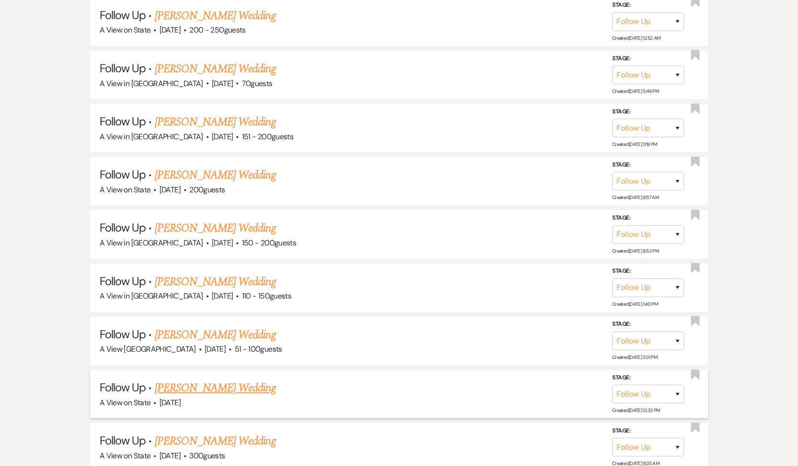
click at [224, 380] on link "[PERSON_NAME] Wedding" at bounding box center [215, 388] width 121 height 17
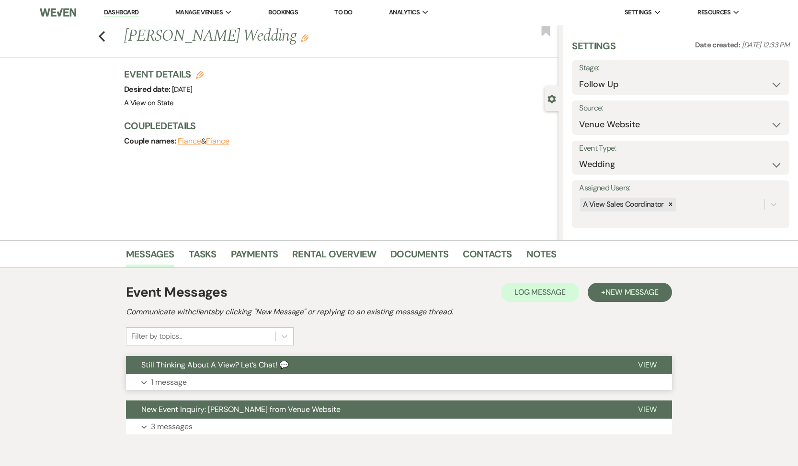
click at [197, 372] on button "Still Thinking About A View? Let’s Chat! 💬" at bounding box center [374, 365] width 496 height 18
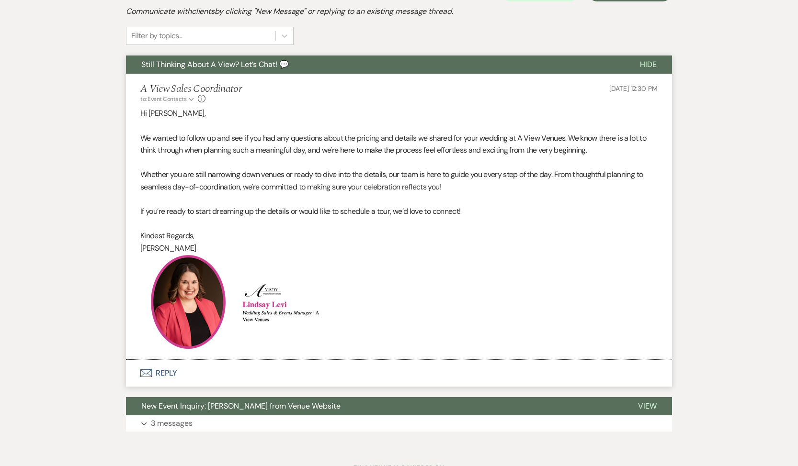
scroll to position [342, 0]
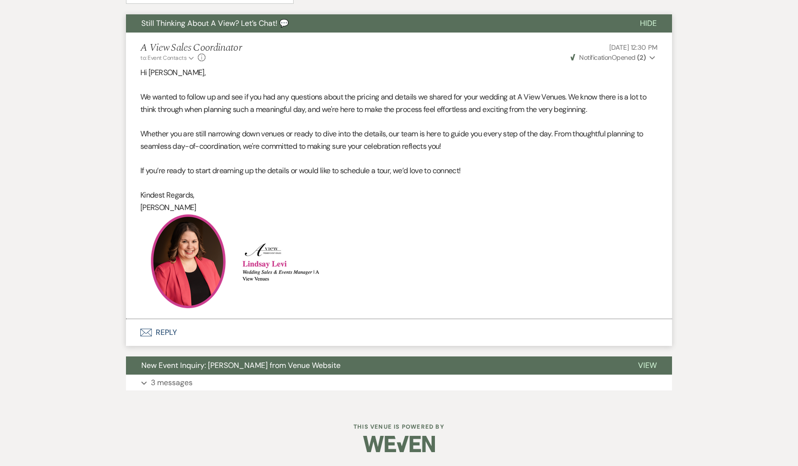
click at [175, 331] on button "Envelope Reply" at bounding box center [399, 332] width 546 height 27
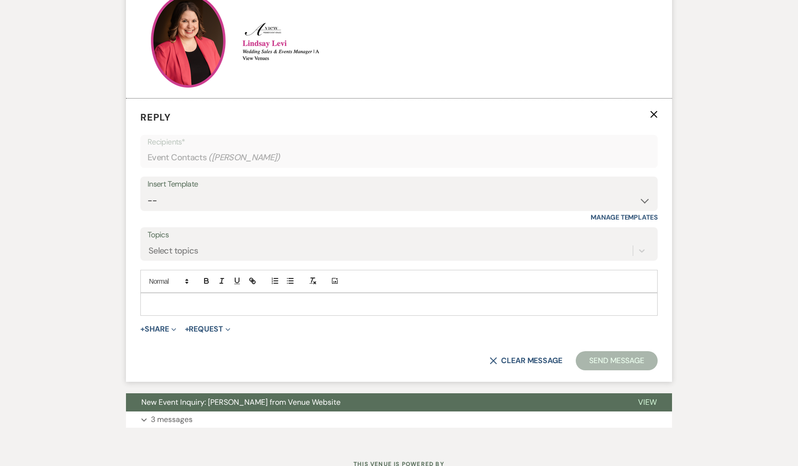
scroll to position [570, 0]
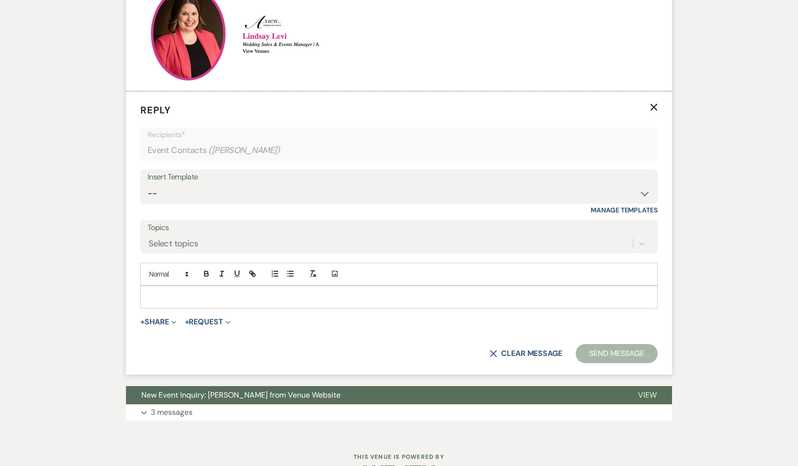
click at [222, 177] on div "Insert Template" at bounding box center [398, 177] width 503 height 14
click at [220, 194] on select "-- Tour Confirmation Contract (Pre-Booked Leads) Out of office Inquiry Email Al…" at bounding box center [398, 193] width 503 height 19
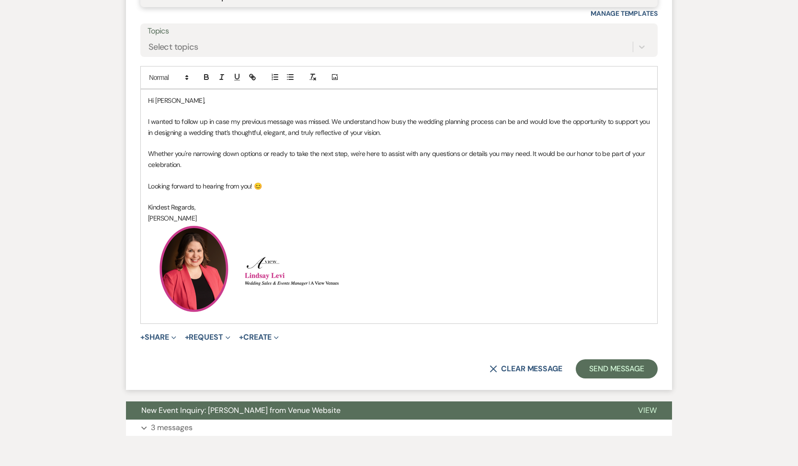
scroll to position [771, 0]
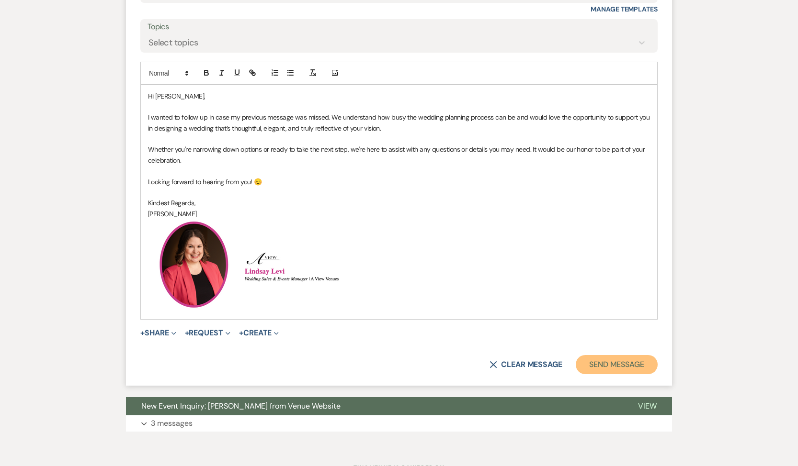
click at [638, 359] on button "Send Message" at bounding box center [616, 364] width 82 height 19
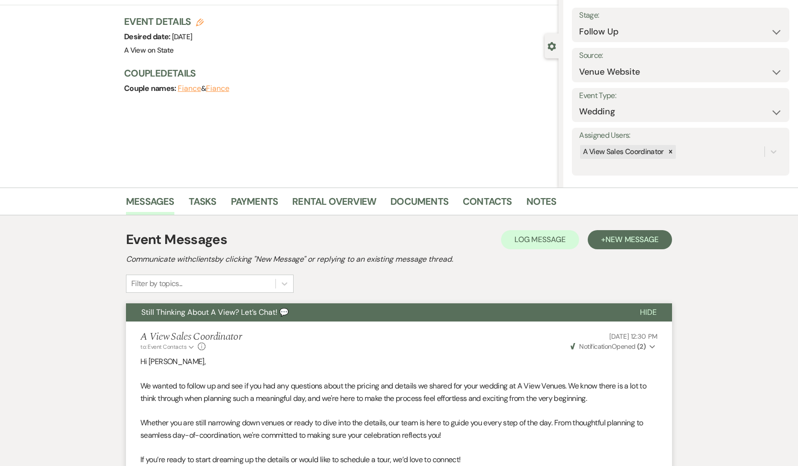
scroll to position [0, 0]
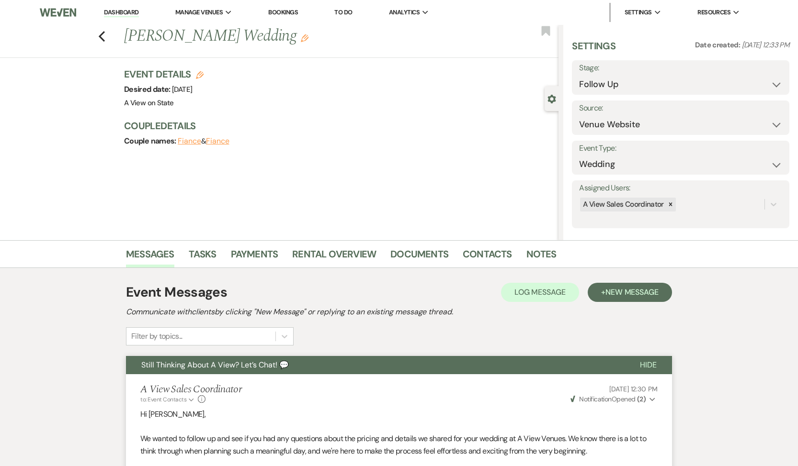
click at [673, 72] on label "Stage:" at bounding box center [680, 68] width 203 height 14
click at [669, 82] on select "Inquiry Follow Up Tour Requested Tour Confirmed Toured Proposal Sent Booked Lost" at bounding box center [680, 84] width 203 height 19
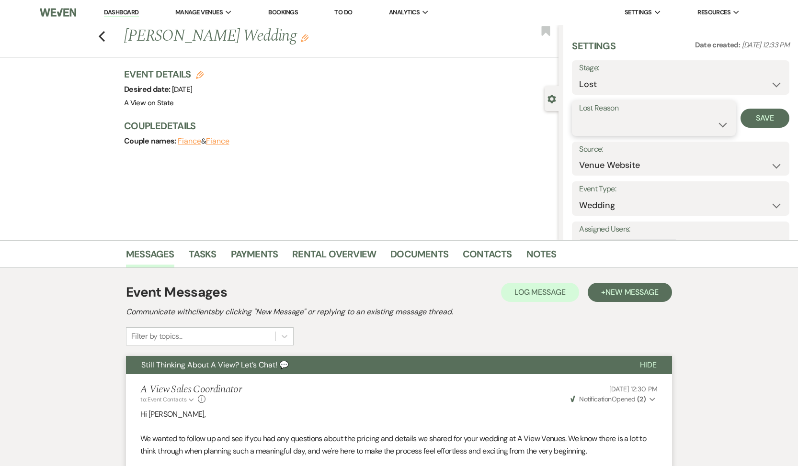
click at [637, 125] on select "Booked Elsewhere Budget Date Unavailable No Response Not a Good Match Capacity …" at bounding box center [653, 124] width 149 height 19
click at [752, 116] on button "Save" at bounding box center [764, 118] width 49 height 19
click at [206, 258] on link "Tasks" at bounding box center [203, 257] width 28 height 21
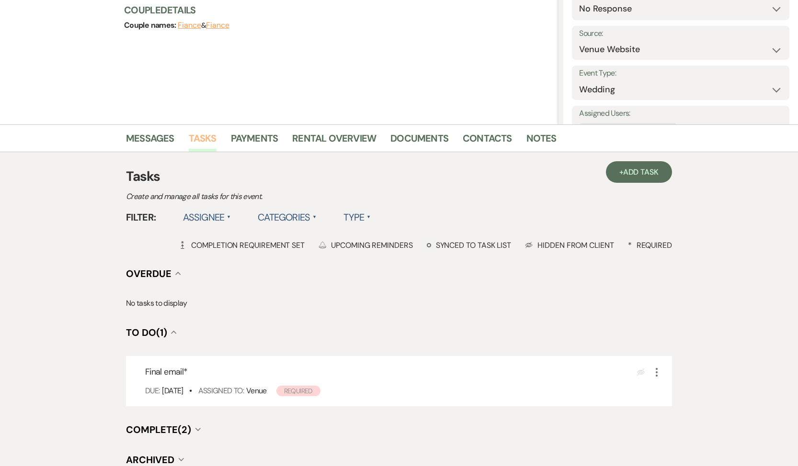
scroll to position [192, 0]
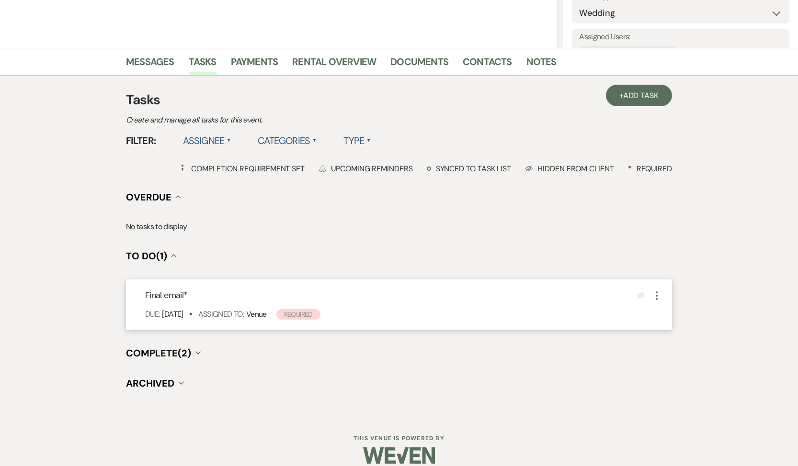
click at [654, 295] on icon "More" at bounding box center [656, 295] width 11 height 11
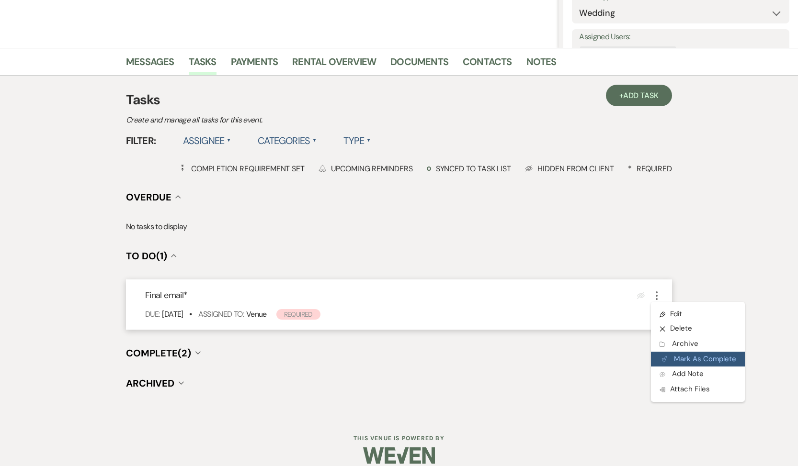
click at [663, 361] on use "button" at bounding box center [664, 360] width 5 height 6
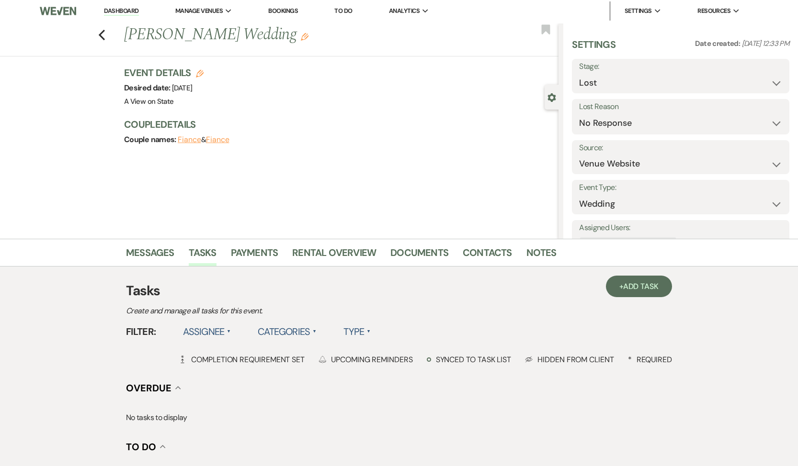
scroll to position [0, 0]
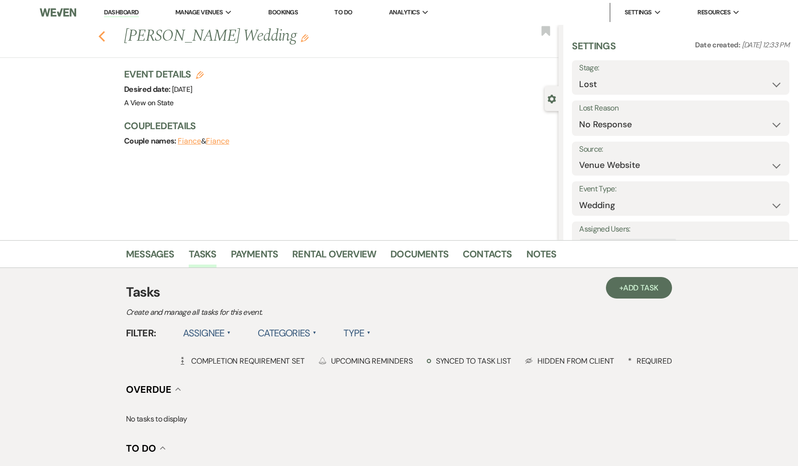
click at [103, 39] on use "button" at bounding box center [102, 36] width 6 height 11
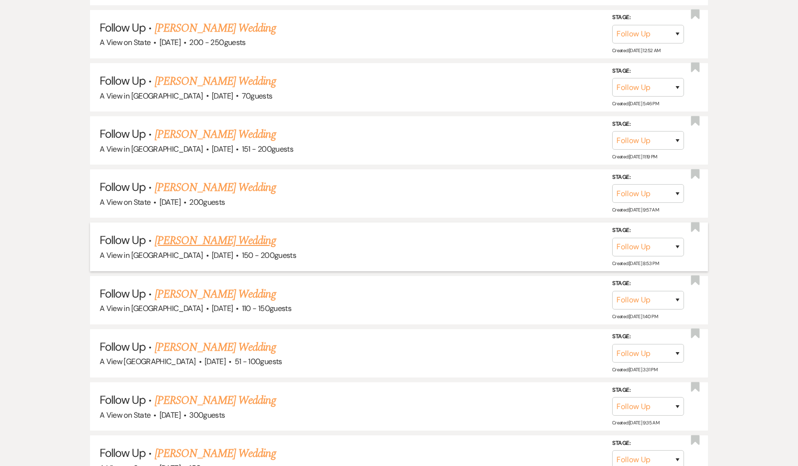
scroll to position [10667, 0]
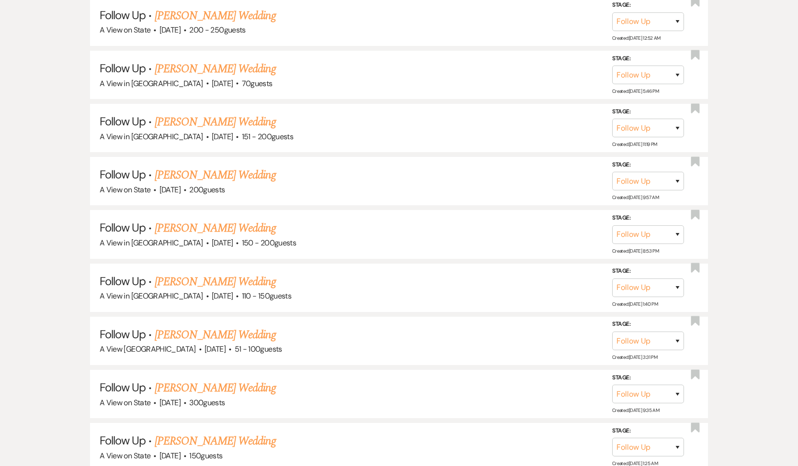
click at [211, 380] on link "[PERSON_NAME] Wedding" at bounding box center [215, 388] width 121 height 17
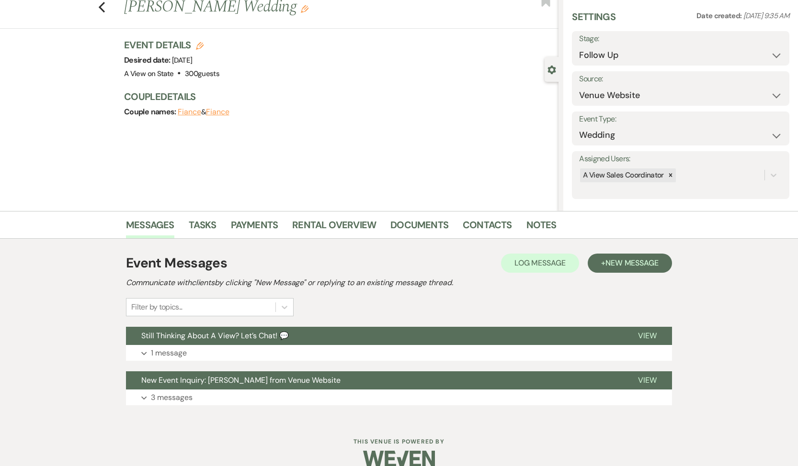
scroll to position [45, 0]
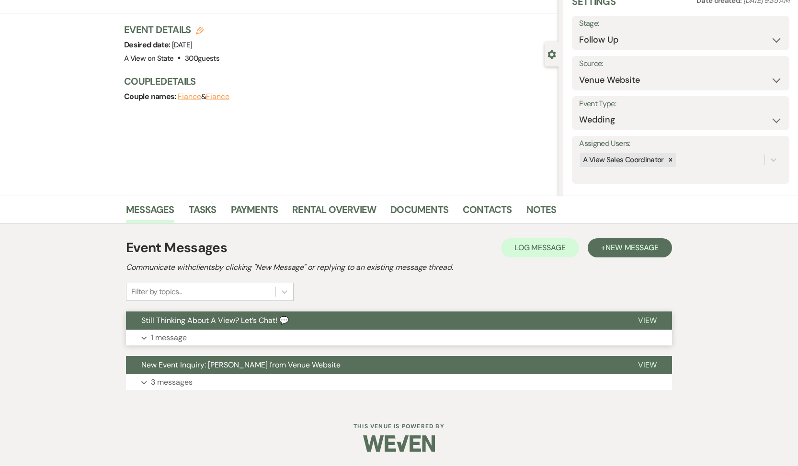
click at [186, 331] on button "Expand 1 message" at bounding box center [399, 338] width 546 height 16
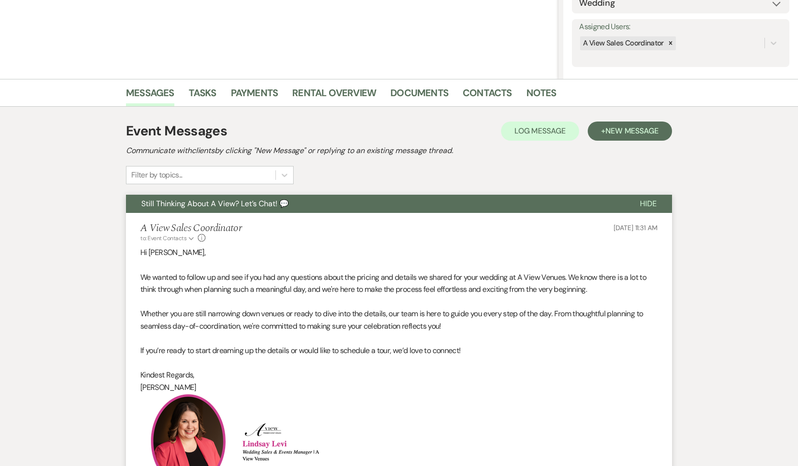
scroll to position [342, 0]
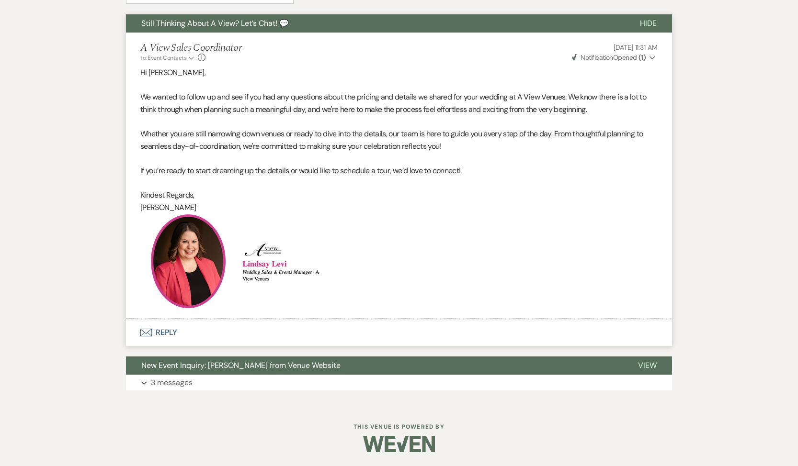
click at [173, 327] on button "Envelope Reply" at bounding box center [399, 332] width 546 height 27
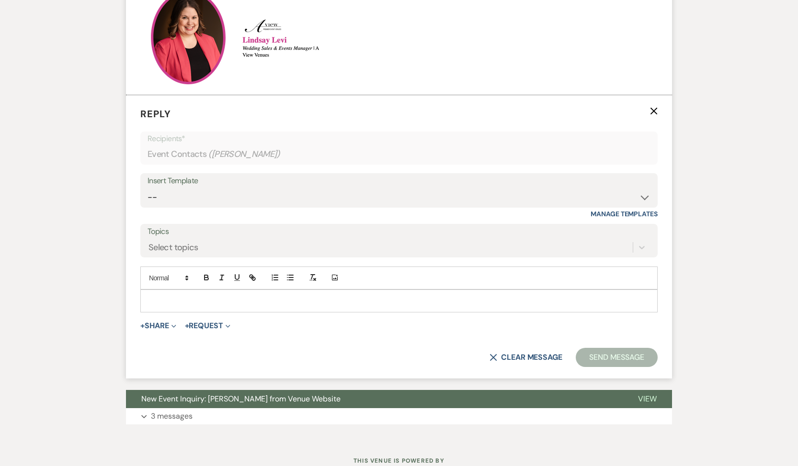
scroll to position [570, 0]
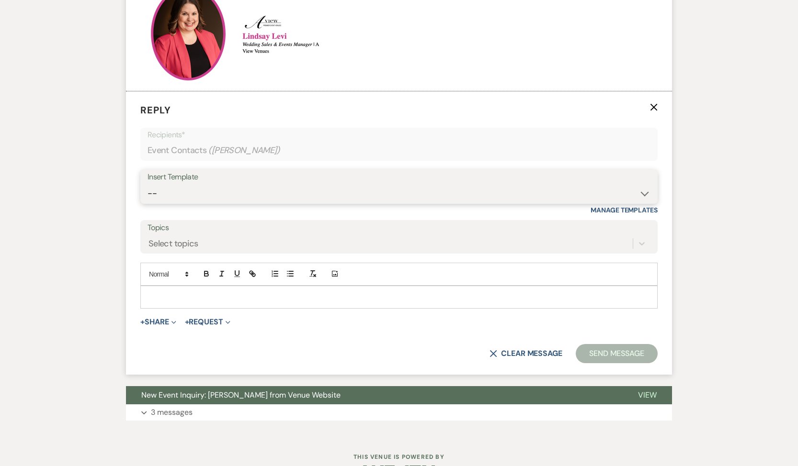
click at [214, 193] on select "-- Tour Confirmation Contract (Pre-Booked Leads) Out of office Inquiry Email Al…" at bounding box center [398, 193] width 503 height 19
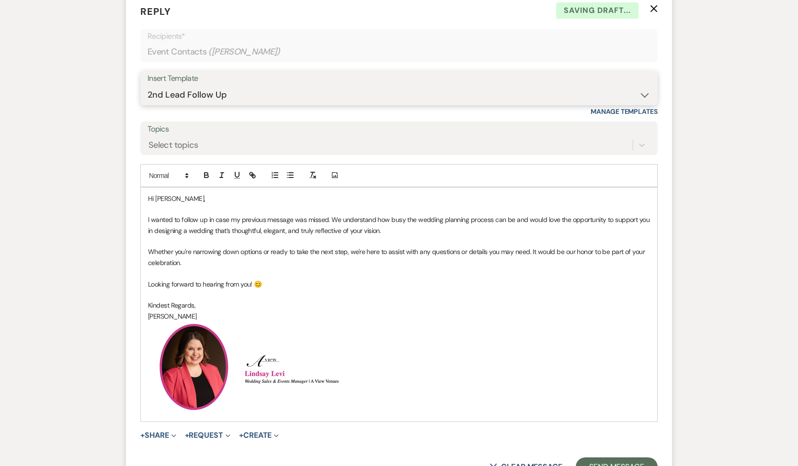
scroll to position [710, 0]
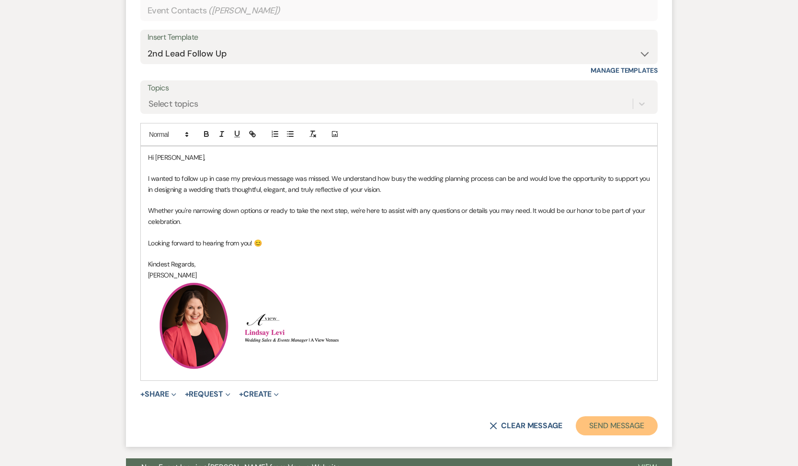
click at [609, 421] on button "Send Message" at bounding box center [616, 426] width 82 height 19
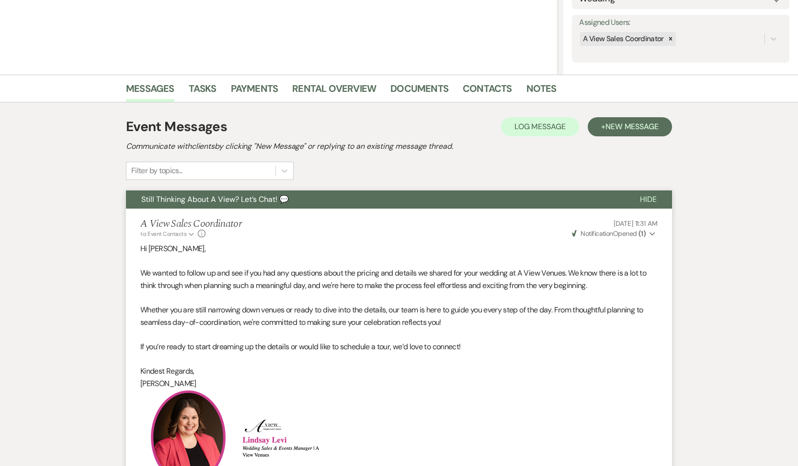
scroll to position [0, 0]
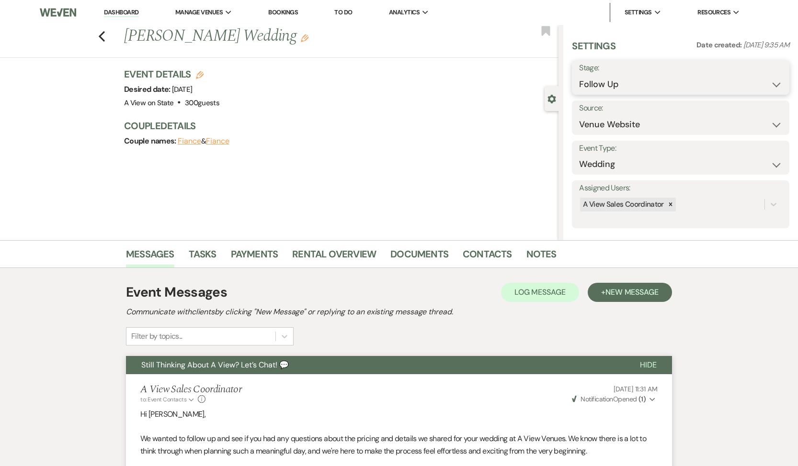
click at [653, 80] on select "Inquiry Follow Up Tour Requested Tour Confirmed Toured Proposal Sent Booked Lost" at bounding box center [680, 84] width 203 height 19
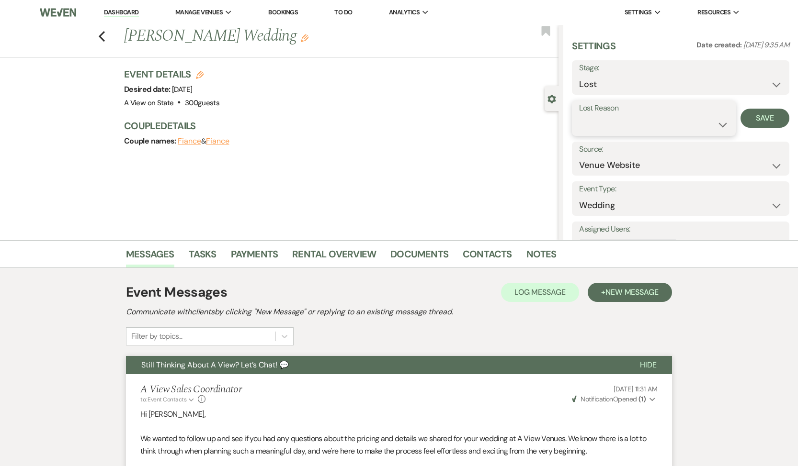
click at [636, 118] on select "Booked Elsewhere Budget Date Unavailable No Response Not a Good Match Capacity …" at bounding box center [653, 124] width 149 height 19
click at [759, 110] on button "Save" at bounding box center [764, 118] width 49 height 19
click at [210, 249] on link "Tasks" at bounding box center [203, 257] width 28 height 21
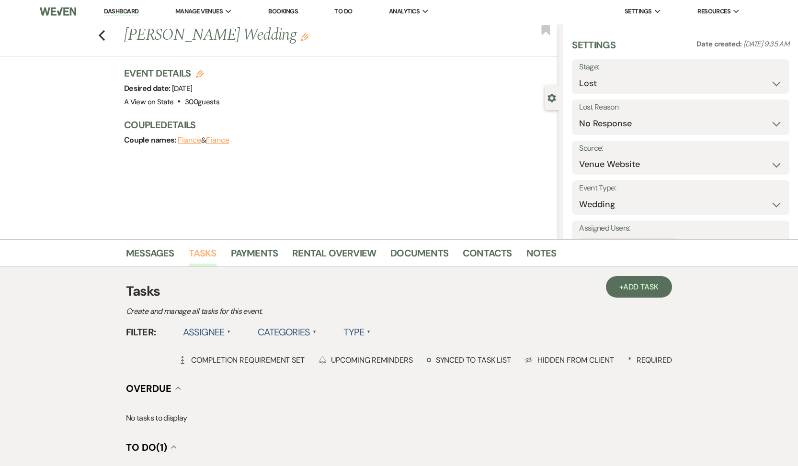
scroll to position [153, 0]
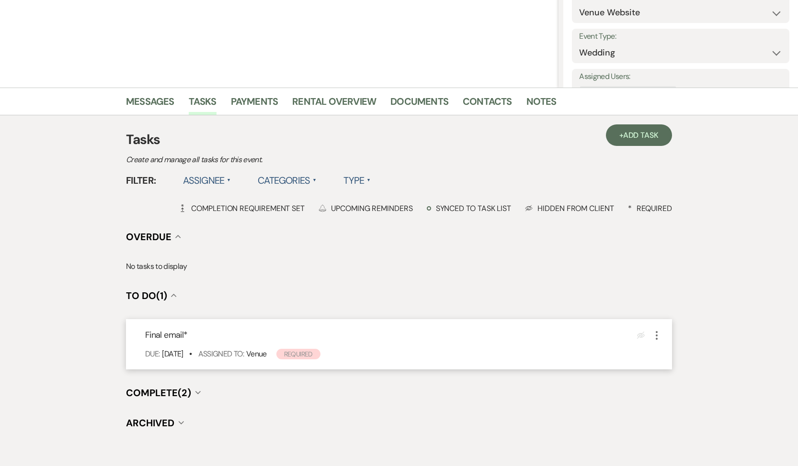
click at [659, 335] on icon "More" at bounding box center [656, 335] width 11 height 11
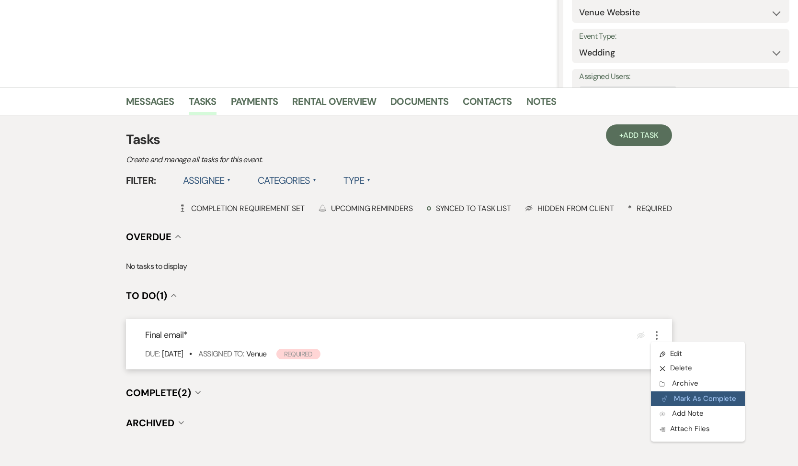
click at [661, 396] on icon "Plan Portal Link" at bounding box center [664, 398] width 6 height 7
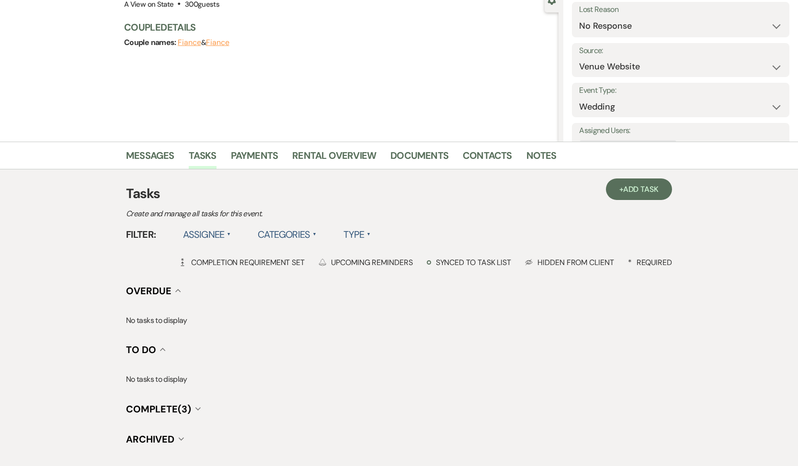
scroll to position [0, 0]
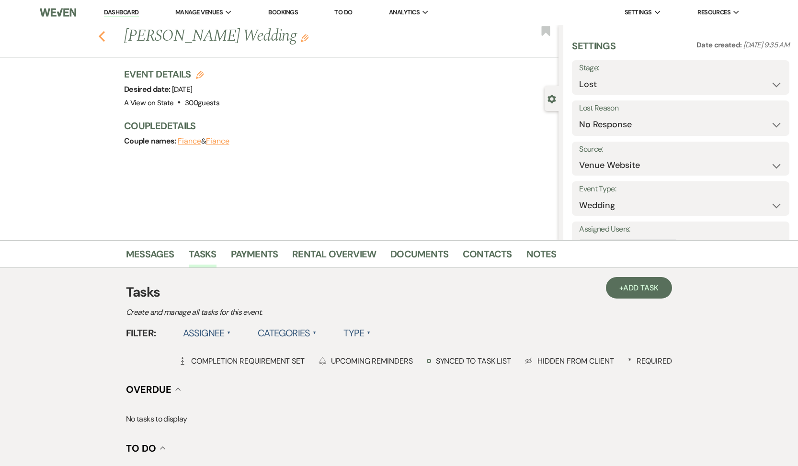
click at [103, 35] on icon "Previous" at bounding box center [101, 36] width 7 height 11
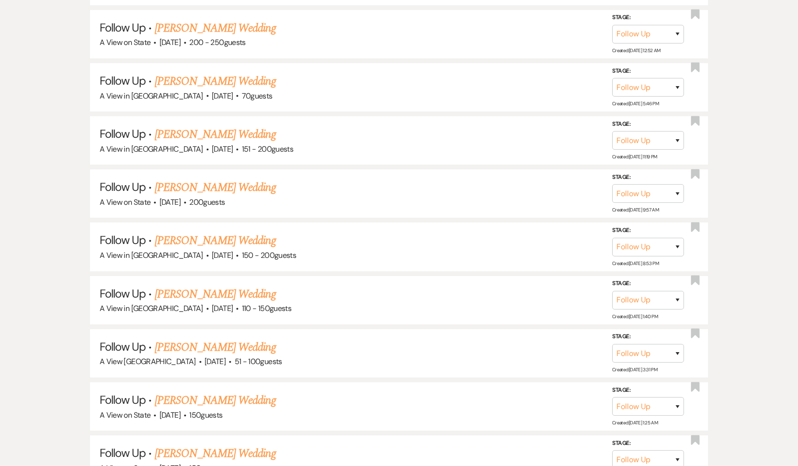
scroll to position [10667, 0]
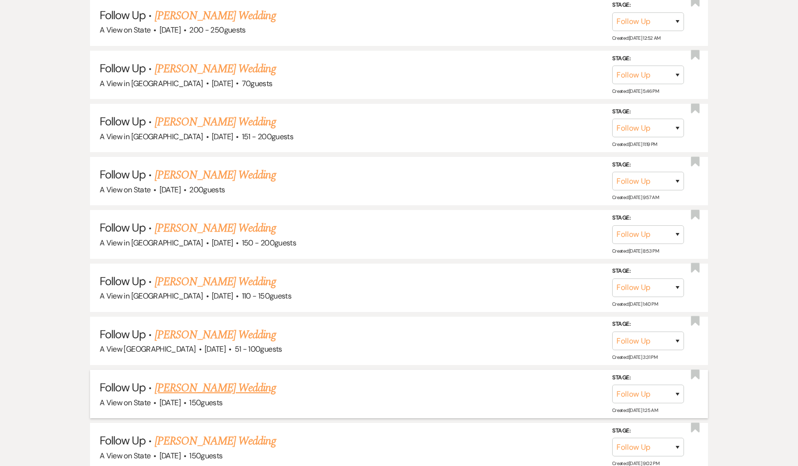
click at [193, 380] on link "[PERSON_NAME] Wedding" at bounding box center [215, 388] width 121 height 17
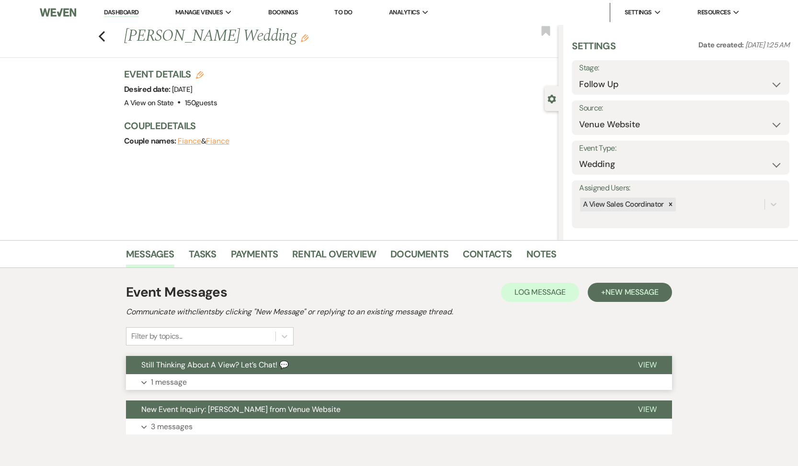
click at [165, 378] on p "1 message" at bounding box center [169, 382] width 36 height 12
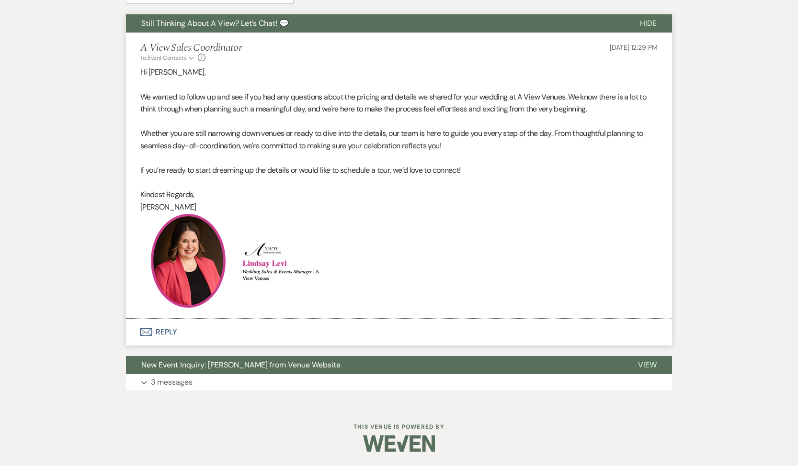
scroll to position [342, 0]
click at [173, 334] on button "Envelope Reply" at bounding box center [399, 332] width 546 height 27
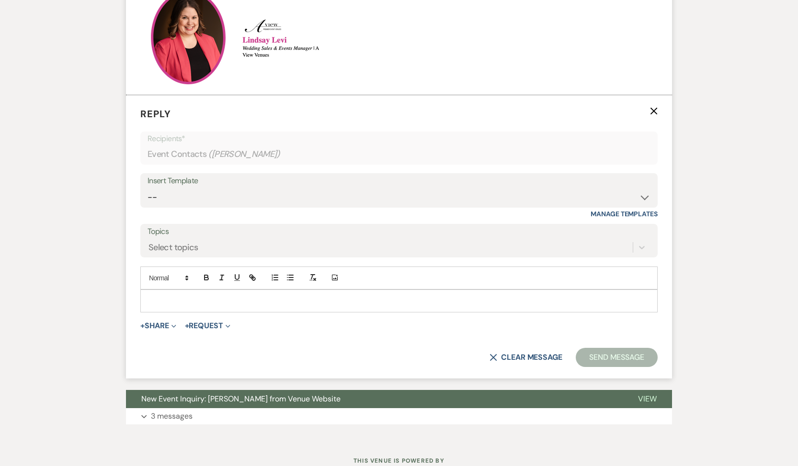
scroll to position [570, 0]
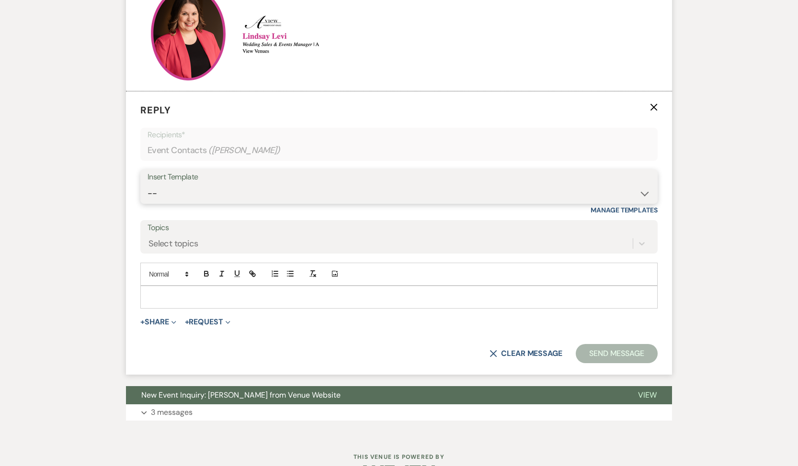
click at [187, 193] on select "-- Tour Confirmation Contract (Pre-Booked Leads) Out of office Inquiry Email Al…" at bounding box center [398, 193] width 503 height 19
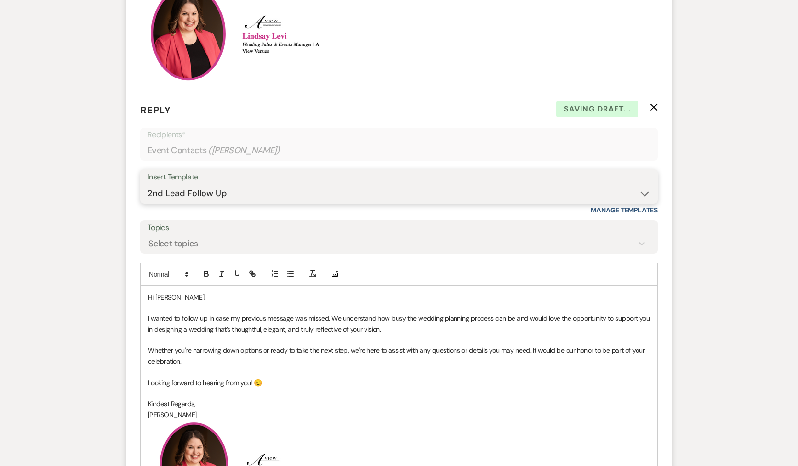
scroll to position [738, 0]
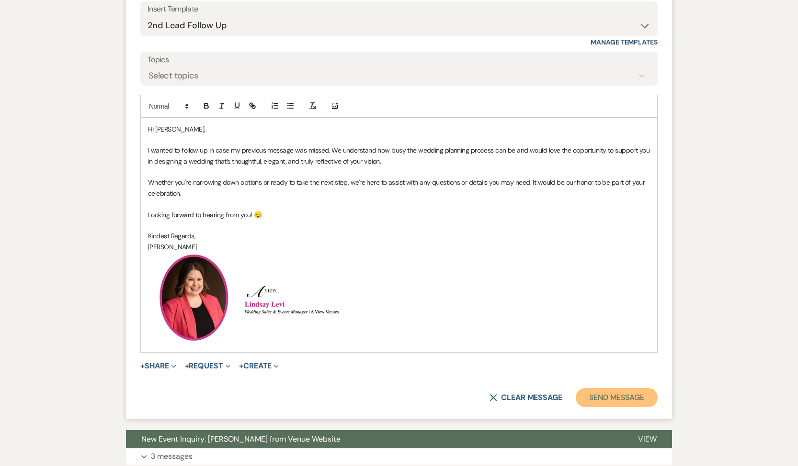
click at [608, 391] on button "Send Message" at bounding box center [616, 397] width 82 height 19
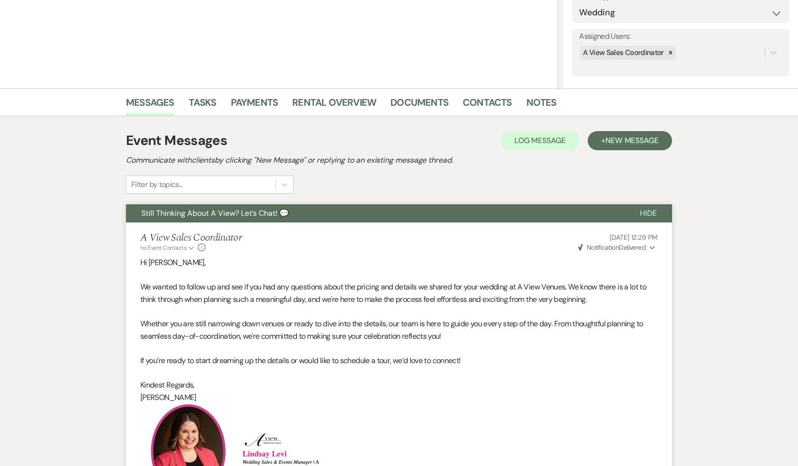
scroll to position [0, 0]
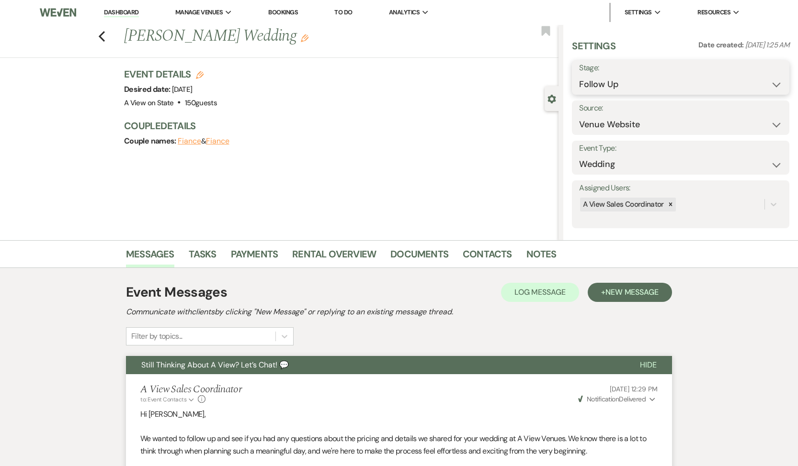
click at [676, 90] on select "Inquiry Follow Up Tour Requested Tour Confirmed Toured Proposal Sent Booked Lost" at bounding box center [680, 84] width 203 height 19
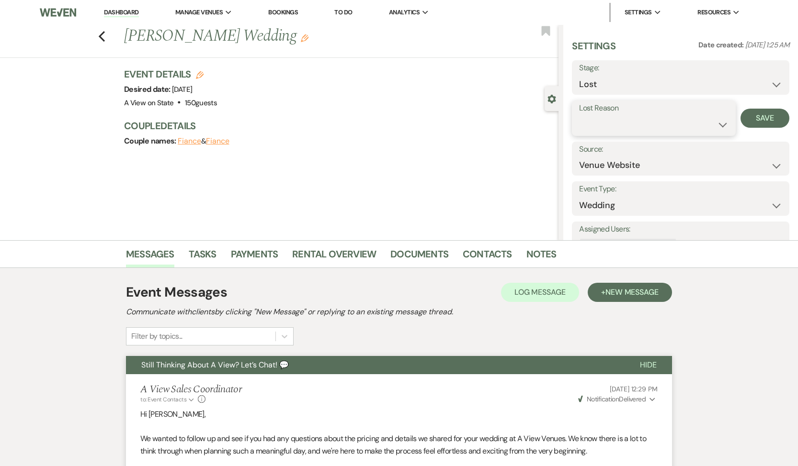
click at [663, 119] on select "Booked Elsewhere Budget Date Unavailable No Response Not a Good Match Capacity …" at bounding box center [653, 124] width 149 height 19
click at [749, 119] on button "Save" at bounding box center [764, 118] width 49 height 19
click at [203, 256] on link "Tasks" at bounding box center [203, 257] width 28 height 21
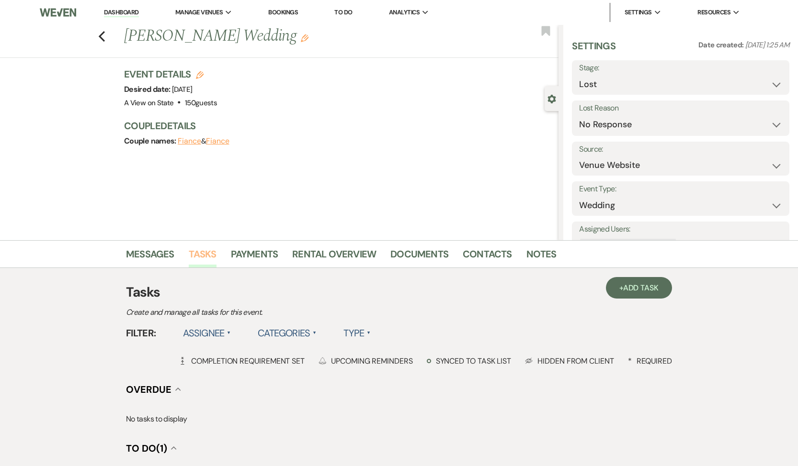
scroll to position [125, 0]
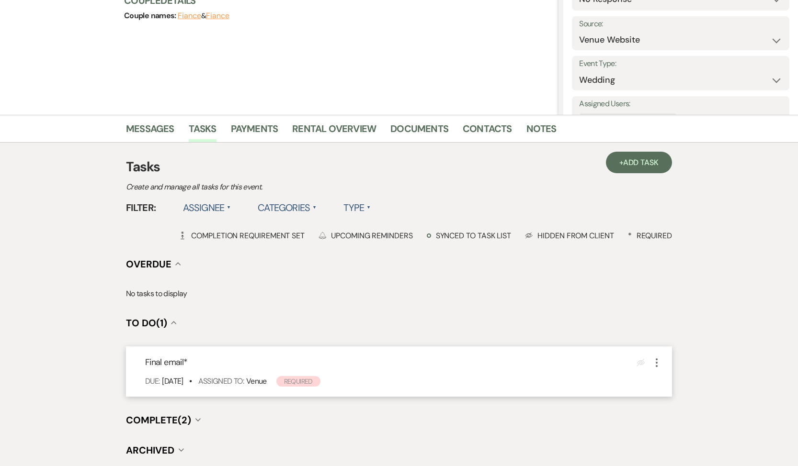
click at [659, 362] on icon "More" at bounding box center [656, 362] width 11 height 11
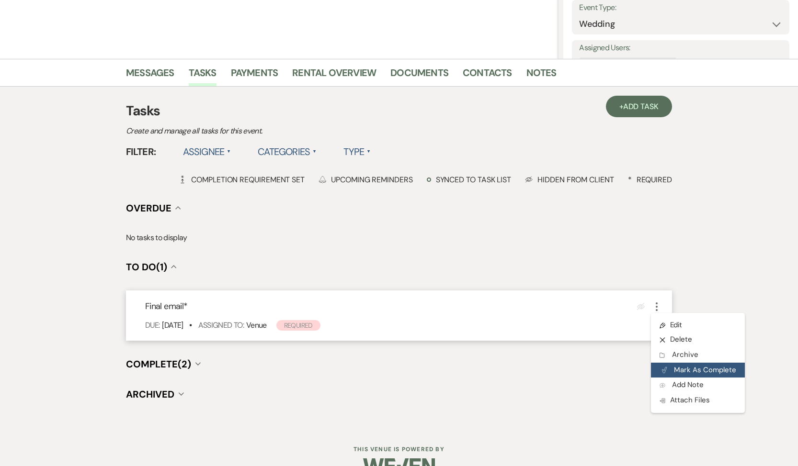
scroll to position [195, 0]
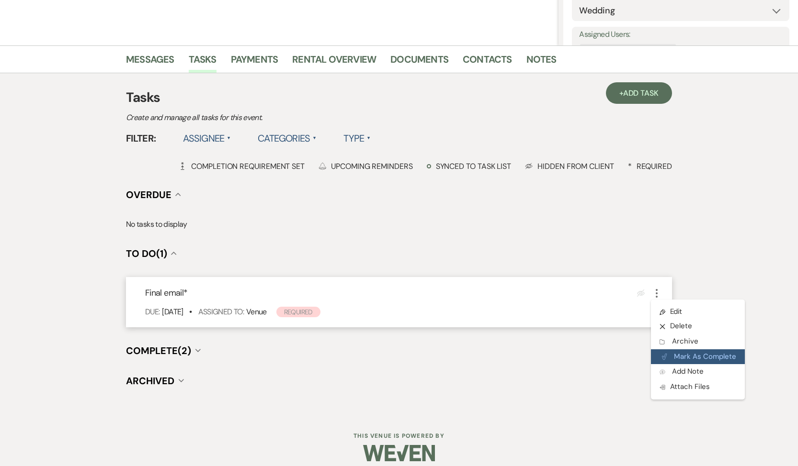
click at [674, 358] on button "Plan Portal Link Mark As Complete" at bounding box center [698, 356] width 94 height 15
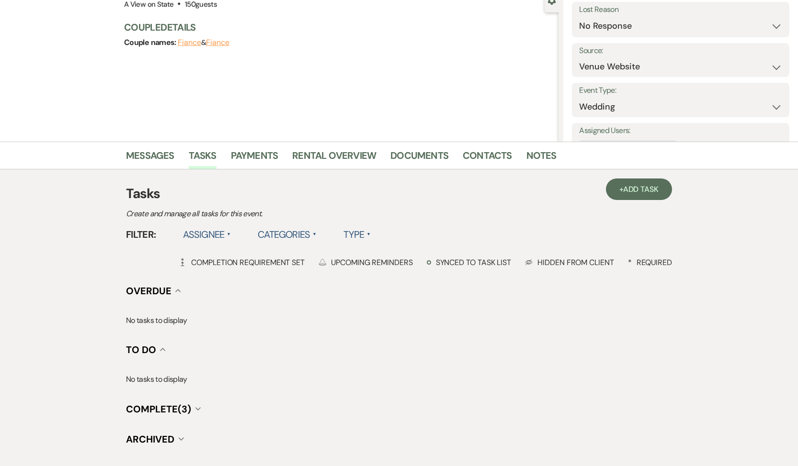
scroll to position [0, 0]
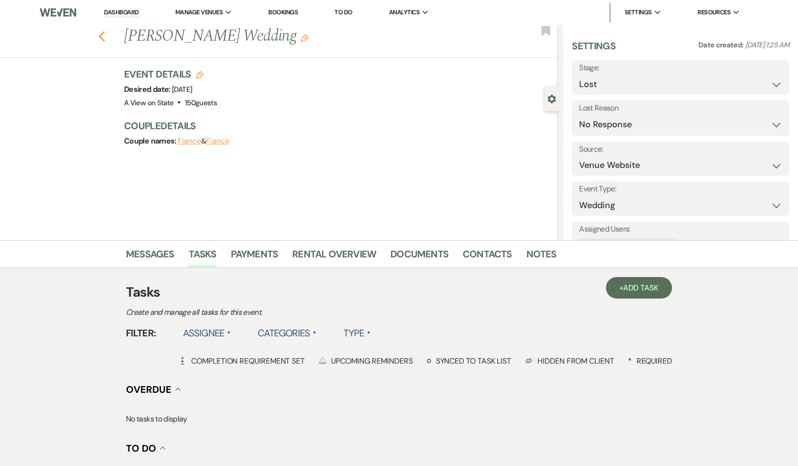
click at [102, 38] on icon "Previous" at bounding box center [101, 36] width 7 height 11
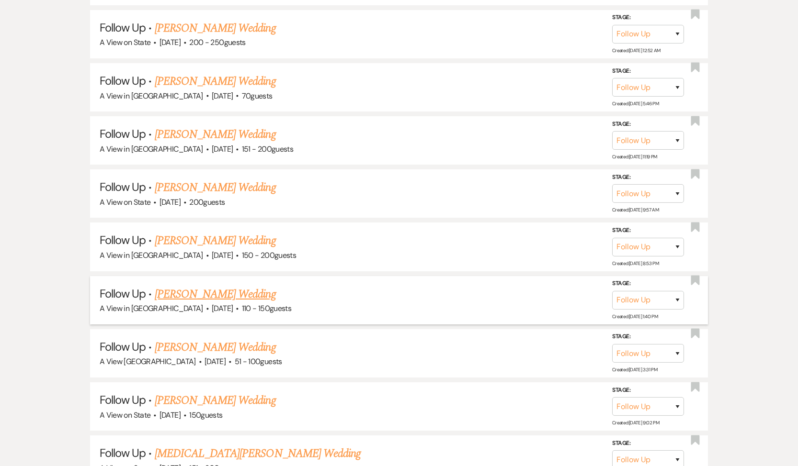
scroll to position [10667, 0]
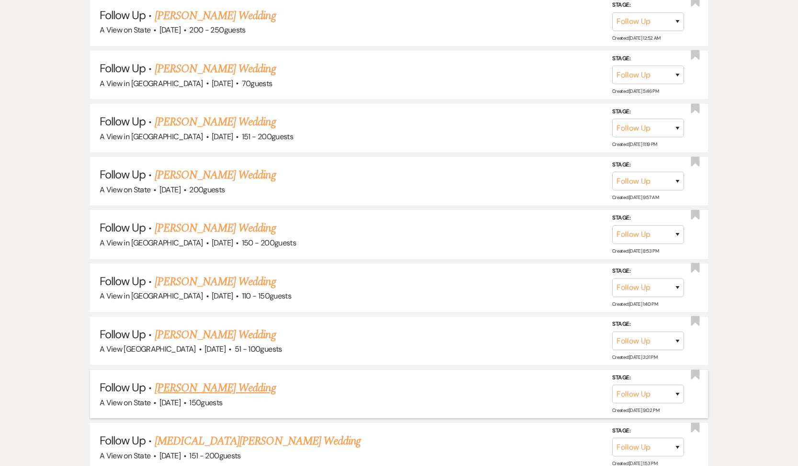
click at [221, 380] on link "[PERSON_NAME] Wedding" at bounding box center [215, 388] width 121 height 17
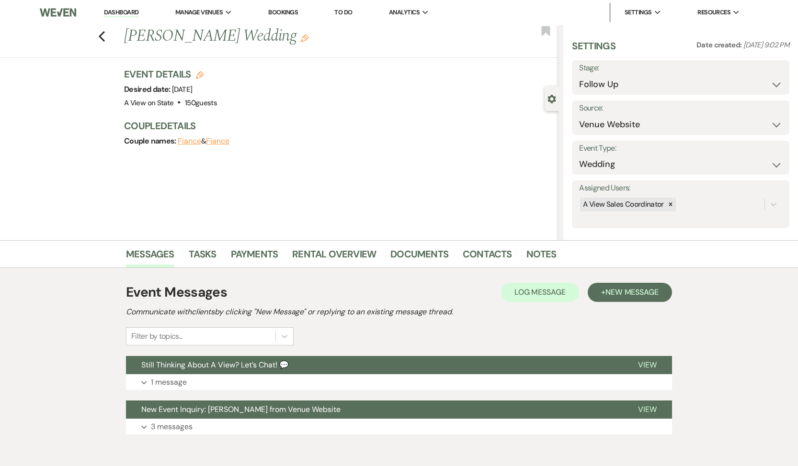
scroll to position [45, 0]
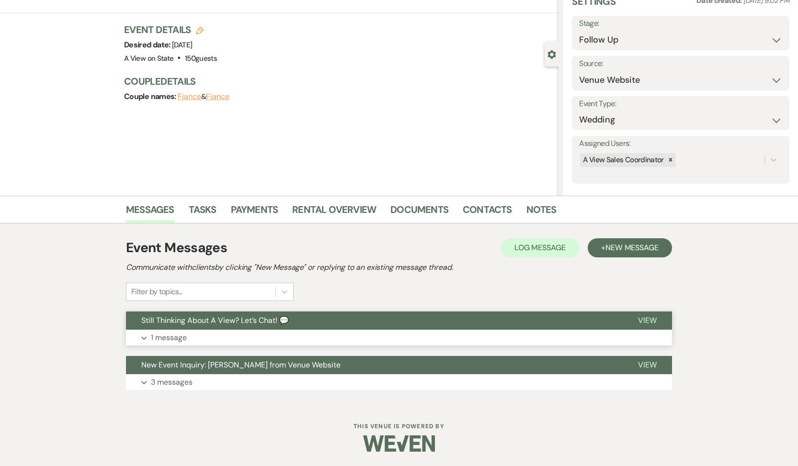
click at [197, 335] on button "Expand 1 message" at bounding box center [399, 338] width 546 height 16
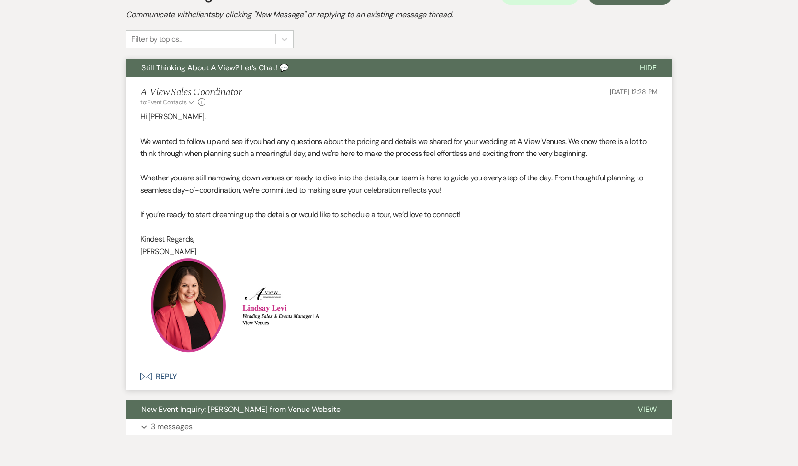
scroll to position [342, 0]
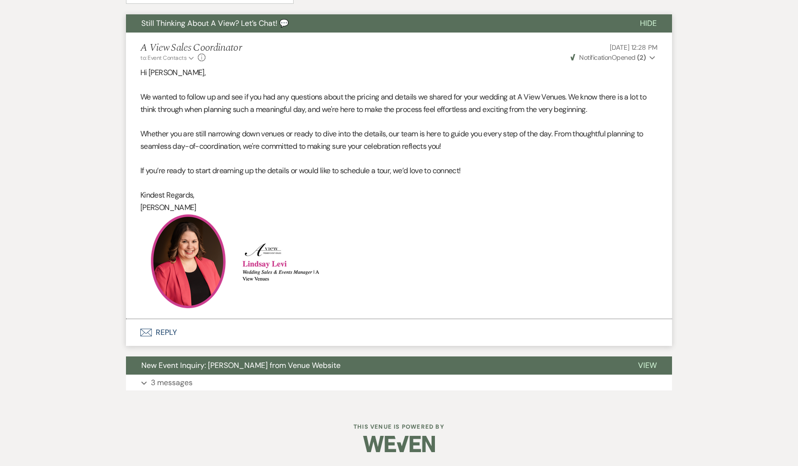
click at [173, 332] on button "Envelope Reply" at bounding box center [399, 332] width 546 height 27
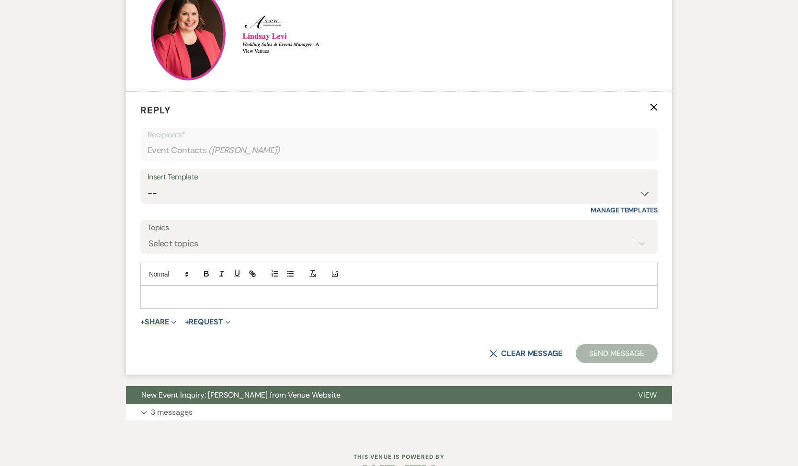
scroll to position [600, 0]
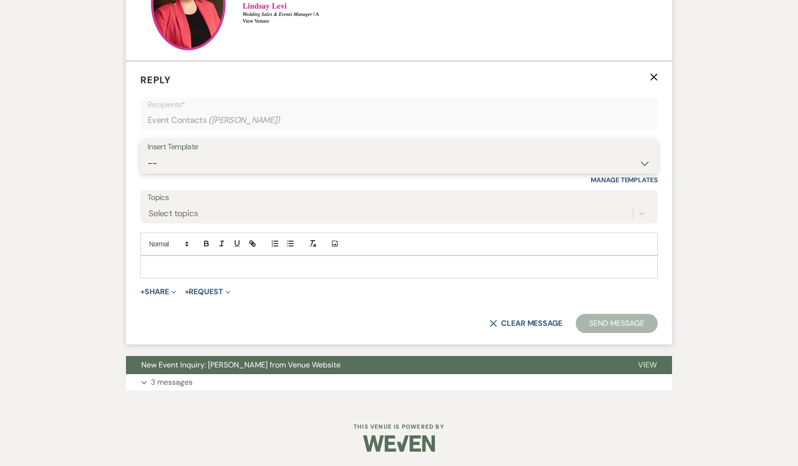
click at [213, 168] on select "-- Tour Confirmation Contract (Pre-Booked Leads) Out of office Inquiry Email Al…" at bounding box center [398, 163] width 503 height 19
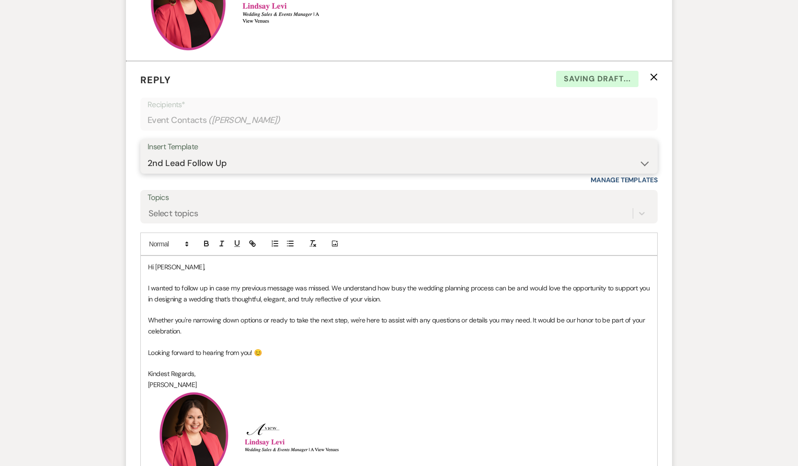
scroll to position [755, 0]
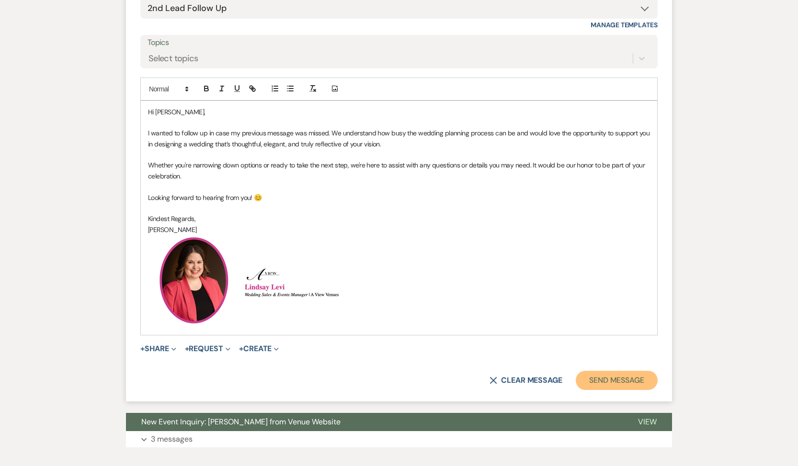
click at [596, 382] on button "Send Message" at bounding box center [616, 380] width 82 height 19
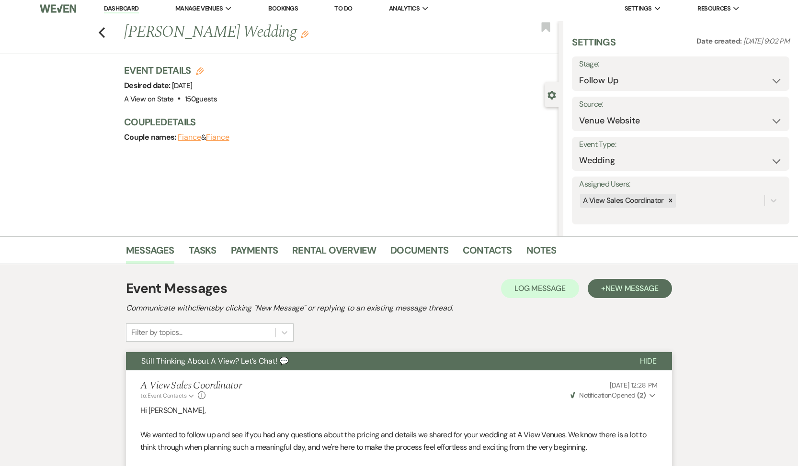
scroll to position [0, 0]
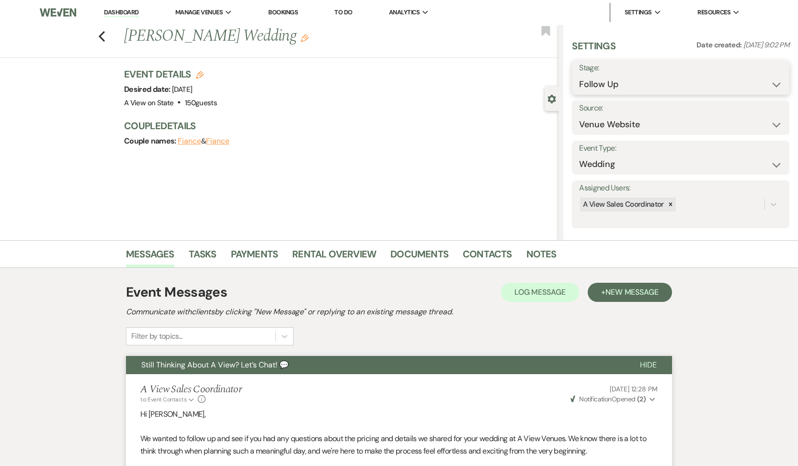
click at [677, 81] on select "Inquiry Follow Up Tour Requested Tour Confirmed Toured Proposal Sent Booked Lost" at bounding box center [680, 84] width 203 height 19
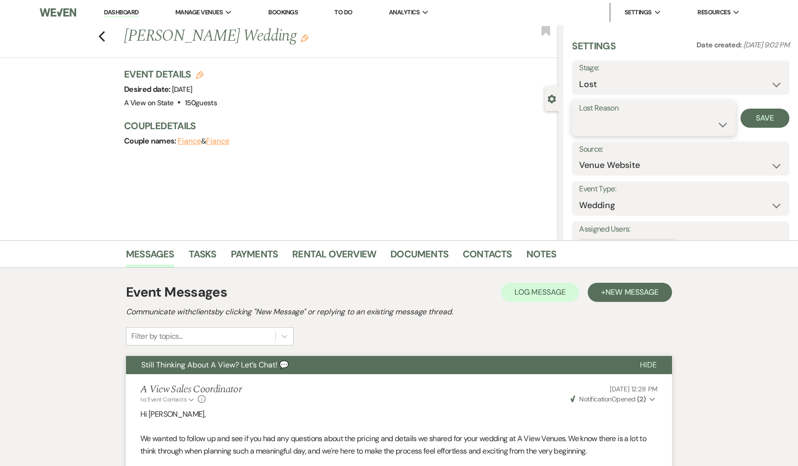
click at [642, 125] on select "Booked Elsewhere Budget Date Unavailable No Response Not a Good Match Capacity …" at bounding box center [653, 124] width 149 height 19
click at [762, 115] on button "Save" at bounding box center [764, 118] width 49 height 19
click at [210, 248] on link "Tasks" at bounding box center [203, 257] width 28 height 21
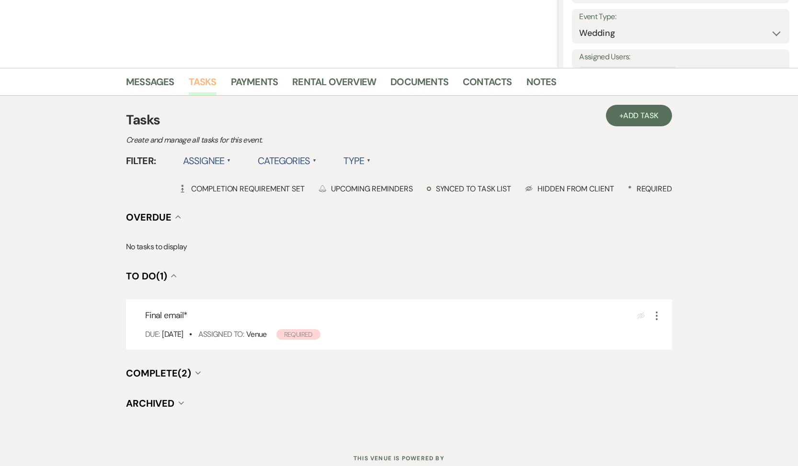
scroll to position [174, 0]
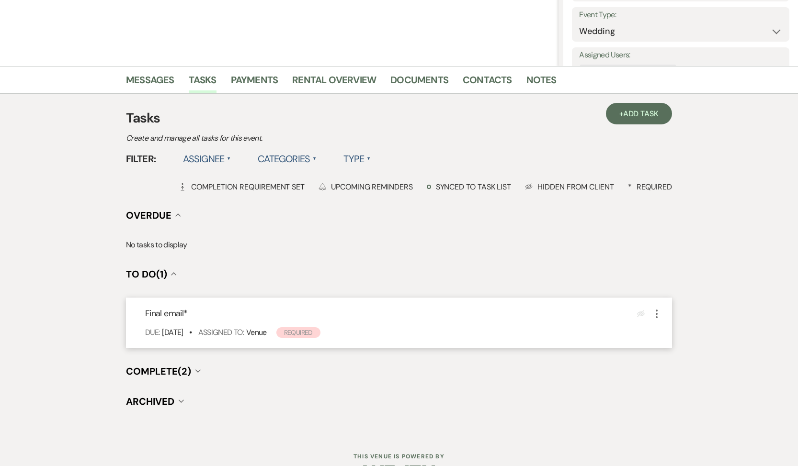
click at [656, 314] on use "button" at bounding box center [656, 314] width 2 height 9
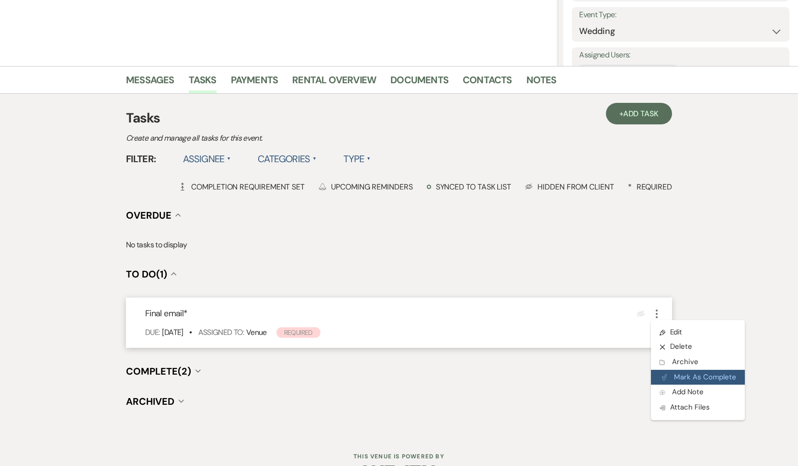
click at [660, 375] on button "Plan Portal Link Mark As Complete" at bounding box center [698, 377] width 94 height 15
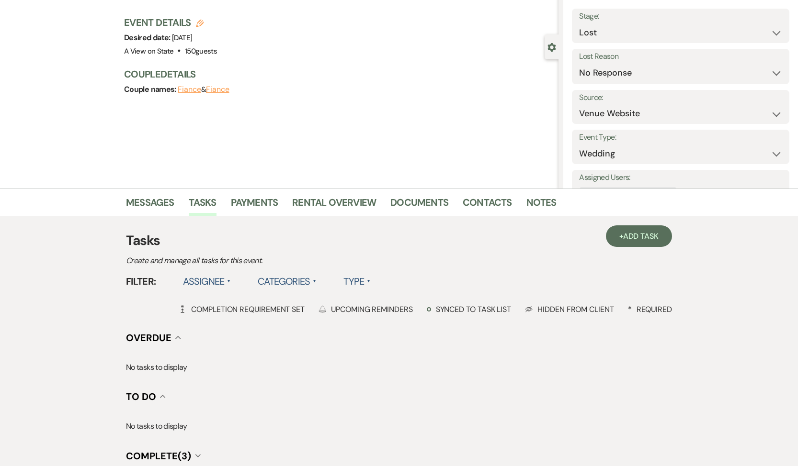
scroll to position [0, 0]
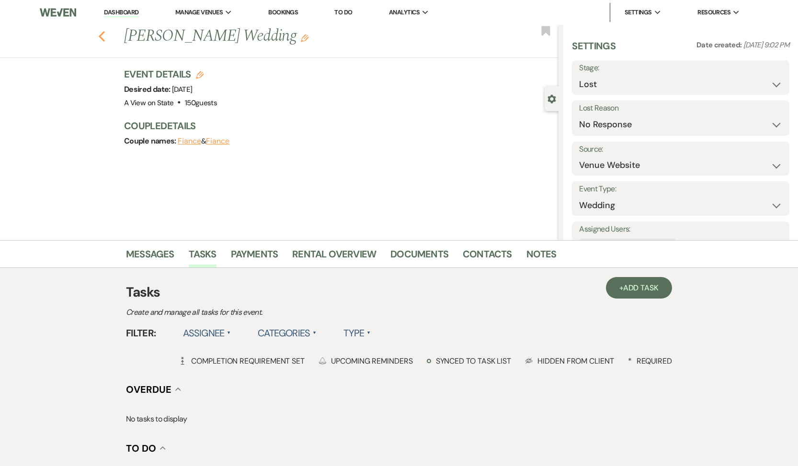
click at [102, 39] on use "button" at bounding box center [102, 36] width 6 height 11
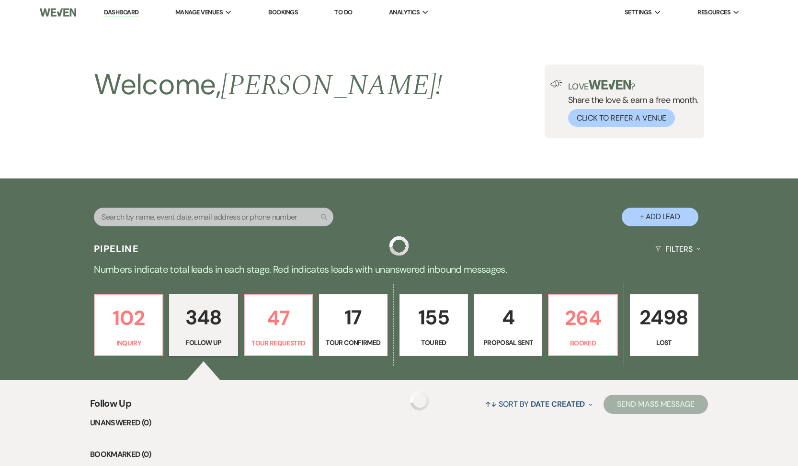
scroll to position [10654, 0]
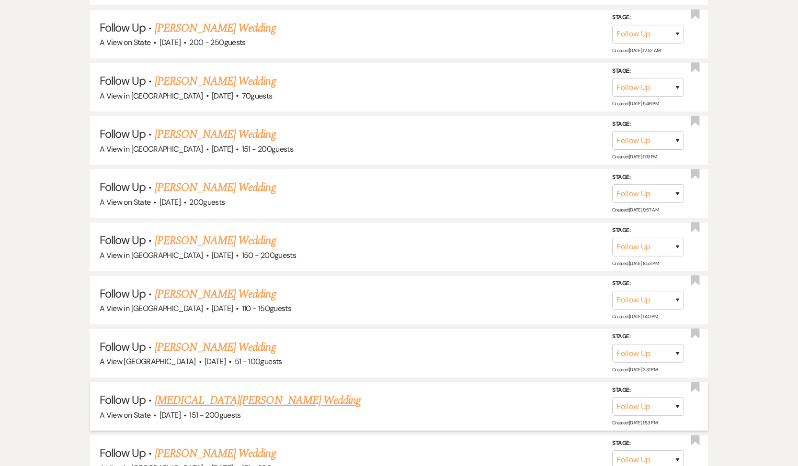
click at [190, 392] on link "[MEDICAL_DATA][PERSON_NAME] Wedding" at bounding box center [258, 400] width 206 height 17
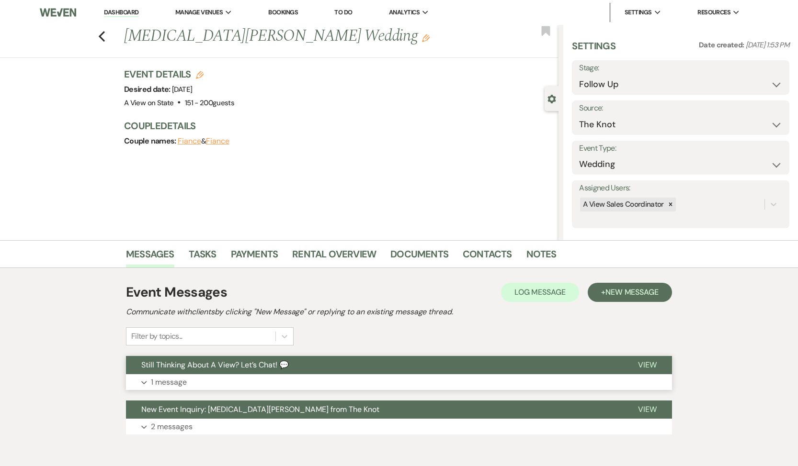
click at [165, 376] on button "Expand 1 message" at bounding box center [399, 382] width 546 height 16
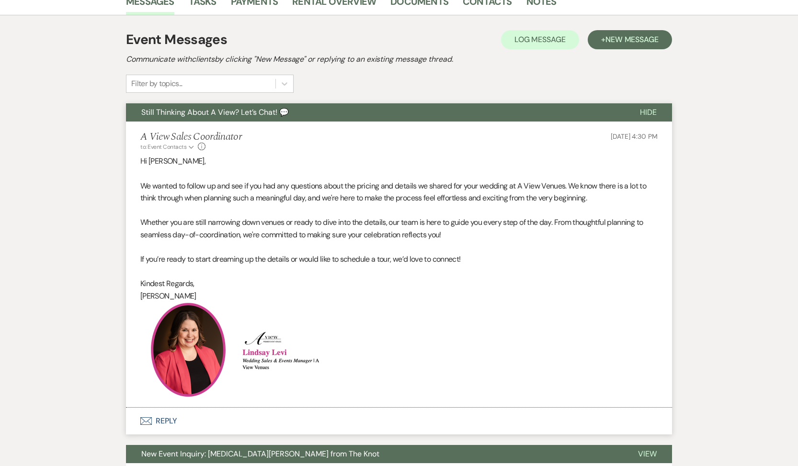
scroll to position [342, 0]
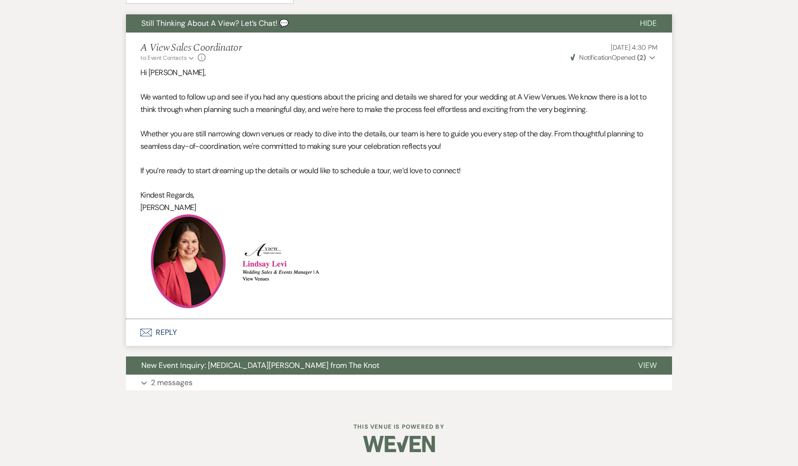
click at [165, 337] on button "Envelope Reply" at bounding box center [399, 332] width 546 height 27
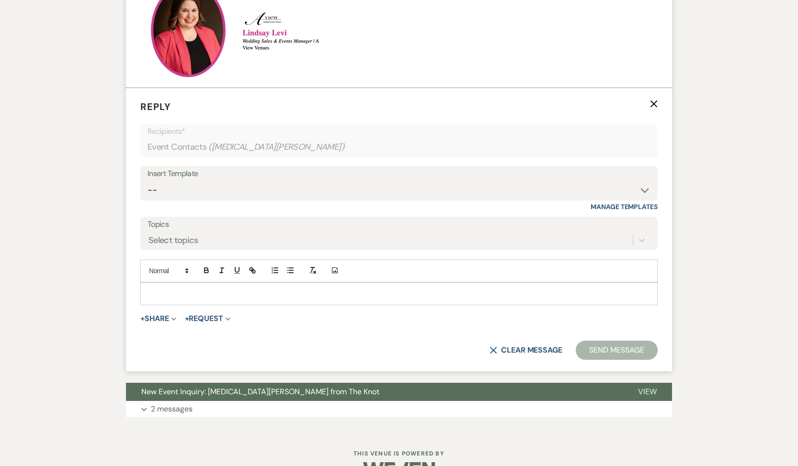
scroll to position [575, 0]
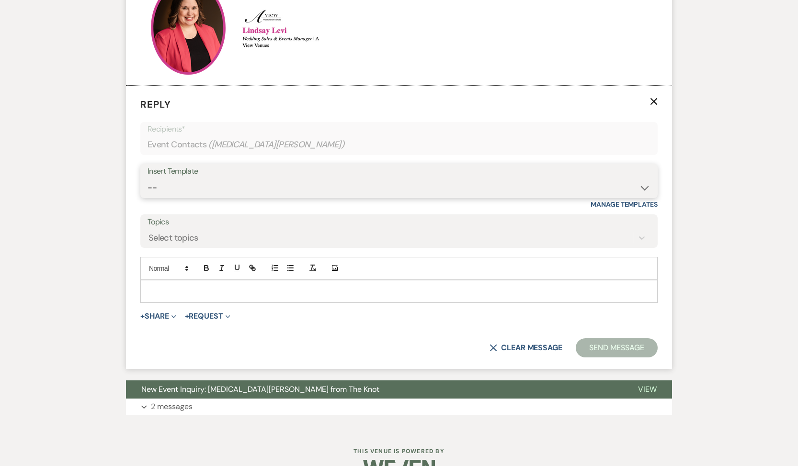
click at [224, 187] on select "-- Tour Confirmation Contract (Pre-Booked Leads) Out of office Inquiry Email Al…" at bounding box center [398, 188] width 503 height 19
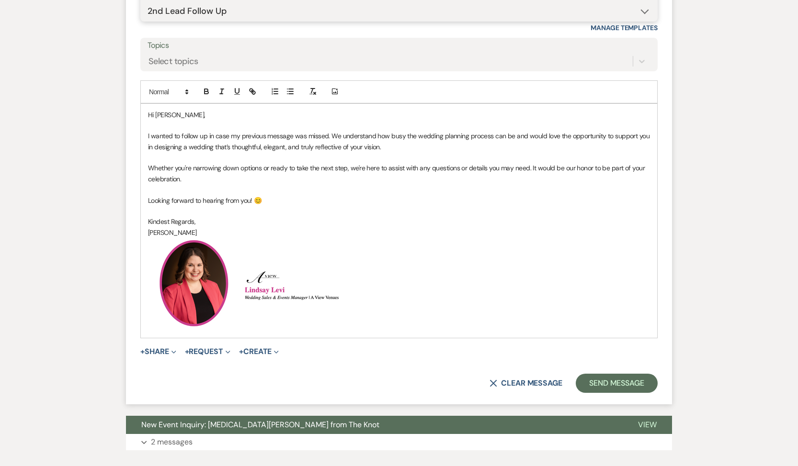
scroll to position [769, 0]
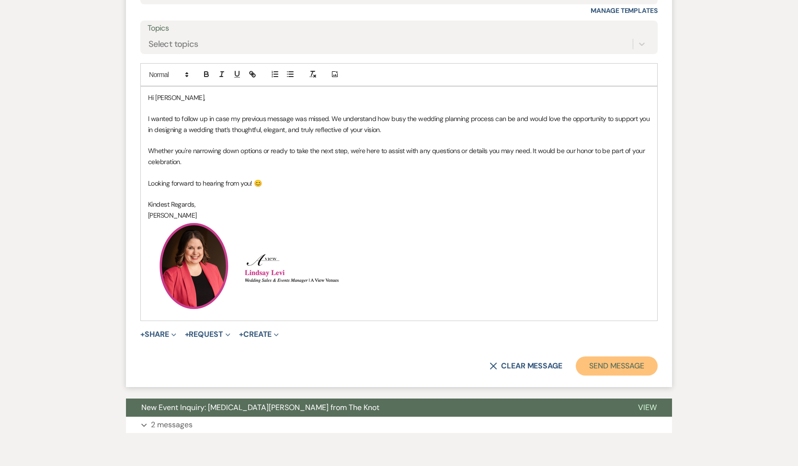
click at [602, 366] on button "Send Message" at bounding box center [616, 366] width 82 height 19
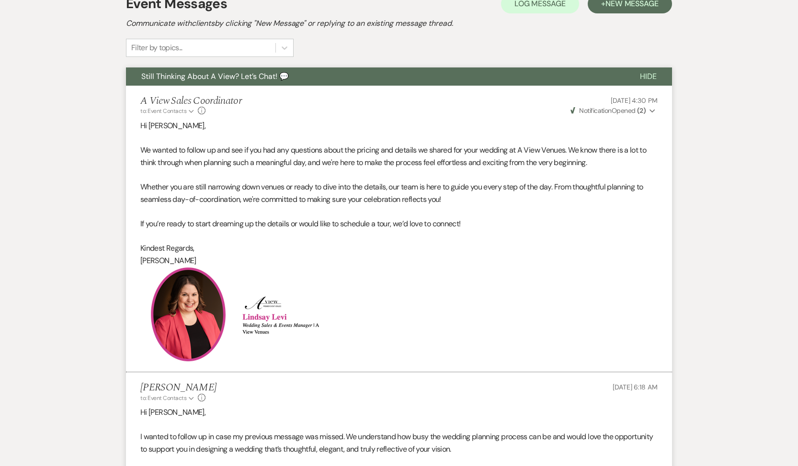
scroll to position [0, 0]
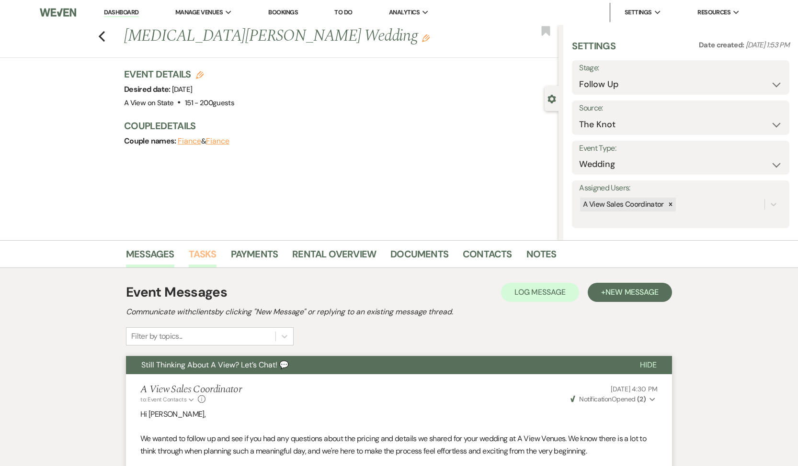
click at [201, 256] on link "Tasks" at bounding box center [203, 257] width 28 height 21
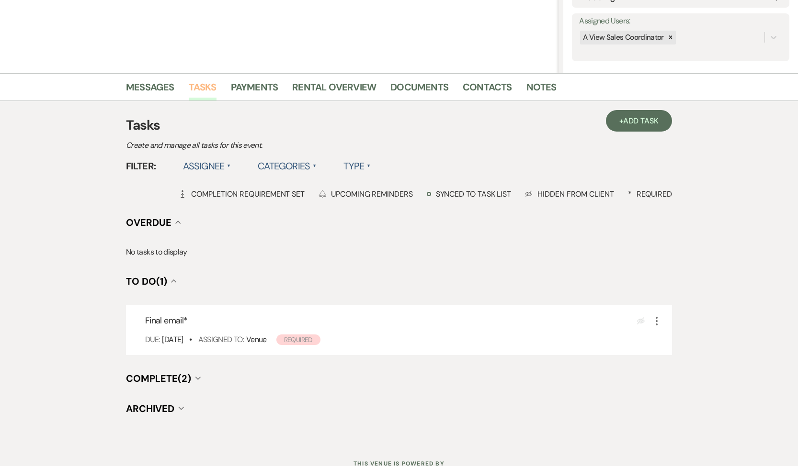
scroll to position [169, 0]
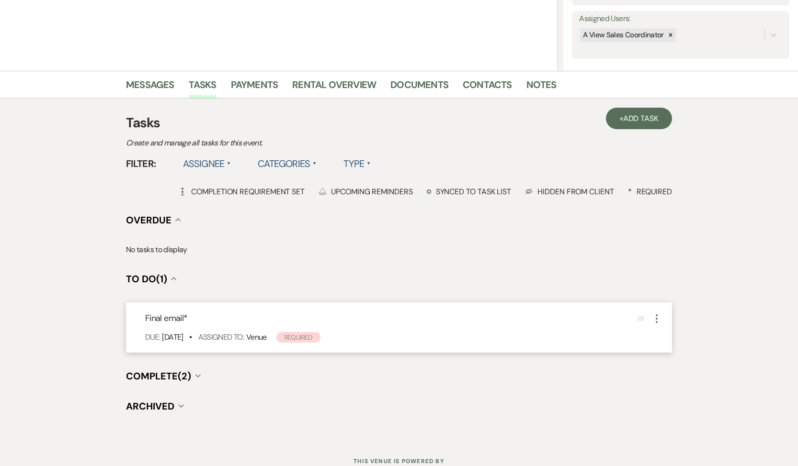
click at [655, 319] on use "button" at bounding box center [656, 319] width 2 height 9
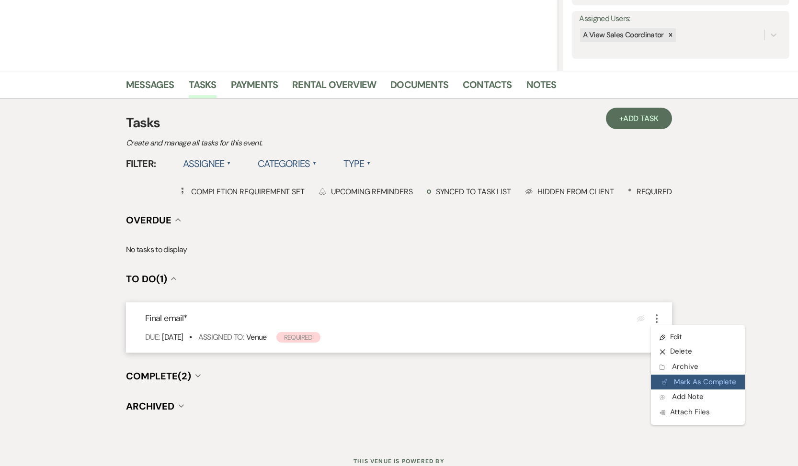
click at [681, 382] on button "Plan Portal Link Mark As Complete" at bounding box center [698, 382] width 94 height 15
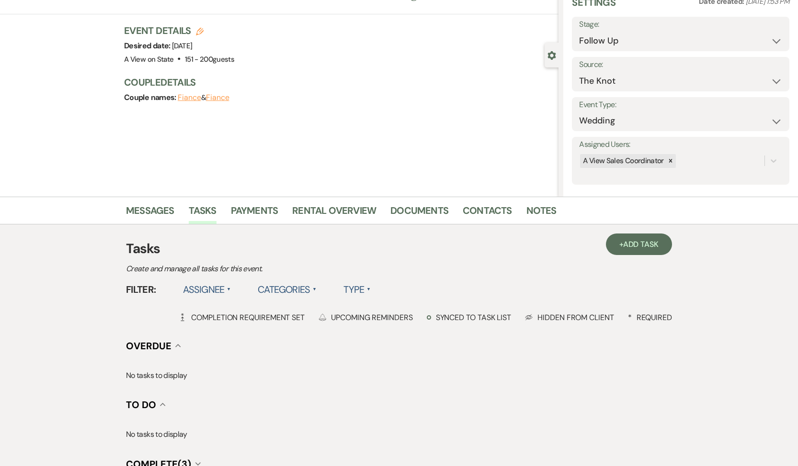
scroll to position [0, 0]
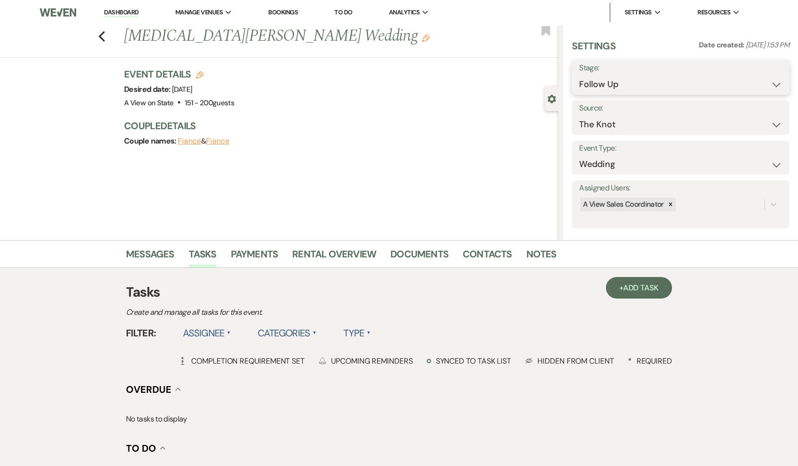
click at [677, 81] on select "Inquiry Follow Up Tour Requested Tour Confirmed Toured Proposal Sent Booked Lost" at bounding box center [680, 84] width 203 height 19
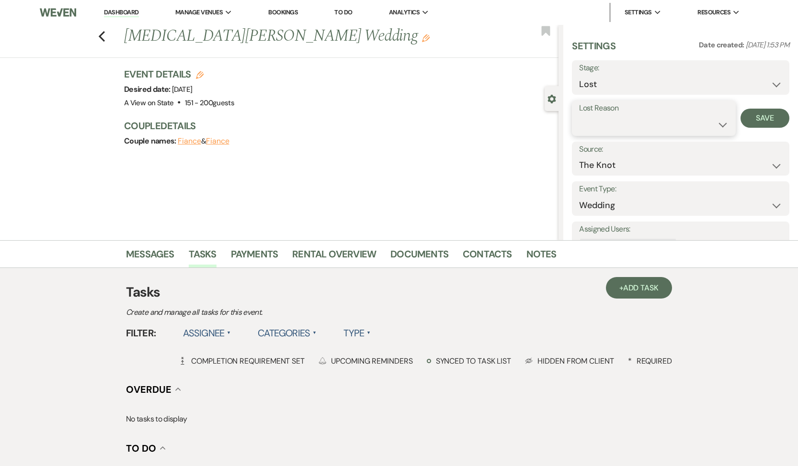
click at [658, 132] on select "Booked Elsewhere Budget Date Unavailable No Response Not a Good Match Capacity …" at bounding box center [653, 124] width 149 height 19
click at [739, 124] on div "Lost Reason Booked Elsewhere Budget Date Unavailable No Response Not a Good Mat…" at bounding box center [680, 118] width 217 height 35
click at [744, 123] on button "Save" at bounding box center [764, 118] width 49 height 19
click at [103, 39] on use "button" at bounding box center [102, 36] width 6 height 11
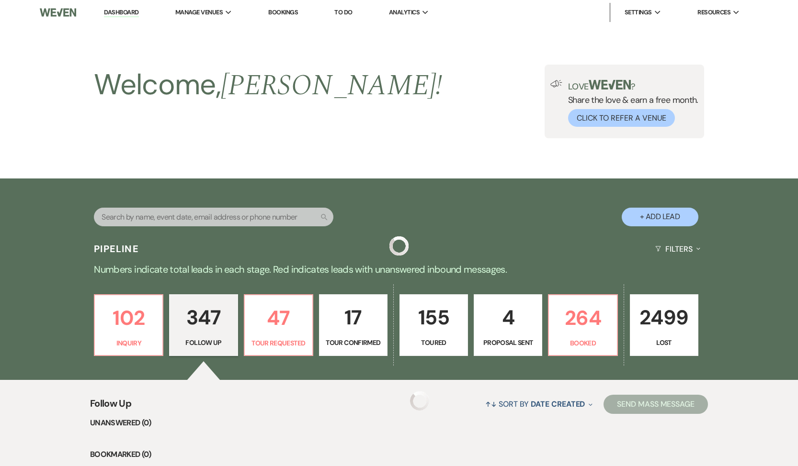
scroll to position [10654, 0]
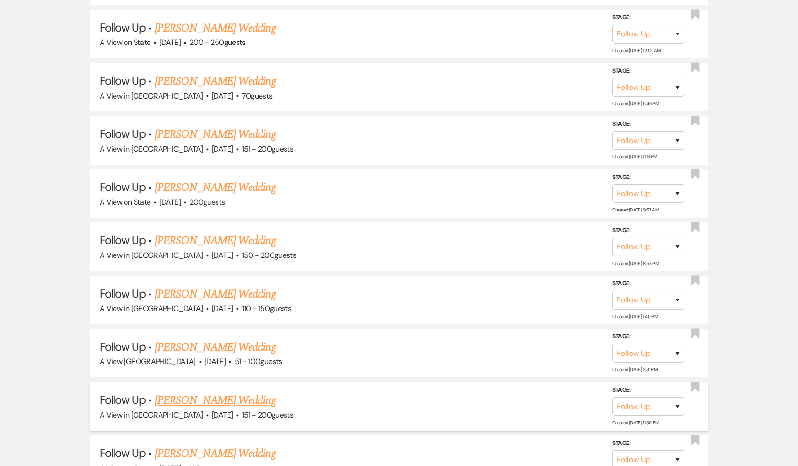
click at [230, 392] on link "[PERSON_NAME] Wedding" at bounding box center [215, 400] width 121 height 17
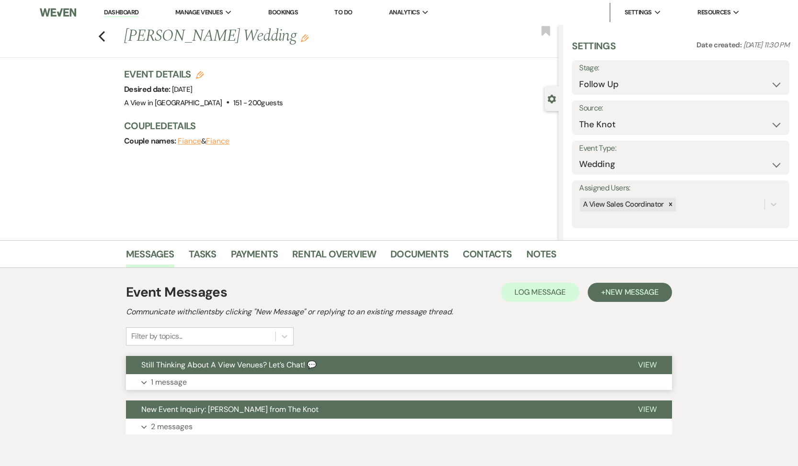
click at [171, 375] on button "Expand 1 message" at bounding box center [399, 382] width 546 height 16
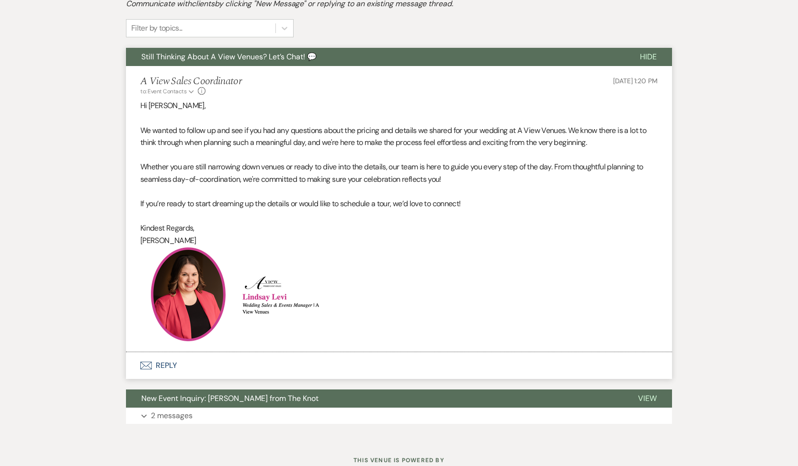
scroll to position [342, 0]
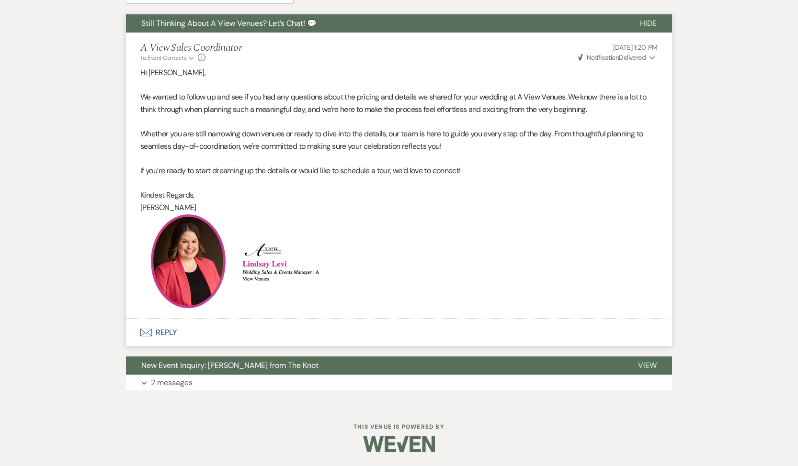
click at [167, 332] on button "Envelope Reply" at bounding box center [399, 332] width 546 height 27
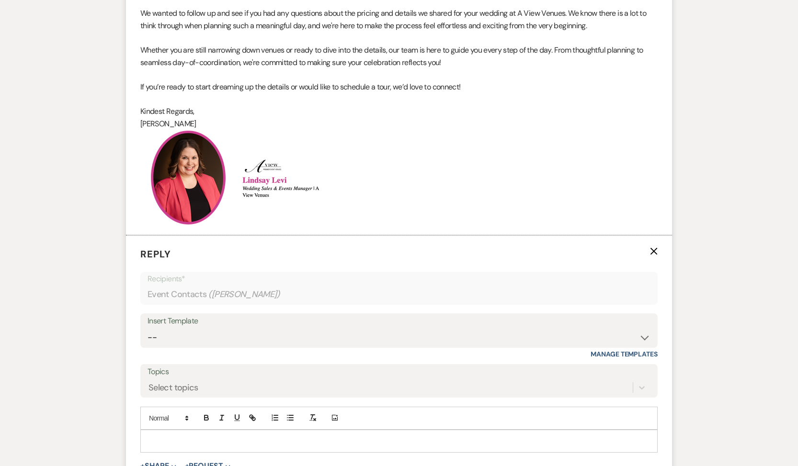
scroll to position [570, 0]
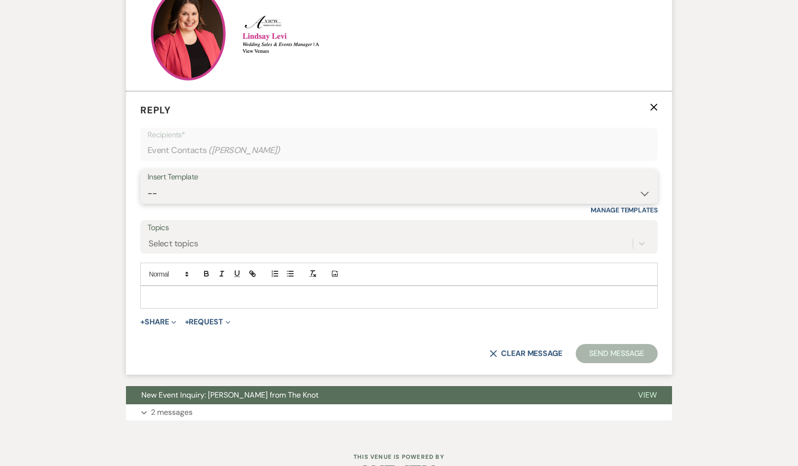
click at [203, 187] on select "-- Tour Confirmation Contract (Pre-Booked Leads) Out of office Inquiry Email Al…" at bounding box center [398, 193] width 503 height 19
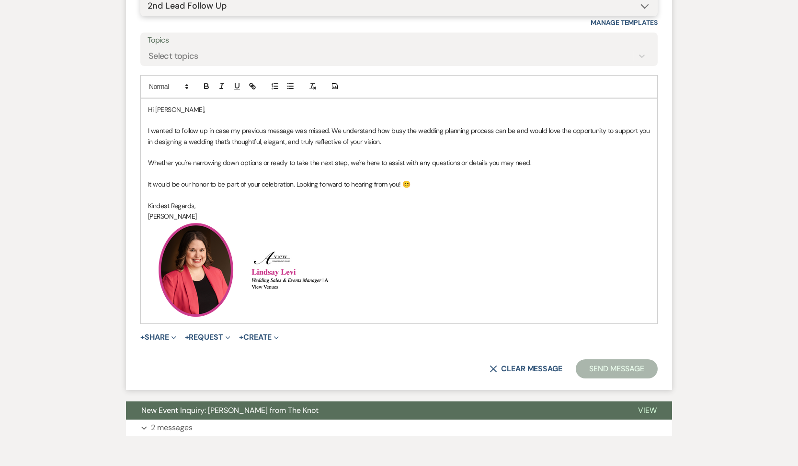
scroll to position [803, 0]
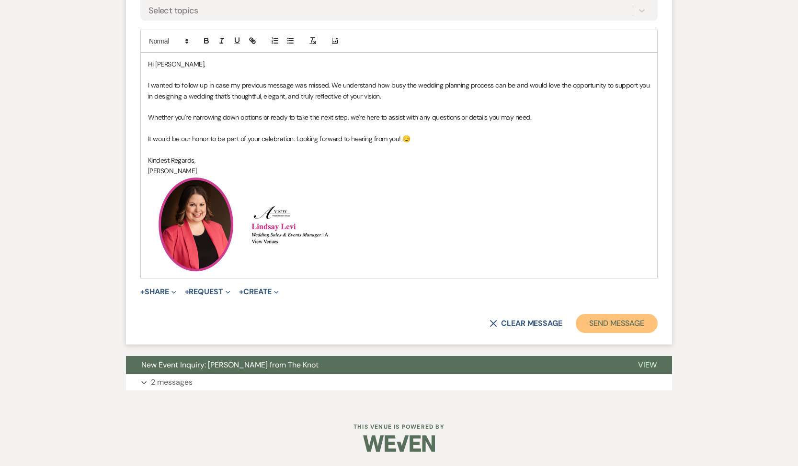
click at [593, 322] on button "Send Message" at bounding box center [616, 323] width 82 height 19
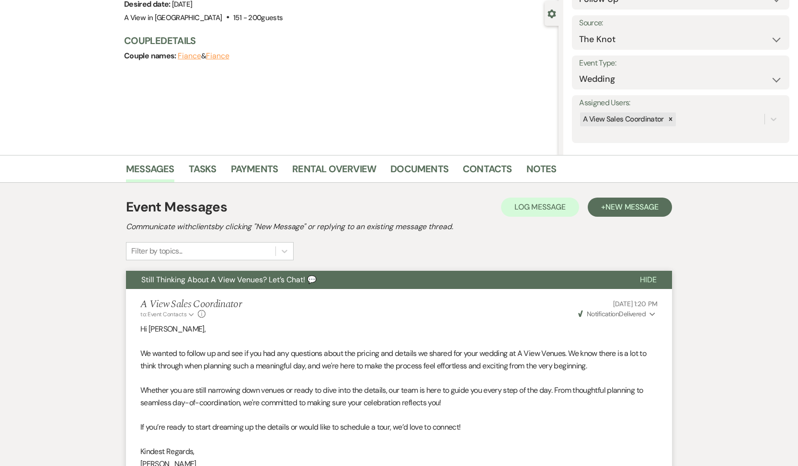
scroll to position [0, 0]
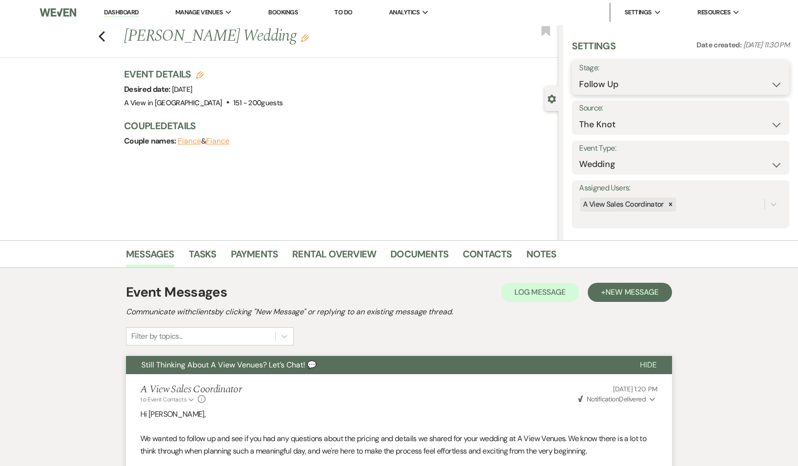
click at [674, 83] on select "Inquiry Follow Up Tour Requested Tour Confirmed Toured Proposal Sent Booked Lost" at bounding box center [680, 84] width 203 height 19
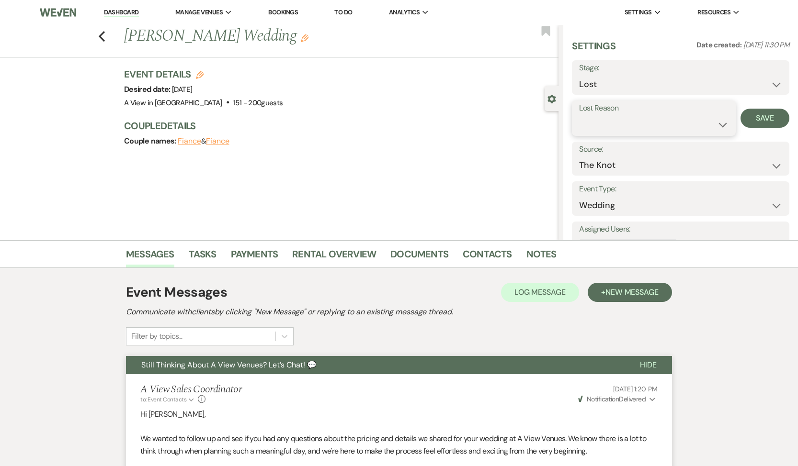
click at [637, 133] on select "Booked Elsewhere Budget Date Unavailable No Response Not a Good Match Capacity …" at bounding box center [653, 124] width 149 height 19
click at [756, 113] on button "Save" at bounding box center [764, 118] width 49 height 19
click at [209, 250] on link "Tasks" at bounding box center [203, 257] width 28 height 21
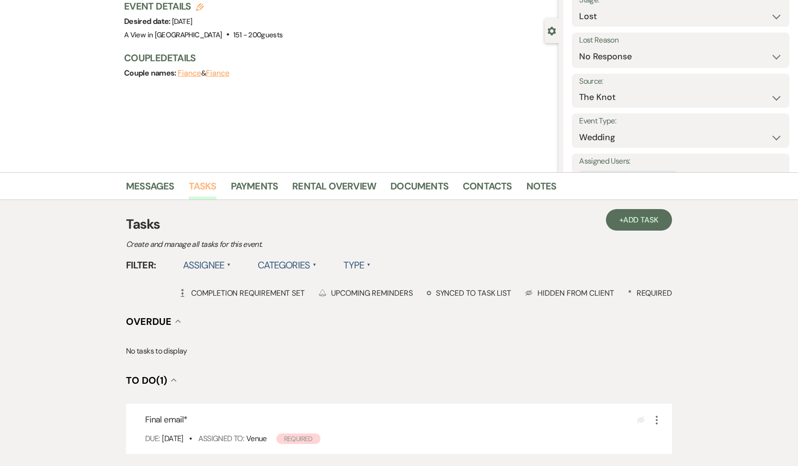
scroll to position [204, 0]
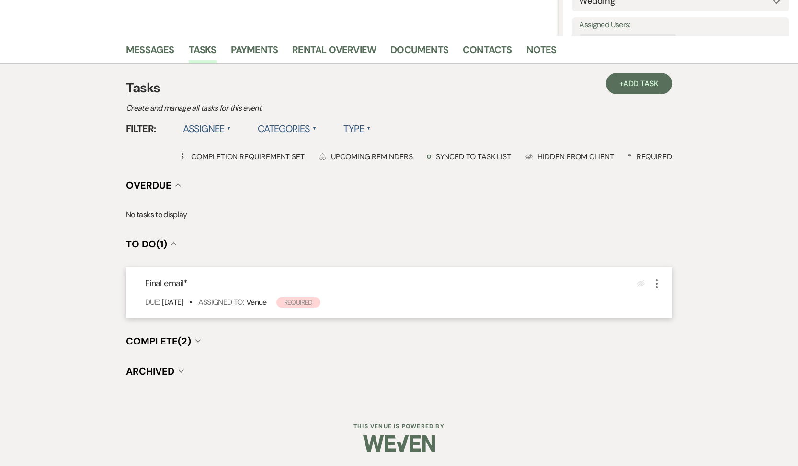
click at [657, 280] on icon "More" at bounding box center [656, 283] width 11 height 11
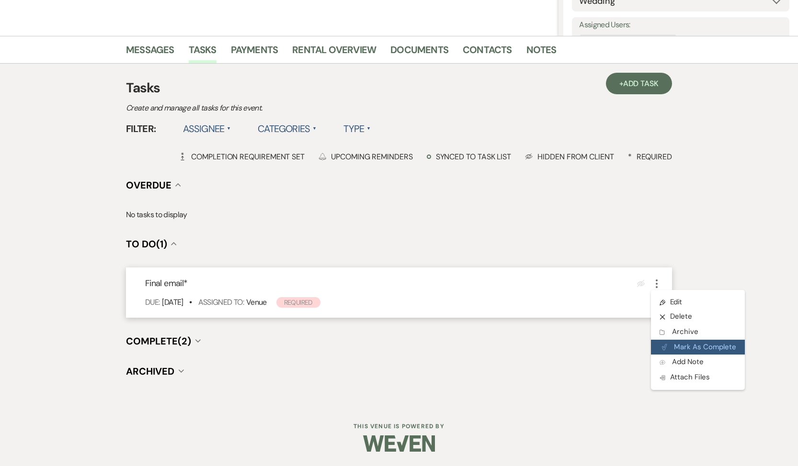
click at [668, 350] on button "Plan Portal Link Mark As Complete" at bounding box center [698, 347] width 94 height 15
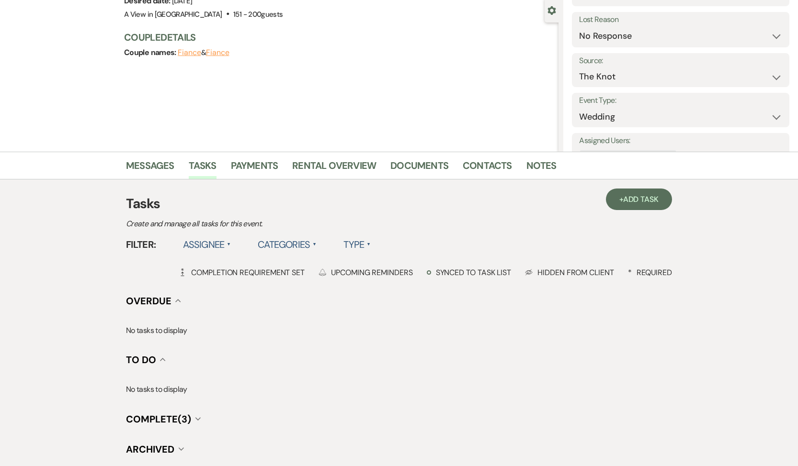
scroll to position [0, 0]
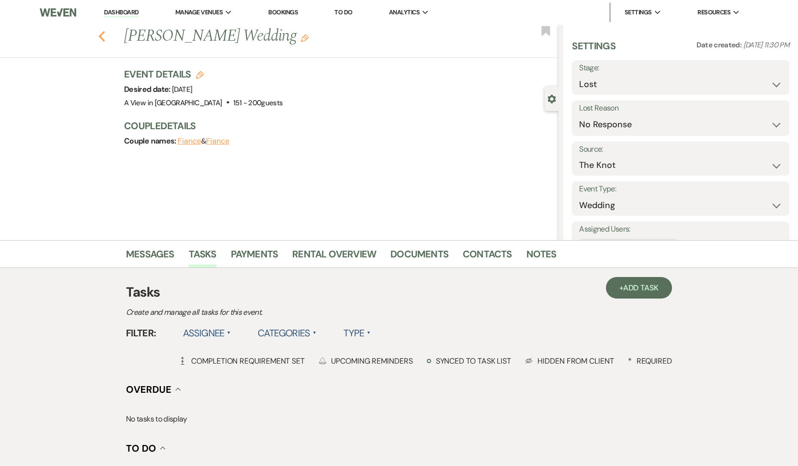
click at [99, 35] on use "button" at bounding box center [102, 36] width 6 height 11
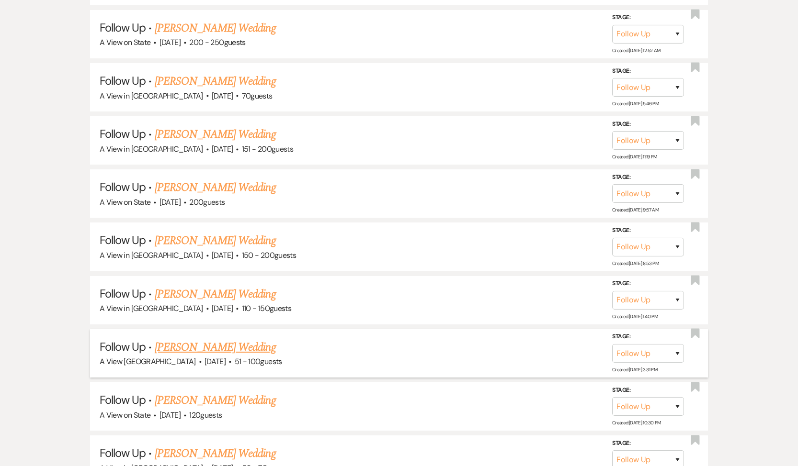
scroll to position [10667, 0]
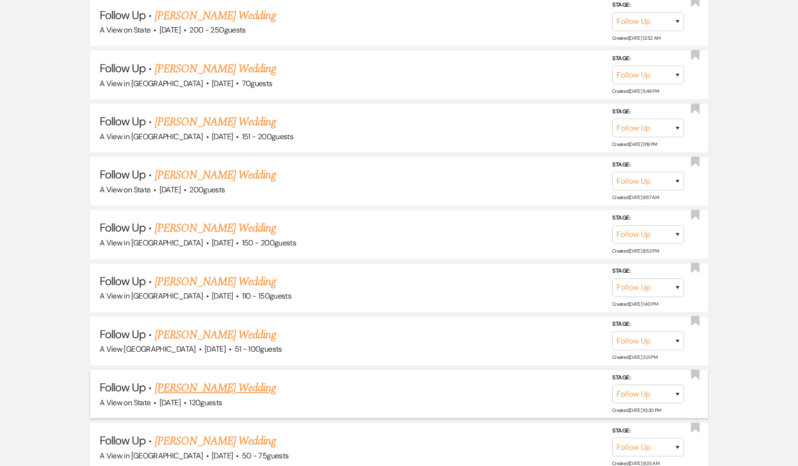
click at [197, 380] on link "[PERSON_NAME] Wedding" at bounding box center [215, 388] width 121 height 17
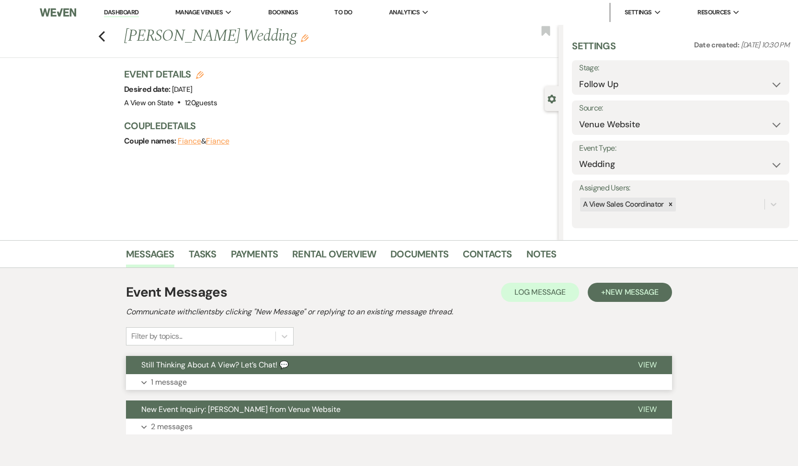
click at [171, 380] on p "1 message" at bounding box center [169, 382] width 36 height 12
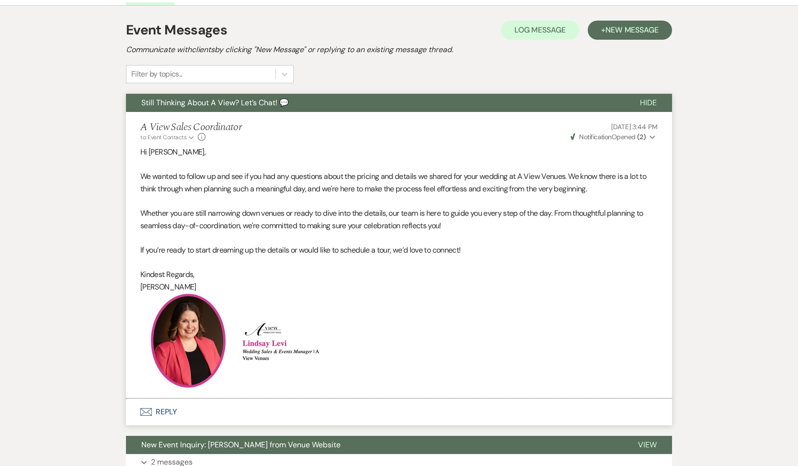
scroll to position [342, 0]
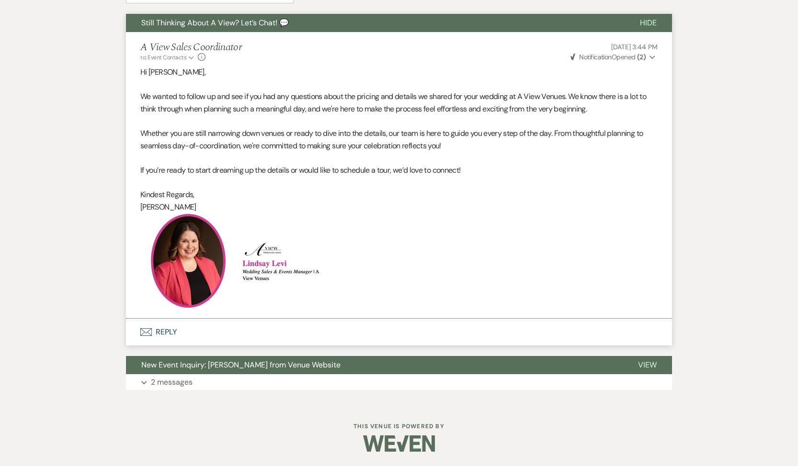
click at [169, 329] on button "Envelope Reply" at bounding box center [399, 332] width 546 height 27
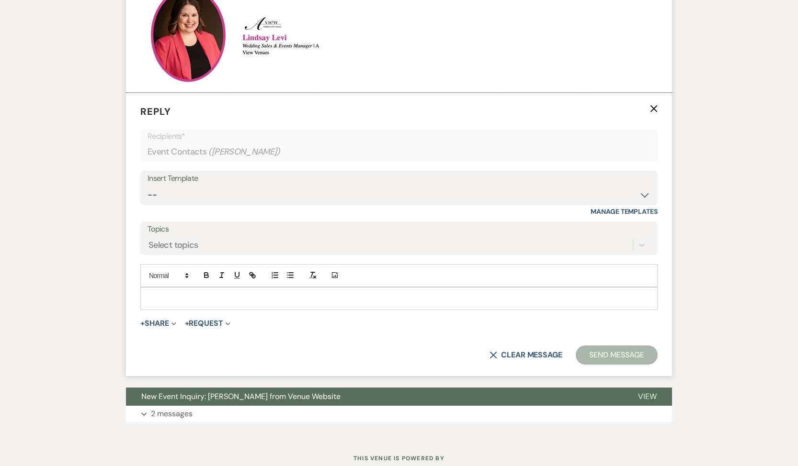
scroll to position [570, 0]
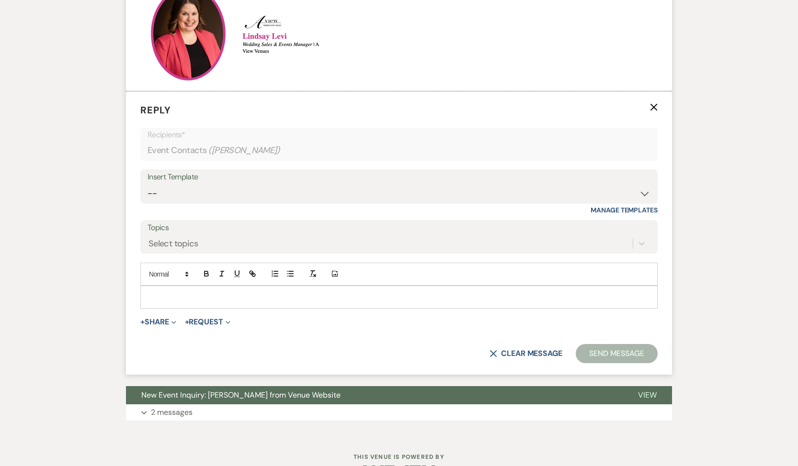
click at [217, 169] on form "Reply X Recipients* Event Contacts ( [PERSON_NAME] ) Insert Template -- Tour Co…" at bounding box center [399, 232] width 546 height 283
click at [214, 191] on select "-- Tour Confirmation Contract (Pre-Booked Leads) Out of office Inquiry Email Al…" at bounding box center [398, 193] width 503 height 19
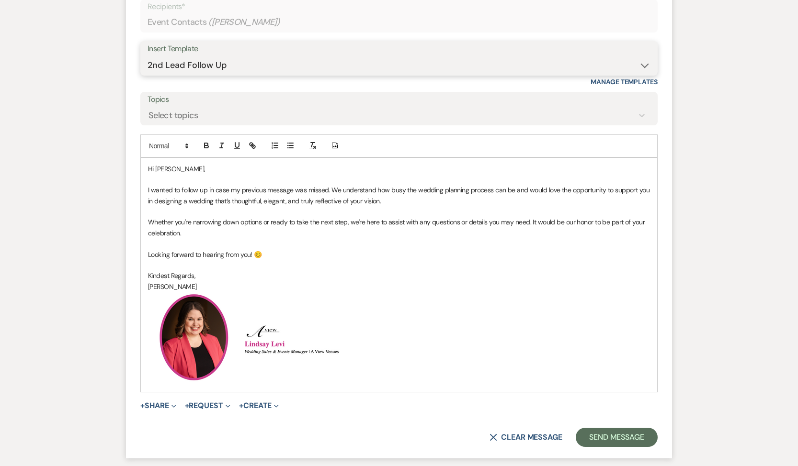
scroll to position [732, 0]
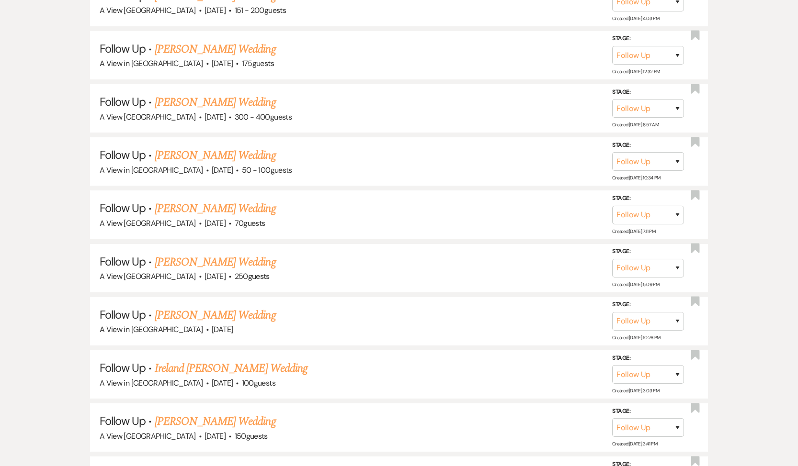
scroll to position [10654, 0]
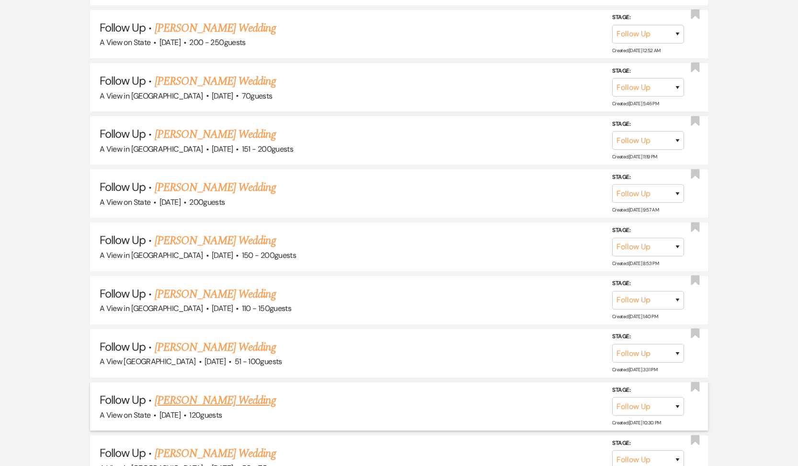
click at [253, 392] on link "[PERSON_NAME] Wedding" at bounding box center [215, 400] width 121 height 17
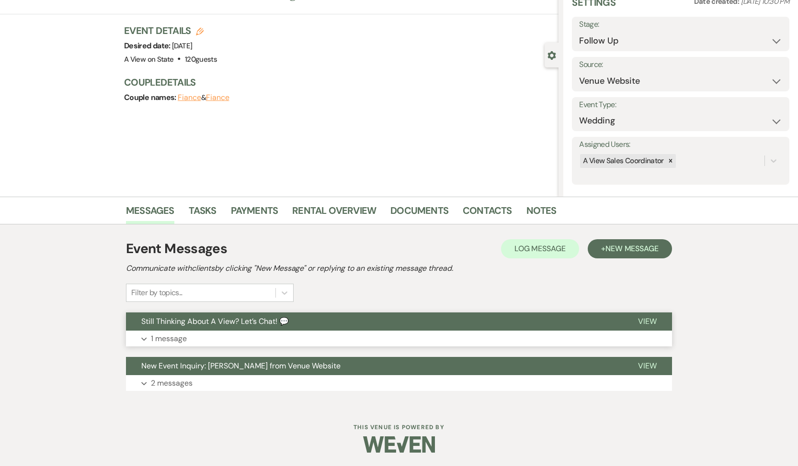
click at [181, 333] on p "1 message" at bounding box center [169, 339] width 36 height 12
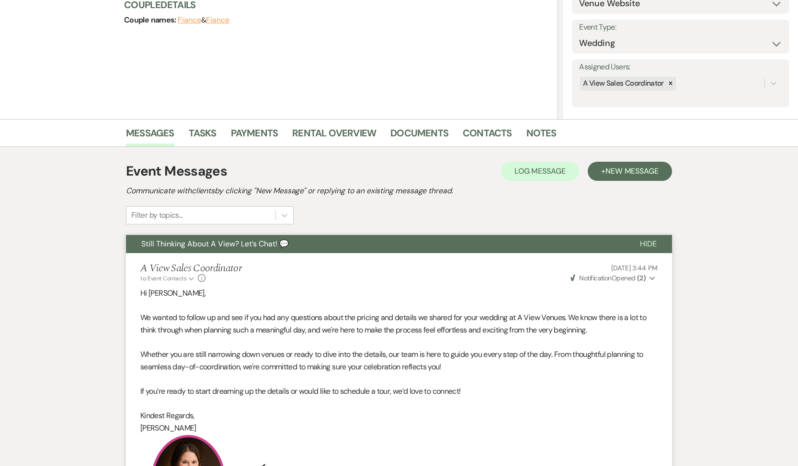
scroll to position [342, 0]
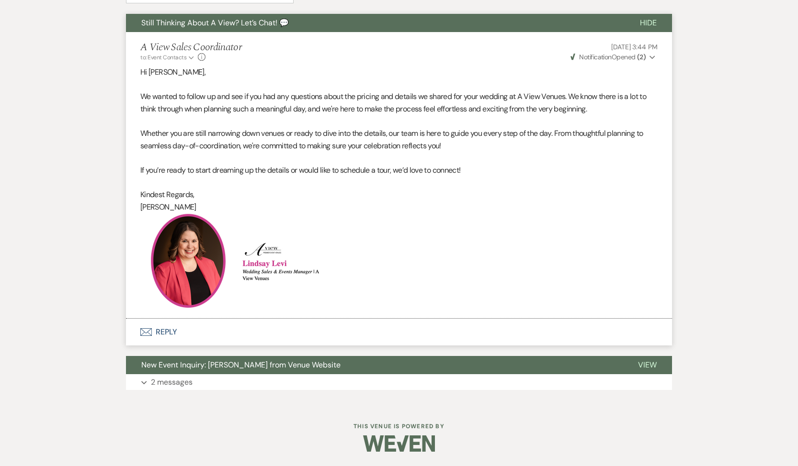
click at [181, 332] on button "Envelope Reply" at bounding box center [399, 332] width 546 height 27
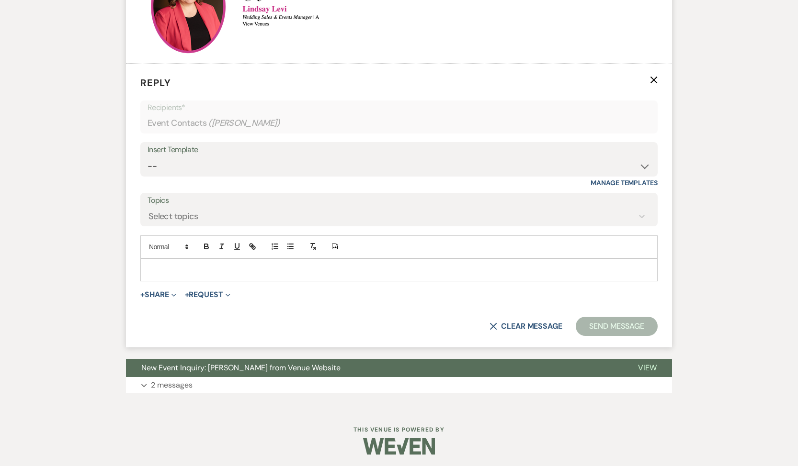
scroll to position [600, 0]
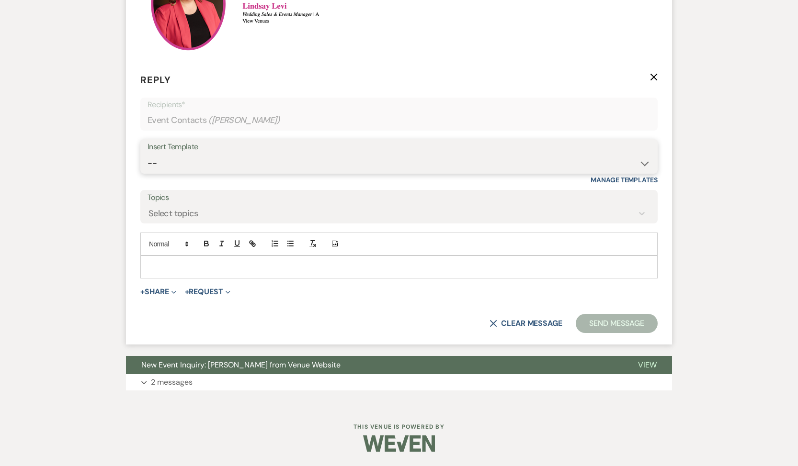
click at [218, 158] on select "-- Tour Confirmation Contract (Pre-Booked Leads) Out of office Inquiry Email Al…" at bounding box center [398, 163] width 503 height 19
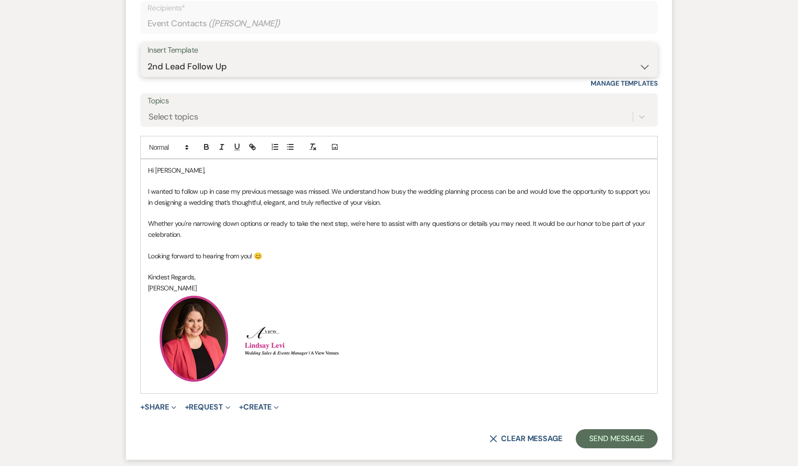
scroll to position [699, 0]
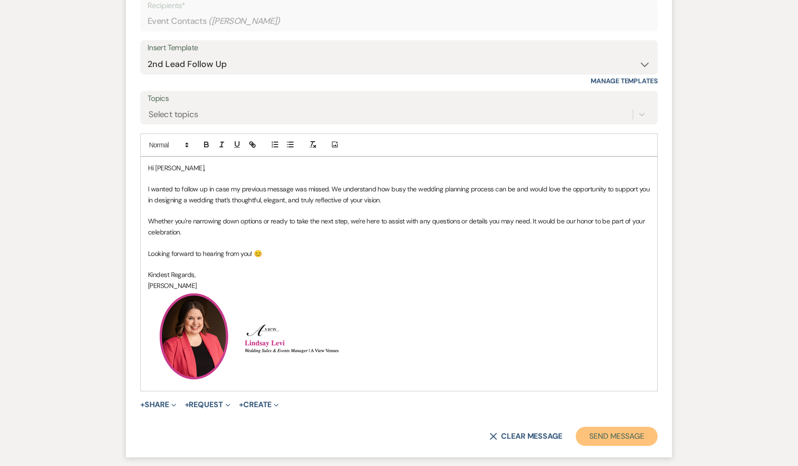
click at [605, 435] on button "Send Message" at bounding box center [616, 436] width 82 height 19
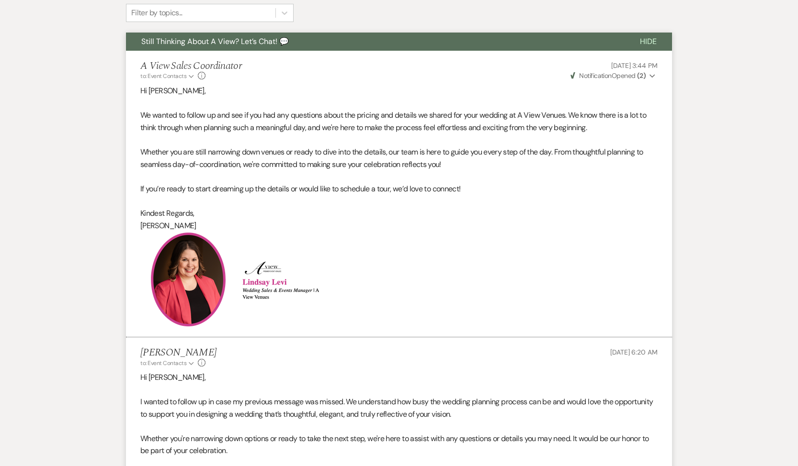
scroll to position [0, 0]
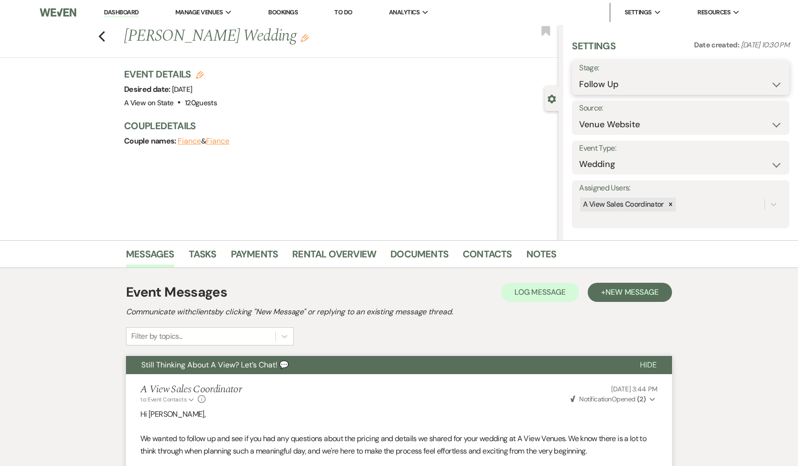
click at [680, 79] on select "Inquiry Follow Up Tour Requested Tour Confirmed Toured Proposal Sent Booked Lost" at bounding box center [680, 84] width 203 height 19
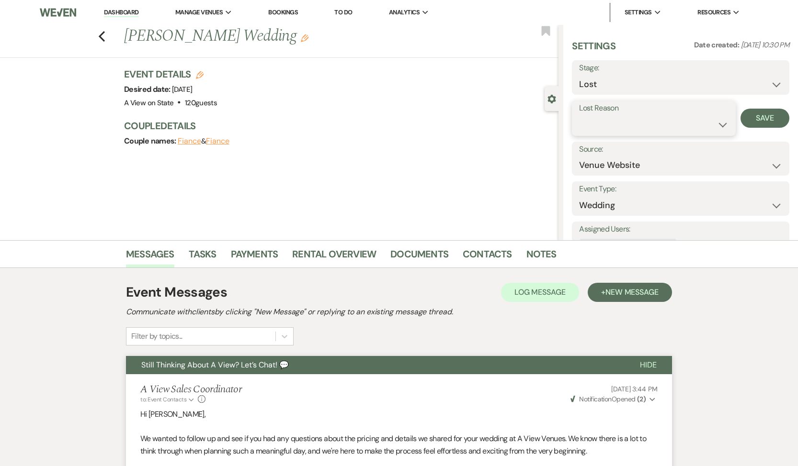
click at [643, 118] on select "Booked Elsewhere Budget Date Unavailable No Response Not a Good Match Capacity …" at bounding box center [653, 124] width 149 height 19
click at [765, 122] on button "Save" at bounding box center [764, 118] width 49 height 19
click at [101, 39] on icon "Previous" at bounding box center [101, 36] width 7 height 11
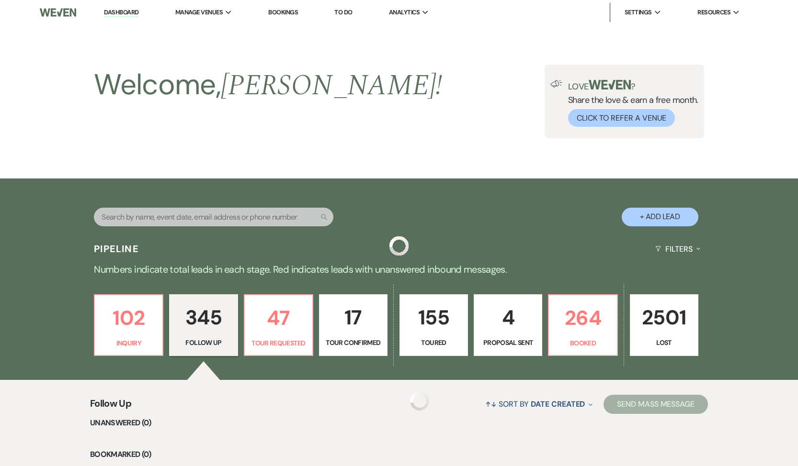
scroll to position [10654, 0]
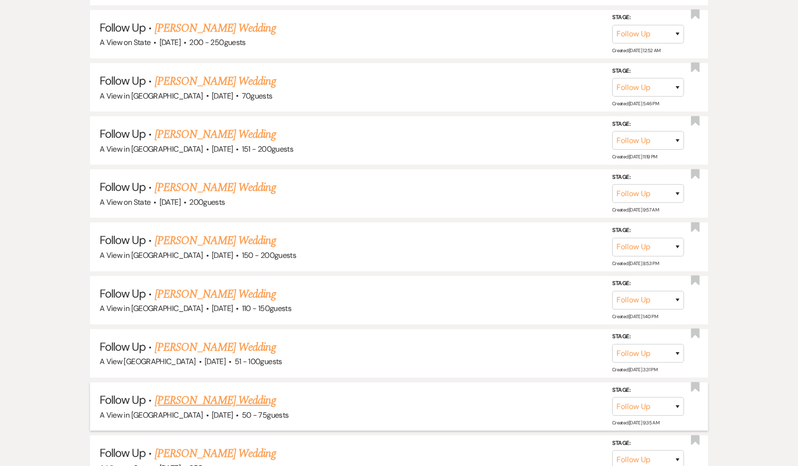
click at [206, 416] on span "·" at bounding box center [207, 416] width 3 height 0
click at [193, 392] on link "[PERSON_NAME] Wedding" at bounding box center [215, 400] width 121 height 17
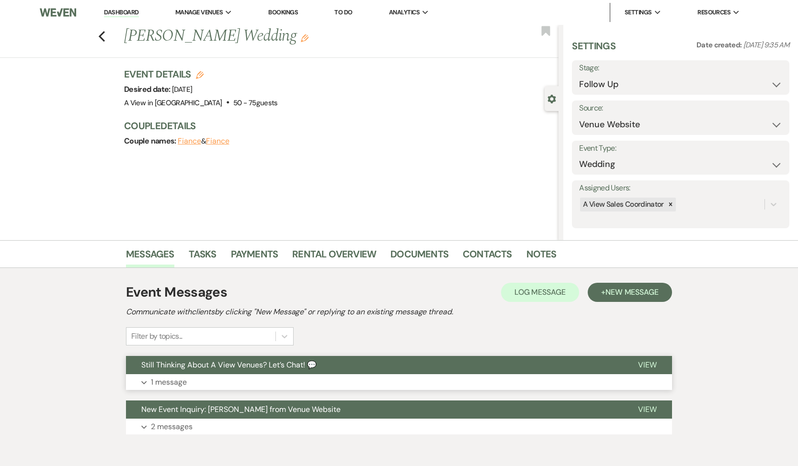
click at [170, 377] on p "1 message" at bounding box center [169, 382] width 36 height 12
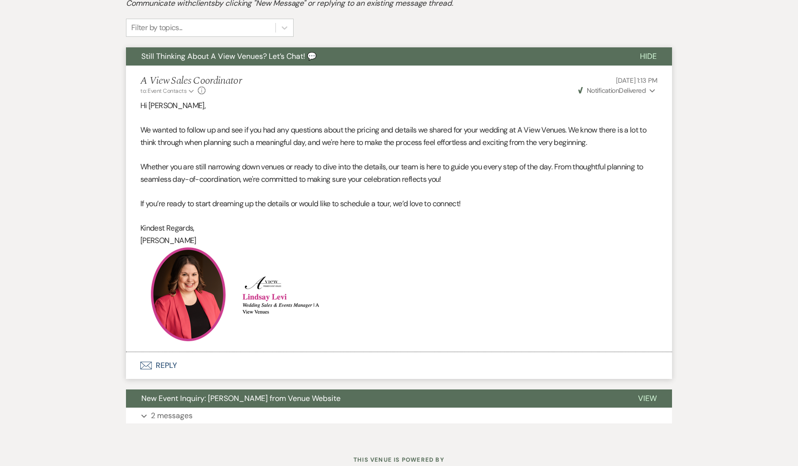
scroll to position [342, 0]
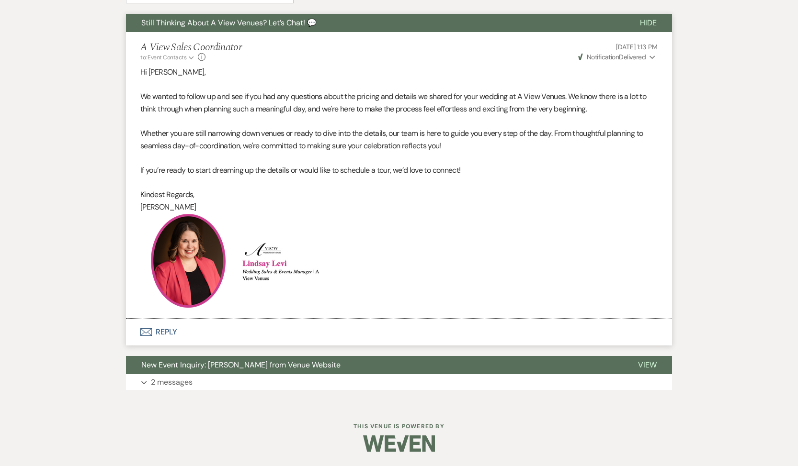
click at [164, 333] on button "Envelope Reply" at bounding box center [399, 332] width 546 height 27
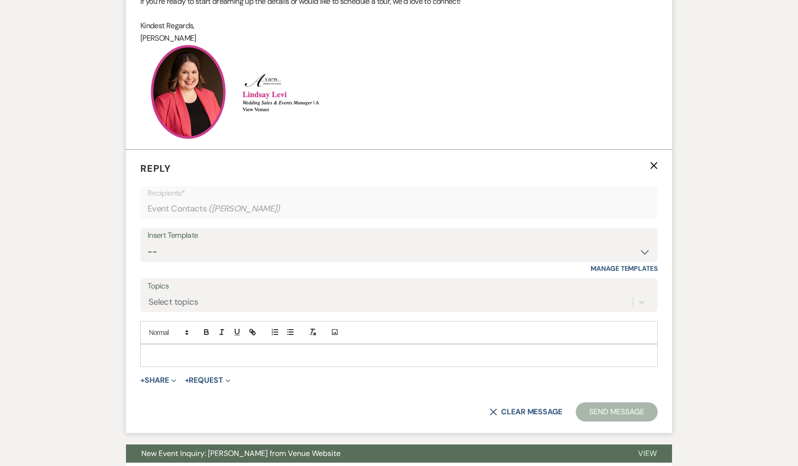
scroll to position [570, 0]
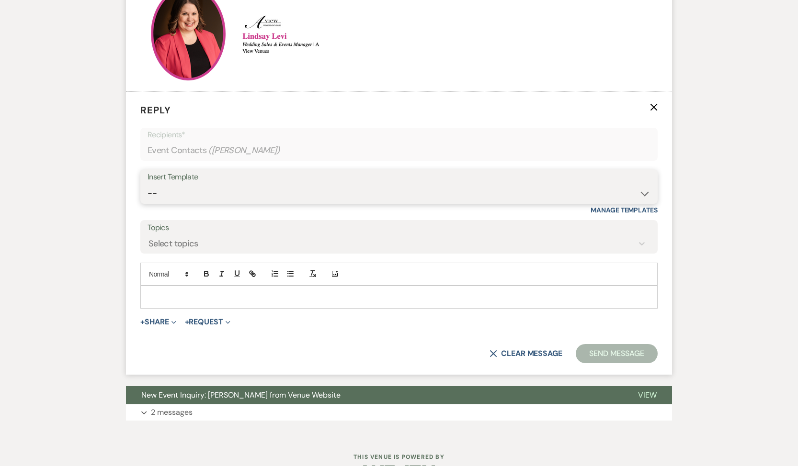
click at [238, 190] on select "-- Tour Confirmation Contract (Pre-Booked Leads) Out of office Inquiry Email Al…" at bounding box center [398, 193] width 503 height 19
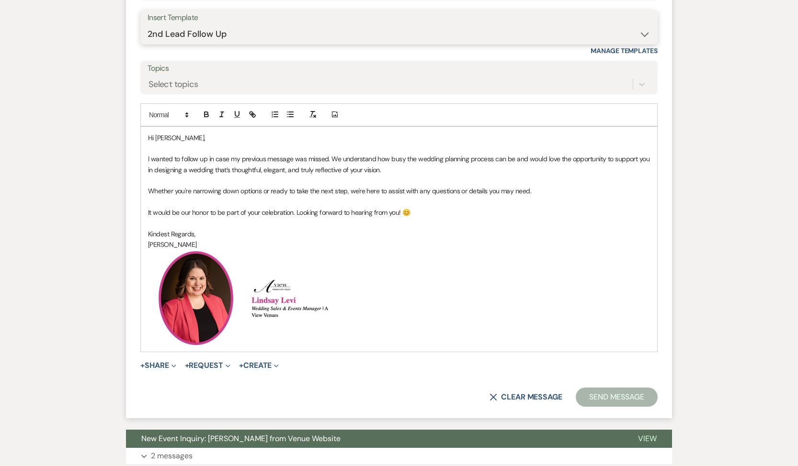
scroll to position [768, 0]
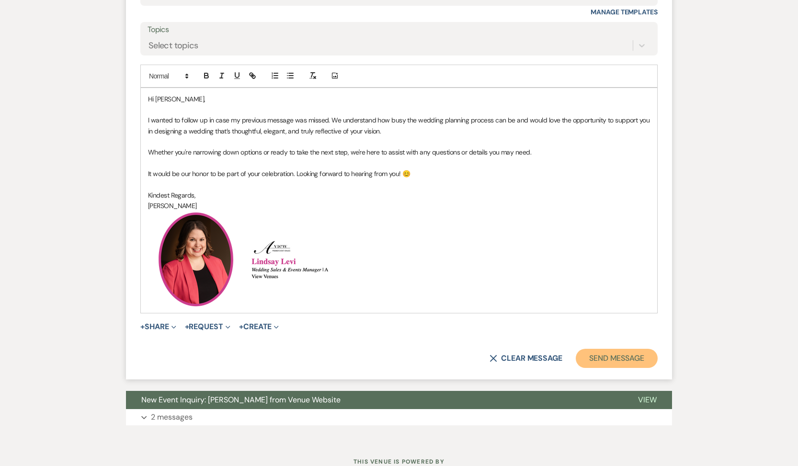
click at [600, 352] on button "Send Message" at bounding box center [616, 358] width 82 height 19
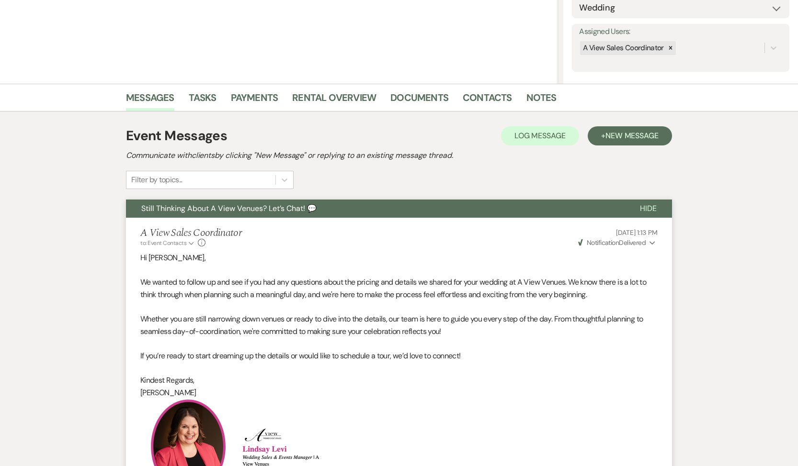
scroll to position [0, 0]
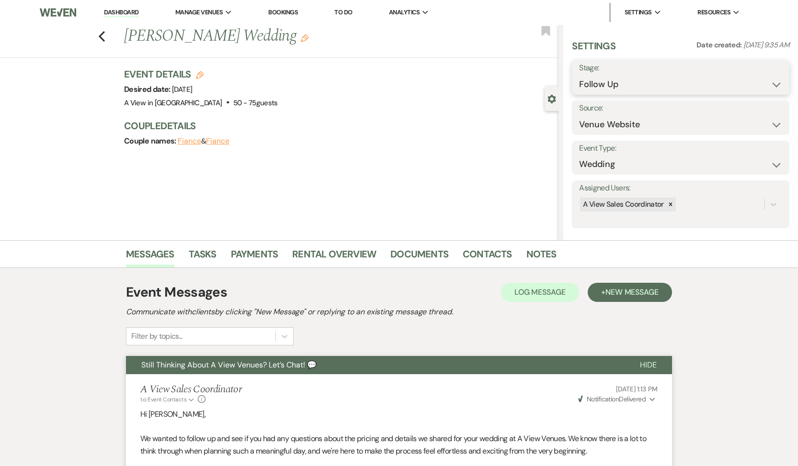
click at [656, 77] on select "Inquiry Follow Up Tour Requested Tour Confirmed Toured Proposal Sent Booked Lost" at bounding box center [680, 84] width 203 height 19
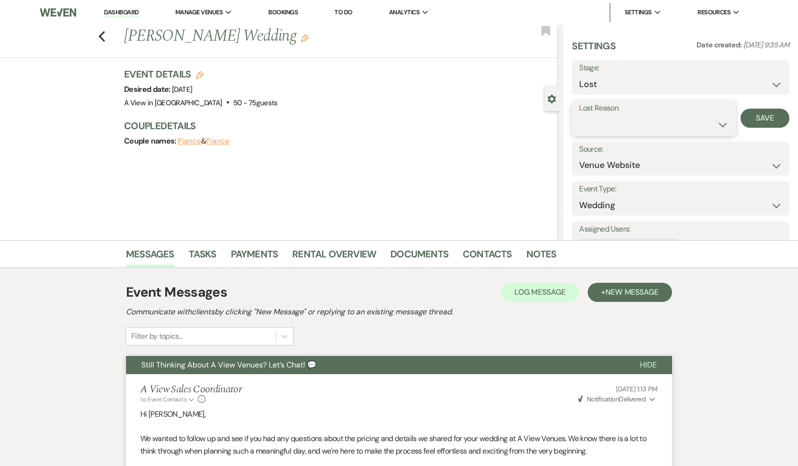
click at [631, 131] on select "Booked Elsewhere Budget Date Unavailable No Response Not a Good Match Capacity …" at bounding box center [653, 124] width 149 height 19
click at [755, 114] on button "Save" at bounding box center [764, 118] width 49 height 19
click at [208, 255] on link "Tasks" at bounding box center [203, 257] width 28 height 21
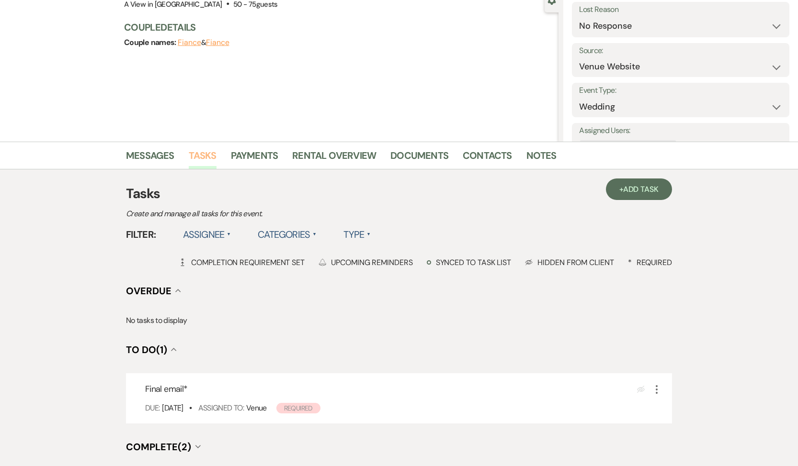
scroll to position [204, 0]
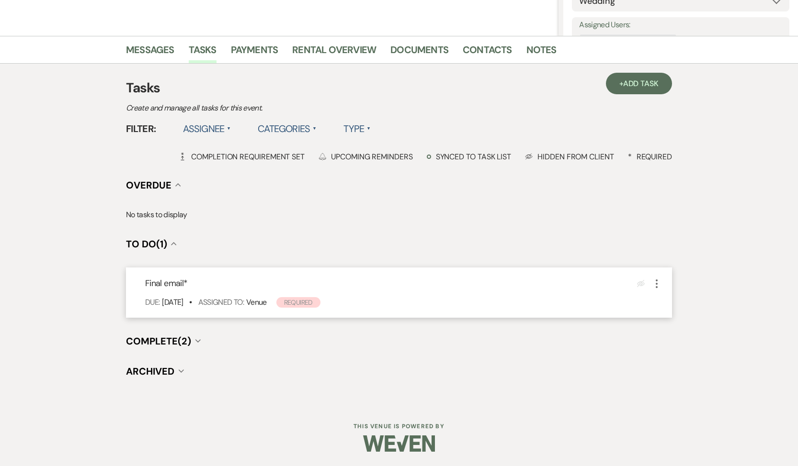
click at [658, 283] on icon "More" at bounding box center [656, 283] width 11 height 11
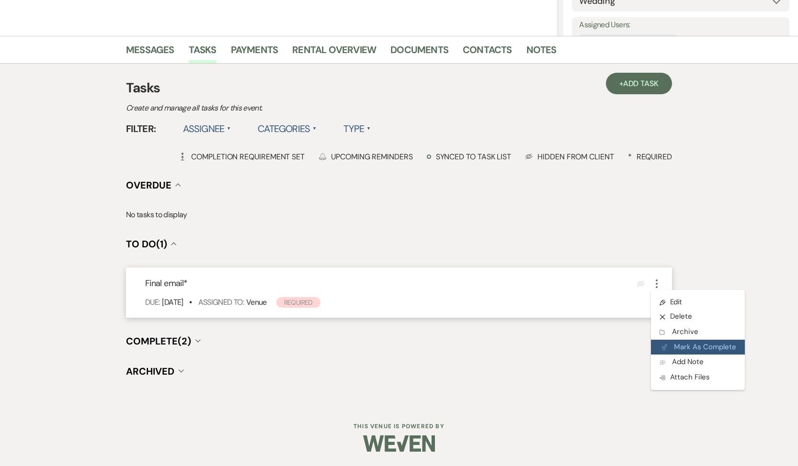
click at [666, 341] on button "Plan Portal Link Mark As Complete" at bounding box center [698, 347] width 94 height 15
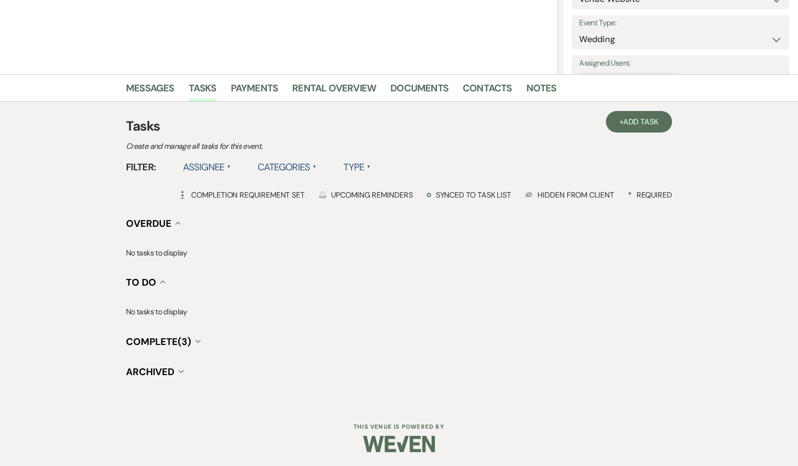
scroll to position [0, 0]
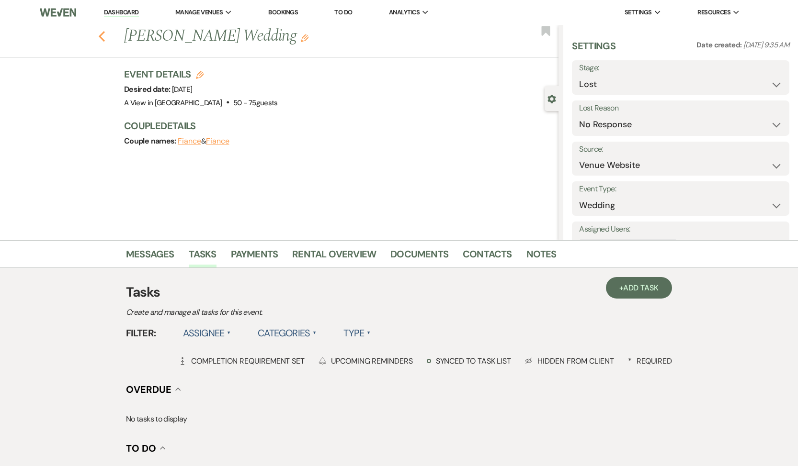
click at [102, 39] on use "button" at bounding box center [102, 36] width 6 height 11
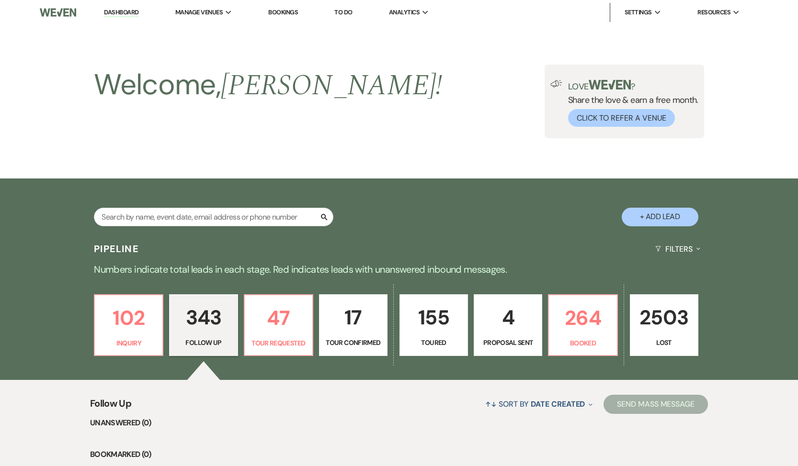
scroll to position [10654, 0]
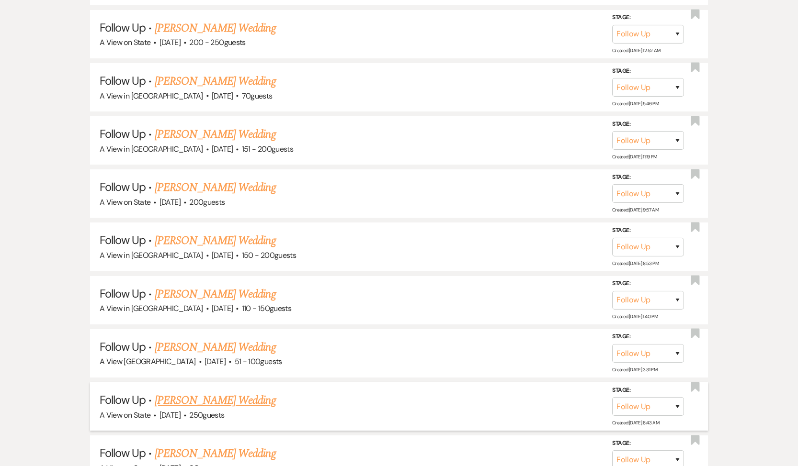
click at [223, 392] on link "[PERSON_NAME] Wedding" at bounding box center [215, 400] width 121 height 17
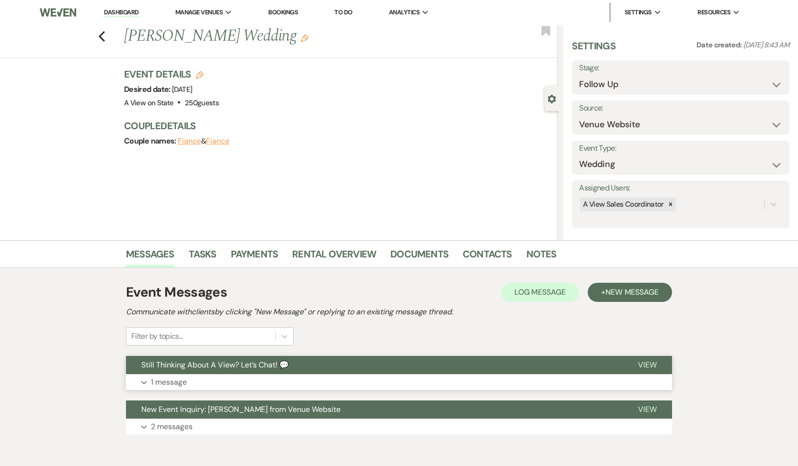
click at [178, 375] on button "Expand 1 message" at bounding box center [399, 382] width 546 height 16
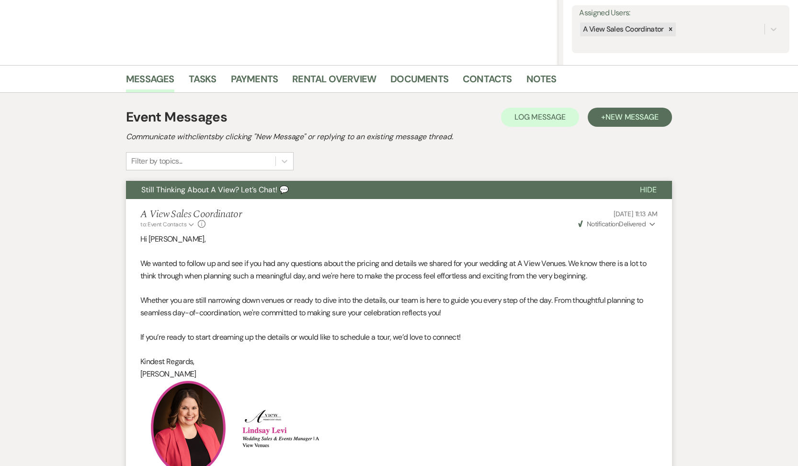
scroll to position [309, 0]
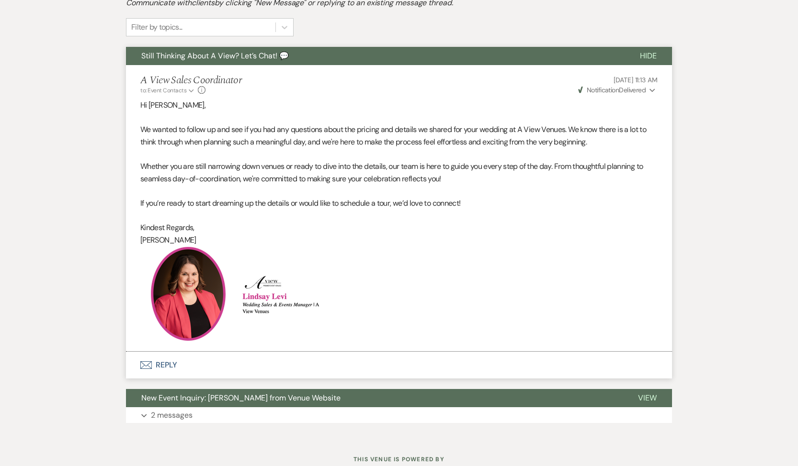
click at [173, 361] on button "Envelope Reply" at bounding box center [399, 365] width 546 height 27
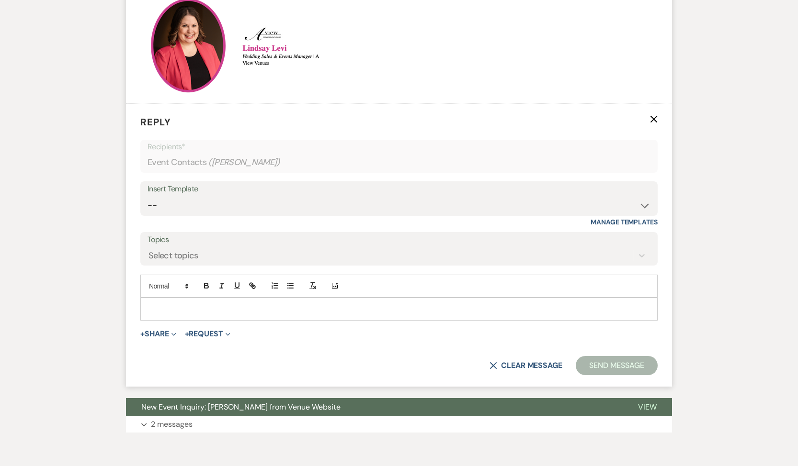
scroll to position [570, 0]
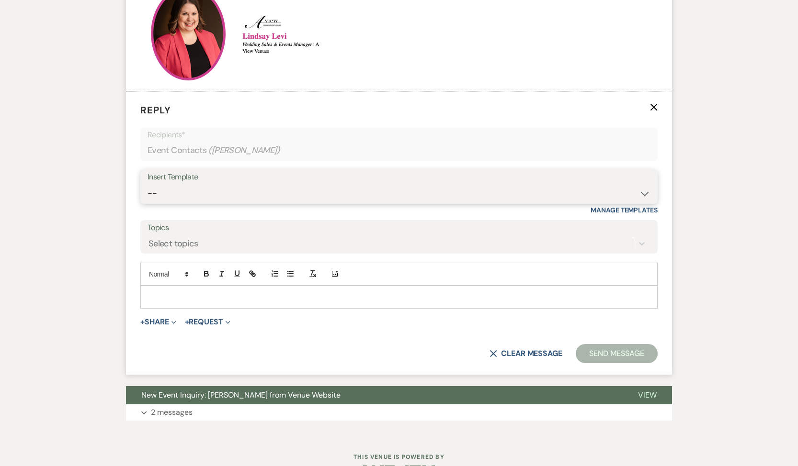
click at [248, 185] on select "-- Tour Confirmation Contract (Pre-Booked Leads) Out of office Inquiry Email Al…" at bounding box center [398, 193] width 503 height 19
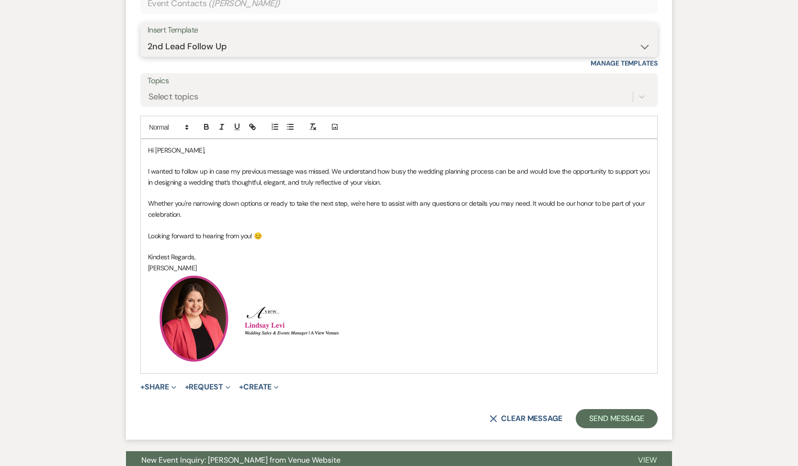
scroll to position [717, 0]
click at [621, 423] on button "Send Message" at bounding box center [616, 418] width 82 height 19
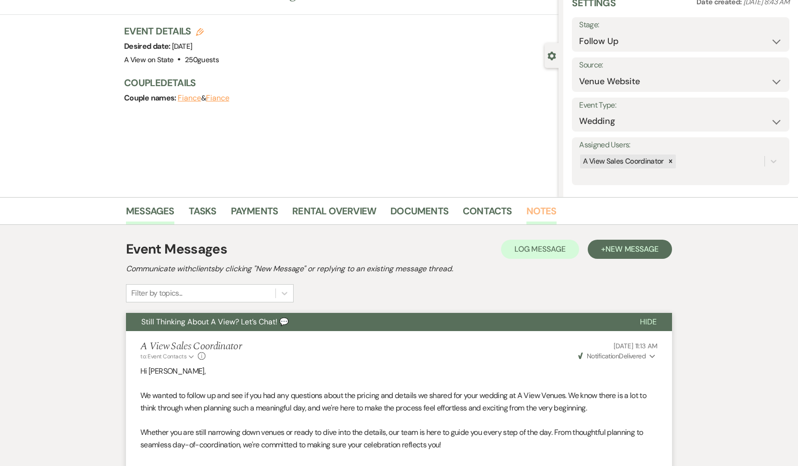
scroll to position [27, 0]
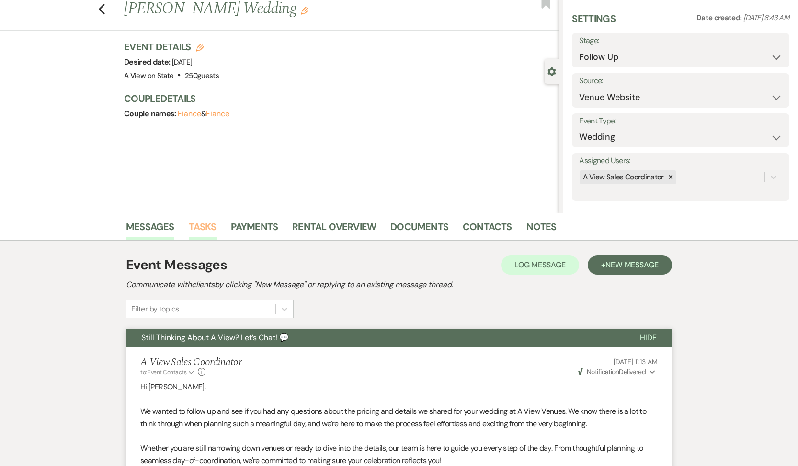
click at [197, 223] on link "Tasks" at bounding box center [203, 229] width 28 height 21
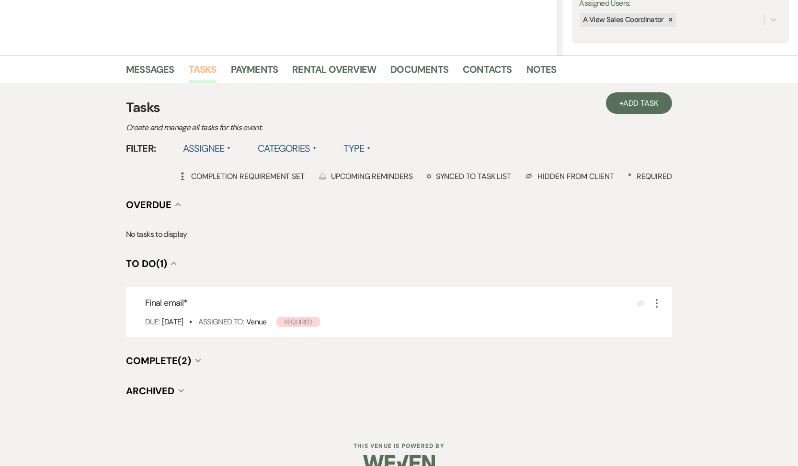
scroll to position [204, 0]
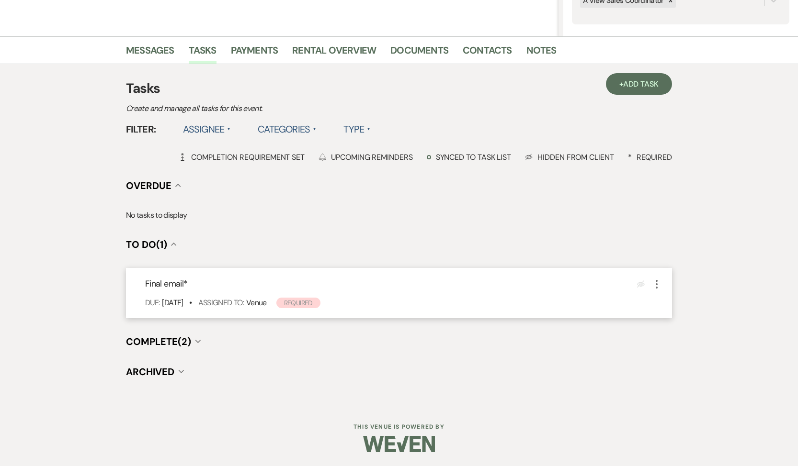
click at [657, 284] on use "button" at bounding box center [656, 284] width 2 height 9
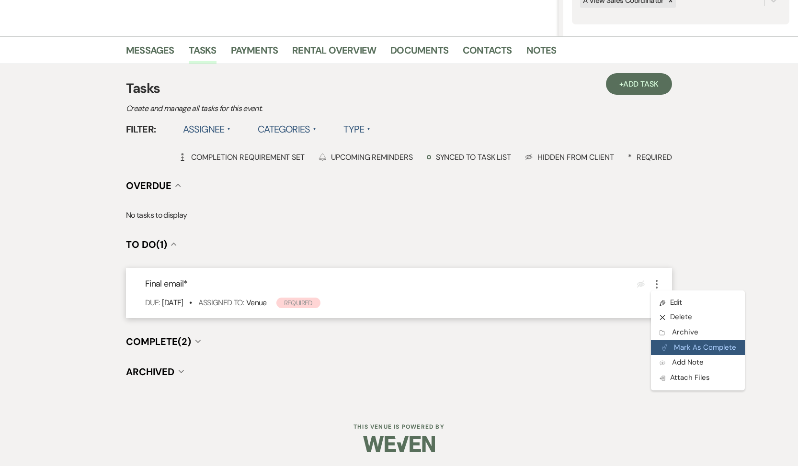
click at [664, 345] on icon "Plan Portal Link" at bounding box center [664, 347] width 6 height 7
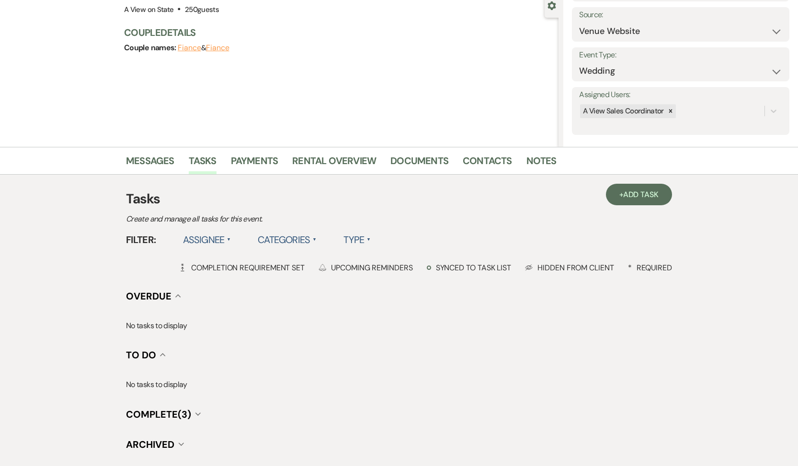
scroll to position [0, 0]
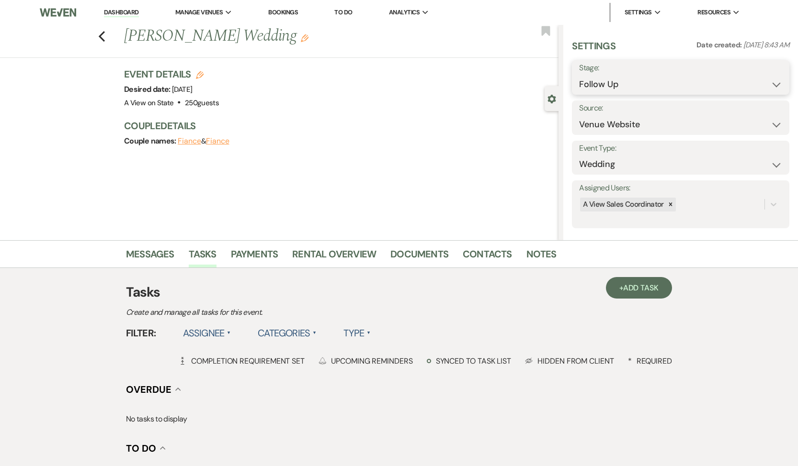
click at [628, 88] on select "Inquiry Follow Up Tour Requested Tour Confirmed Toured Proposal Sent Booked Lost" at bounding box center [680, 84] width 203 height 19
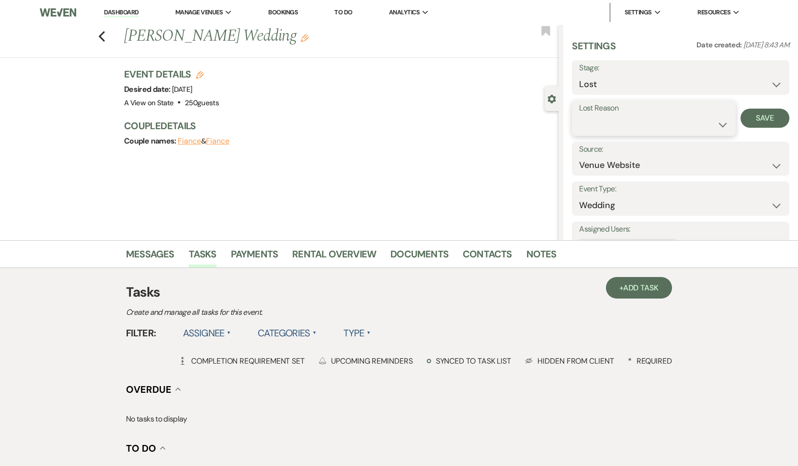
click at [617, 125] on select "Booked Elsewhere Budget Date Unavailable No Response Not a Good Match Capacity …" at bounding box center [653, 124] width 149 height 19
click at [748, 119] on button "Save" at bounding box center [764, 118] width 49 height 19
click at [102, 36] on icon "Previous" at bounding box center [101, 36] width 7 height 11
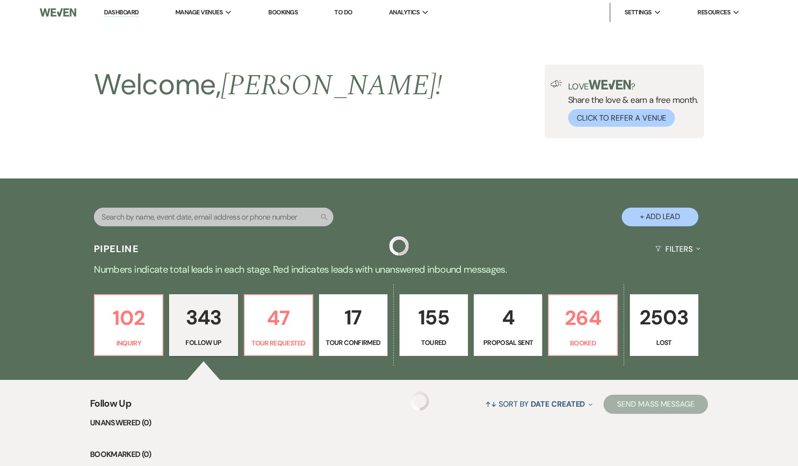
scroll to position [10654, 0]
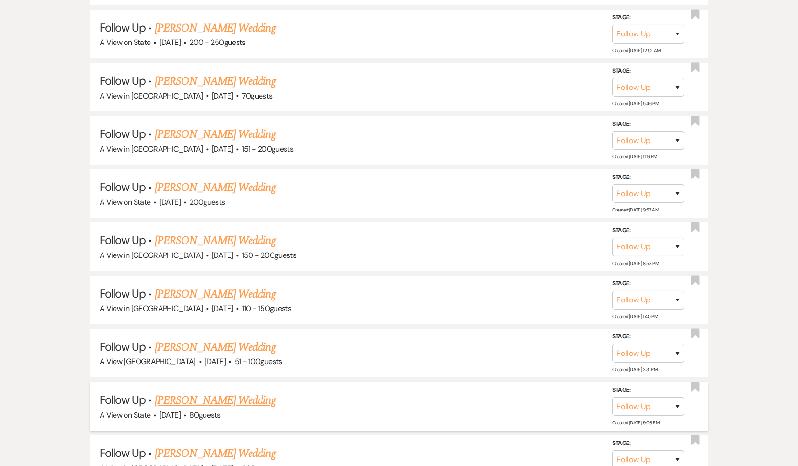
click at [242, 392] on link "[PERSON_NAME] Wedding" at bounding box center [215, 400] width 121 height 17
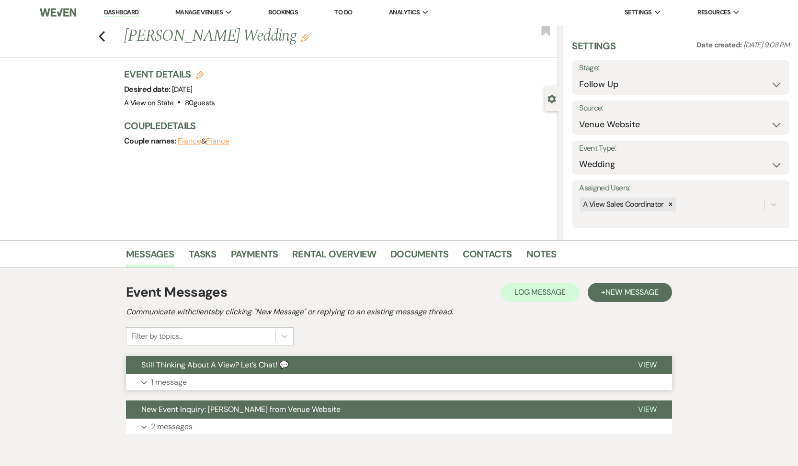
click at [248, 387] on button "Expand 1 message" at bounding box center [399, 382] width 546 height 16
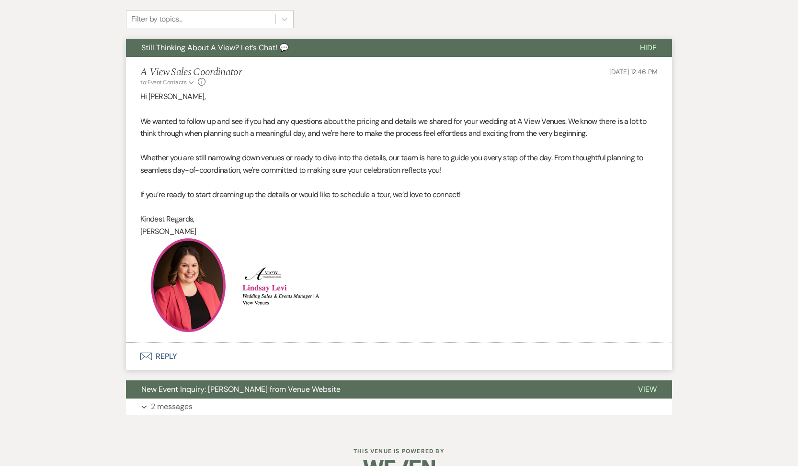
scroll to position [342, 0]
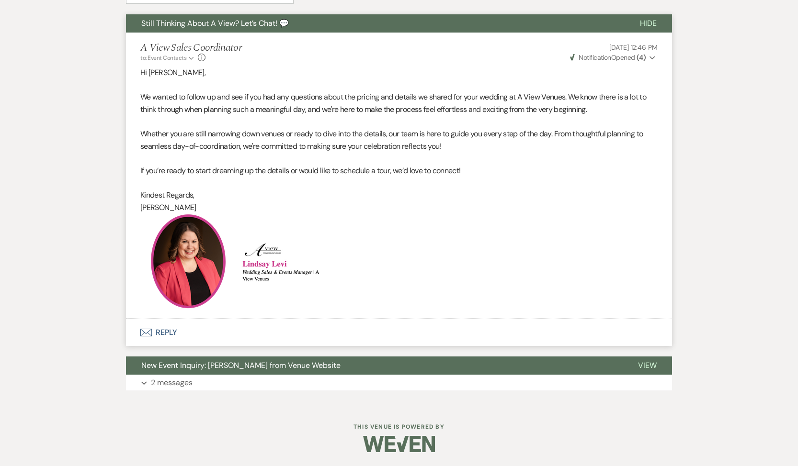
click at [163, 330] on button "Envelope Reply" at bounding box center [399, 332] width 546 height 27
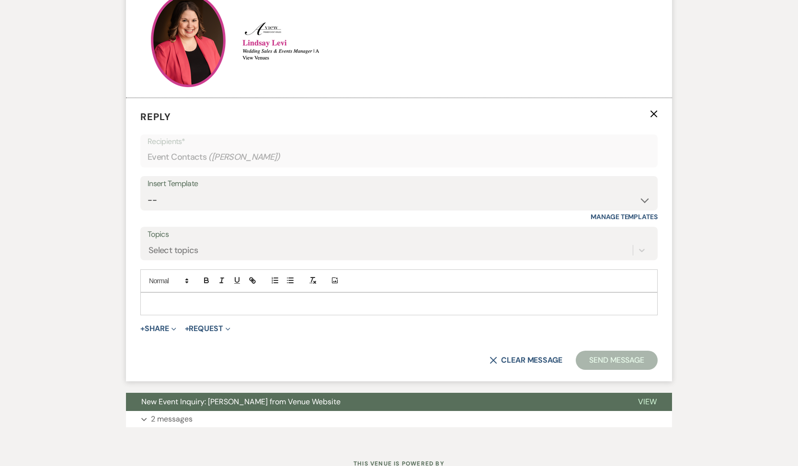
scroll to position [570, 0]
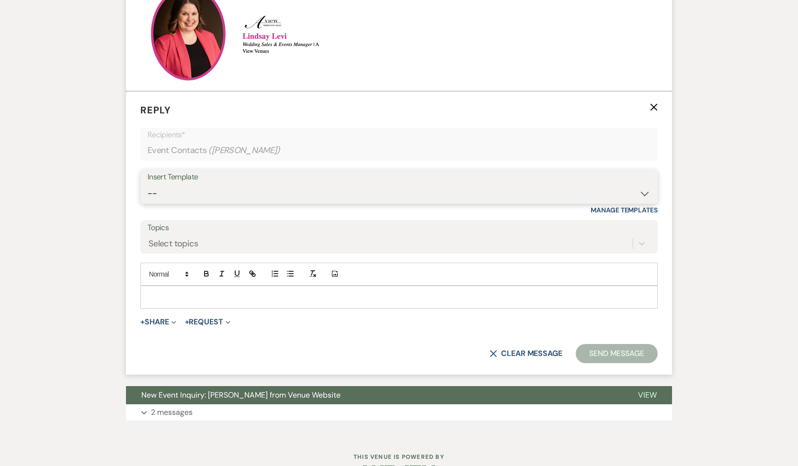
click at [241, 199] on select "-- Tour Confirmation Contract (Pre-Booked Leads) Out of office Inquiry Email Al…" at bounding box center [398, 193] width 503 height 19
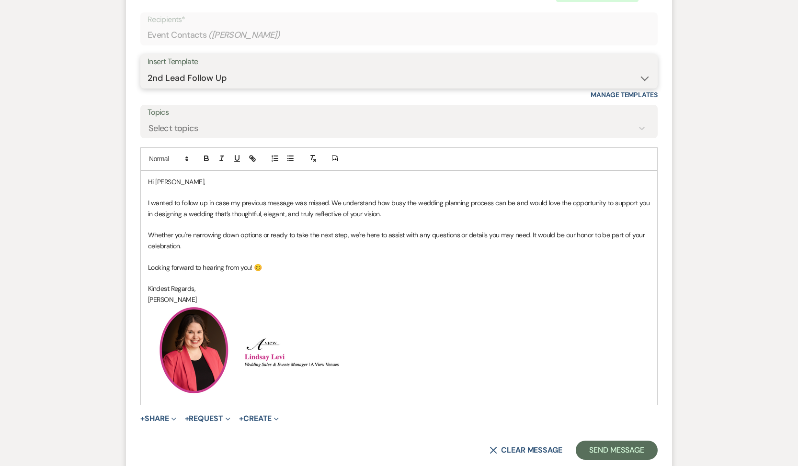
scroll to position [699, 0]
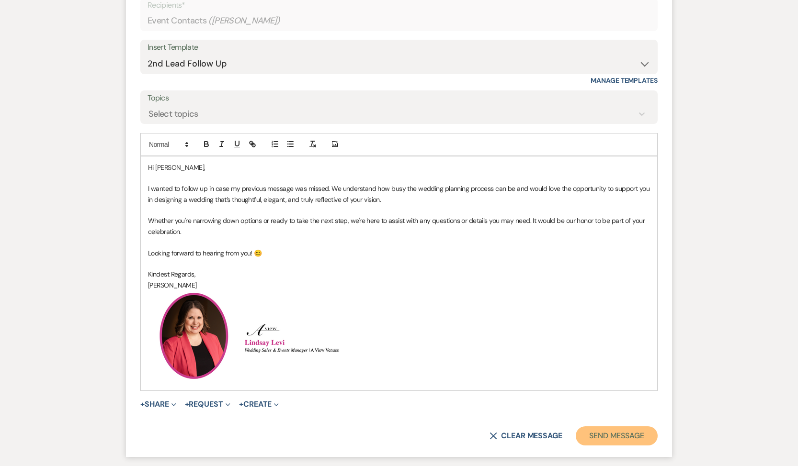
click at [625, 433] on button "Send Message" at bounding box center [616, 436] width 82 height 19
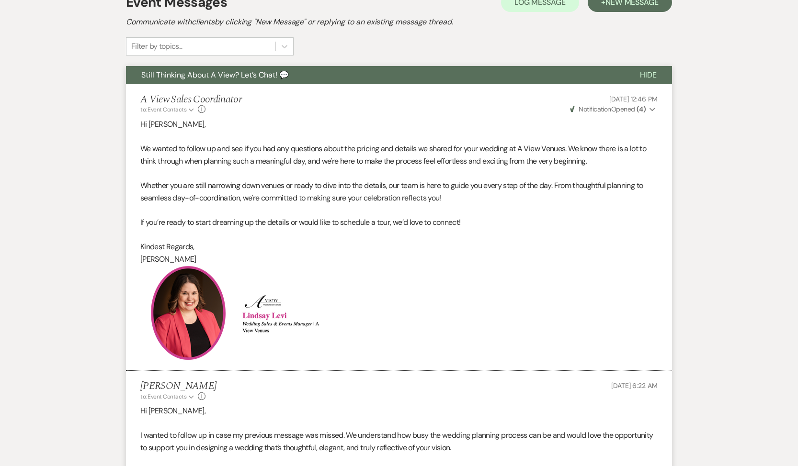
scroll to position [0, 0]
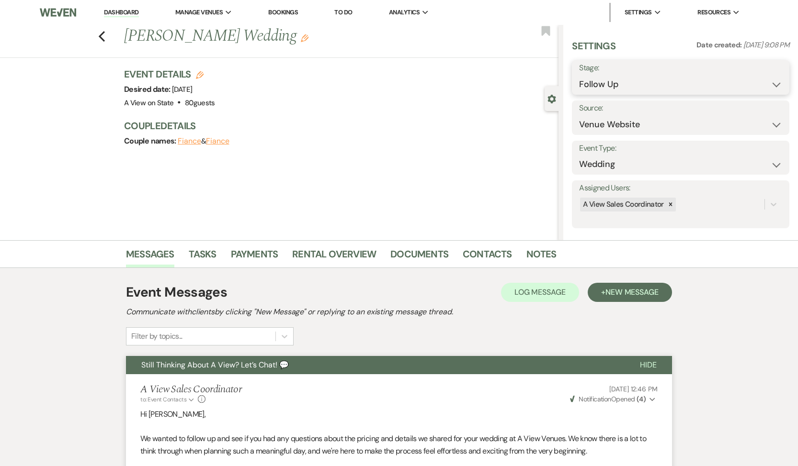
click at [695, 81] on select "Inquiry Follow Up Tour Requested Tour Confirmed Toured Proposal Sent Booked Lost" at bounding box center [680, 84] width 203 height 19
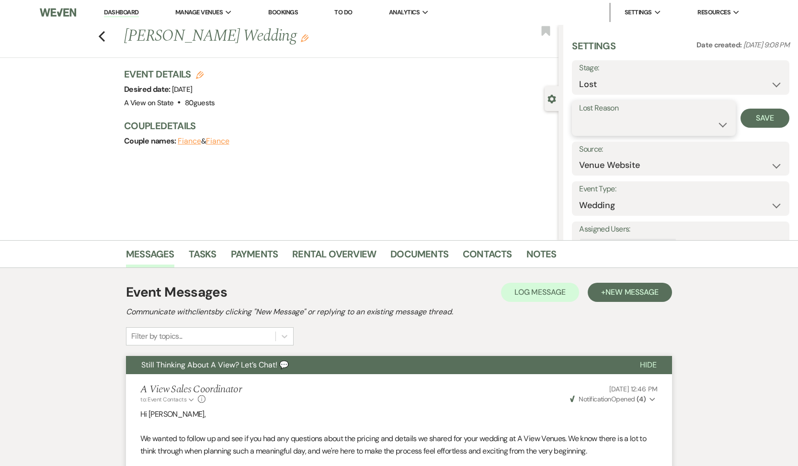
click at [656, 120] on select "Booked Elsewhere Budget Date Unavailable No Response Not a Good Match Capacity …" at bounding box center [653, 124] width 149 height 19
click at [759, 124] on button "Save" at bounding box center [764, 118] width 49 height 19
click at [207, 249] on link "Tasks" at bounding box center [203, 257] width 28 height 21
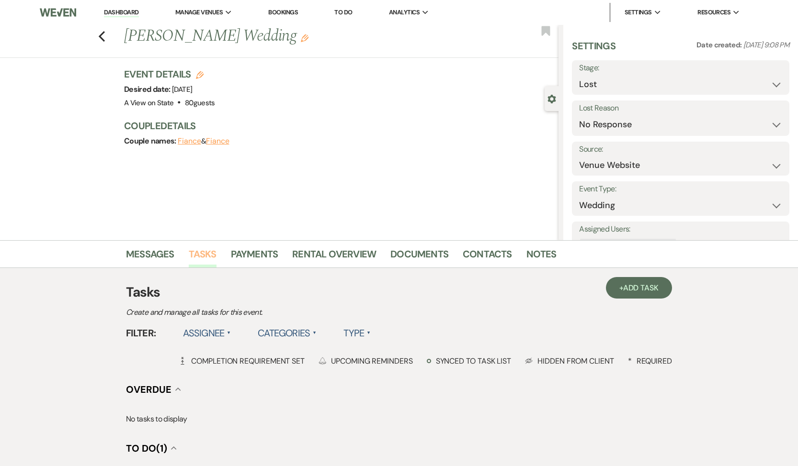
scroll to position [134, 0]
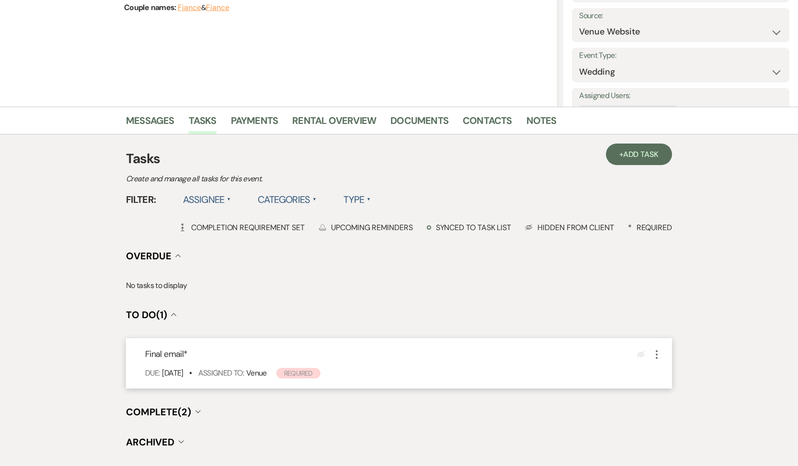
click at [658, 360] on icon "More" at bounding box center [656, 354] width 11 height 11
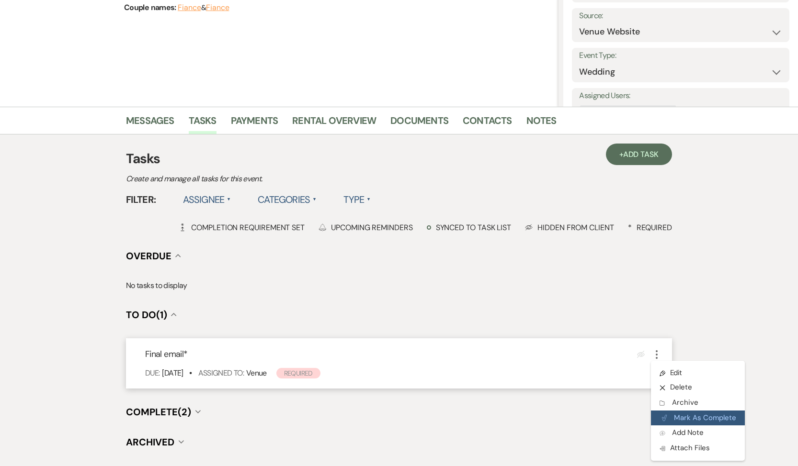
click at [673, 421] on button "Plan Portal Link Mark As Complete" at bounding box center [698, 418] width 94 height 15
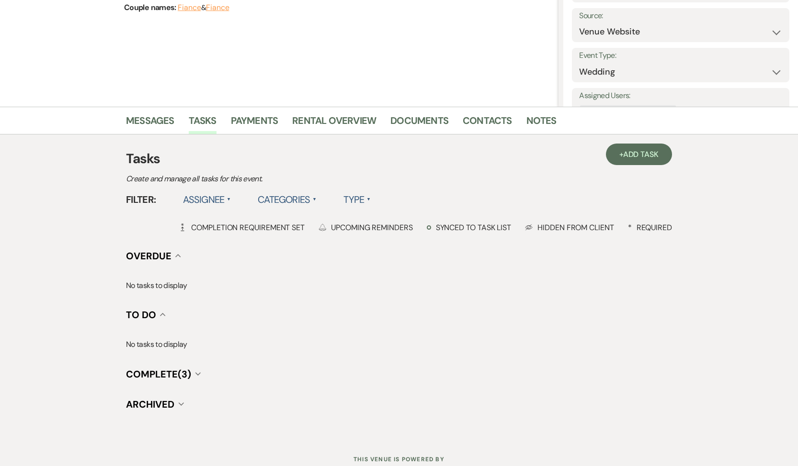
scroll to position [0, 0]
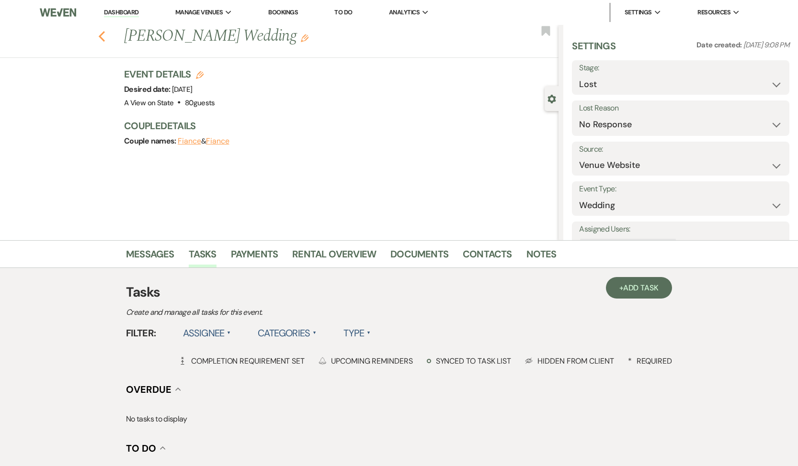
click at [101, 37] on icon "Previous" at bounding box center [101, 36] width 7 height 11
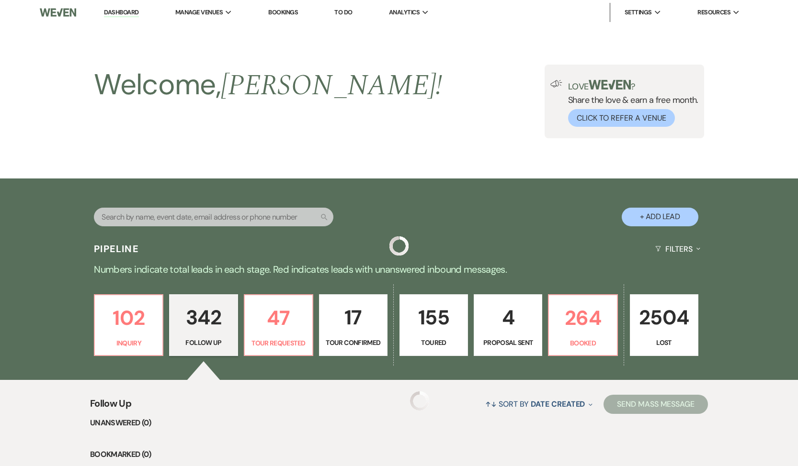
scroll to position [10654, 0]
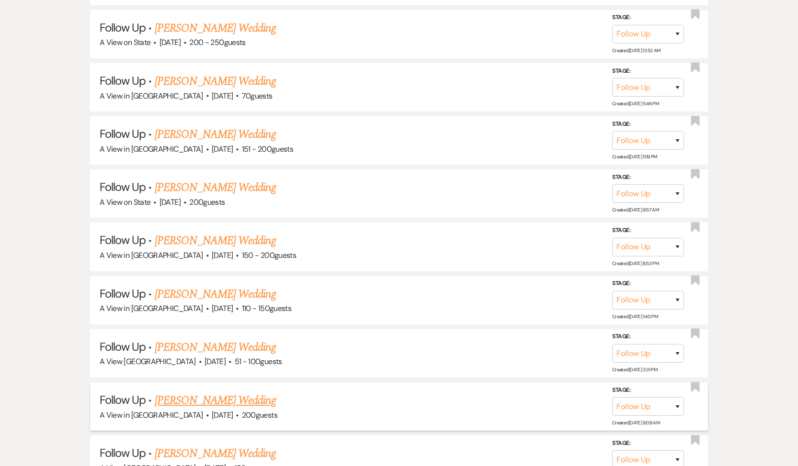
click at [234, 392] on link "[PERSON_NAME] Wedding" at bounding box center [215, 400] width 121 height 17
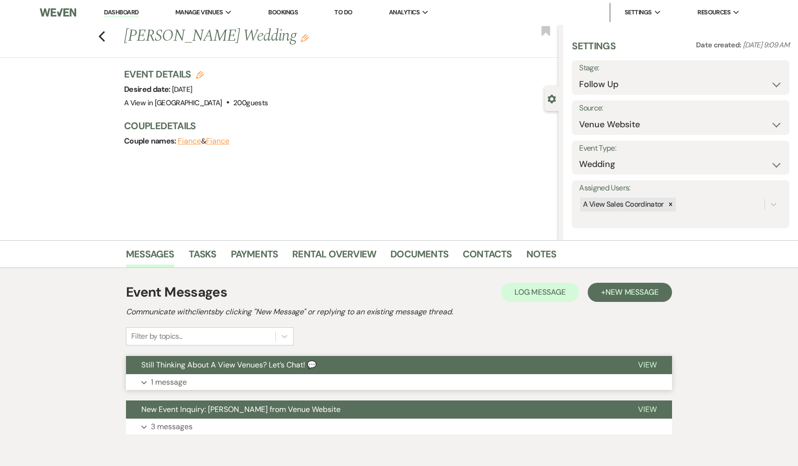
click at [171, 369] on span "Still Thinking About A View Venues? Let’s Chat! 💬" at bounding box center [228, 365] width 175 height 10
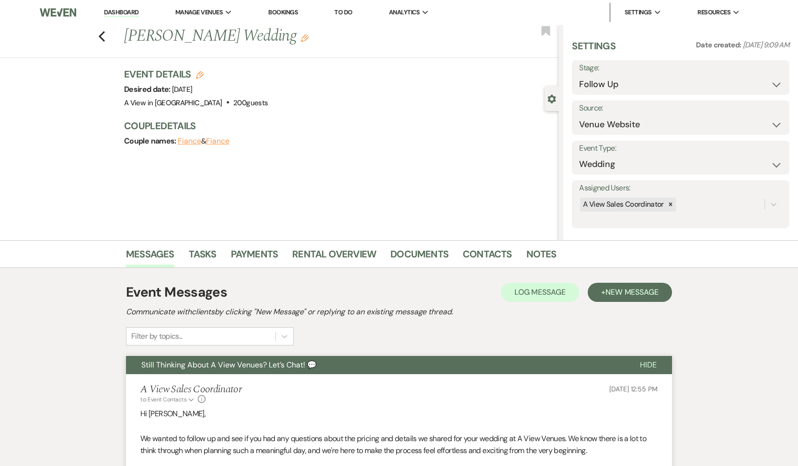
scroll to position [310, 0]
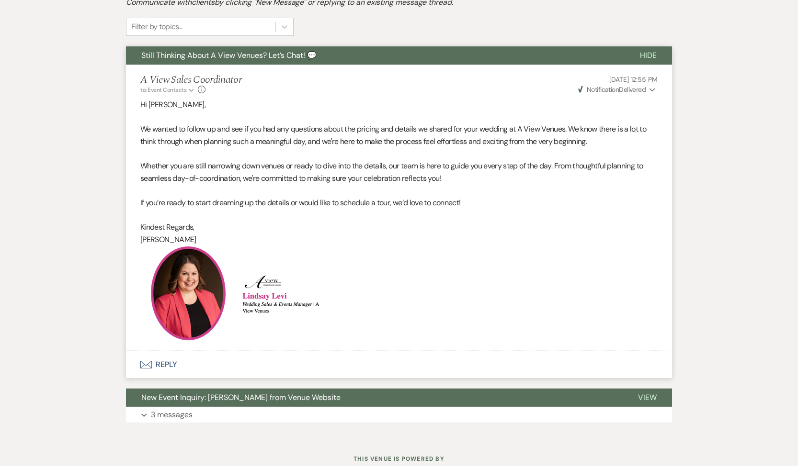
click at [169, 362] on button "Envelope Reply" at bounding box center [399, 364] width 546 height 27
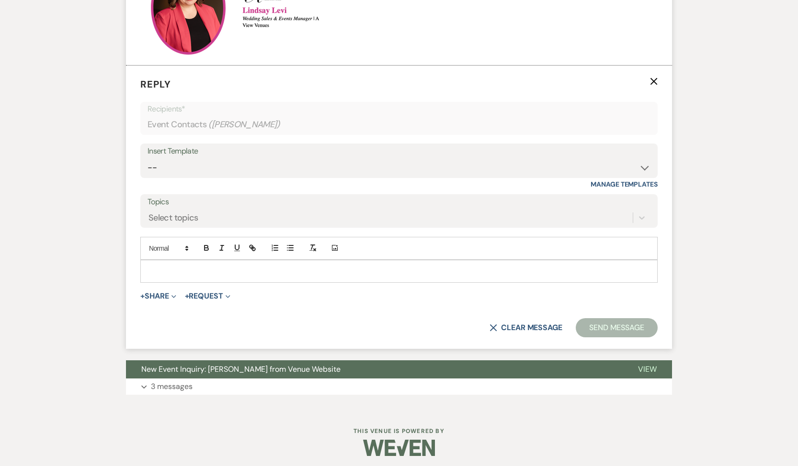
scroll to position [600, 0]
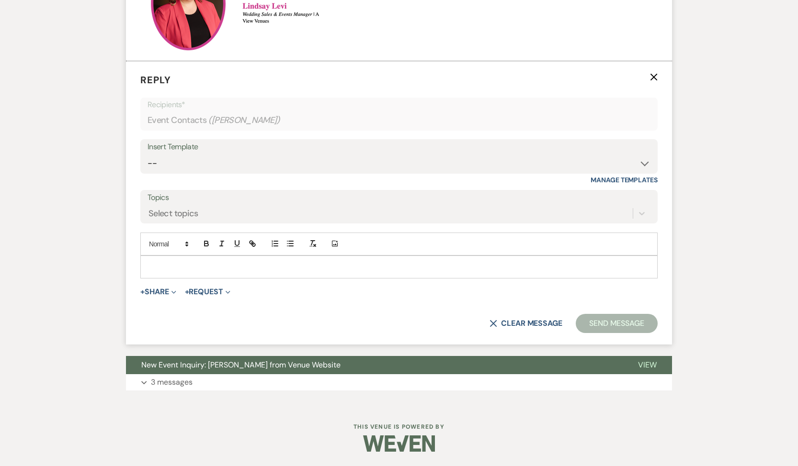
click at [210, 174] on div "Insert Template -- Tour Confirmation Contract (Pre-Booked Leads) Out of office …" at bounding box center [398, 161] width 517 height 45
click at [212, 168] on select "-- Tour Confirmation Contract (Pre-Booked Leads) Out of office Inquiry Email Al…" at bounding box center [398, 163] width 503 height 19
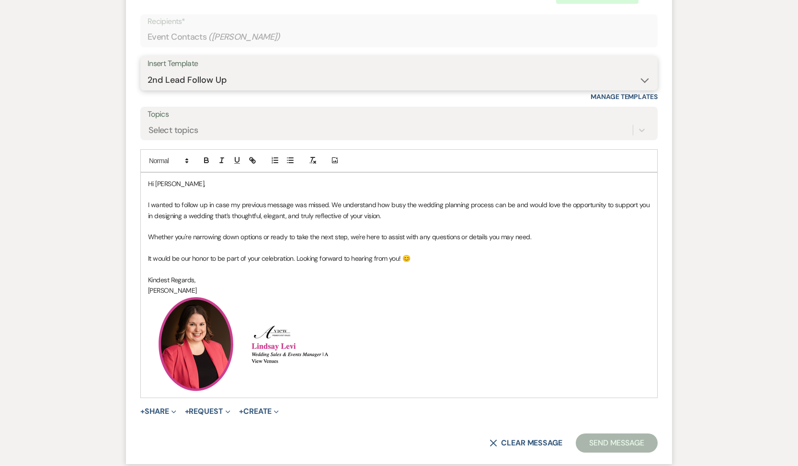
scroll to position [803, 0]
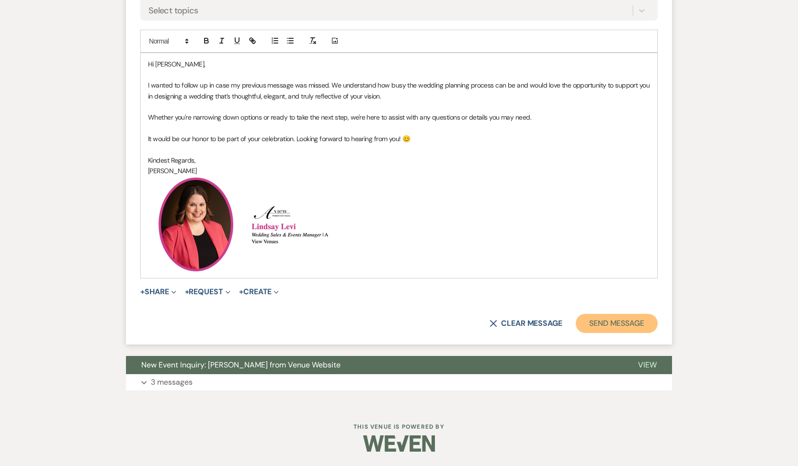
click at [605, 321] on button "Send Message" at bounding box center [616, 323] width 82 height 19
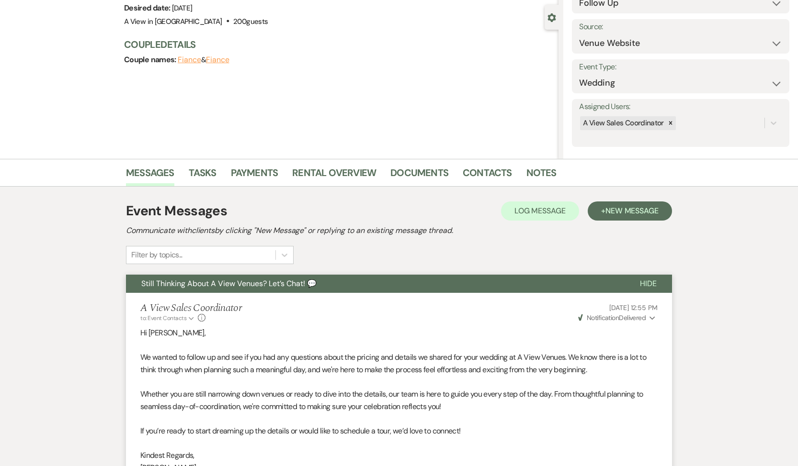
scroll to position [0, 0]
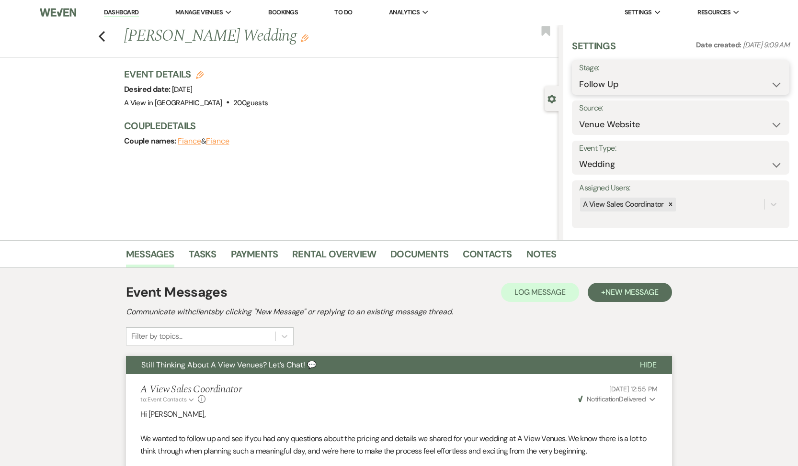
click at [620, 84] on select "Inquiry Follow Up Tour Requested Tour Confirmed Toured Proposal Sent Booked Lost" at bounding box center [680, 84] width 203 height 19
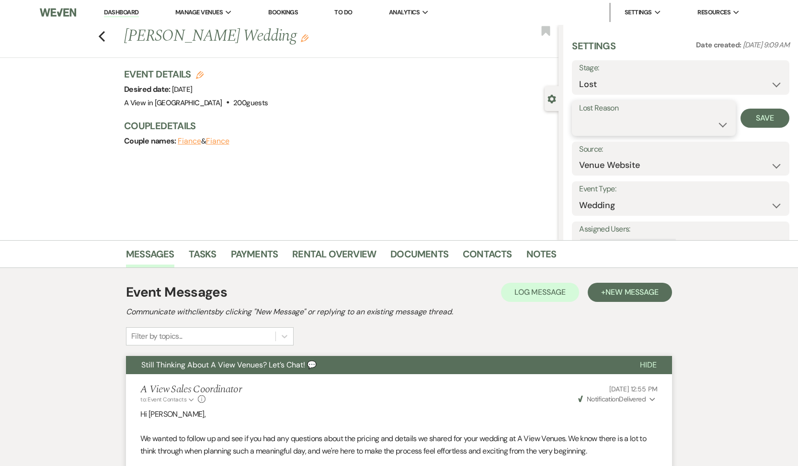
click at [615, 129] on select "Booked Elsewhere Budget Date Unavailable No Response Not a Good Match Capacity …" at bounding box center [653, 124] width 149 height 19
click at [748, 122] on button "Save" at bounding box center [764, 118] width 49 height 19
click at [212, 252] on link "Tasks" at bounding box center [203, 257] width 28 height 21
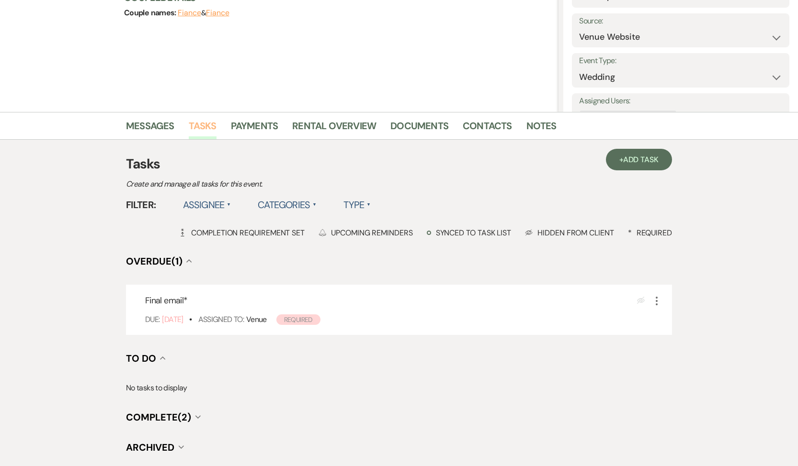
scroll to position [165, 0]
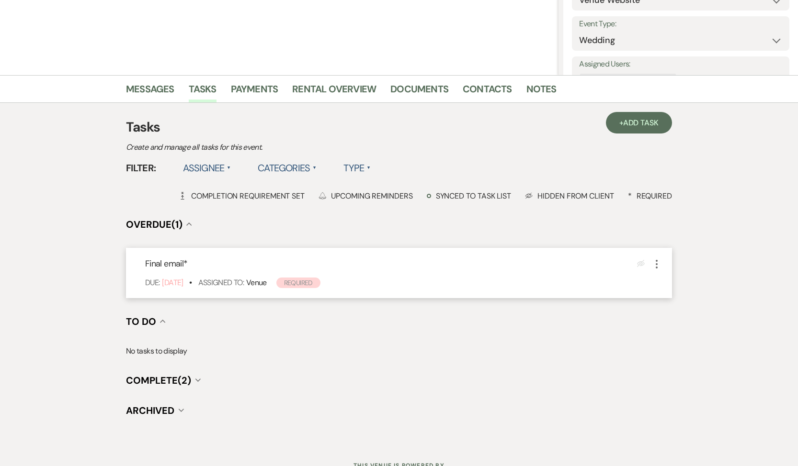
click at [658, 259] on icon "More" at bounding box center [656, 264] width 11 height 11
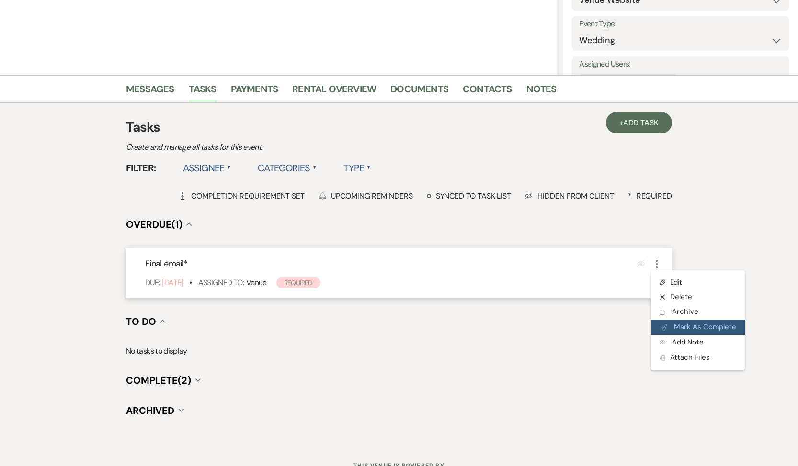
click at [661, 327] on icon "Plan Portal Link" at bounding box center [664, 327] width 6 height 7
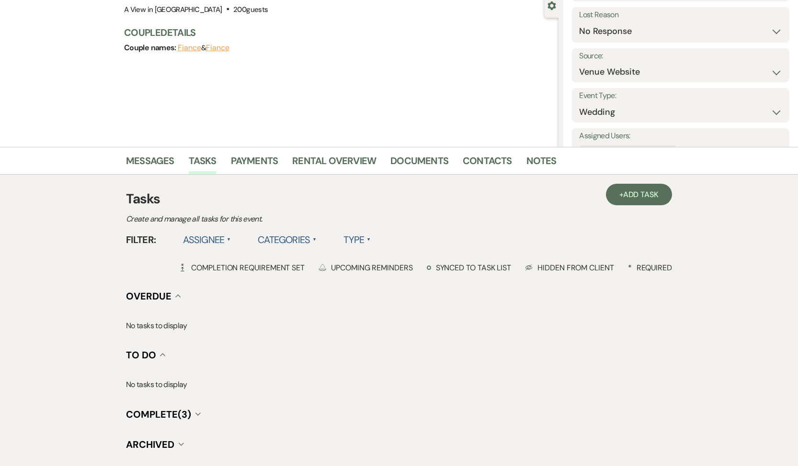
scroll to position [0, 0]
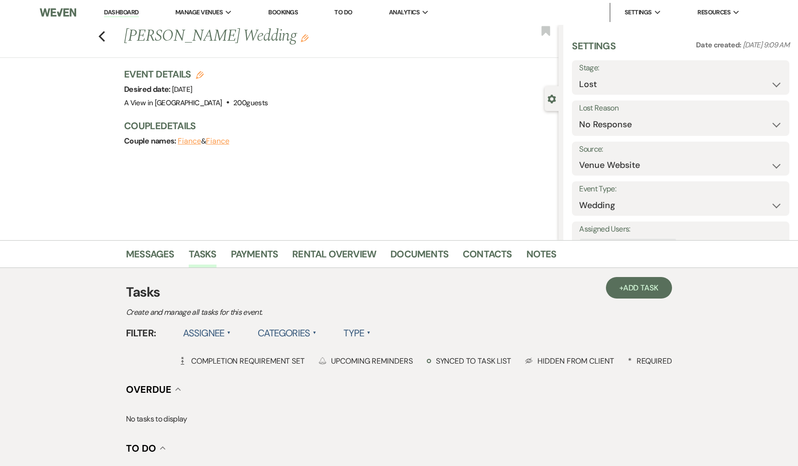
click at [105, 45] on div "Previous [PERSON_NAME] Wedding Edit Bookmark" at bounding box center [276, 41] width 563 height 33
click at [104, 41] on icon "Previous" at bounding box center [101, 36] width 7 height 11
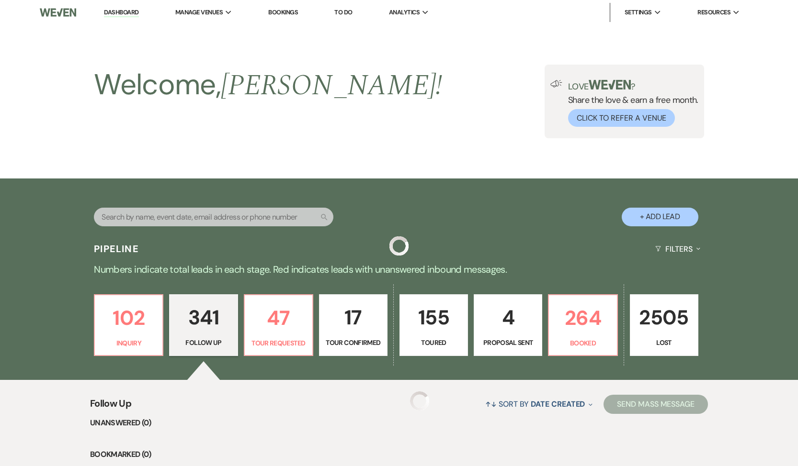
scroll to position [10654, 0]
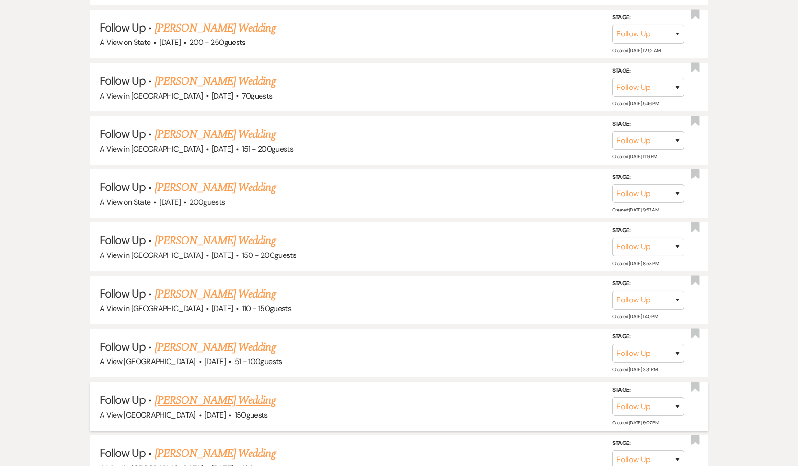
click at [240, 392] on link "[PERSON_NAME] Wedding" at bounding box center [215, 400] width 121 height 17
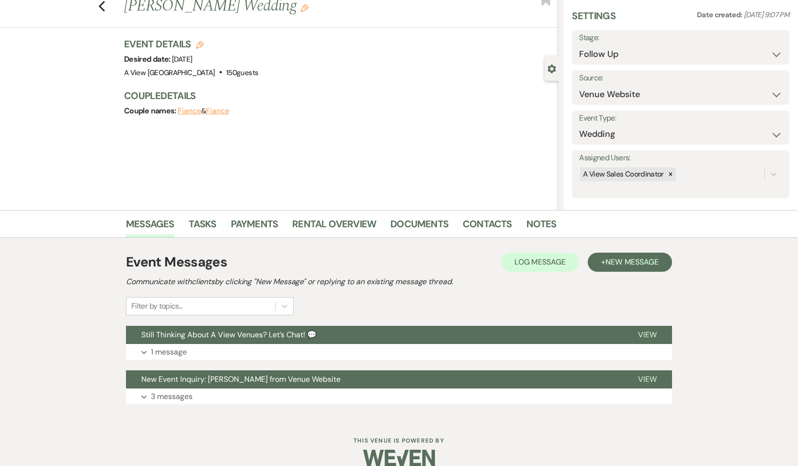
scroll to position [33, 0]
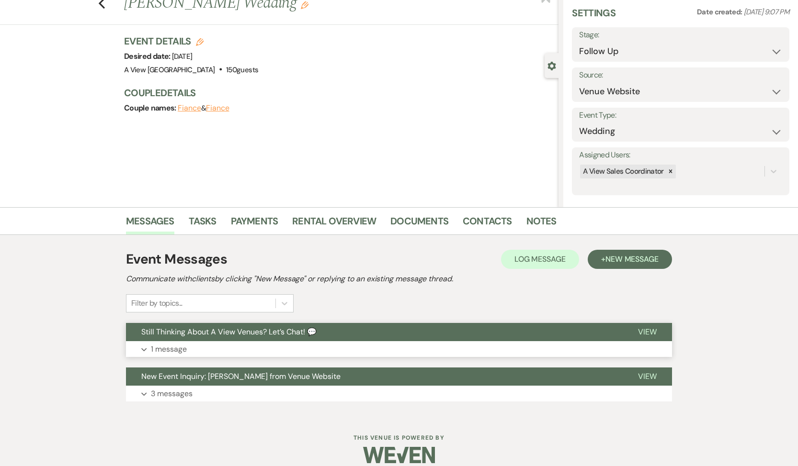
click at [183, 345] on p "1 message" at bounding box center [169, 349] width 36 height 12
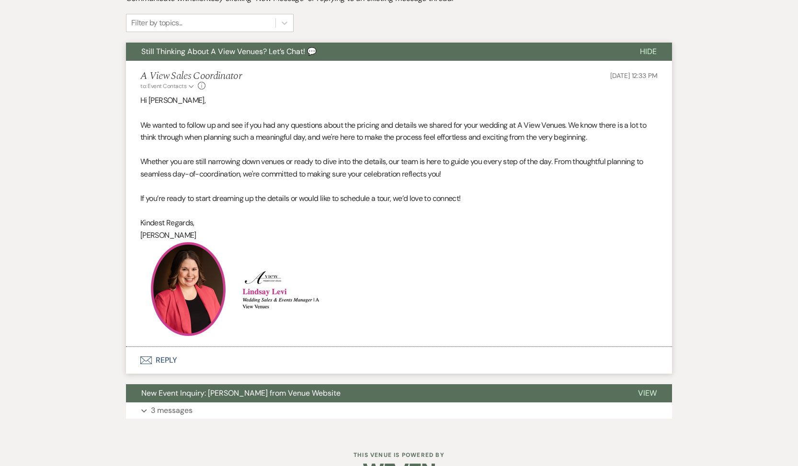
scroll to position [342, 0]
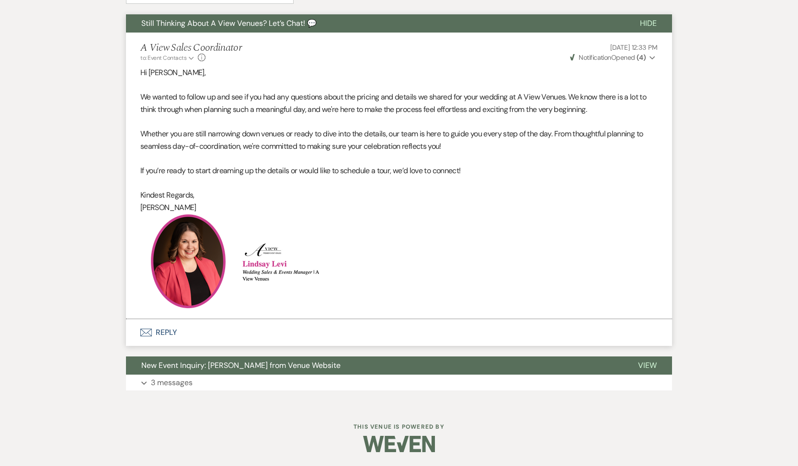
click at [177, 327] on button "Envelope Reply" at bounding box center [399, 332] width 546 height 27
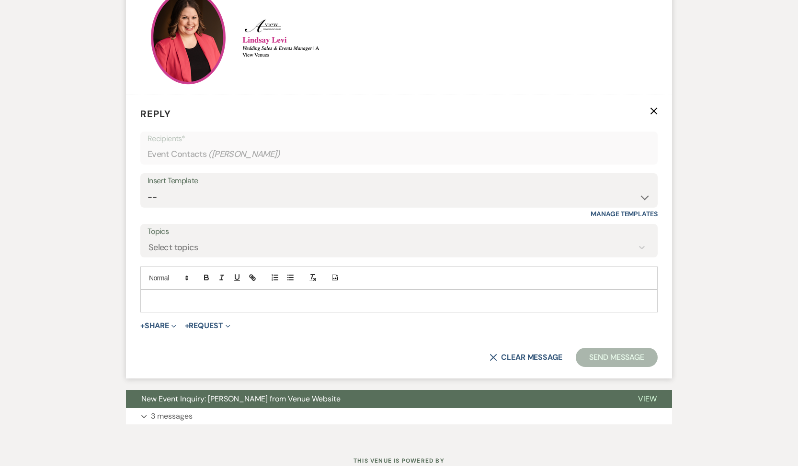
scroll to position [570, 0]
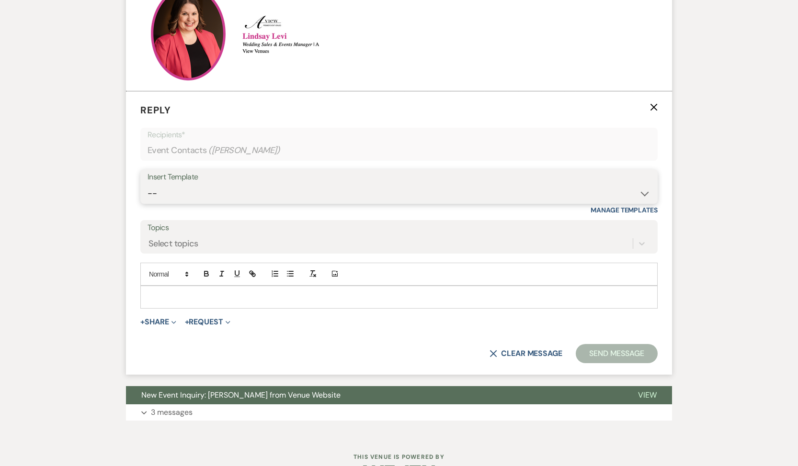
click at [206, 189] on select "-- Tour Confirmation Contract (Pre-Booked Leads) Out of office Inquiry Email Al…" at bounding box center [398, 193] width 503 height 19
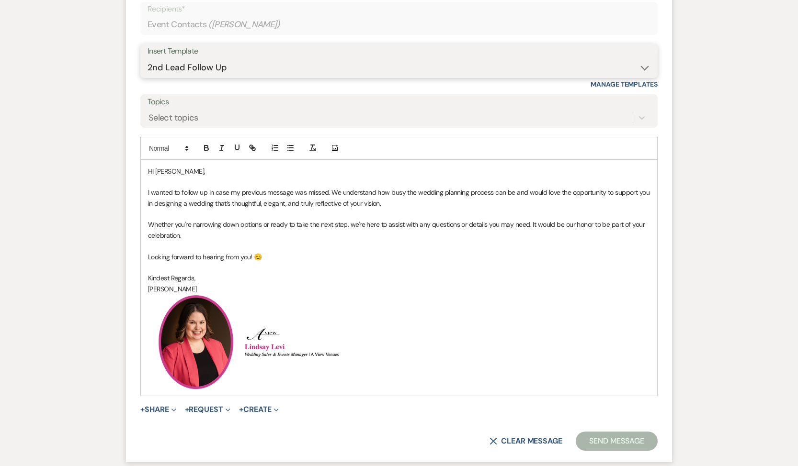
scroll to position [745, 0]
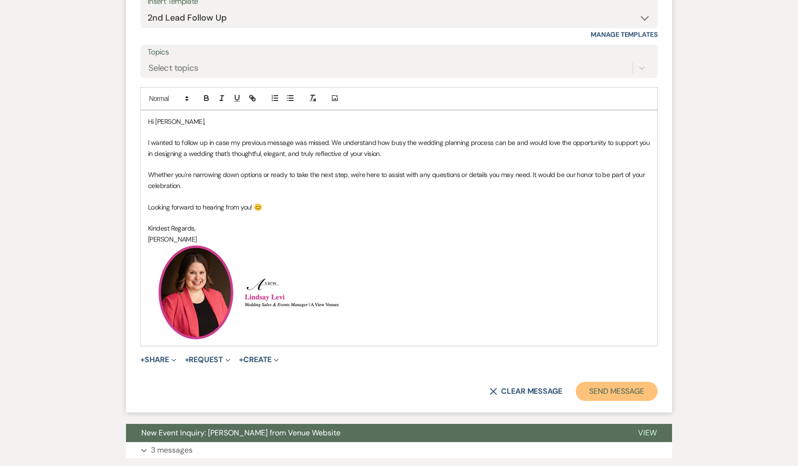
click at [588, 390] on button "Send Message" at bounding box center [616, 391] width 82 height 19
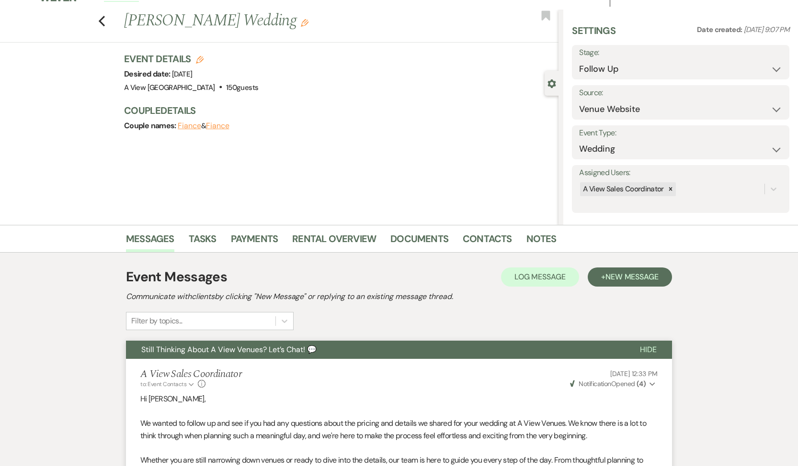
scroll to position [0, 0]
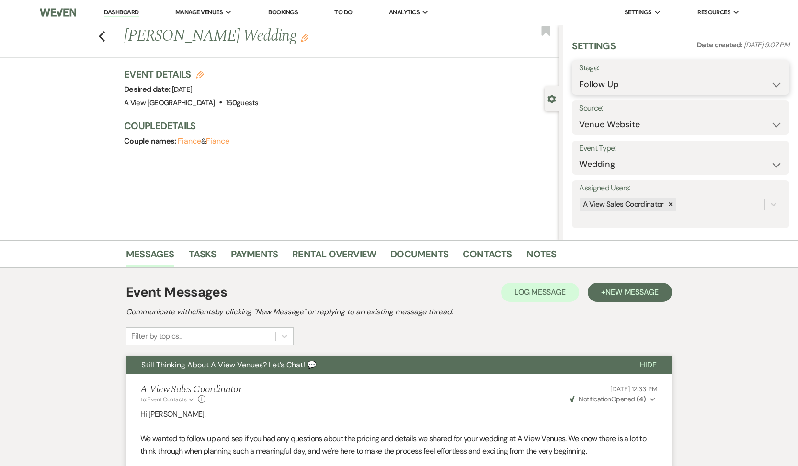
click at [649, 80] on select "Inquiry Follow Up Tour Requested Tour Confirmed Toured Proposal Sent Booked Lost" at bounding box center [680, 84] width 203 height 19
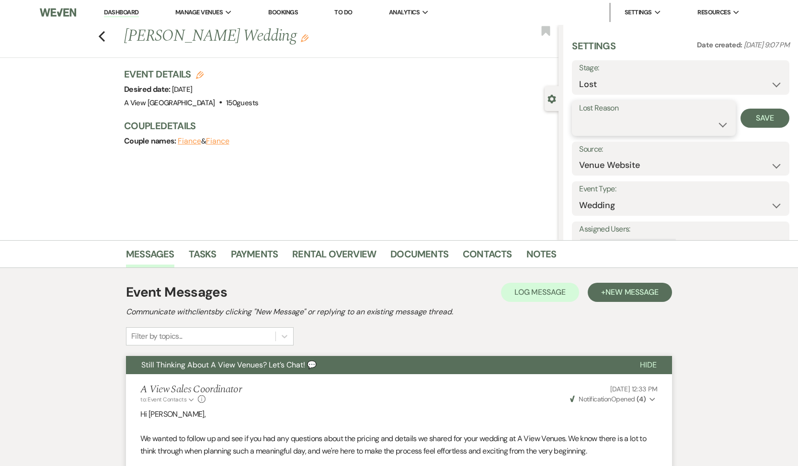
click at [621, 132] on select "Booked Elsewhere Budget Date Unavailable No Response Not a Good Match Capacity …" at bounding box center [653, 124] width 149 height 19
click at [763, 113] on button "Save" at bounding box center [764, 118] width 49 height 19
click at [103, 38] on icon "Previous" at bounding box center [101, 36] width 7 height 11
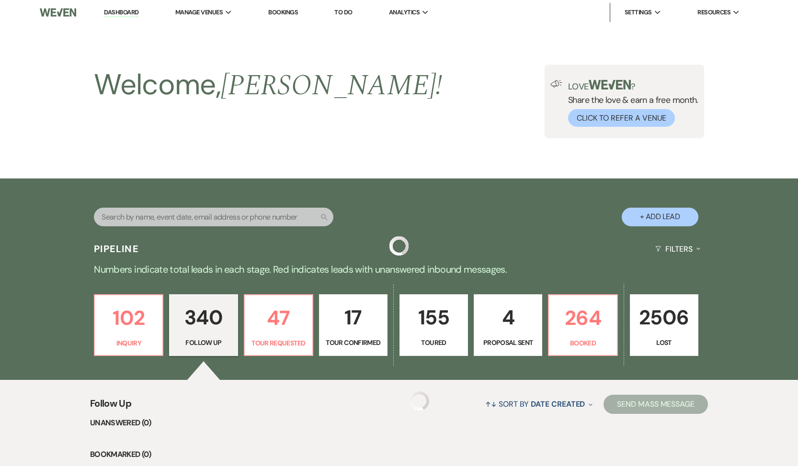
scroll to position [10654, 0]
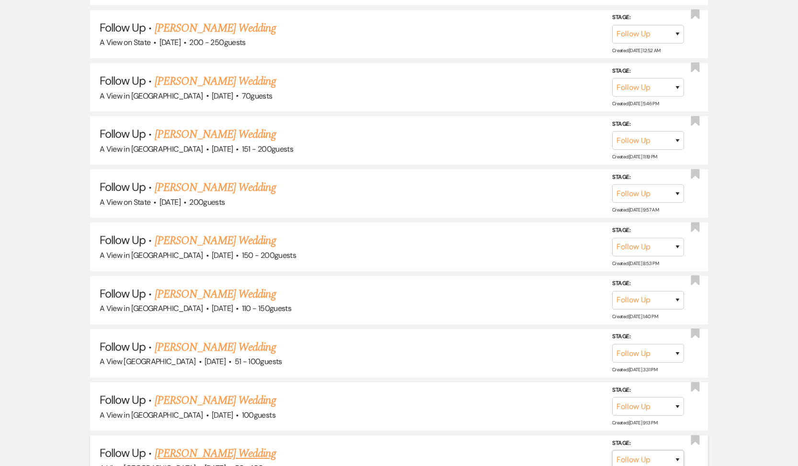
click at [637, 451] on select "Inquiry Follow Up Tour Requested Tour Confirmed Toured Proposal Sent Booked Lost" at bounding box center [648, 460] width 72 height 19
click at [514, 451] on select "Booked Elsewhere Budget Date Unavailable No Response Not a Good Match Capacity …" at bounding box center [513, 460] width 82 height 19
click at [670, 450] on button "Save" at bounding box center [665, 459] width 48 height 19
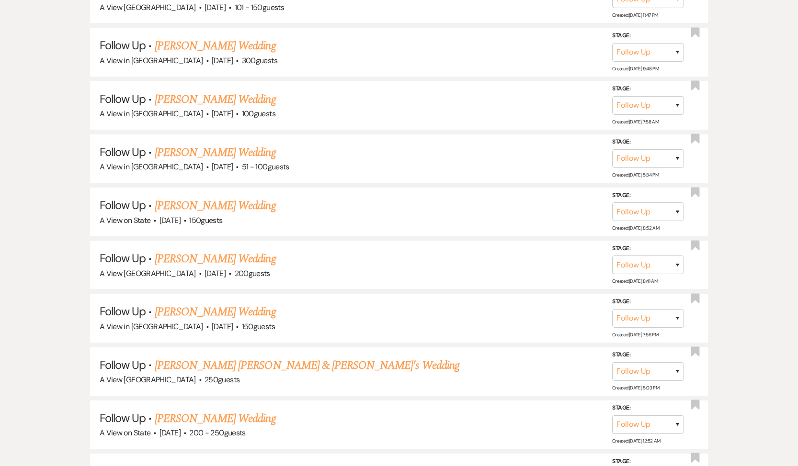
scroll to position [10667, 0]
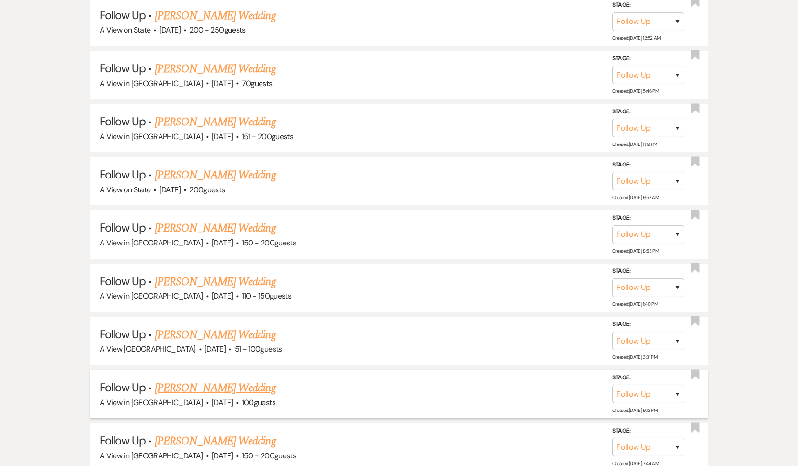
click at [209, 380] on link "[PERSON_NAME] Wedding" at bounding box center [215, 388] width 121 height 17
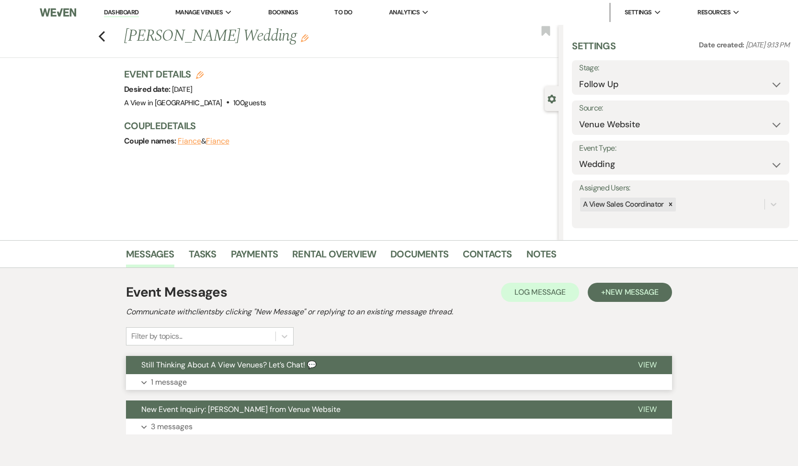
click at [217, 381] on button "Expand 1 message" at bounding box center [399, 382] width 546 height 16
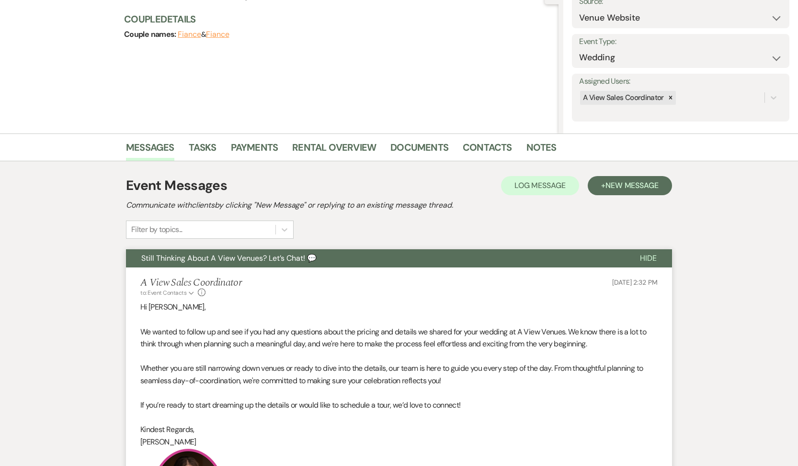
scroll to position [342, 0]
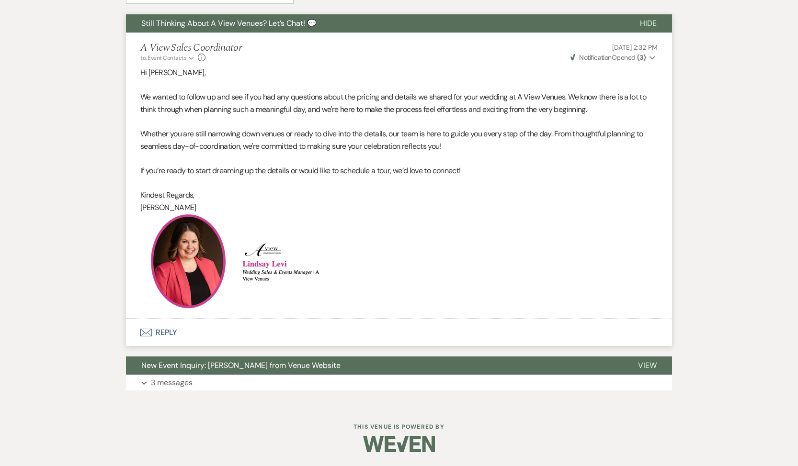
click at [161, 327] on button "Envelope Reply" at bounding box center [399, 332] width 546 height 27
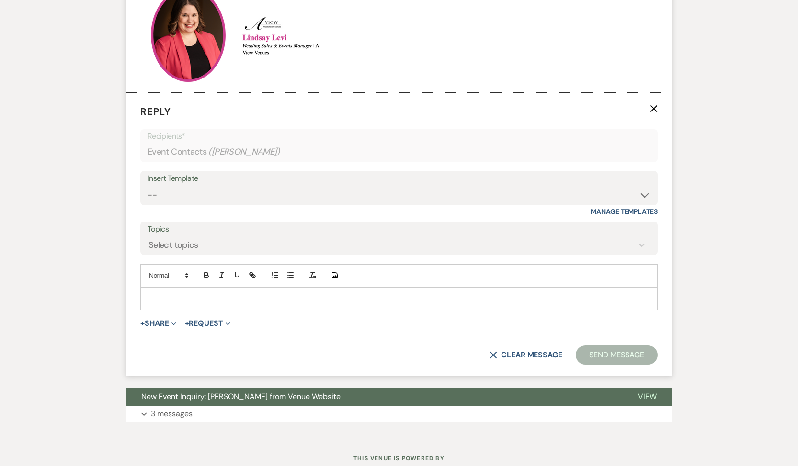
scroll to position [570, 0]
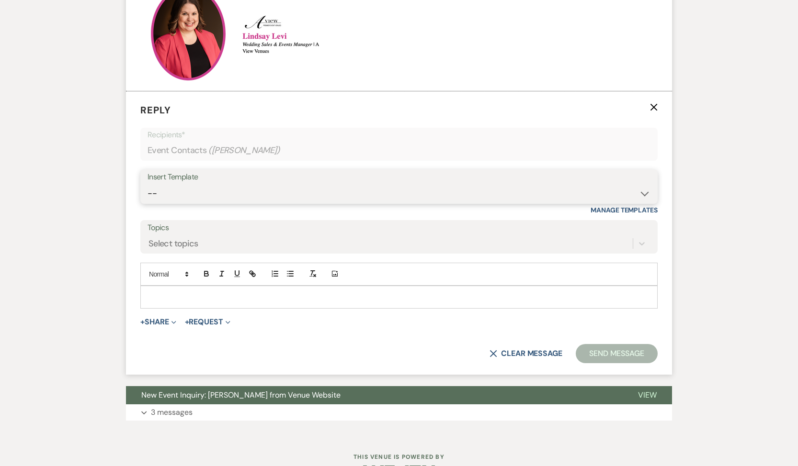
click at [264, 187] on select "-- Tour Confirmation Contract (Pre-Booked Leads) Out of office Inquiry Email Al…" at bounding box center [398, 193] width 503 height 19
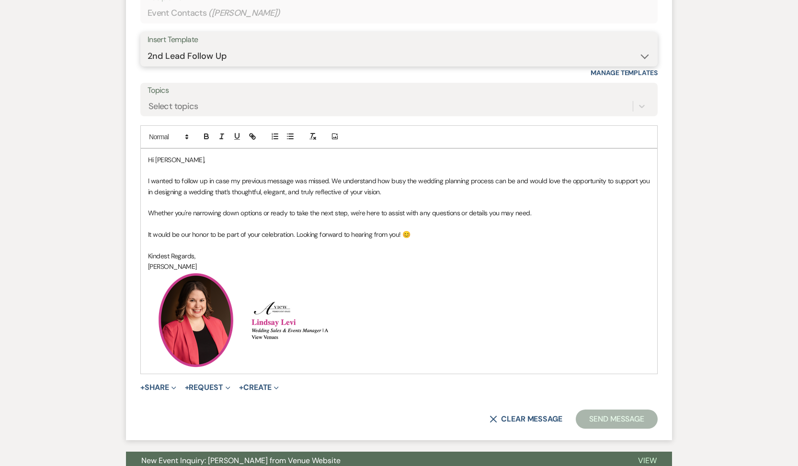
scroll to position [708, 0]
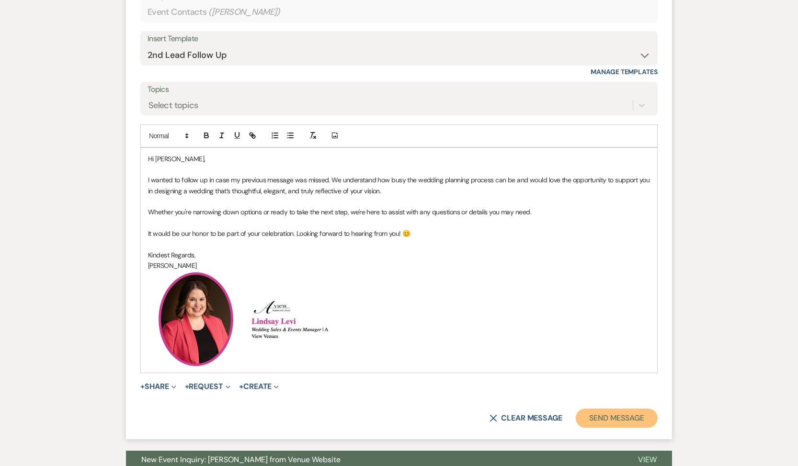
click at [627, 415] on button "Send Message" at bounding box center [616, 418] width 82 height 19
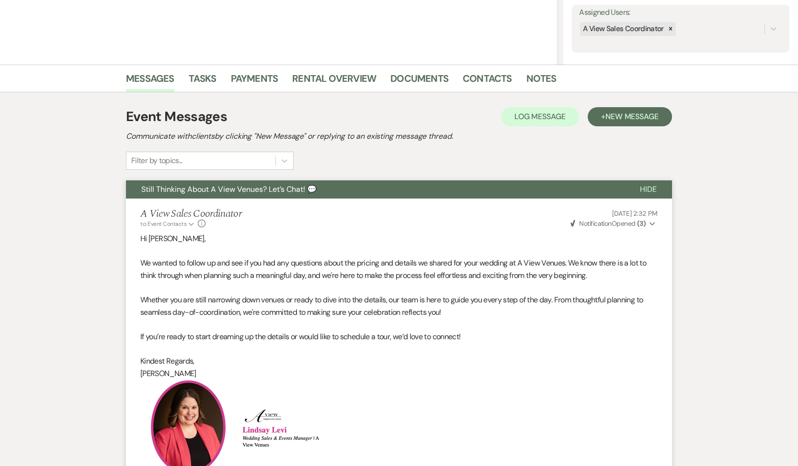
scroll to position [0, 0]
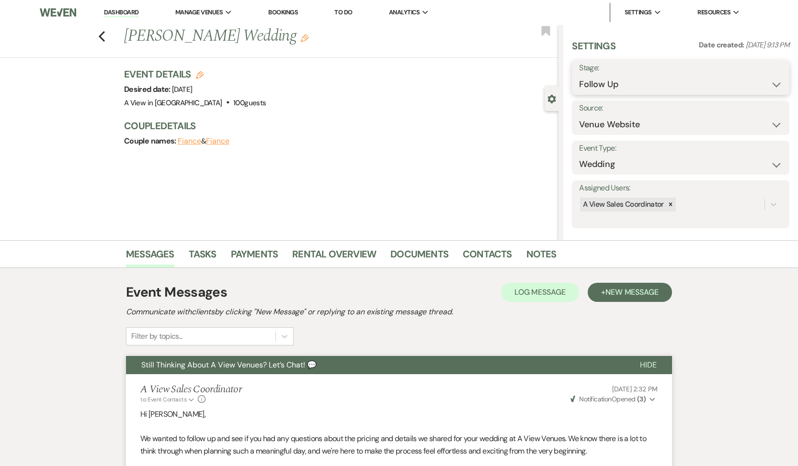
click at [671, 83] on select "Inquiry Follow Up Tour Requested Tour Confirmed Toured Proposal Sent Booked Lost" at bounding box center [680, 84] width 203 height 19
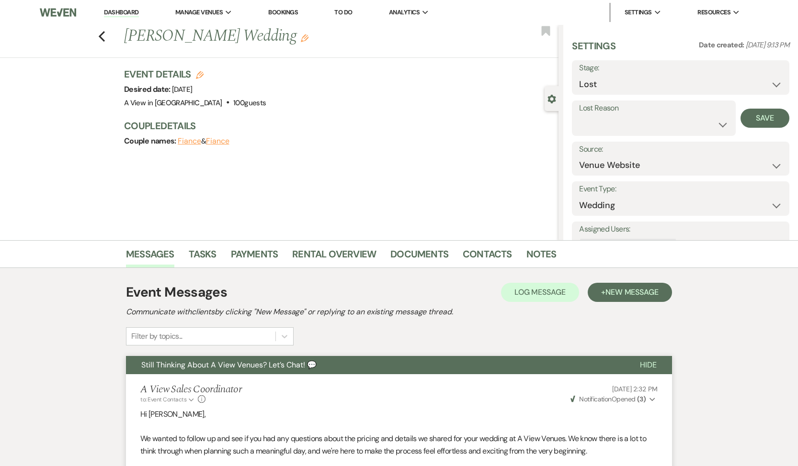
click at [650, 114] on label "Lost Reason" at bounding box center [653, 108] width 149 height 14
click at [648, 122] on select "Booked Elsewhere Budget Date Unavailable No Response Not a Good Match Capacity …" at bounding box center [653, 124] width 149 height 19
click at [752, 121] on button "Save" at bounding box center [764, 118] width 49 height 19
click at [218, 254] on li "Tasks" at bounding box center [210, 256] width 42 height 23
click at [217, 255] on li "Tasks" at bounding box center [210, 256] width 42 height 23
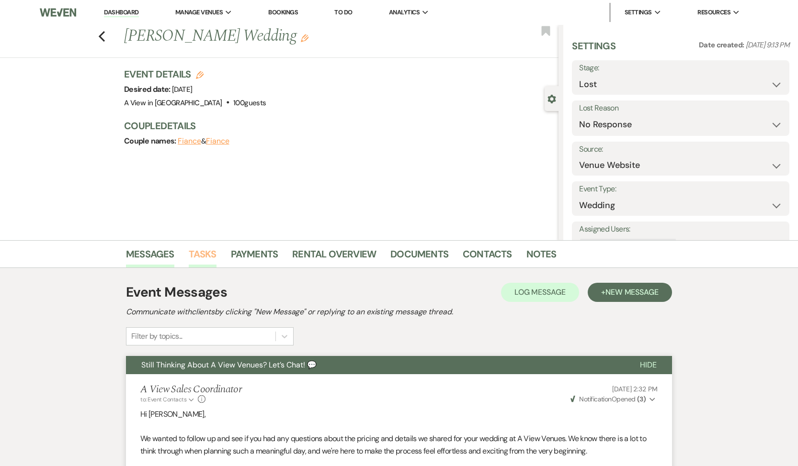
click at [209, 255] on link "Tasks" at bounding box center [203, 257] width 28 height 21
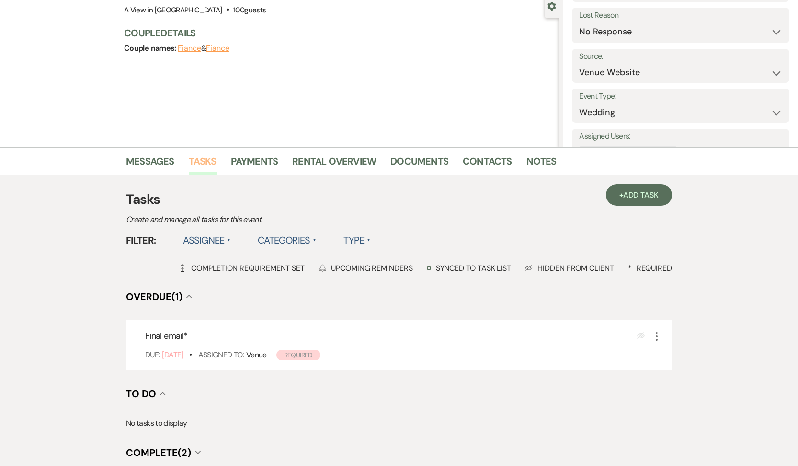
scroll to position [133, 0]
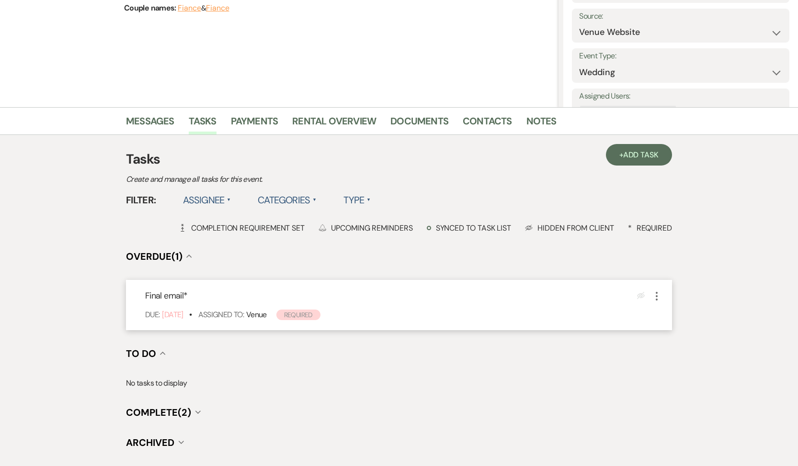
click at [665, 293] on div "Final email * Eye Blocked More Due: [DATE] • Assigned To: Venue Required" at bounding box center [399, 305] width 546 height 50
click at [657, 293] on icon "More" at bounding box center [656, 296] width 11 height 11
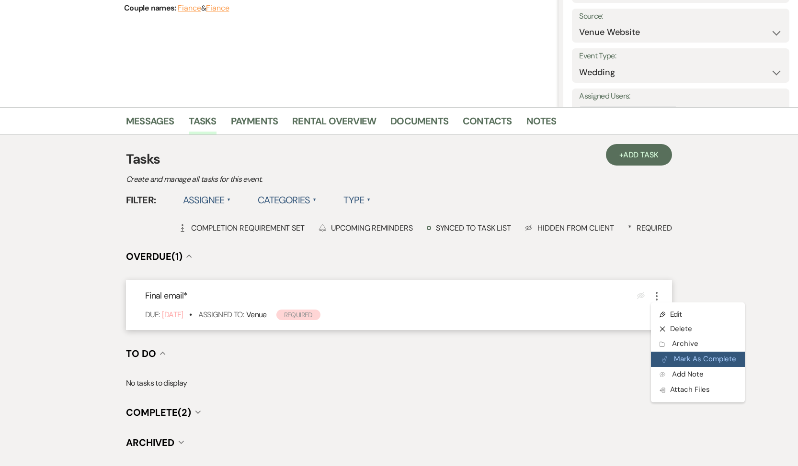
click at [663, 358] on icon "Plan Portal Link" at bounding box center [664, 359] width 6 height 7
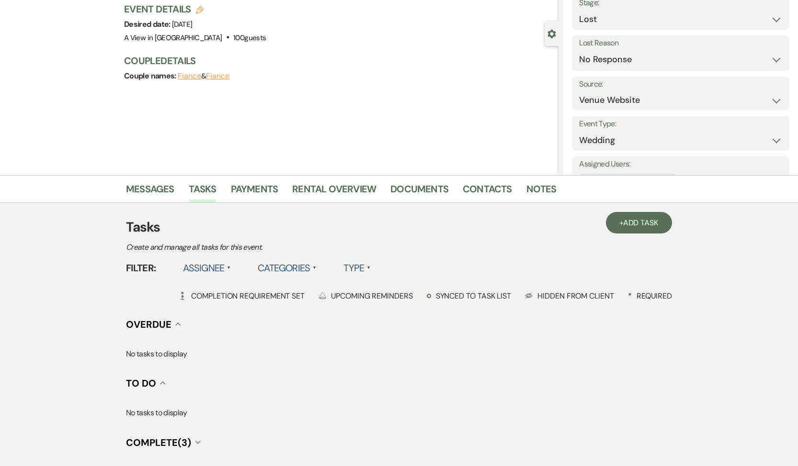
scroll to position [0, 0]
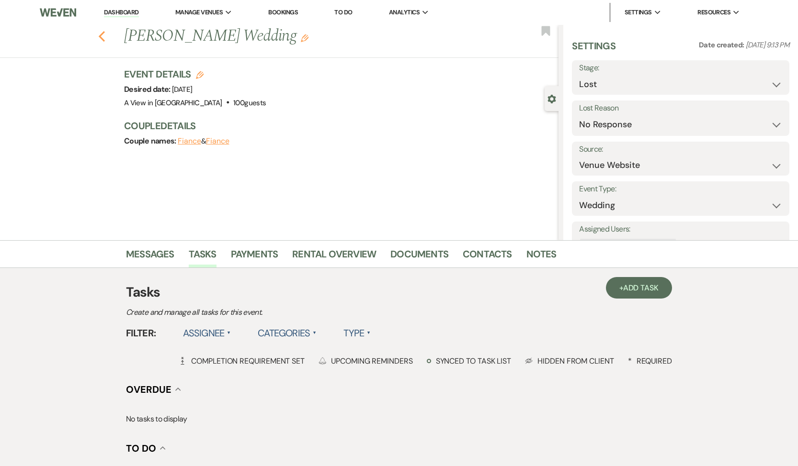
click at [103, 34] on icon "Previous" at bounding box center [101, 36] width 7 height 11
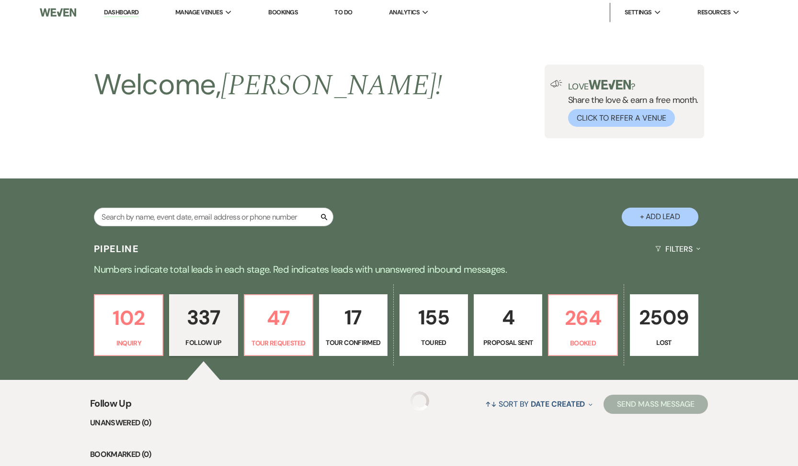
scroll to position [10654, 0]
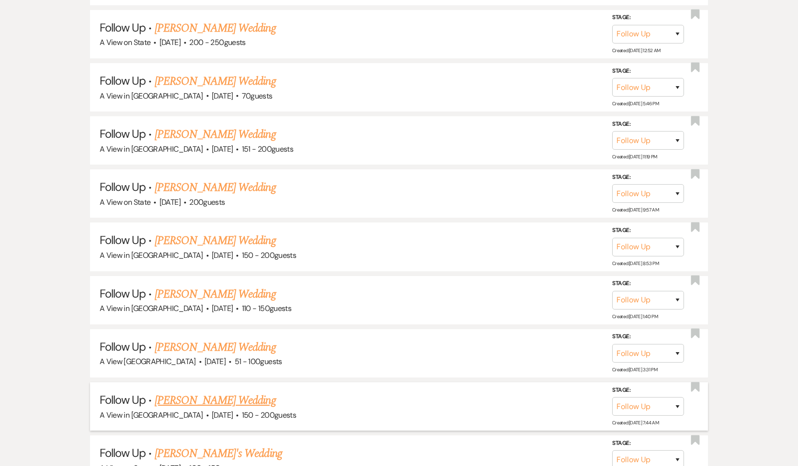
click at [169, 392] on link "[PERSON_NAME] Wedding" at bounding box center [215, 400] width 121 height 17
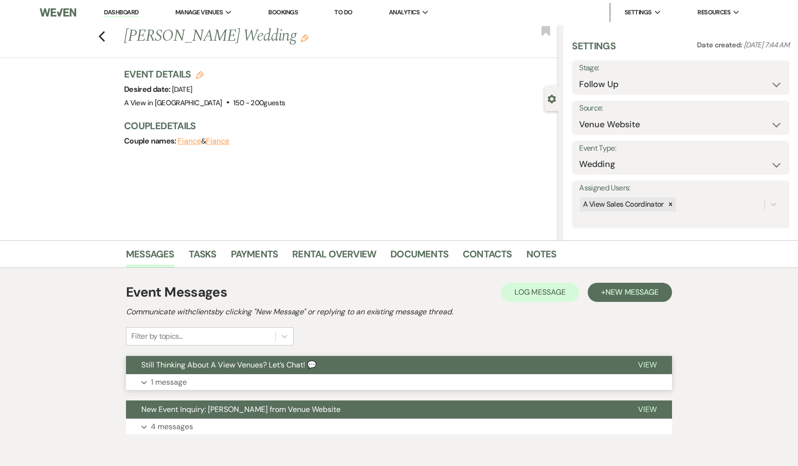
click at [192, 387] on button "Expand 1 message" at bounding box center [399, 382] width 546 height 16
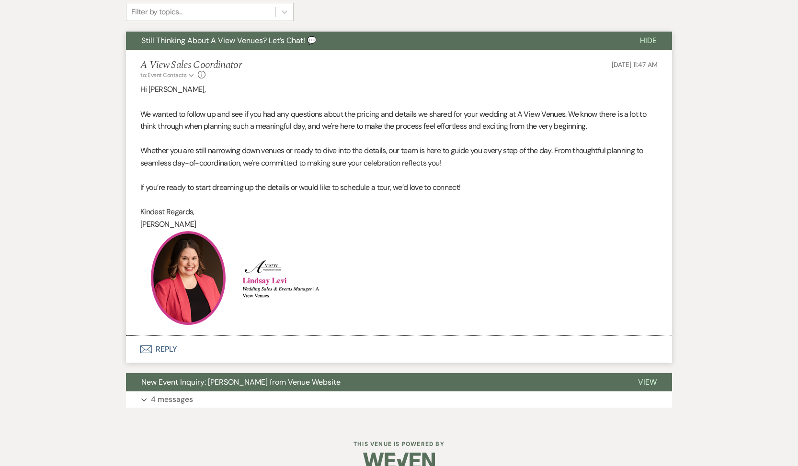
scroll to position [342, 0]
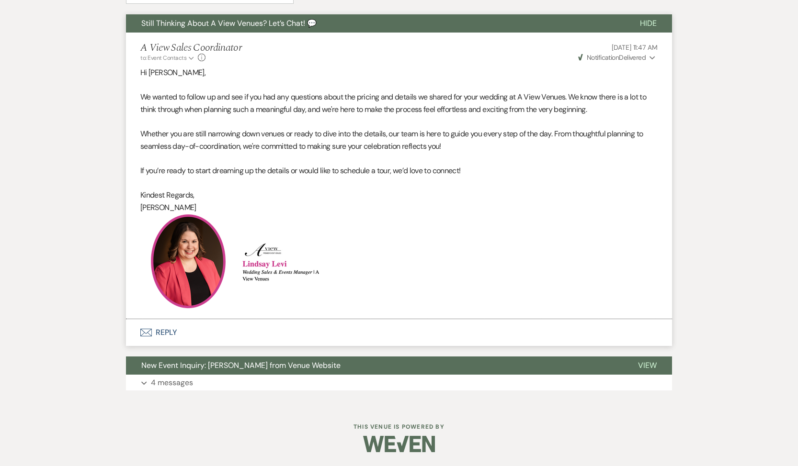
click at [168, 339] on button "Envelope Reply" at bounding box center [399, 332] width 546 height 27
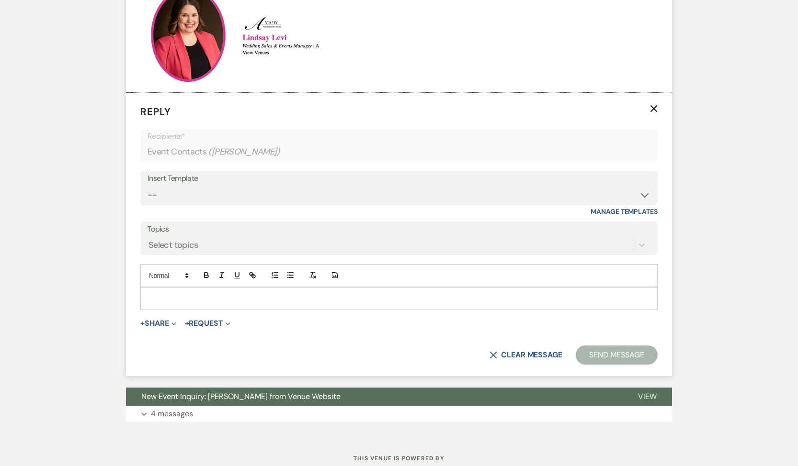
scroll to position [570, 0]
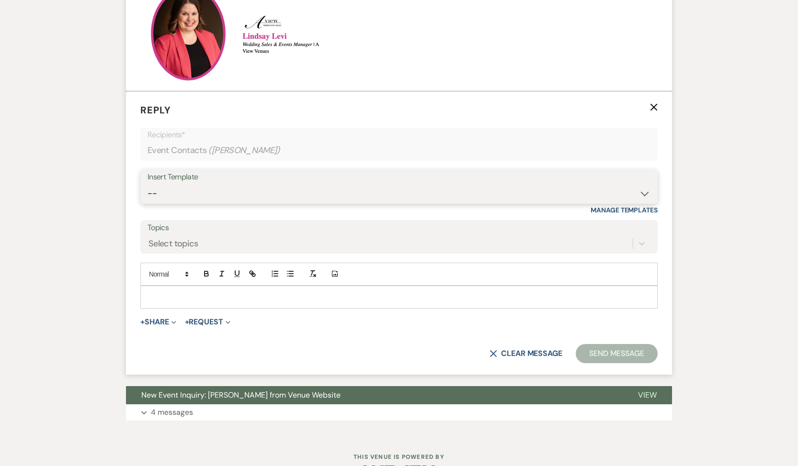
click at [208, 184] on select "-- Tour Confirmation Contract (Pre-Booked Leads) Out of office Inquiry Email Al…" at bounding box center [398, 193] width 503 height 19
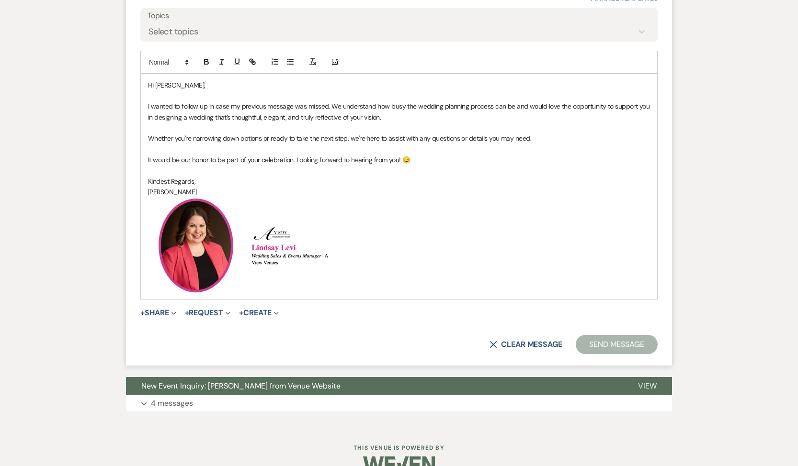
scroll to position [803, 0]
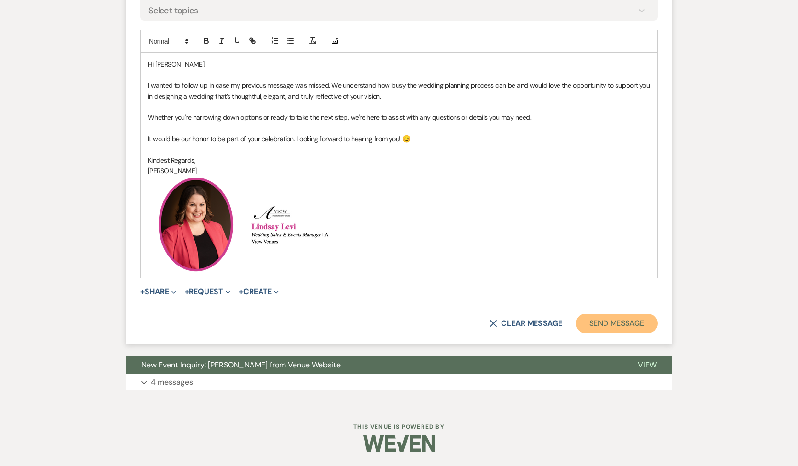
click at [602, 322] on button "Send Message" at bounding box center [616, 323] width 82 height 19
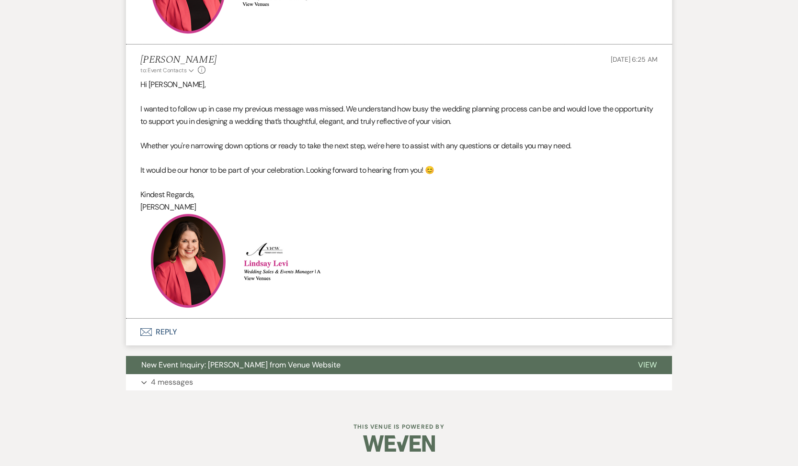
scroll to position [0, 0]
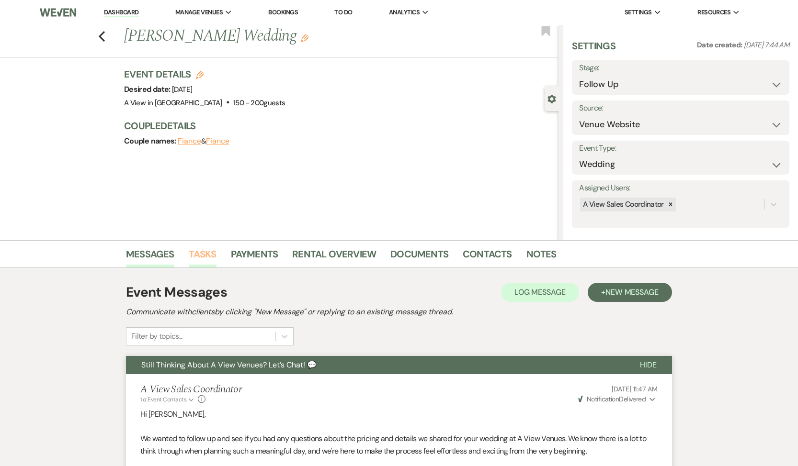
click at [201, 248] on link "Tasks" at bounding box center [203, 257] width 28 height 21
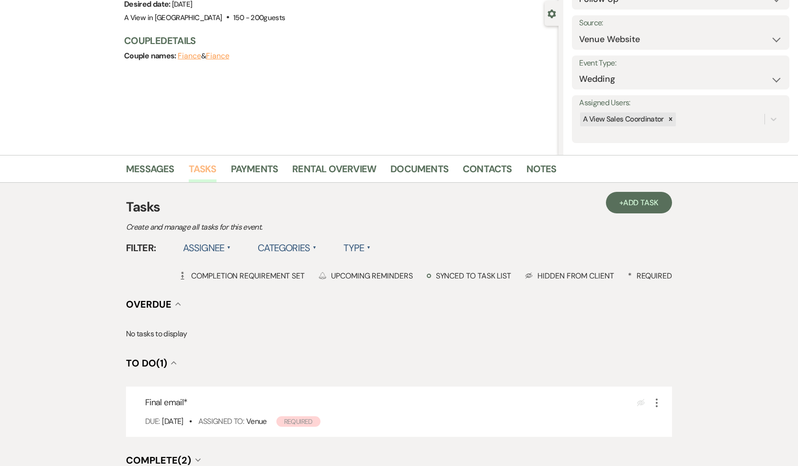
scroll to position [110, 0]
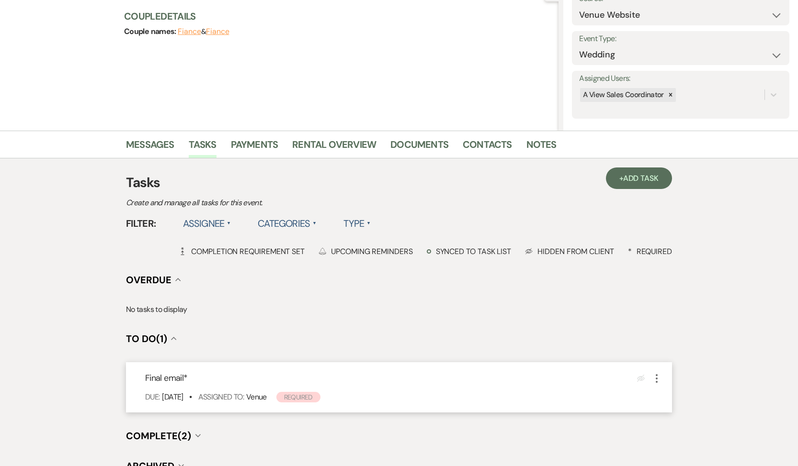
click at [654, 379] on icon "More" at bounding box center [656, 378] width 11 height 11
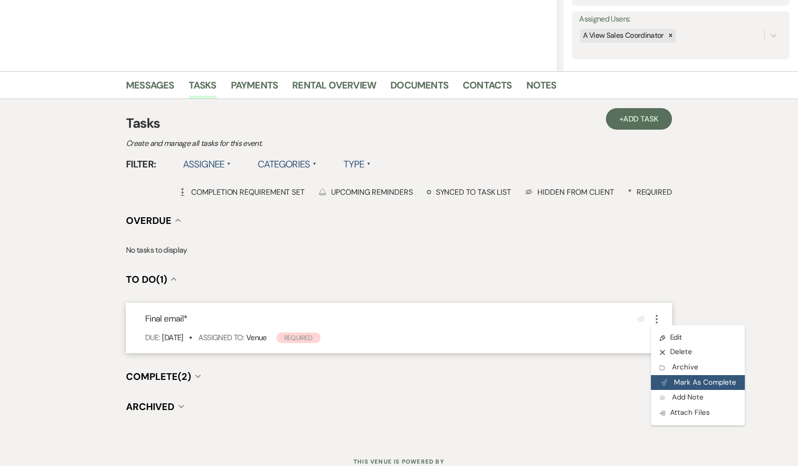
scroll to position [169, 0]
click at [671, 389] on button "Plan Portal Link Mark As Complete" at bounding box center [698, 382] width 94 height 15
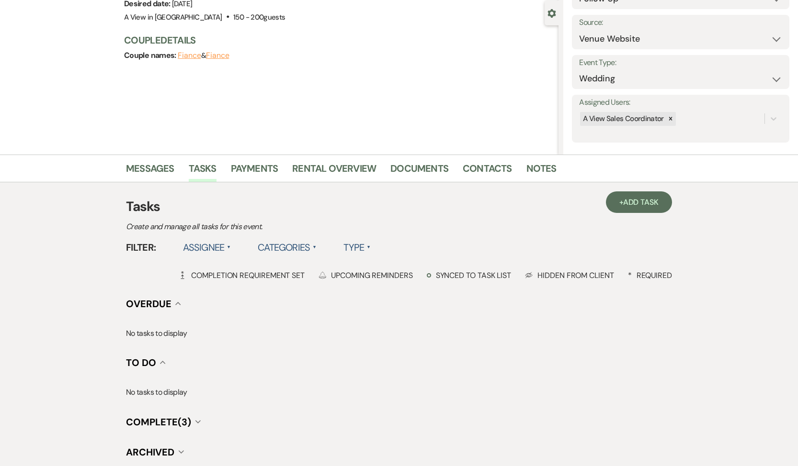
scroll to position [0, 0]
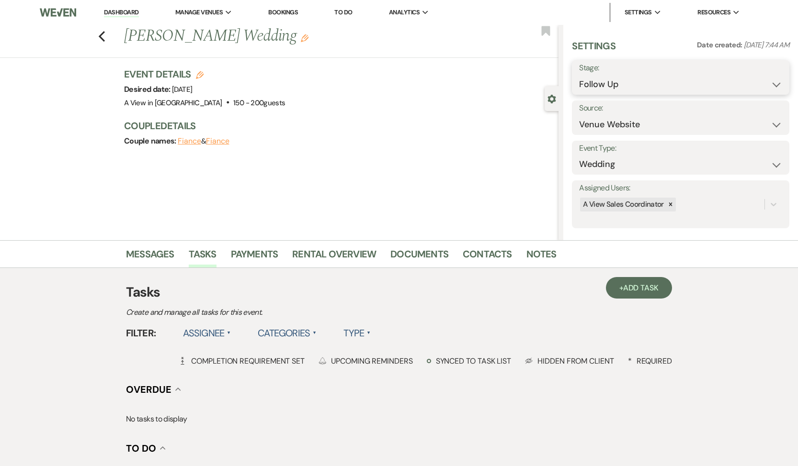
click at [676, 79] on select "Inquiry Follow Up Tour Requested Tour Confirmed Toured Proposal Sent Booked Lost" at bounding box center [680, 84] width 203 height 19
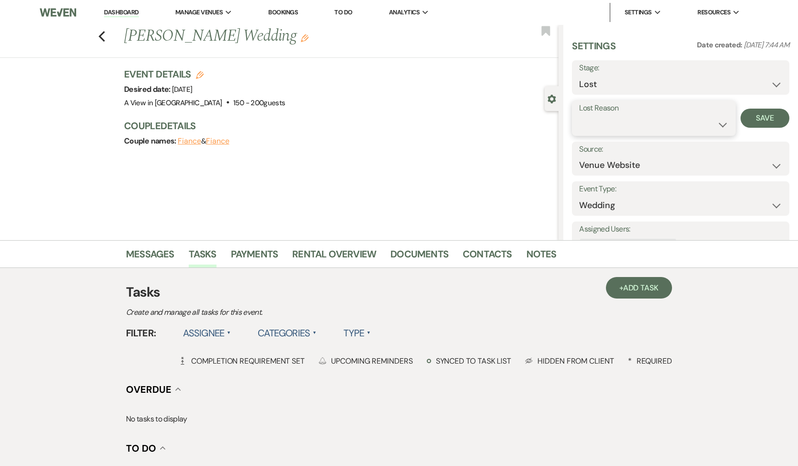
click at [664, 133] on select "Booked Elsewhere Budget Date Unavailable No Response Not a Good Match Capacity …" at bounding box center [653, 124] width 149 height 19
click at [755, 118] on button "Save" at bounding box center [764, 118] width 49 height 19
click at [104, 32] on icon "Previous" at bounding box center [101, 36] width 7 height 11
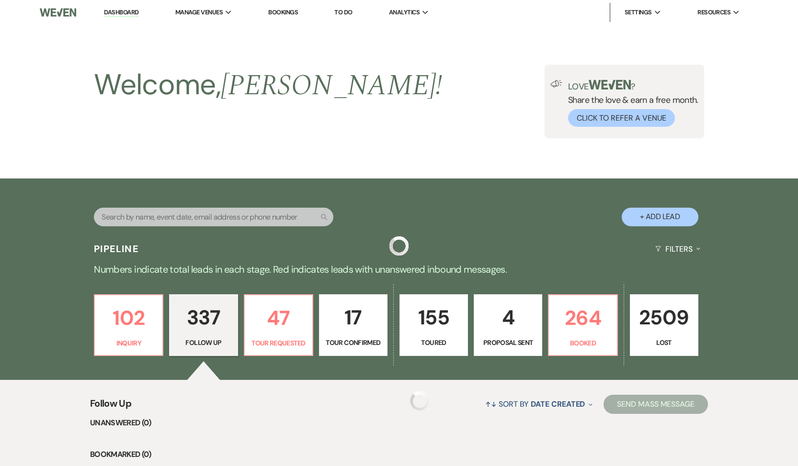
scroll to position [10654, 0]
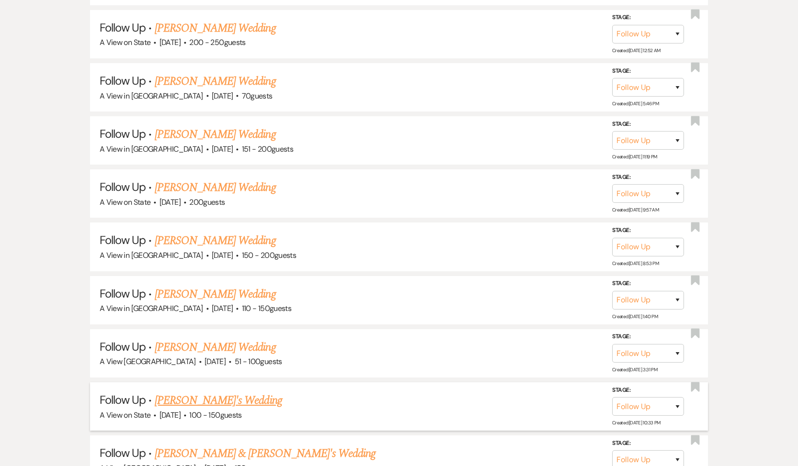
click at [175, 392] on link "[PERSON_NAME]'s Wedding" at bounding box center [218, 400] width 127 height 17
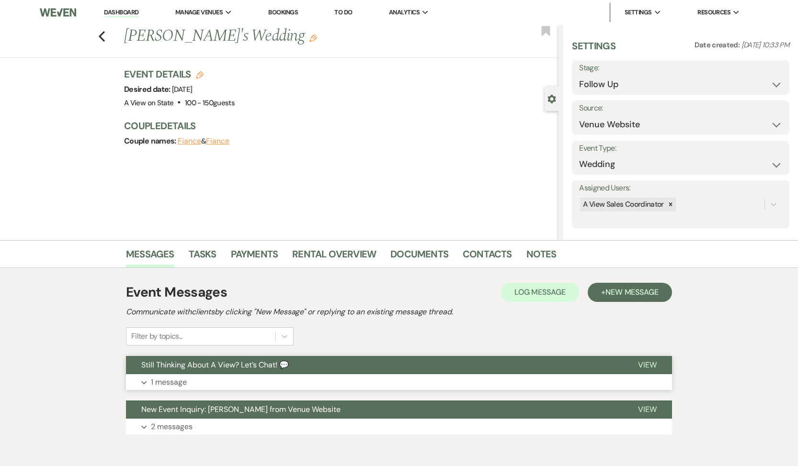
click at [169, 369] on span "Still Thinking About A View? Let’s Chat! 💬" at bounding box center [214, 365] width 147 height 10
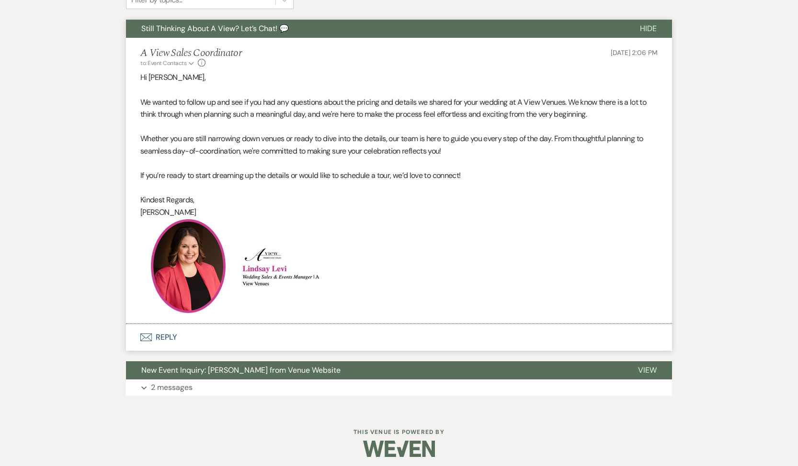
scroll to position [342, 0]
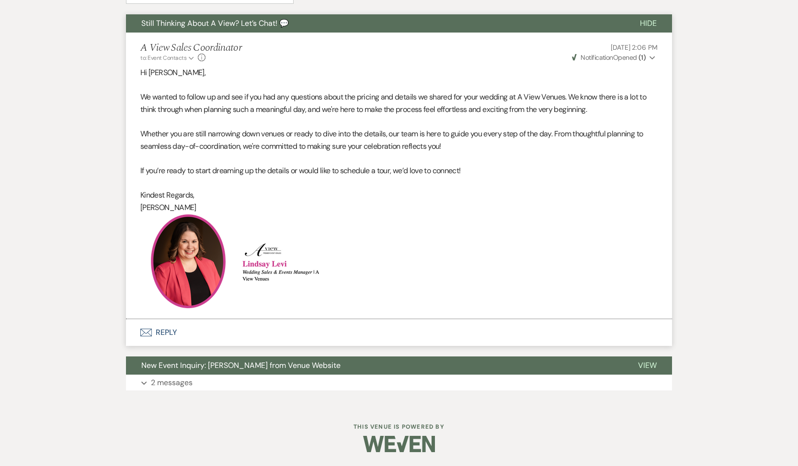
click at [169, 329] on button "Envelope Reply" at bounding box center [399, 332] width 546 height 27
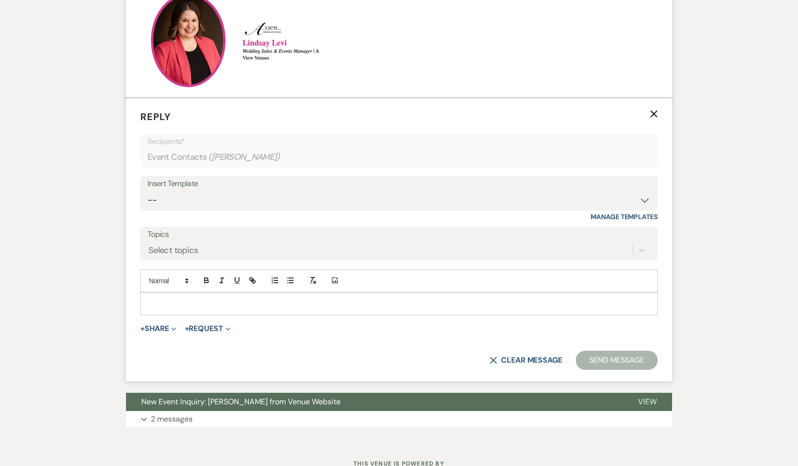
scroll to position [570, 0]
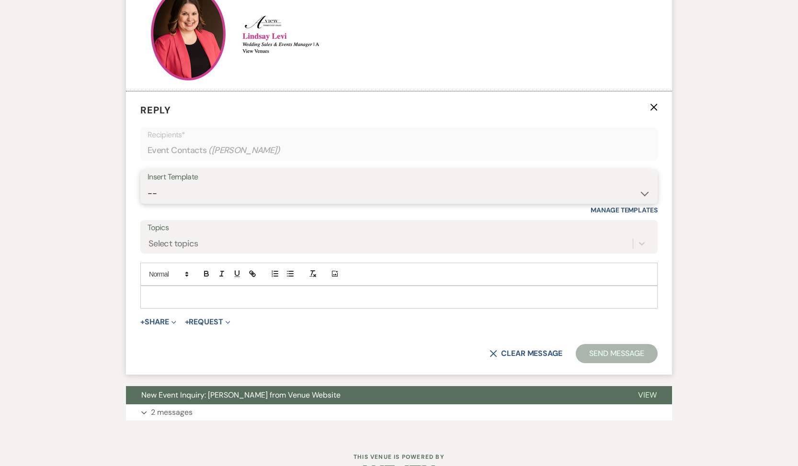
click at [253, 184] on select "-- Tour Confirmation Contract (Pre-Booked Leads) Out of office Inquiry Email Al…" at bounding box center [398, 193] width 503 height 19
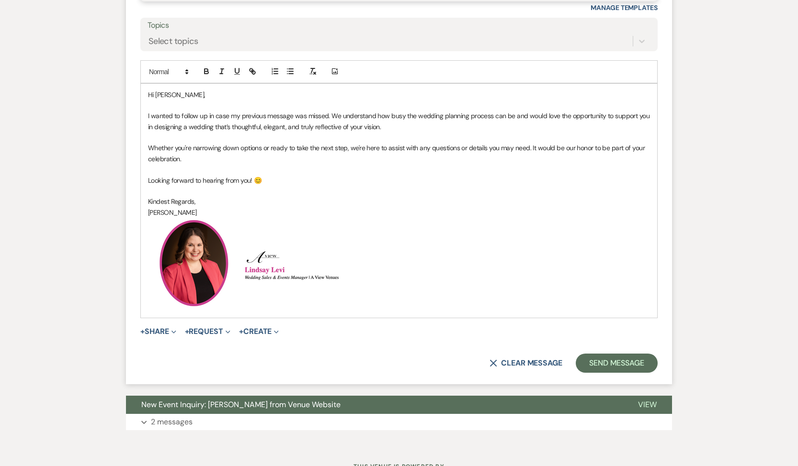
scroll to position [812, 0]
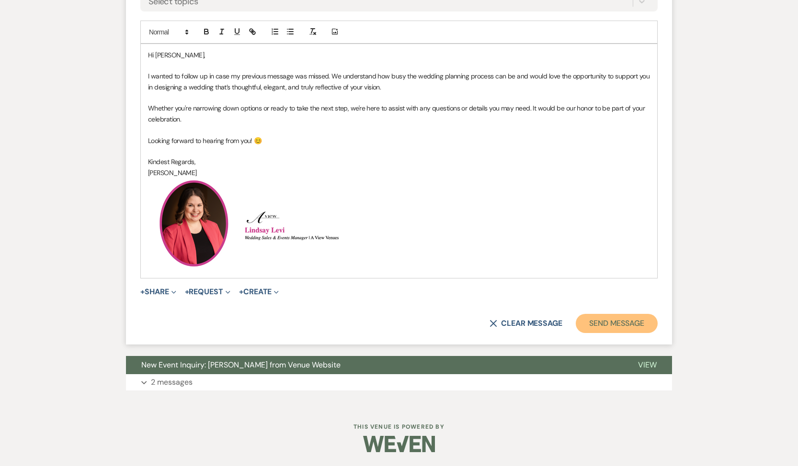
click at [626, 316] on button "Send Message" at bounding box center [616, 323] width 82 height 19
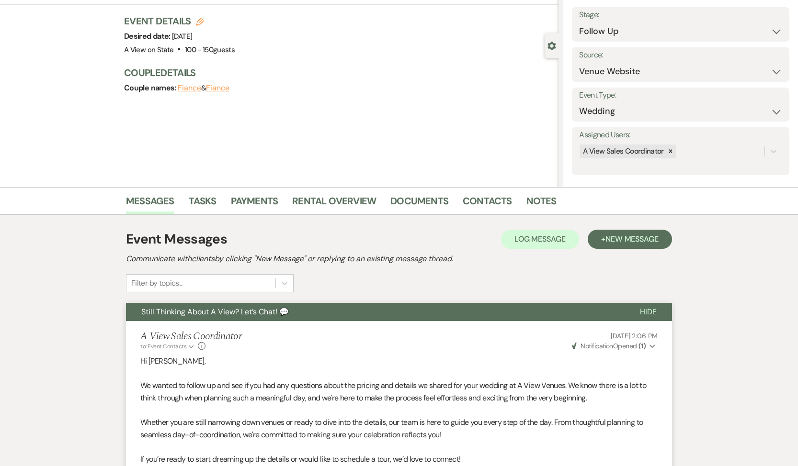
scroll to position [0, 0]
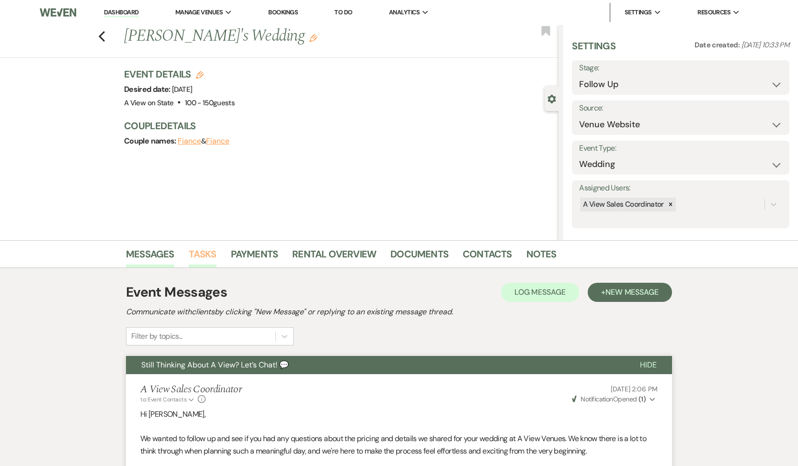
click at [200, 251] on link "Tasks" at bounding box center [203, 257] width 28 height 21
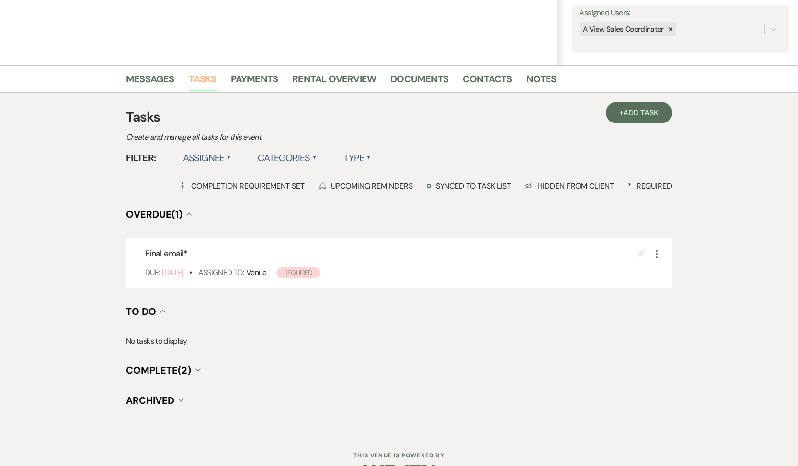
scroll to position [200, 0]
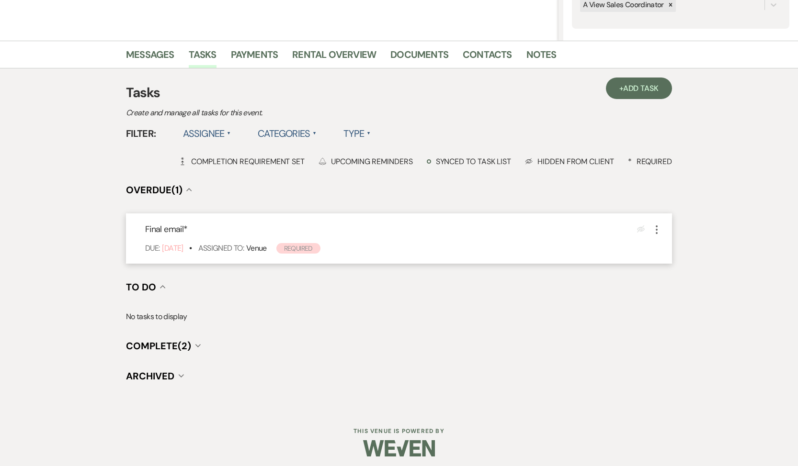
click at [653, 229] on icon "More" at bounding box center [656, 229] width 11 height 11
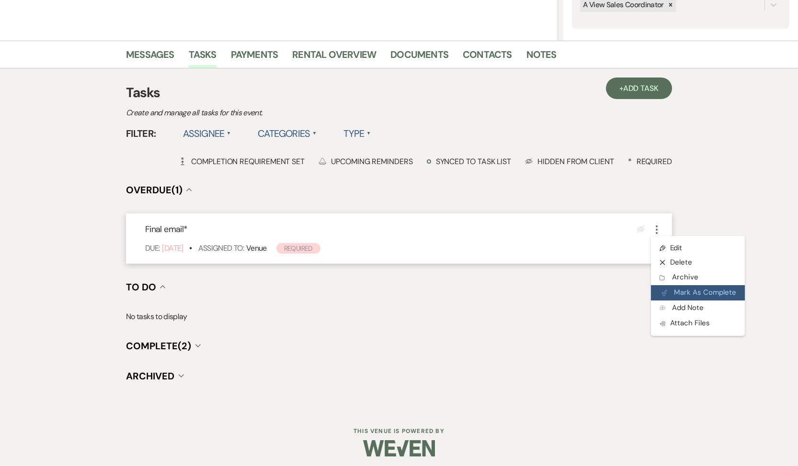
click at [672, 297] on button "Plan Portal Link Mark As Complete" at bounding box center [698, 292] width 94 height 15
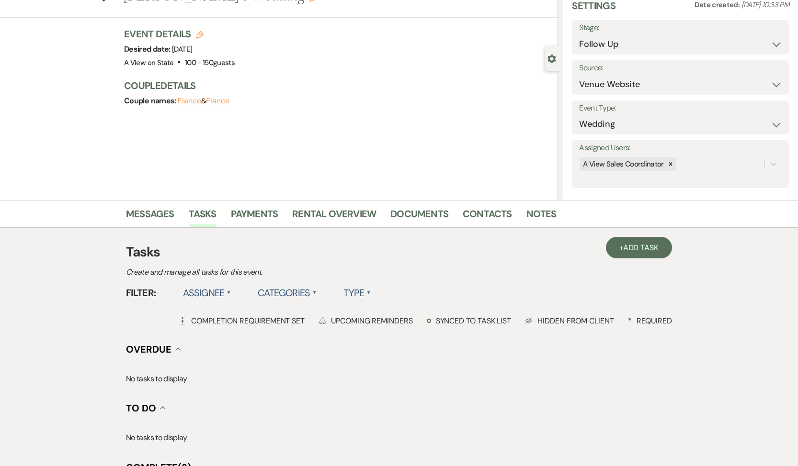
scroll to position [29, 0]
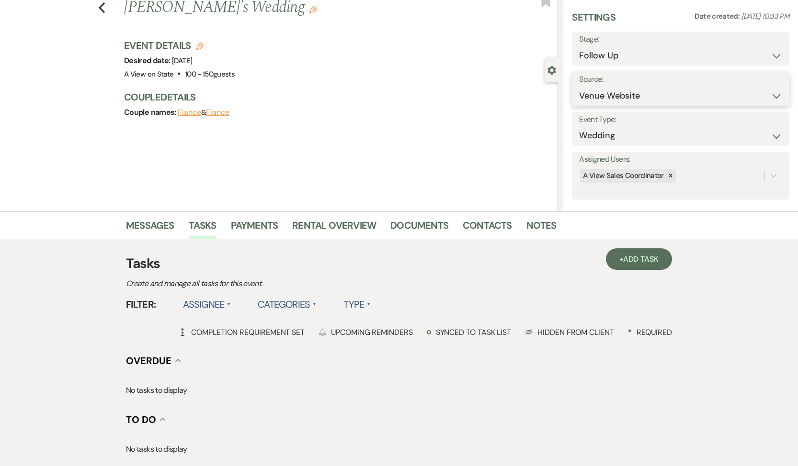
click at [605, 90] on select "Weven Venue Website Instagram Facebook Pinterest Google The Knot Wedding Wire H…" at bounding box center [680, 96] width 203 height 19
click at [663, 48] on select "Inquiry Follow Up Tour Requested Tour Confirmed Toured Proposal Sent Booked Lost" at bounding box center [680, 55] width 203 height 19
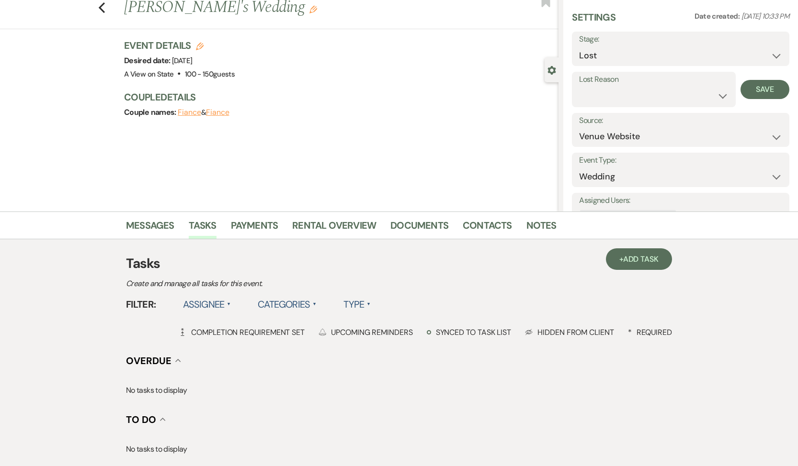
click at [644, 107] on div "Settings Date created: [DATE] 10:33 PM Stage: Inquiry Follow Up Tour Requested …" at bounding box center [680, 126] width 217 height 230
click at [644, 104] on select "Booked Elsewhere Budget Date Unavailable No Response Not a Good Match Capacity …" at bounding box center [653, 96] width 149 height 19
click at [766, 88] on button "Save" at bounding box center [764, 89] width 49 height 19
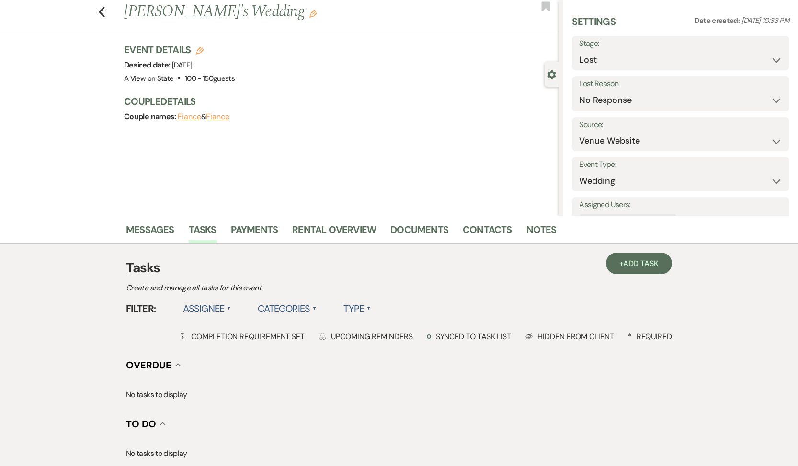
scroll to position [0, 0]
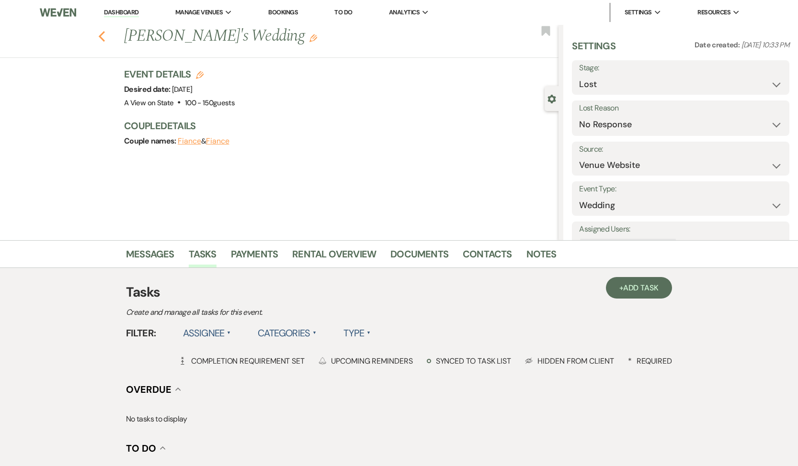
click at [105, 37] on icon "Previous" at bounding box center [101, 36] width 7 height 11
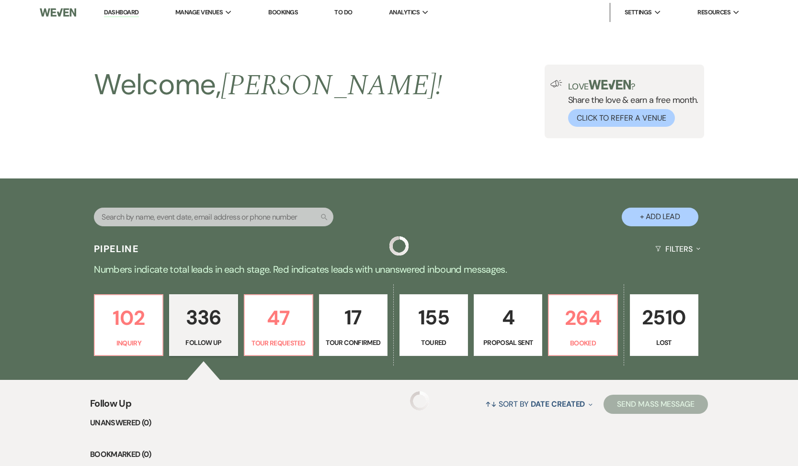
scroll to position [10654, 0]
